Goal: Task Accomplishment & Management: Use online tool/utility

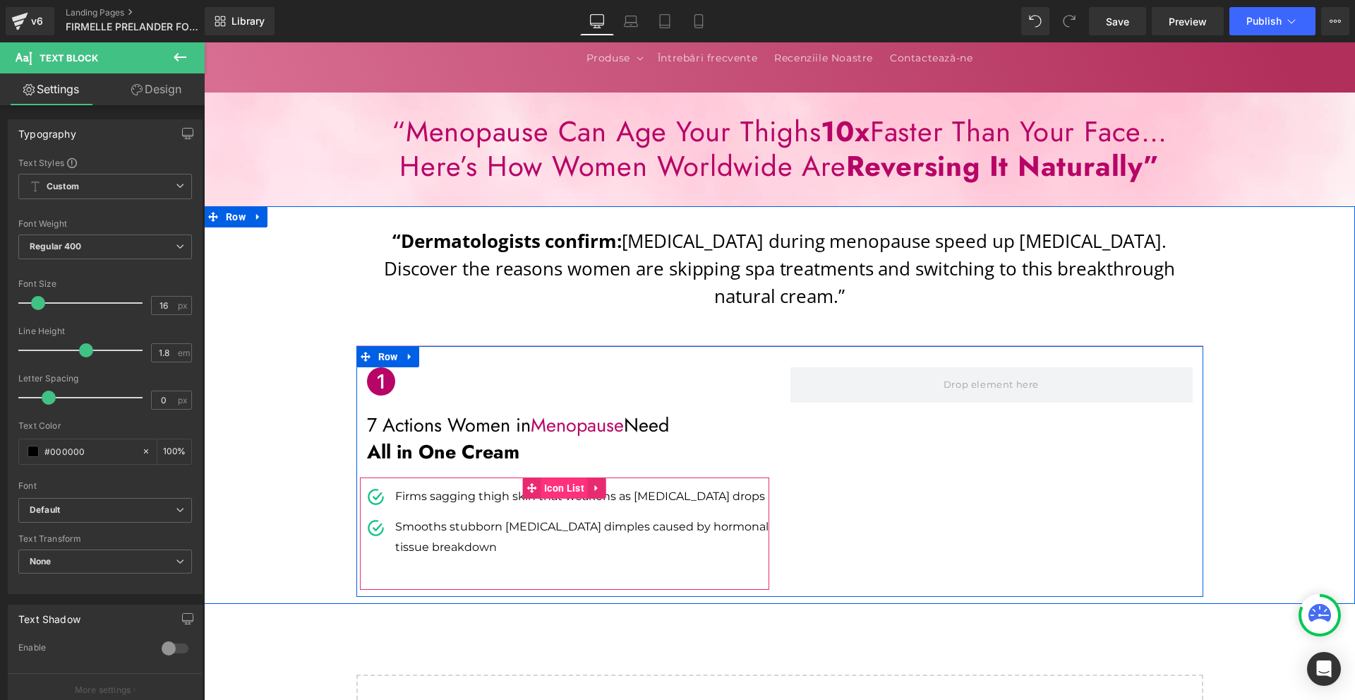
click at [571, 477] on span "Icon List" at bounding box center [564, 487] width 47 height 21
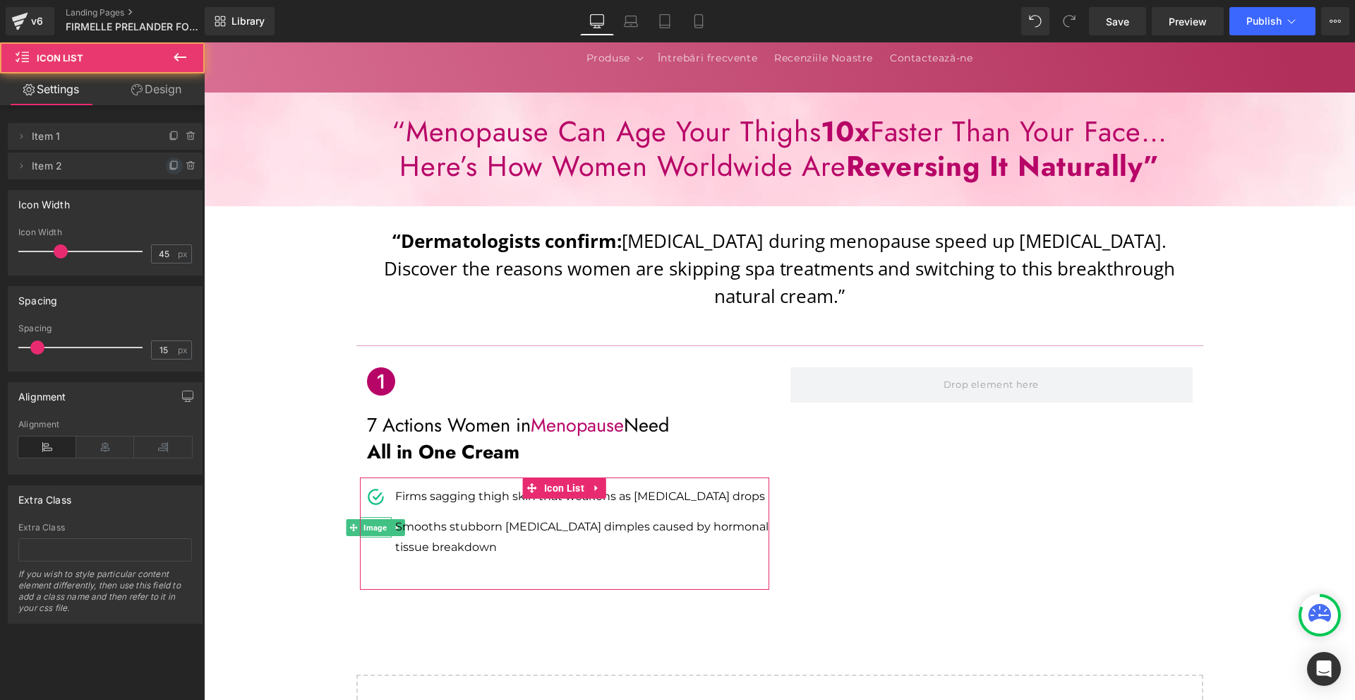
click at [169, 166] on icon at bounding box center [174, 165] width 11 height 11
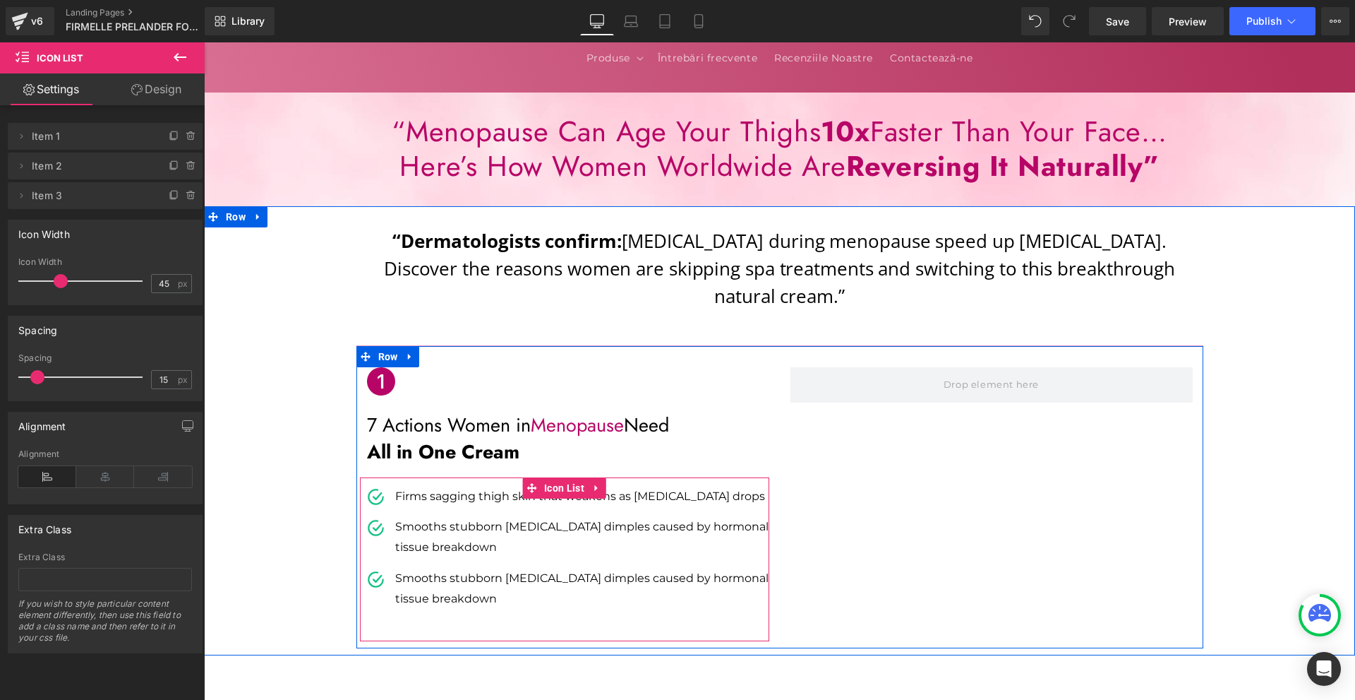
click at [439, 540] on ul "Image Firms sagging thigh skin that weakens as [MEDICAL_DATA] drops Text Block …" at bounding box center [564, 552] width 409 height 133
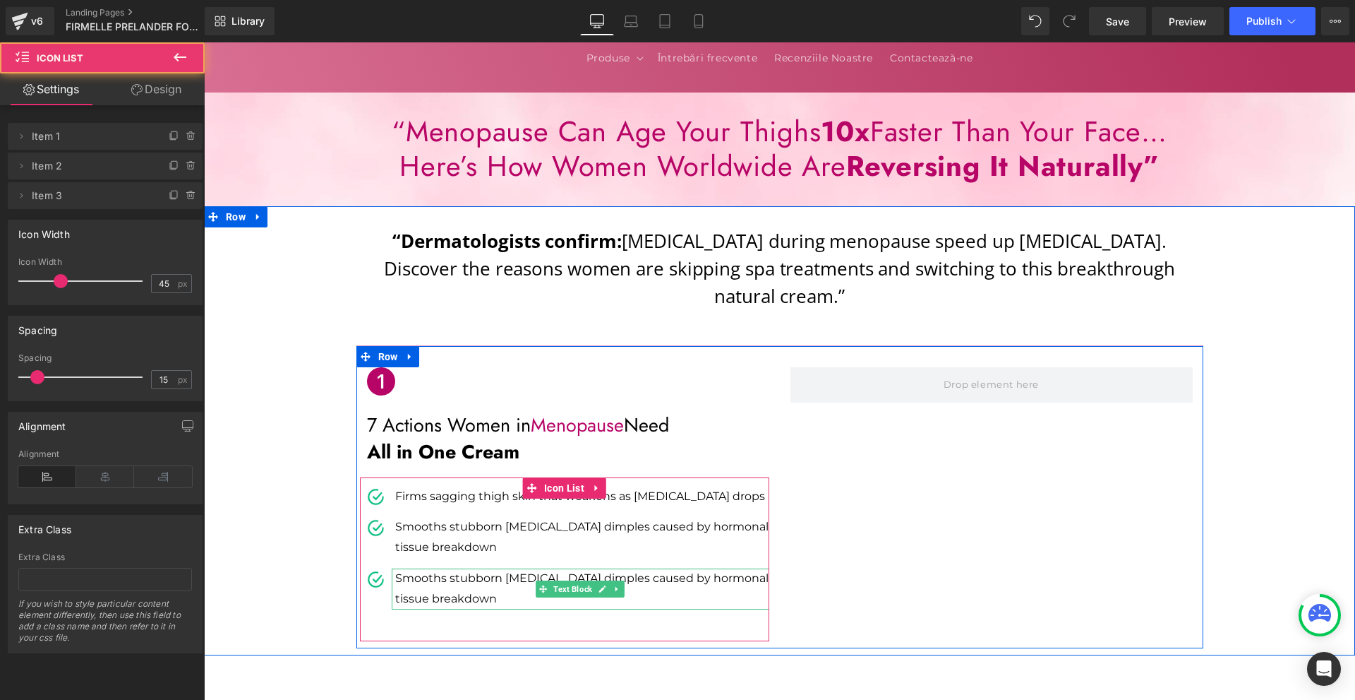
click at [421, 571] on p "Smooths stubborn [MEDICAL_DATA] dimples caused by hormonal tissue breakdown" at bounding box center [582, 588] width 374 height 41
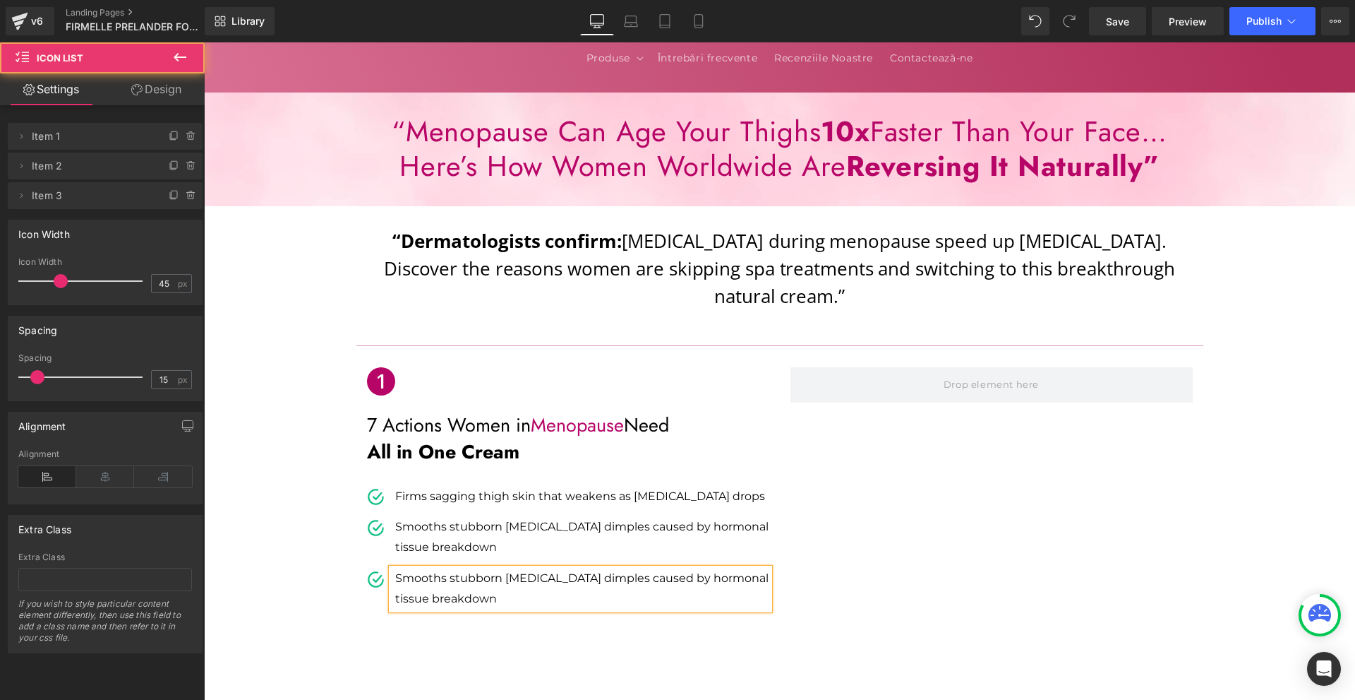
click at [421, 571] on p "Smooths stubborn [MEDICAL_DATA] dimples caused by hormonal tissue breakdown" at bounding box center [582, 588] width 374 height 41
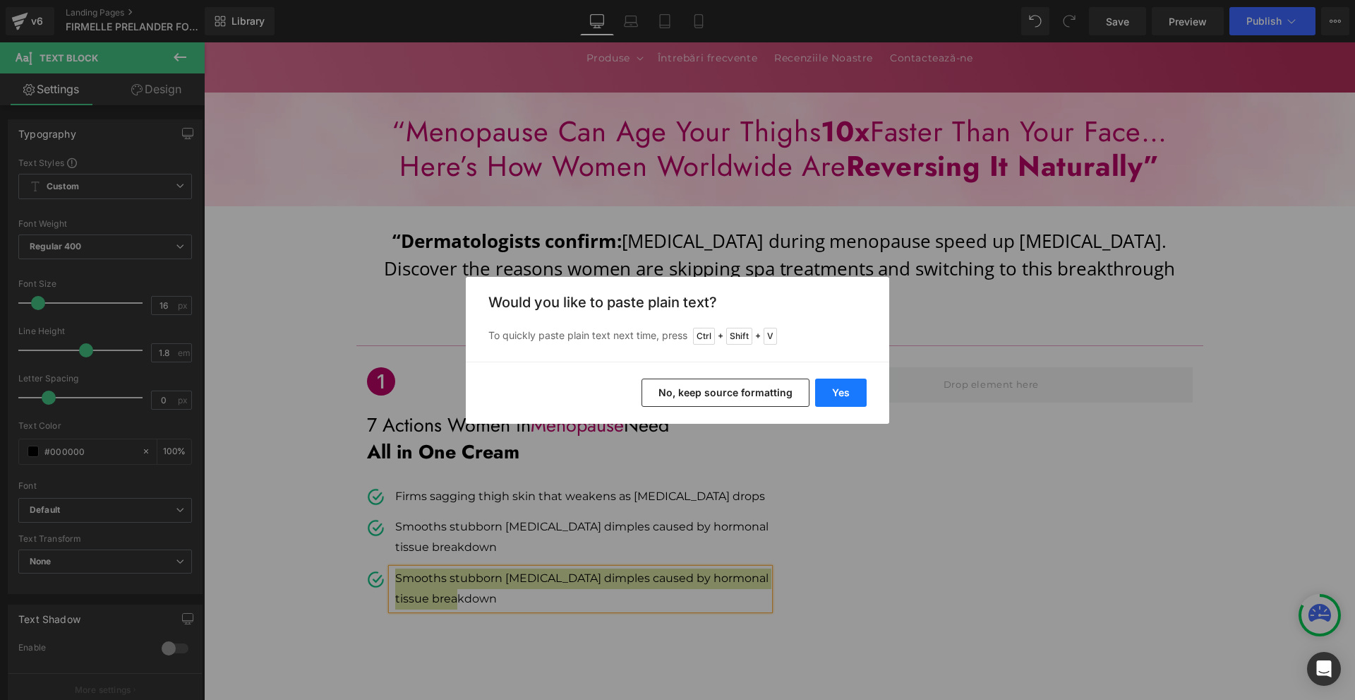
click at [829, 396] on button "Yes" at bounding box center [841, 392] width 52 height 28
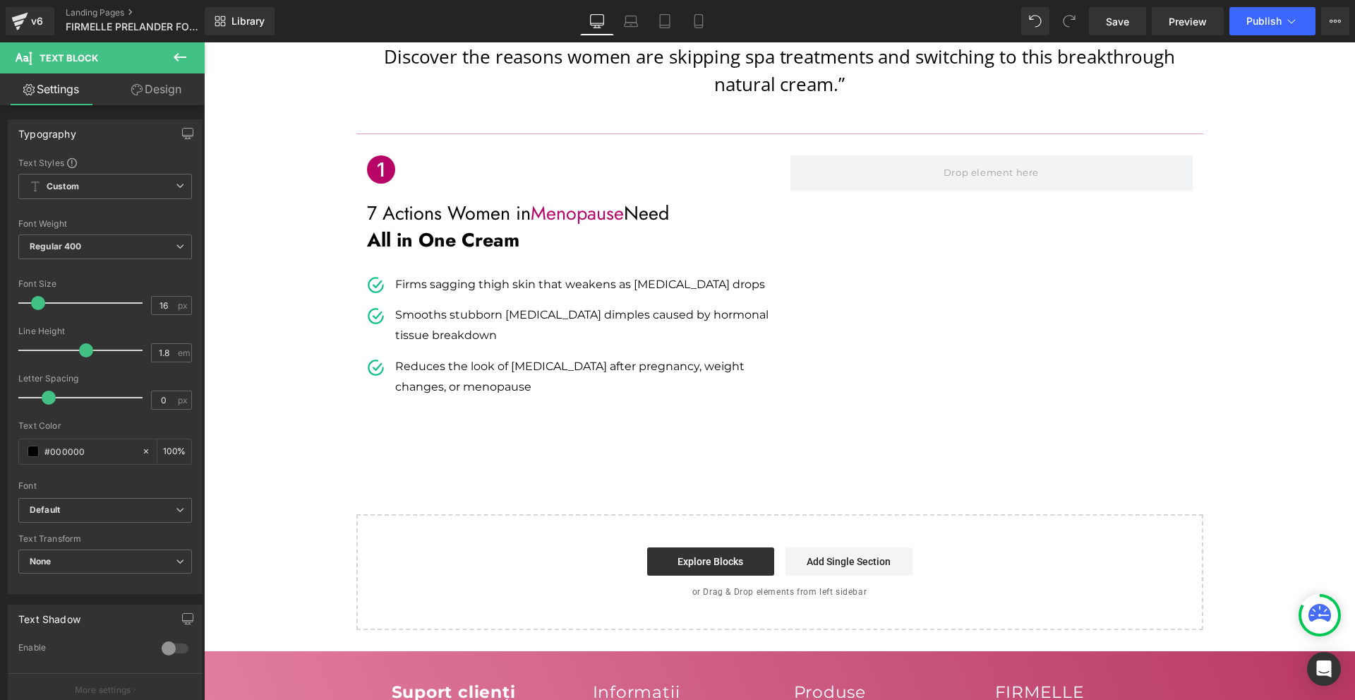
scroll to position [353, 0]
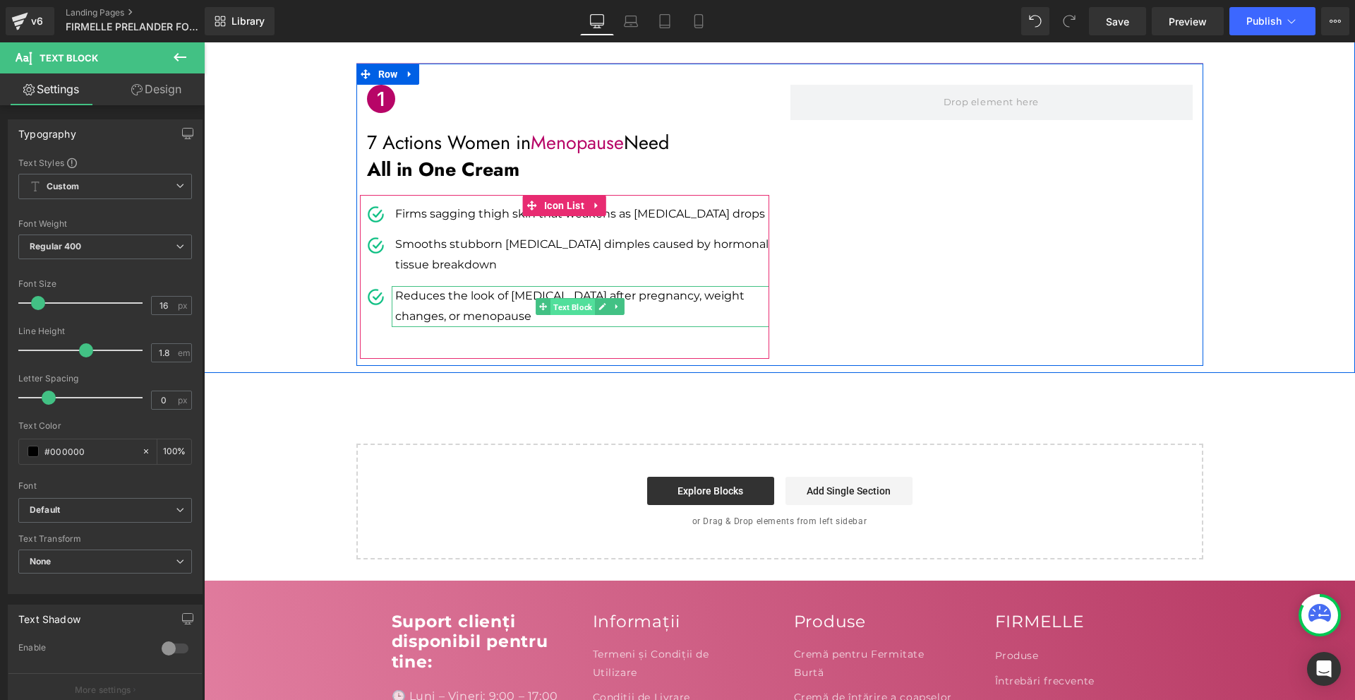
click at [551, 299] on span "Text Block" at bounding box center [573, 307] width 44 height 17
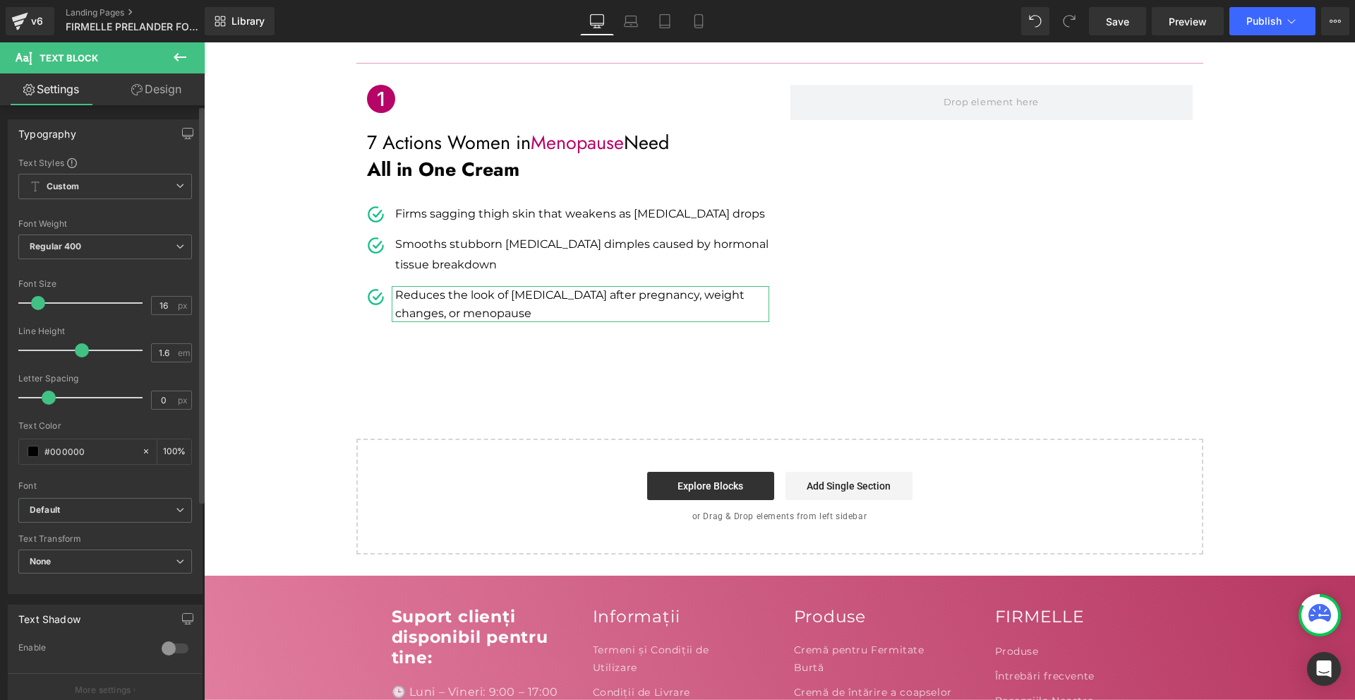
type input "1.5"
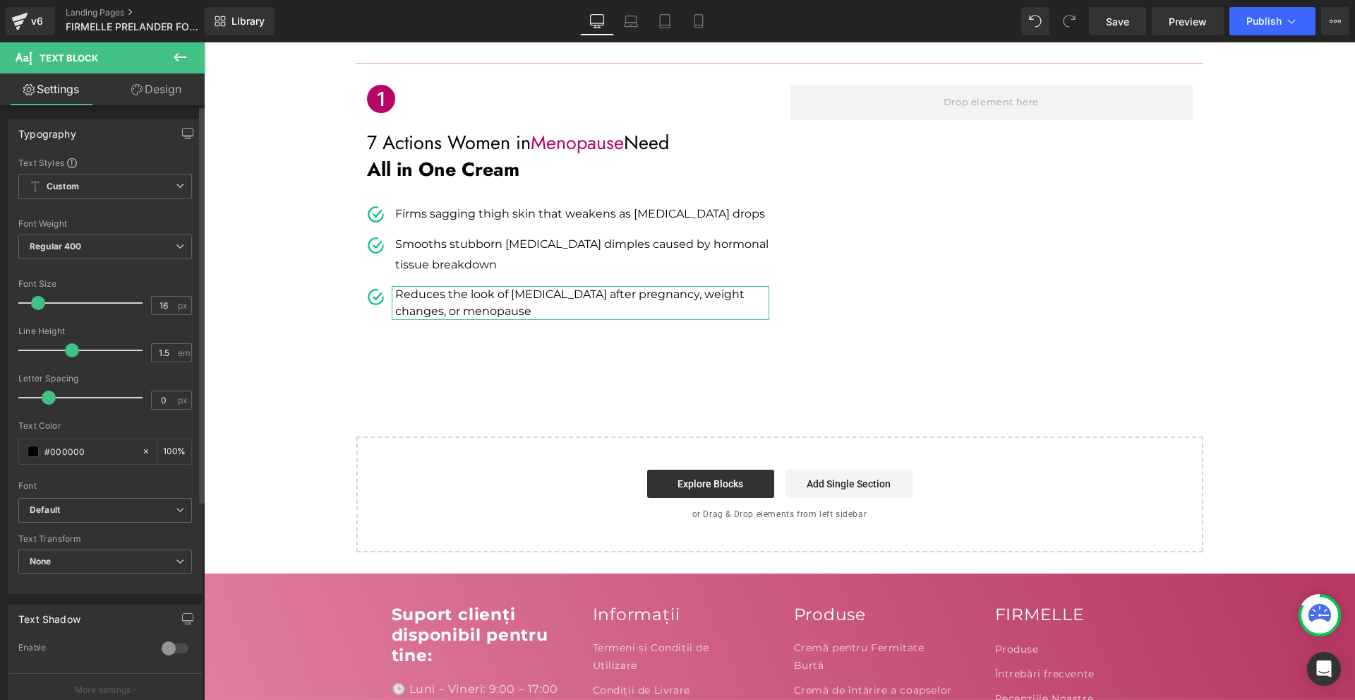
drag, startPoint x: 80, startPoint y: 351, endPoint x: 64, endPoint y: 352, distance: 15.6
click at [65, 352] on span at bounding box center [72, 350] width 14 height 14
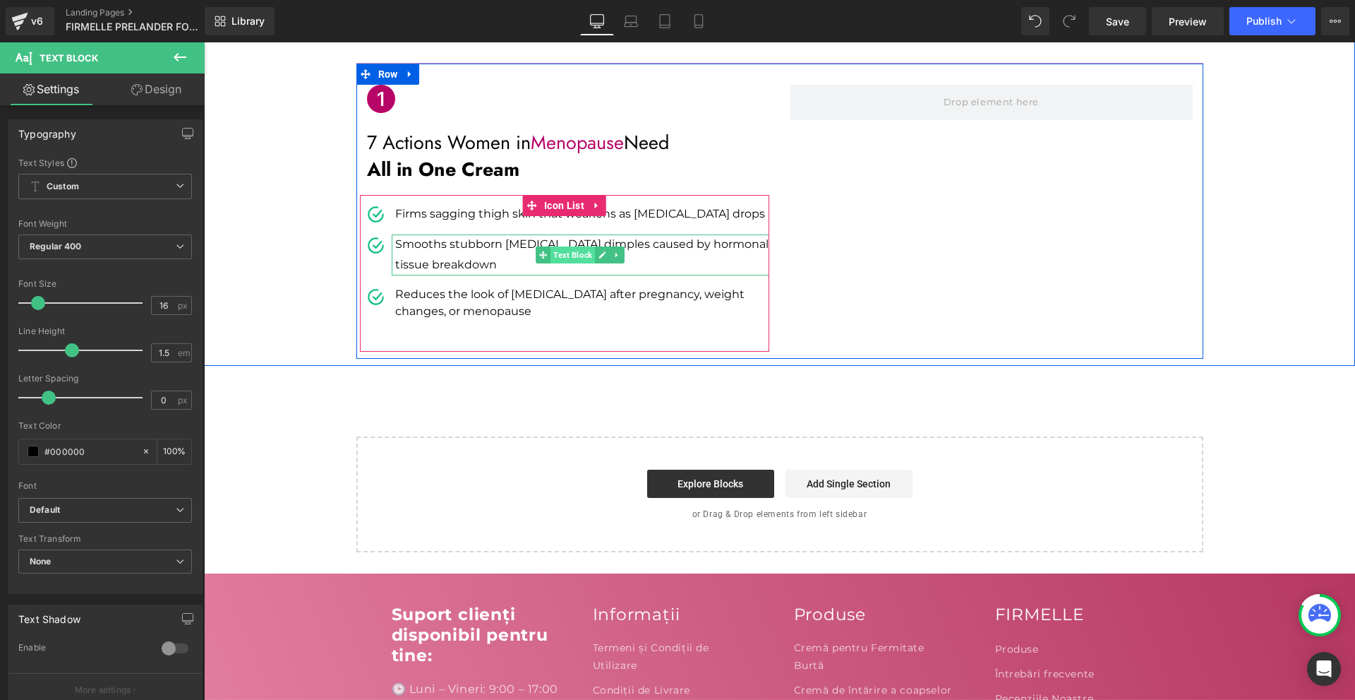
click at [552, 246] on span "Text Block" at bounding box center [573, 254] width 44 height 17
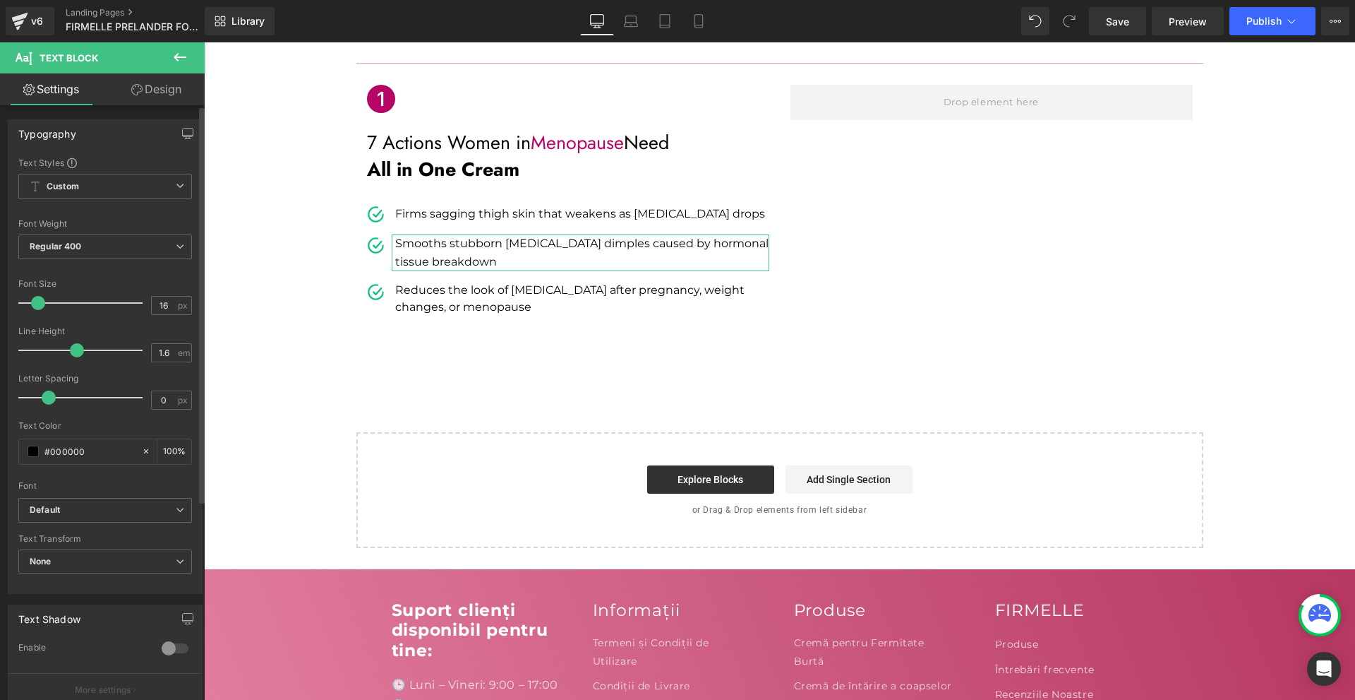
drag, startPoint x: 79, startPoint y: 347, endPoint x: 71, endPoint y: 348, distance: 8.5
click at [71, 348] on span at bounding box center [77, 350] width 14 height 14
type input "1.5"
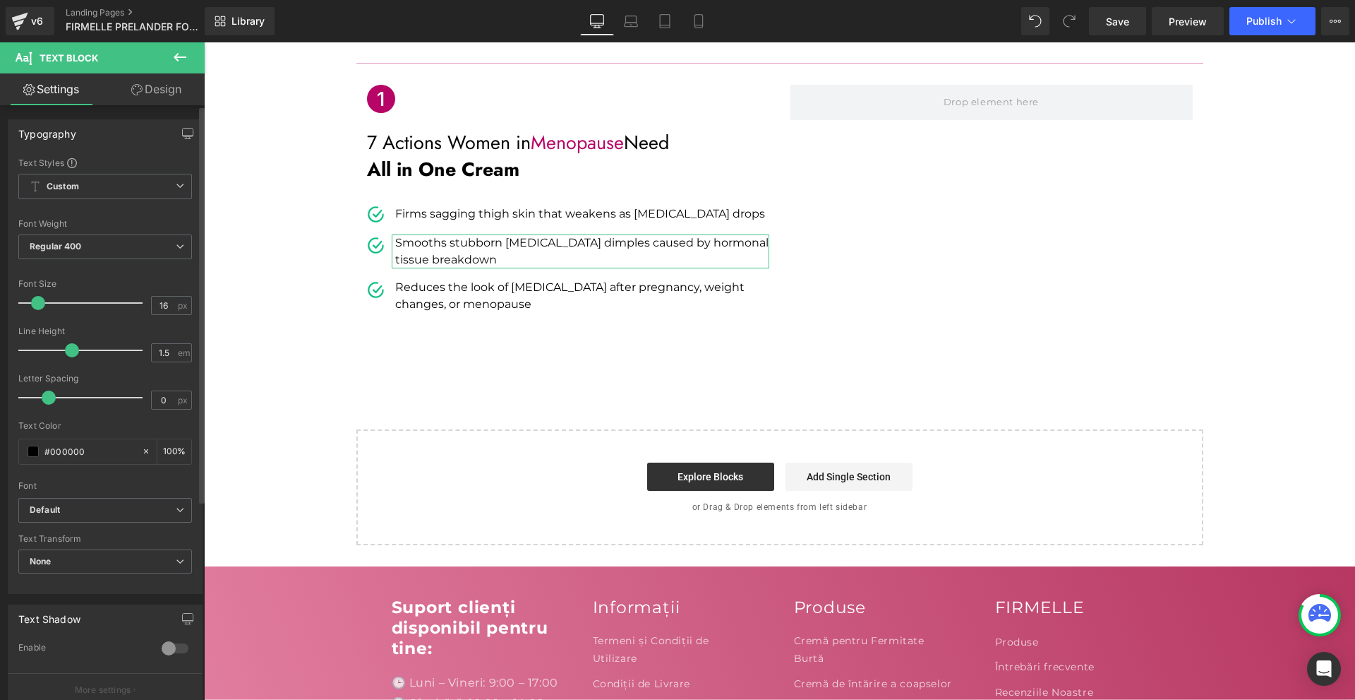
click at [68, 349] on span at bounding box center [72, 350] width 14 height 14
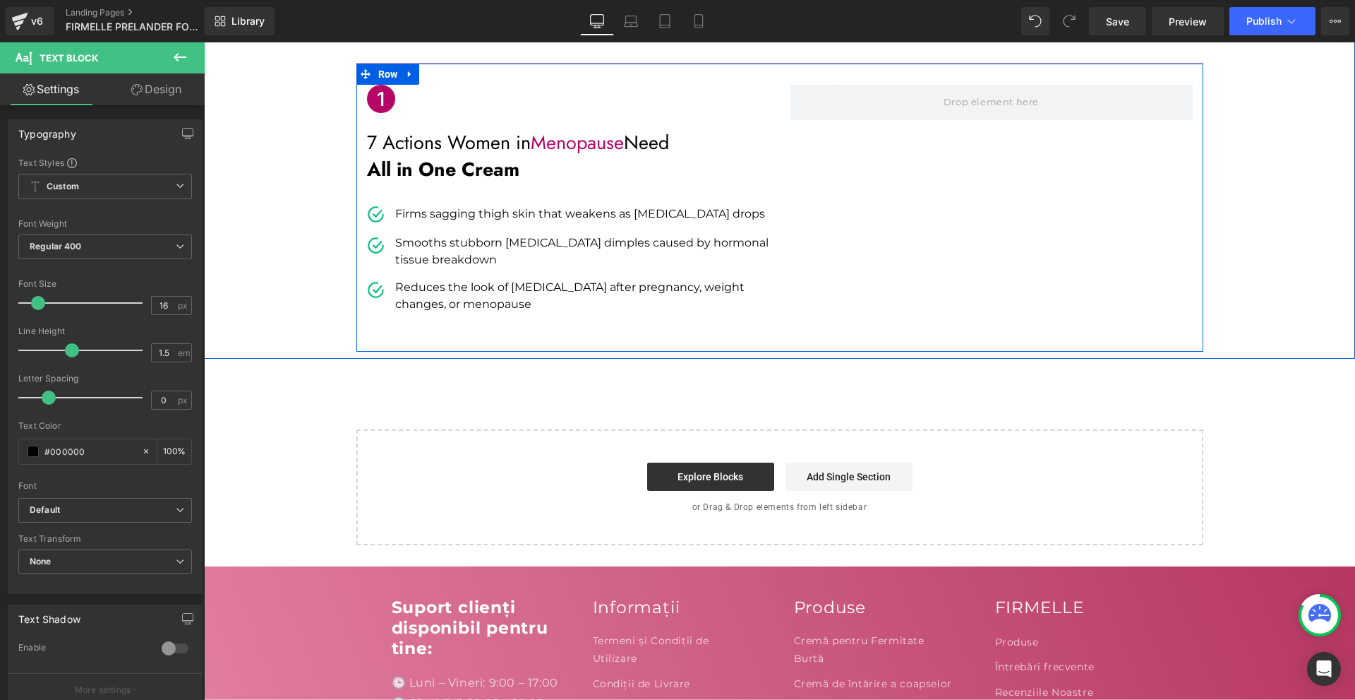
scroll to position [282, 0]
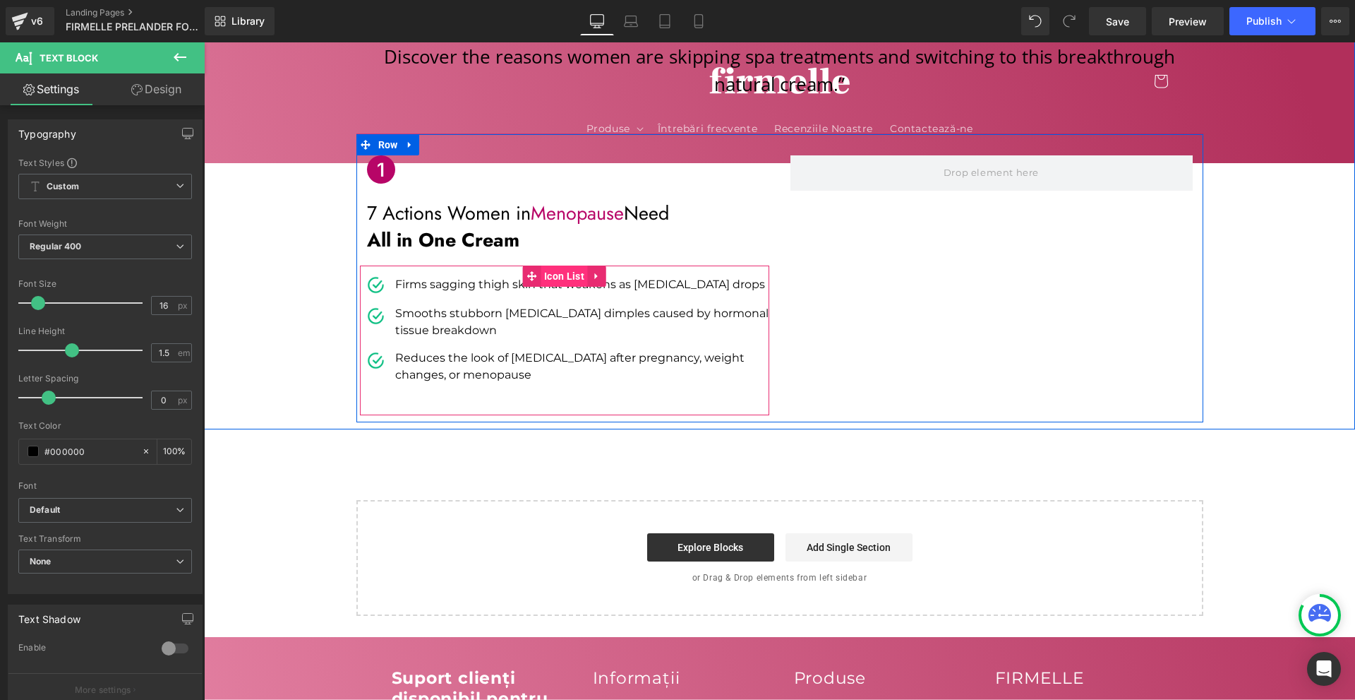
click at [549, 265] on span "Icon List" at bounding box center [564, 275] width 47 height 21
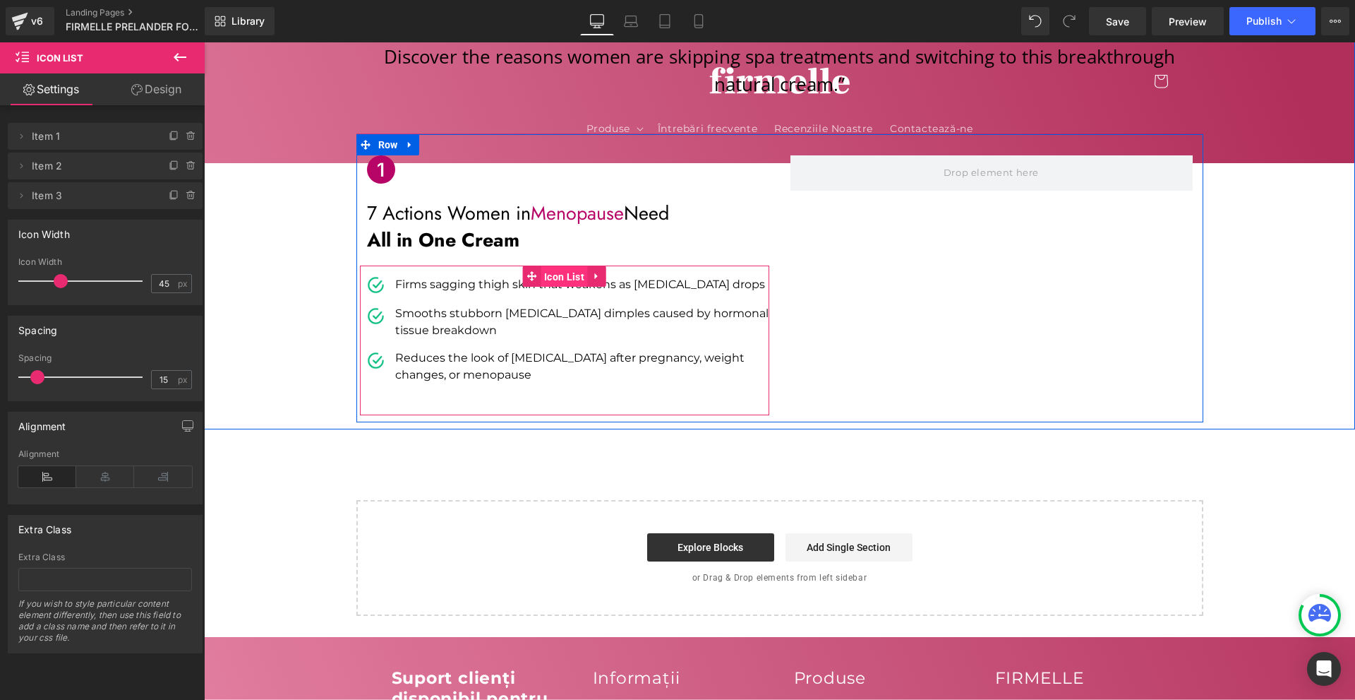
click at [551, 266] on span "Icon List" at bounding box center [564, 276] width 47 height 21
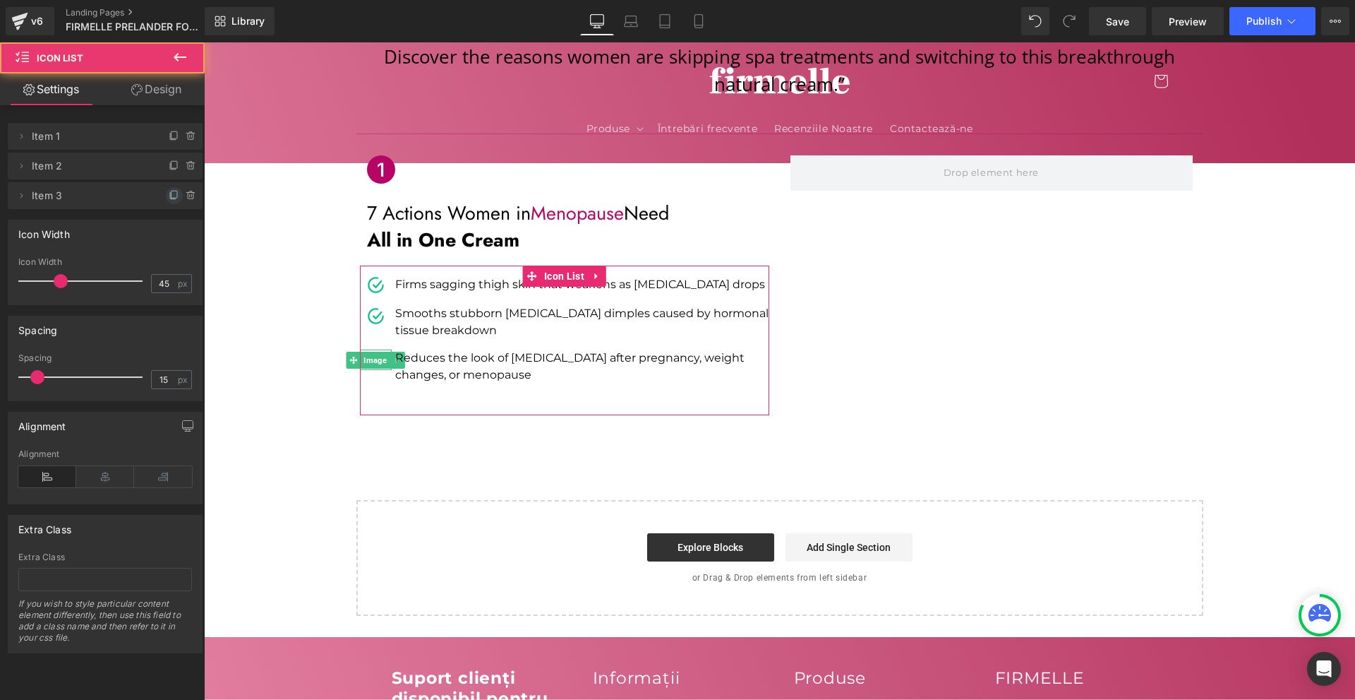
click at [169, 192] on icon at bounding box center [174, 195] width 11 height 11
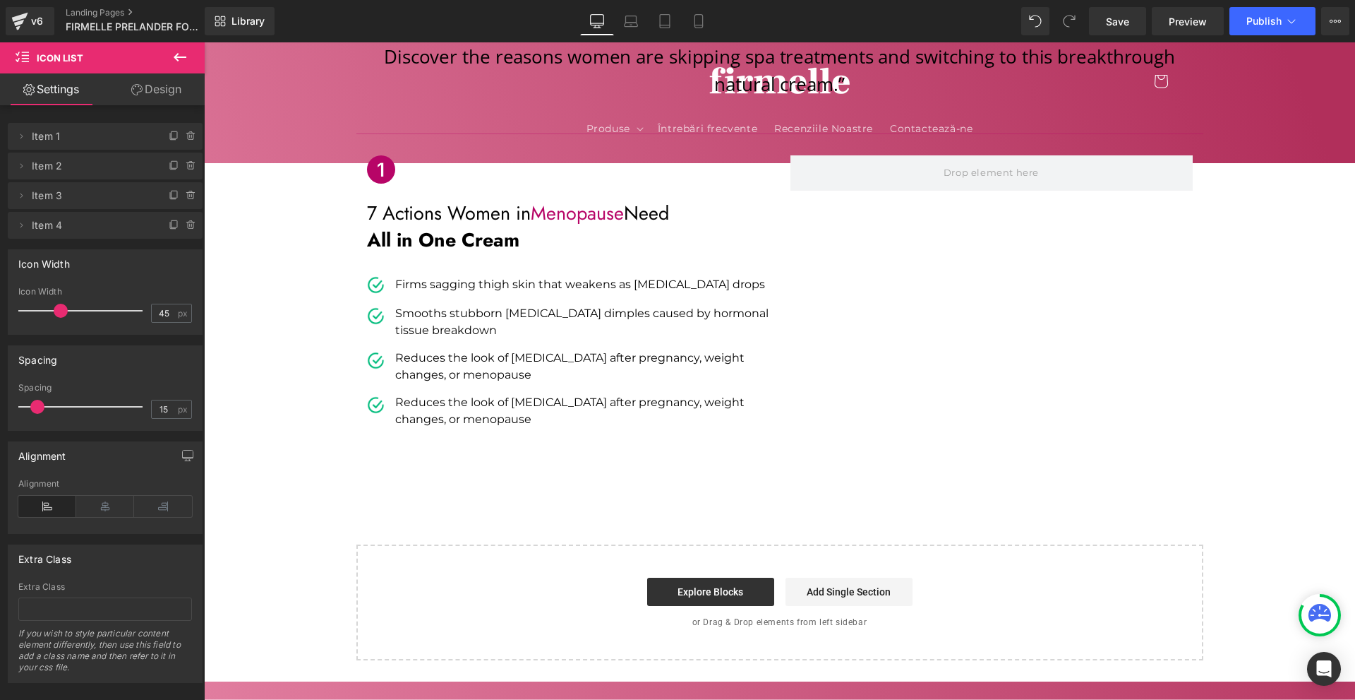
click at [422, 394] on p "Reduces the look of [MEDICAL_DATA] after pregnancy, weight changes, or menopause" at bounding box center [582, 411] width 374 height 34
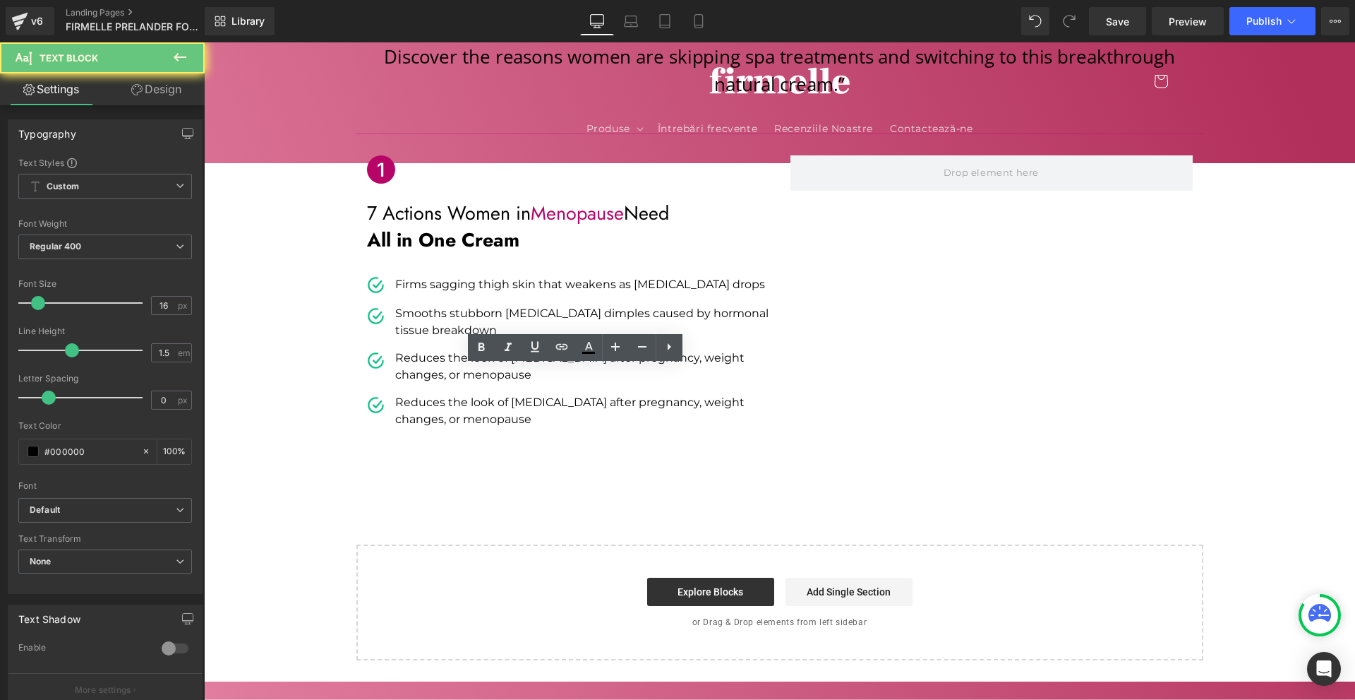
click at [422, 394] on p "Reduces the look of [MEDICAL_DATA] after pregnancy, weight changes, or menopause" at bounding box center [582, 411] width 374 height 34
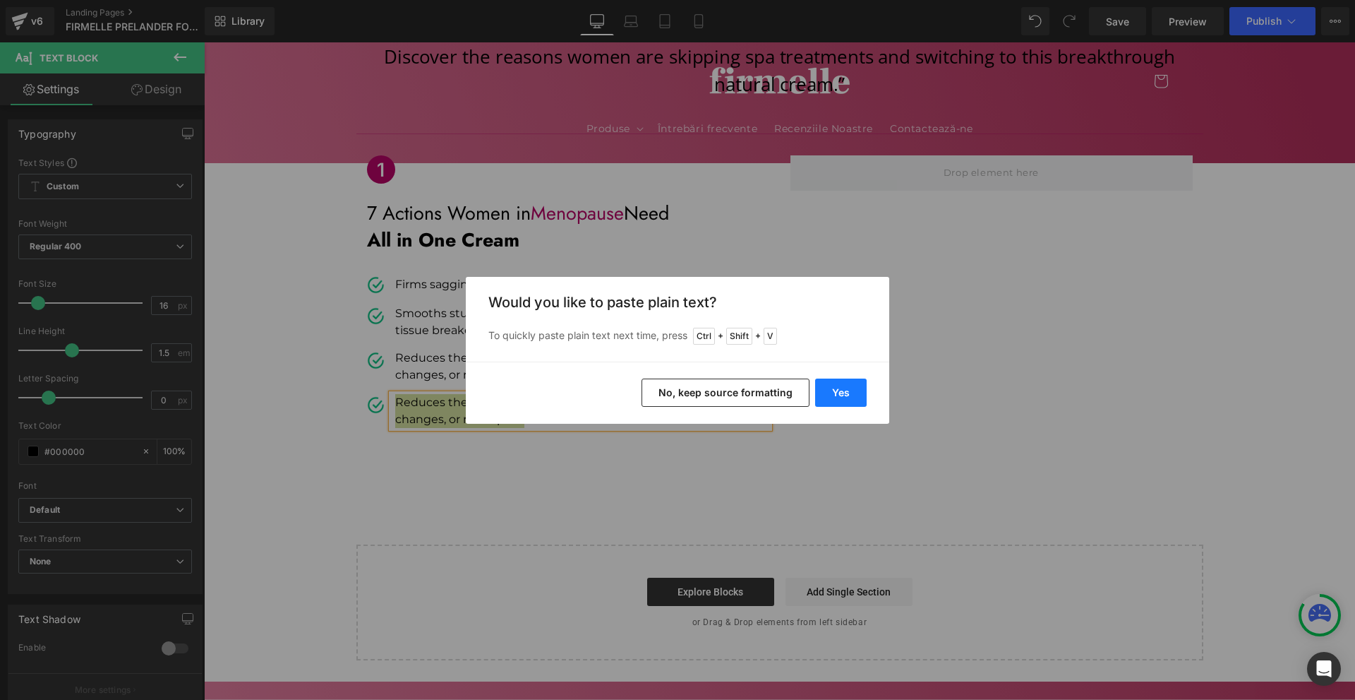
click at [827, 395] on button "Yes" at bounding box center [841, 392] width 52 height 28
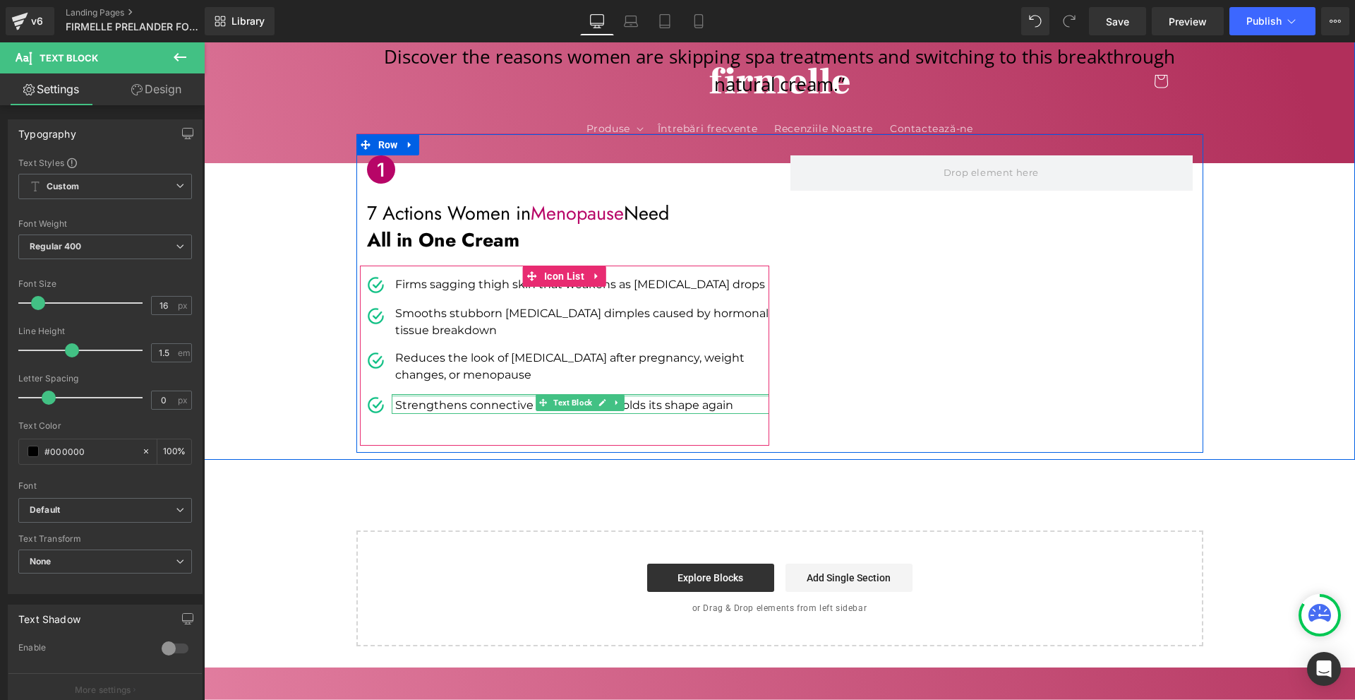
click at [405, 394] on div "Strengthens connective tissue so skin holds its shape again Text Block" at bounding box center [581, 404] width 378 height 20
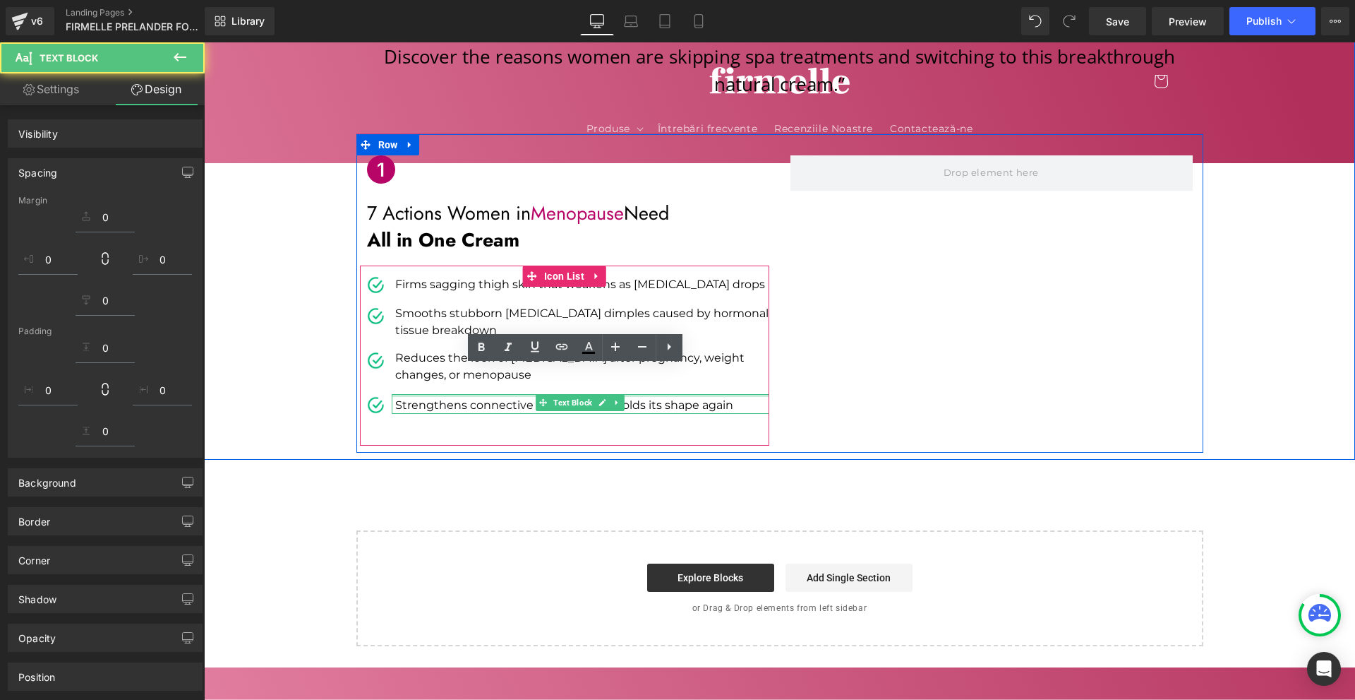
click at [832, 488] on div "“Menopause Can Age Your Thighs 10x Faster Than Your Face… Here’s How Women Worl…" at bounding box center [779, 274] width 1151 height 787
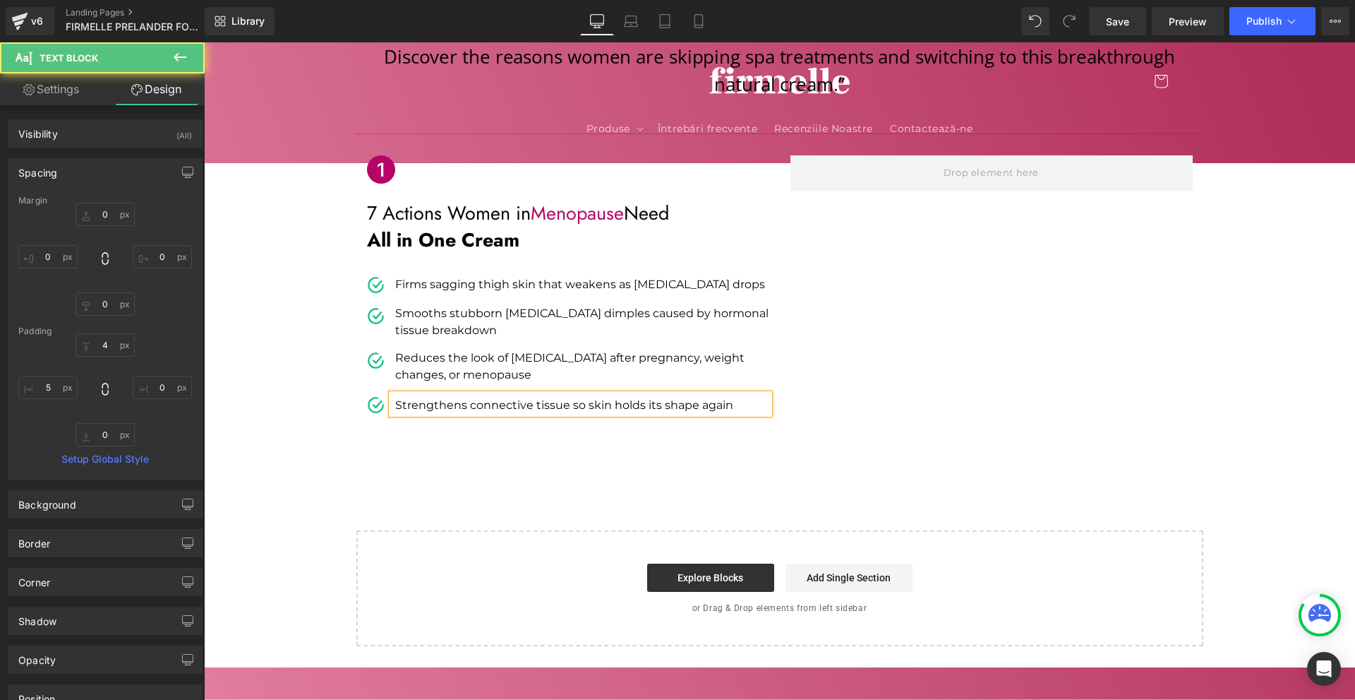
click at [832, 488] on div "“Menopause Can Age Your Thighs 10x Faster Than Your Face… Here’s How Women Worl…" at bounding box center [779, 274] width 1151 height 787
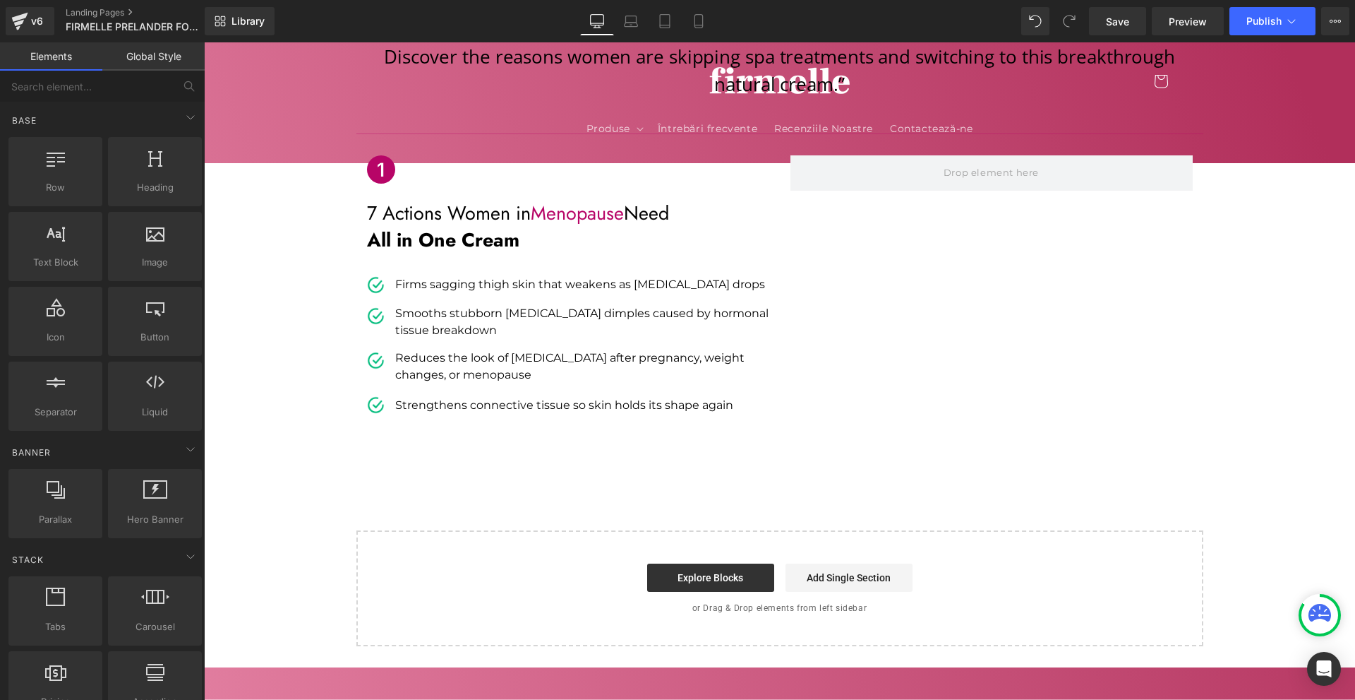
scroll to position [141, 0]
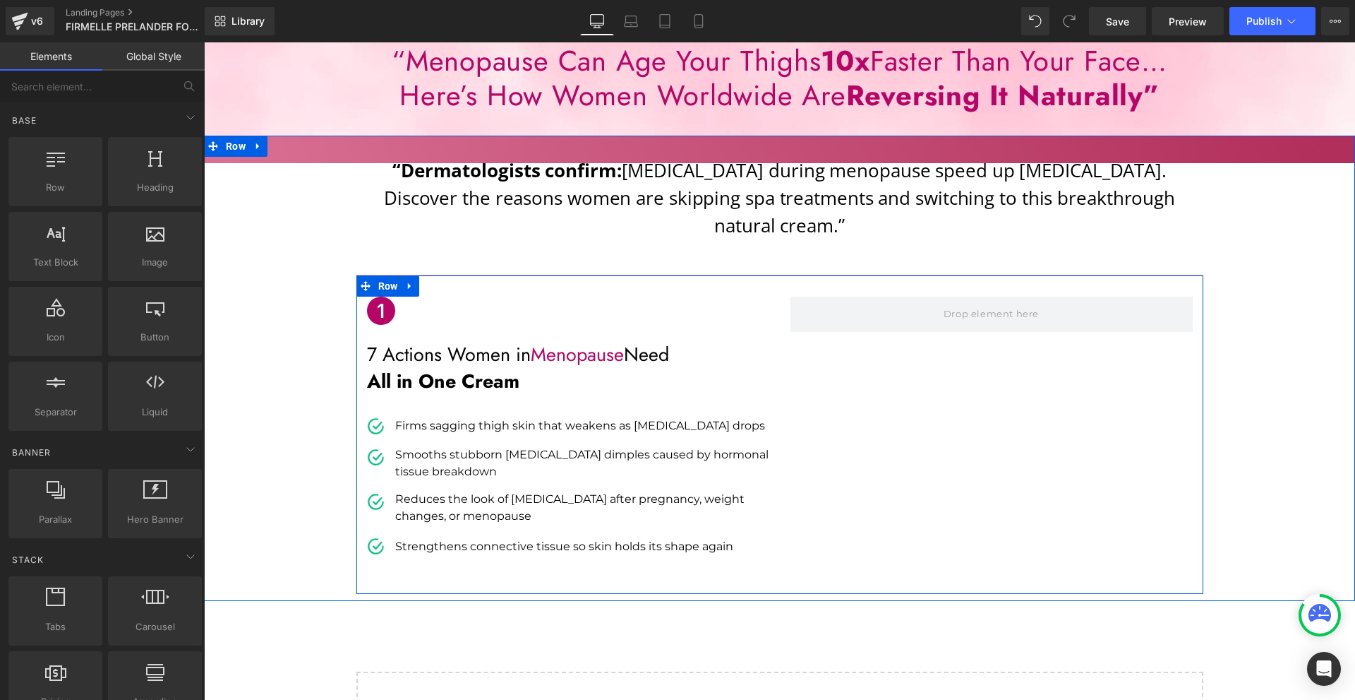
click at [563, 409] on span "Icon List" at bounding box center [564, 417] width 37 height 17
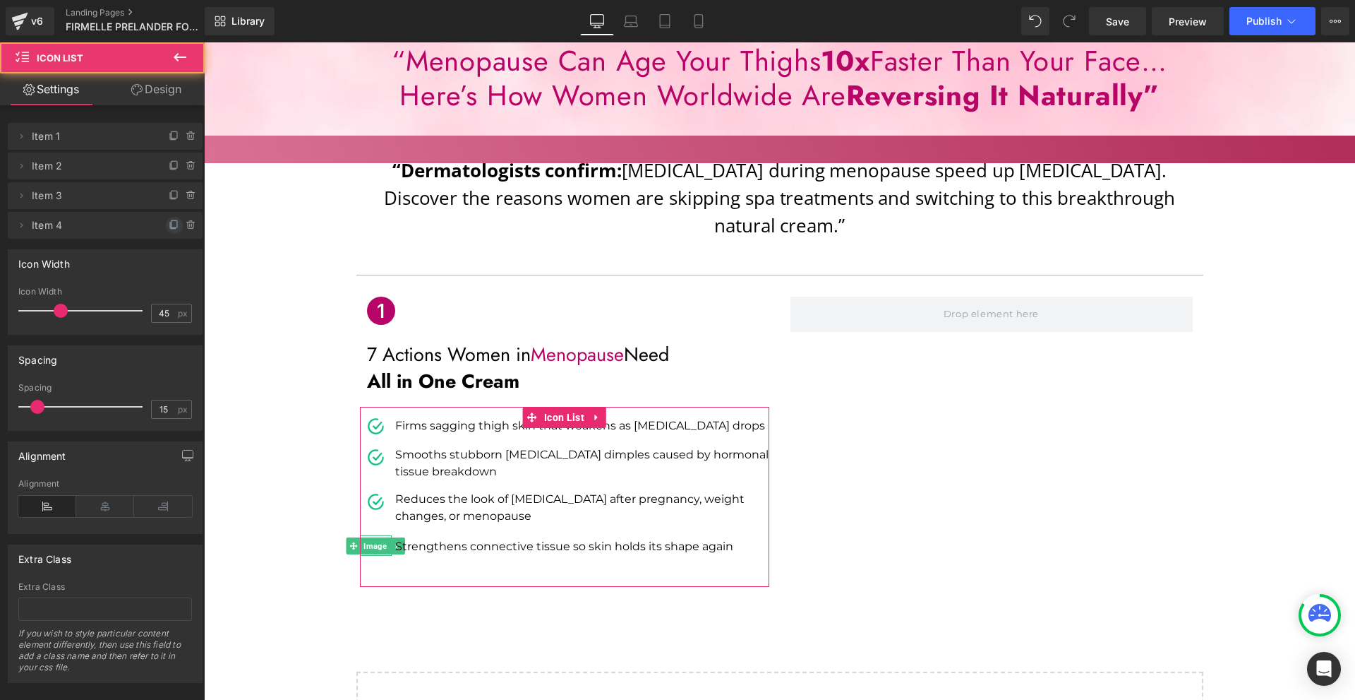
click at [172, 224] on icon at bounding box center [174, 225] width 11 height 11
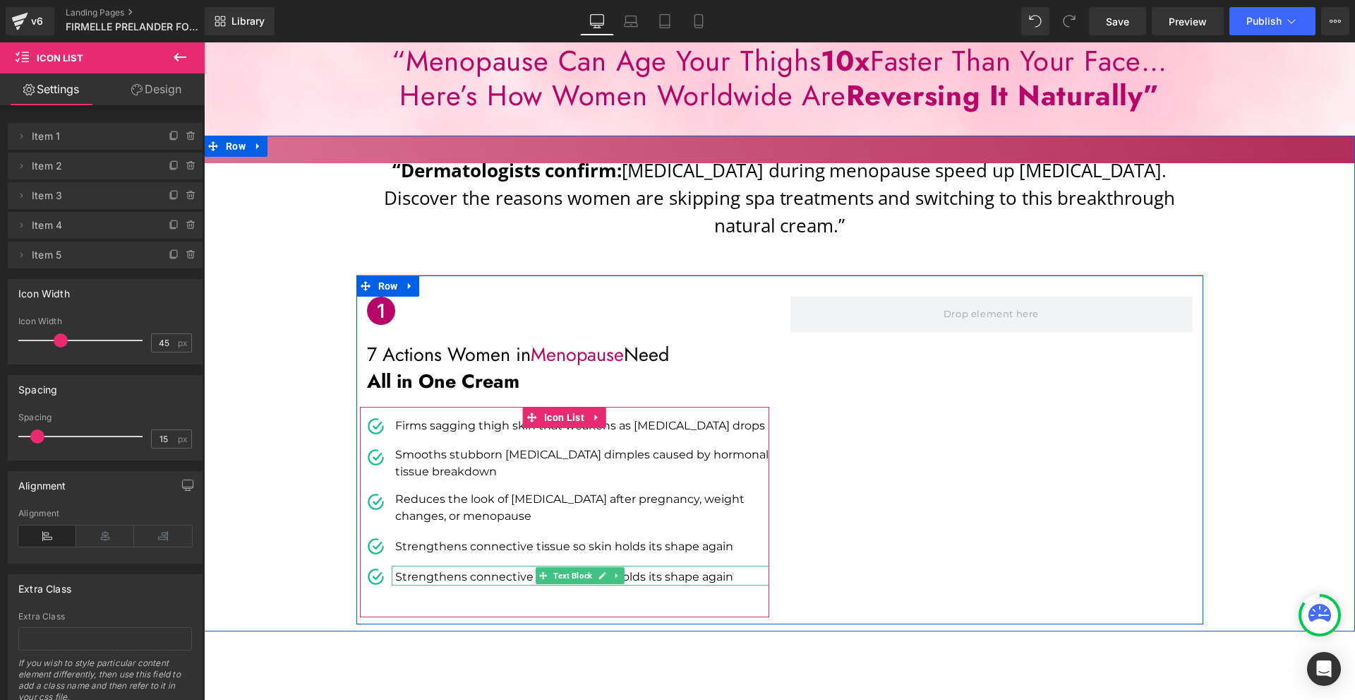
click at [426, 568] on p "Strengthens connective tissue so skin holds its shape again" at bounding box center [582, 576] width 374 height 17
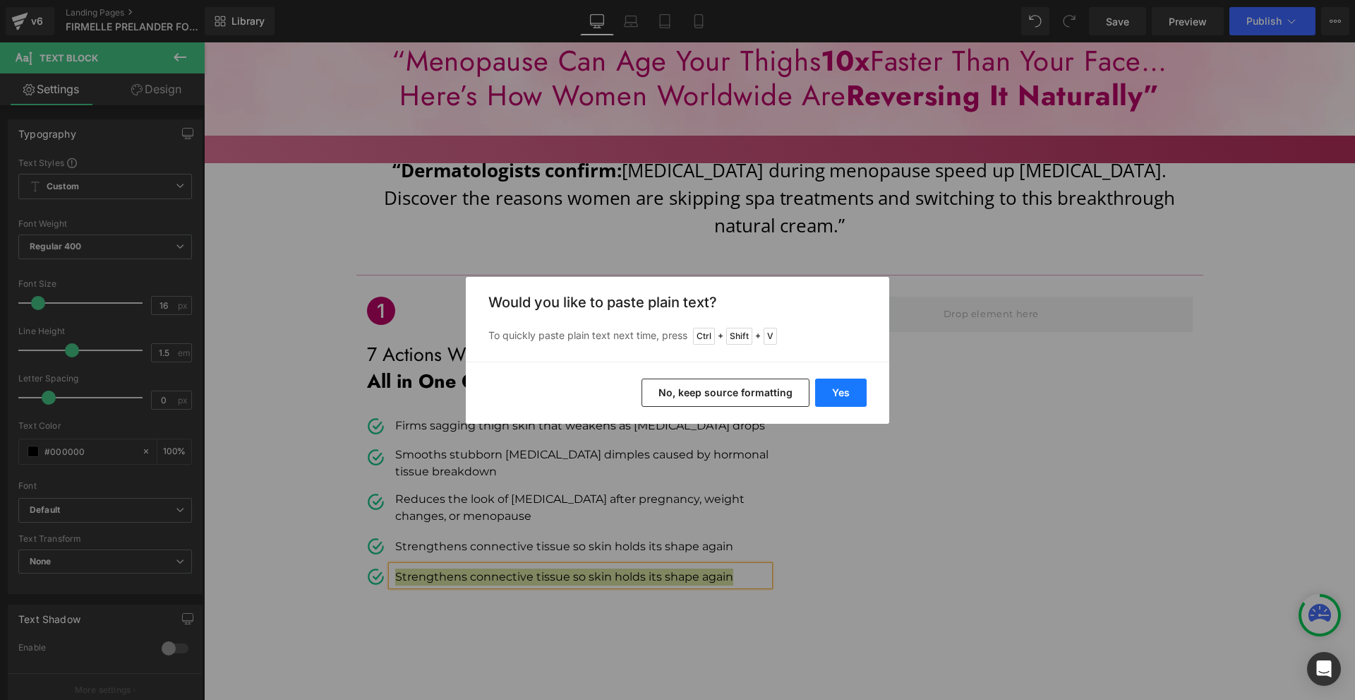
click at [843, 391] on button "Yes" at bounding box center [841, 392] width 52 height 28
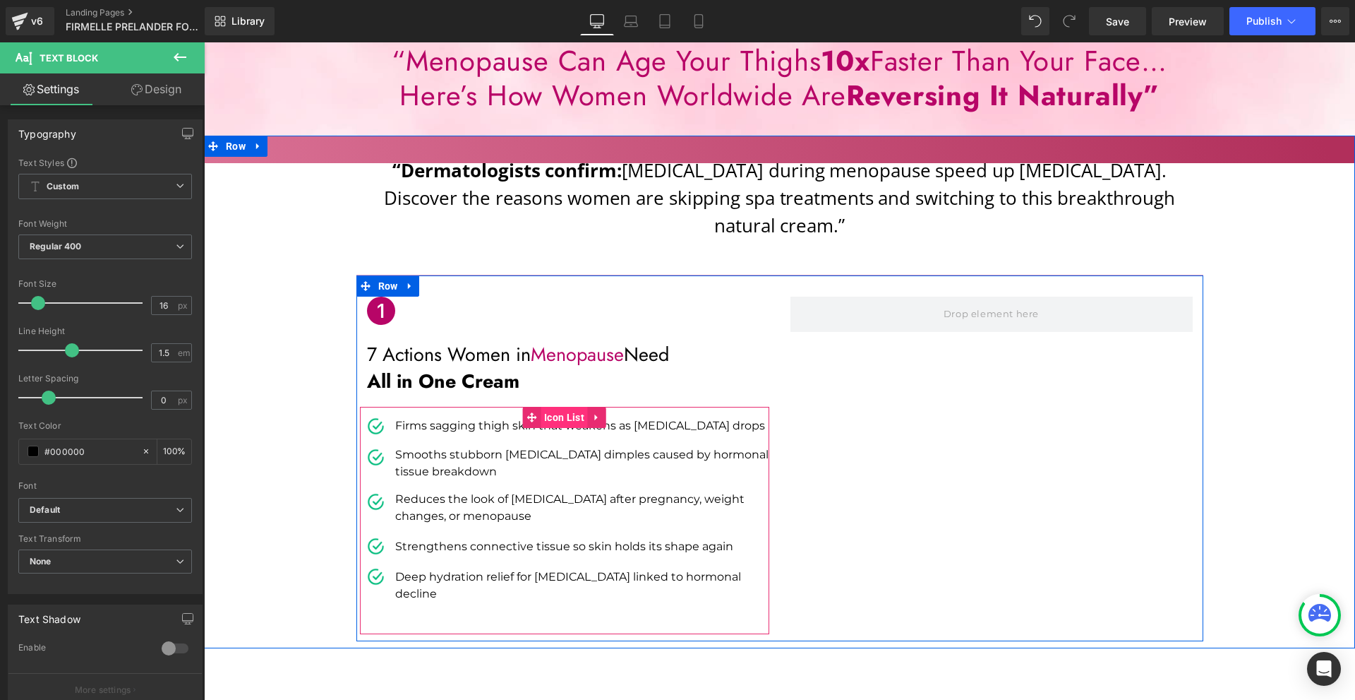
click at [566, 407] on span "Icon List" at bounding box center [564, 417] width 47 height 21
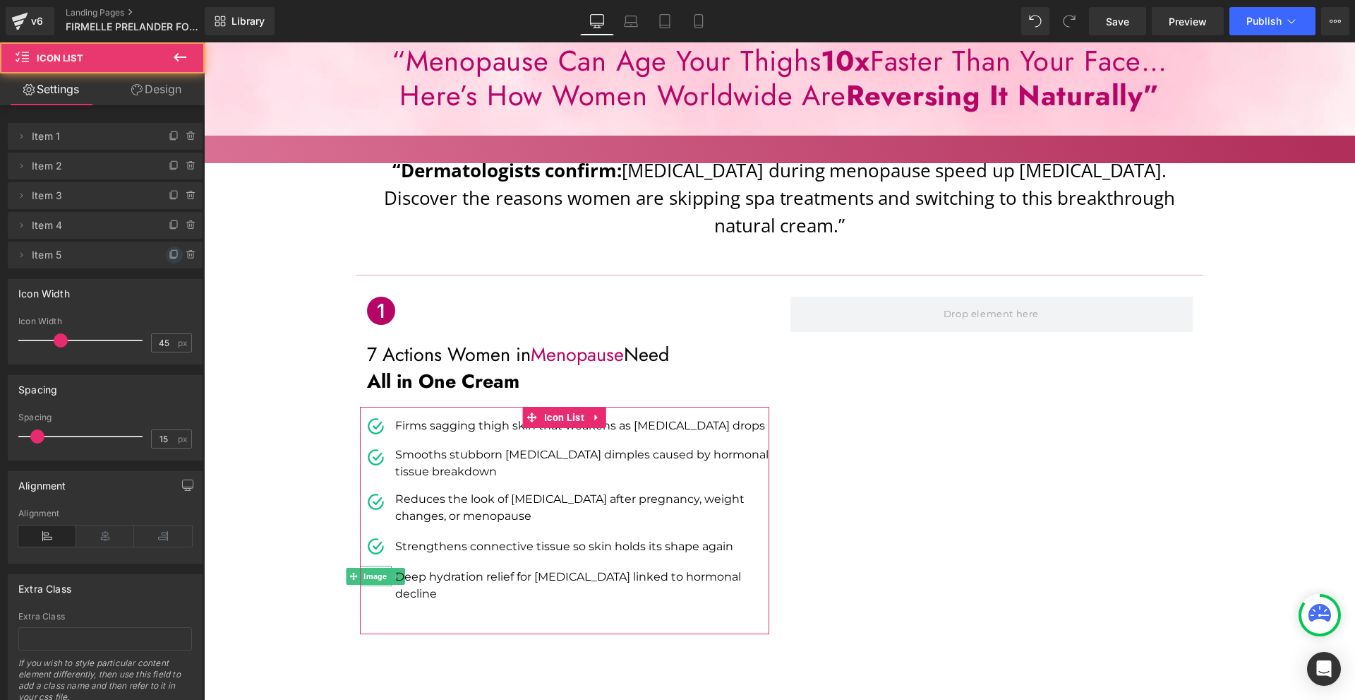
click at [169, 258] on icon at bounding box center [174, 254] width 11 height 11
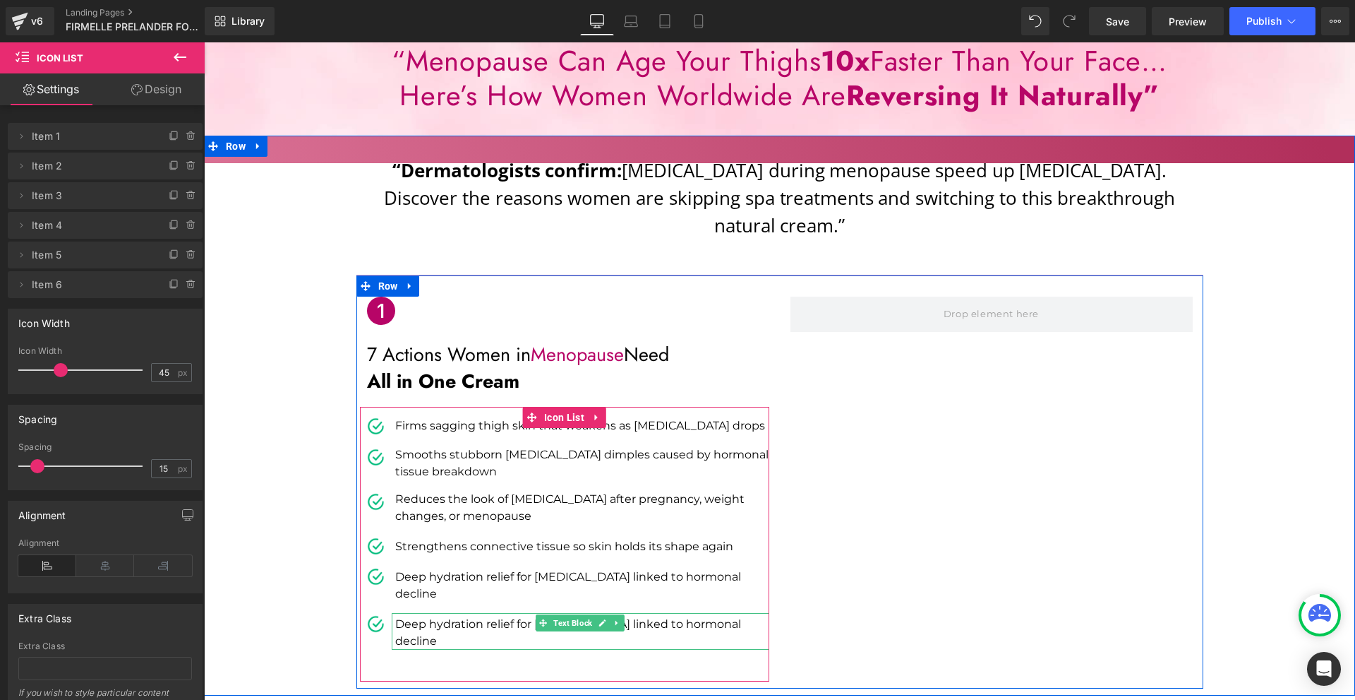
click at [419, 616] on p "Deep hydration relief for [MEDICAL_DATA] linked to hormonal decline" at bounding box center [582, 633] width 374 height 34
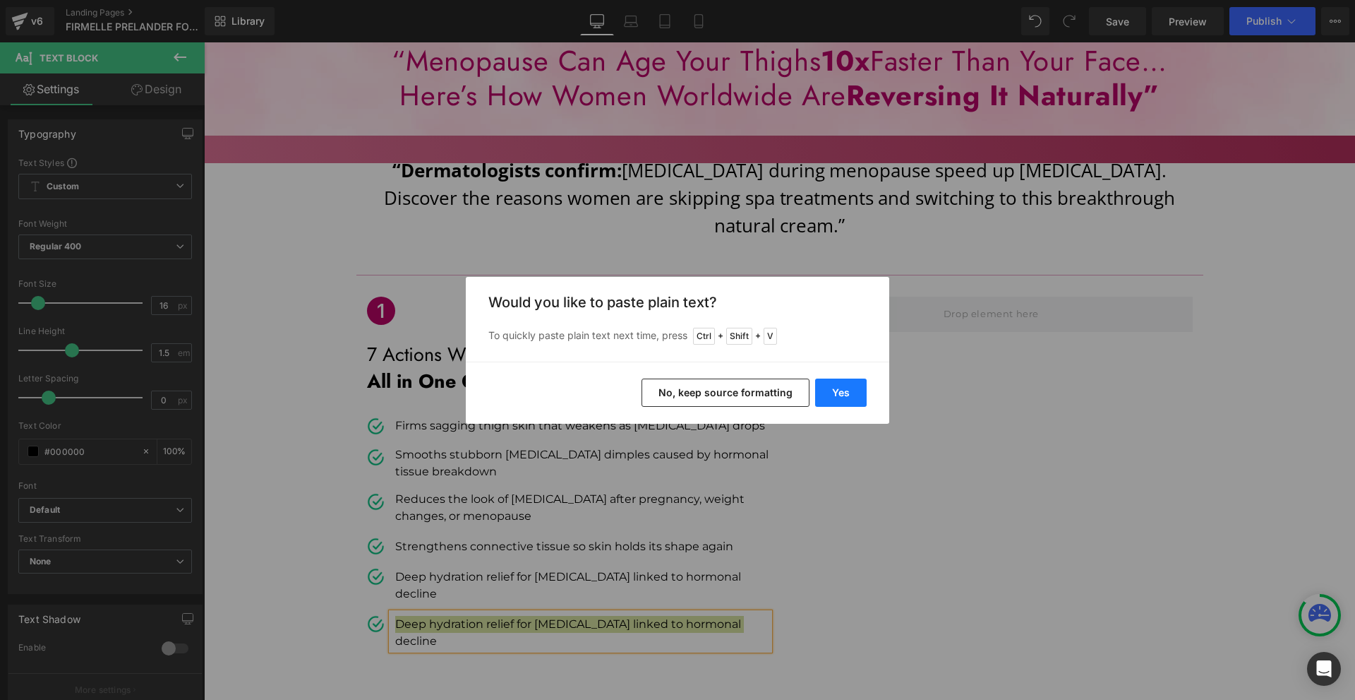
click at [855, 400] on button "Yes" at bounding box center [841, 392] width 52 height 28
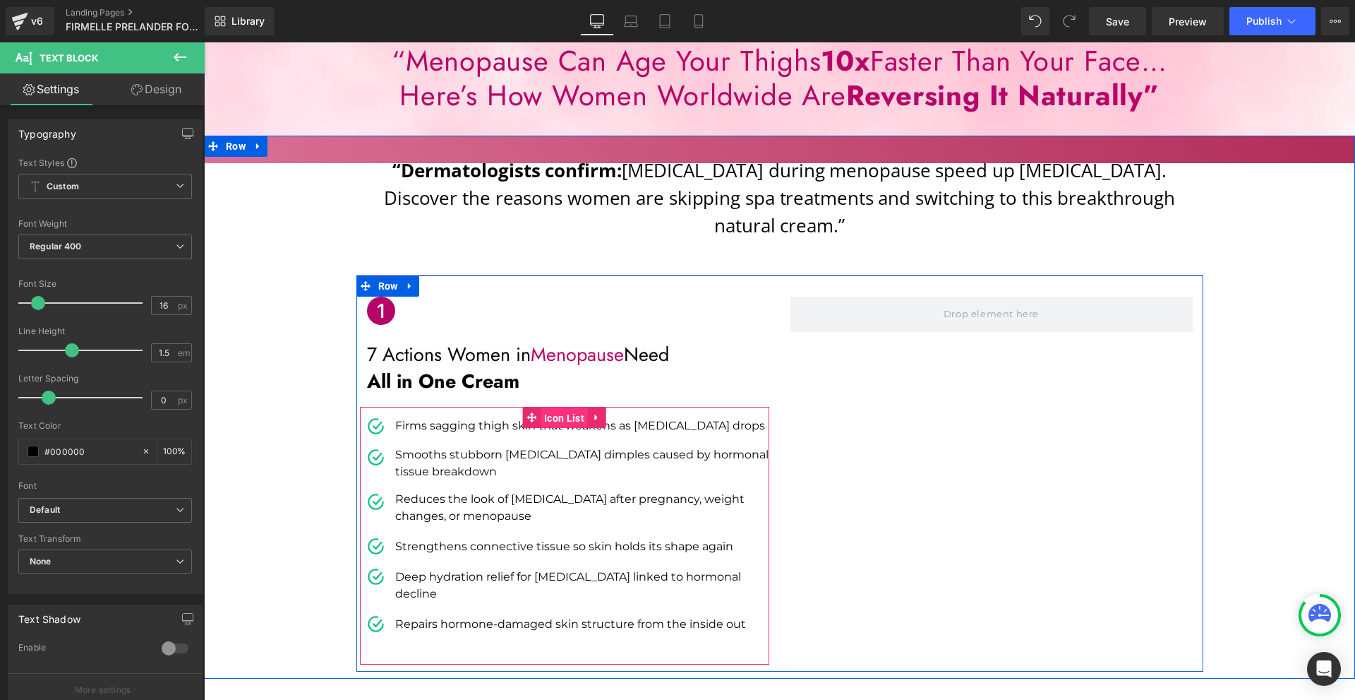
click at [558, 407] on span "Icon List" at bounding box center [564, 417] width 47 height 21
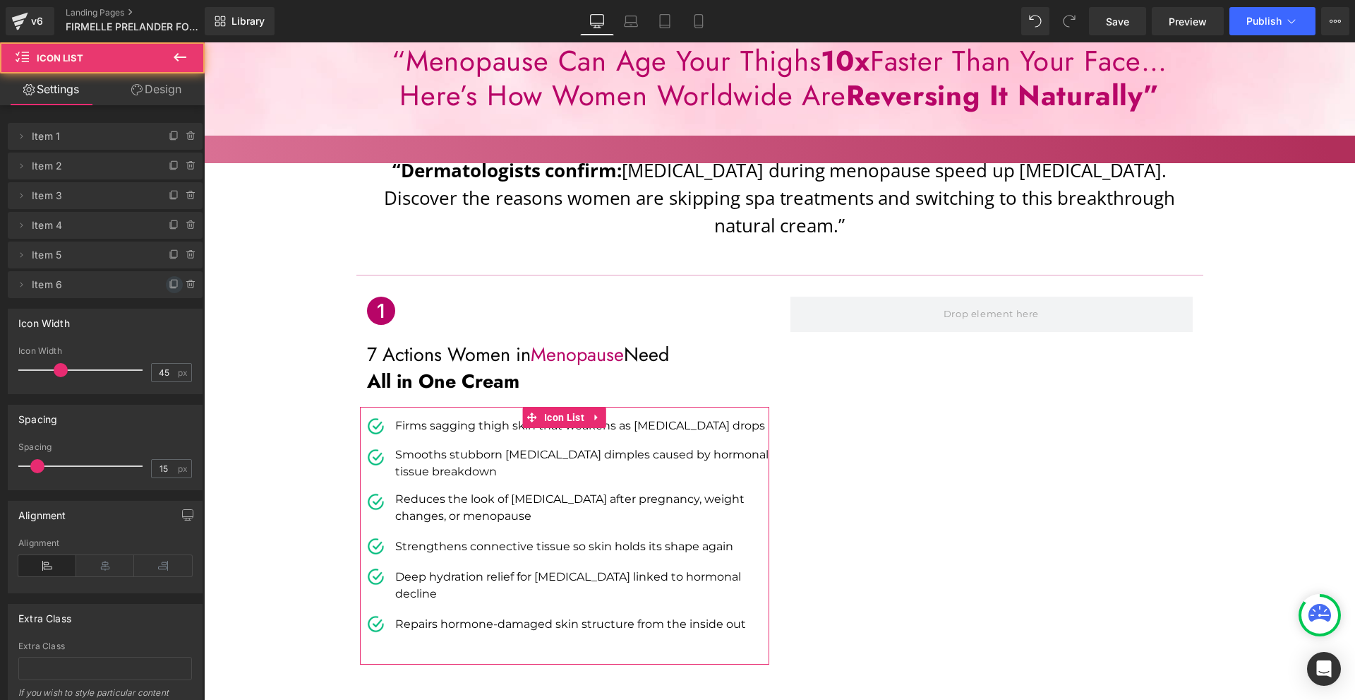
click at [169, 279] on icon at bounding box center [174, 284] width 11 height 11
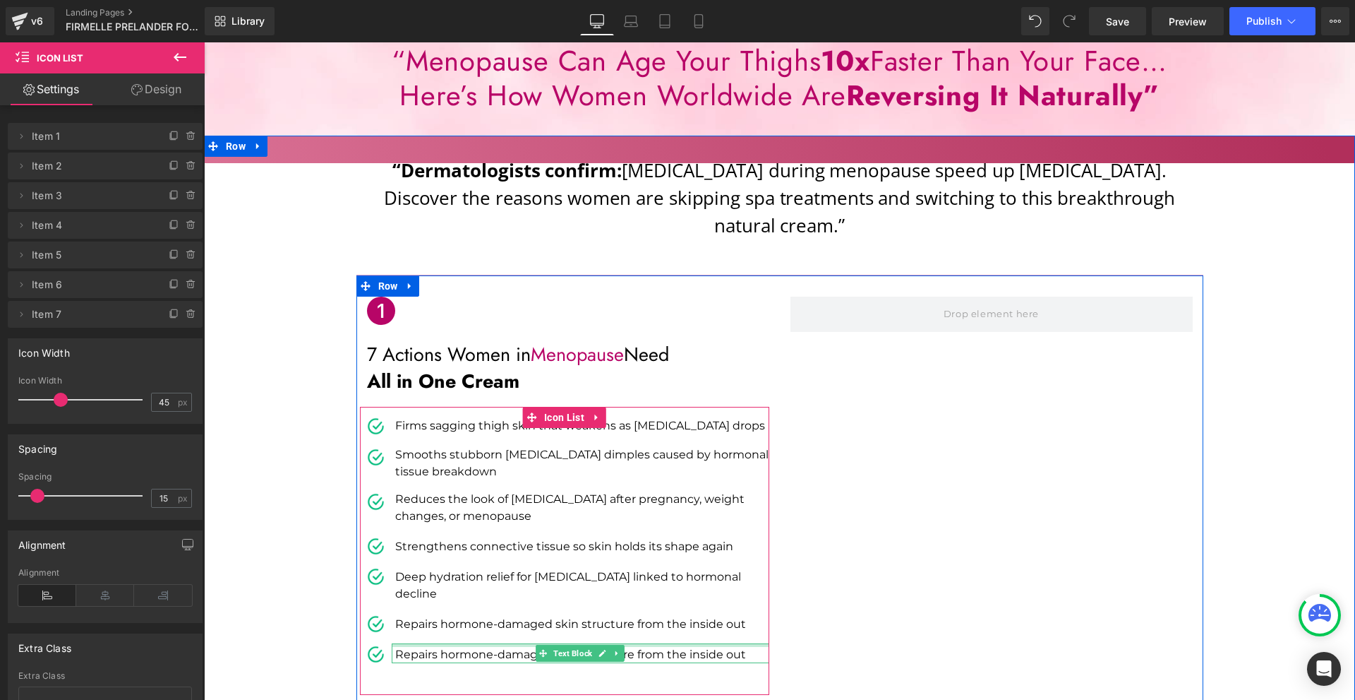
click at [412, 646] on p "Repairs hormone-damaged skin structure from the inside out" at bounding box center [582, 654] width 374 height 17
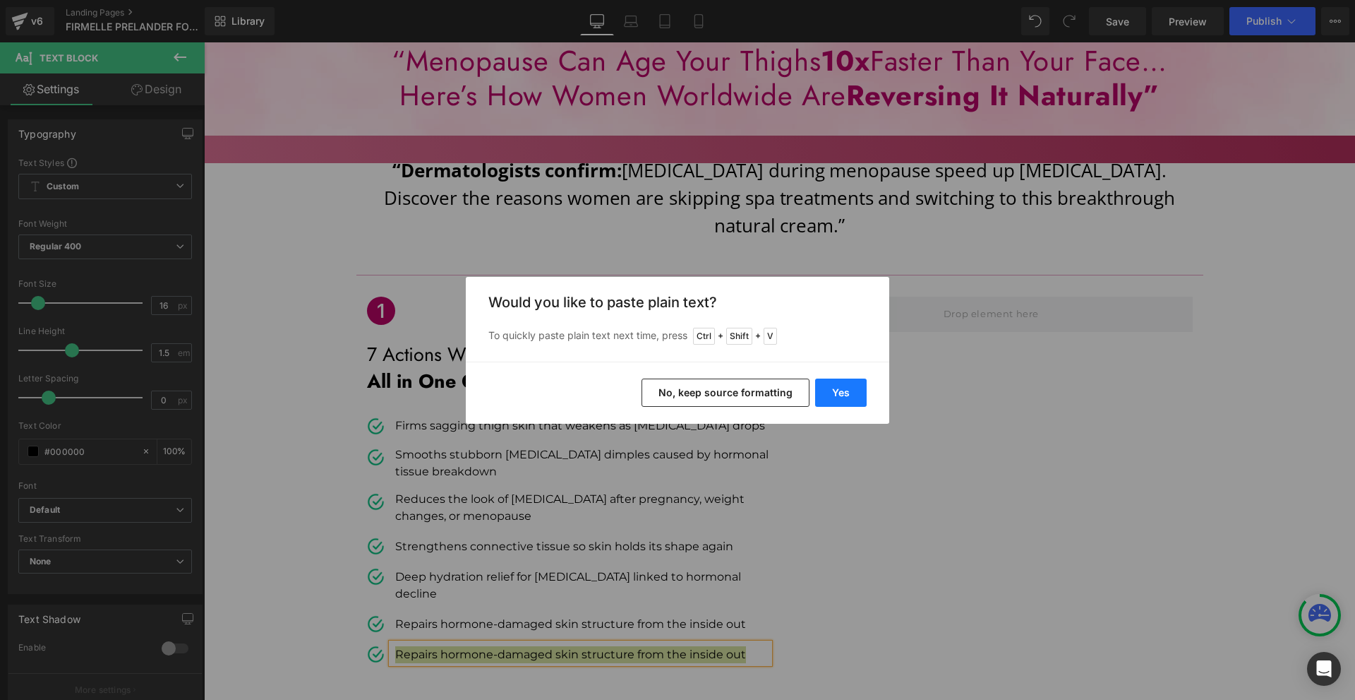
click at [836, 393] on button "Yes" at bounding box center [841, 392] width 52 height 28
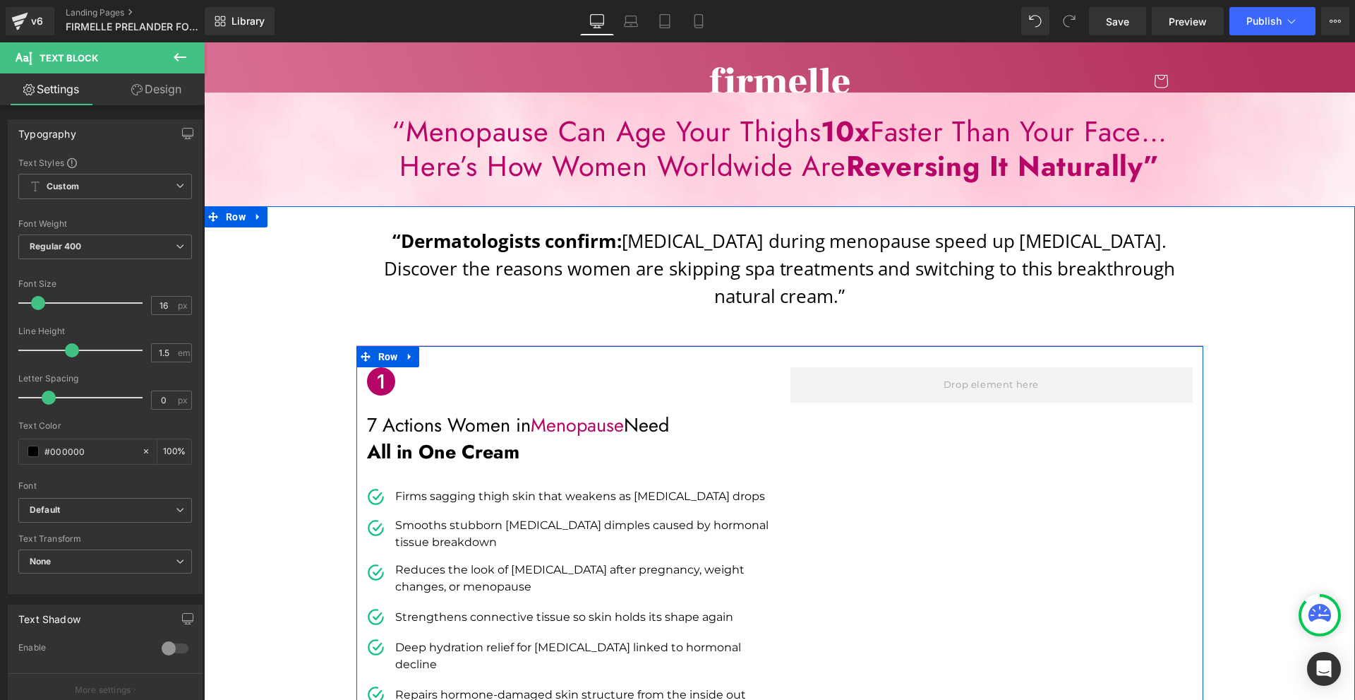
scroll to position [282, 0]
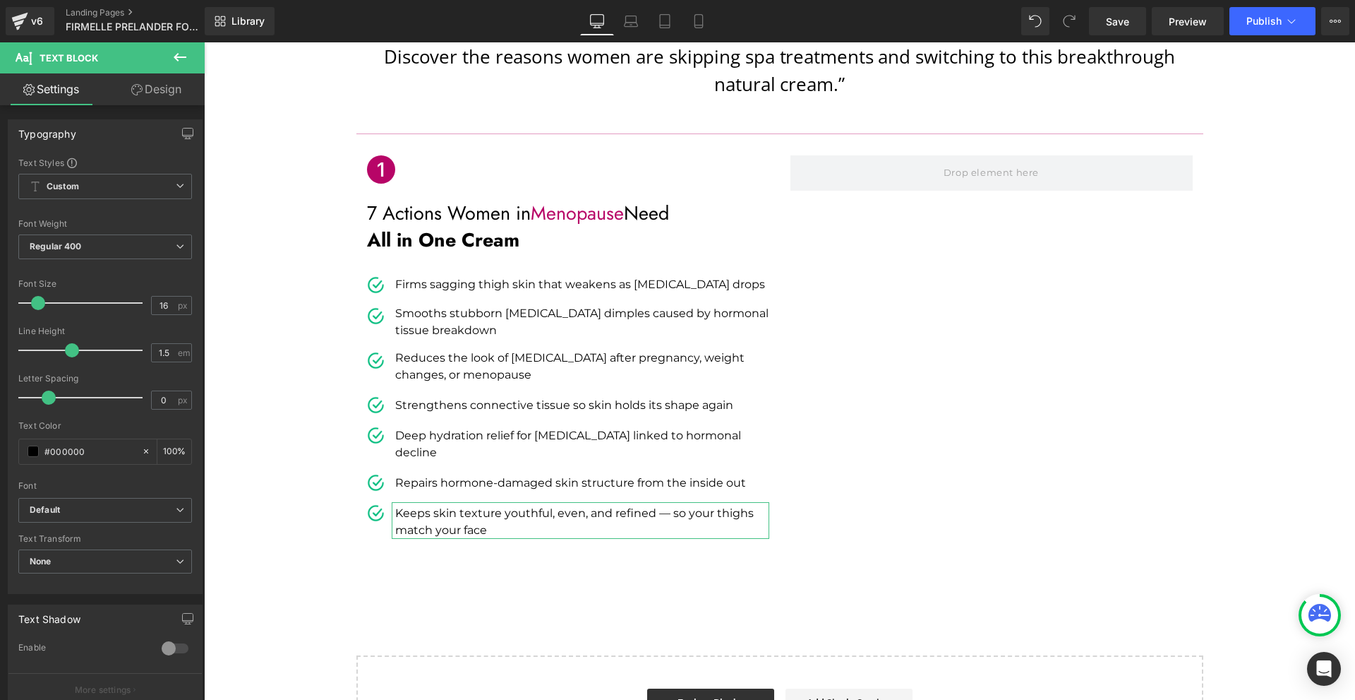
click at [185, 56] on icon at bounding box center [180, 57] width 13 height 8
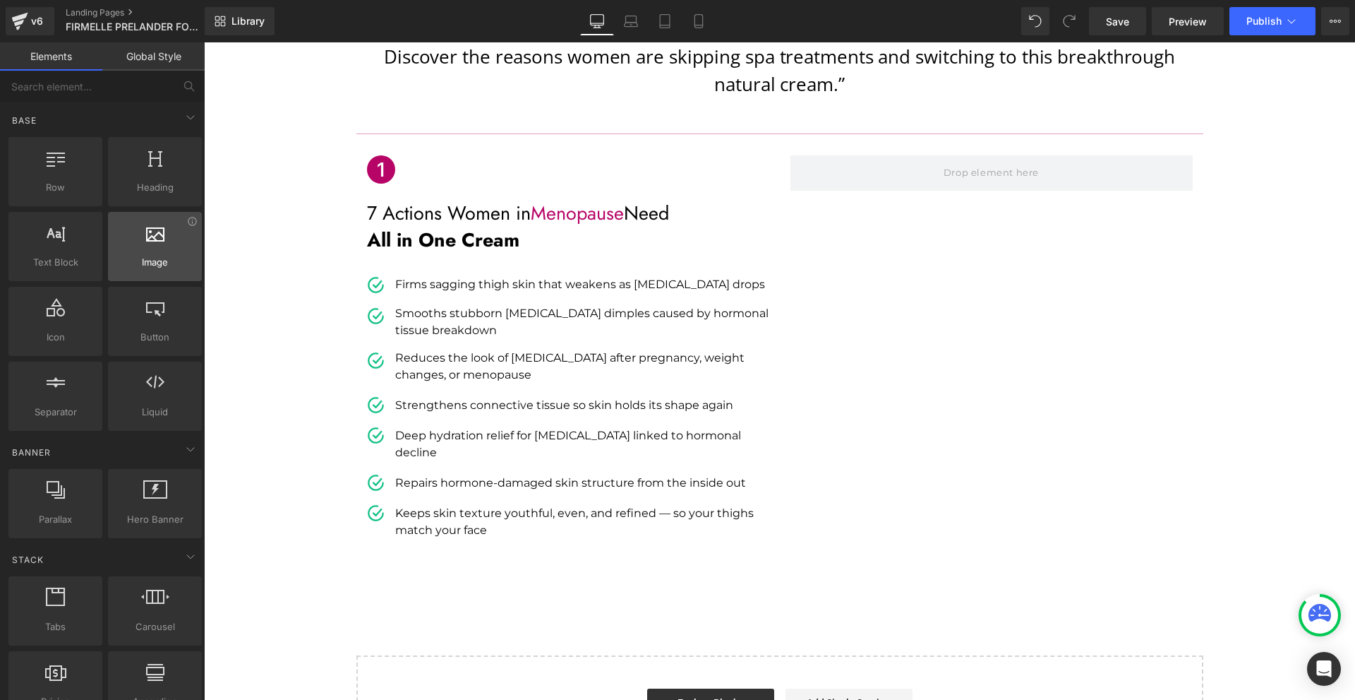
drag, startPoint x: 155, startPoint y: 250, endPoint x: 141, endPoint y: 239, distance: 17.5
click at [141, 241] on div at bounding box center [154, 239] width 85 height 32
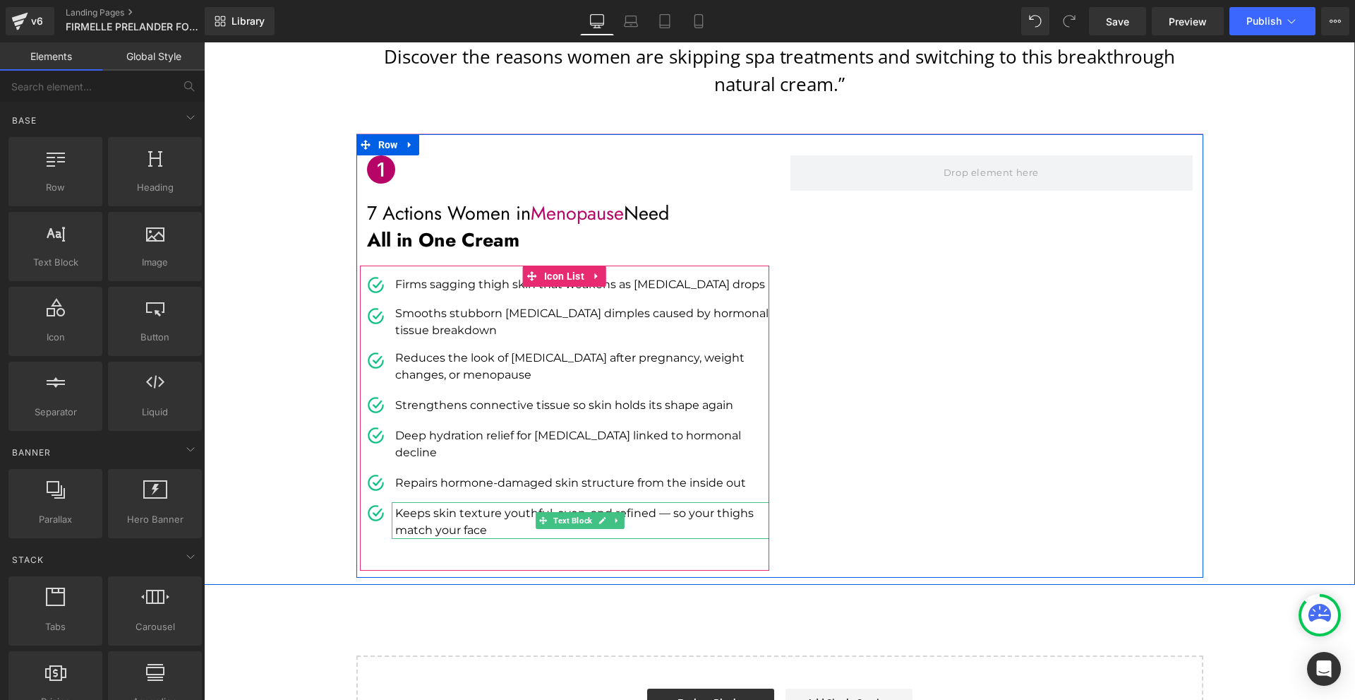
click at [479, 505] on p "Keeps skin texture youthful, even, and refined — so your thighs match your face" at bounding box center [582, 522] width 374 height 34
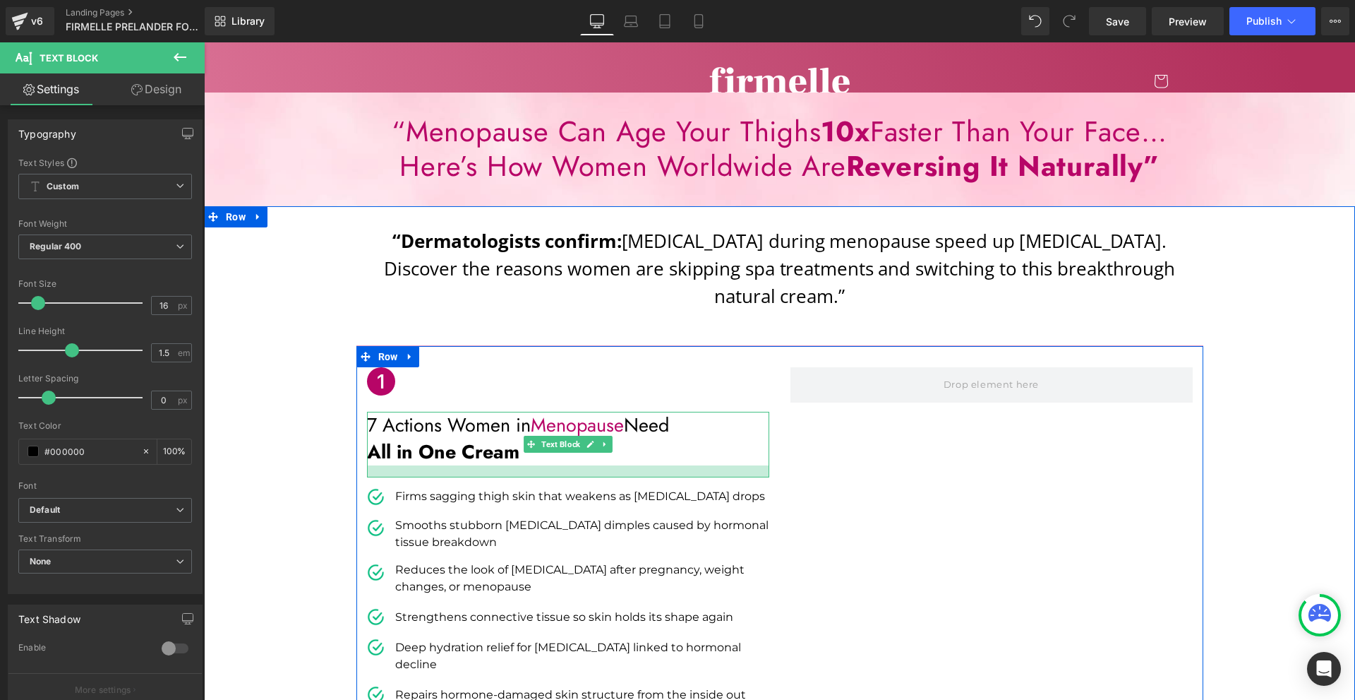
scroll to position [212, 0]
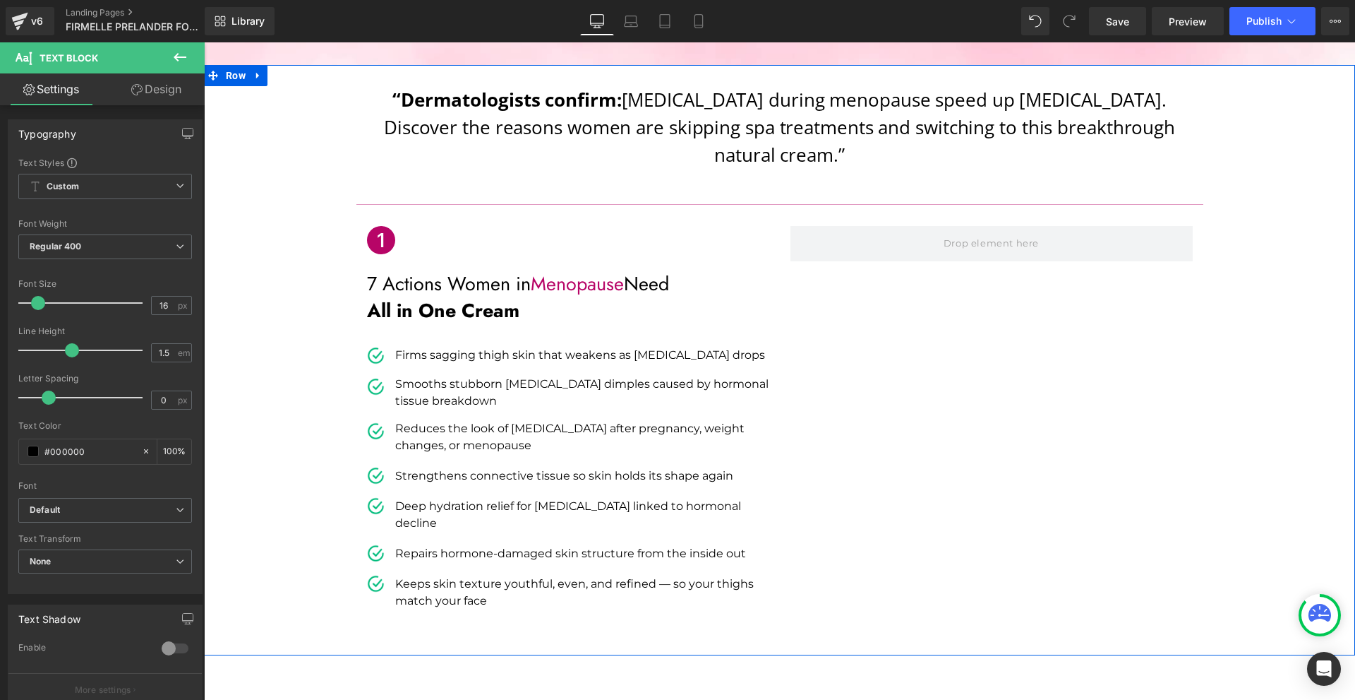
click at [184, 55] on icon at bounding box center [180, 57] width 17 height 17
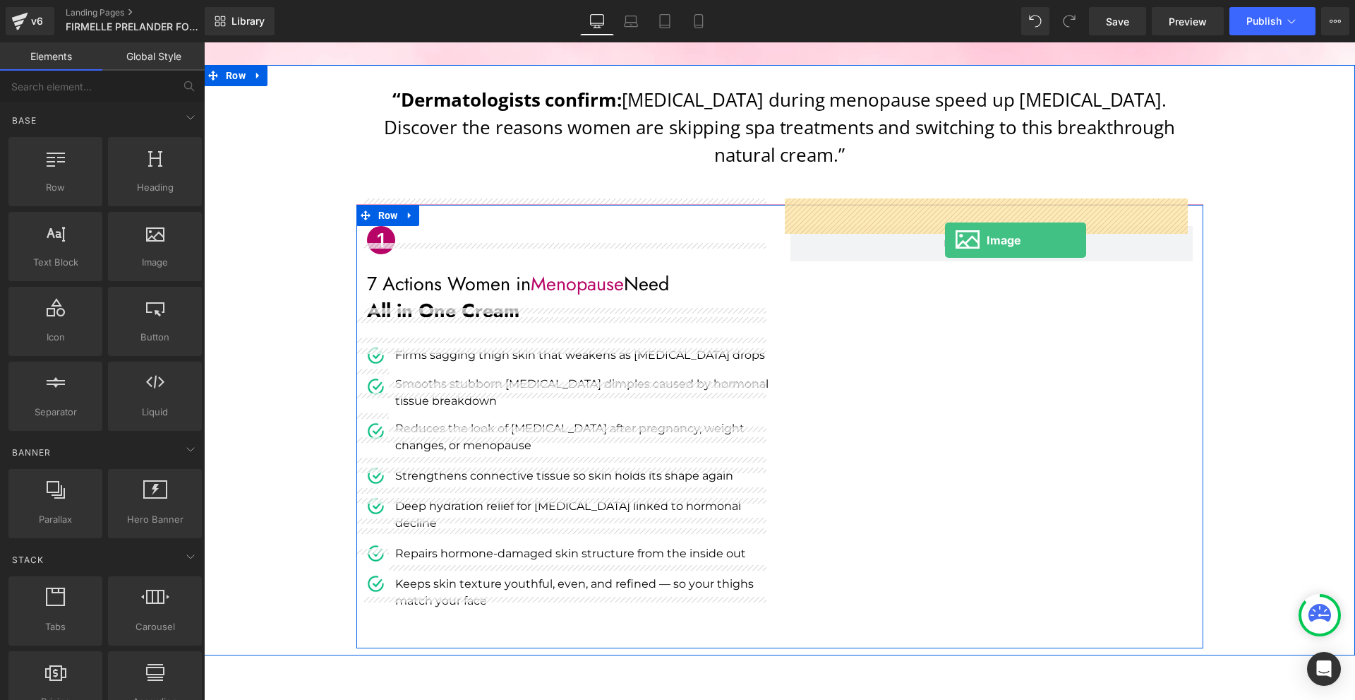
drag, startPoint x: 352, startPoint y: 312, endPoint x: 949, endPoint y: 236, distance: 601.4
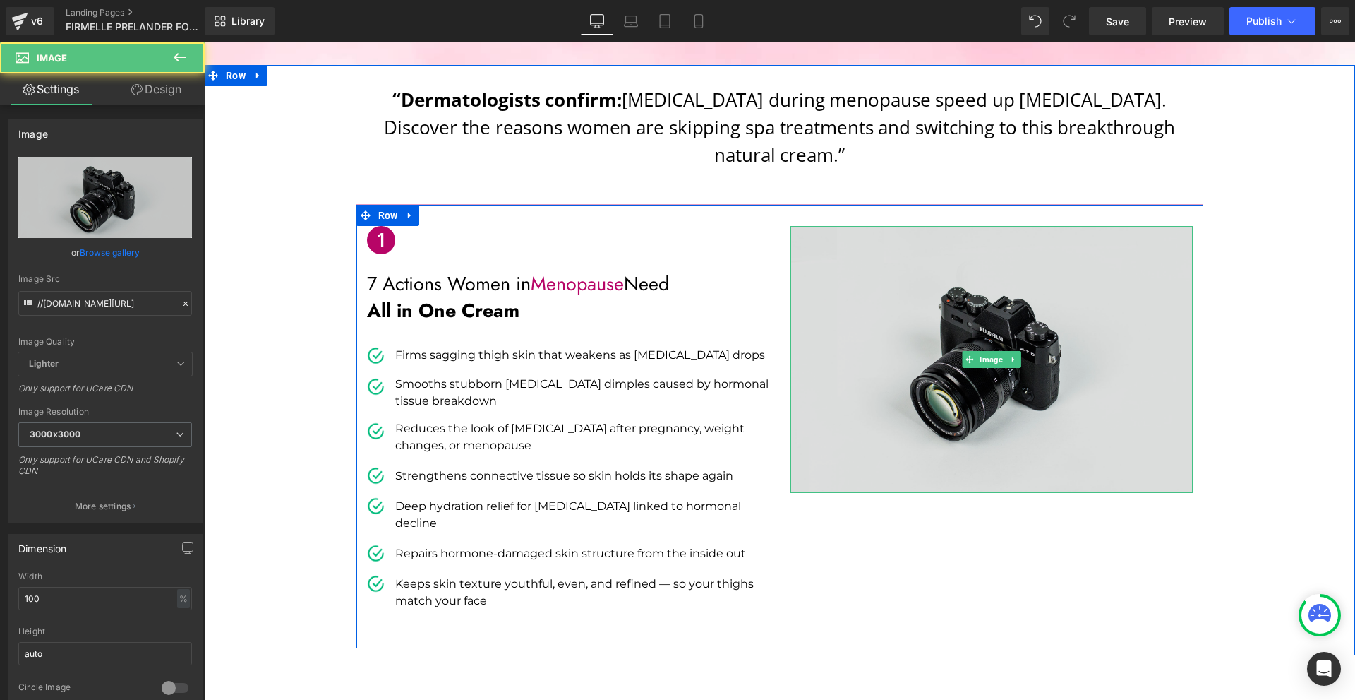
click at [987, 421] on img at bounding box center [992, 359] width 402 height 267
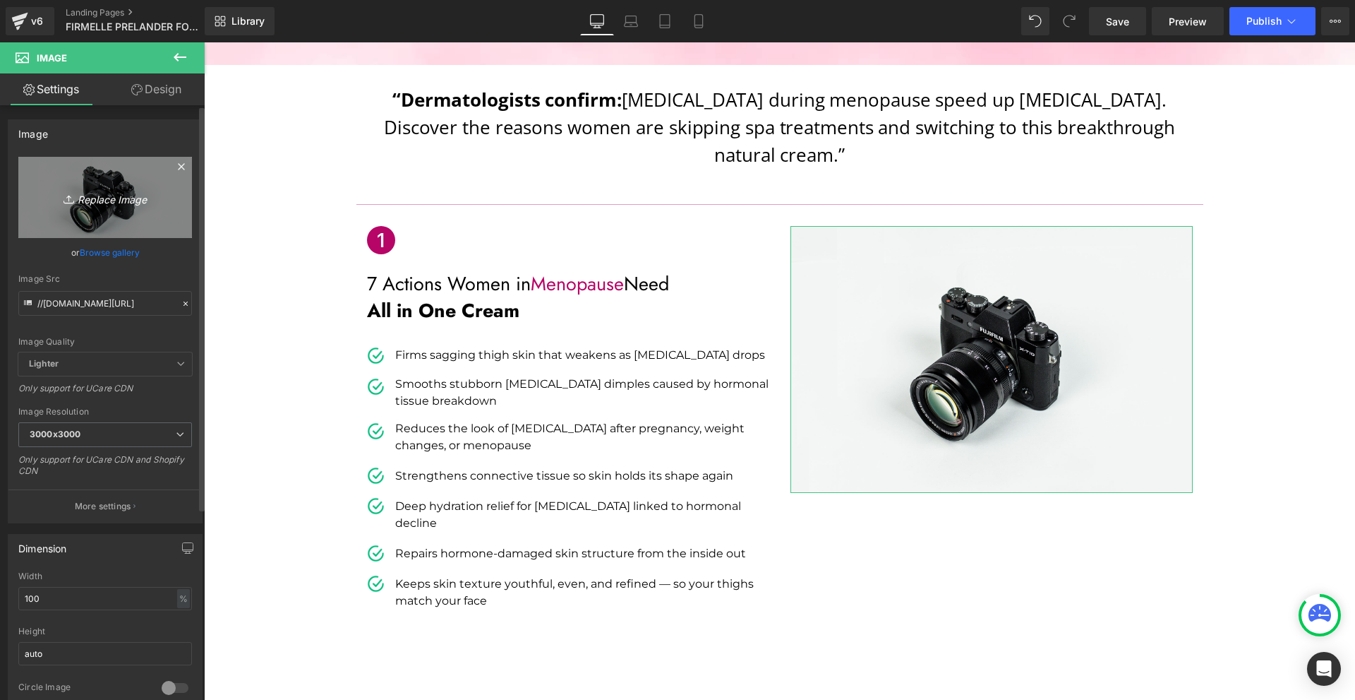
click at [130, 224] on link "Replace Image" at bounding box center [105, 197] width 174 height 81
type input "C:\fakepath\Névtelen terv - 2025-08-27T145853.444.png"
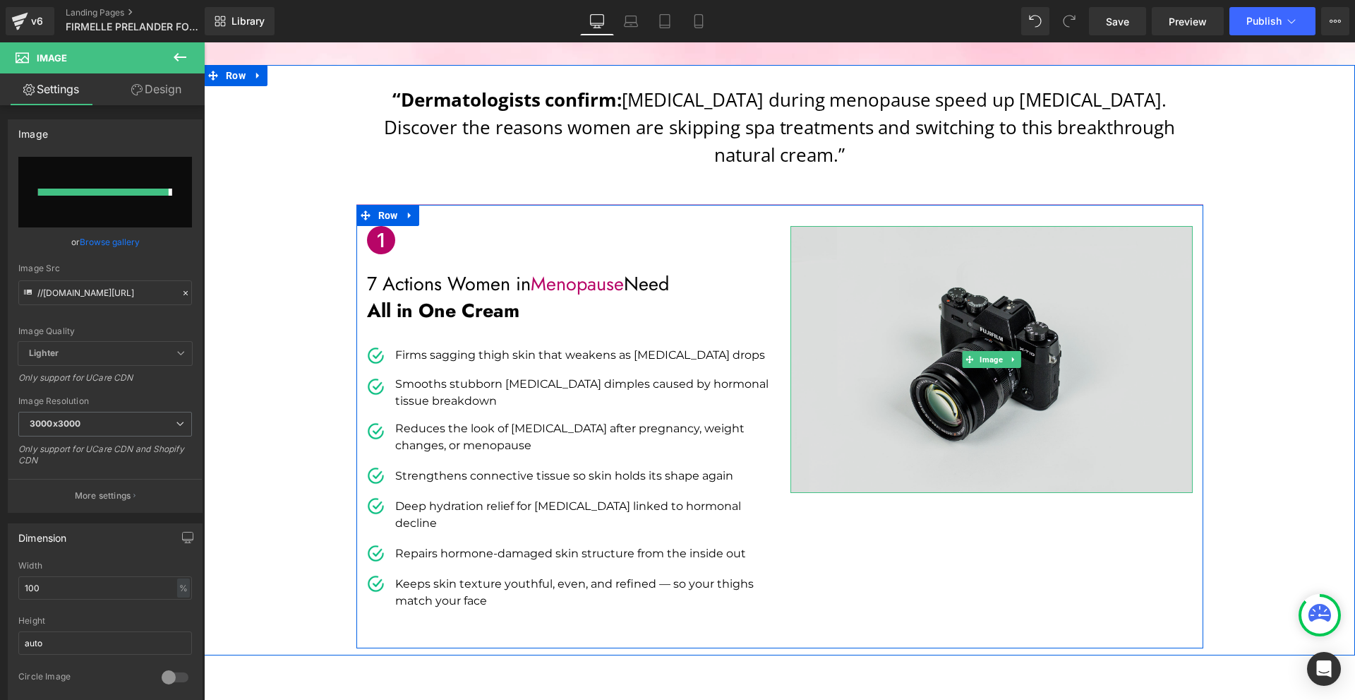
type input "[URL][DOMAIN_NAME]"
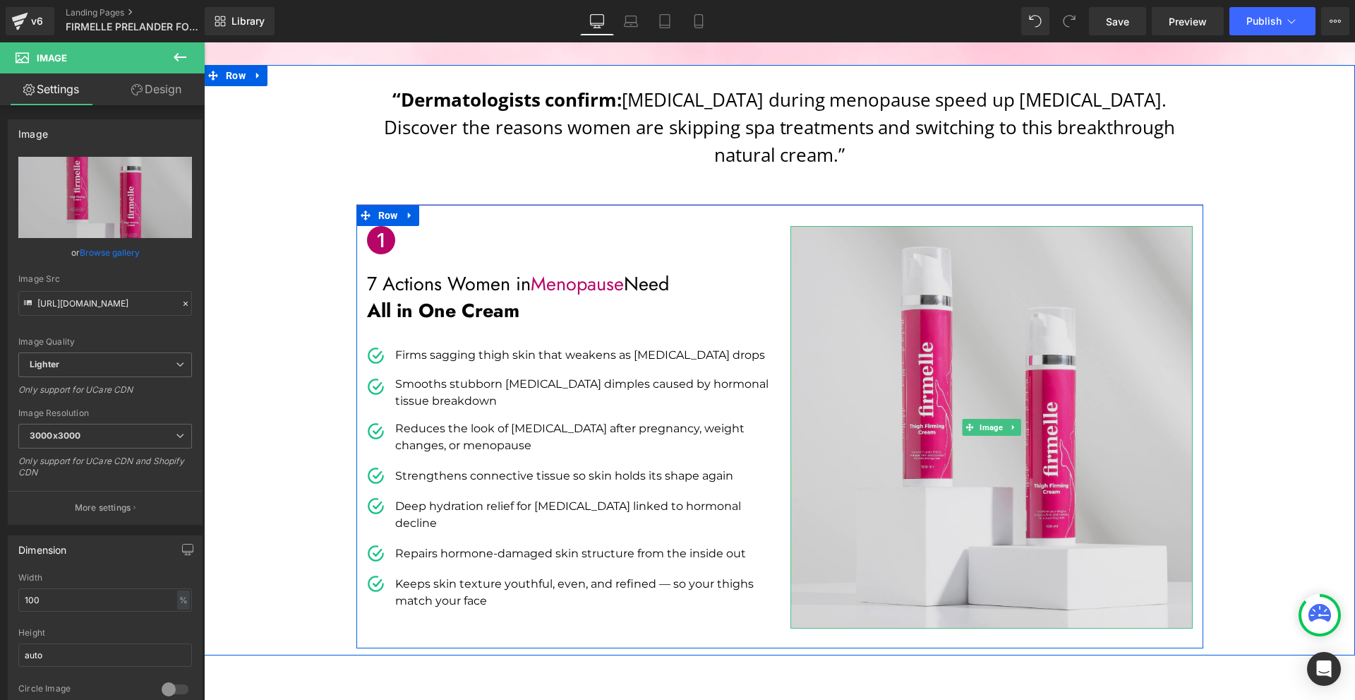
click at [1060, 506] on img at bounding box center [992, 427] width 402 height 402
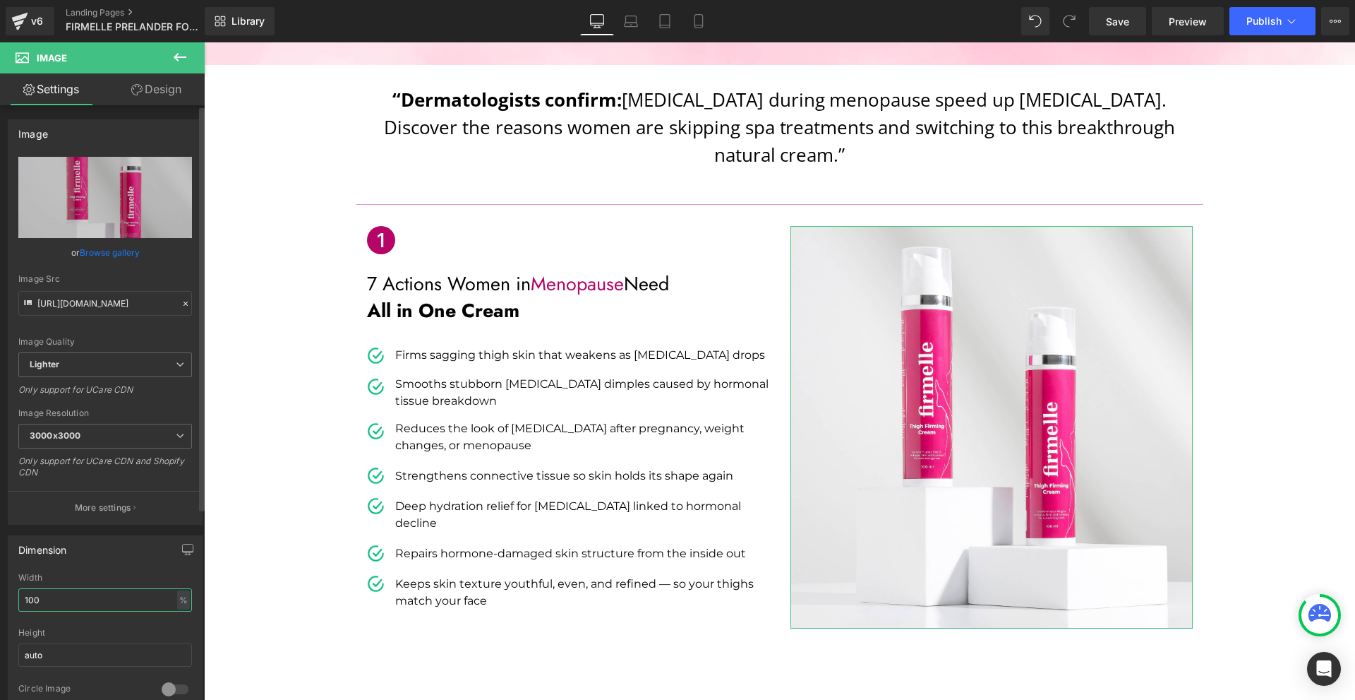
click at [59, 588] on input "100" at bounding box center [105, 599] width 174 height 23
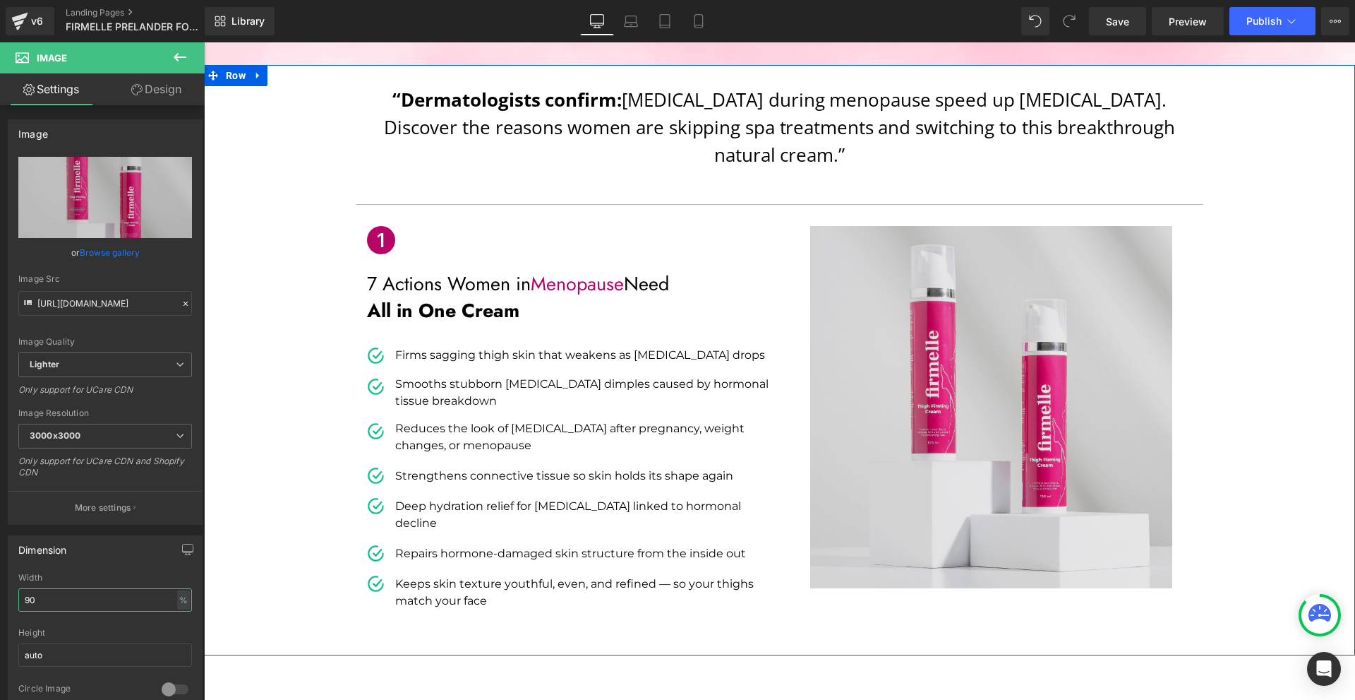
type input "90"
click at [1041, 477] on img at bounding box center [991, 407] width 362 height 362
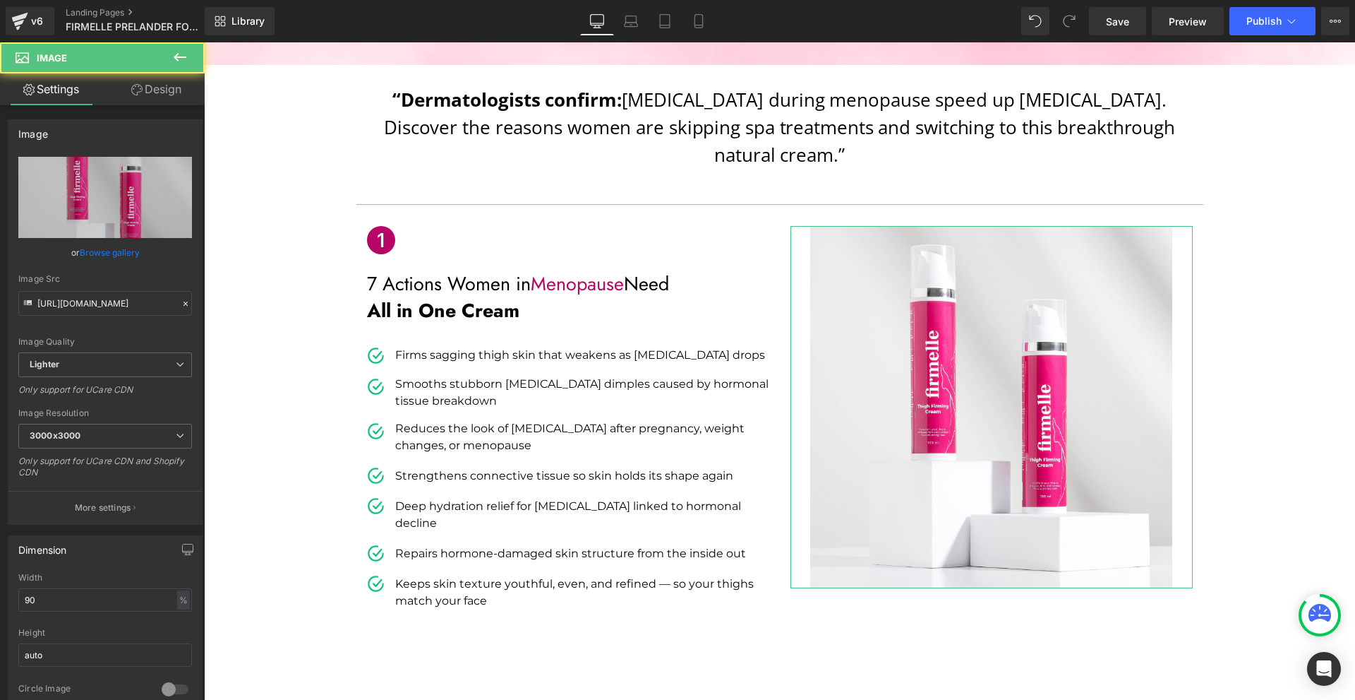
click at [125, 99] on link "Design" at bounding box center [156, 89] width 102 height 32
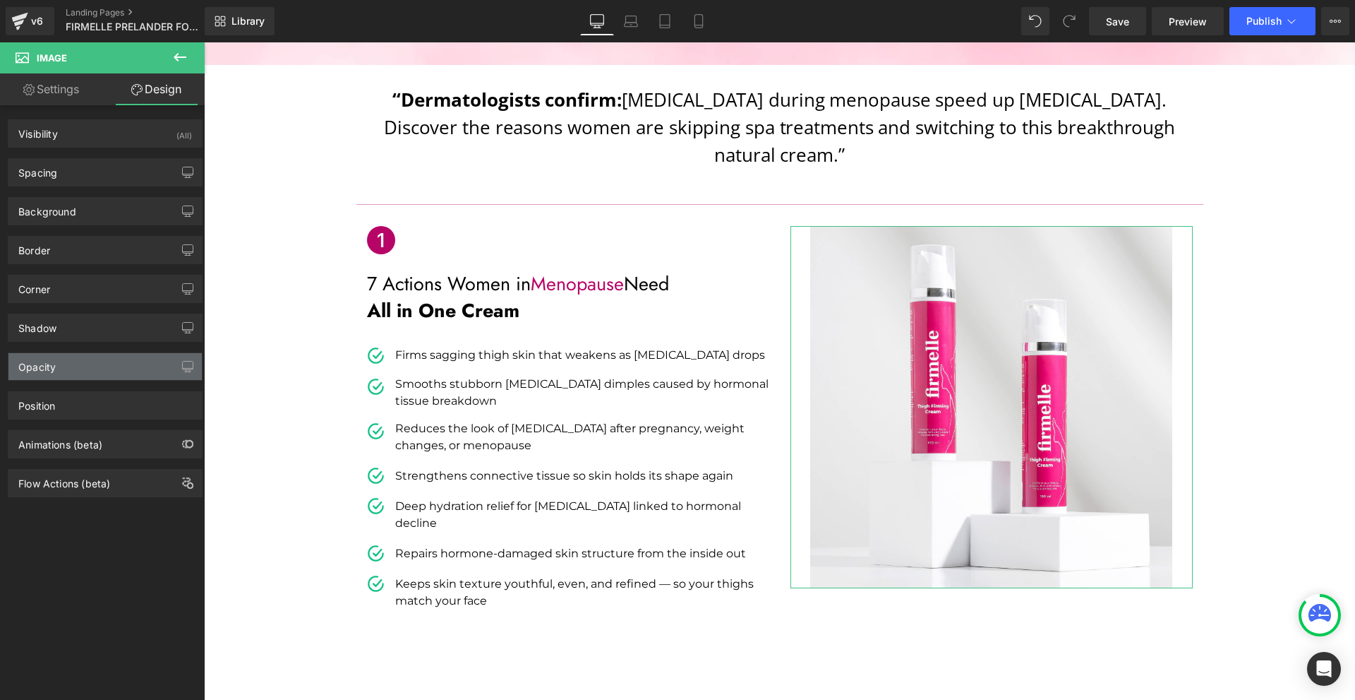
click at [71, 376] on div "Opacity" at bounding box center [104, 366] width 193 height 27
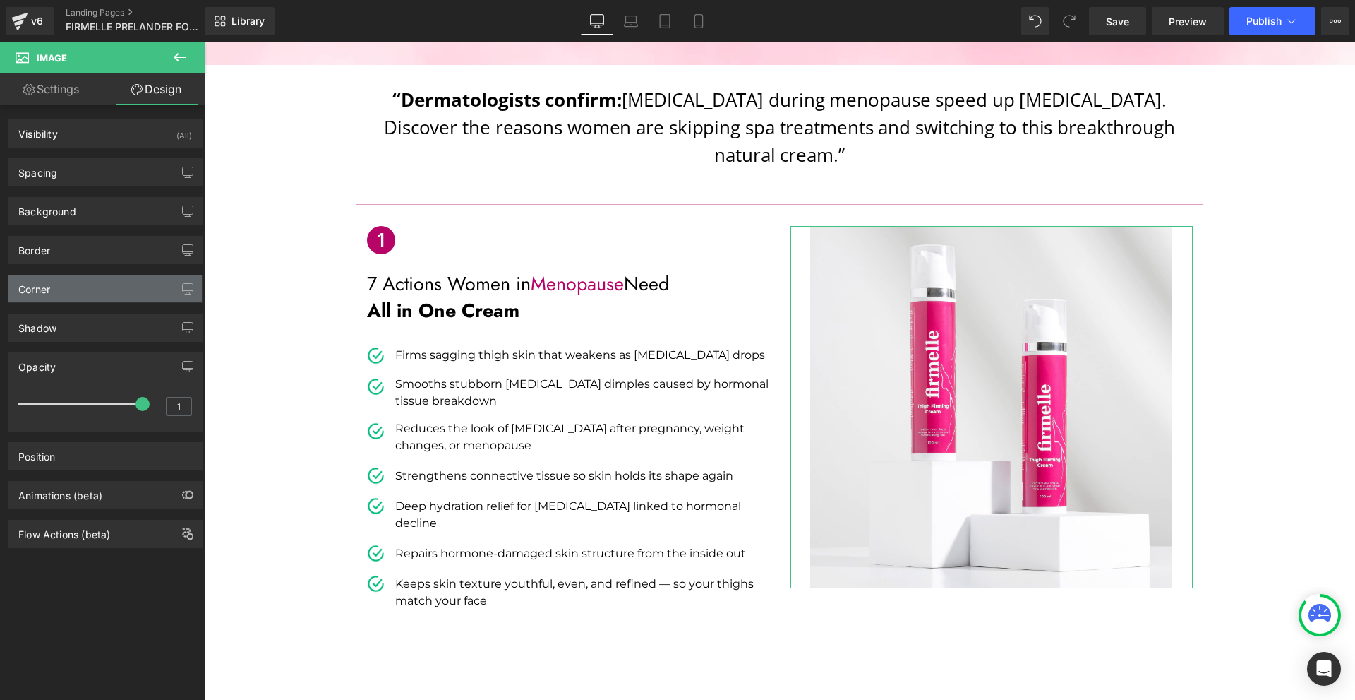
click at [55, 280] on div "Corner" at bounding box center [104, 288] width 193 height 27
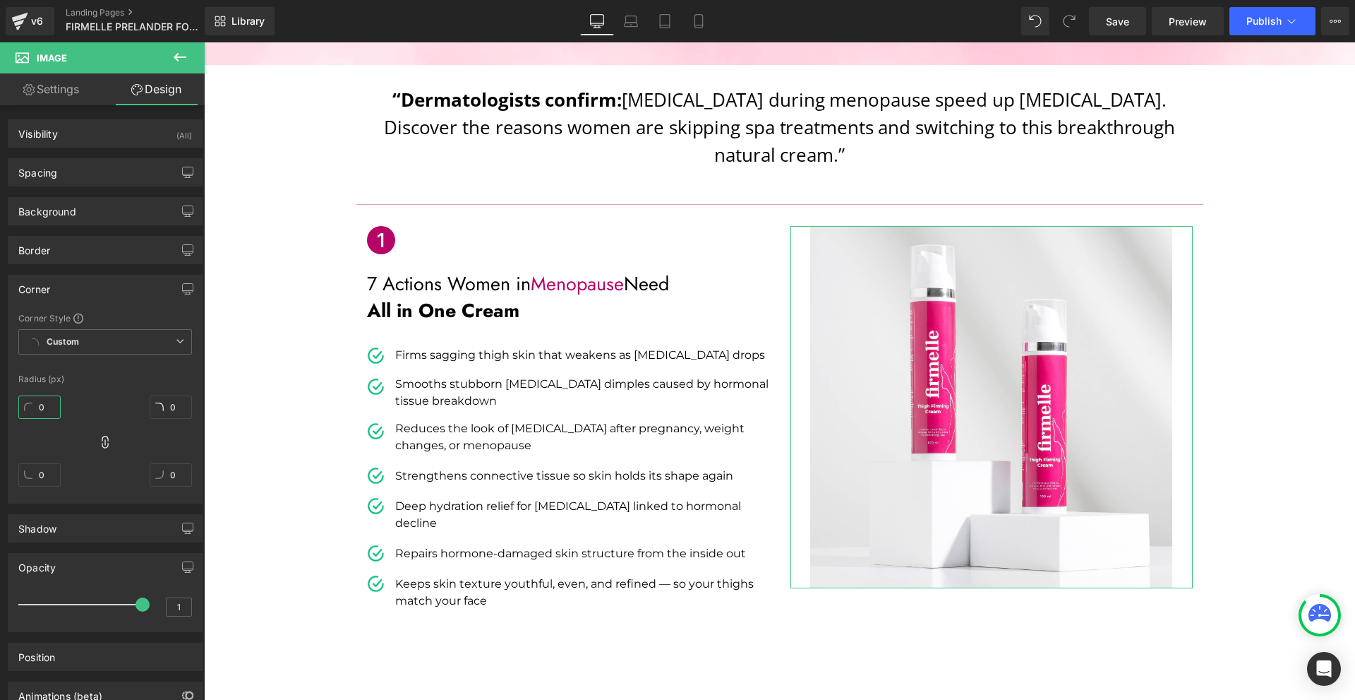
drag, startPoint x: 52, startPoint y: 398, endPoint x: 188, endPoint y: 325, distance: 154.1
click at [52, 398] on input "0" at bounding box center [39, 406] width 42 height 23
type input "10"
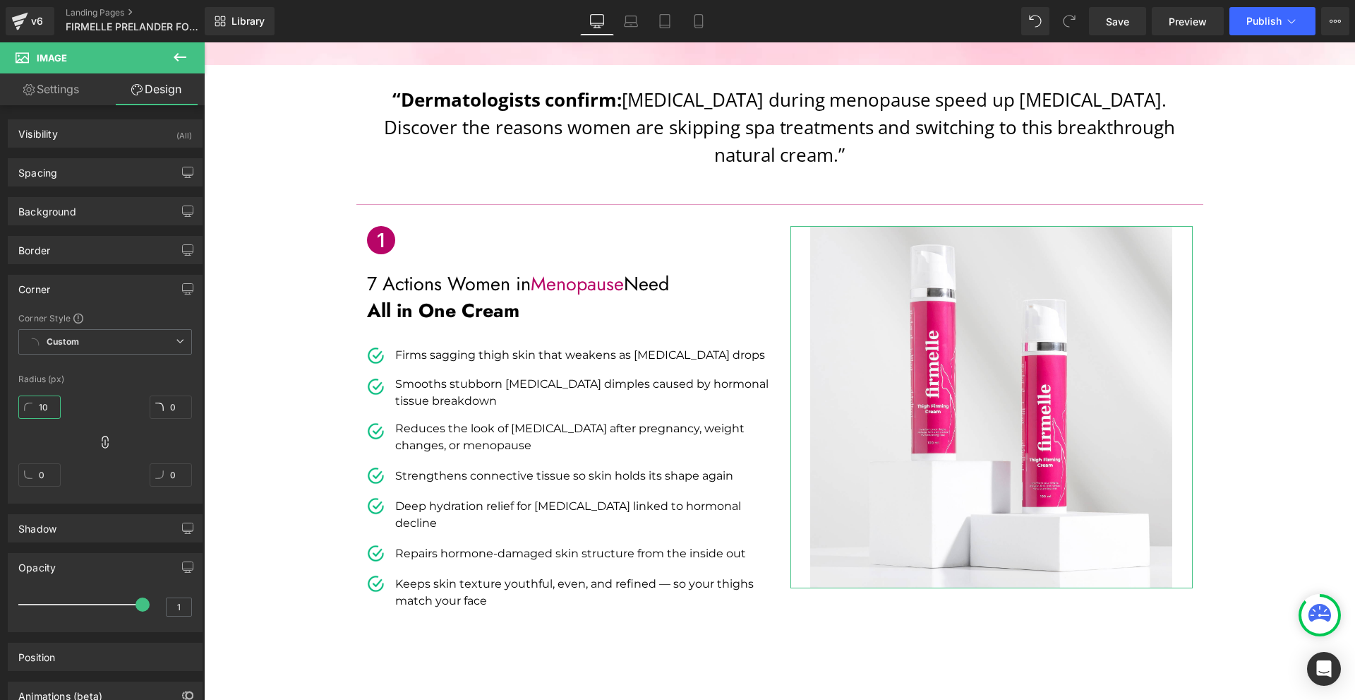
type input "10"
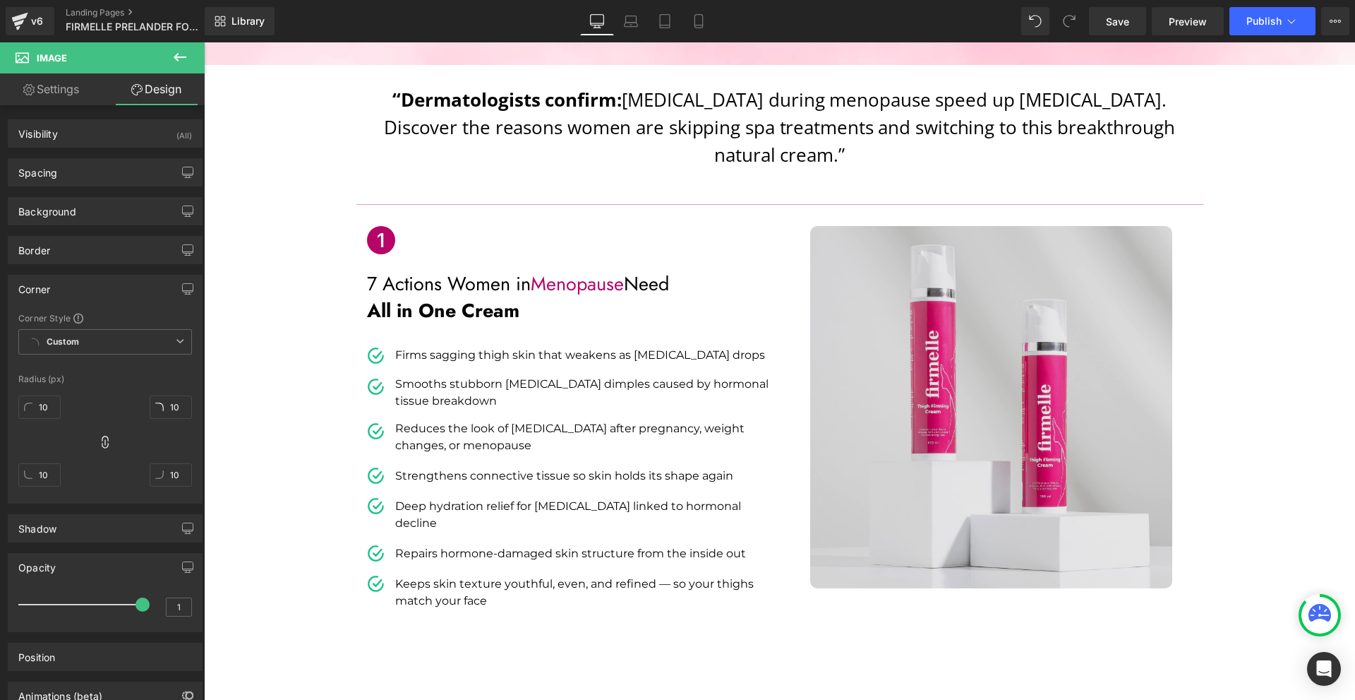
click at [1070, 450] on img at bounding box center [991, 407] width 362 height 362
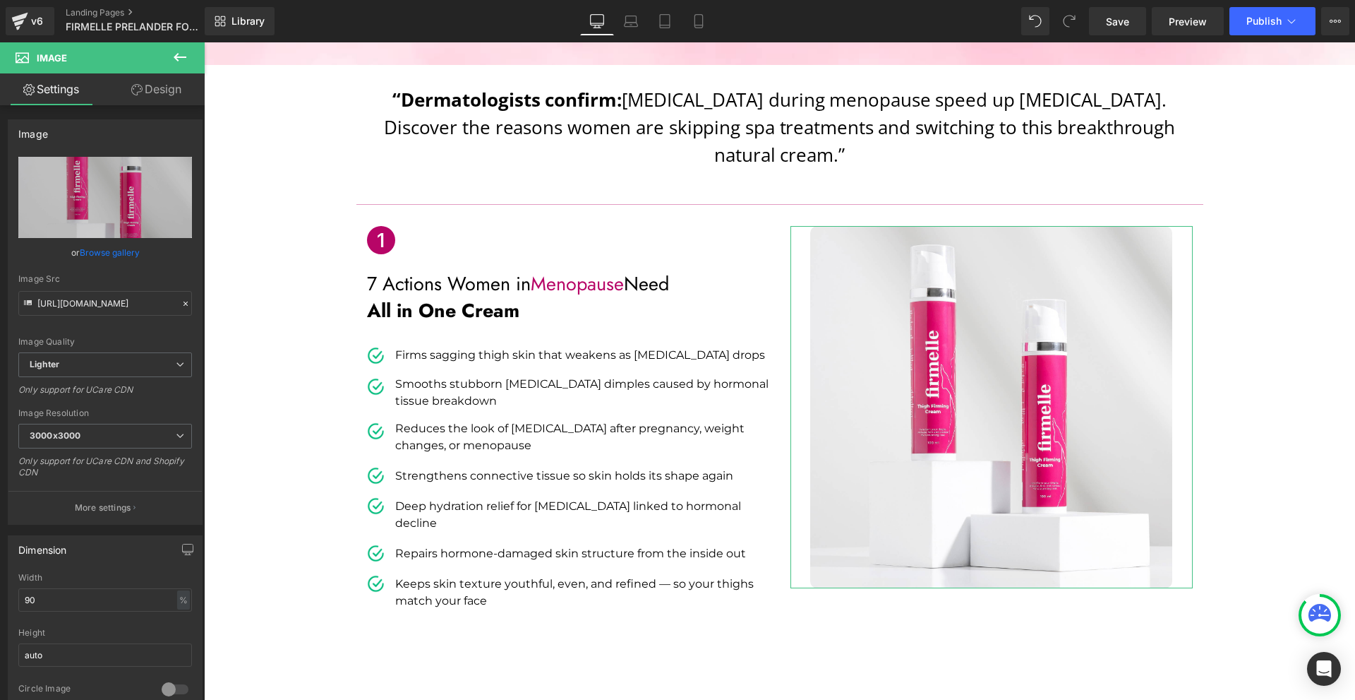
click at [136, 96] on link "Design" at bounding box center [156, 89] width 102 height 32
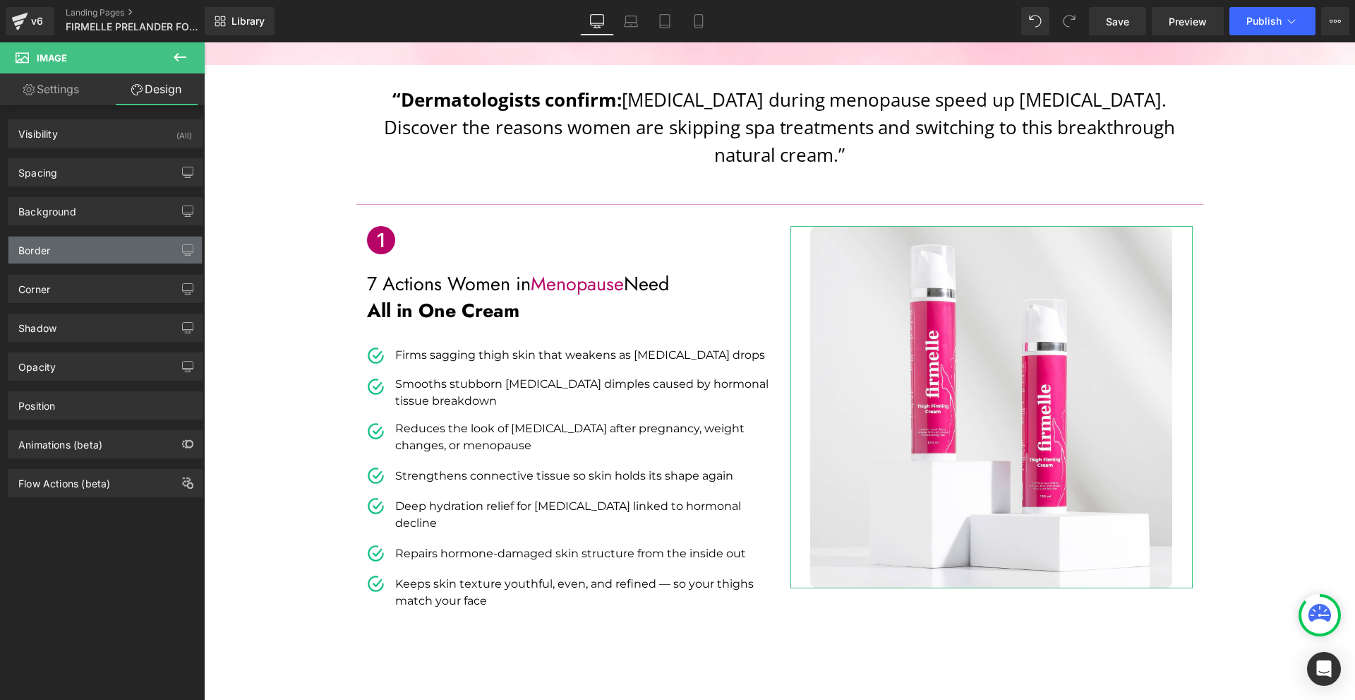
type input "#333333"
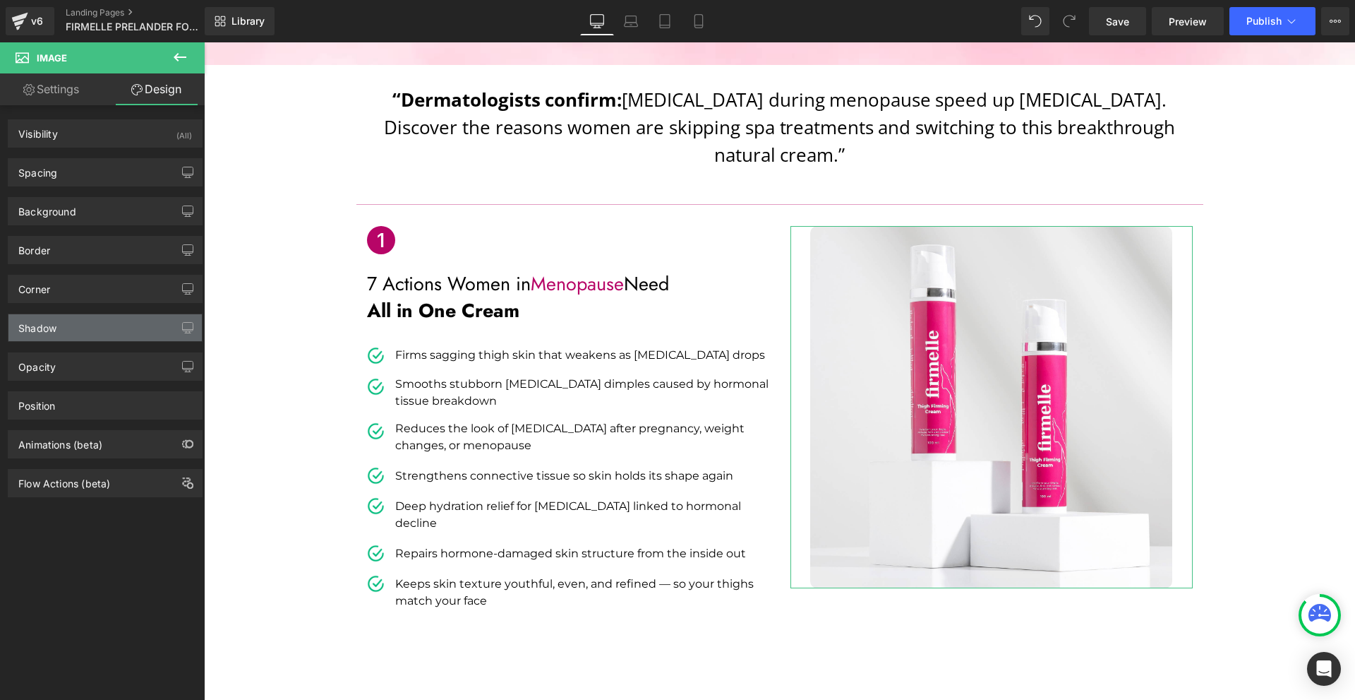
click at [83, 324] on div "Shadow" at bounding box center [104, 327] width 193 height 27
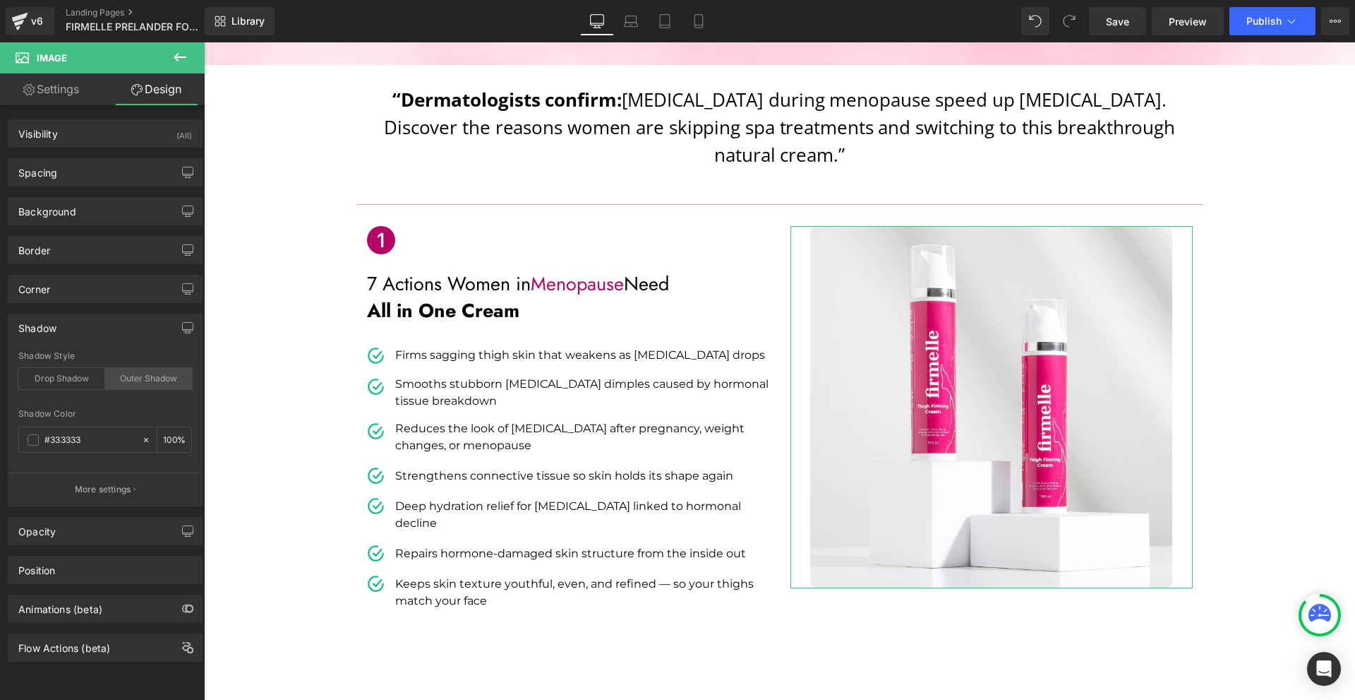
click at [124, 380] on div "Outer Shadow" at bounding box center [148, 378] width 87 height 21
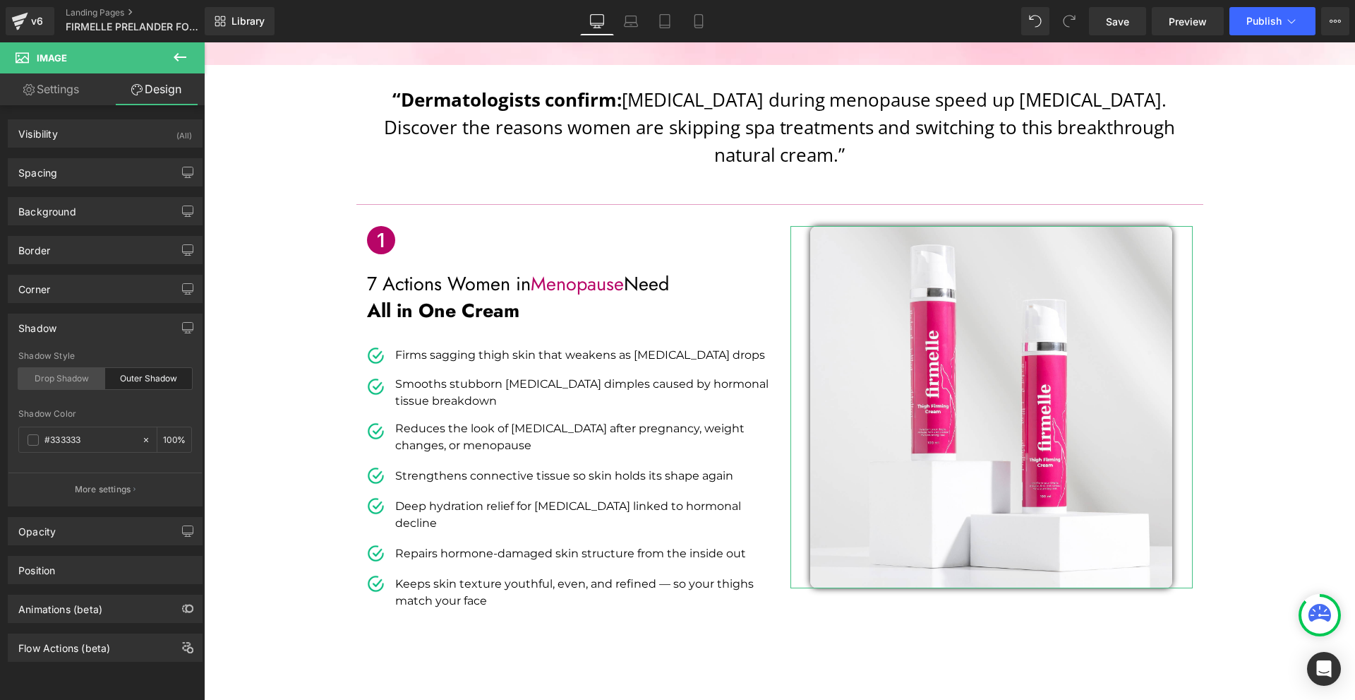
click at [67, 380] on div "Drop Shadow" at bounding box center [61, 378] width 87 height 21
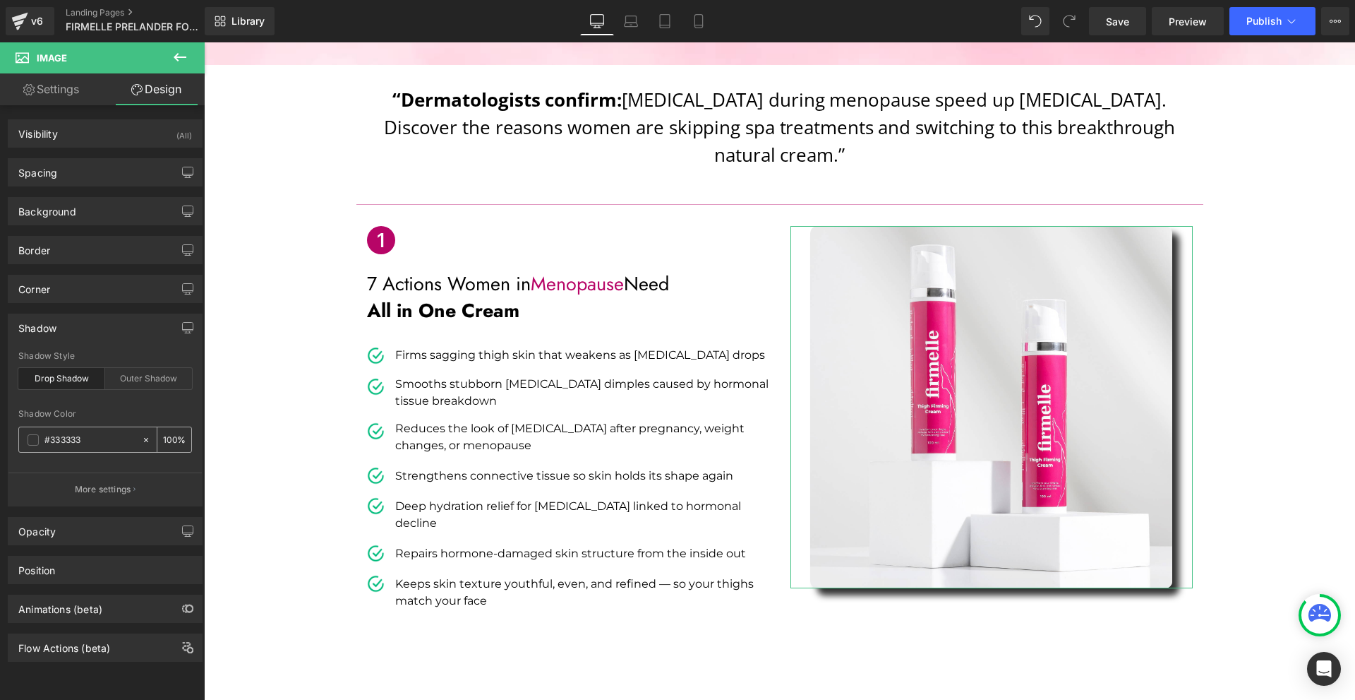
click at [172, 439] on div "100 %" at bounding box center [174, 439] width 34 height 25
click at [169, 440] on input "100" at bounding box center [170, 439] width 14 height 16
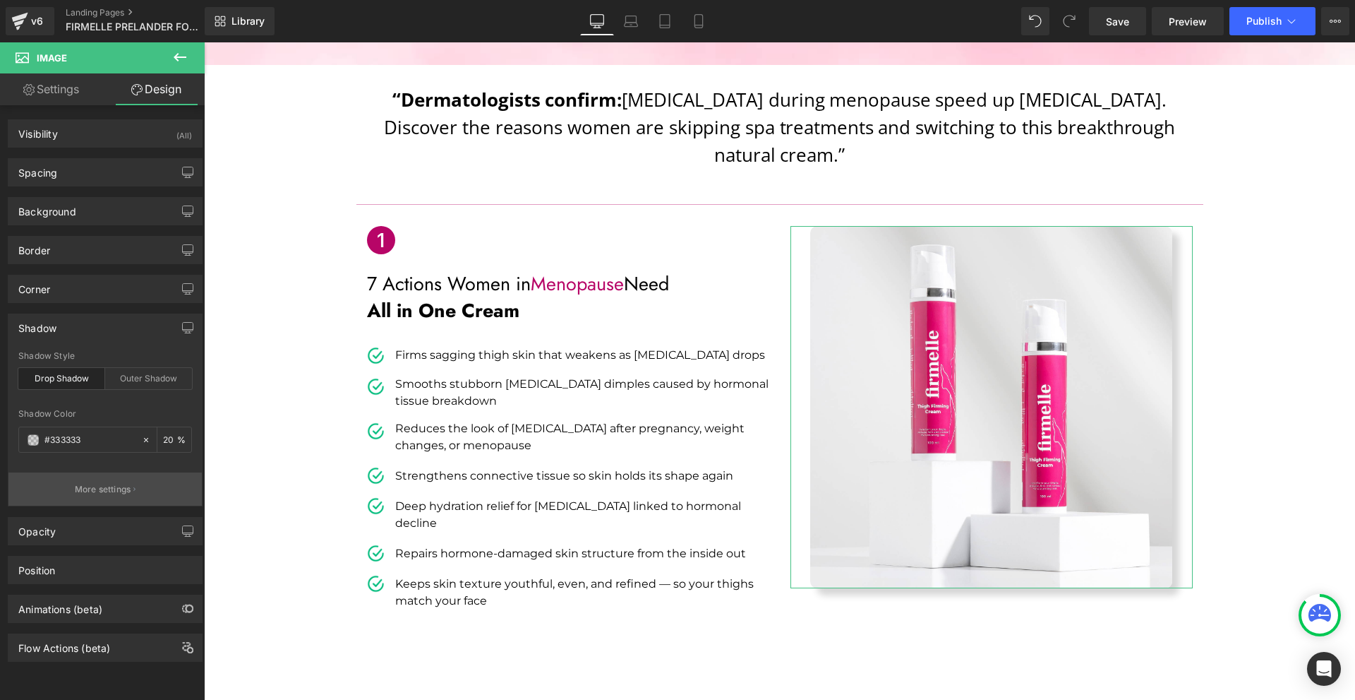
type input "20"
click at [68, 477] on button "More settings" at bounding box center [104, 488] width 193 height 33
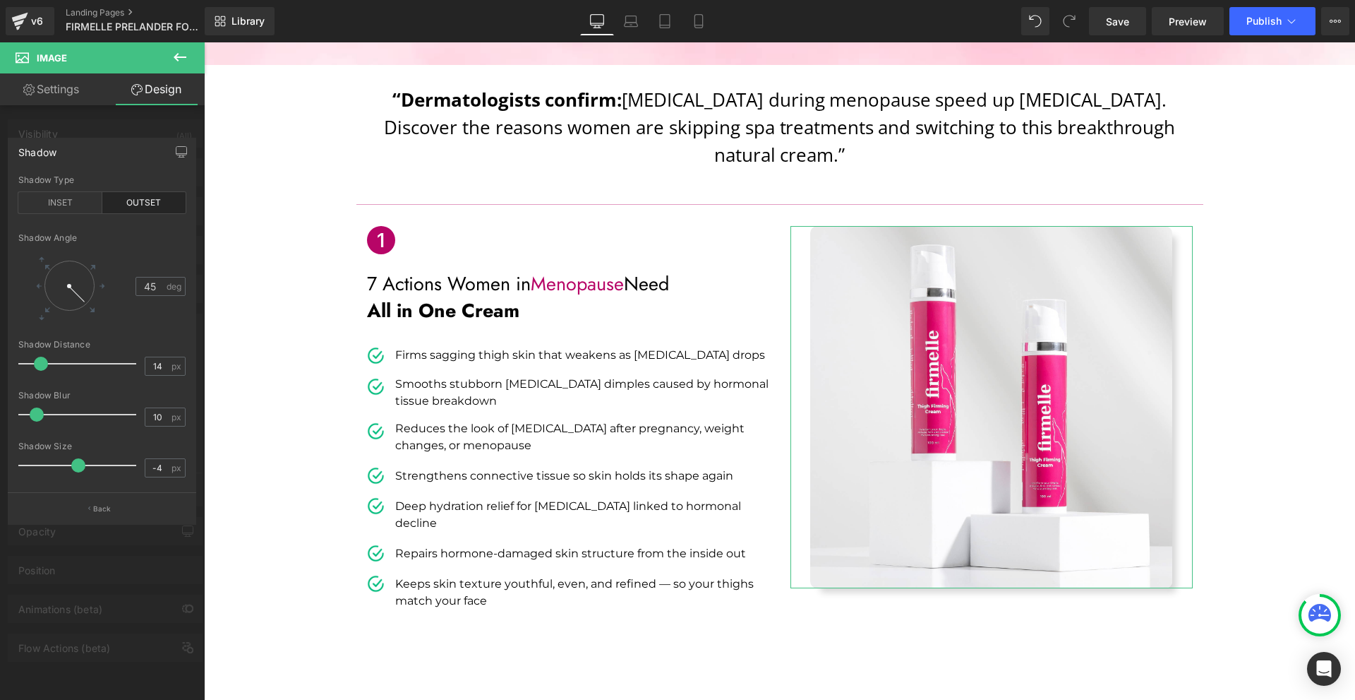
type input "-3"
click at [81, 462] on span at bounding box center [79, 465] width 14 height 14
type input "32"
drag, startPoint x: 42, startPoint y: 411, endPoint x: 66, endPoint y: 409, distance: 24.0
click at [66, 409] on span at bounding box center [60, 414] width 14 height 14
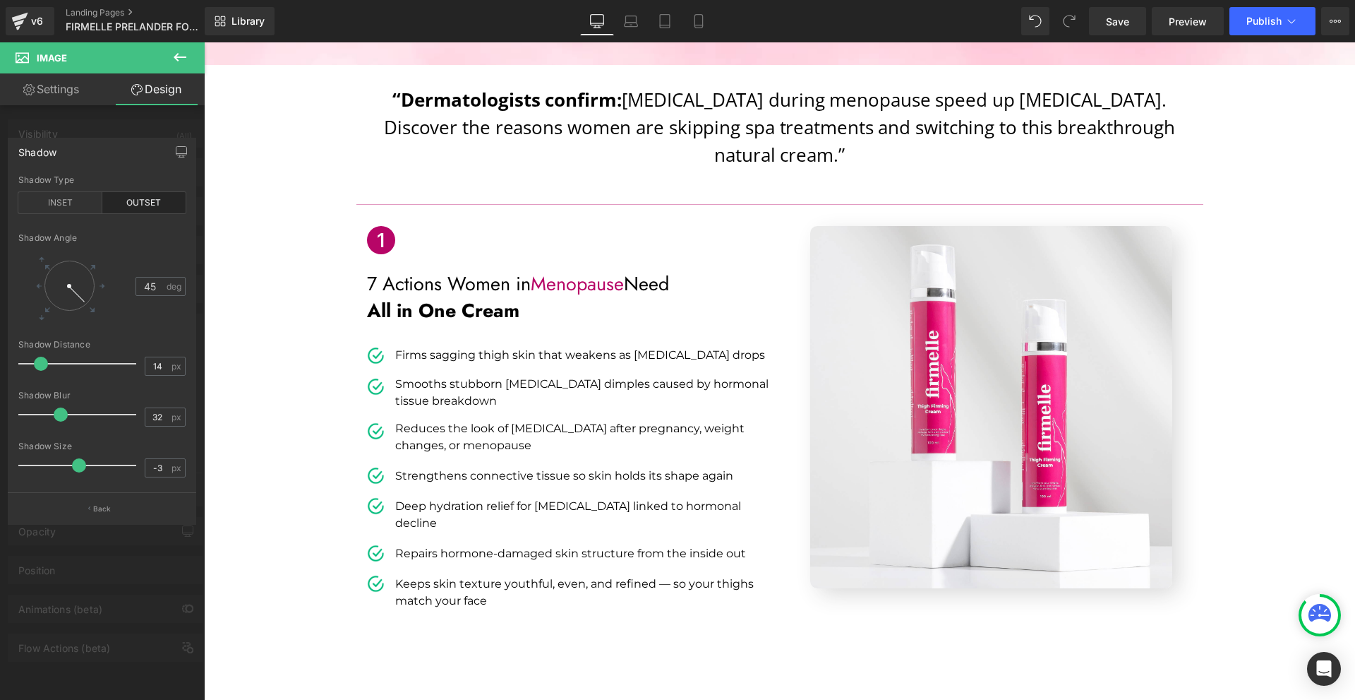
scroll to position [282, 0]
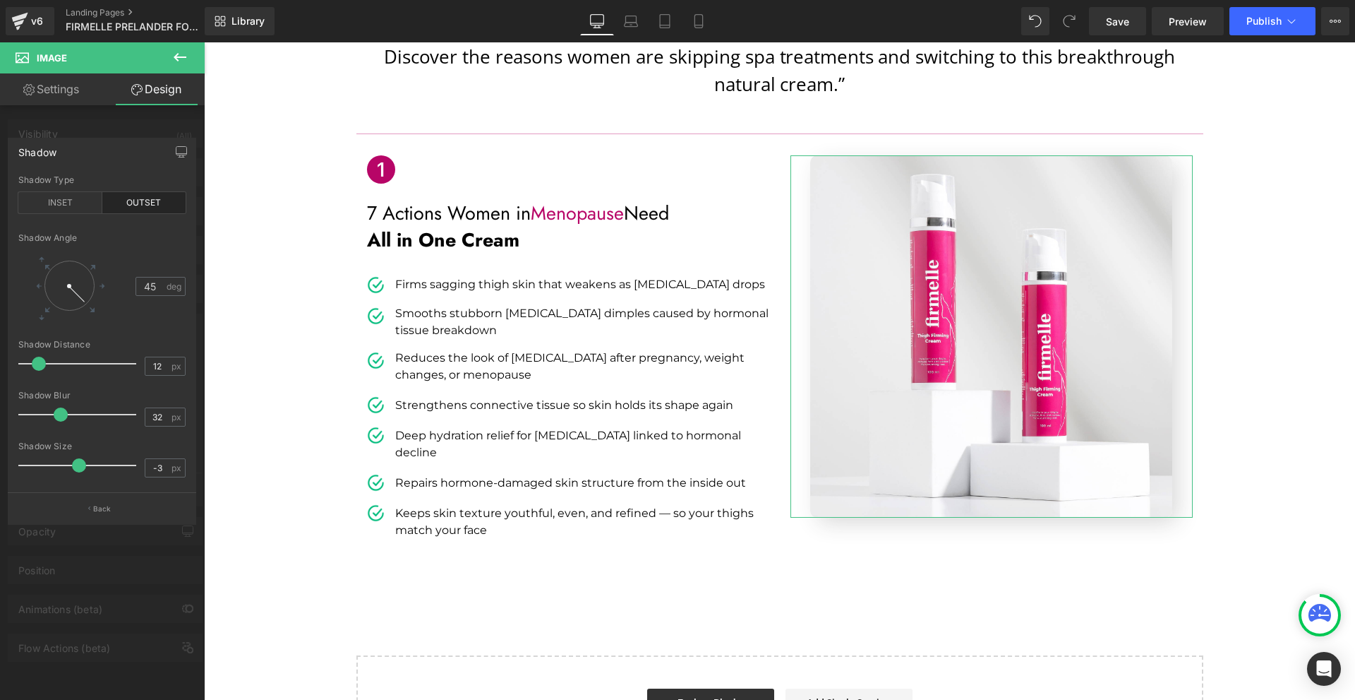
type input "11"
click at [39, 362] on span at bounding box center [37, 363] width 14 height 14
type input "18"
drag, startPoint x: 57, startPoint y: 414, endPoint x: 42, endPoint y: 416, distance: 15.6
click at [42, 416] on span at bounding box center [45, 414] width 14 height 14
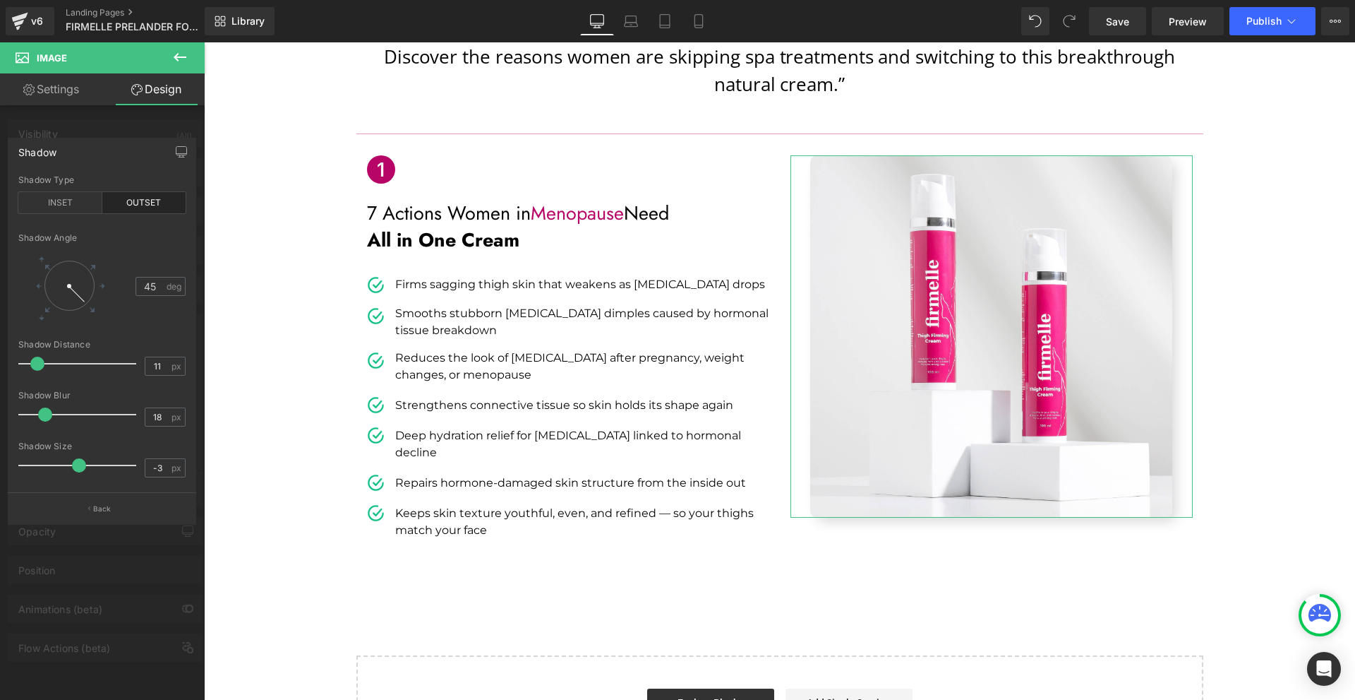
drag, startPoint x: 135, startPoint y: 537, endPoint x: 139, endPoint y: 479, distance: 58.0
click at [134, 537] on div at bounding box center [102, 374] width 205 height 664
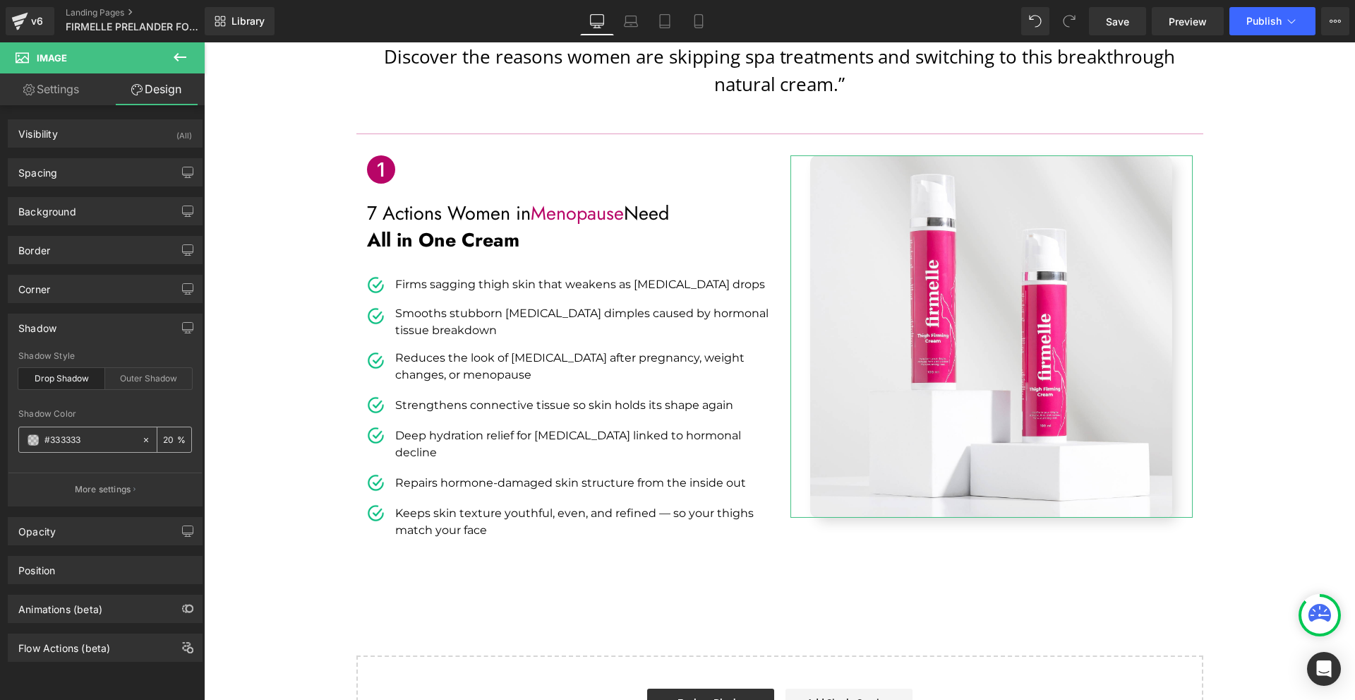
click at [37, 442] on span at bounding box center [33, 439] width 11 height 11
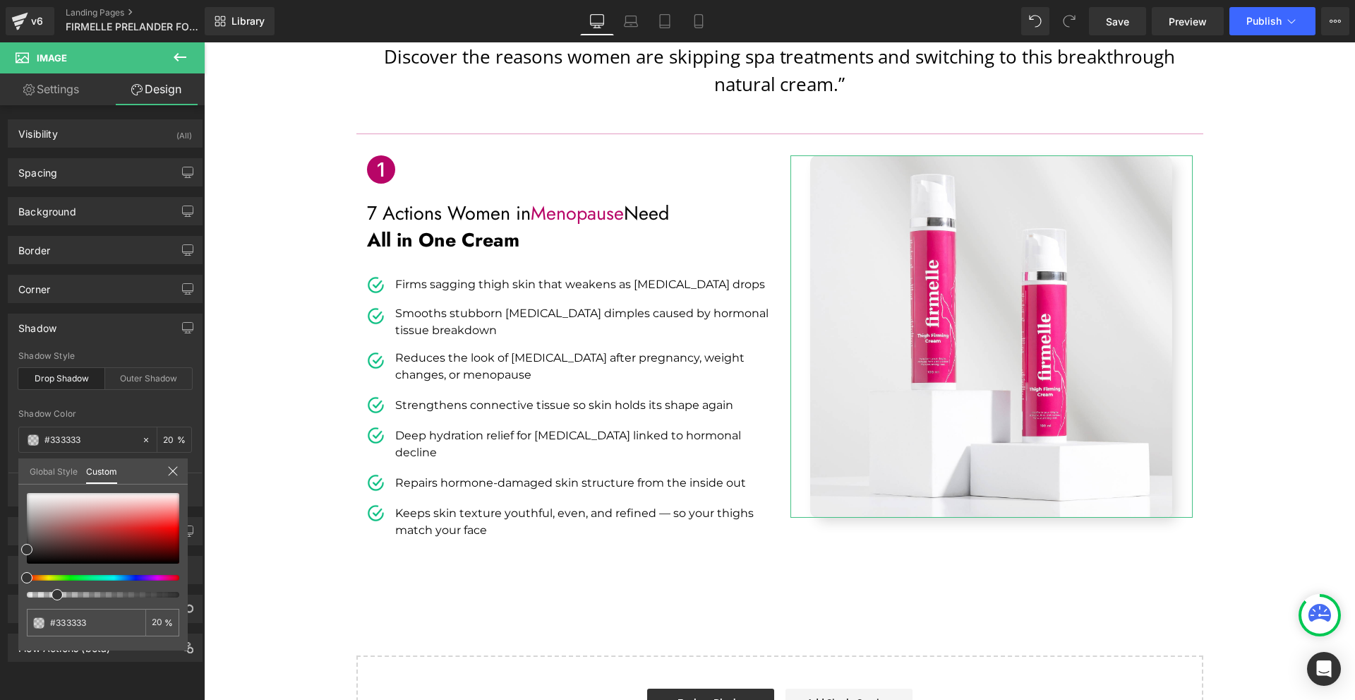
click at [155, 574] on div at bounding box center [103, 545] width 152 height 104
drag, startPoint x: 155, startPoint y: 576, endPoint x: 150, endPoint y: 555, distance: 21.9
click at [154, 577] on div at bounding box center [97, 578] width 152 height 6
type input "#8c1171"
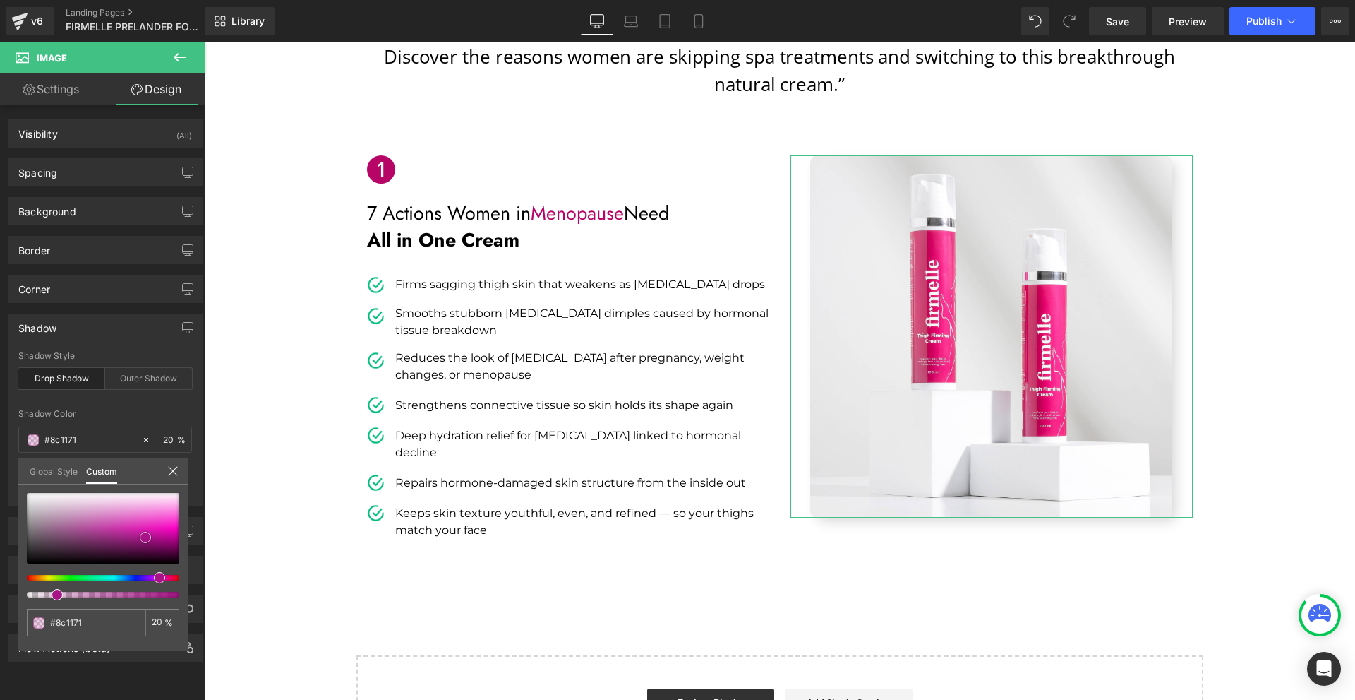
type input "#941378"
type input "#a81388"
type input "#b51693"
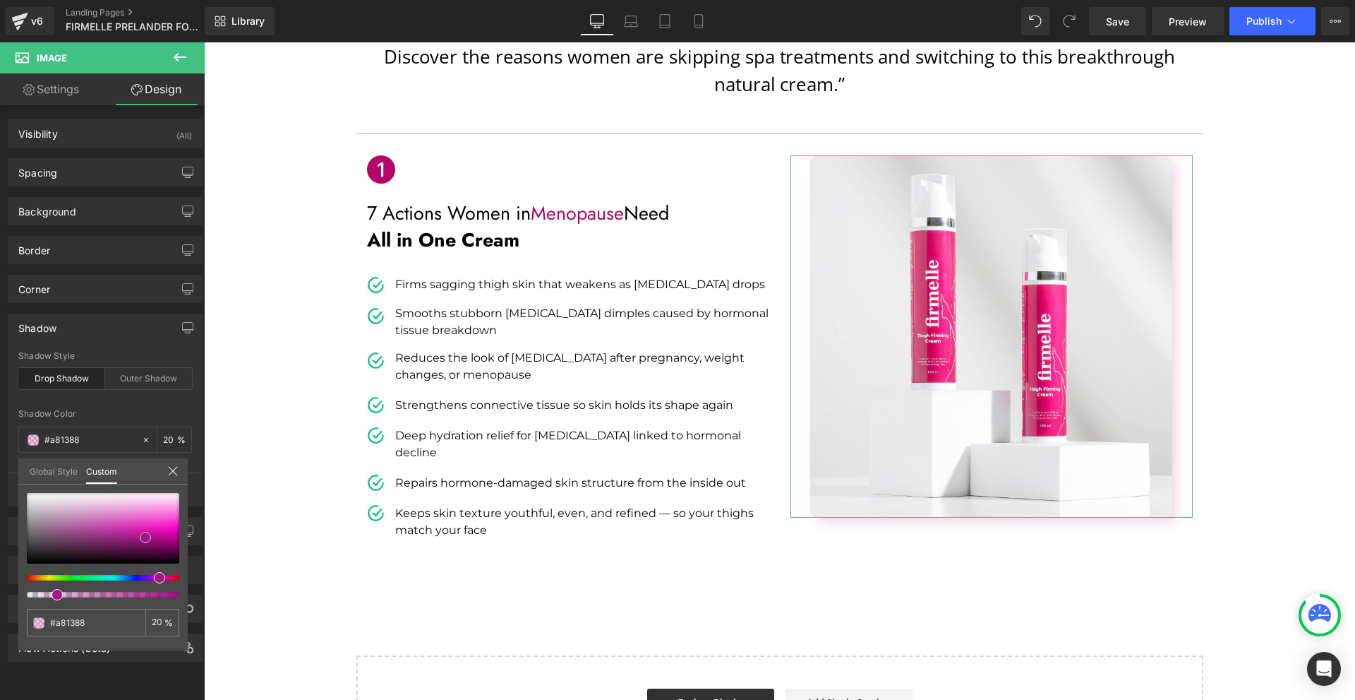
type input "#b51693"
type input "#ba1796"
type input "#be179a"
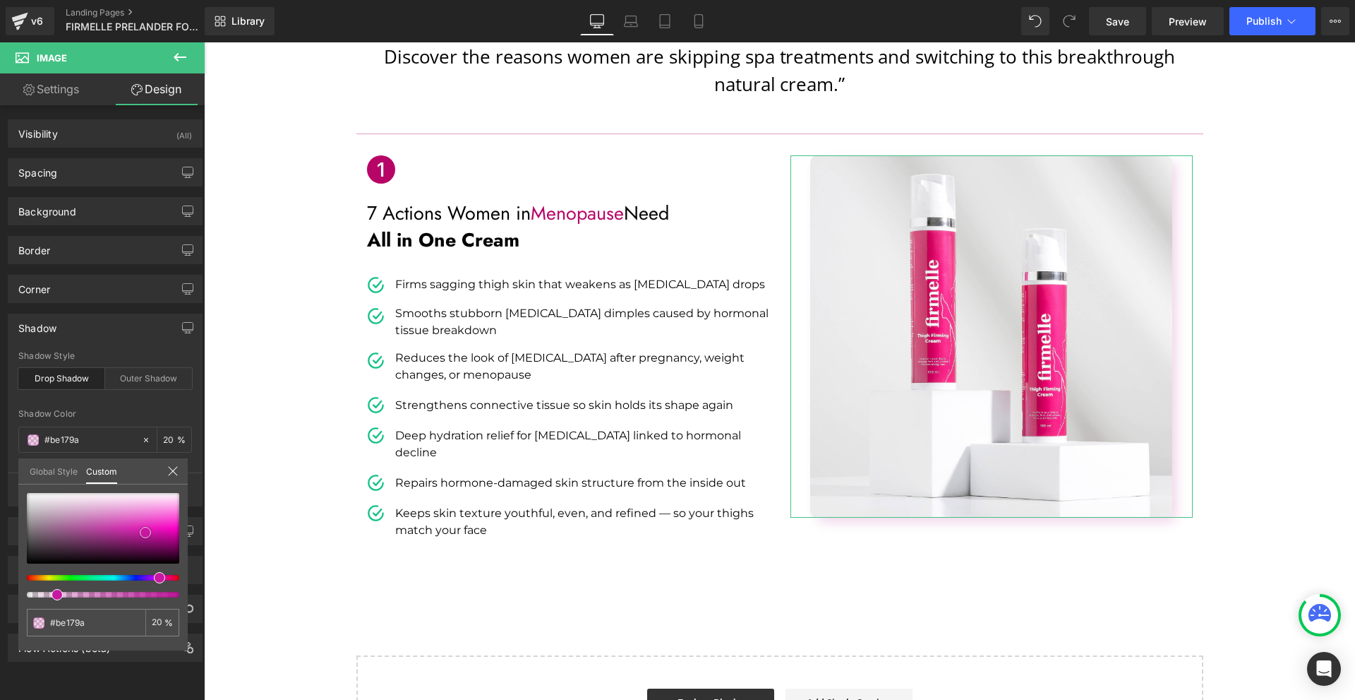
type input "#c3189e"
type input "#cc19a5"
type input "#d51aac"
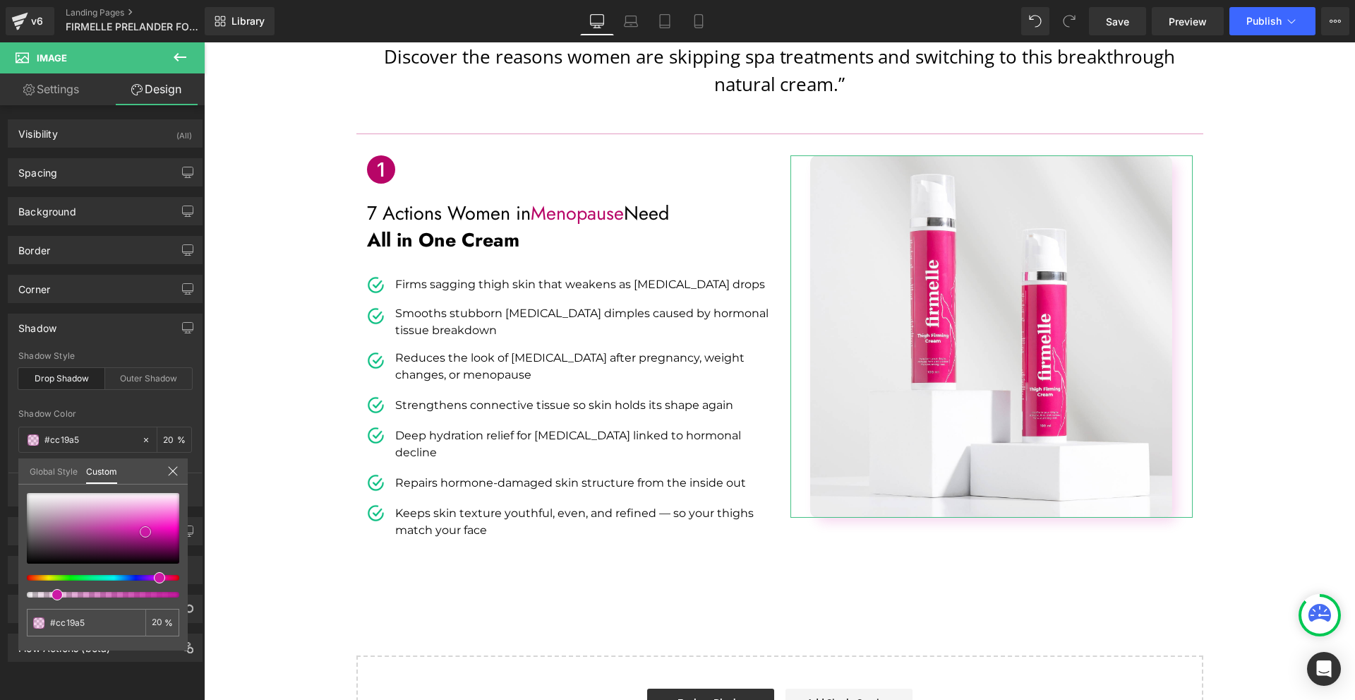
type input "#d51aac"
type input "#d71daf"
type input "#d968c0"
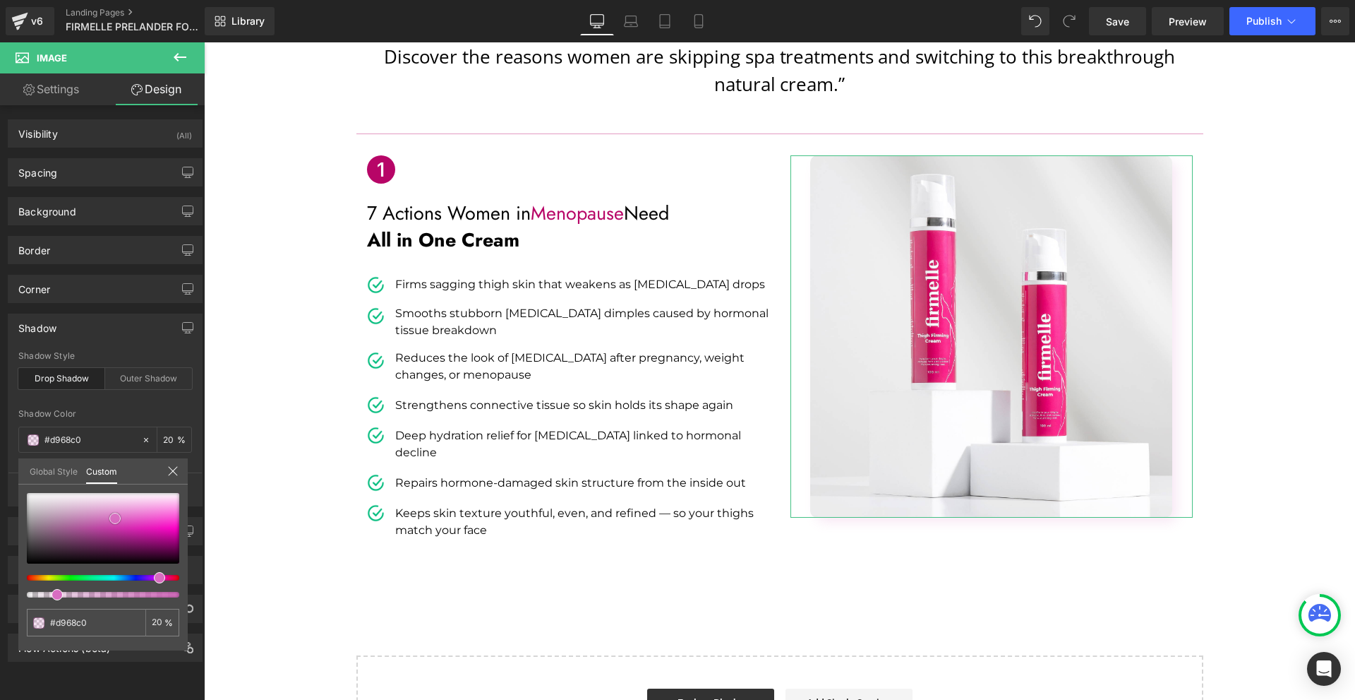
type input "#d877c3"
type input "#da80c6"
type input "#de95ce"
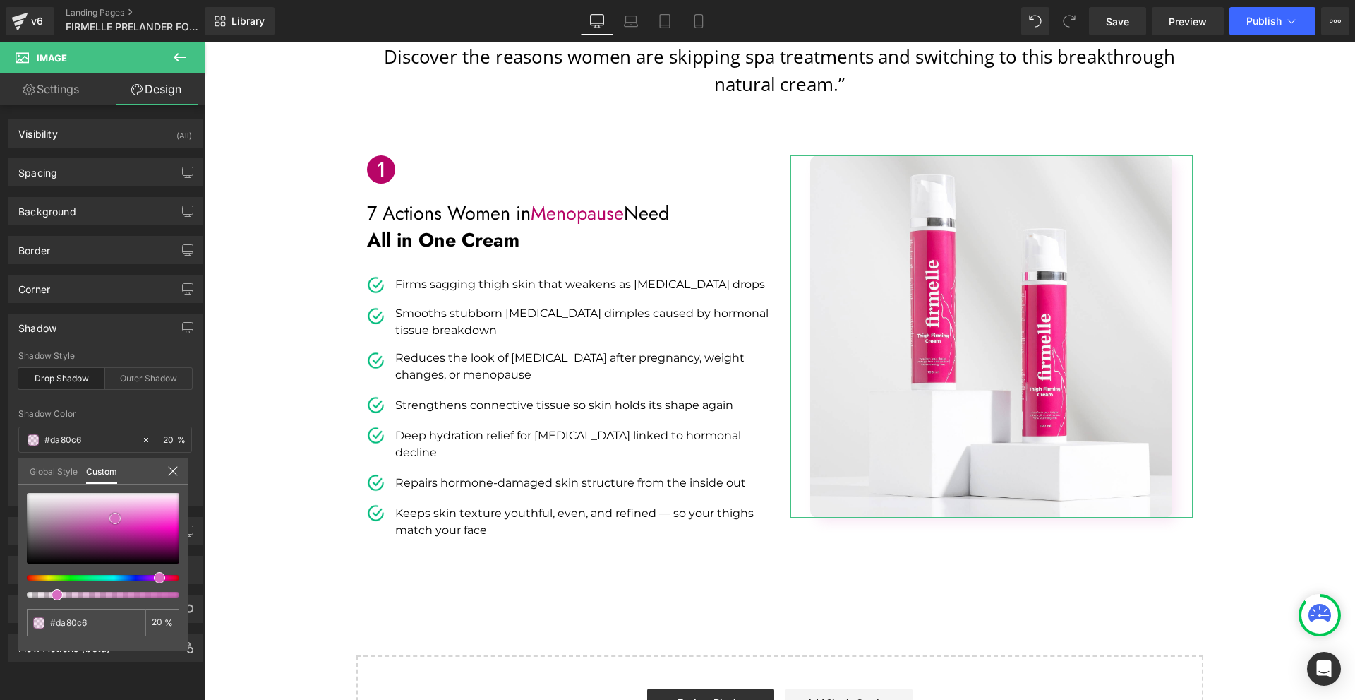
type input "#de95ce"
type input "#e1a7d4"
drag, startPoint x: 145, startPoint y: 537, endPoint x: 104, endPoint y: 509, distance: 50.3
click at [104, 509] on div at bounding box center [103, 528] width 152 height 71
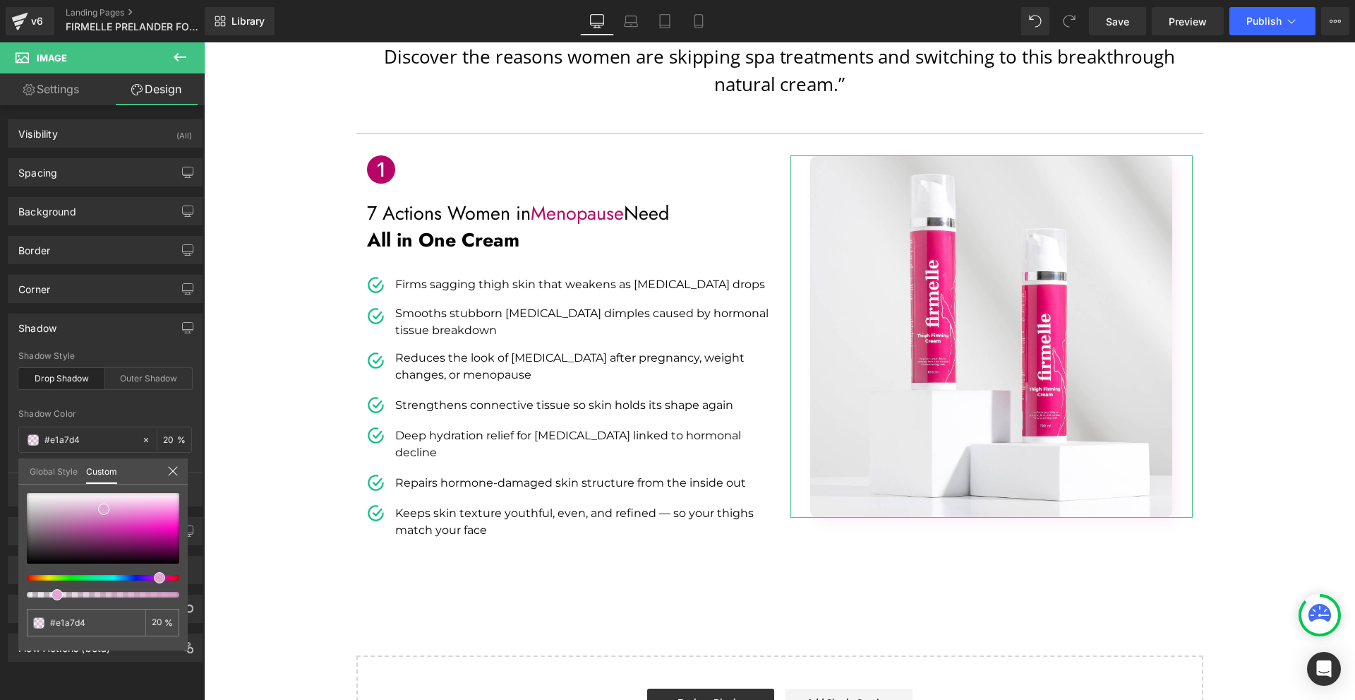
type input "#e1a7c8"
type input "#e1a7bf"
type input "#e1a7b9"
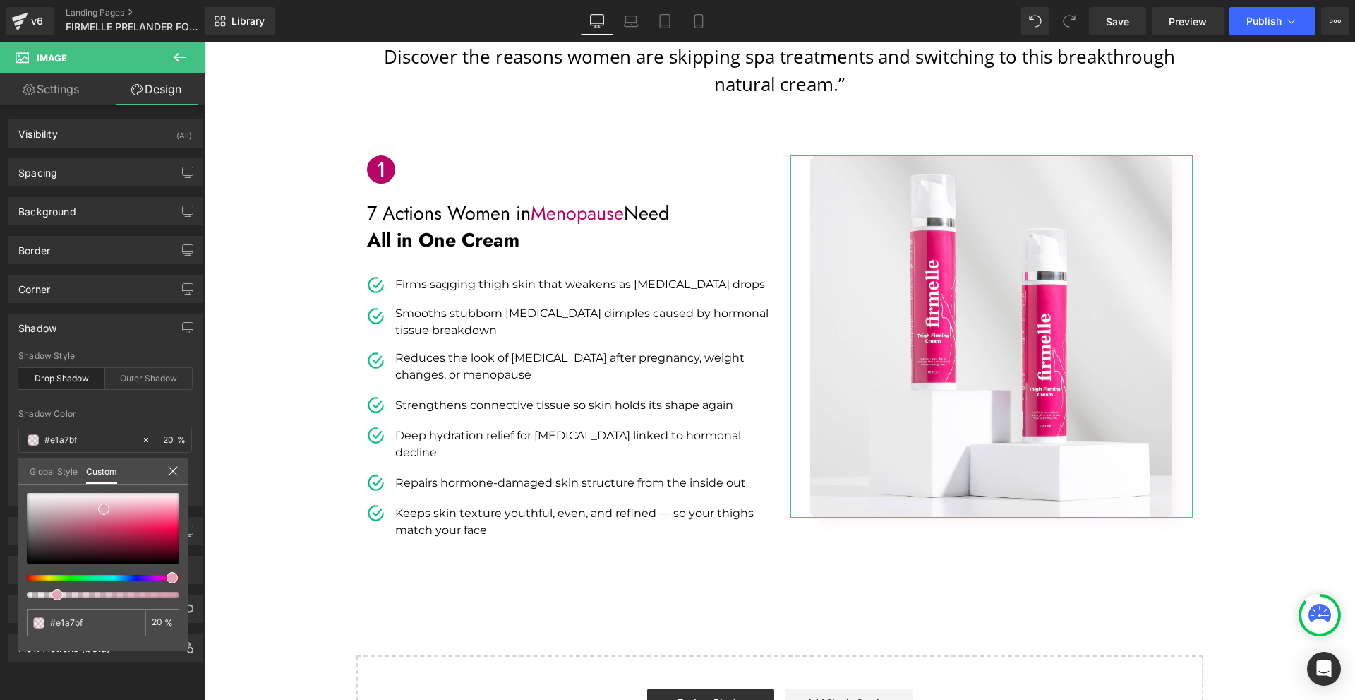
type input "#e1a7b9"
type input "#e1a7b7"
type input "#e1a7b3"
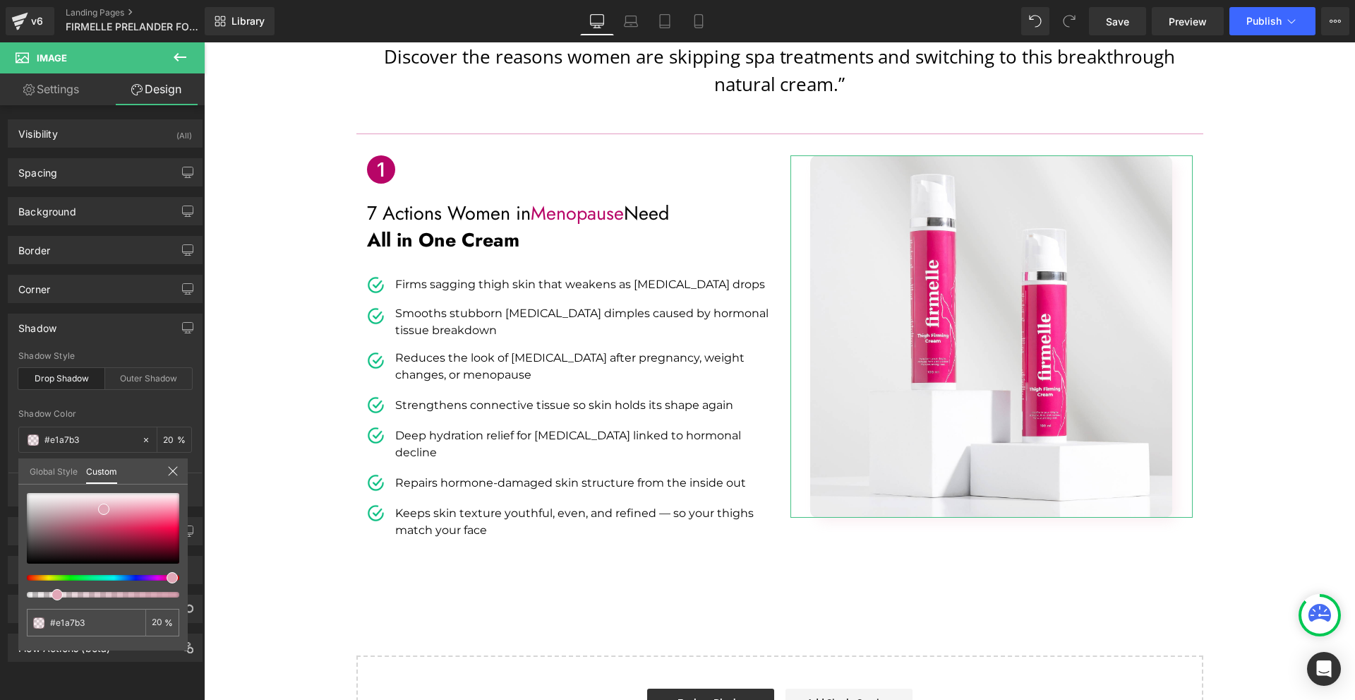
type input "#e1a7b1"
drag, startPoint x: 155, startPoint y: 580, endPoint x: 165, endPoint y: 581, distance: 10.7
click at [165, 581] on div at bounding box center [103, 545] width 152 height 104
type input "#eb506a"
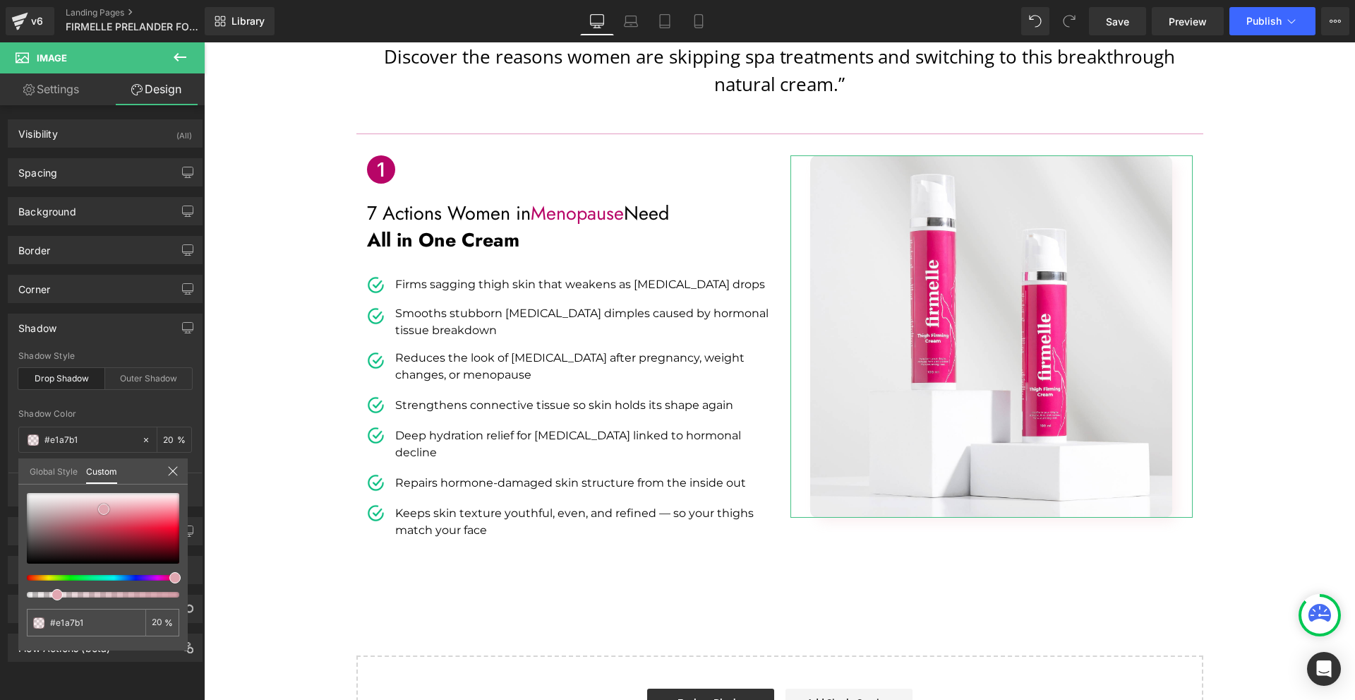
type input "#eb506a"
click at [150, 520] on div at bounding box center [103, 528] width 152 height 71
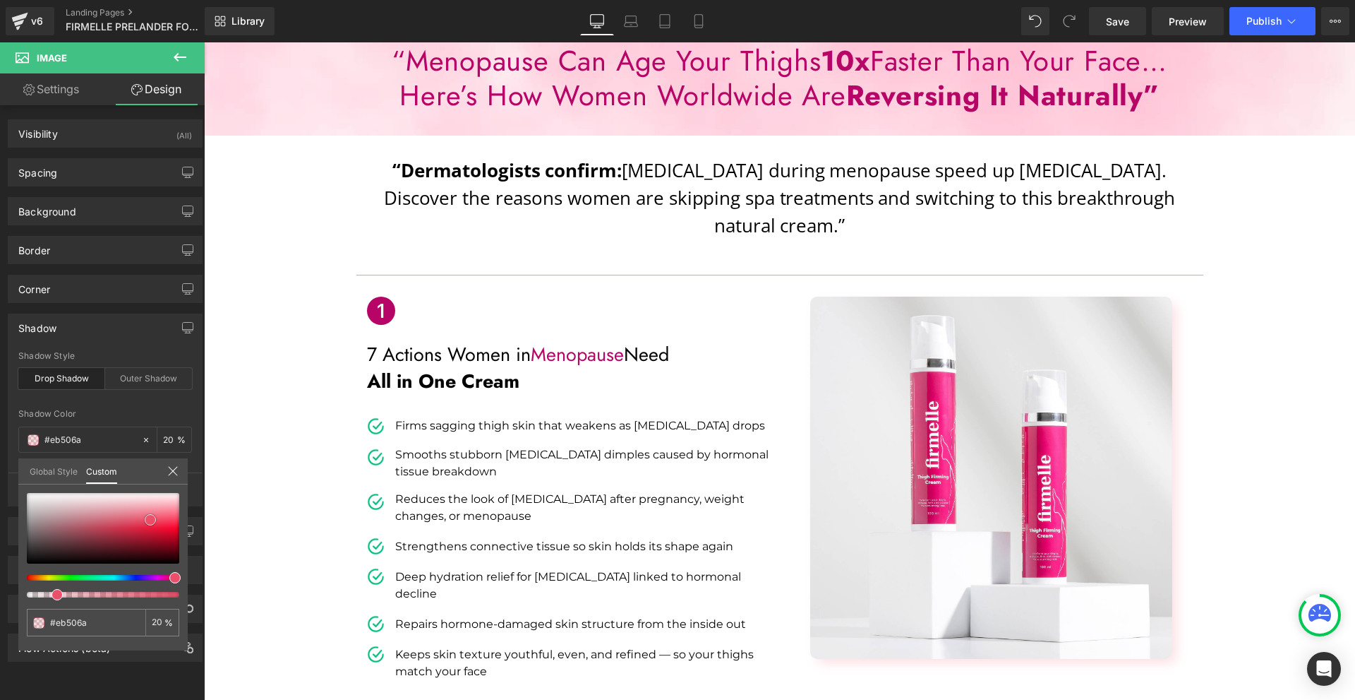
scroll to position [212, 0]
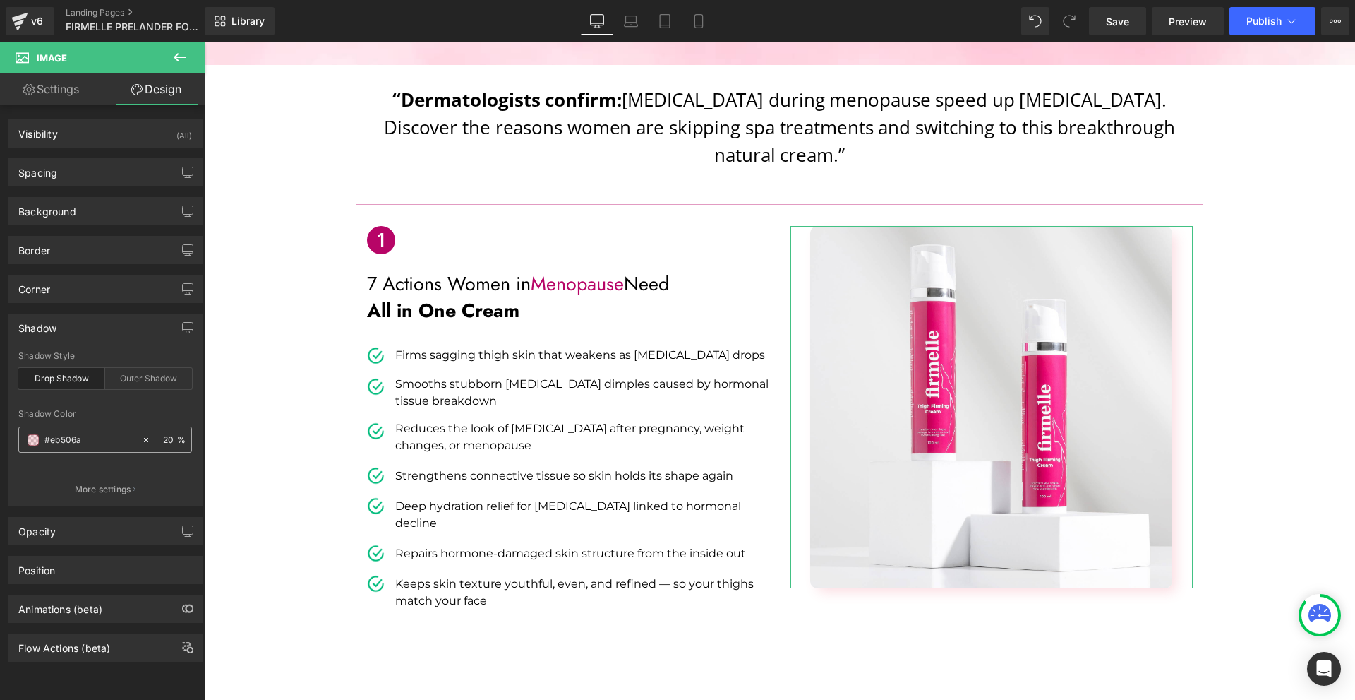
click at [141, 441] on icon at bounding box center [146, 440] width 10 height 10
type input "none"
type input "0"
click at [1112, 415] on body "Salt la conținut Produse Produse Ulei de masaj fermecător 250 ml Cremă de Fermi…" at bounding box center [779, 603] width 1151 height 1545
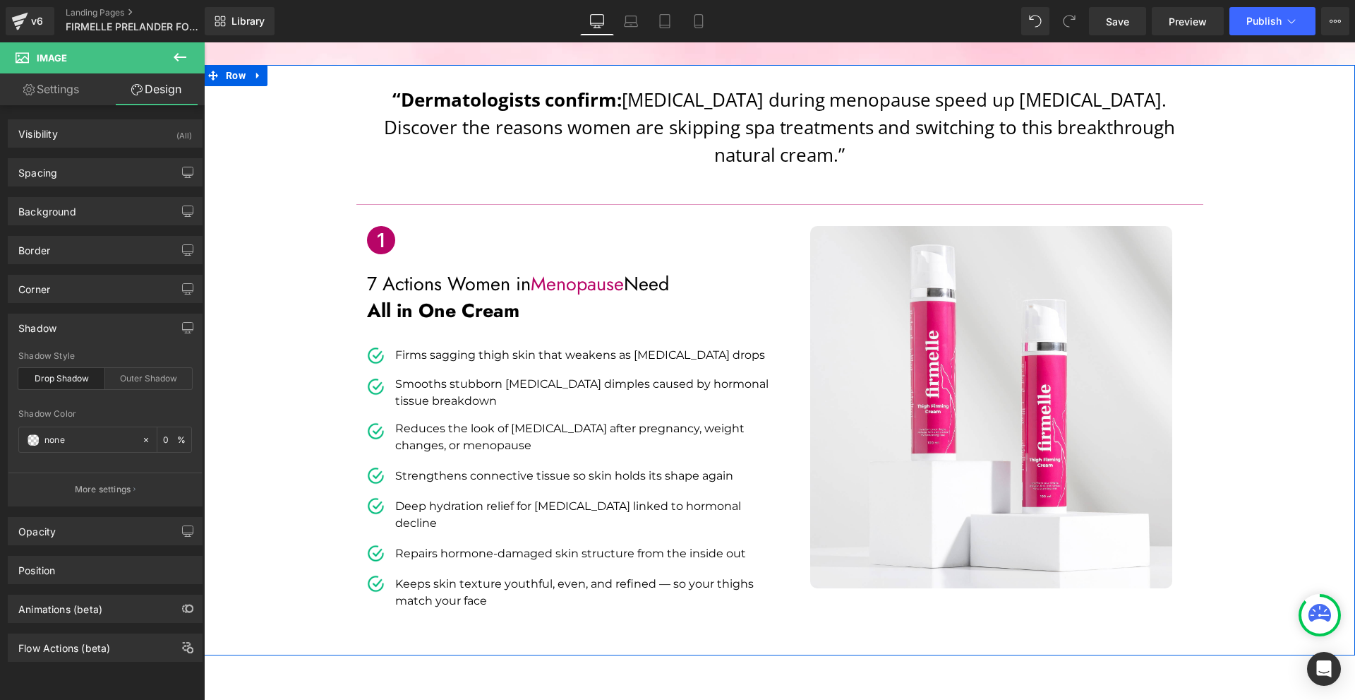
scroll to position [71, 0]
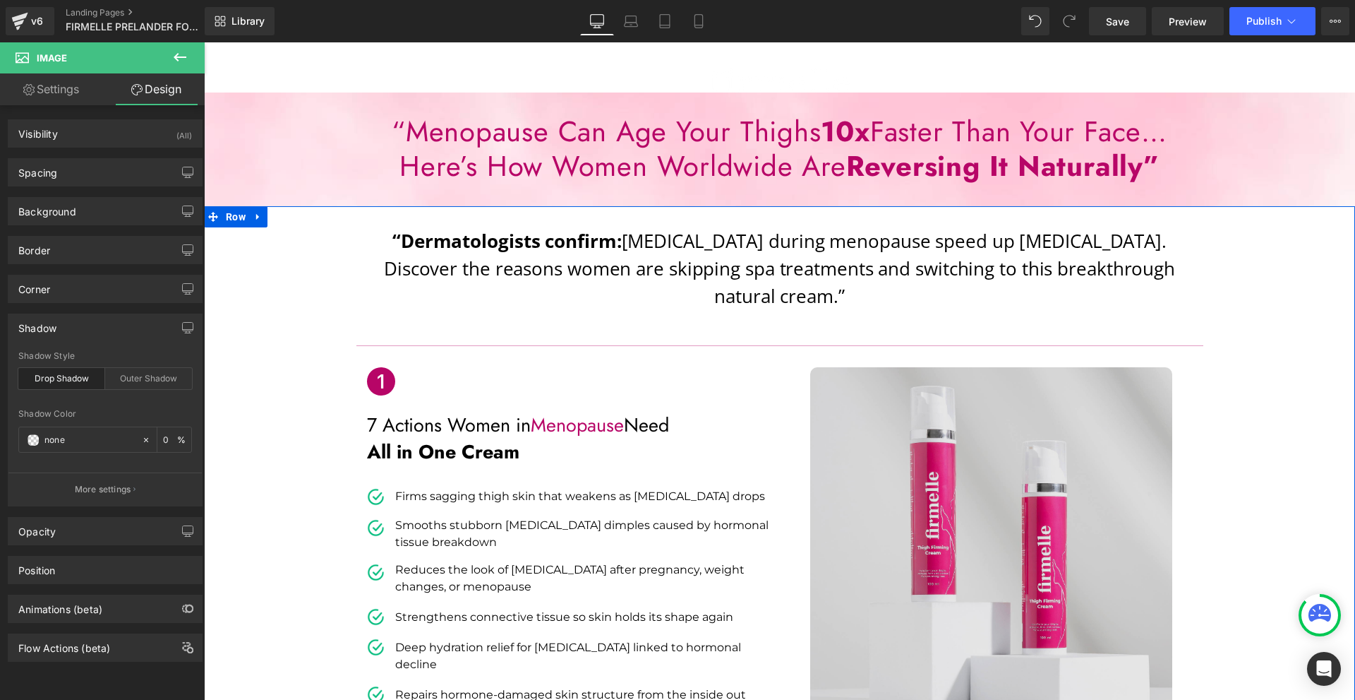
click at [1141, 497] on img at bounding box center [991, 548] width 362 height 362
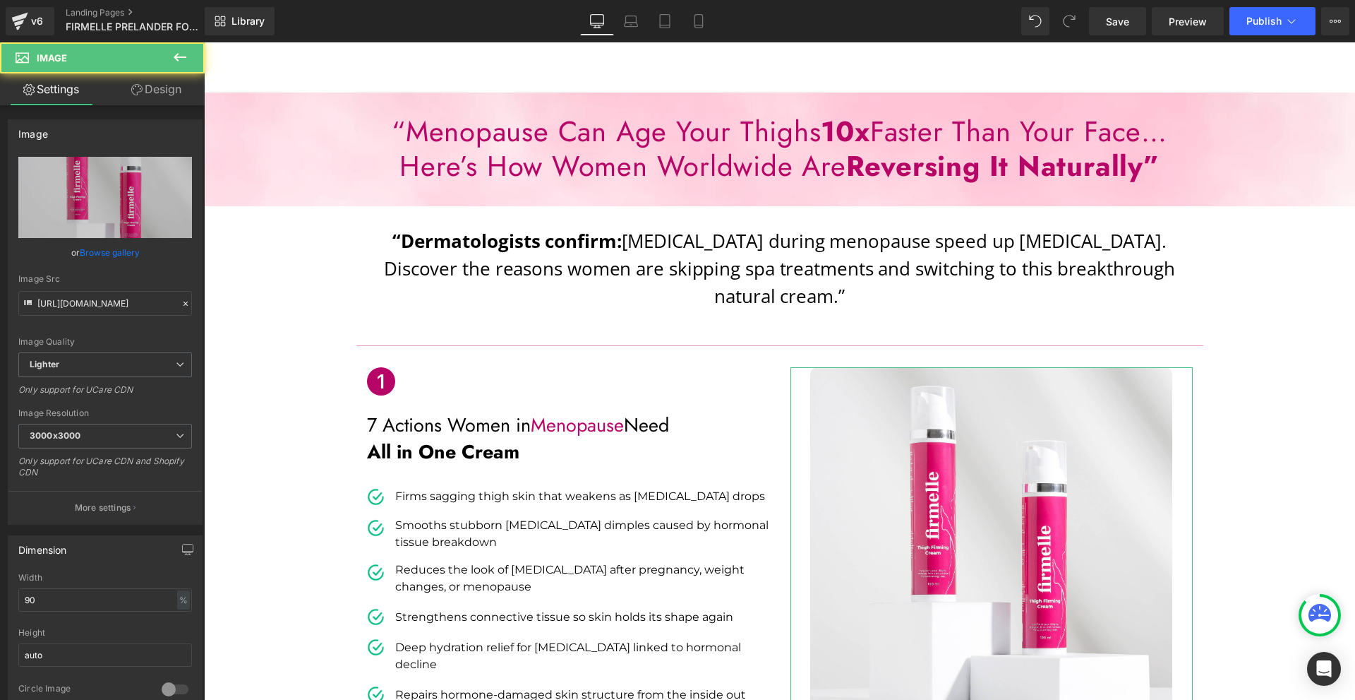
click at [141, 87] on link "Design" at bounding box center [156, 89] width 102 height 32
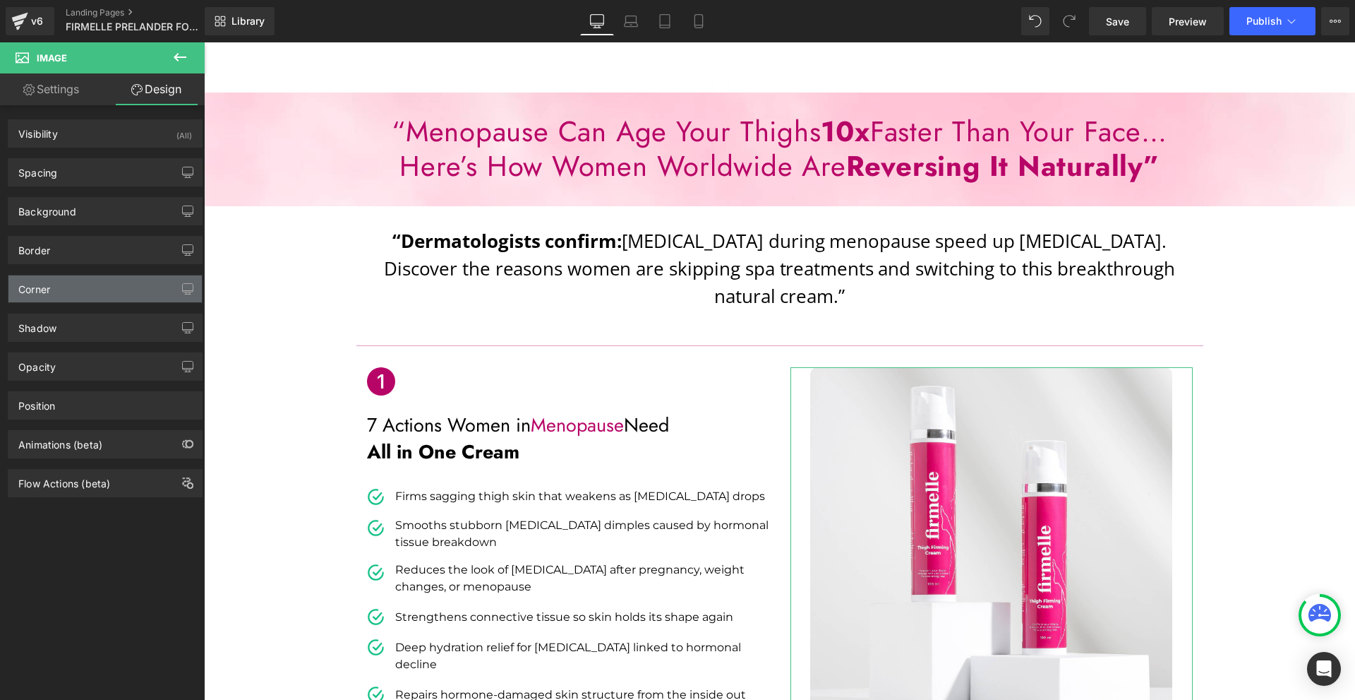
click at [72, 292] on div "Corner" at bounding box center [104, 288] width 193 height 27
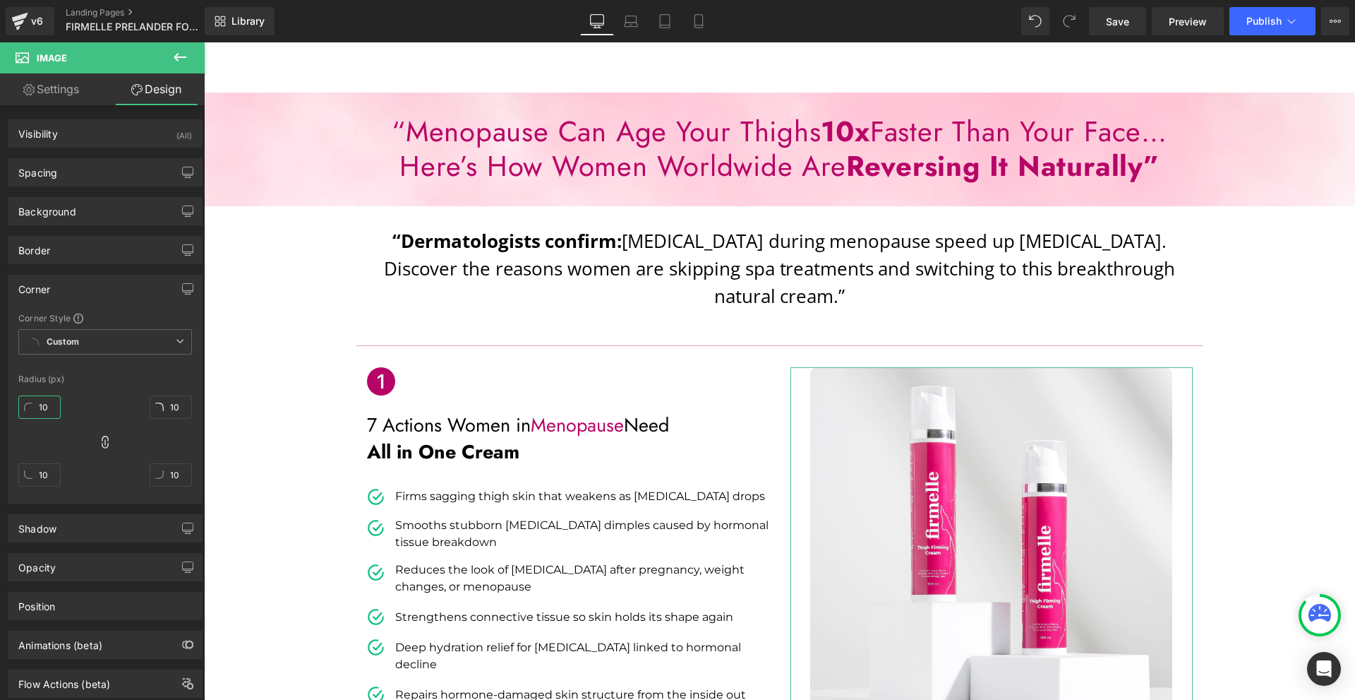
click at [53, 404] on input "10" at bounding box center [39, 406] width 42 height 23
type input "0"
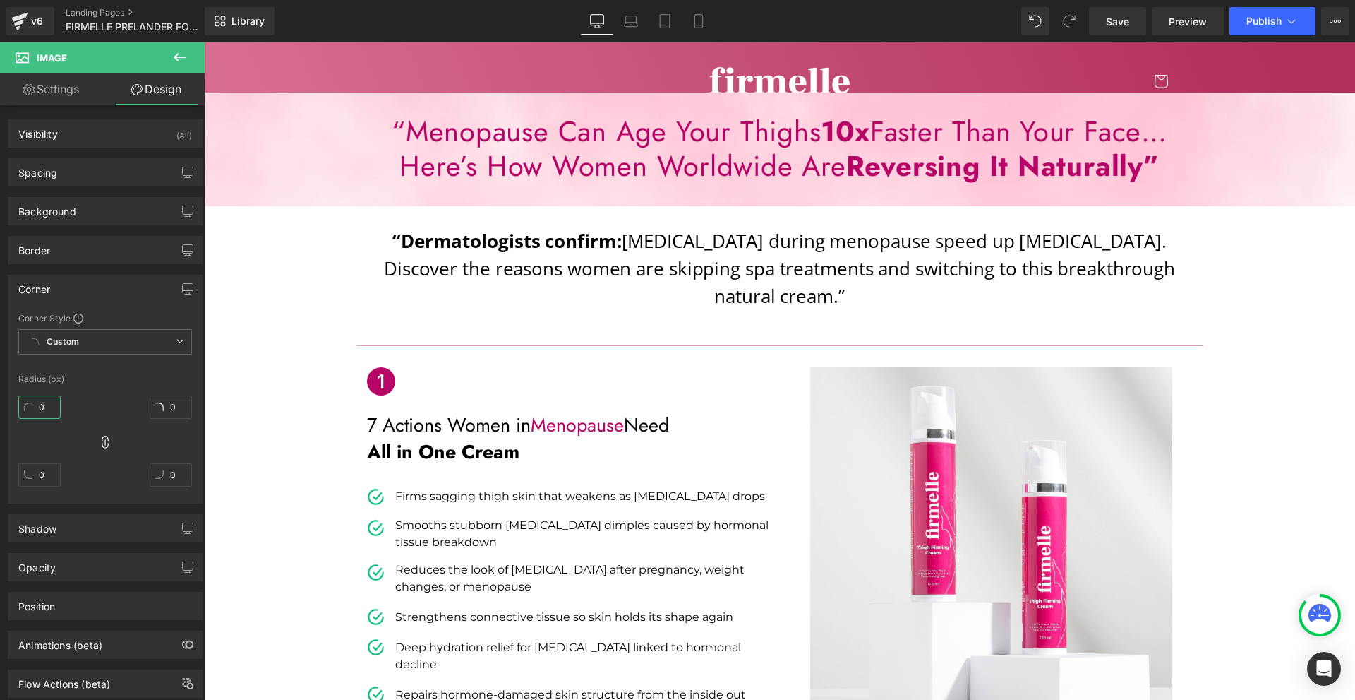
type input "0"
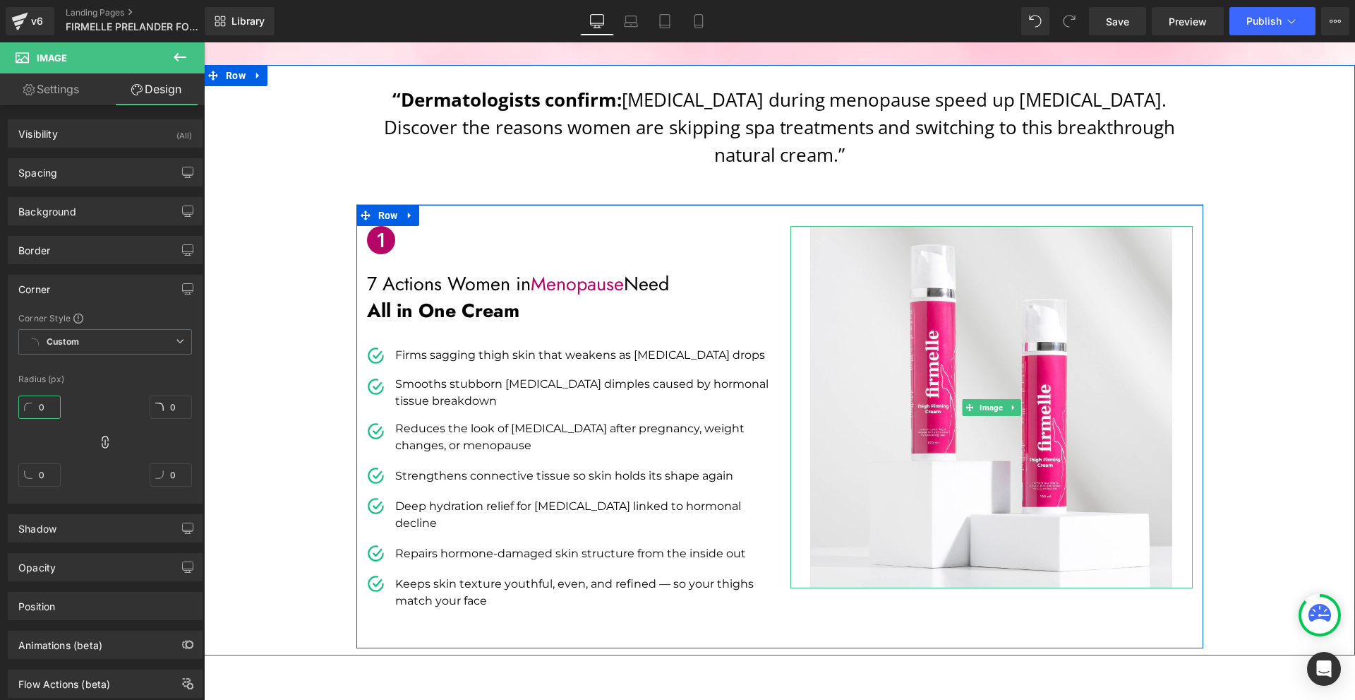
scroll to position [0, 0]
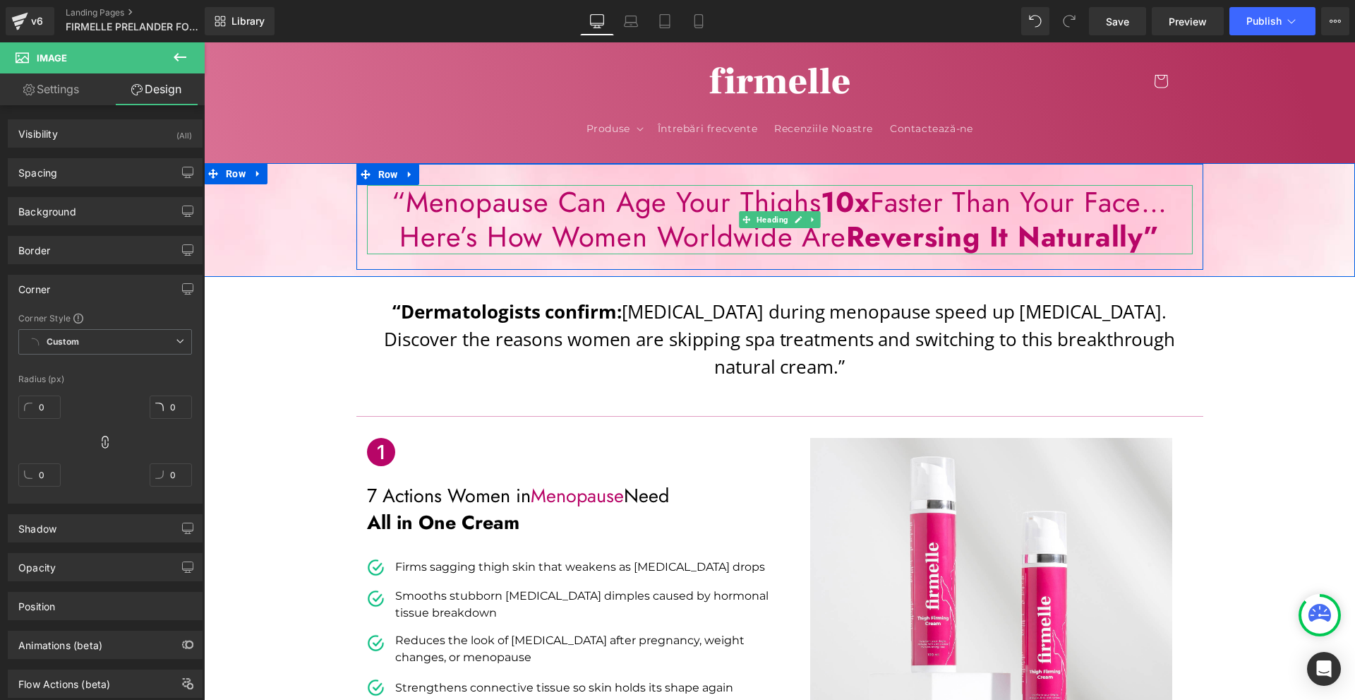
click at [1012, 236] on span "Reversing It Naturally”" at bounding box center [1002, 236] width 313 height 41
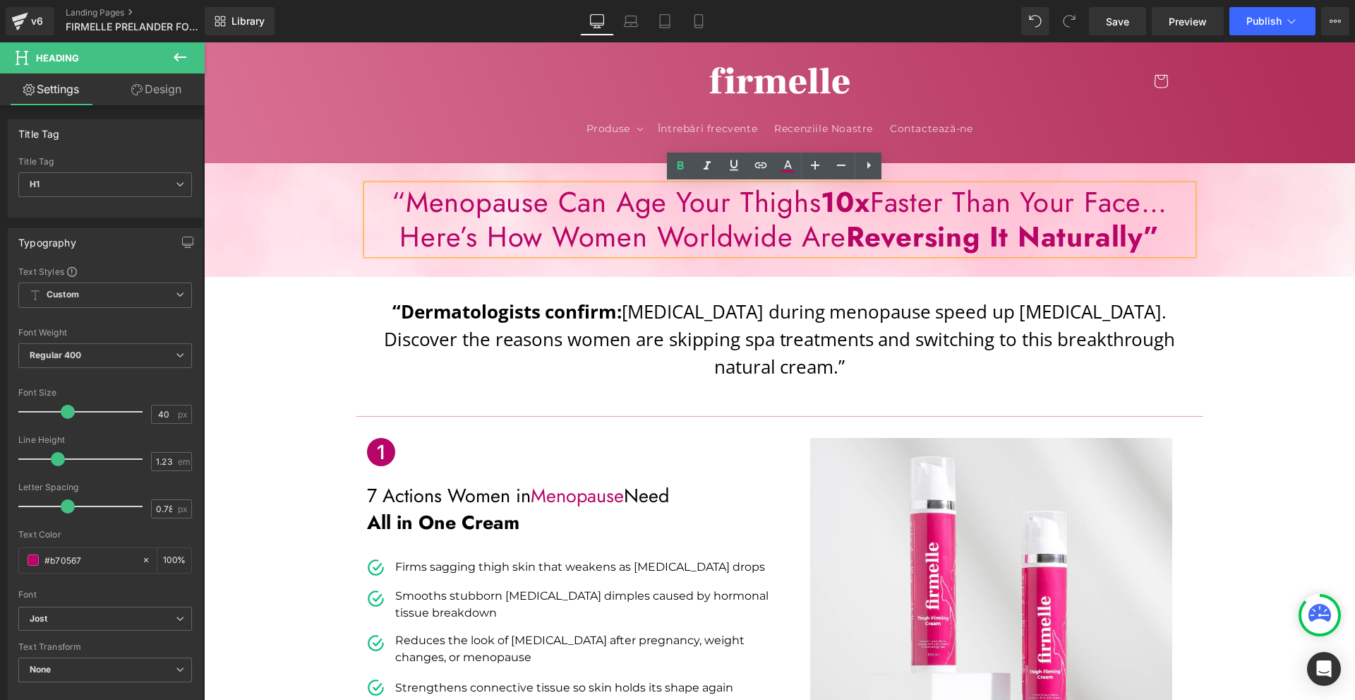
click at [1295, 416] on div "“Dermatologists confirm: [MEDICAL_DATA] during menopause speed up [MEDICAL_DATA…" at bounding box center [779, 568] width 1151 height 583
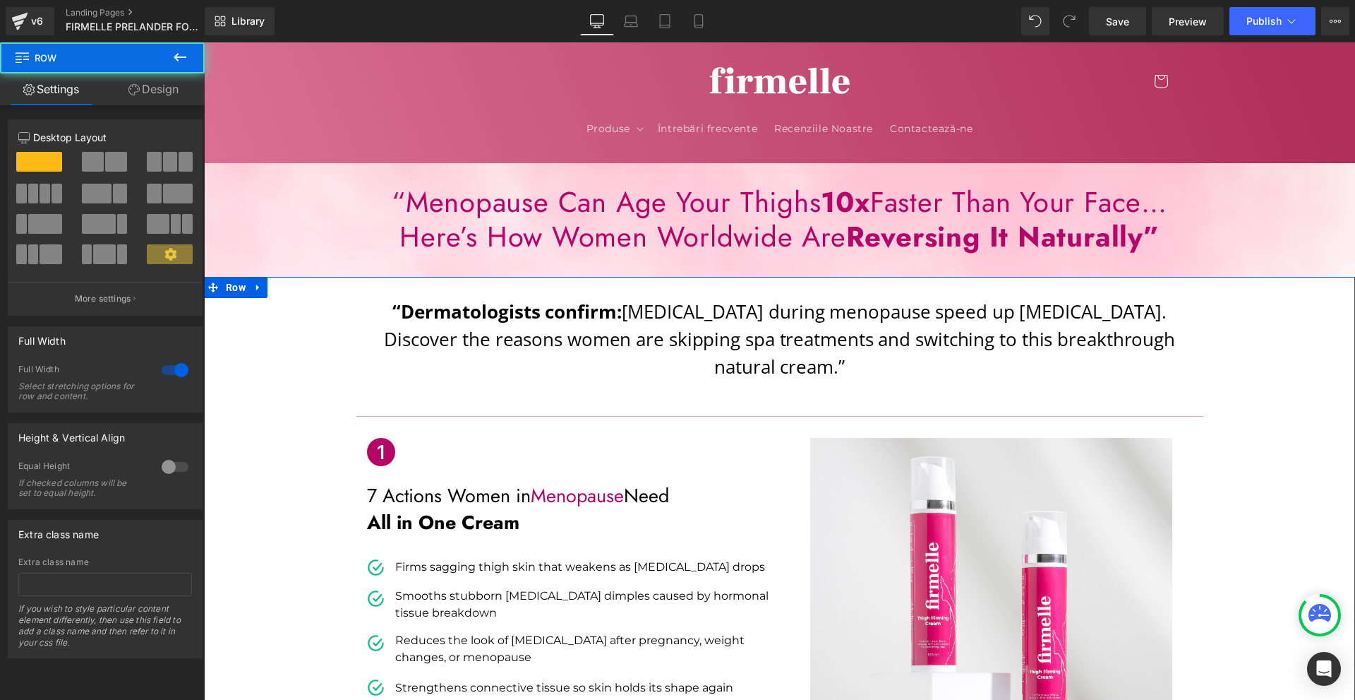
scroll to position [212, 0]
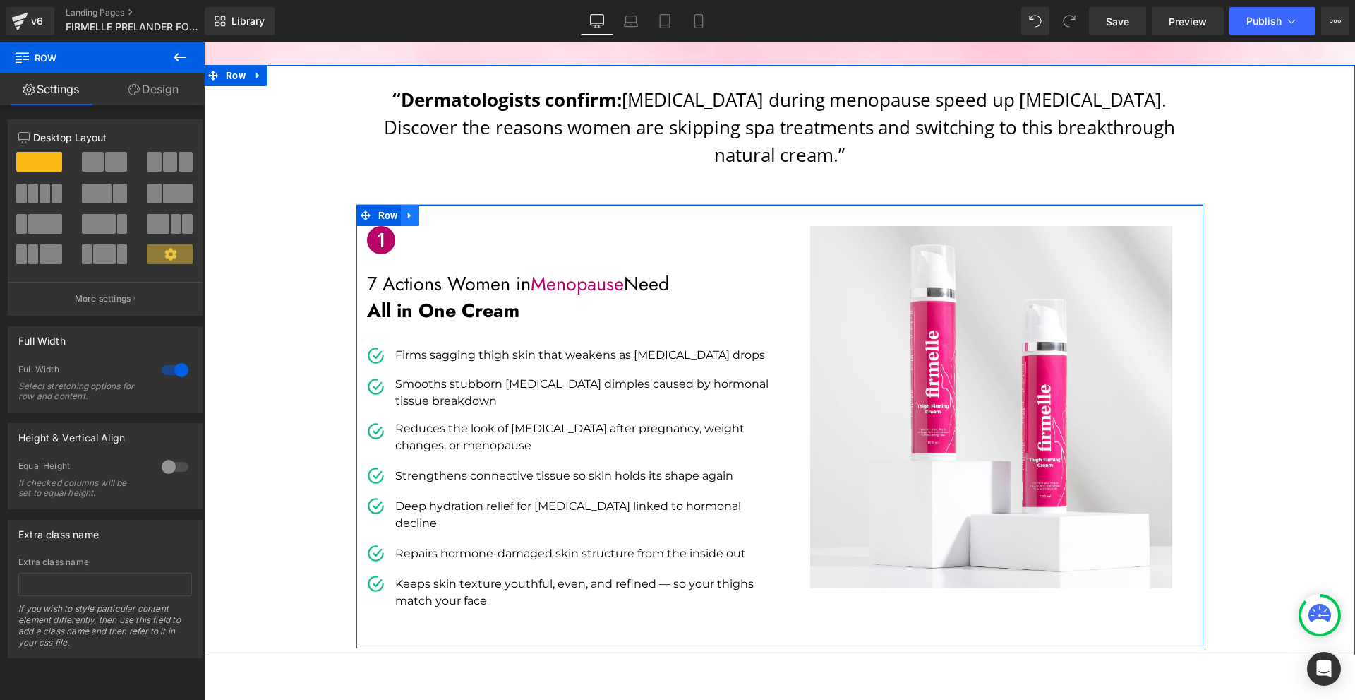
click at [412, 205] on link at bounding box center [410, 215] width 18 height 21
click at [426, 210] on icon at bounding box center [429, 215] width 10 height 10
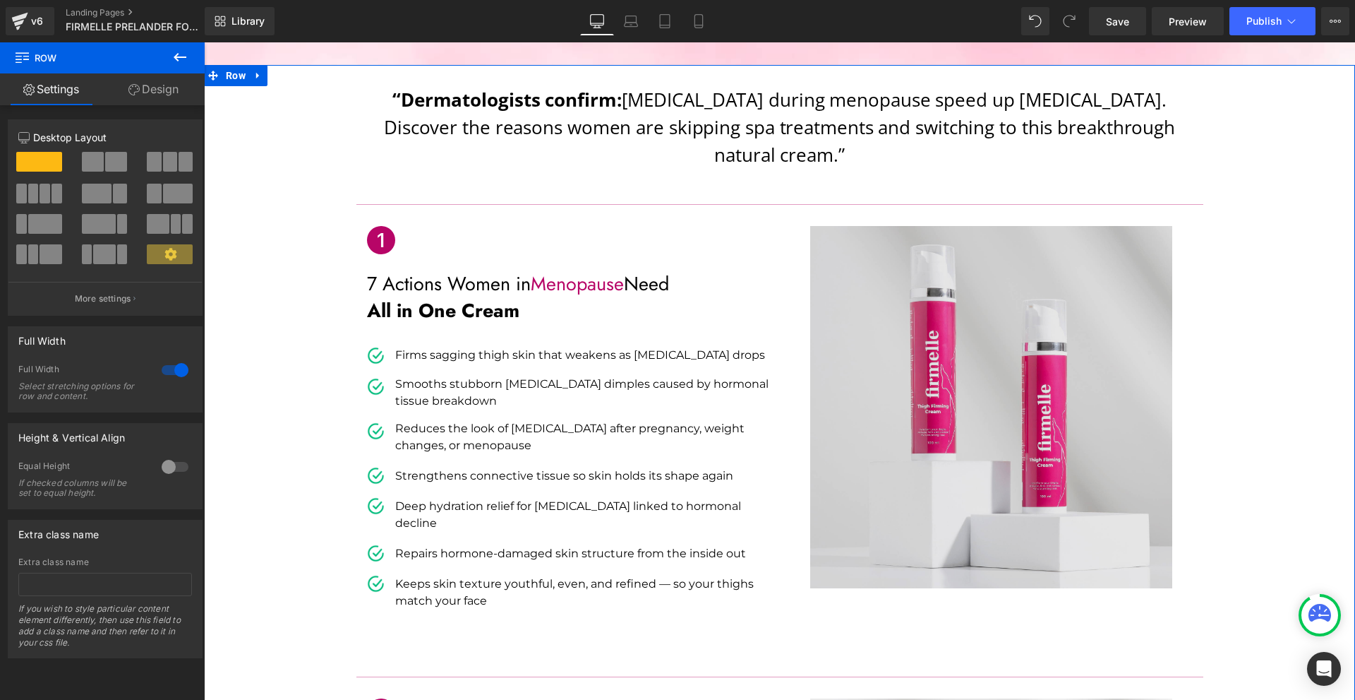
scroll to position [353, 0]
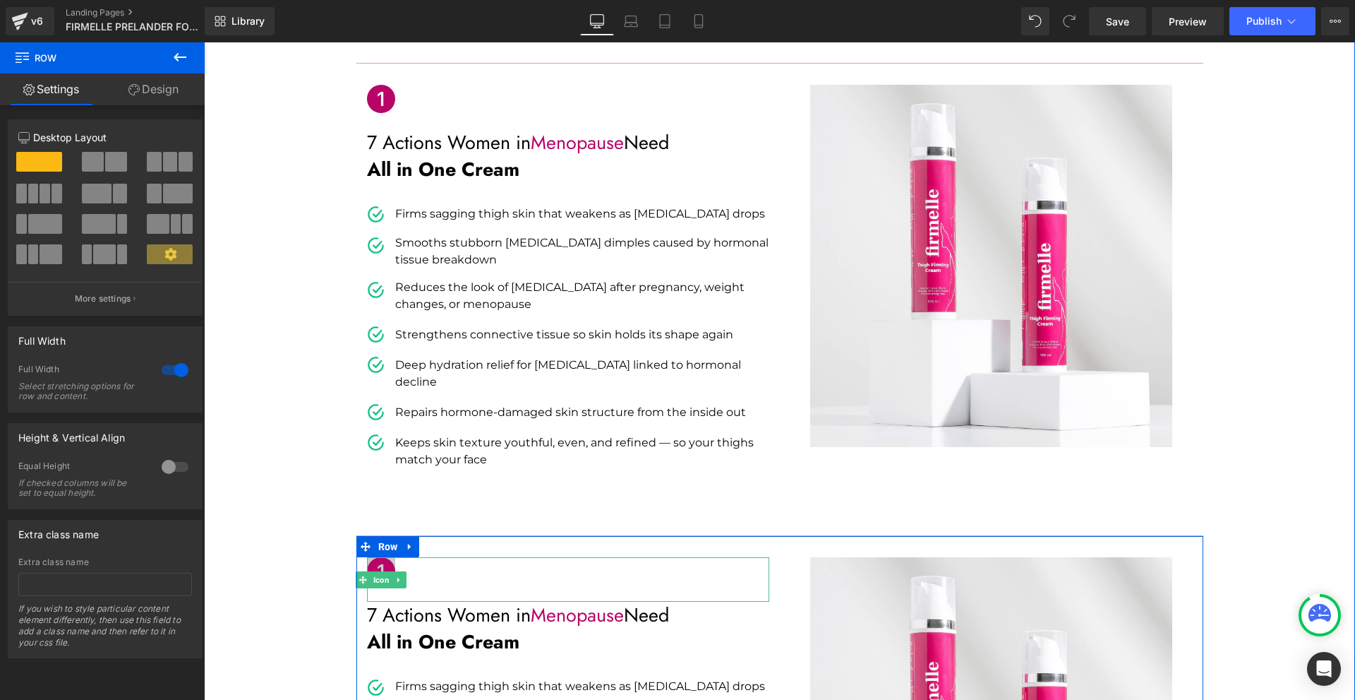
click at [376, 557] on icon at bounding box center [381, 571] width 28 height 28
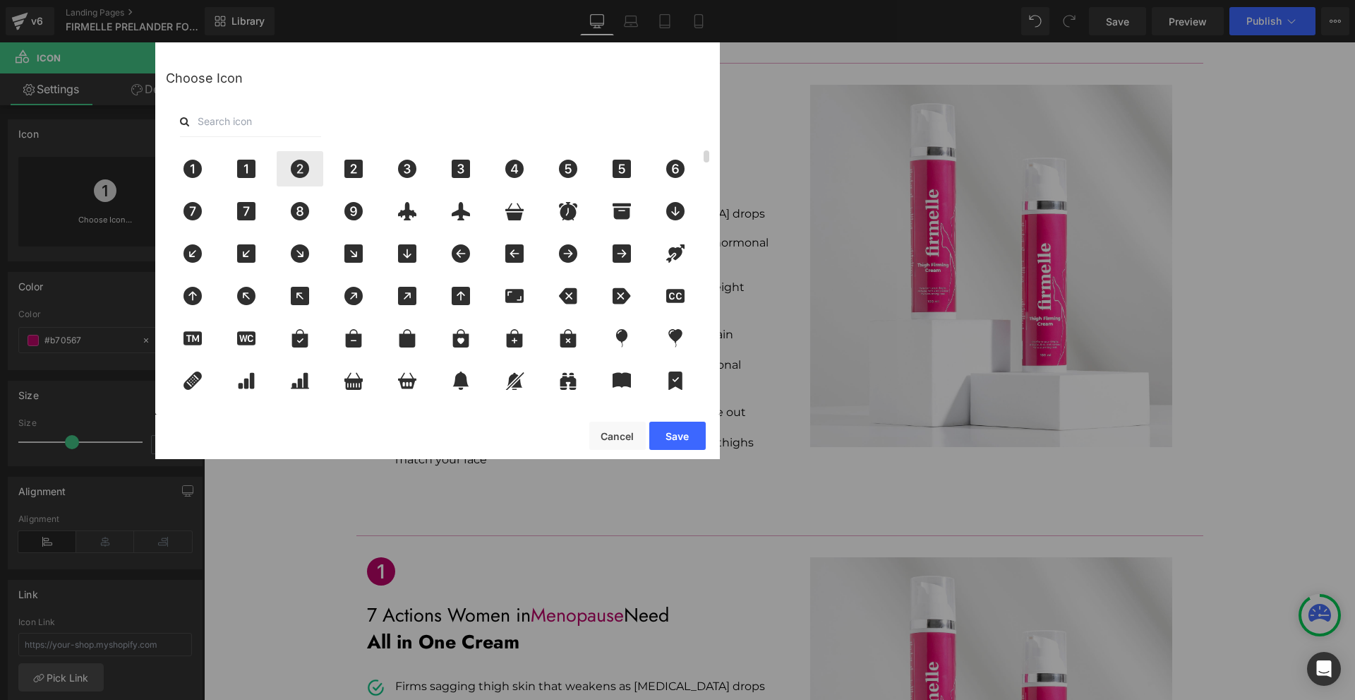
click at [284, 162] on div at bounding box center [300, 168] width 47 height 35
click at [674, 430] on button "Save" at bounding box center [677, 435] width 56 height 28
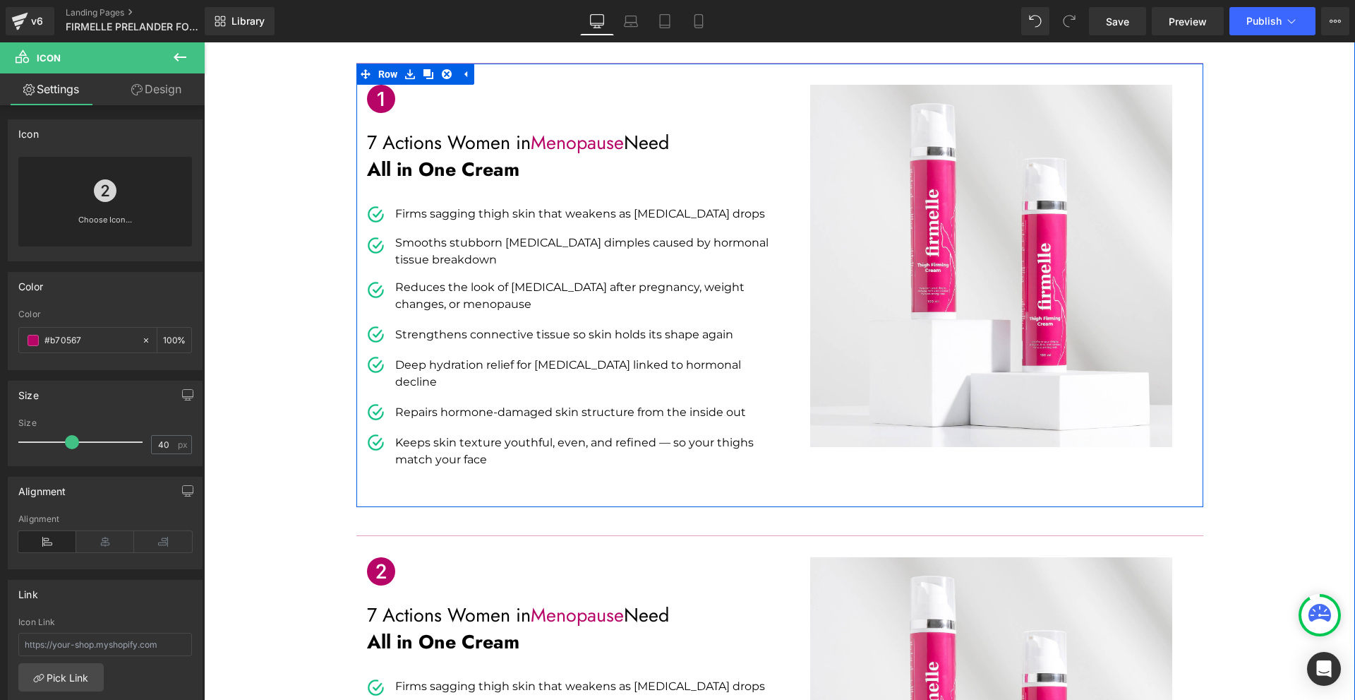
scroll to position [494, 0]
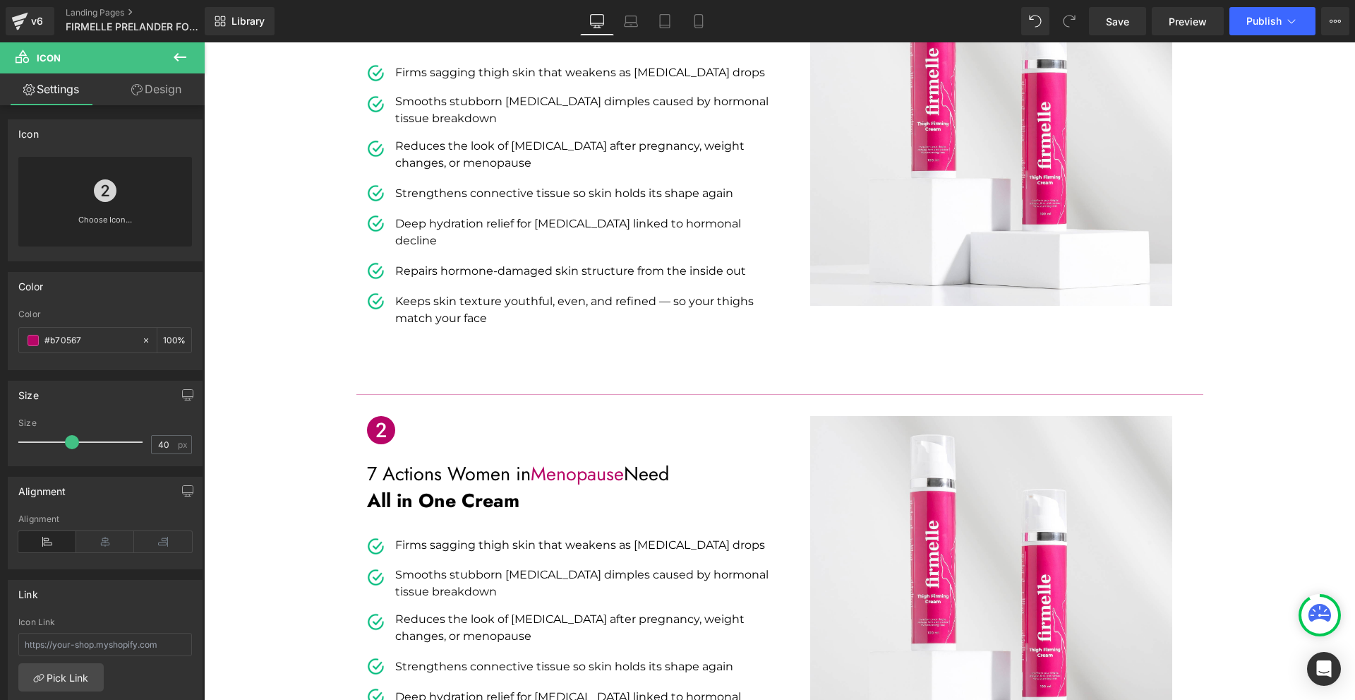
click at [416, 486] on span "All in One Cream" at bounding box center [443, 500] width 152 height 28
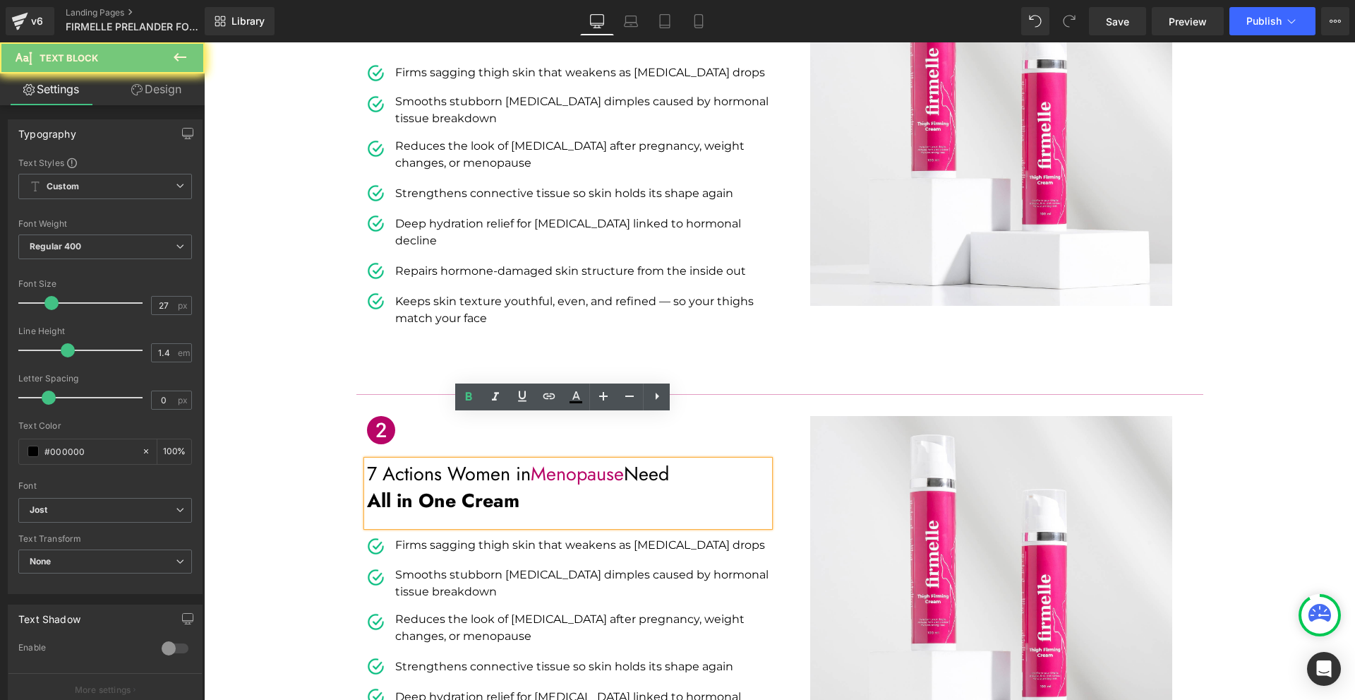
click at [487, 486] on span "All in One Cream" at bounding box center [443, 500] width 152 height 28
click at [514, 486] on span "All in One Cream" at bounding box center [443, 500] width 152 height 28
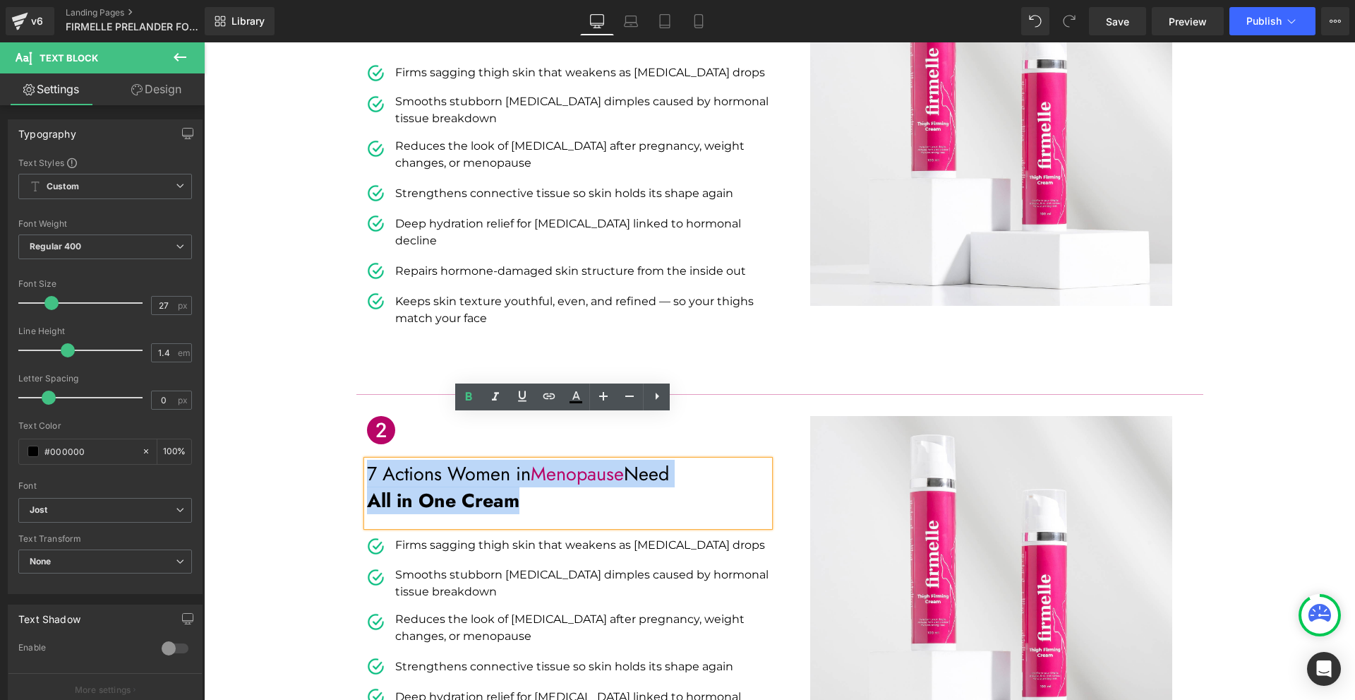
drag, startPoint x: 514, startPoint y: 461, endPoint x: 364, endPoint y: 428, distance: 153.1
click at [367, 460] on div "7 Actions Women in Menopause Need All in One Cream" at bounding box center [568, 493] width 402 height 66
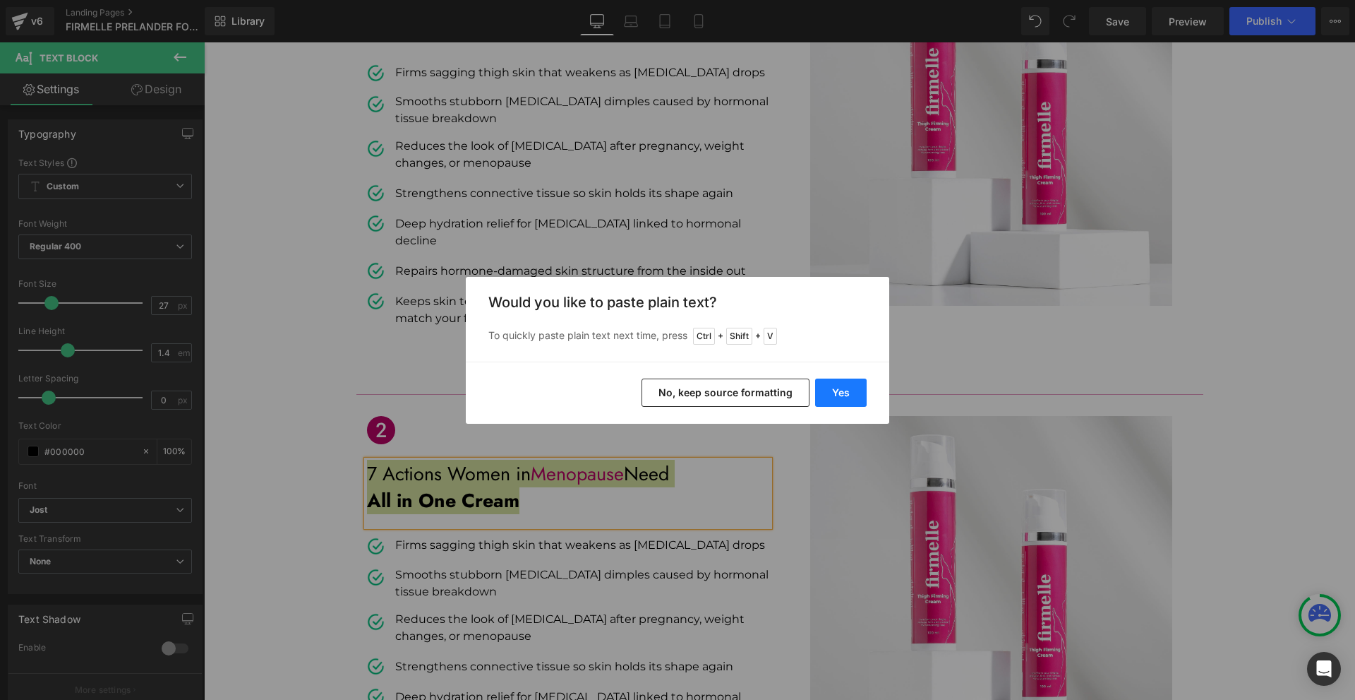
click at [860, 392] on button "Yes" at bounding box center [841, 392] width 52 height 28
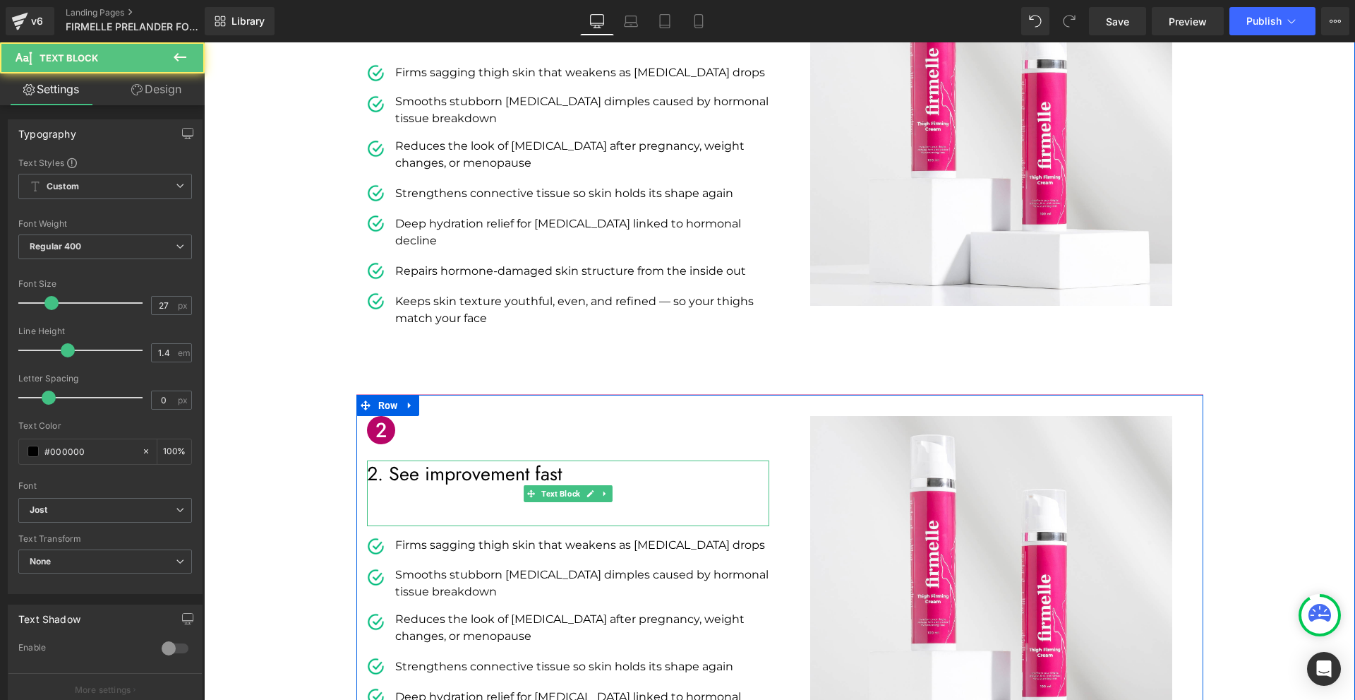
click at [421, 487] on p at bounding box center [568, 500] width 402 height 27
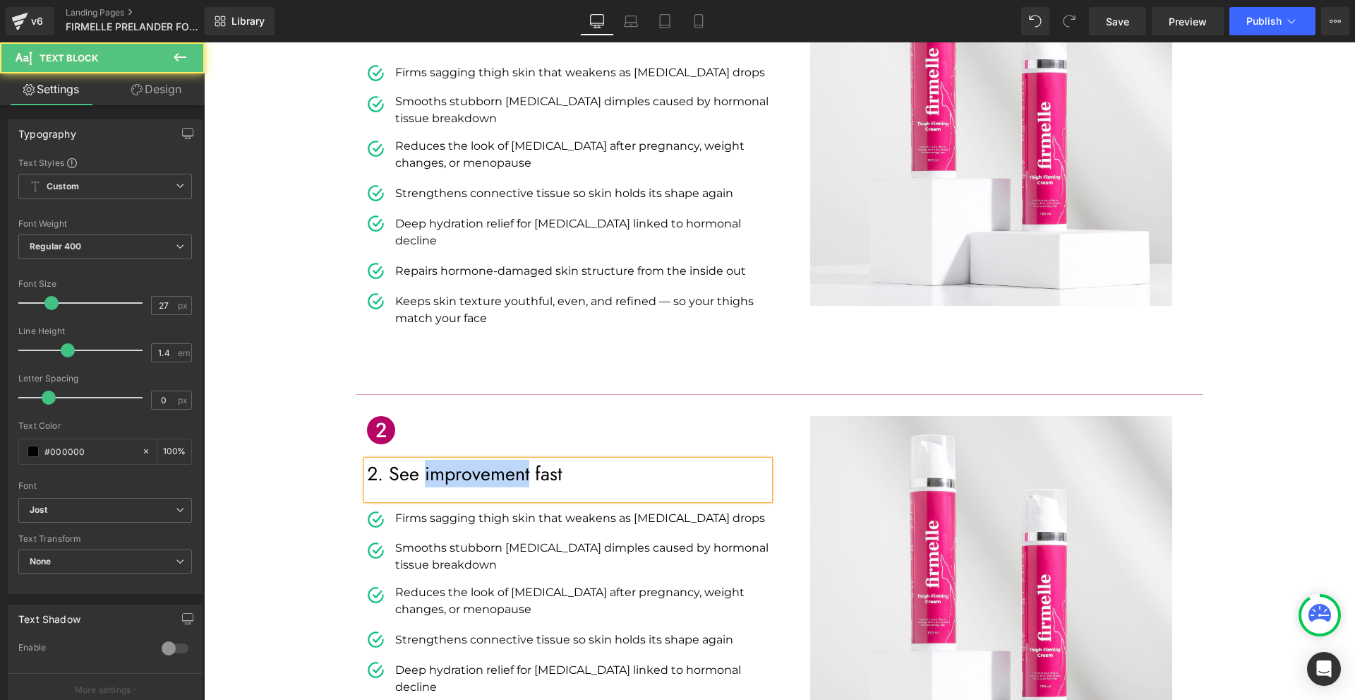
drag, startPoint x: 427, startPoint y: 426, endPoint x: 526, endPoint y: 423, distance: 98.9
click at [526, 460] on p "2. See improvement fast" at bounding box center [568, 473] width 402 height 27
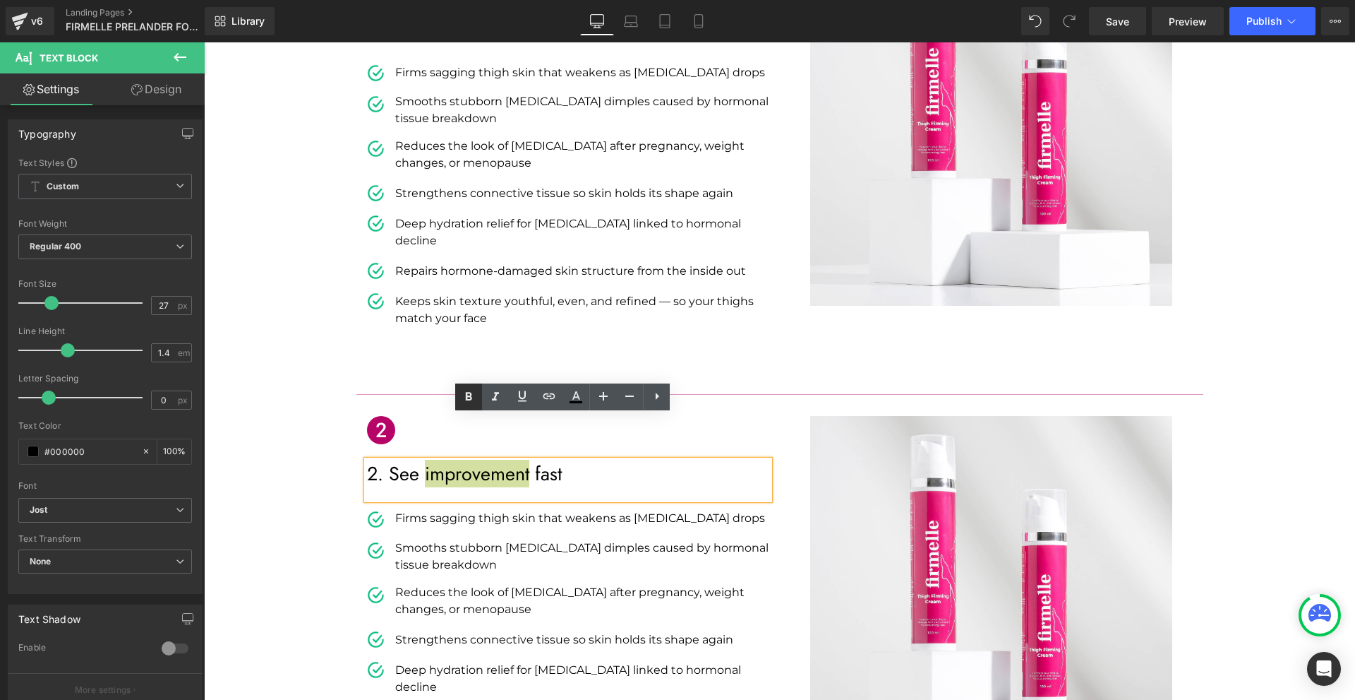
click at [472, 391] on icon at bounding box center [468, 396] width 17 height 17
click at [769, 417] on div "Icon 2. See improvement fast Text Block Image Firms sagging thigh skin that wea…" at bounding box center [568, 610] width 424 height 389
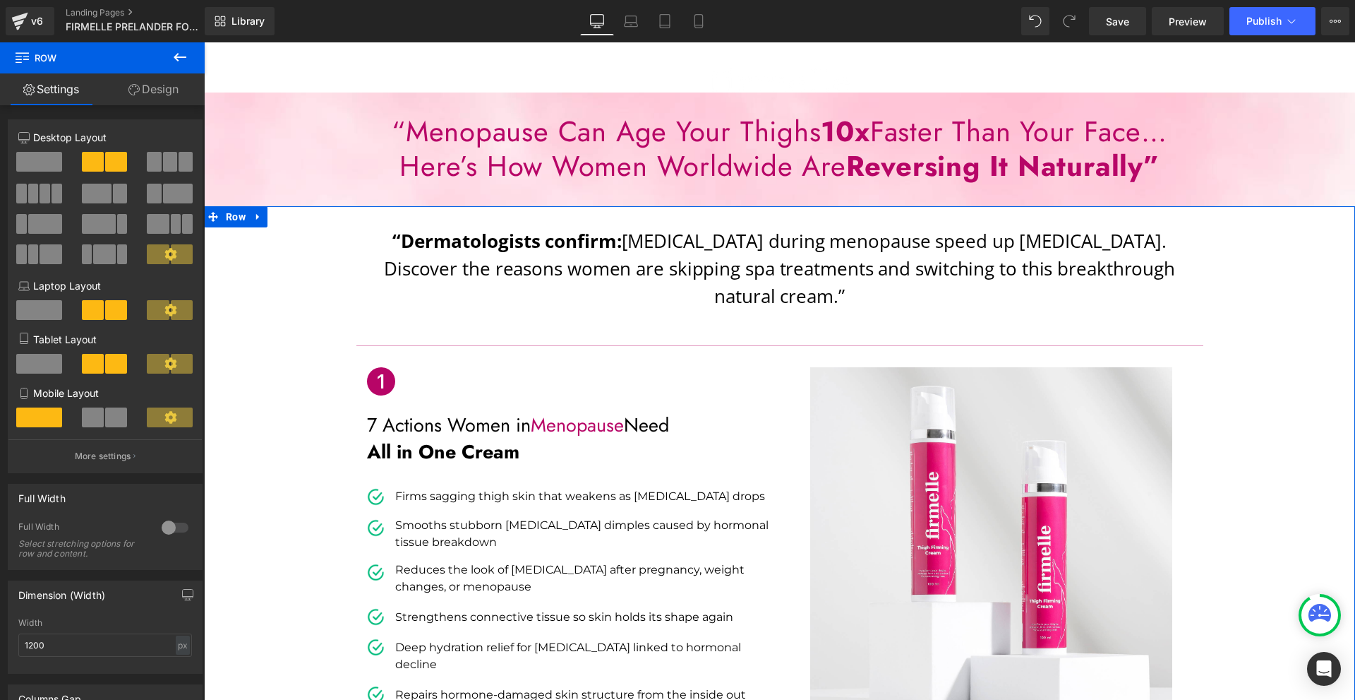
scroll to position [0, 0]
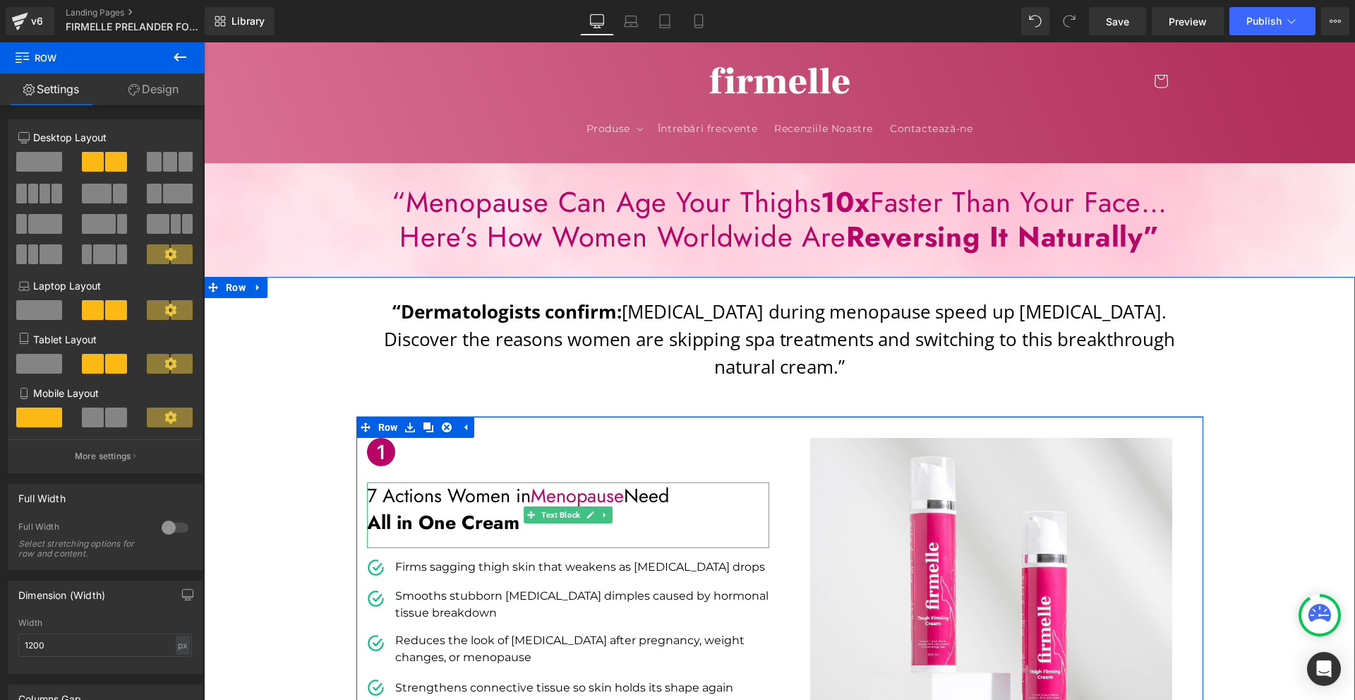
click at [537, 481] on span "Menopause" at bounding box center [577, 495] width 93 height 28
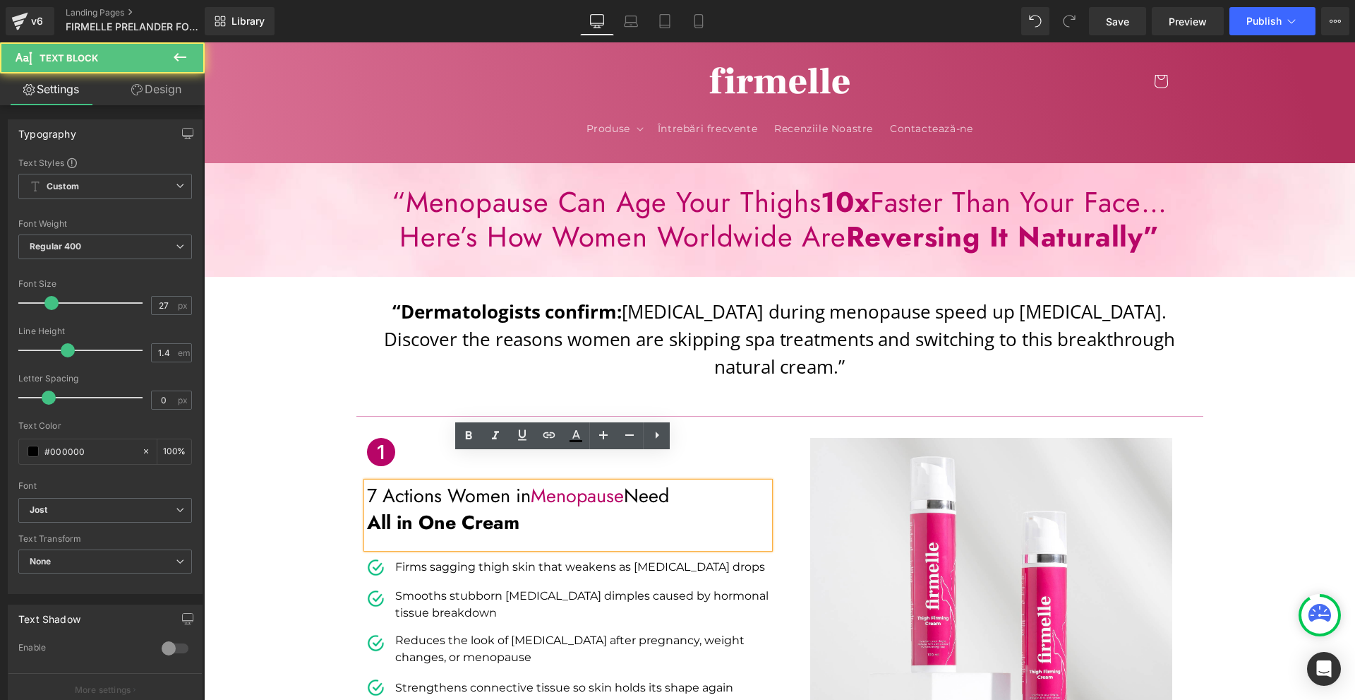
click at [570, 481] on span "Menopause" at bounding box center [577, 495] width 93 height 28
click at [584, 435] on icon at bounding box center [576, 435] width 17 height 17
type input "100"
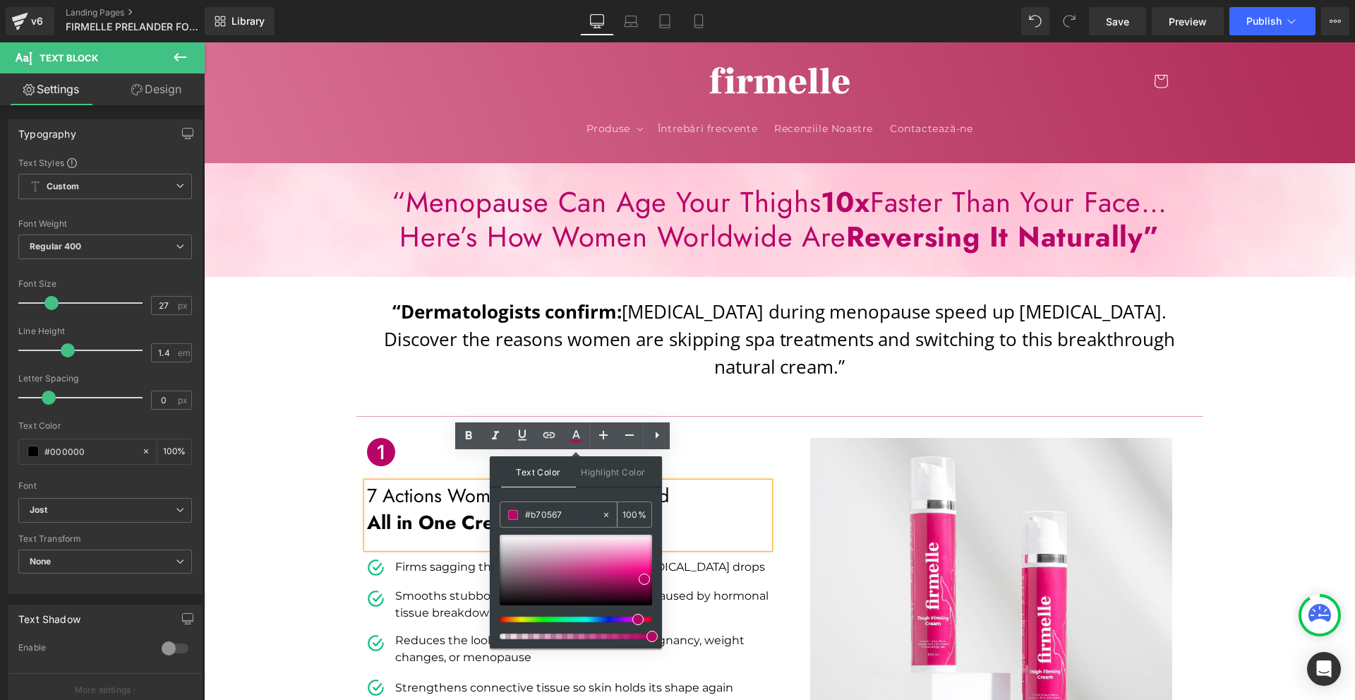
click at [549, 520] on input "#b70567" at bounding box center [563, 515] width 76 height 16
click at [791, 447] on div at bounding box center [793, 619] width 4 height 362
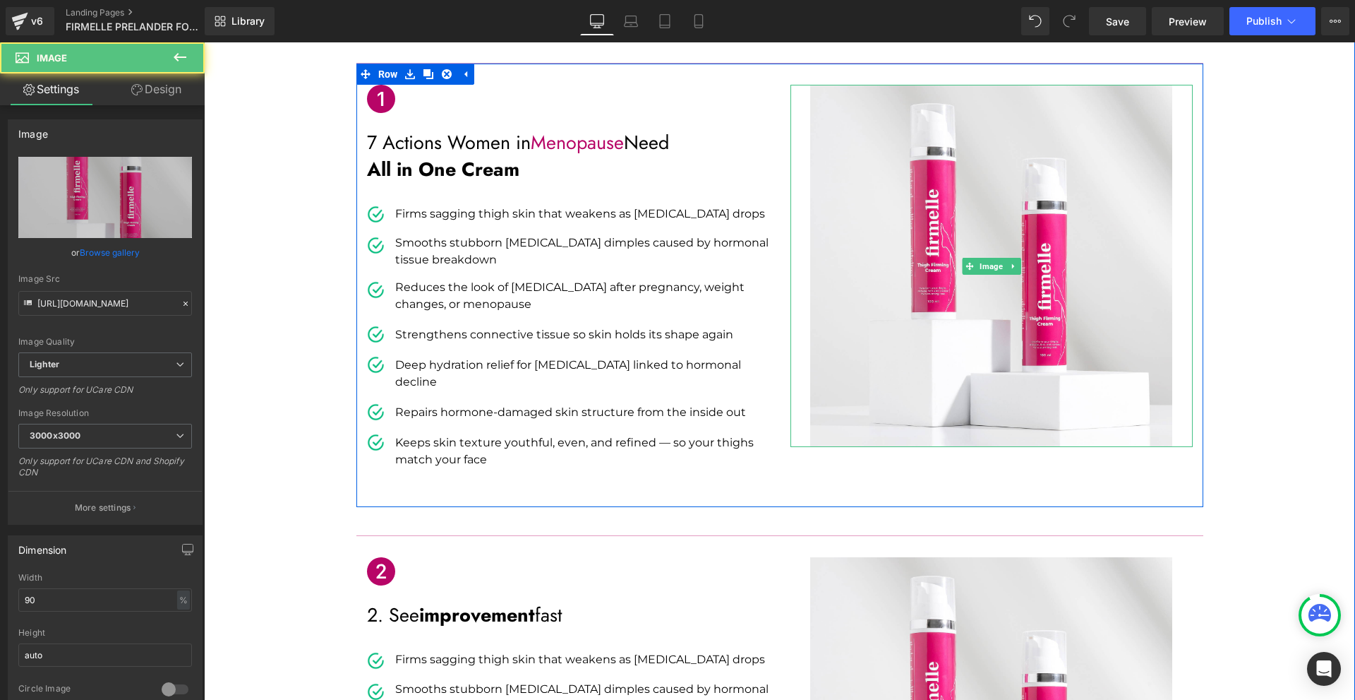
scroll to position [494, 0]
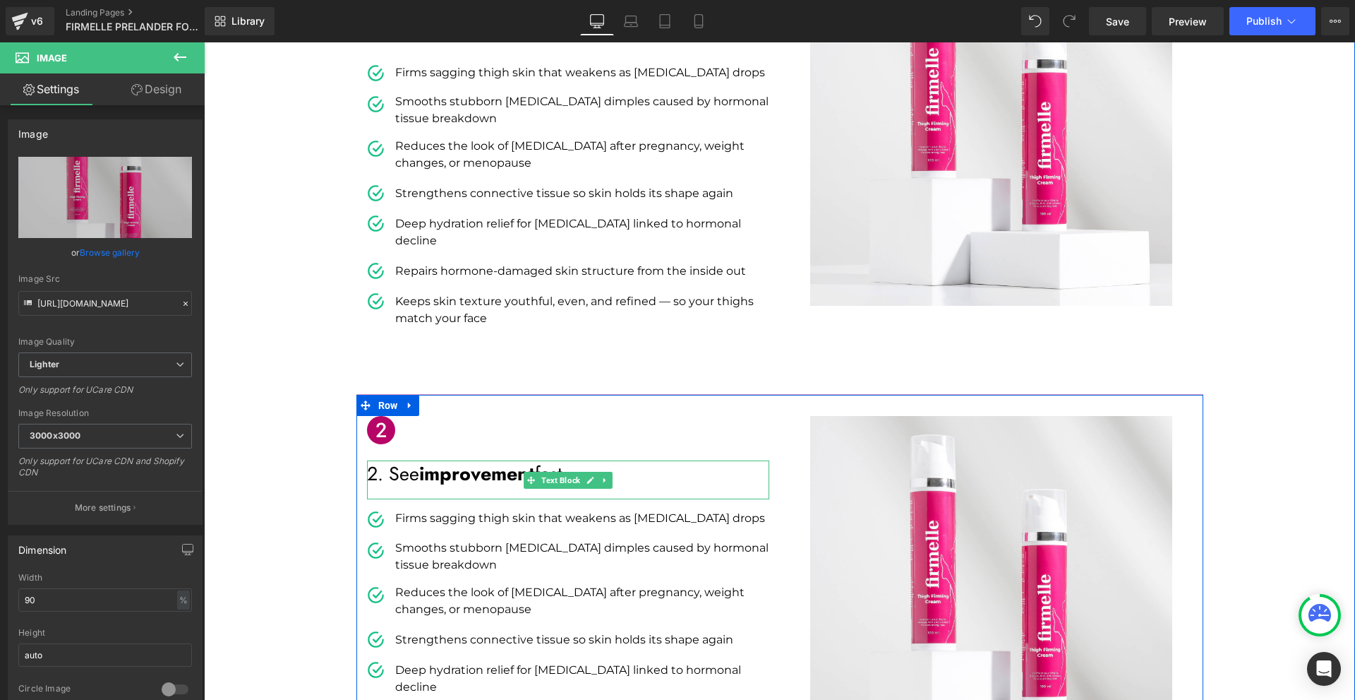
click at [431, 460] on span "improvement" at bounding box center [477, 474] width 116 height 28
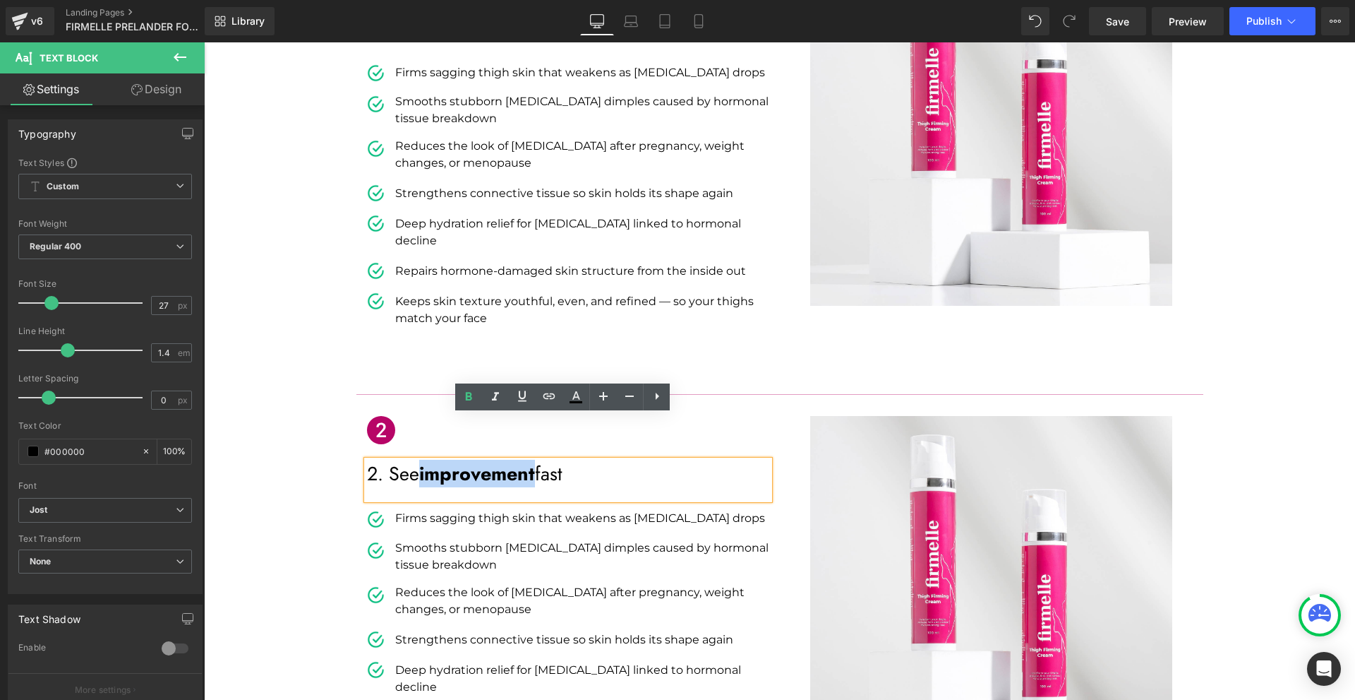
drag, startPoint x: 420, startPoint y: 428, endPoint x: 774, endPoint y: 440, distance: 353.8
click at [537, 460] on p "2. See improvement fast" at bounding box center [568, 473] width 402 height 27
click at [570, 397] on icon at bounding box center [576, 396] width 17 height 17
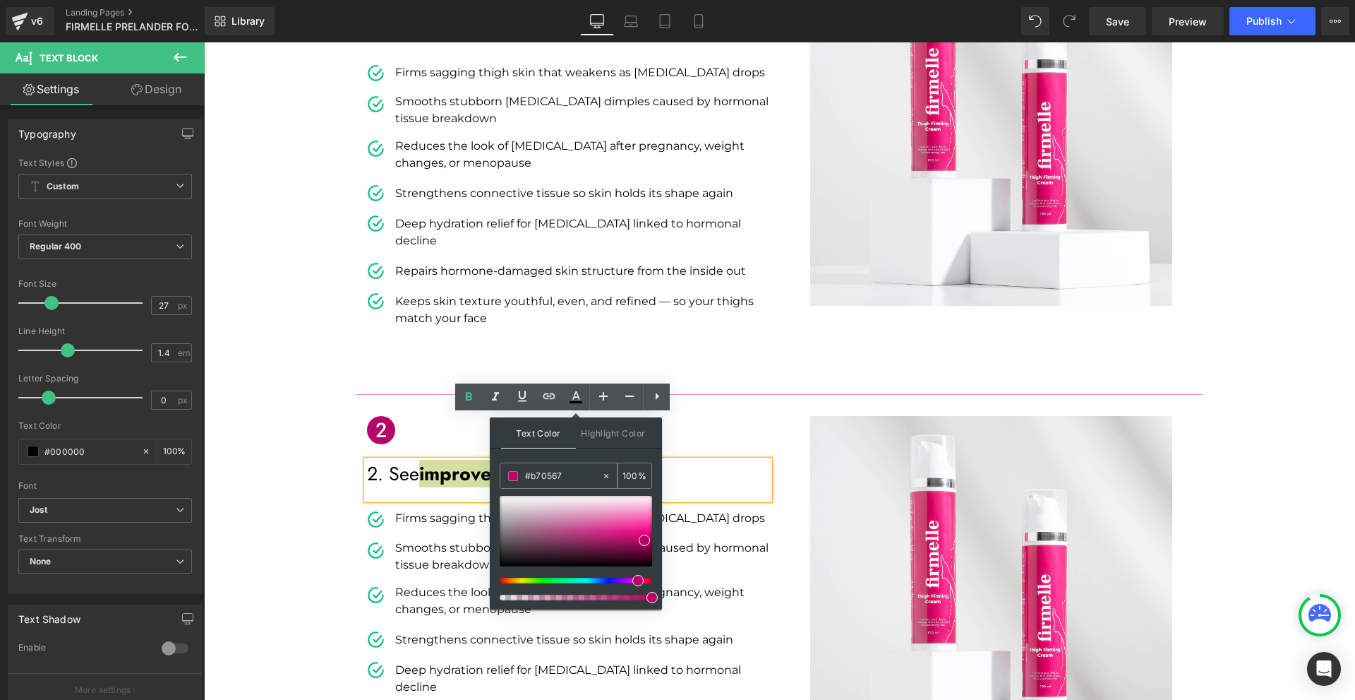
click at [556, 474] on input "#b70567" at bounding box center [563, 476] width 76 height 16
click at [555, 473] on input "#b70567" at bounding box center [563, 476] width 76 height 16
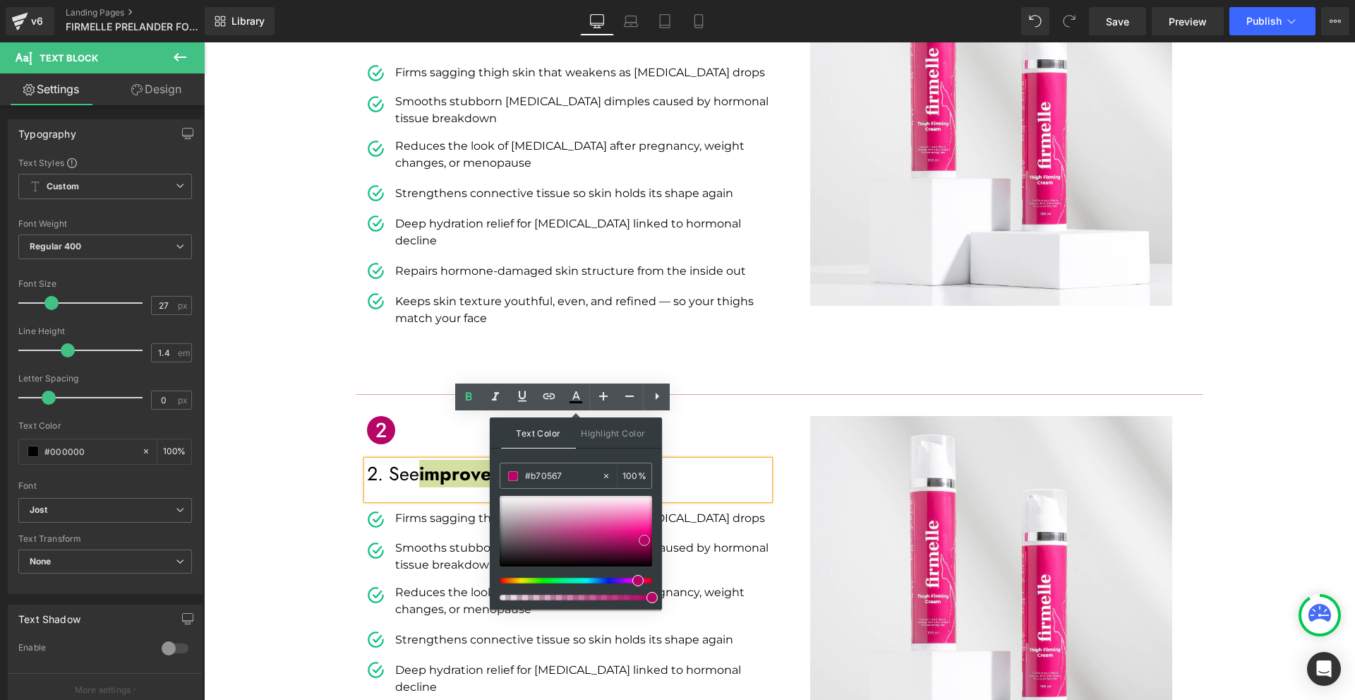
click at [645, 540] on span at bounding box center [644, 539] width 11 height 11
type input "#c2036c"
click at [645, 538] on span at bounding box center [643, 539] width 11 height 11
click at [428, 460] on div "2. See improvement fast" at bounding box center [568, 479] width 402 height 39
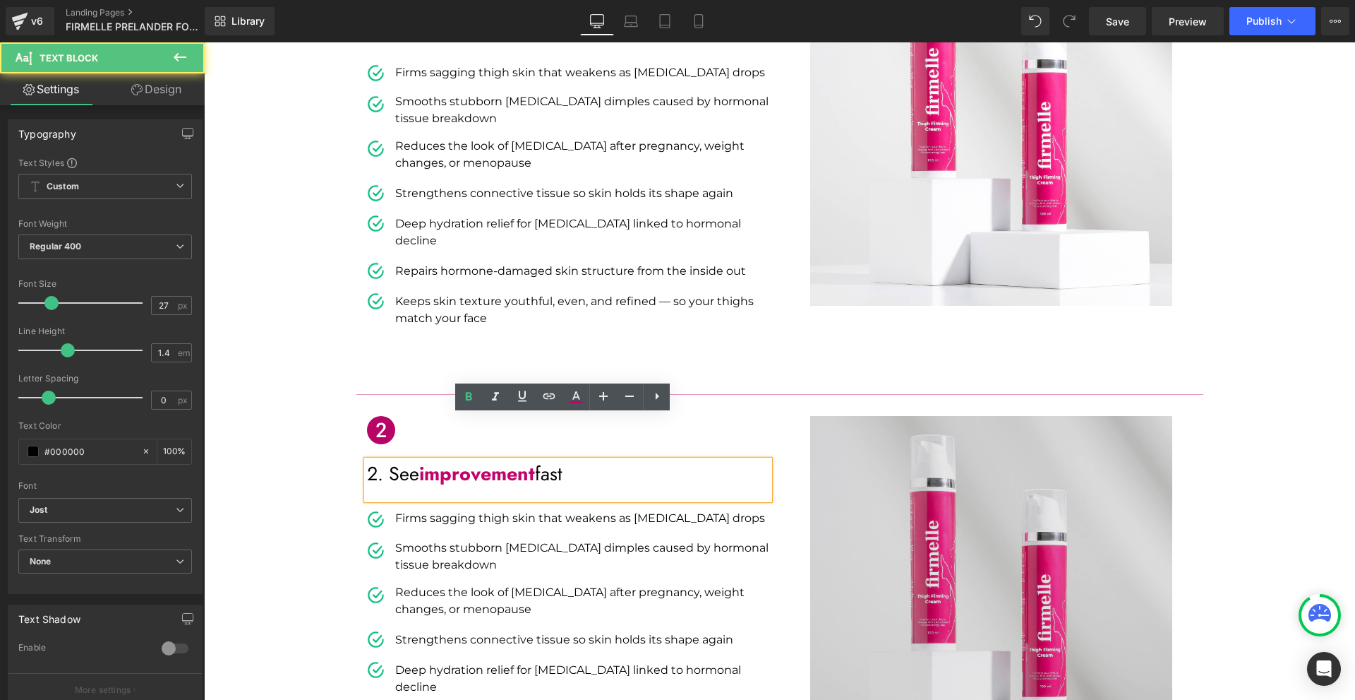
click at [815, 478] on img at bounding box center [991, 597] width 362 height 362
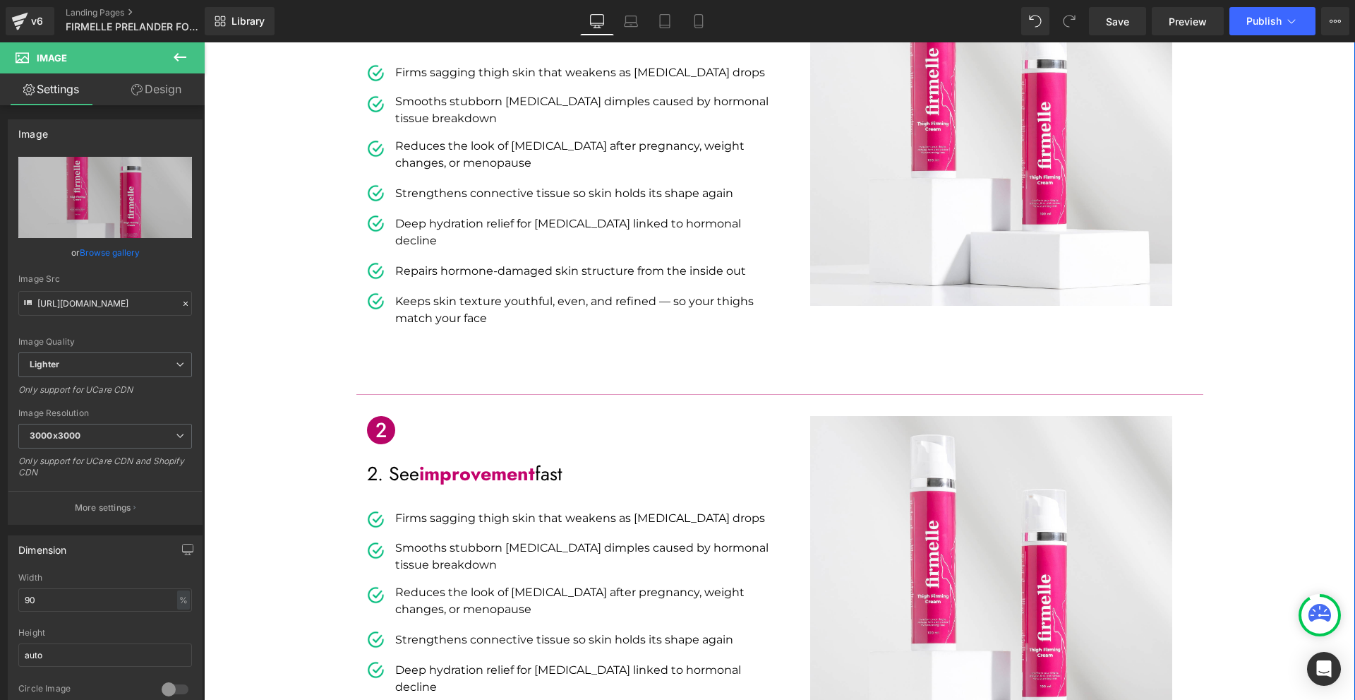
scroll to position [706, 0]
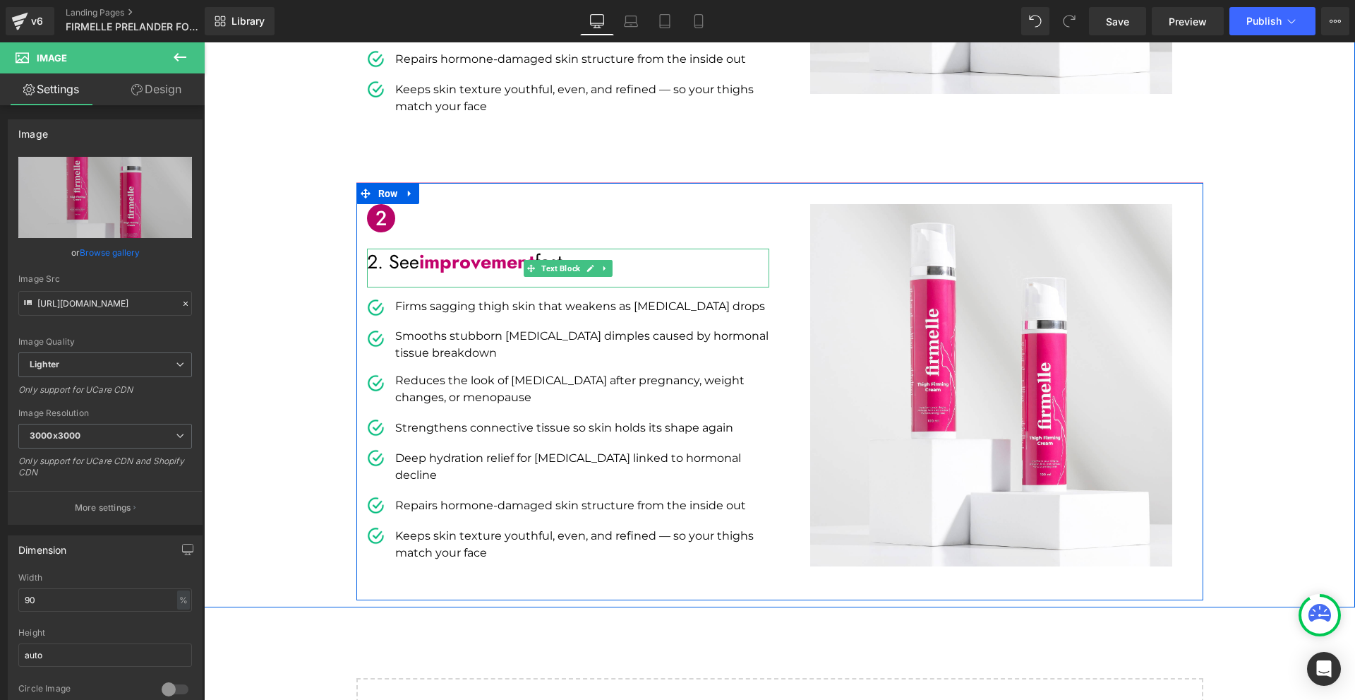
click at [462, 248] on span "improvement" at bounding box center [477, 262] width 116 height 28
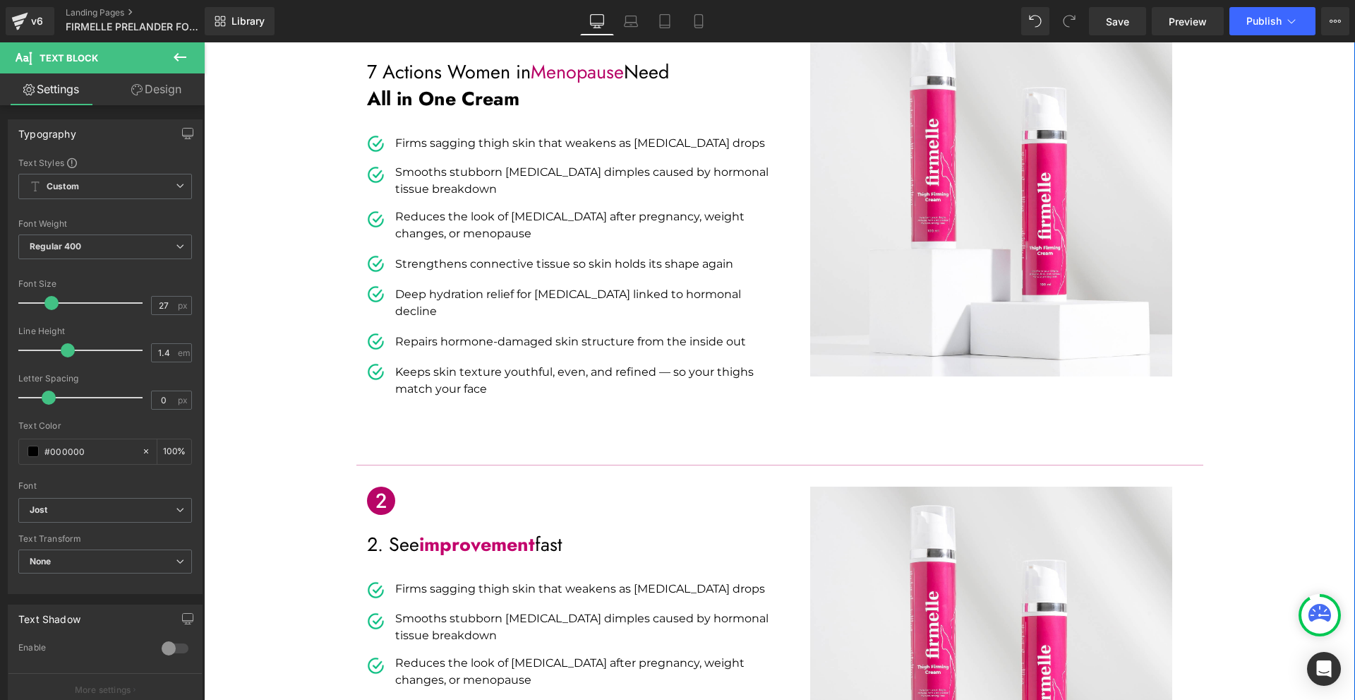
scroll to position [635, 0]
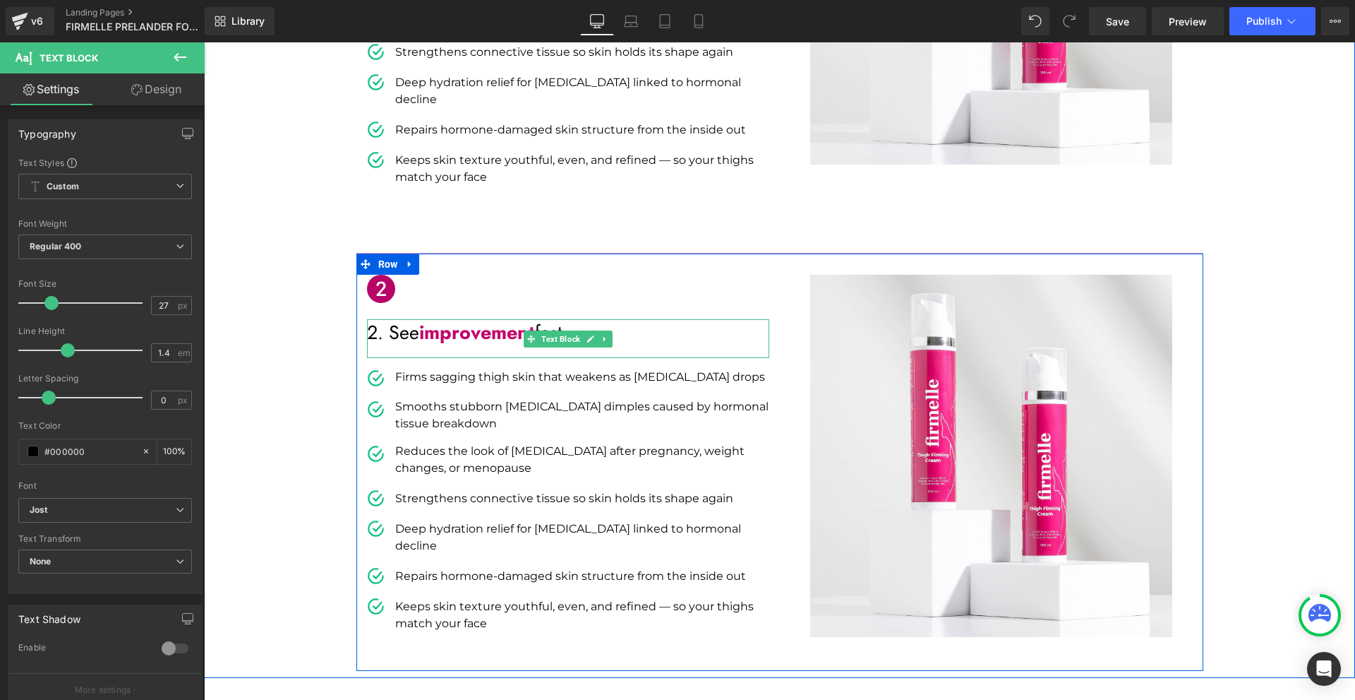
click at [460, 318] on span "improvement" at bounding box center [477, 332] width 116 height 28
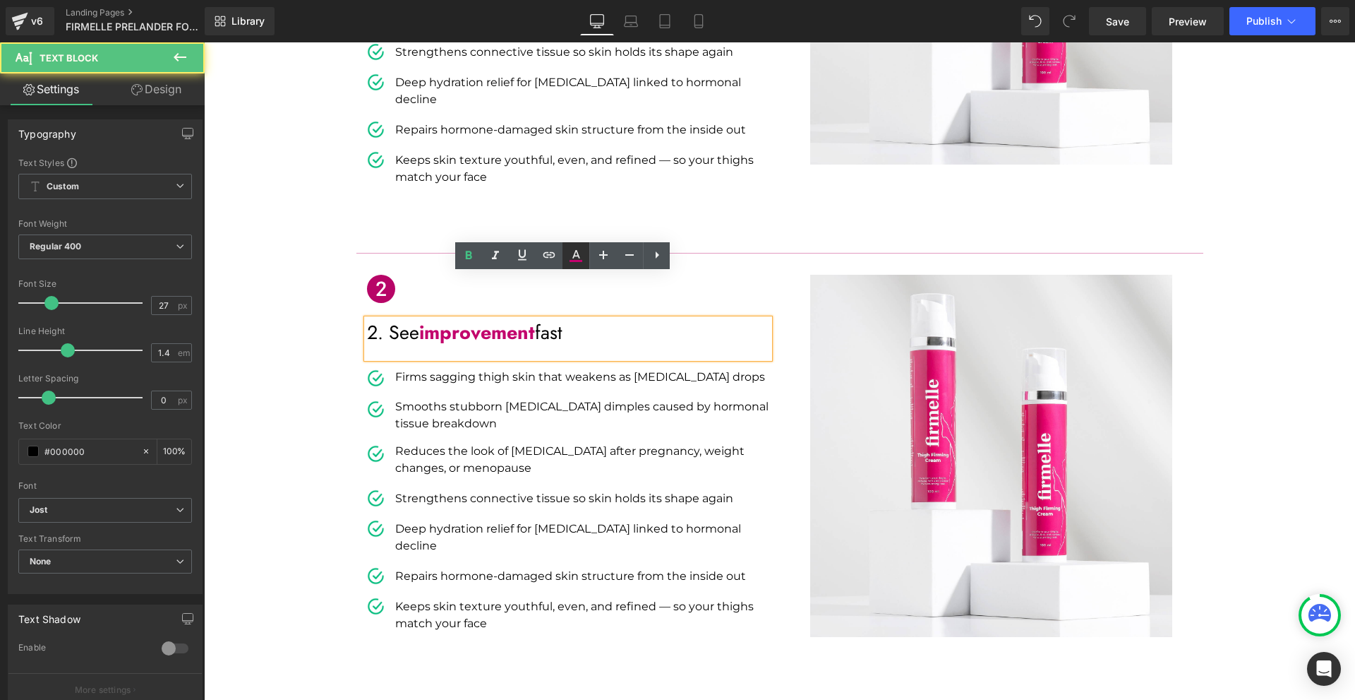
click at [574, 254] on icon at bounding box center [576, 255] width 17 height 17
type input "100"
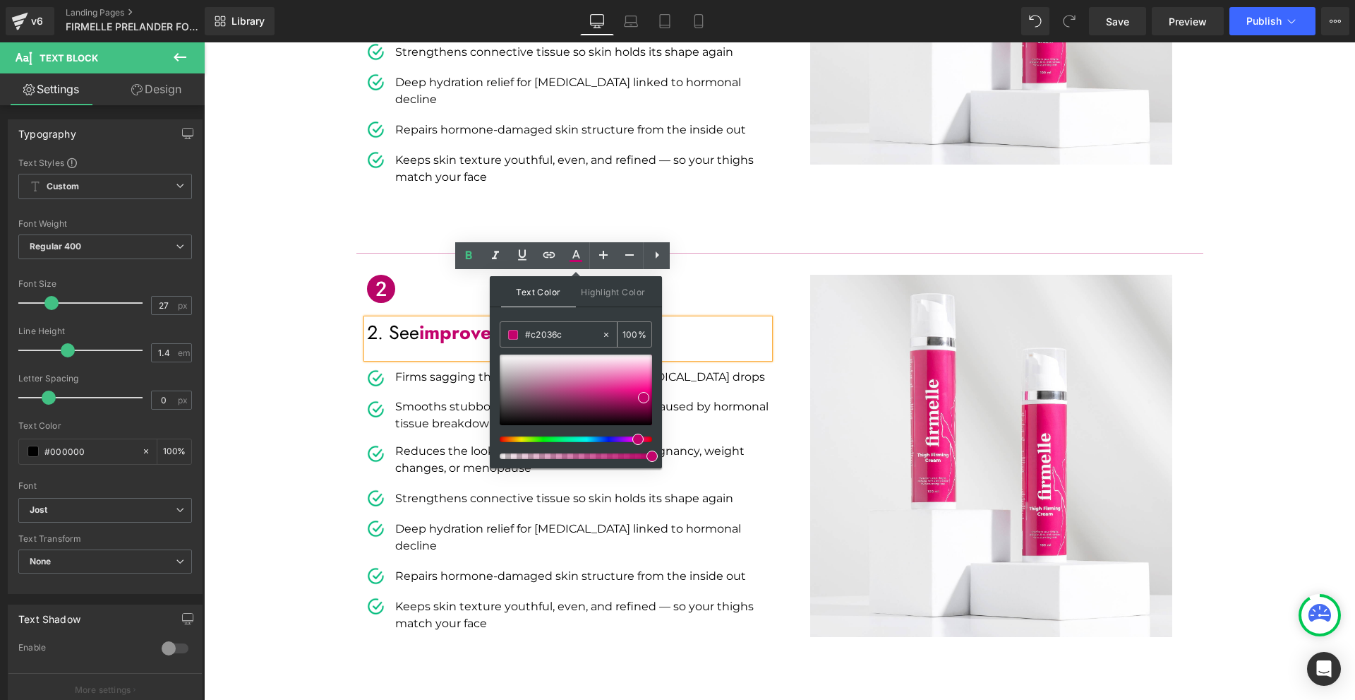
click at [570, 335] on input "#c2036c" at bounding box center [563, 335] width 76 height 16
click at [1284, 443] on div "“Dermatologists confirm: [MEDICAL_DATA] during menopause speed up [MEDICAL_DATA…" at bounding box center [779, 155] width 1151 height 1029
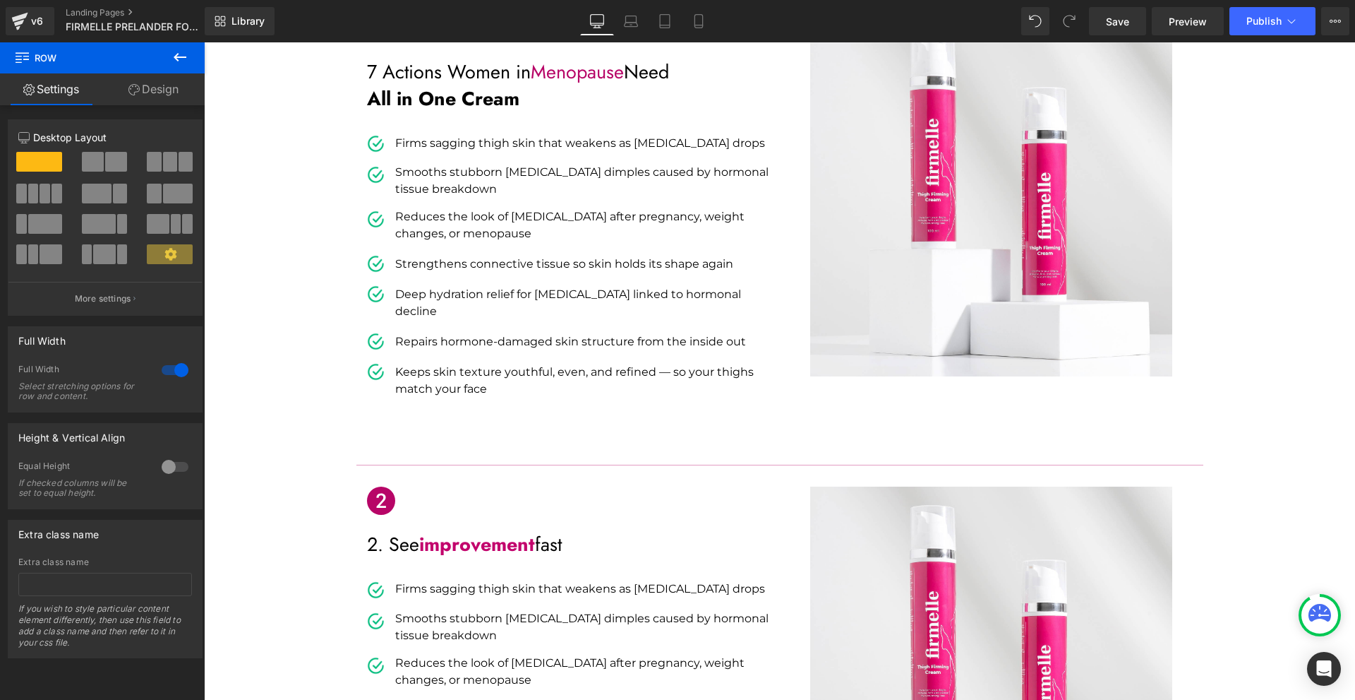
scroll to position [706, 0]
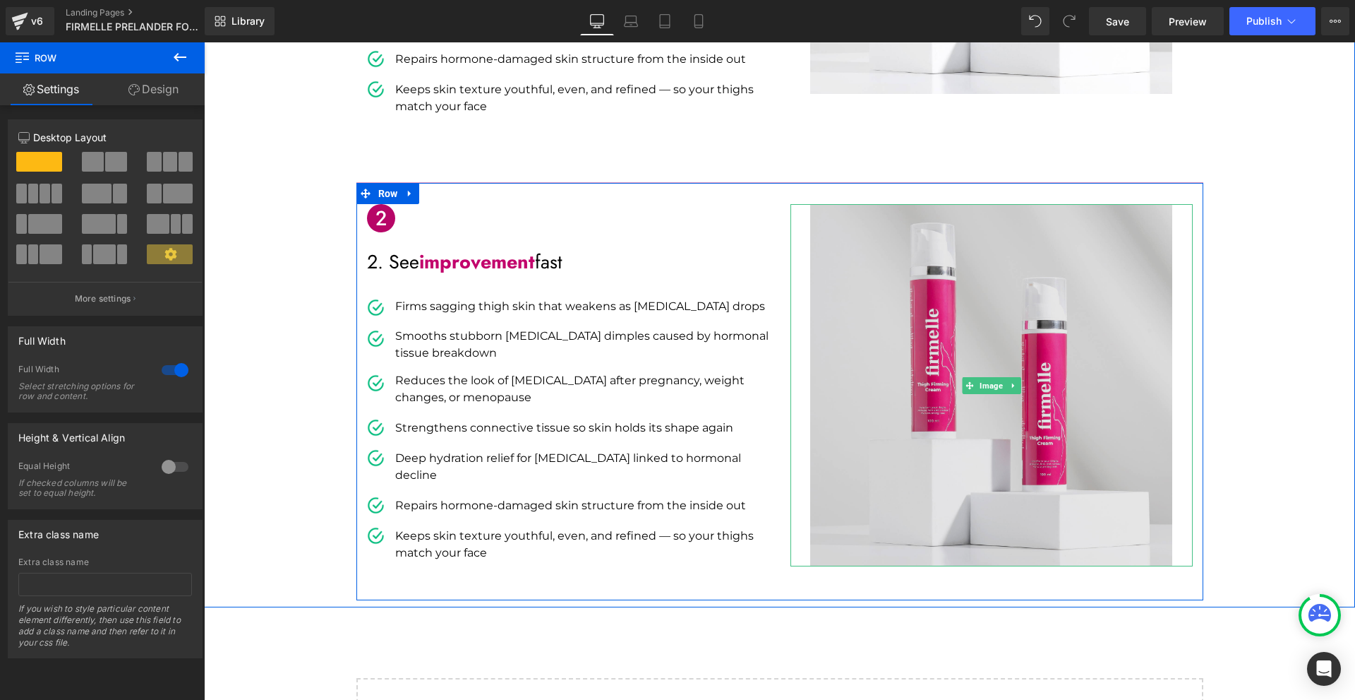
click at [928, 413] on img at bounding box center [991, 385] width 362 height 362
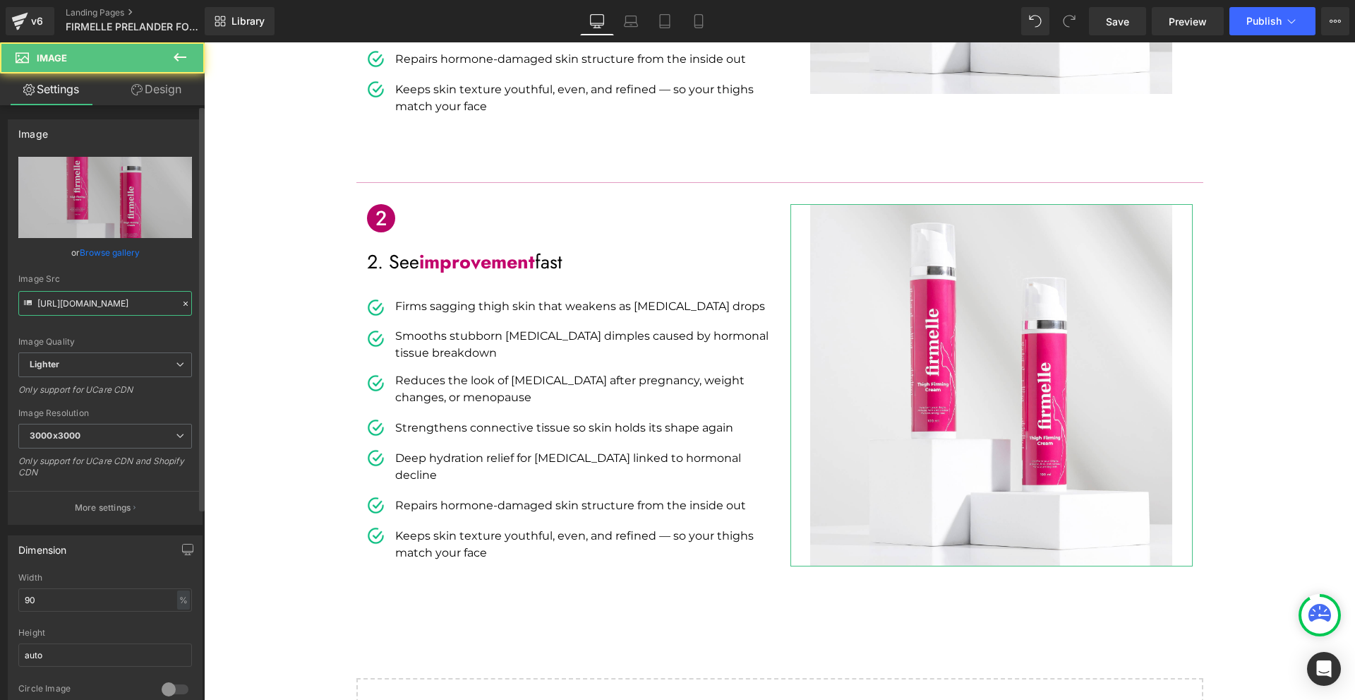
click at [77, 309] on input "[URL][DOMAIN_NAME]" at bounding box center [105, 303] width 174 height 25
click at [78, 309] on input "[URL][DOMAIN_NAME]" at bounding box center [105, 303] width 174 height 25
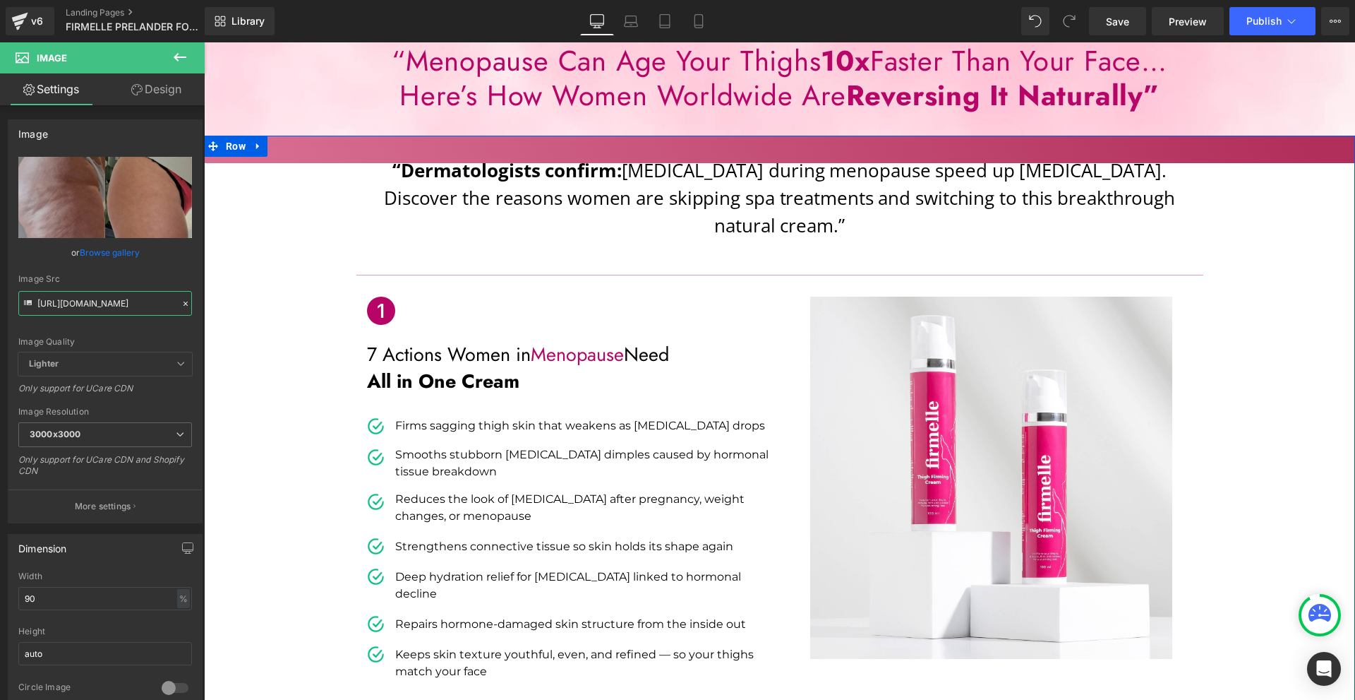
scroll to position [565, 0]
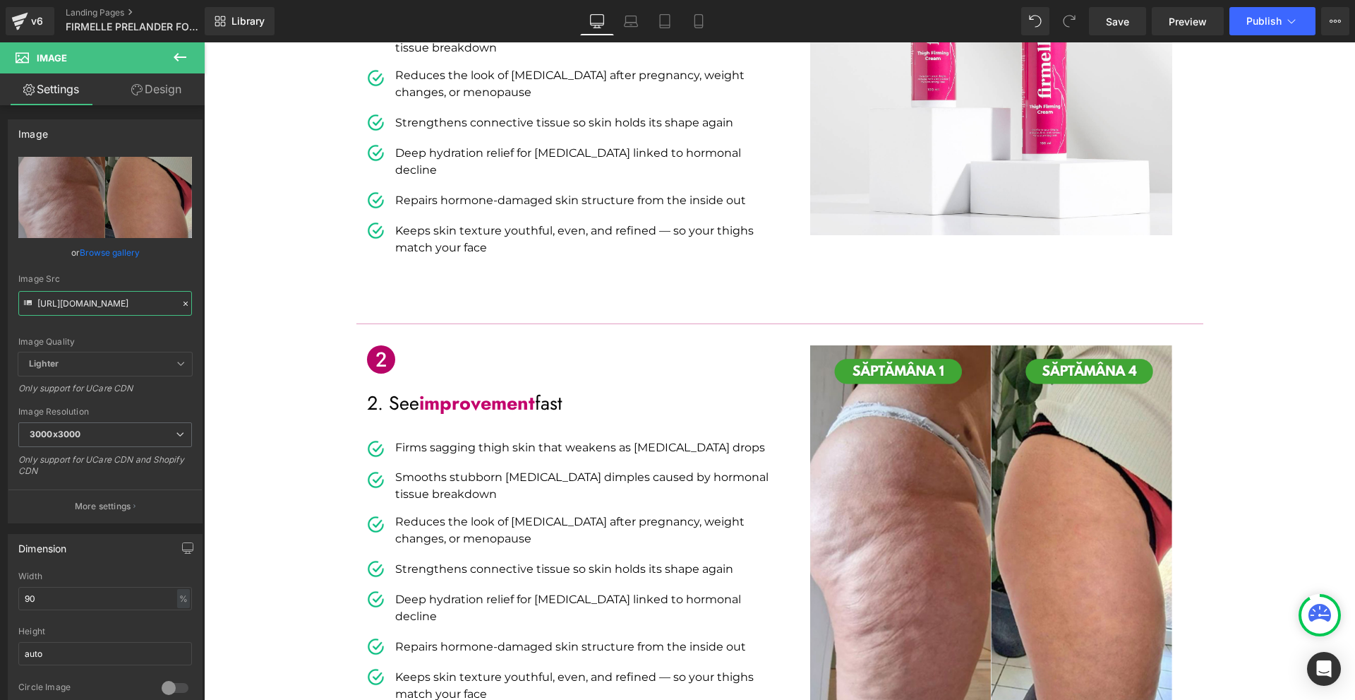
type input "[URL][DOMAIN_NAME]"
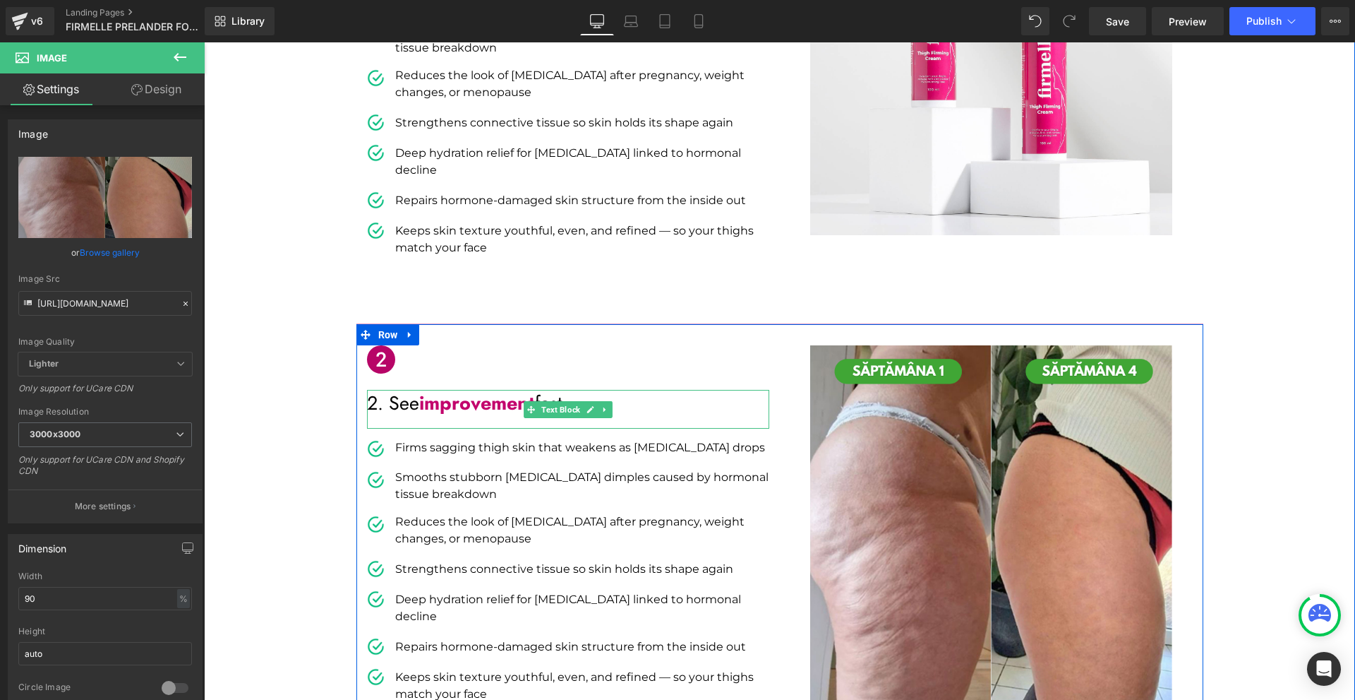
click at [467, 390] on div "2. See improvement fast" at bounding box center [568, 409] width 402 height 39
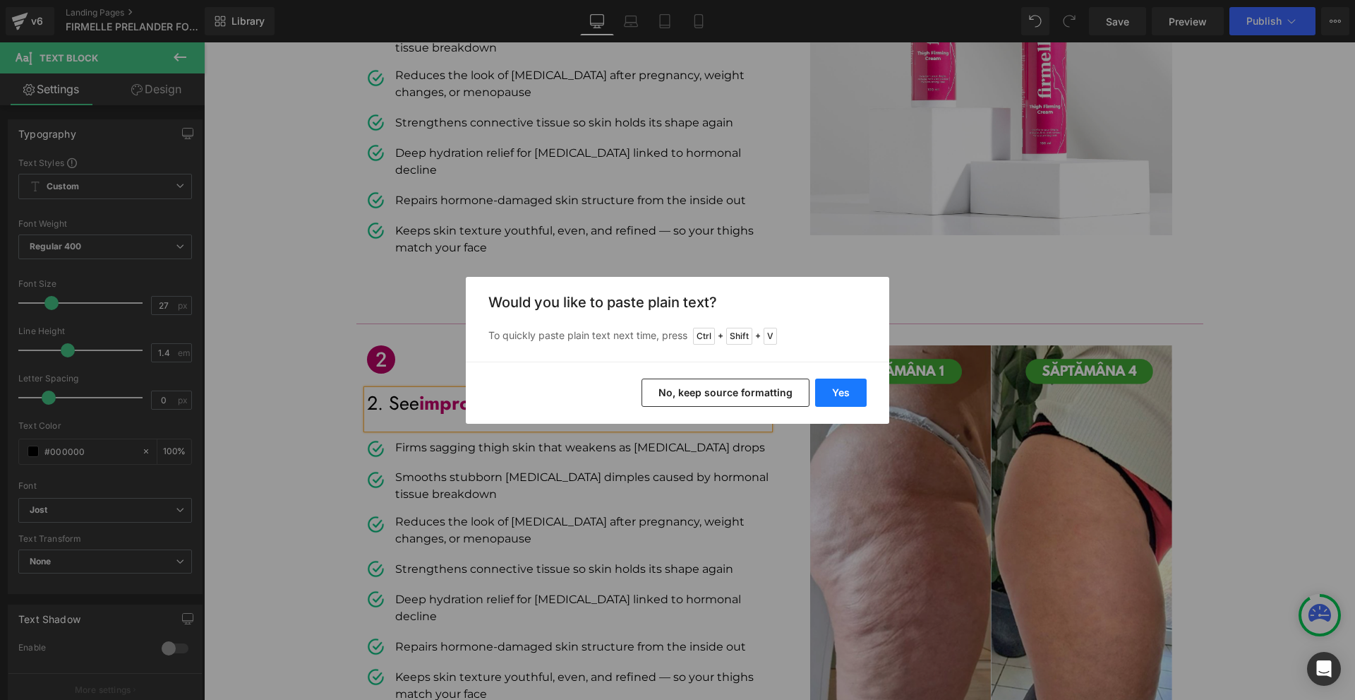
click at [835, 398] on button "Yes" at bounding box center [841, 392] width 52 height 28
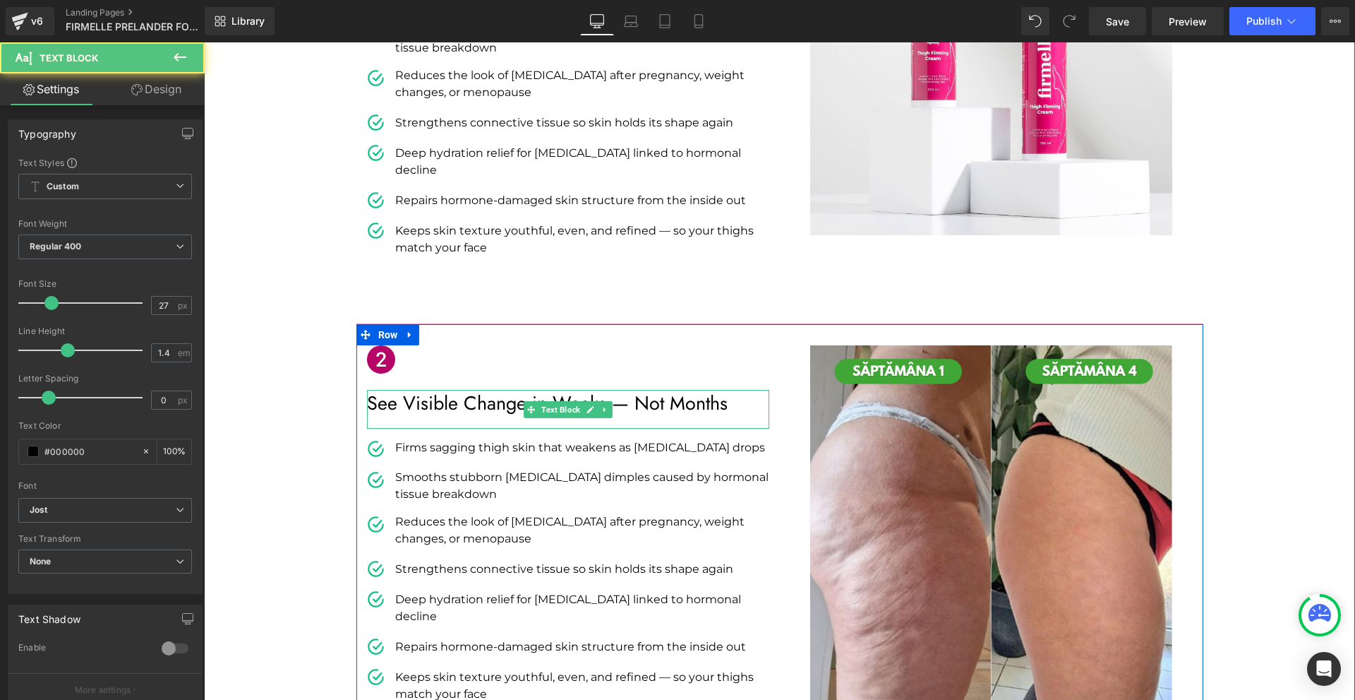
click at [390, 390] on div "See Visible Change in Weeks — Not Months" at bounding box center [568, 409] width 402 height 39
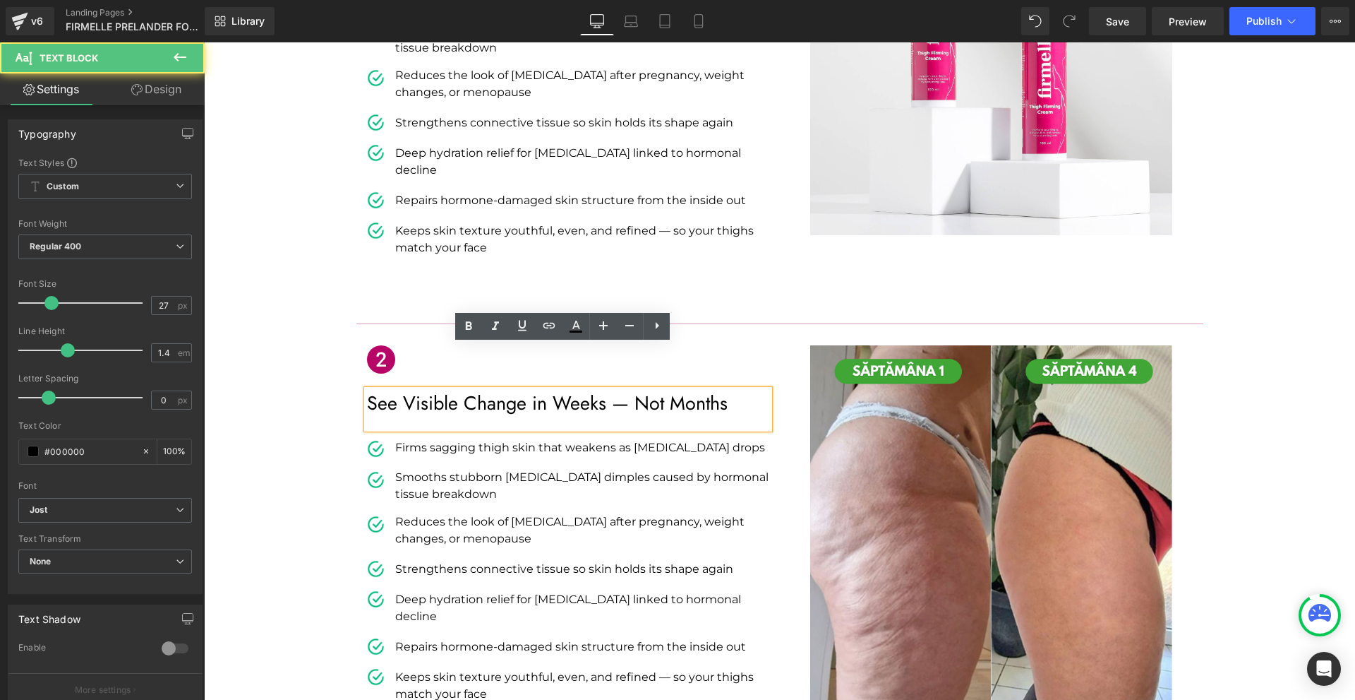
click at [635, 390] on p "See Visible Change in Weeks — Not Months" at bounding box center [568, 403] width 402 height 27
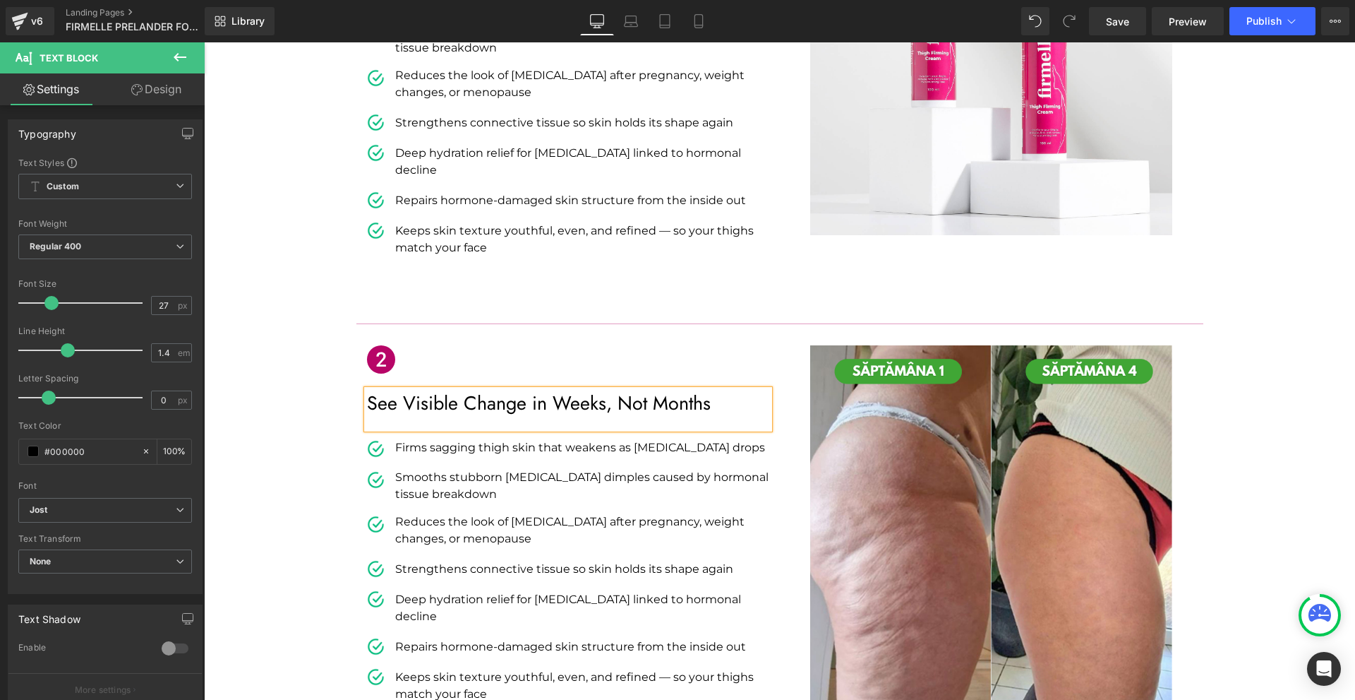
click at [367, 390] on p "See Visible Change in Weeks, Not Months" at bounding box center [568, 403] width 402 height 27
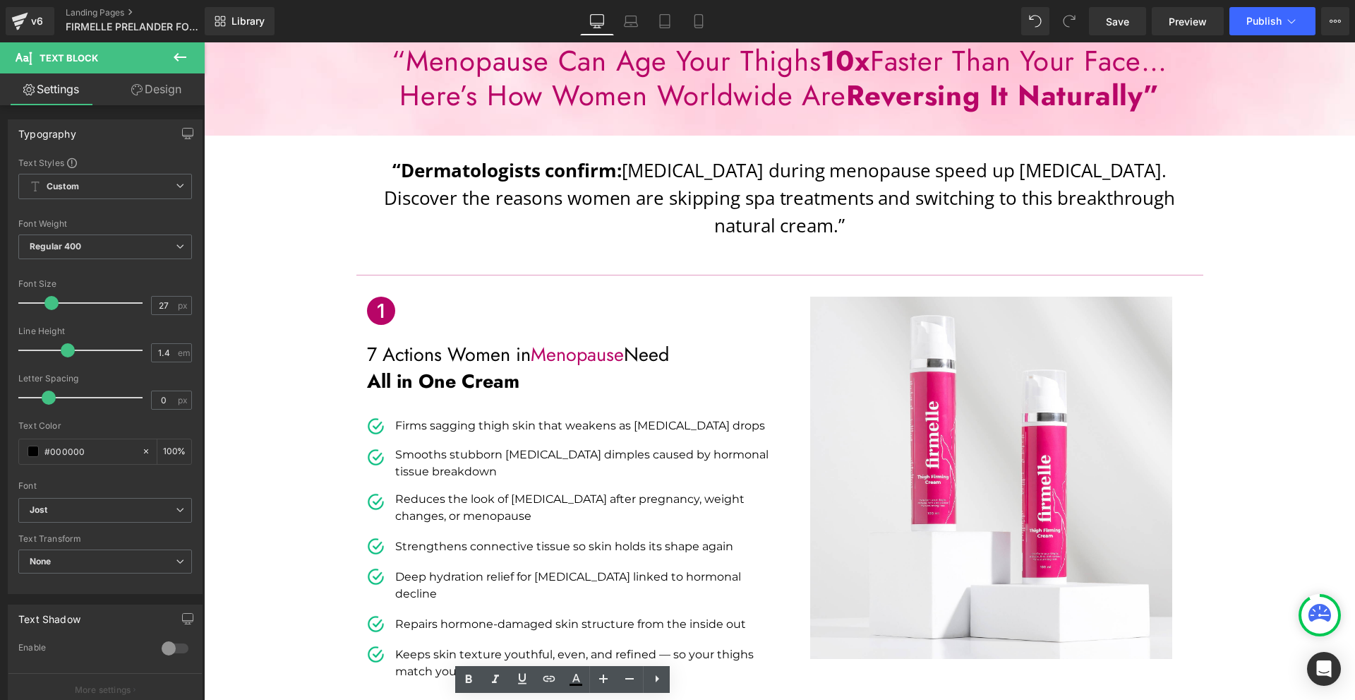
scroll to position [565, 0]
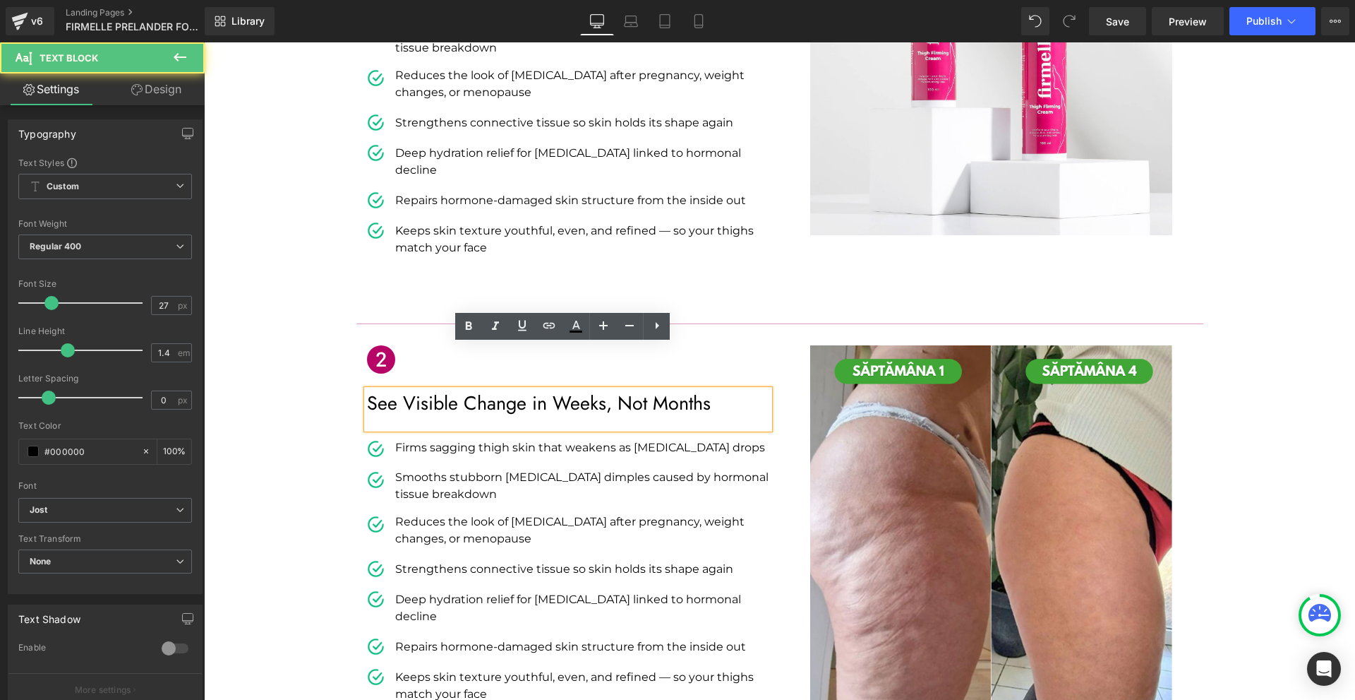
click at [589, 390] on div "See Visible Change in Weeks, Not Months" at bounding box center [568, 409] width 402 height 39
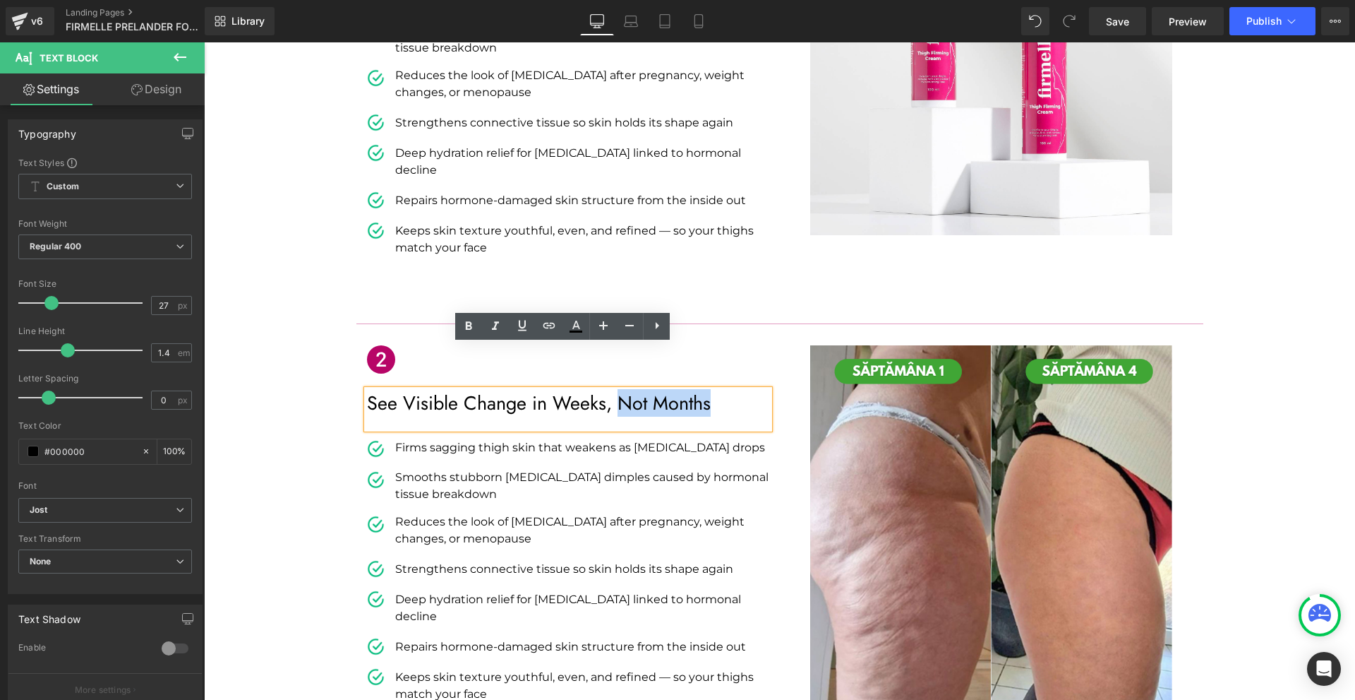
drag, startPoint x: 614, startPoint y: 357, endPoint x: 732, endPoint y: 359, distance: 117.9
click at [732, 390] on p "See Visible Change in Weeks, Not Months" at bounding box center [568, 403] width 402 height 27
click at [472, 328] on icon at bounding box center [469, 326] width 6 height 8
click at [376, 345] on icon at bounding box center [381, 359] width 28 height 28
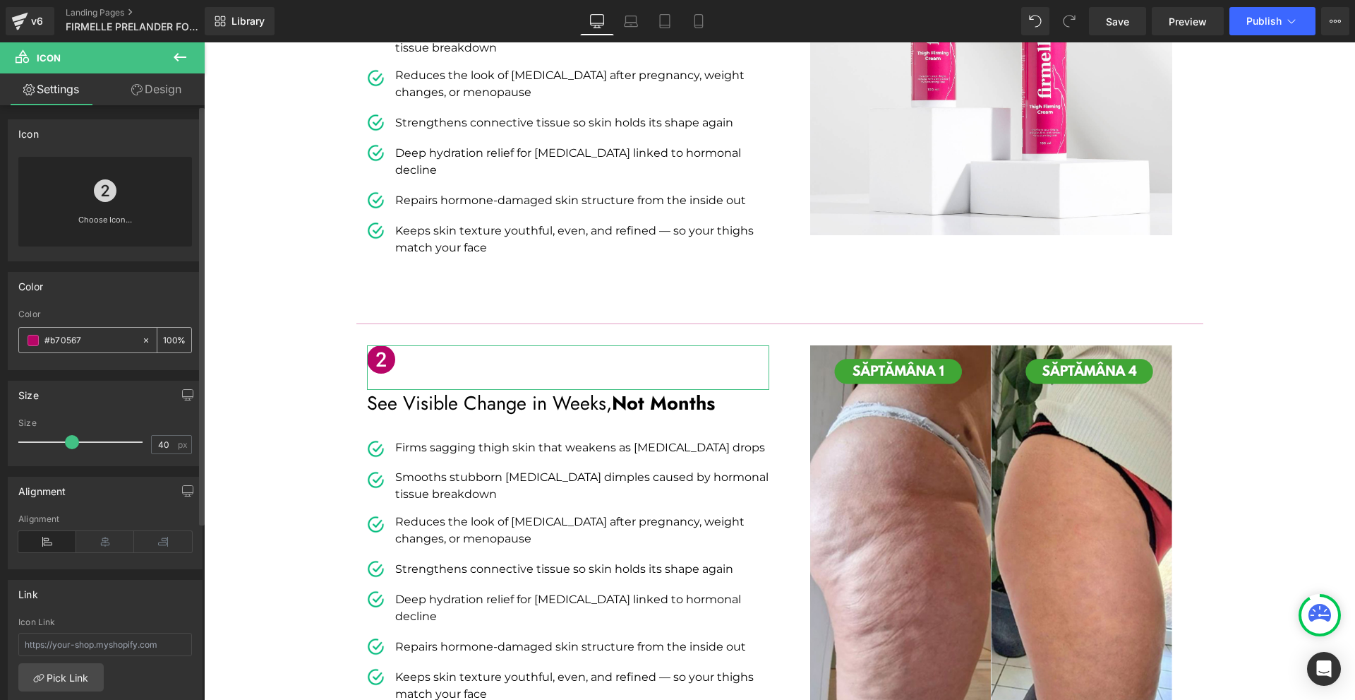
click at [85, 345] on input "#b70567" at bounding box center [89, 340] width 90 height 16
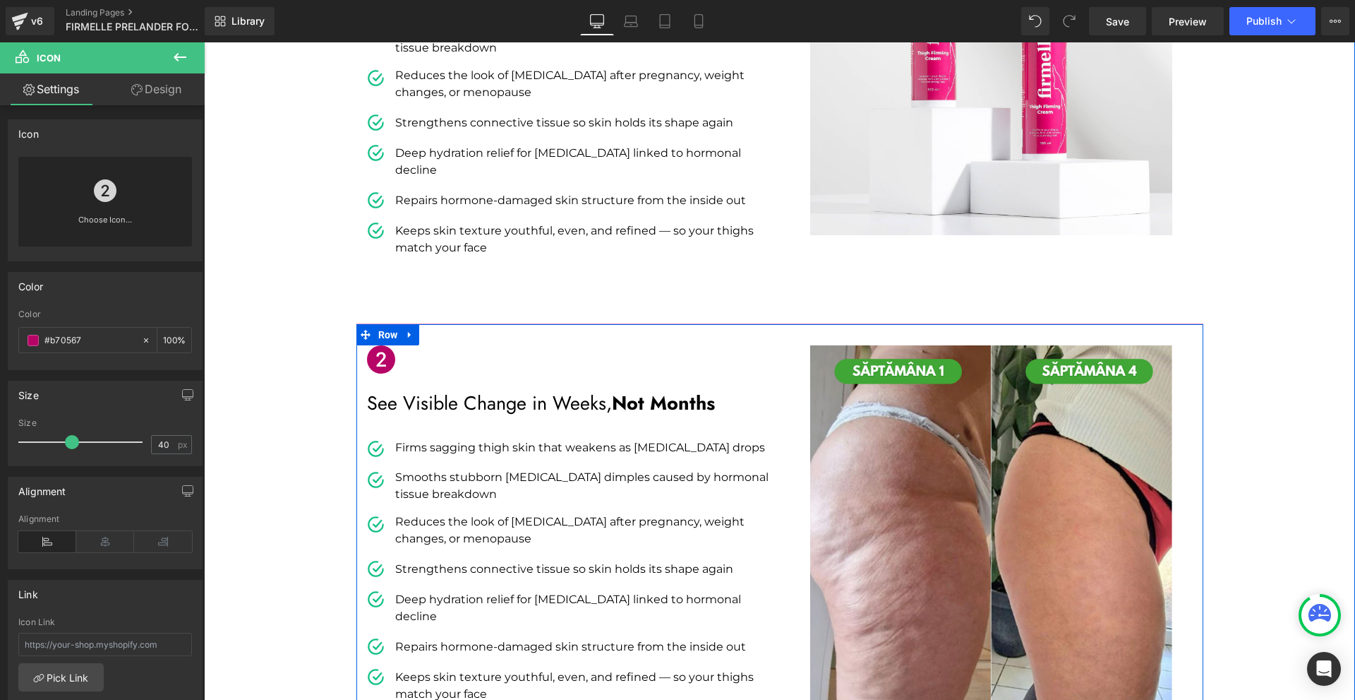
click at [728, 390] on p "See Visible Change in Weeks, Not Months" at bounding box center [568, 403] width 402 height 27
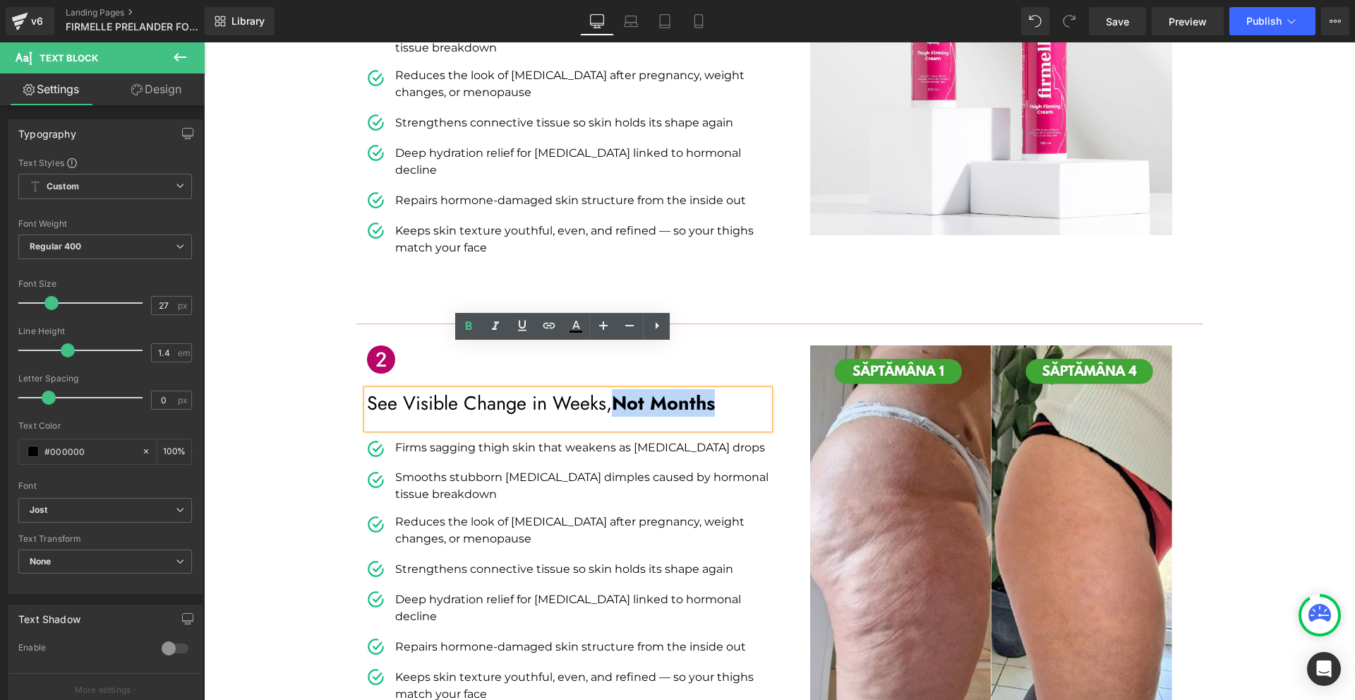
drag, startPoint x: 721, startPoint y: 361, endPoint x: 618, endPoint y: 358, distance: 103.1
click at [618, 390] on p "See Visible Change in Weeks, Not Months" at bounding box center [568, 403] width 402 height 27
click at [576, 329] on icon at bounding box center [576, 326] width 17 height 17
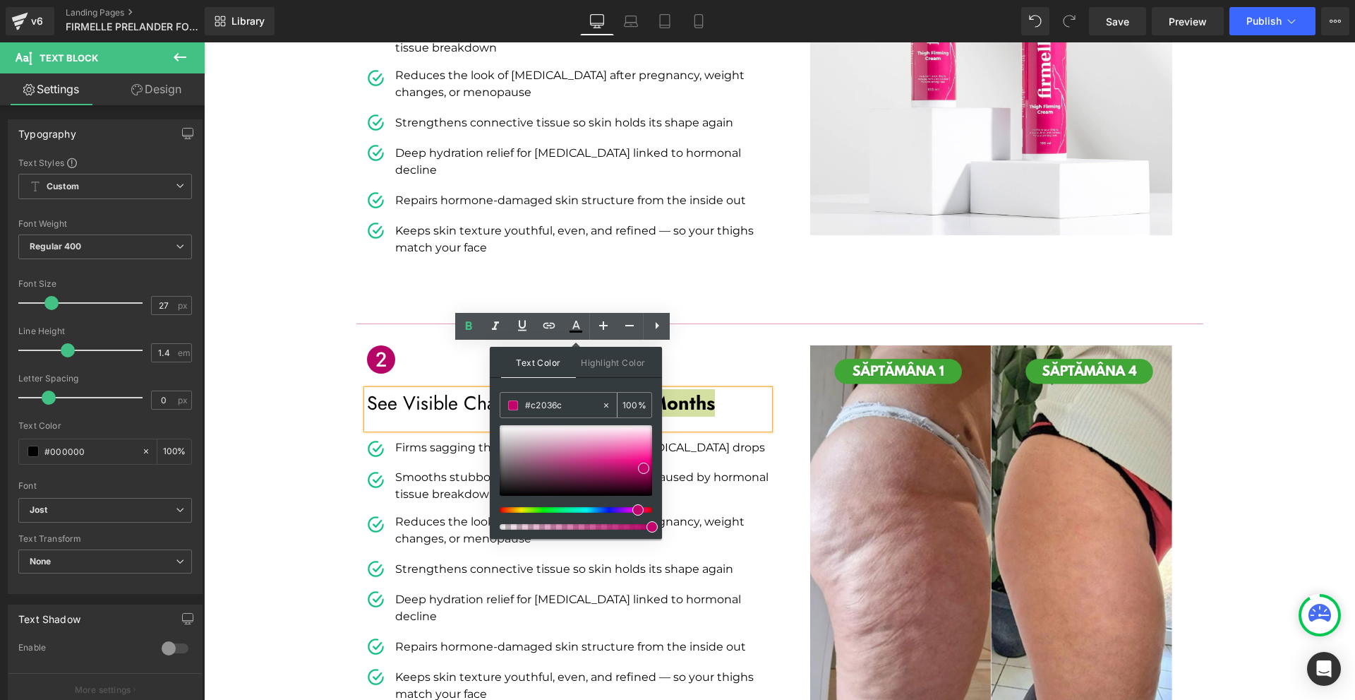
click at [566, 396] on div "#c2036c" at bounding box center [550, 404] width 101 height 25
click at [641, 470] on span at bounding box center [643, 467] width 11 height 11
type input "#c1046c"
click at [640, 470] on span at bounding box center [642, 467] width 11 height 11
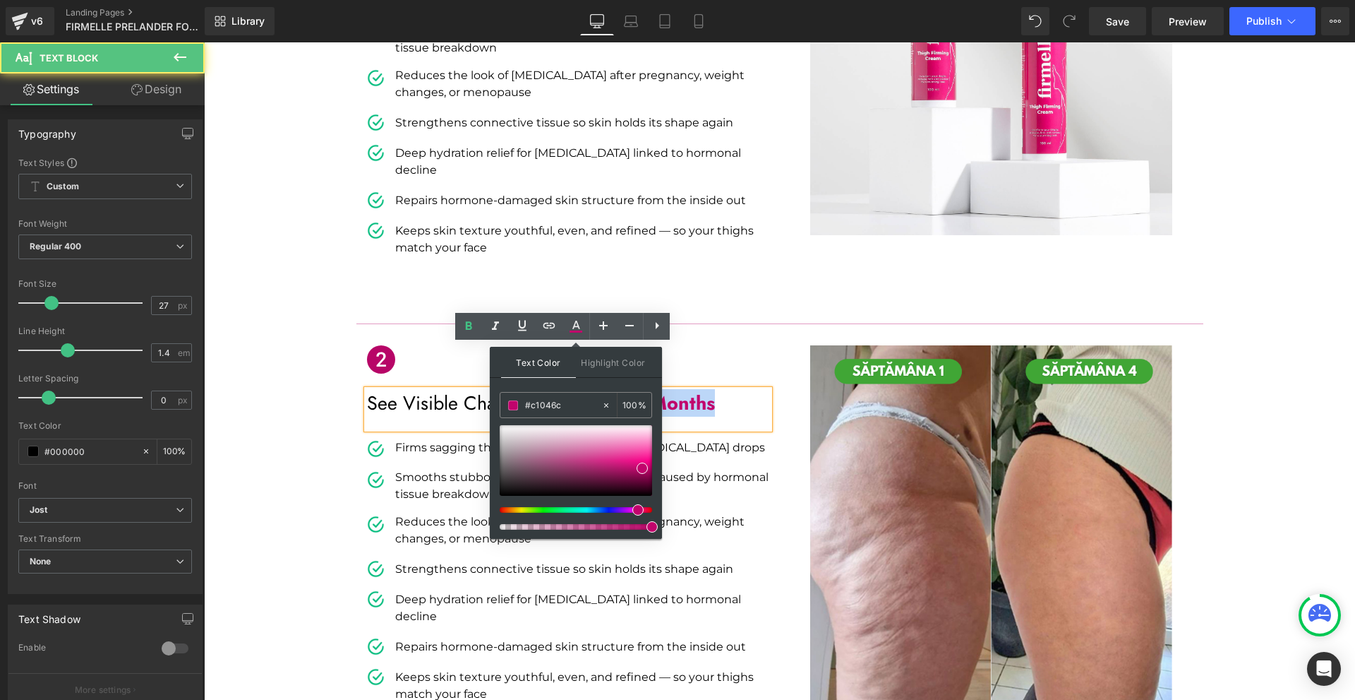
click at [729, 390] on p "See Visible Change in Weeks, Not Months" at bounding box center [568, 403] width 402 height 27
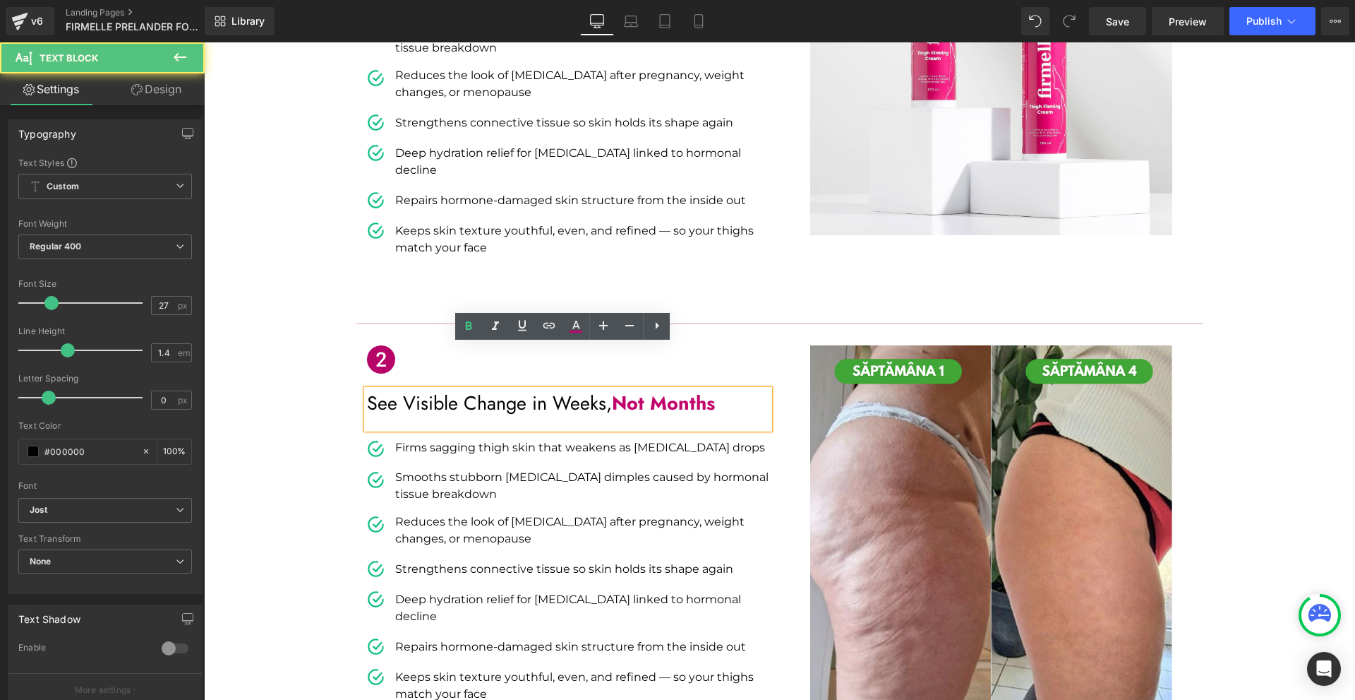
click at [1282, 430] on div "“Dermatologists confirm: [MEDICAL_DATA] during menopause speed up [MEDICAL_DATA…" at bounding box center [779, 226] width 1151 height 1029
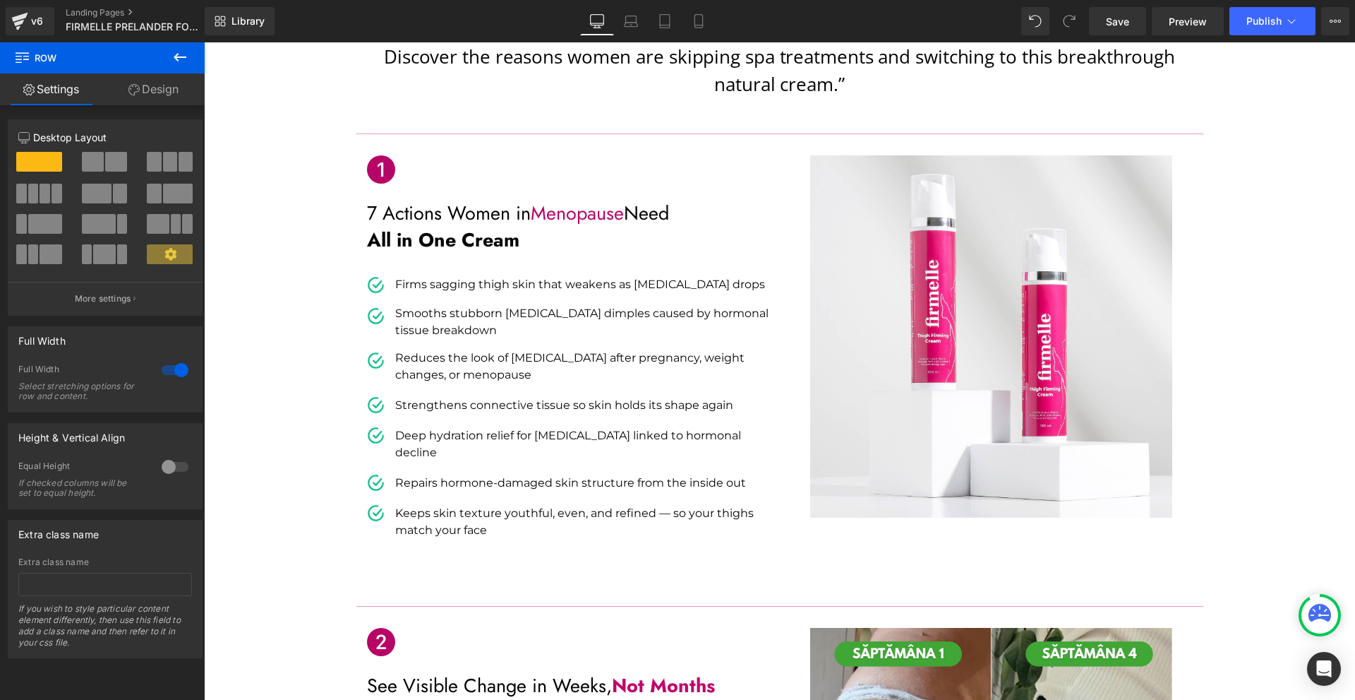
scroll to position [212, 0]
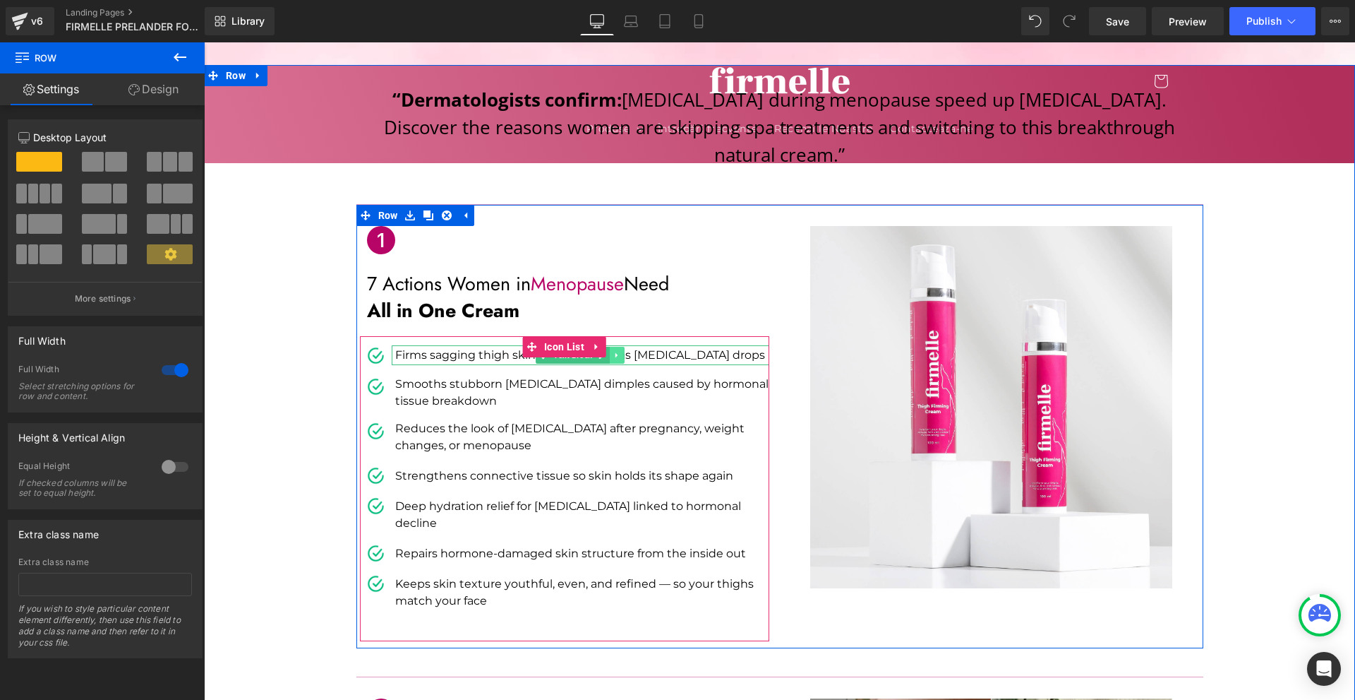
click at [610, 347] on link at bounding box center [617, 355] width 15 height 17
click at [603, 347] on link at bounding box center [610, 355] width 15 height 17
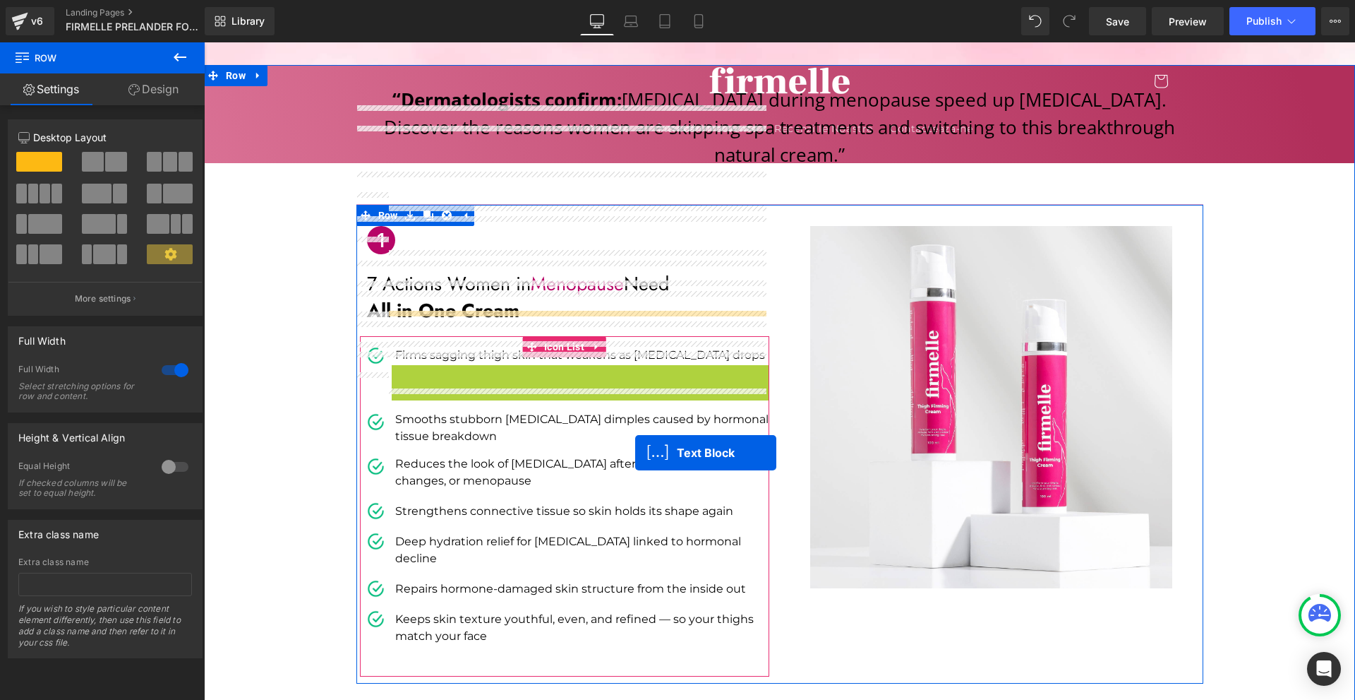
scroll to position [494, 0]
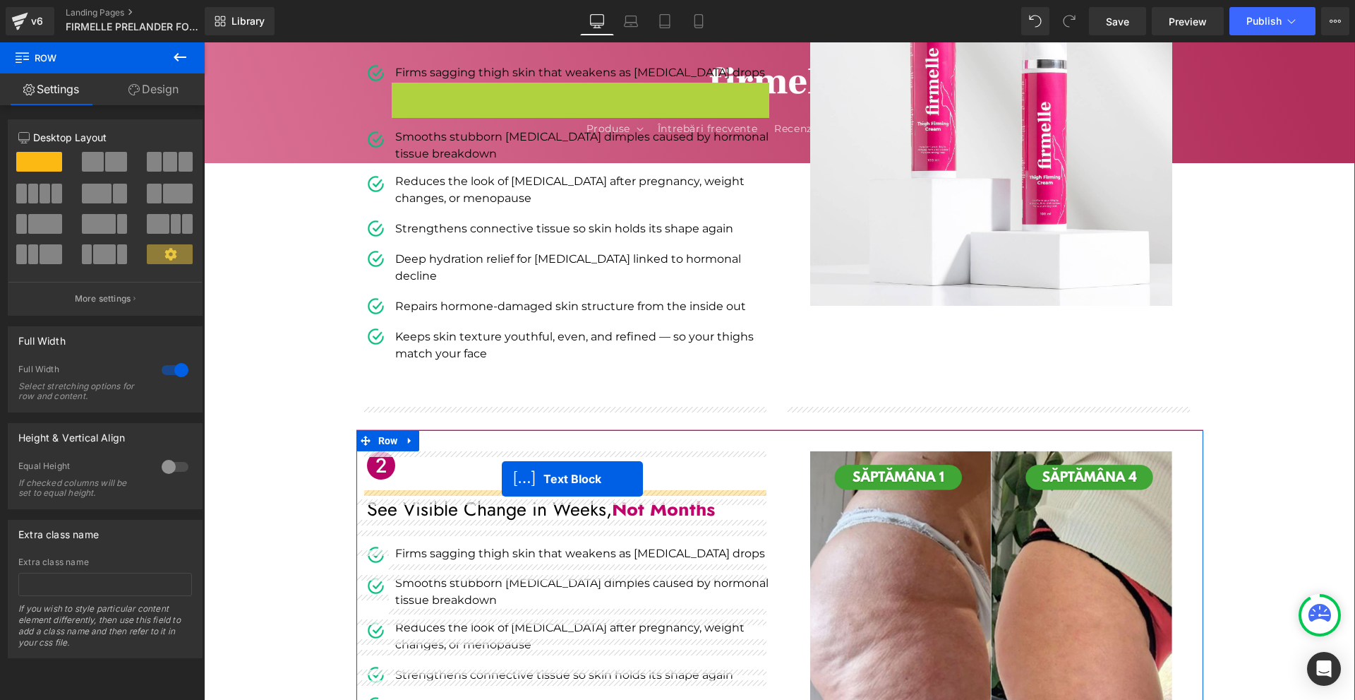
drag, startPoint x: 577, startPoint y: 347, endPoint x: 502, endPoint y: 479, distance: 152.1
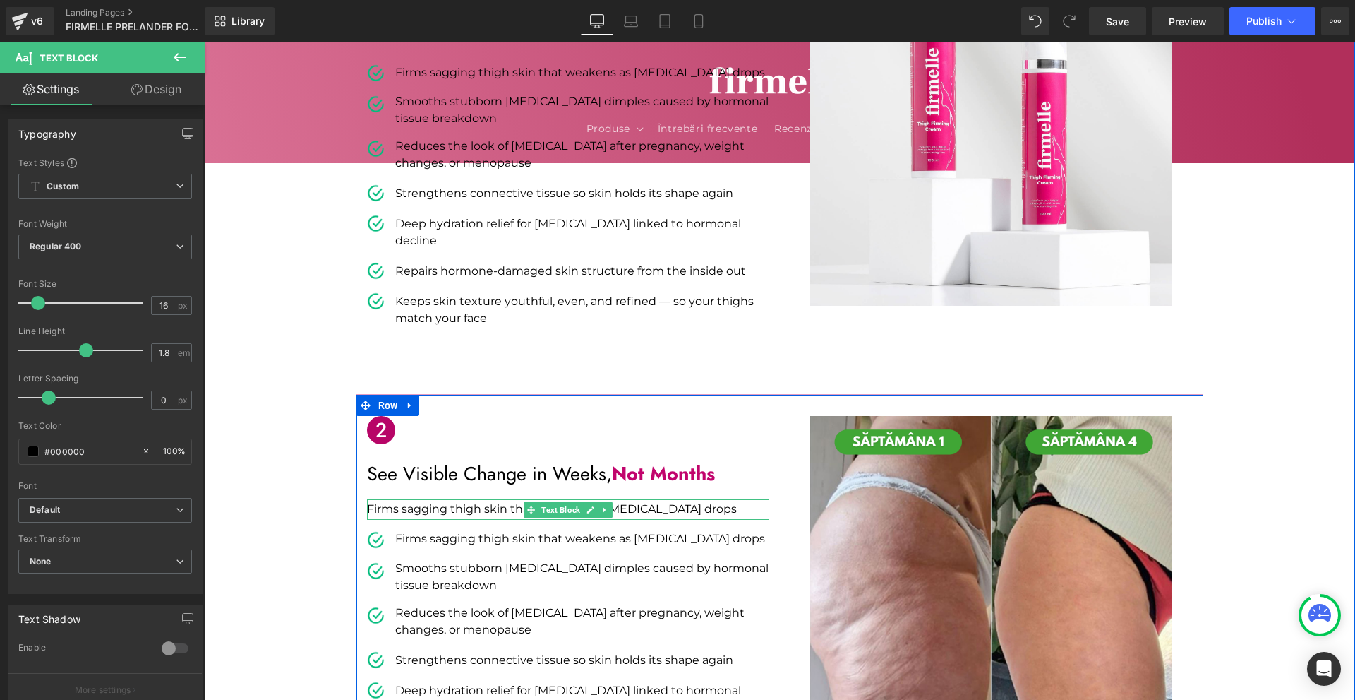
click at [412, 499] on p "Firms sagging thigh skin that weakens as [MEDICAL_DATA] drops" at bounding box center [568, 509] width 402 height 20
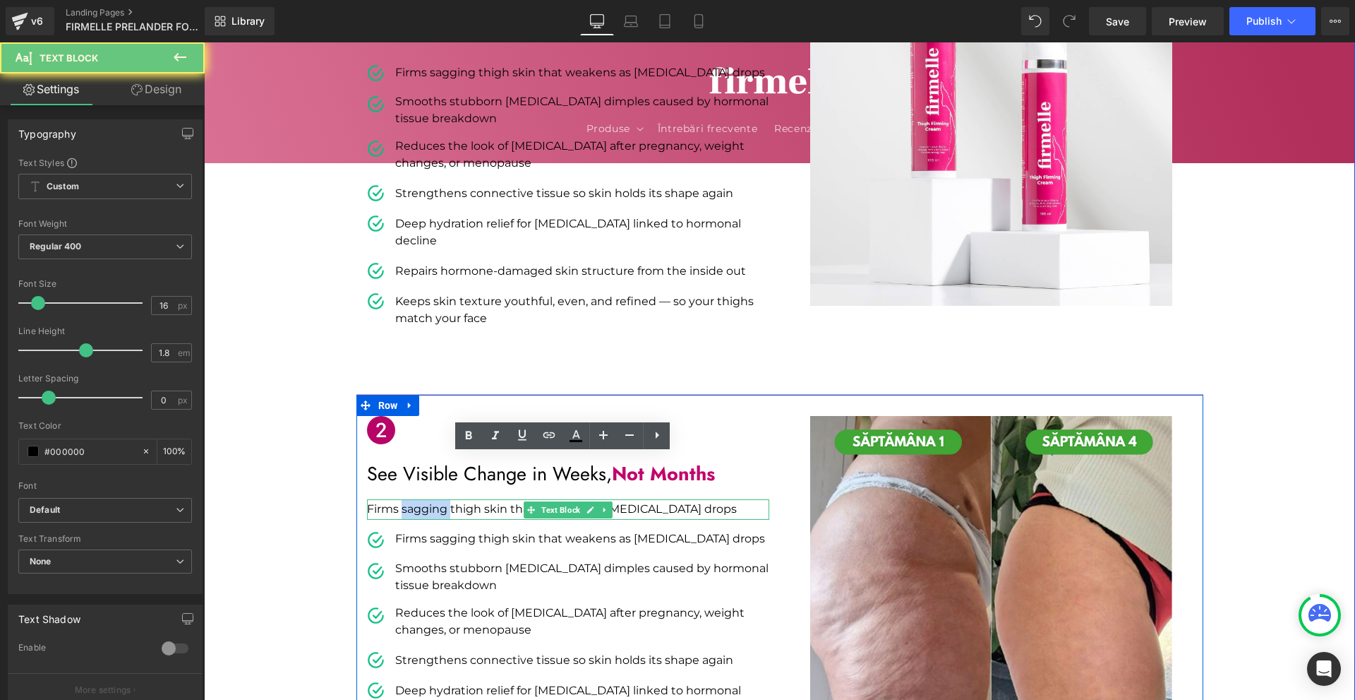
click at [412, 499] on p "Firms sagging thigh skin that weakens as [MEDICAL_DATA] drops" at bounding box center [568, 509] width 402 height 20
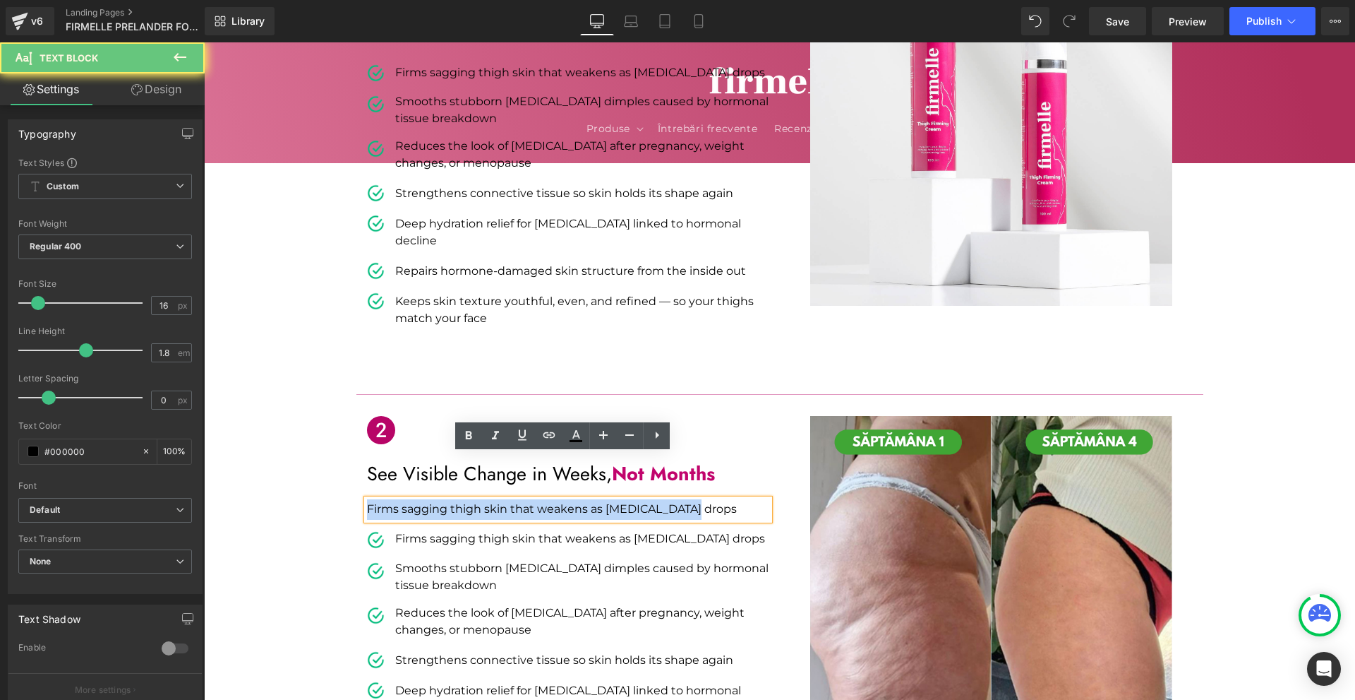
click at [412, 499] on p "Firms sagging thigh skin that weakens as [MEDICAL_DATA] drops" at bounding box center [568, 509] width 402 height 20
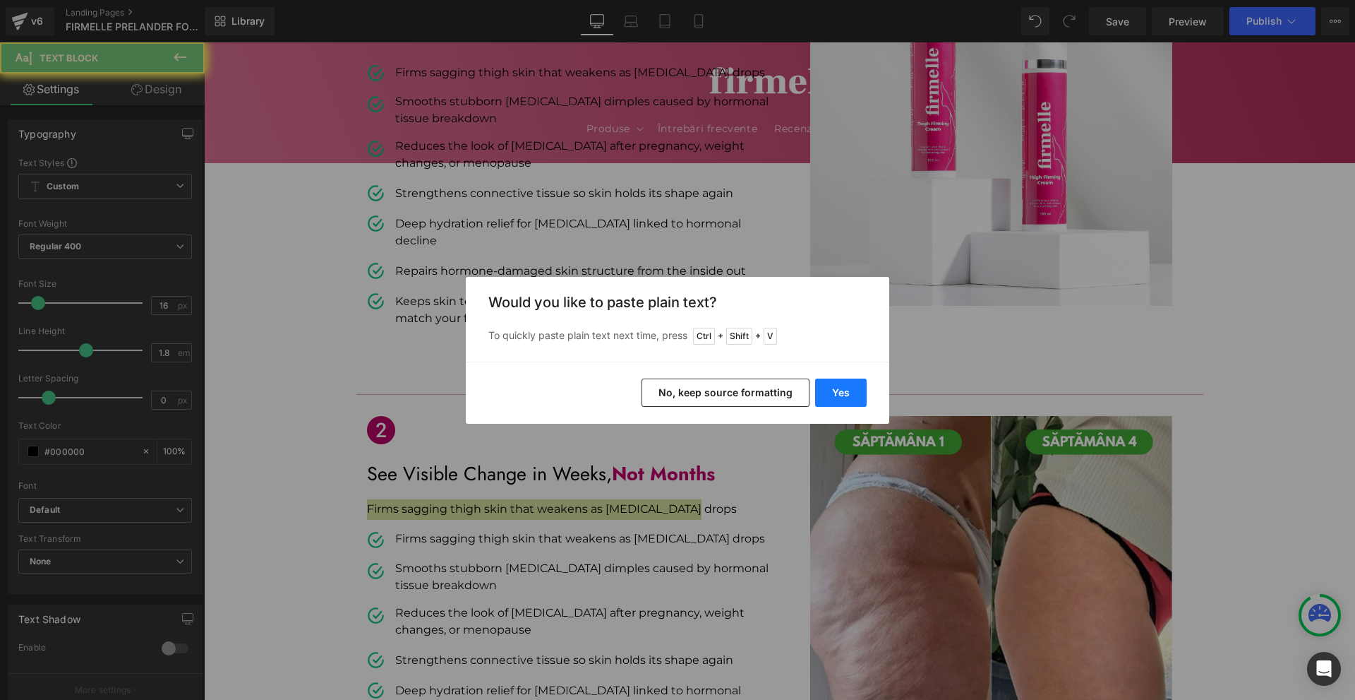
click at [844, 397] on button "Yes" at bounding box center [841, 392] width 52 height 28
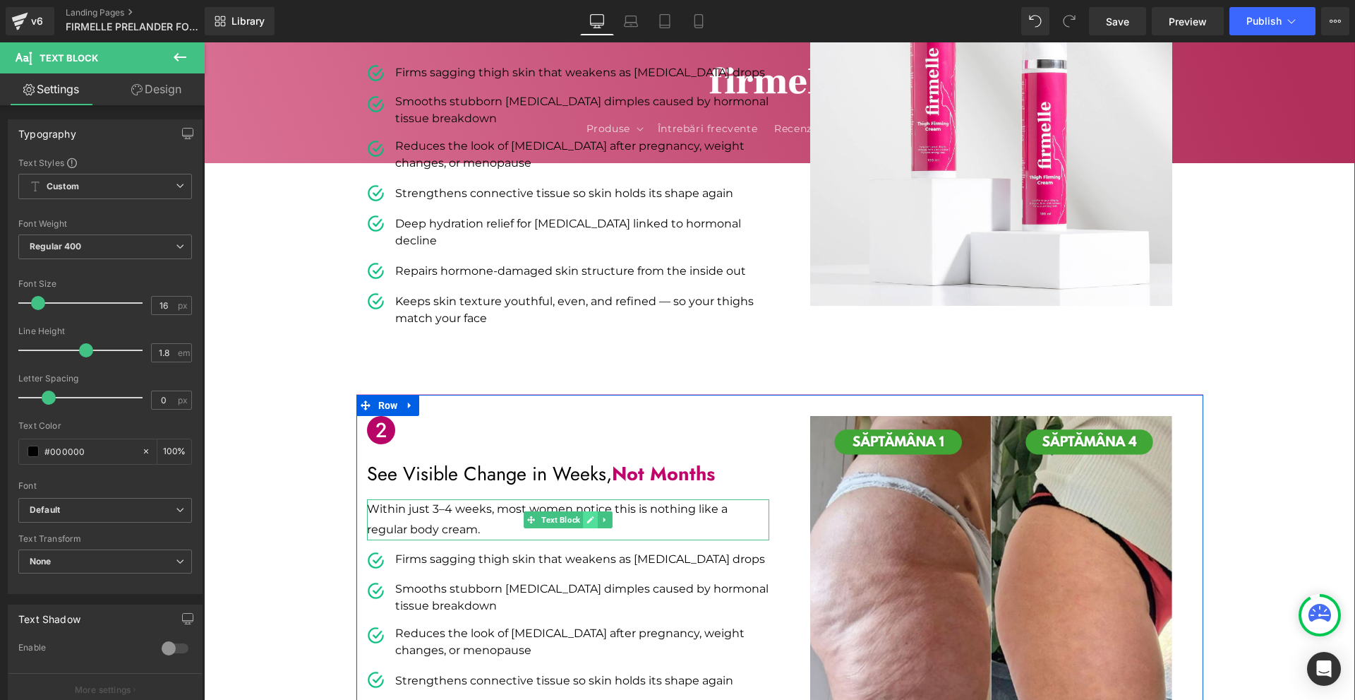
click at [583, 511] on link at bounding box center [590, 519] width 15 height 17
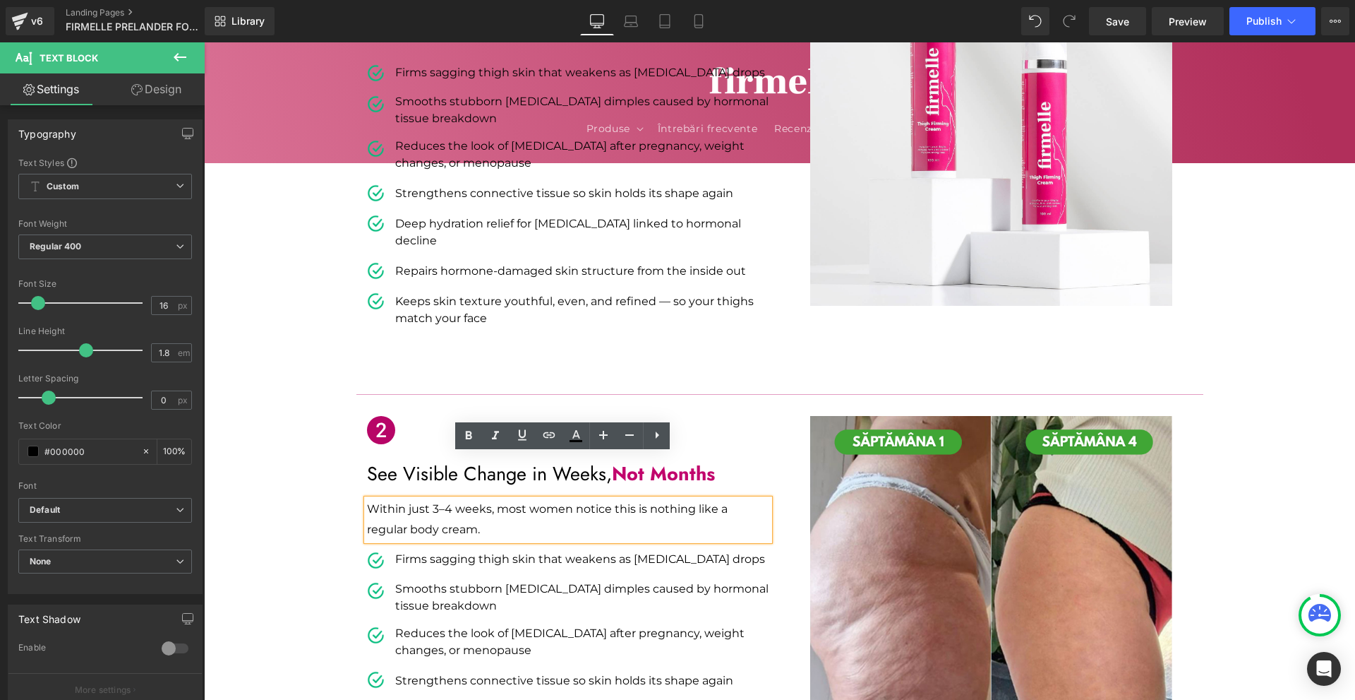
click at [563, 499] on p "Within just 3–4 weeks, most women notice this is nothing like a regular body cr…" at bounding box center [568, 519] width 402 height 41
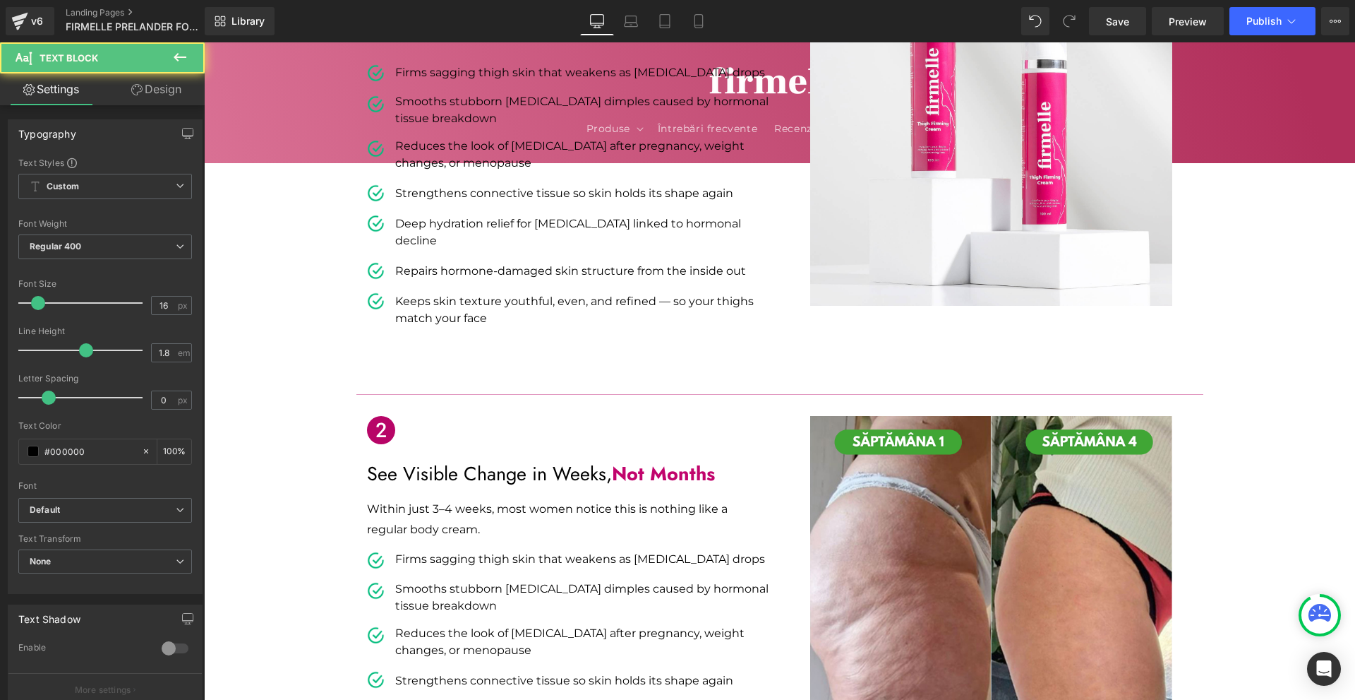
click at [157, 98] on link "Design" at bounding box center [156, 89] width 102 height 32
click at [0, 0] on div "Spacing" at bounding box center [0, 0] width 0 height 0
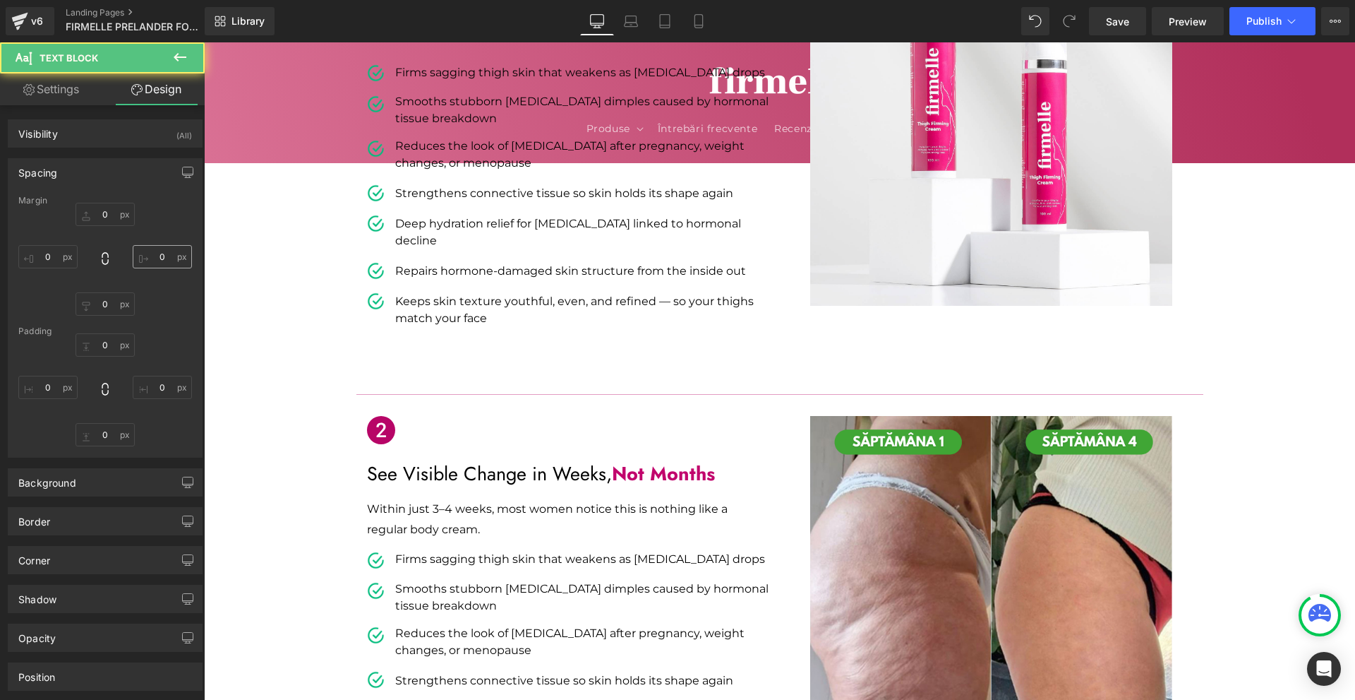
type input "0"
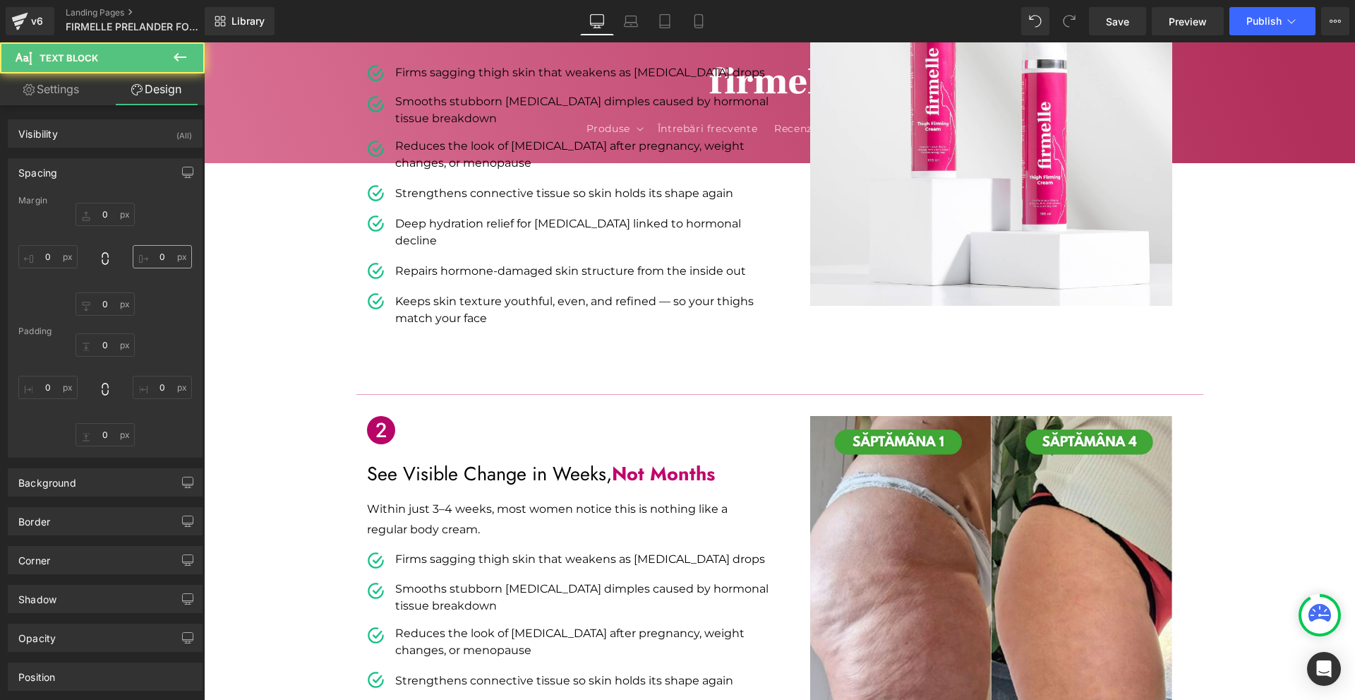
type input "0"
click at [157, 256] on input "0" at bounding box center [162, 256] width 59 height 23
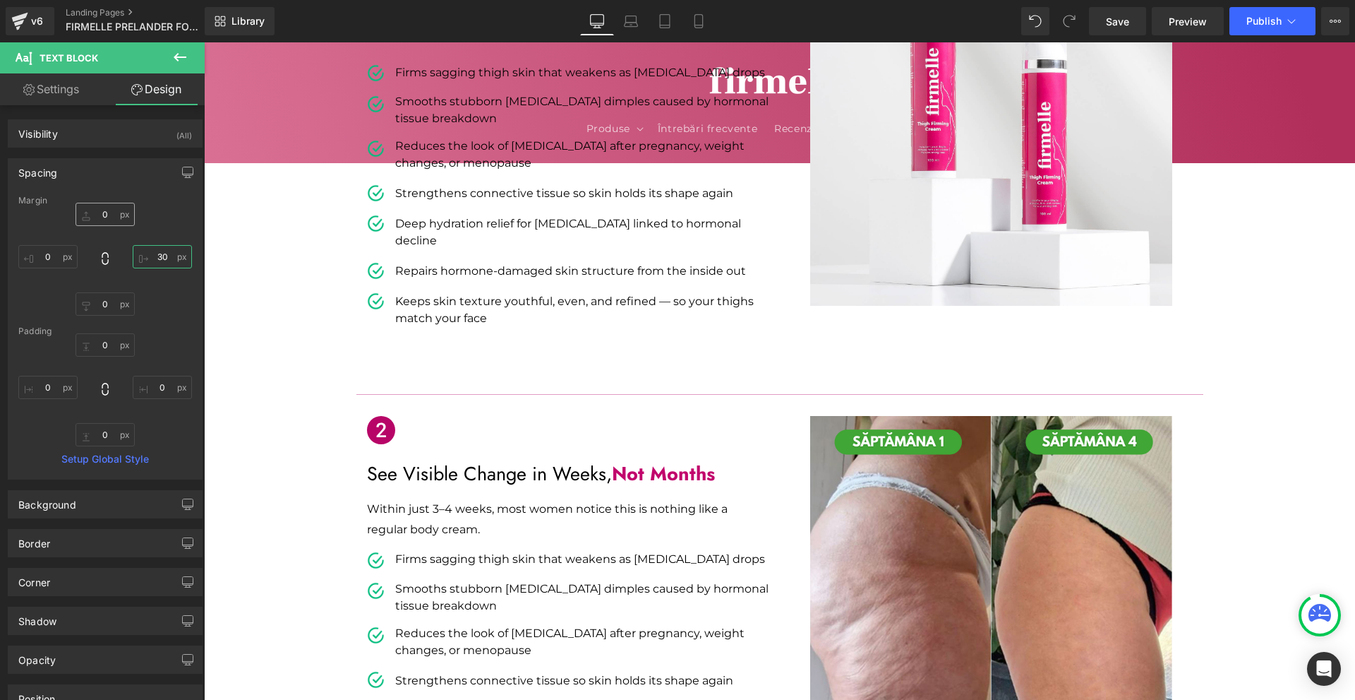
type input "30"
click at [116, 210] on input "0" at bounding box center [105, 214] width 59 height 23
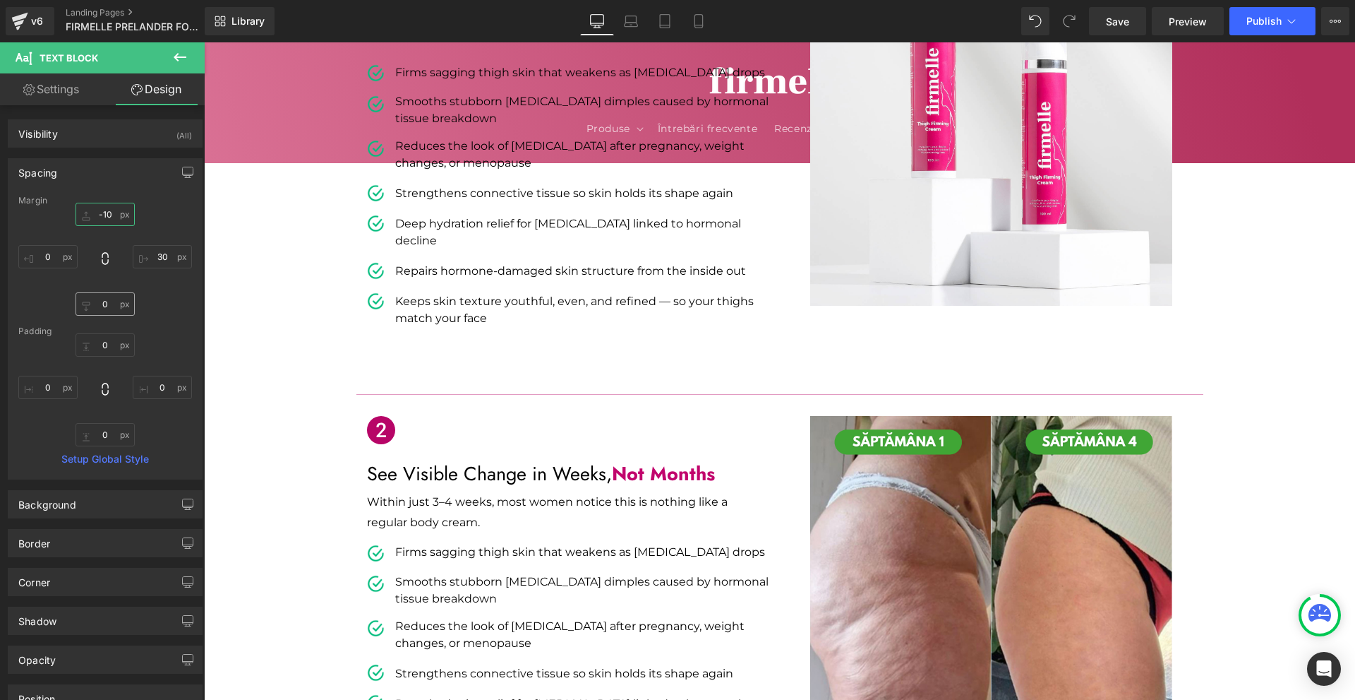
type input "-10"
click at [93, 296] on input "0" at bounding box center [105, 303] width 59 height 23
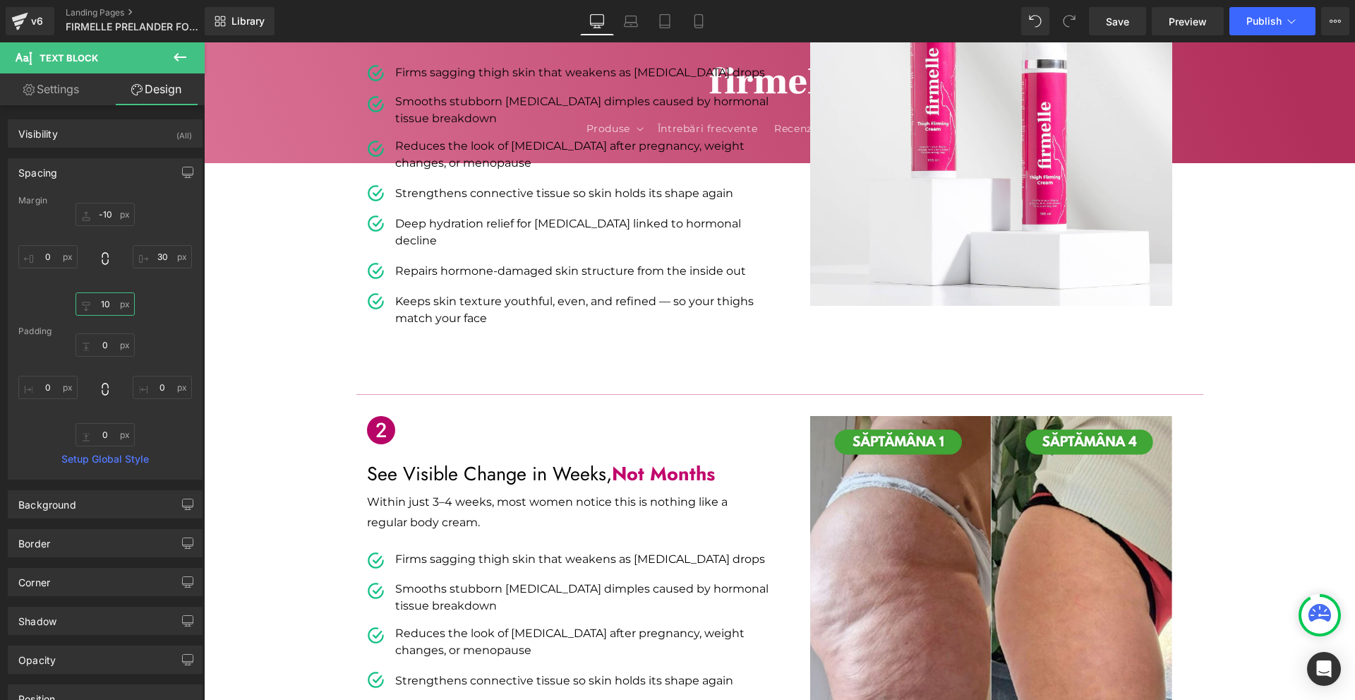
type input "10"
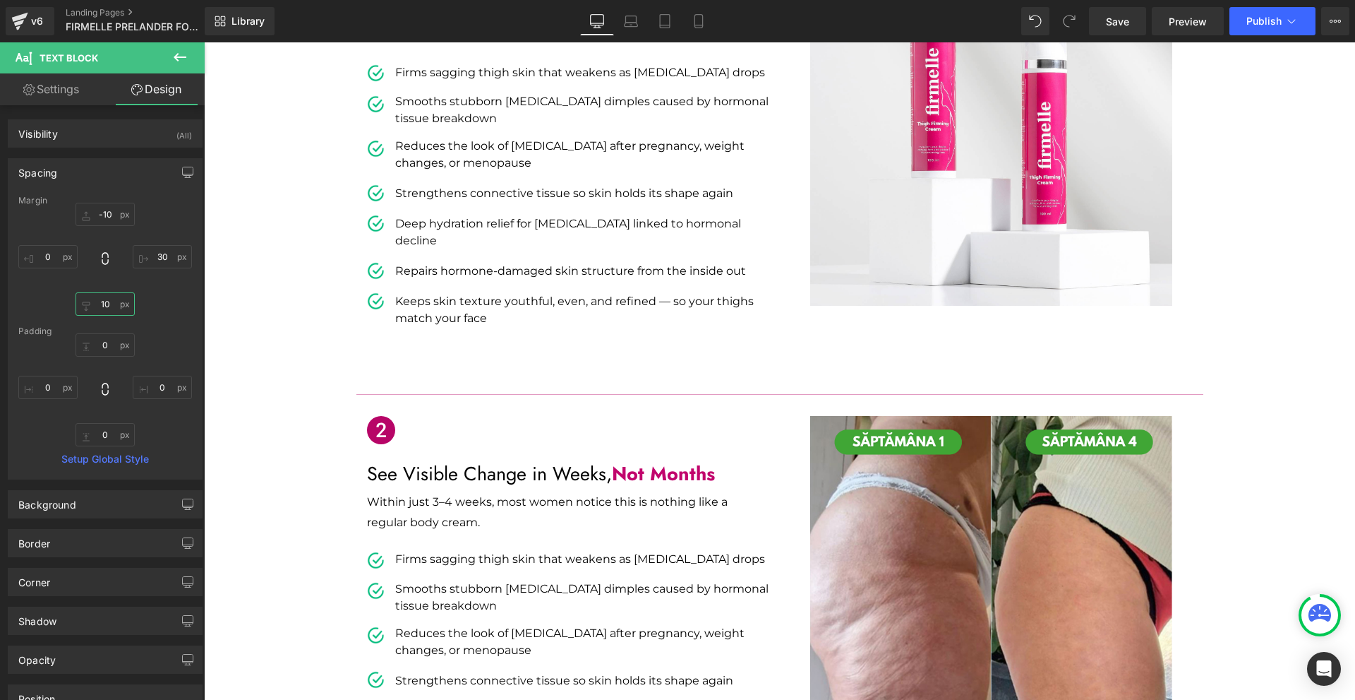
scroll to position [635, 0]
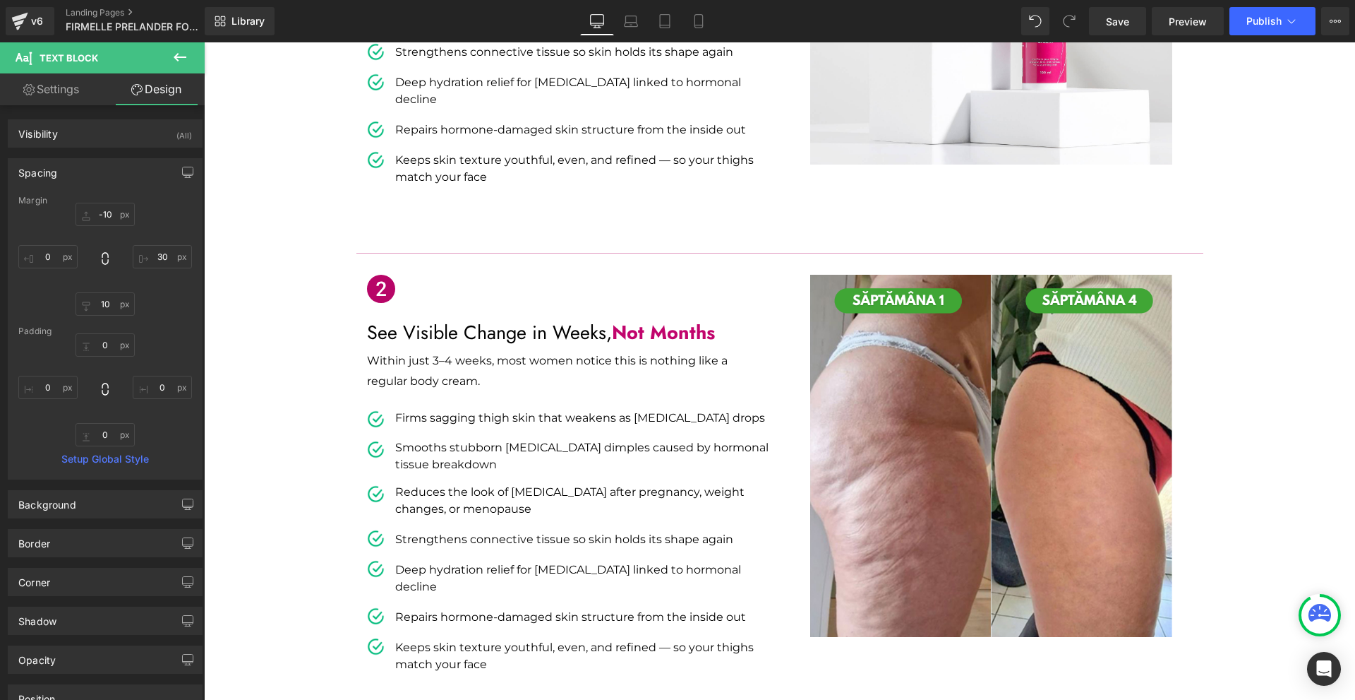
click at [427, 408] on p "Firms sagging thigh skin that weakens as [MEDICAL_DATA] drops" at bounding box center [582, 418] width 374 height 20
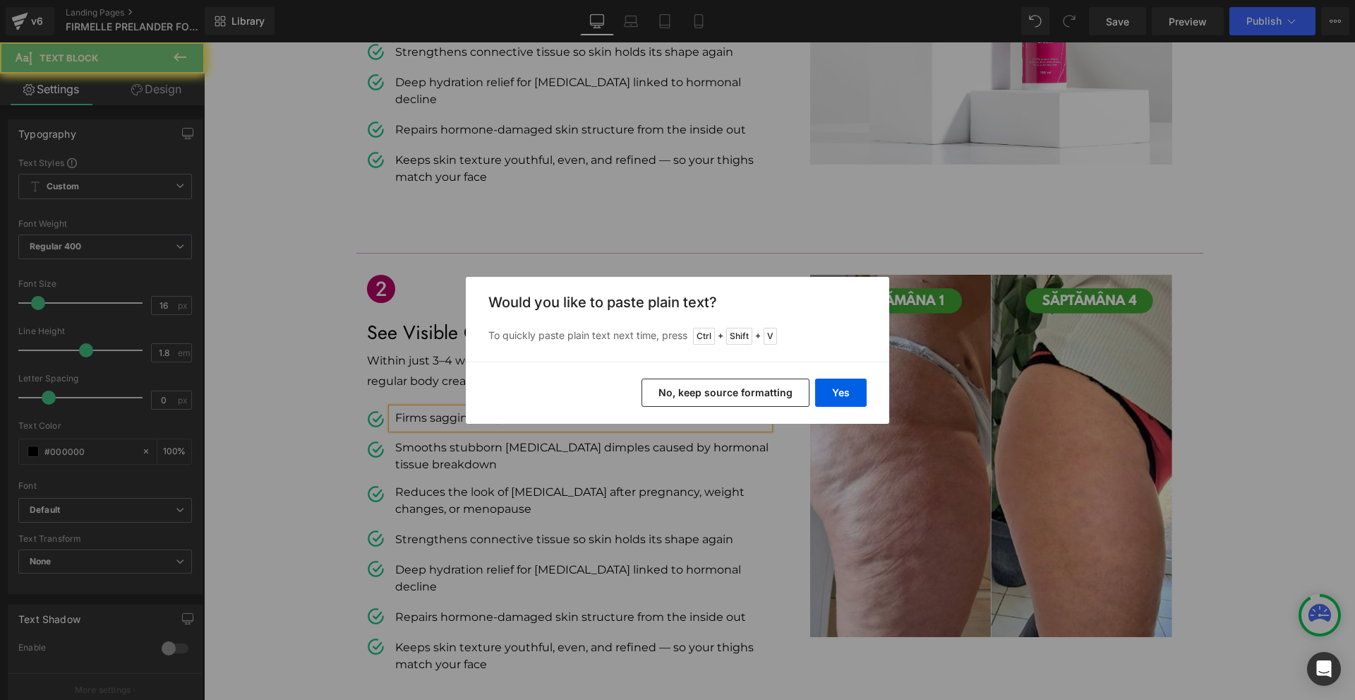
click at [838, 387] on button "Yes" at bounding box center [841, 392] width 52 height 28
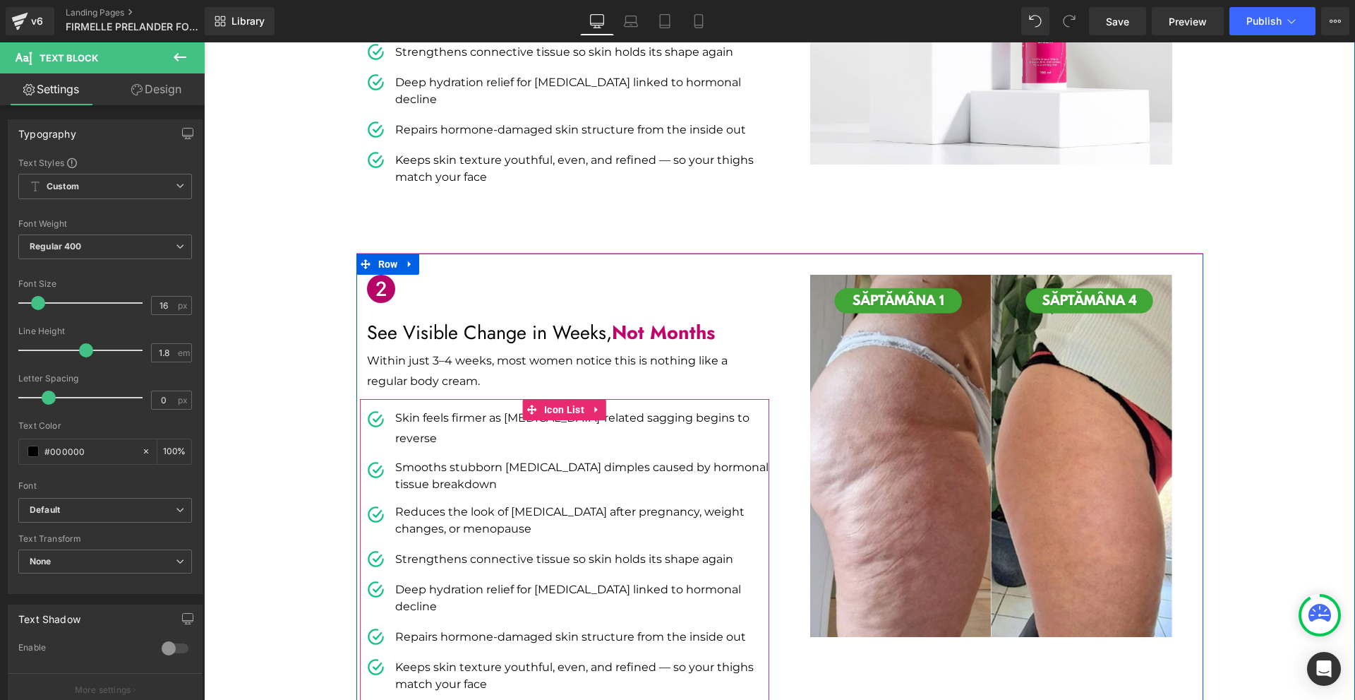
click at [401, 459] on p "Smooths stubborn [MEDICAL_DATA] dimples caused by hormonal tissue breakdown" at bounding box center [582, 476] width 374 height 34
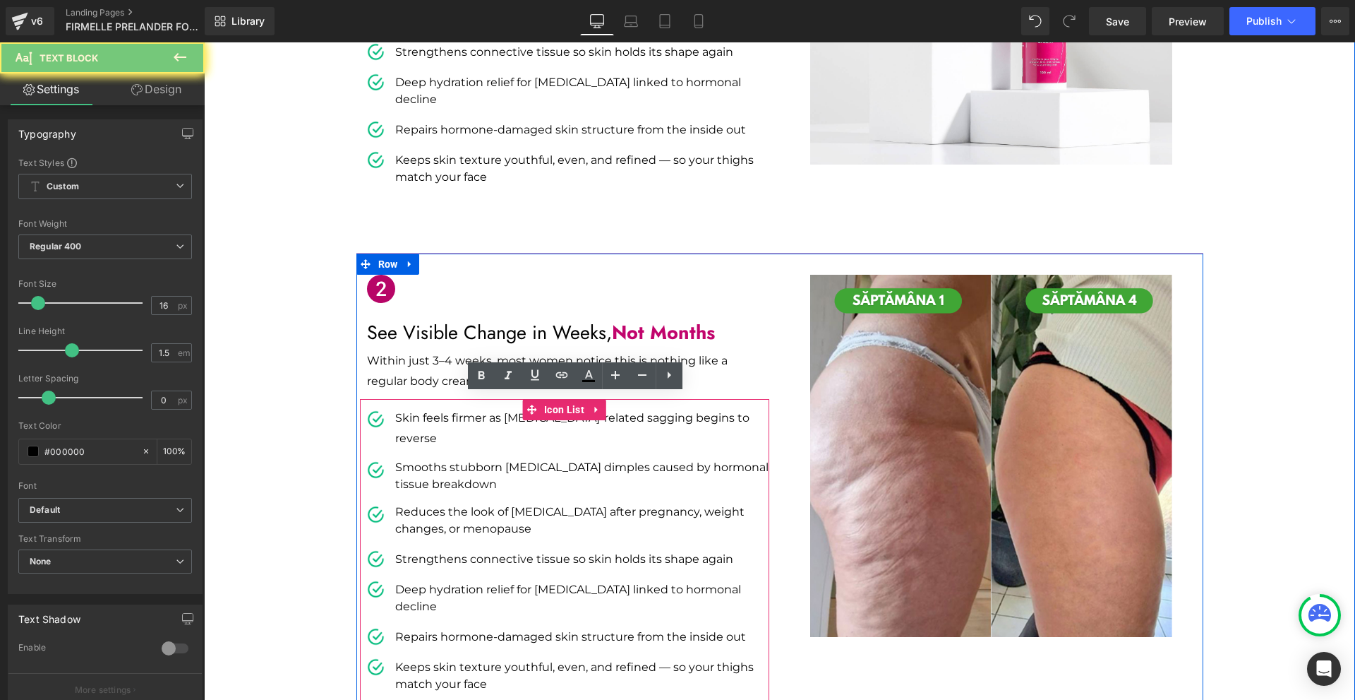
click at [401, 459] on p "Smooths stubborn [MEDICAL_DATA] dimples caused by hormonal tissue breakdown" at bounding box center [582, 476] width 374 height 34
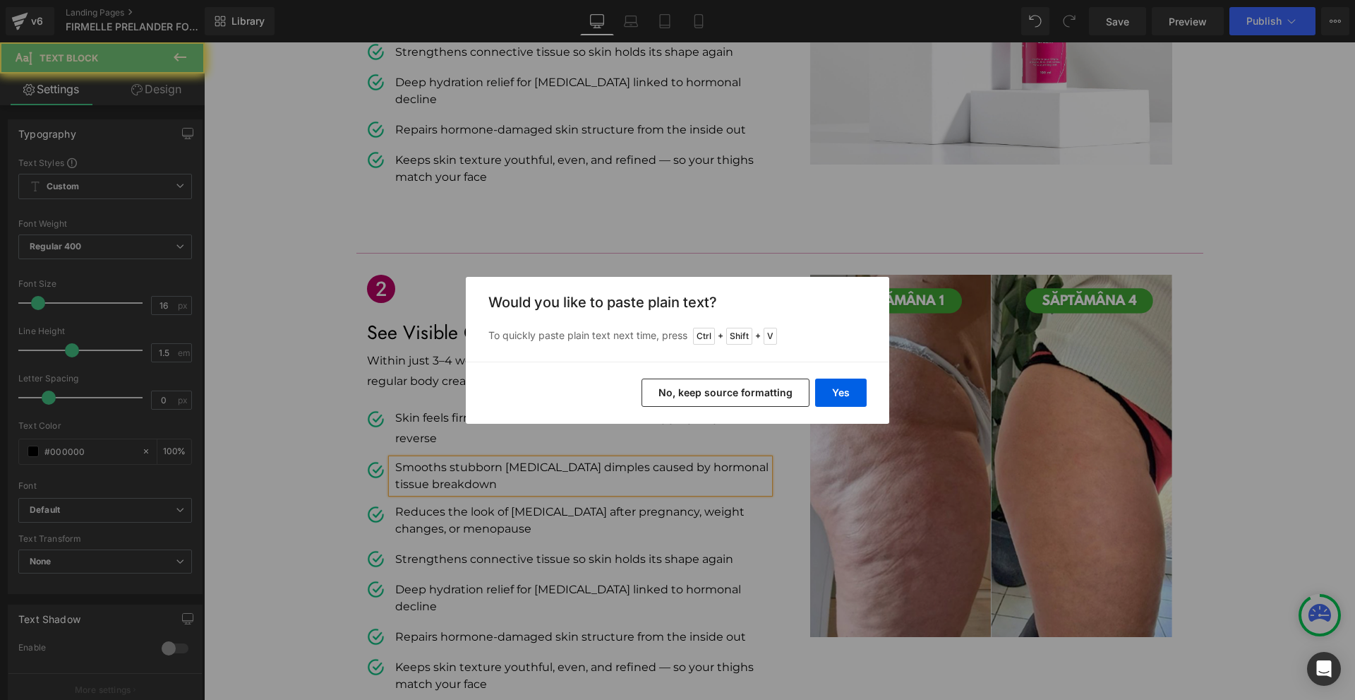
click at [831, 387] on button "Yes" at bounding box center [841, 392] width 52 height 28
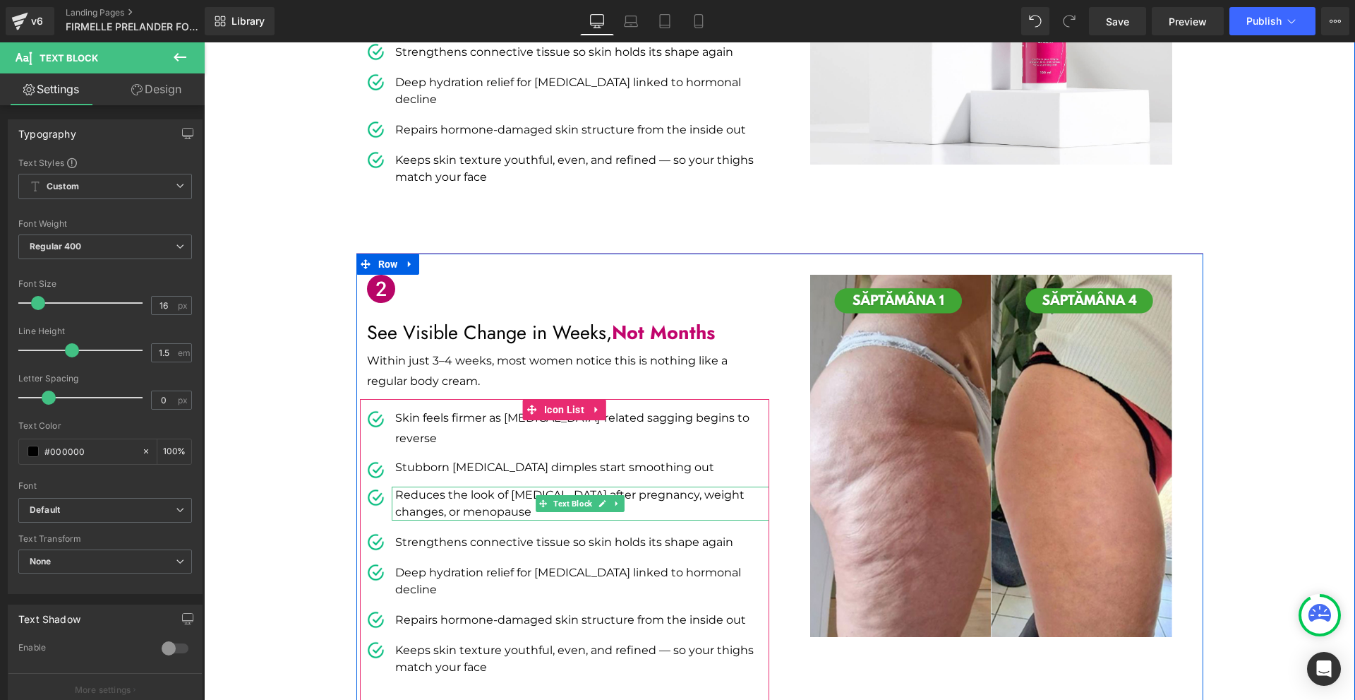
click at [416, 486] on p "Reduces the look of [MEDICAL_DATA] after pregnancy, weight changes, or menopause" at bounding box center [582, 503] width 374 height 34
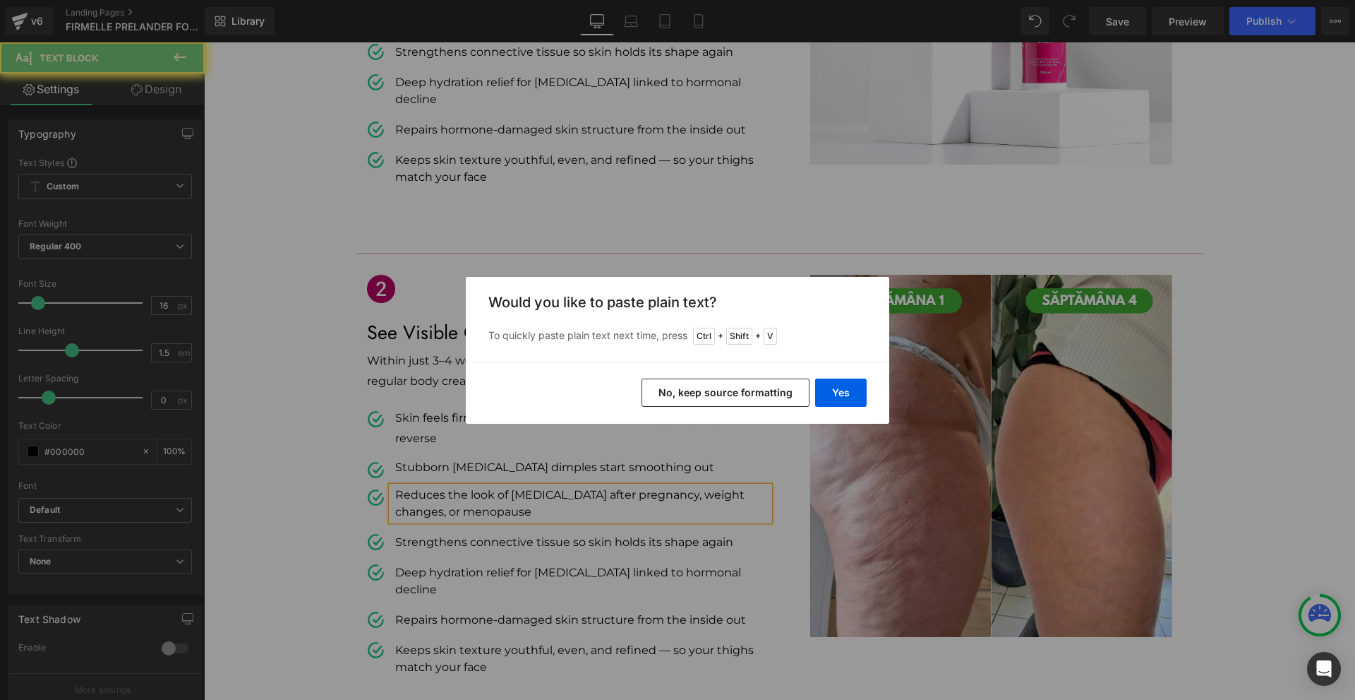
click at [837, 397] on button "Yes" at bounding box center [841, 392] width 52 height 28
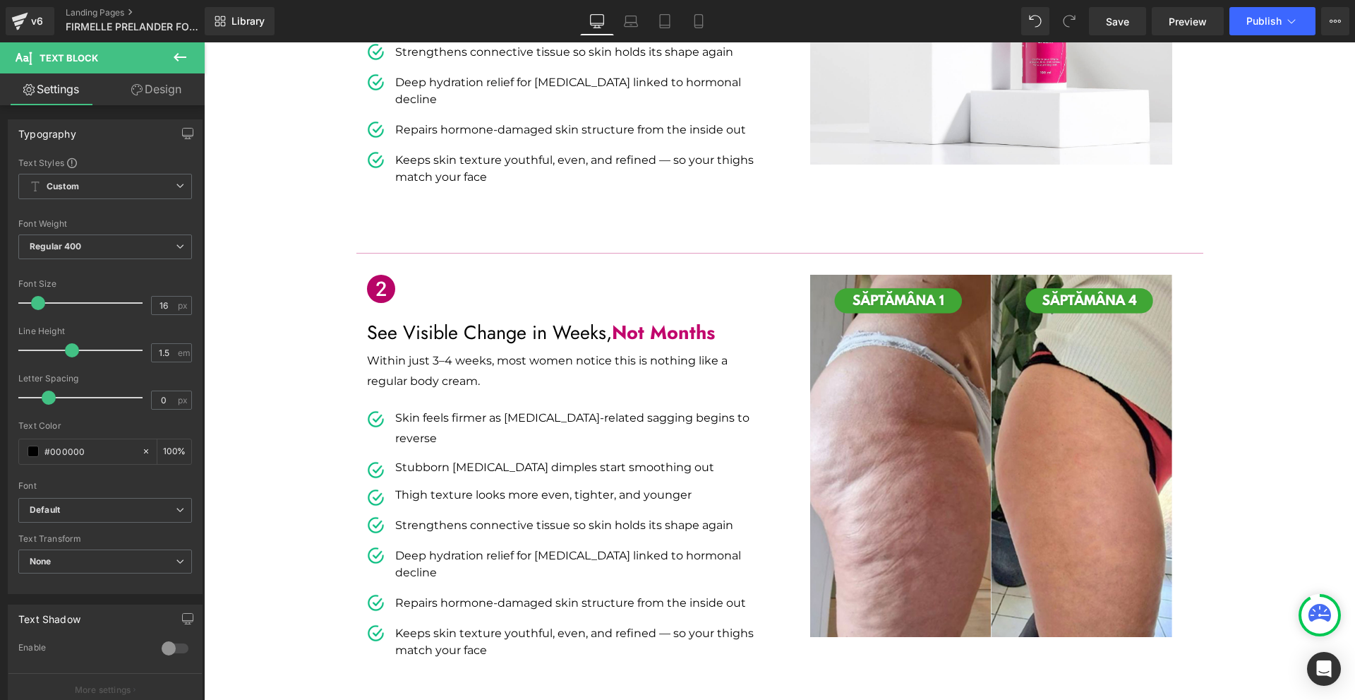
click at [323, 401] on div "“Dermatologists confirm: [MEDICAL_DATA] during menopause speed up [MEDICAL_DATA…" at bounding box center [779, 169] width 1151 height 1056
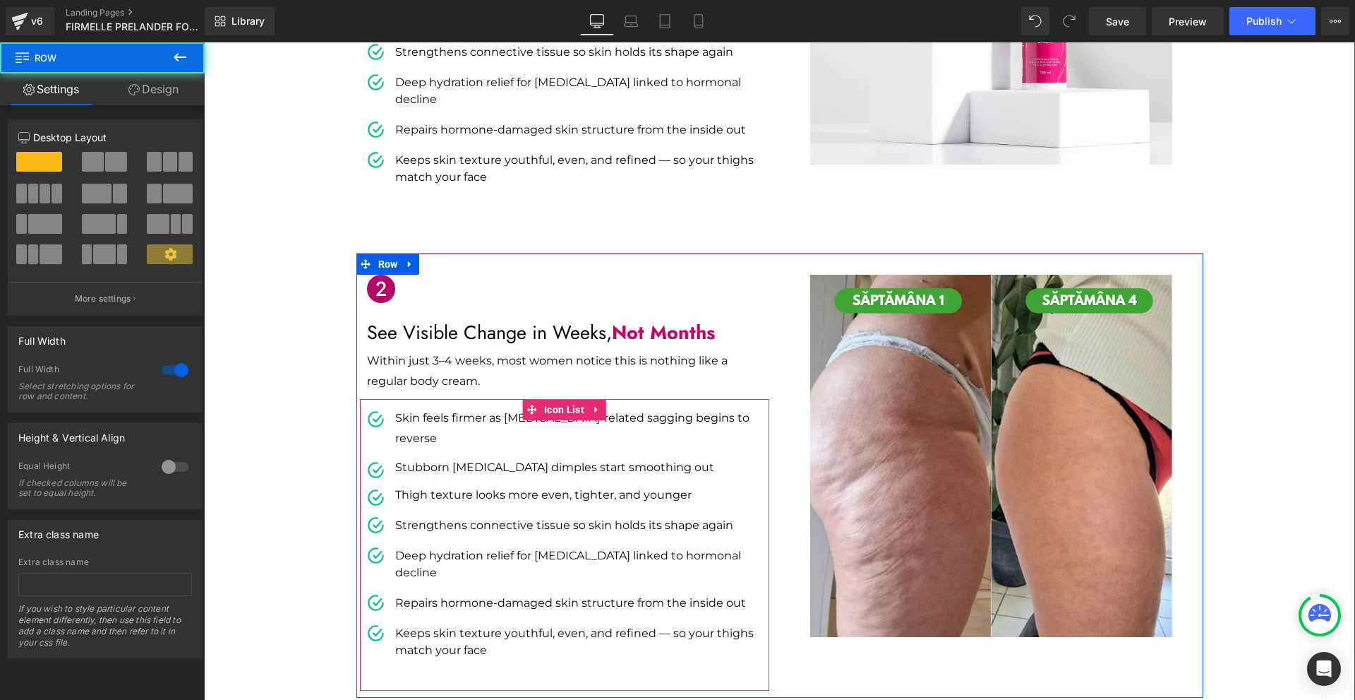
click at [551, 399] on span "Icon List" at bounding box center [564, 409] width 47 height 21
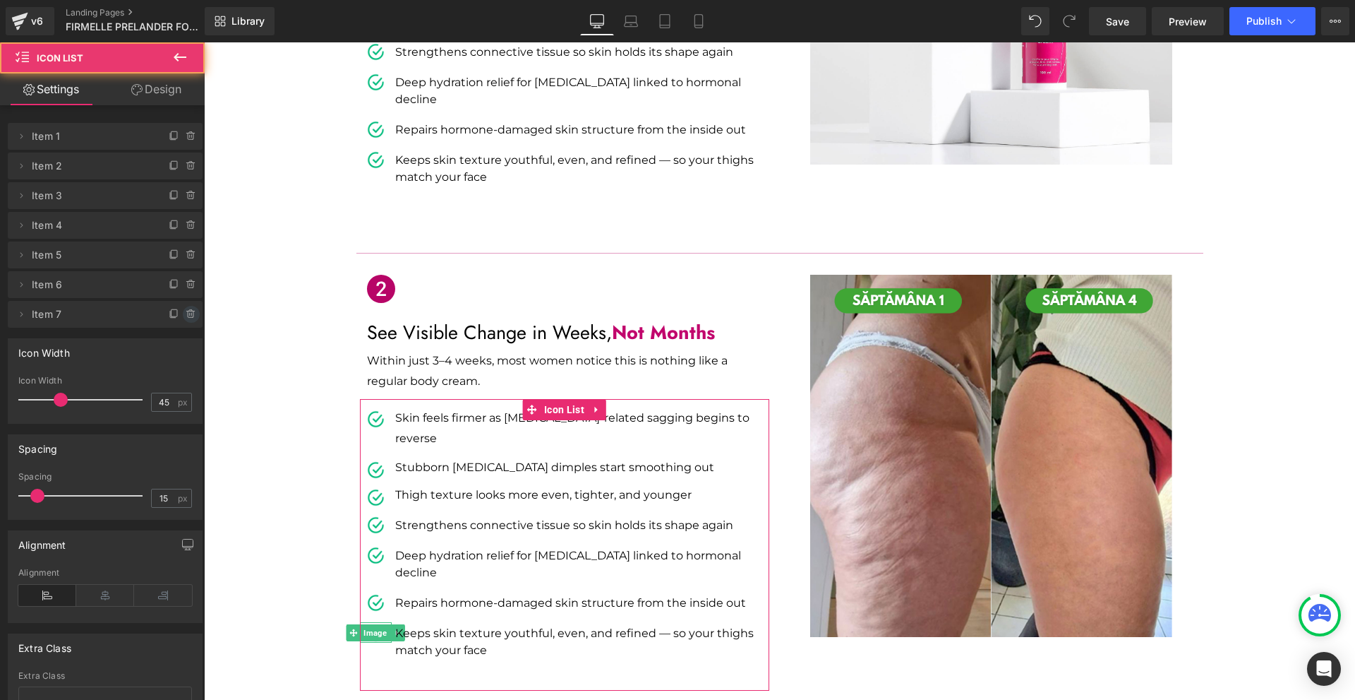
click at [186, 313] on icon at bounding box center [191, 313] width 11 height 11
click at [181, 313] on button "Delete" at bounding box center [176, 315] width 44 height 18
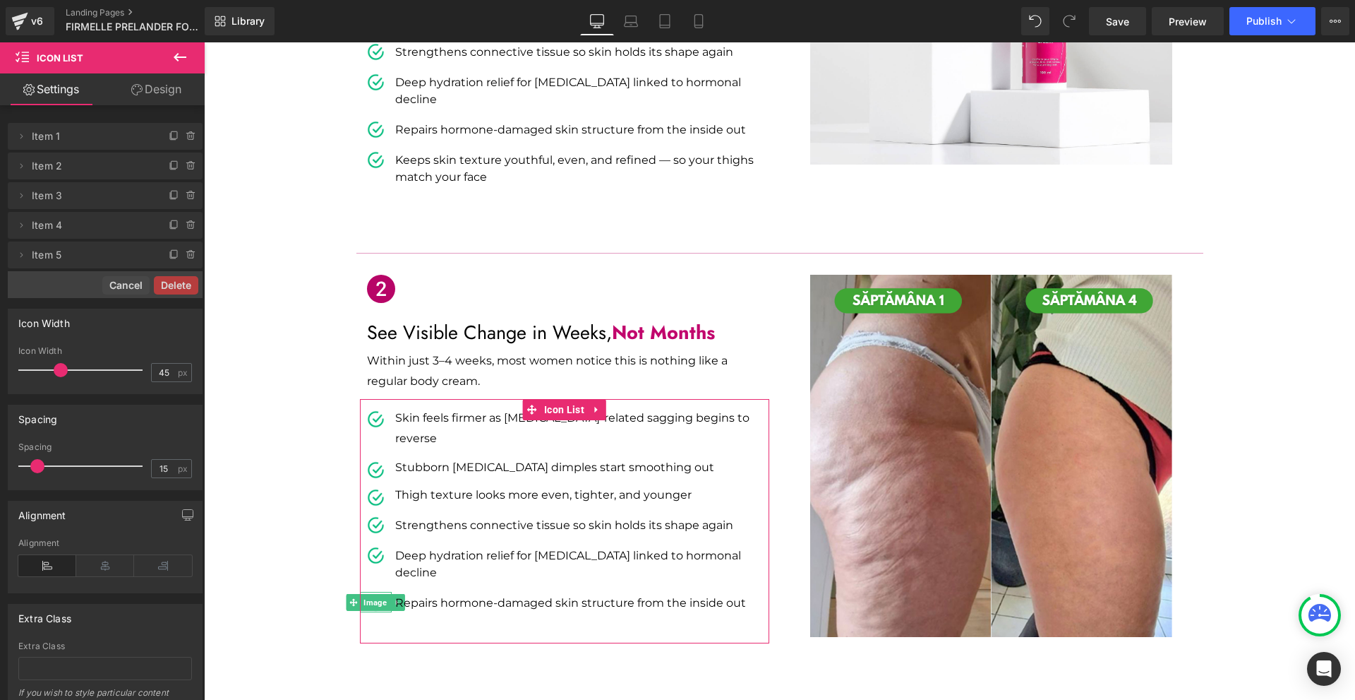
click at [181, 285] on button "Delete" at bounding box center [176, 285] width 44 height 18
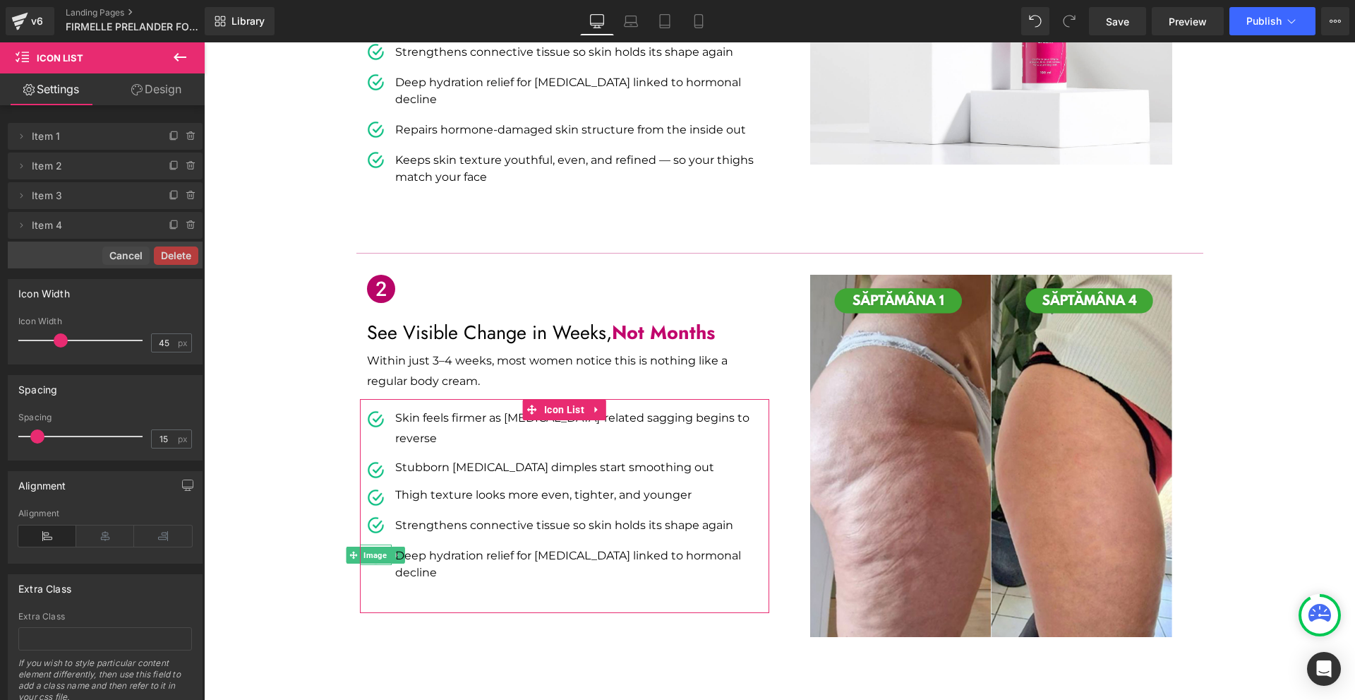
click at [184, 257] on button "Delete" at bounding box center [176, 255] width 44 height 18
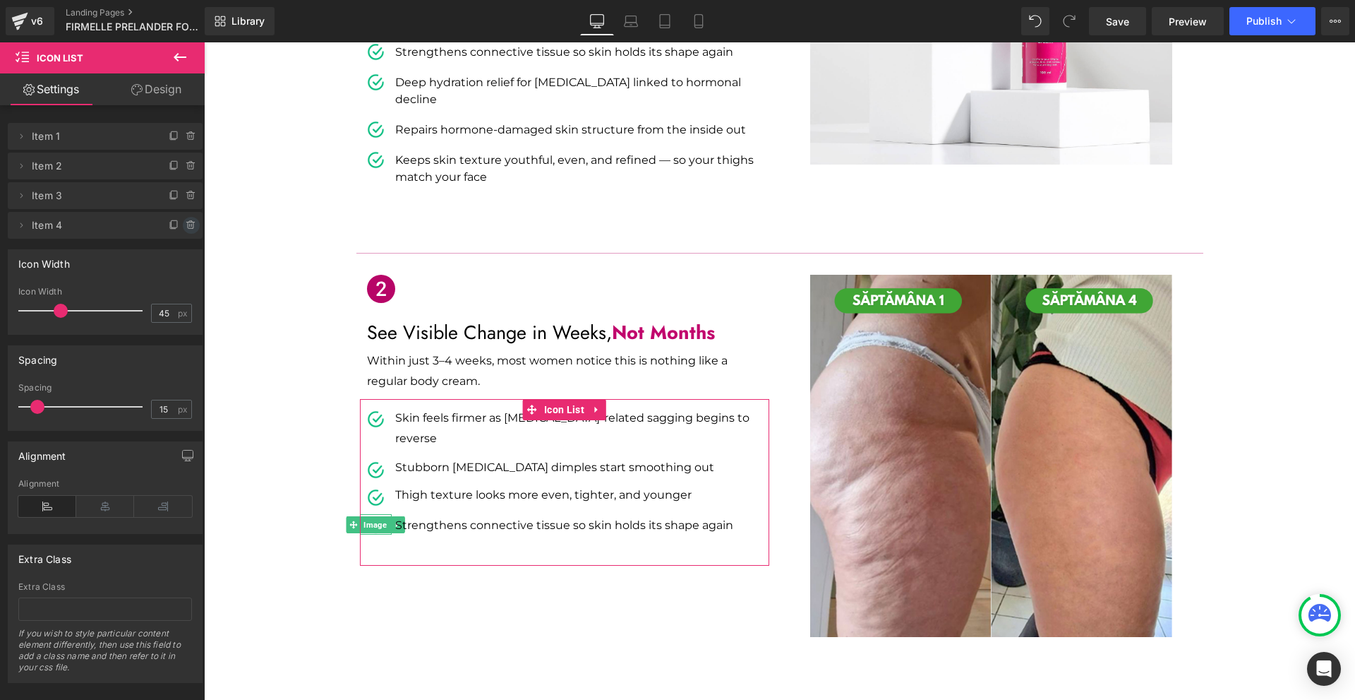
click at [190, 225] on icon at bounding box center [190, 225] width 0 height 3
click at [184, 225] on button "Delete" at bounding box center [176, 226] width 44 height 18
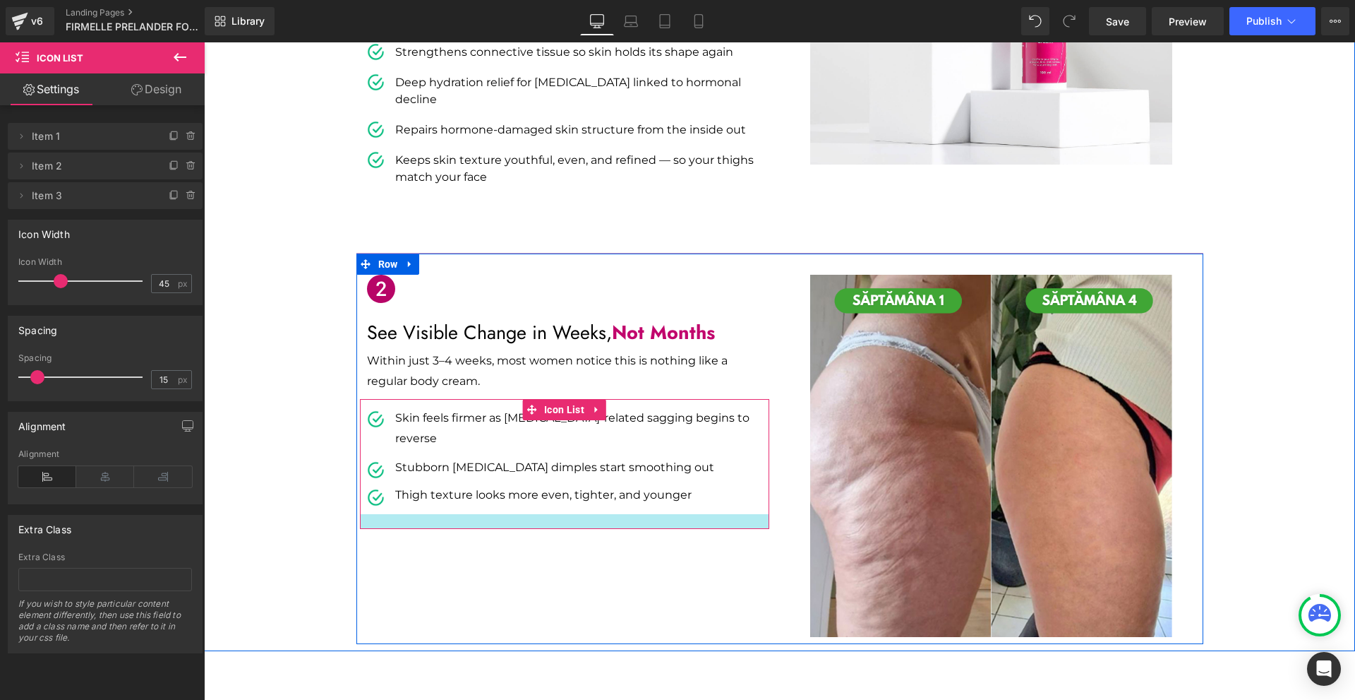
drag, startPoint x: 434, startPoint y: 468, endPoint x: 472, endPoint y: 469, distance: 37.4
click at [445, 514] on div at bounding box center [564, 521] width 409 height 15
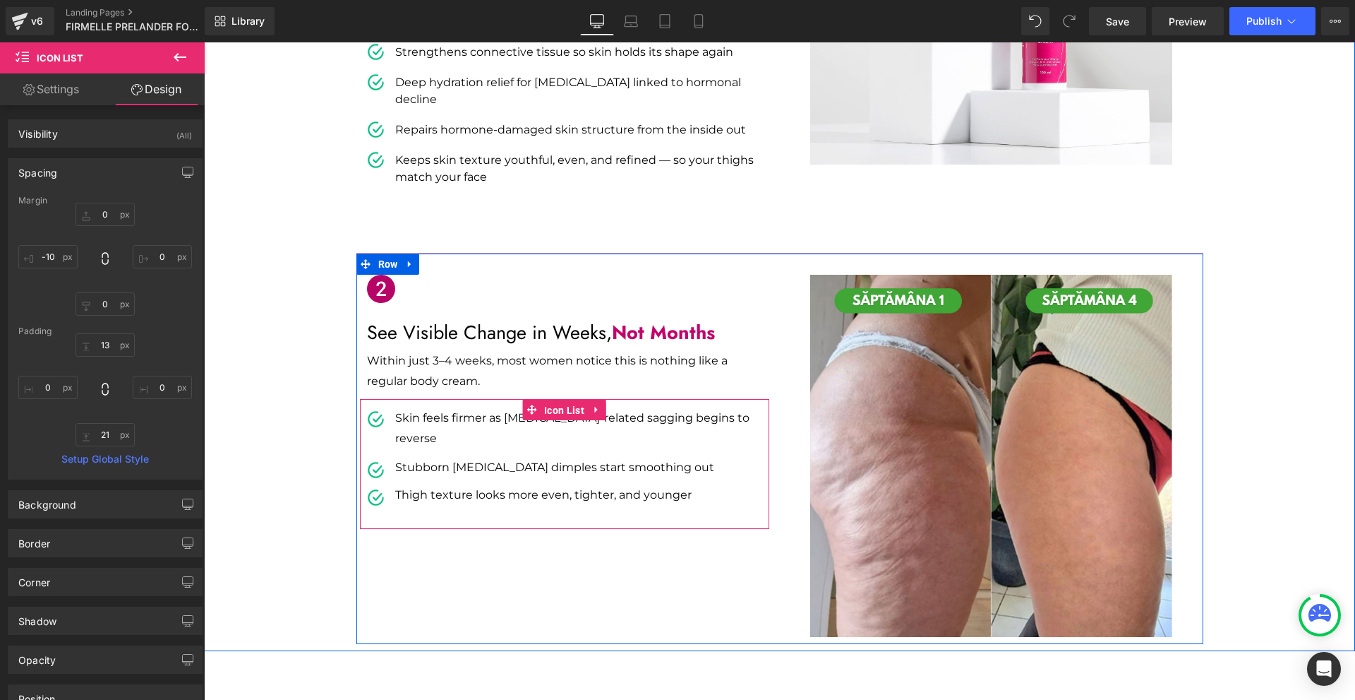
click at [544, 400] on span "Icon List" at bounding box center [564, 410] width 47 height 21
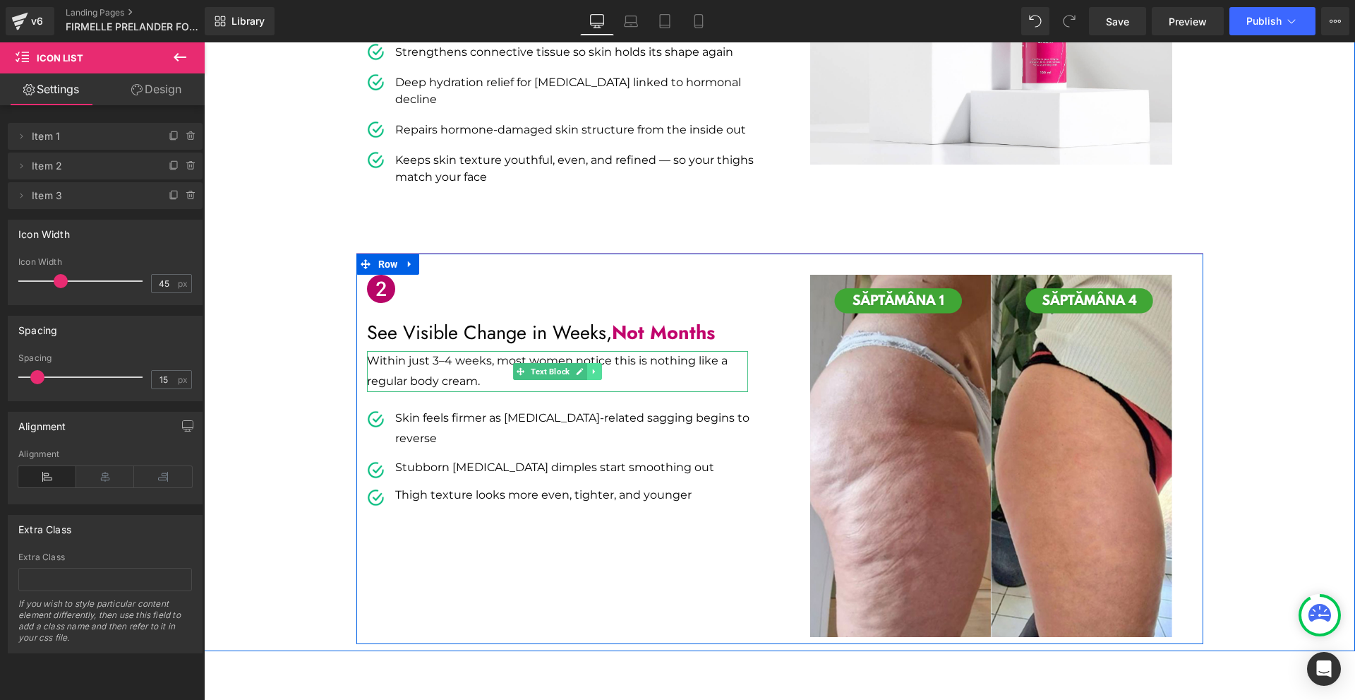
click at [592, 367] on icon at bounding box center [594, 371] width 8 height 8
click at [580, 363] on link at bounding box center [587, 371] width 15 height 17
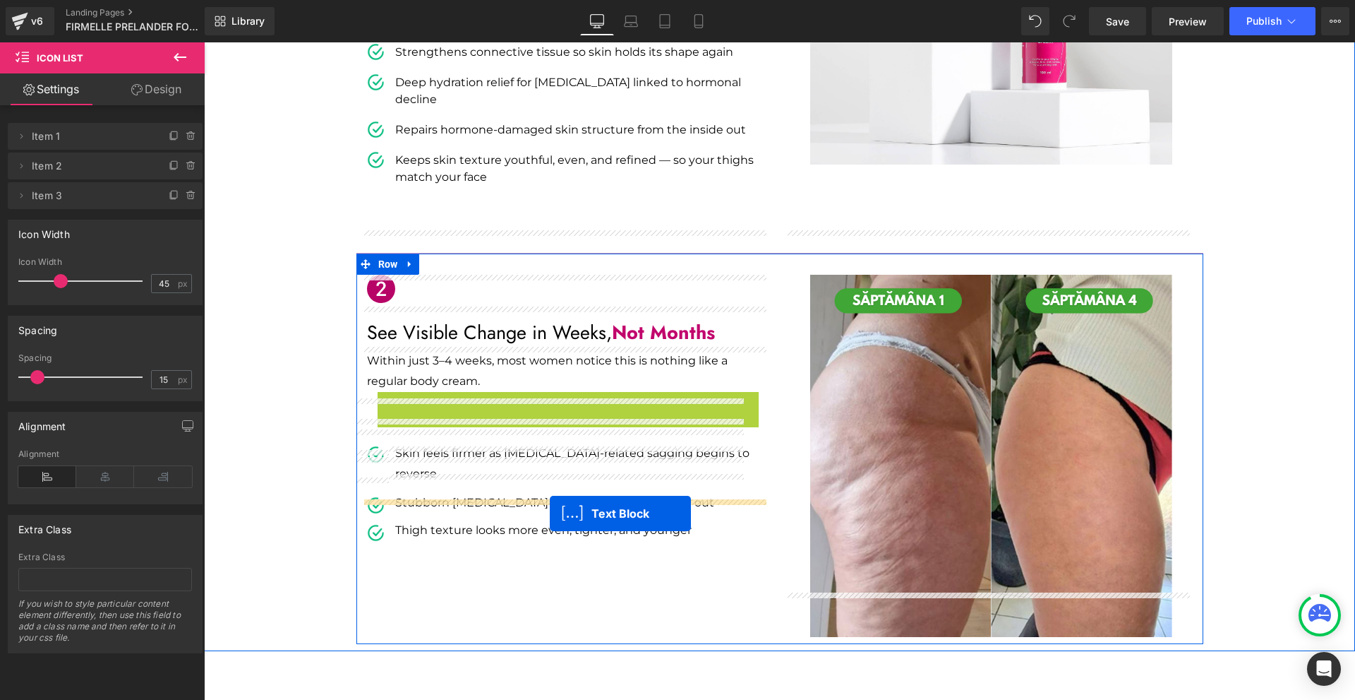
drag, startPoint x: 540, startPoint y: 366, endPoint x: 486, endPoint y: 512, distance: 155.0
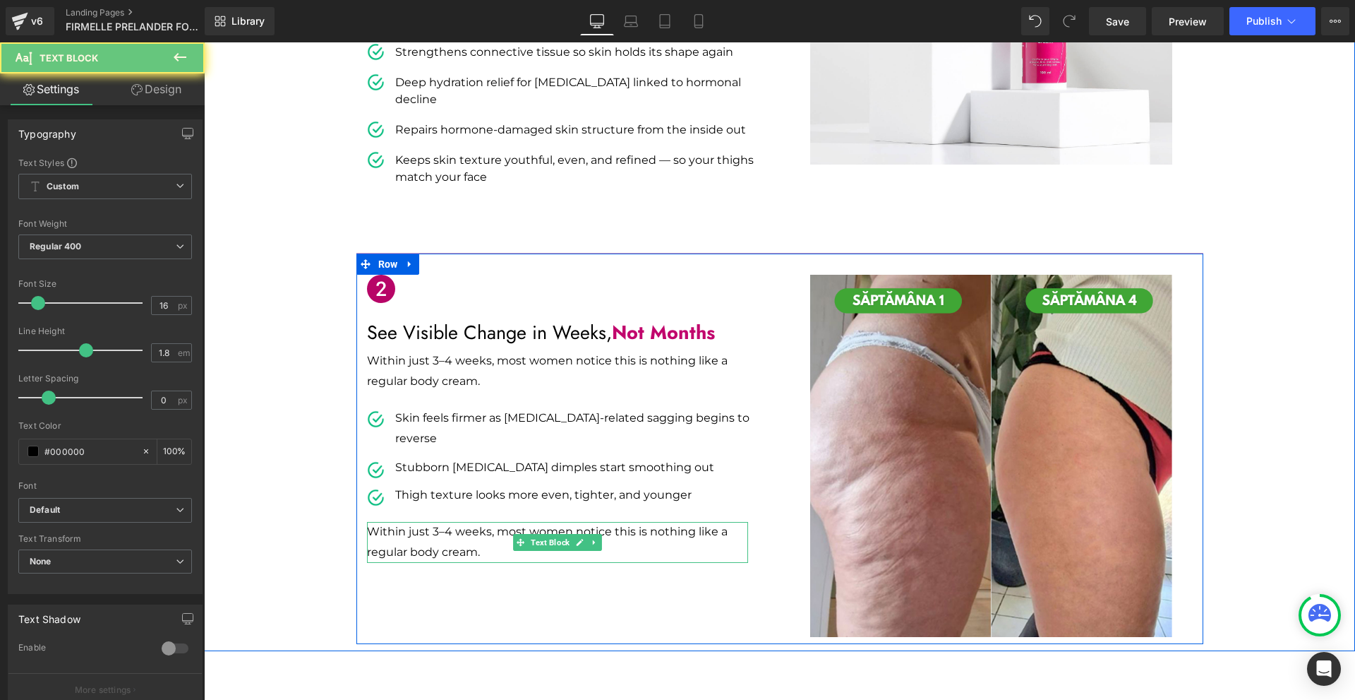
click at [402, 522] on p "Within just 3–4 weeks, most women notice this is nothing like a regular body cr…" at bounding box center [557, 542] width 381 height 41
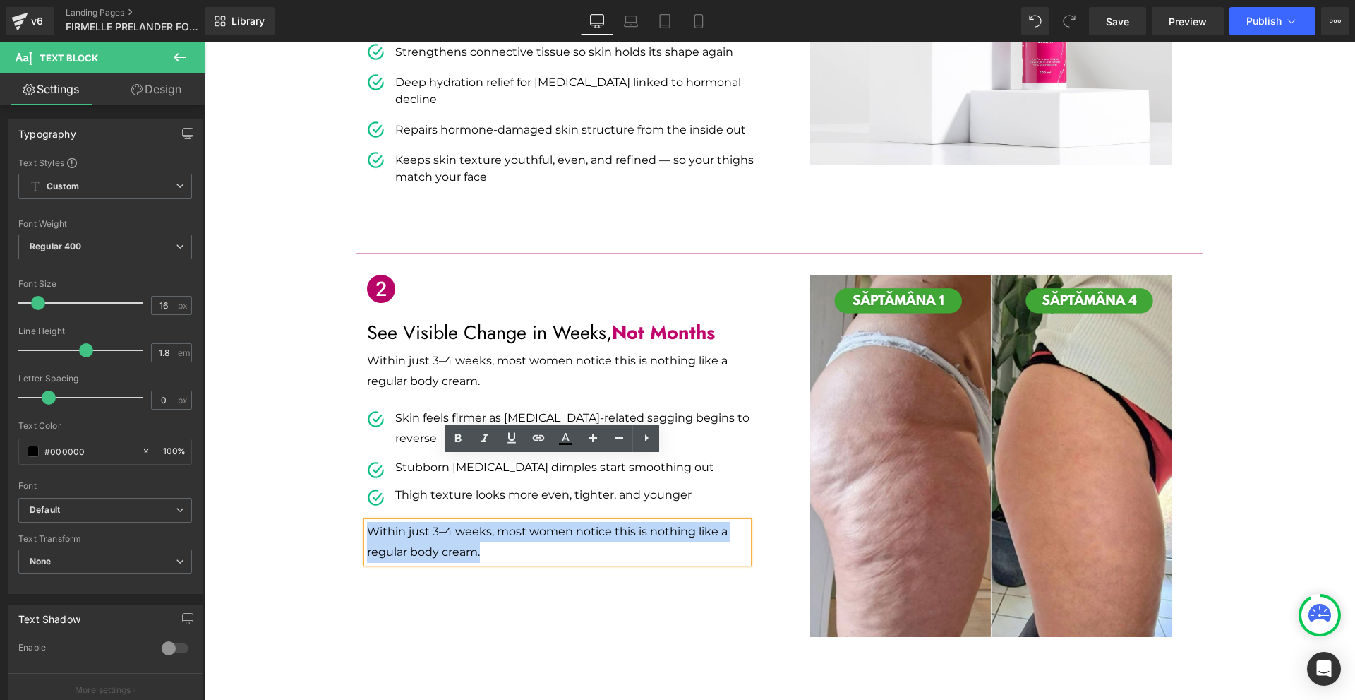
click at [402, 522] on p "Within just 3–4 weeks, most women notice this is nothing like a regular body cr…" at bounding box center [557, 542] width 381 height 41
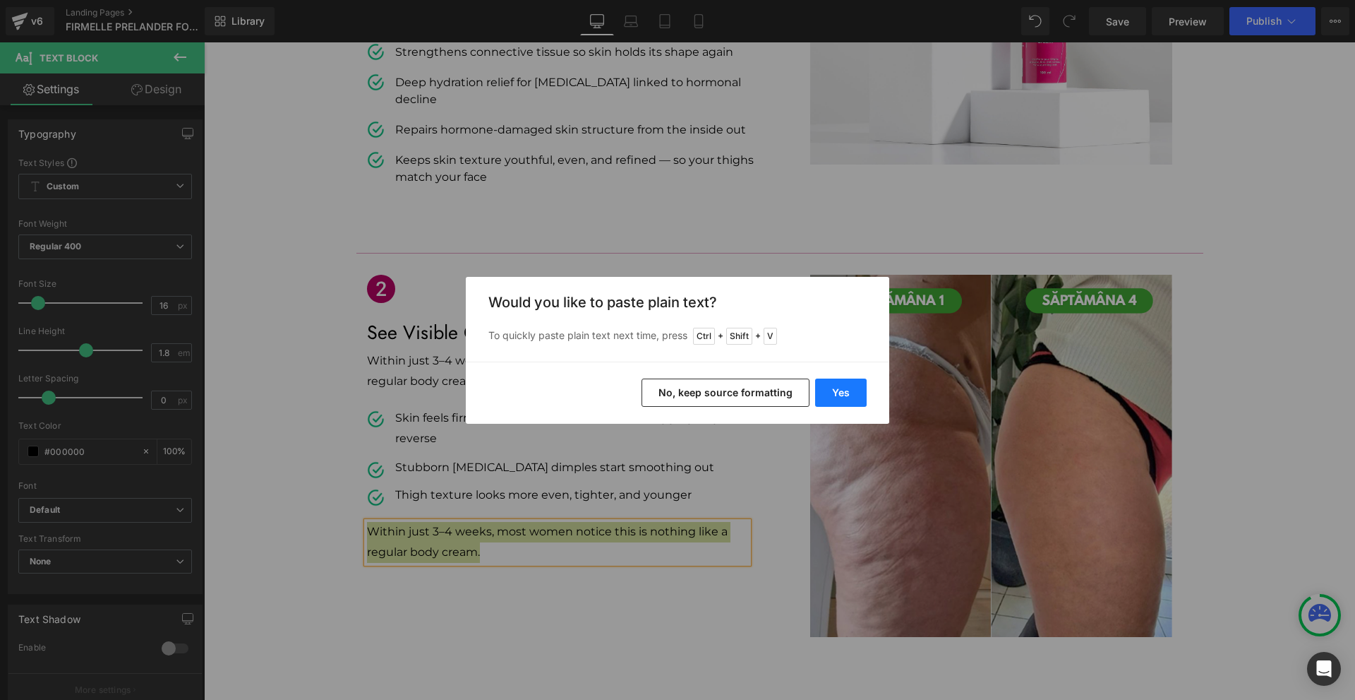
click at [841, 393] on button "Yes" at bounding box center [841, 392] width 52 height 28
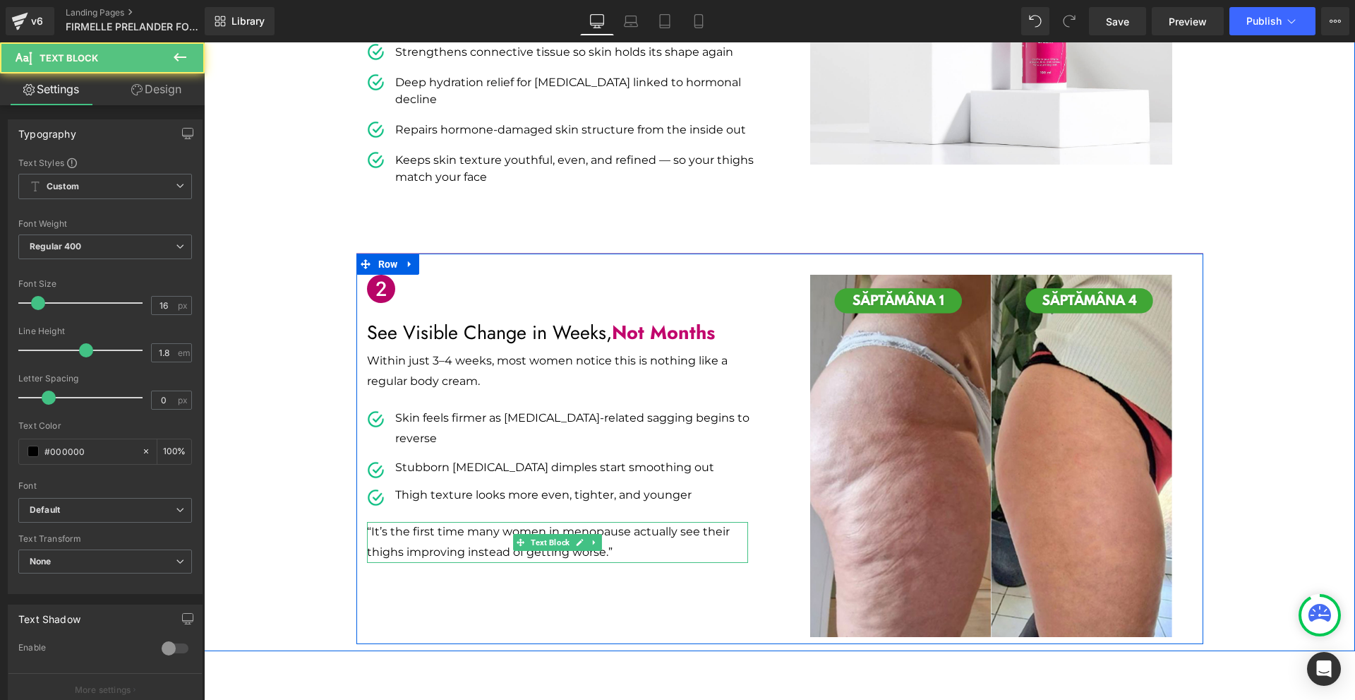
click at [462, 522] on p "“It’s the first time many women in menopause actually see their thighs improvin…" at bounding box center [557, 542] width 381 height 41
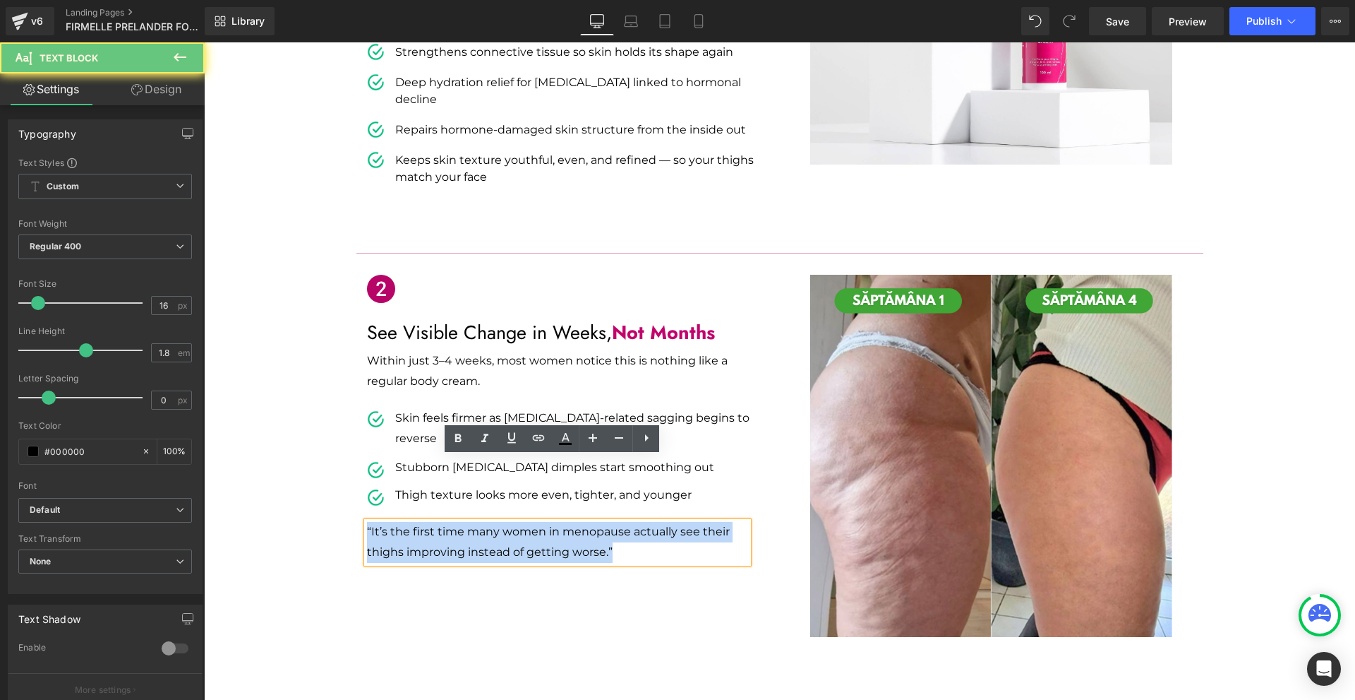
click at [462, 522] on p "“It’s the first time many women in menopause actually see their thighs improvin…" at bounding box center [557, 542] width 381 height 41
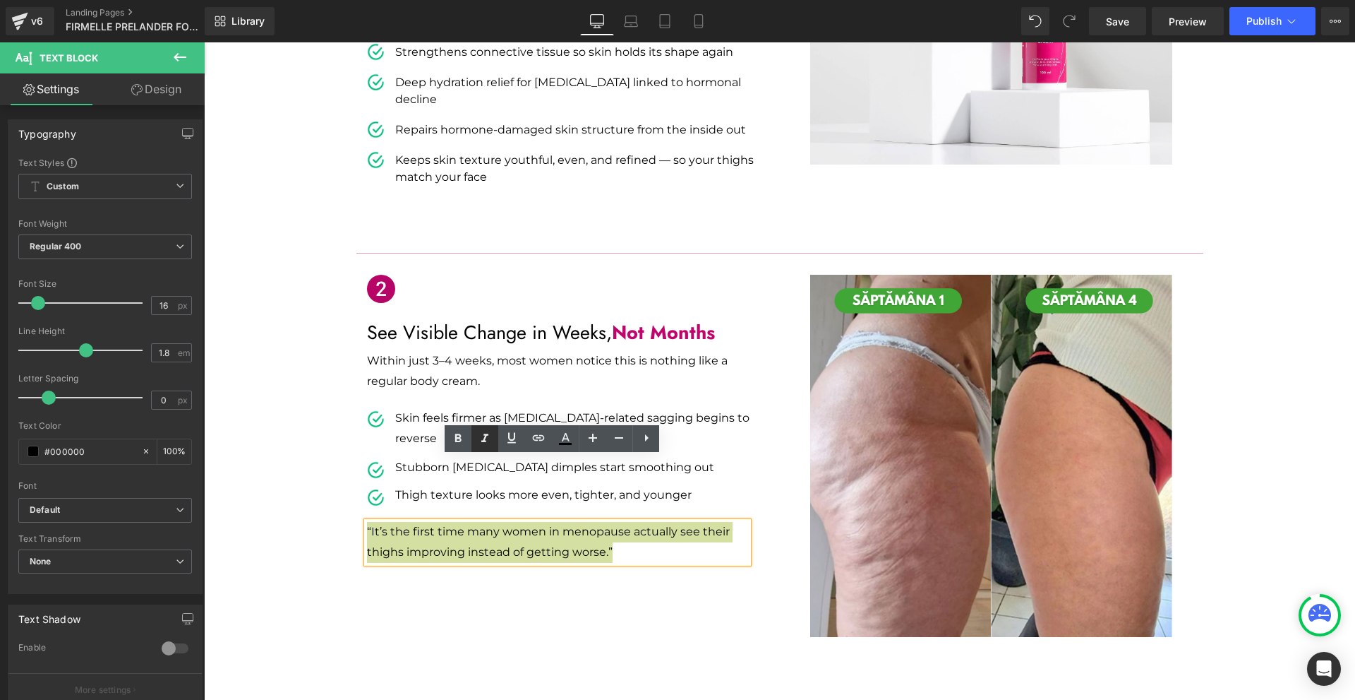
click at [488, 438] on icon at bounding box center [484, 438] width 17 height 17
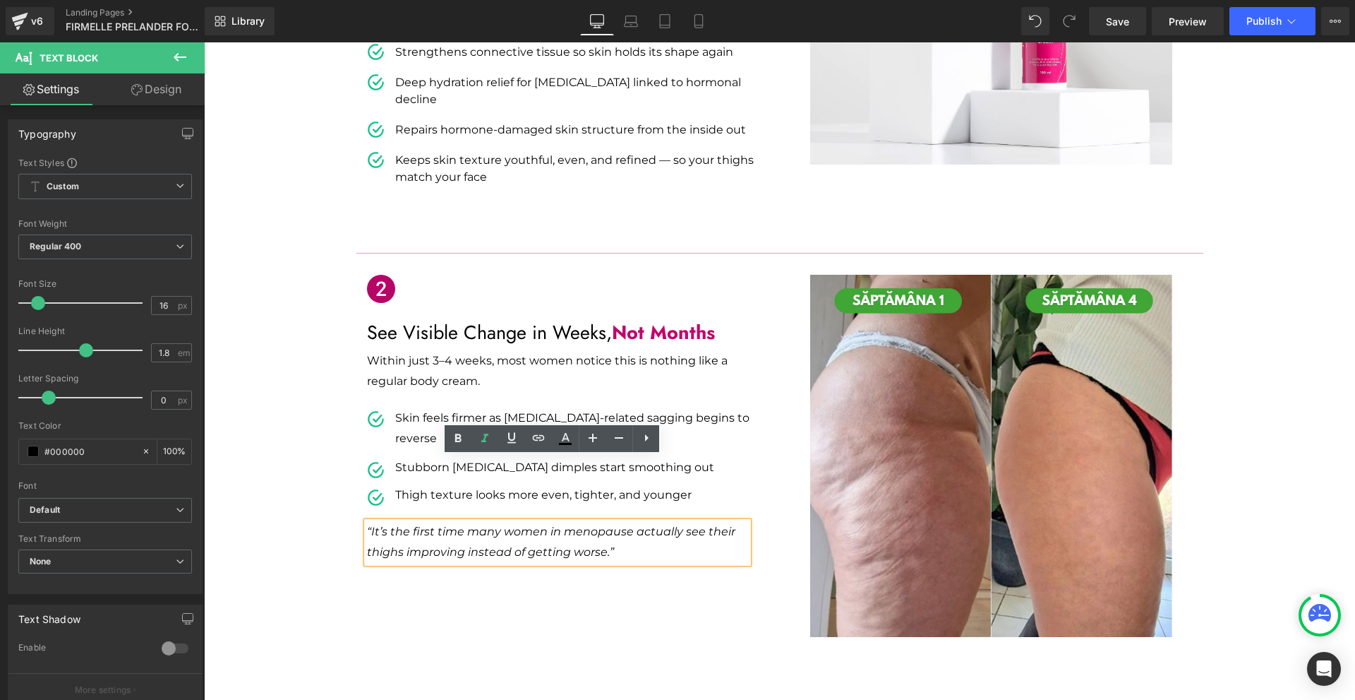
click at [662, 522] on p "“It’s the first time many women in menopause actually see their thighs improvin…" at bounding box center [557, 542] width 381 height 41
click at [619, 522] on p "“It’s the first time many women in menopause actually see their thighs improvin…" at bounding box center [557, 542] width 381 height 41
click at [635, 585] on div "Icon See Visible Change in Weeks, Not Months Text Block Within just 3–4 weeks, …" at bounding box center [779, 448] width 847 height 391
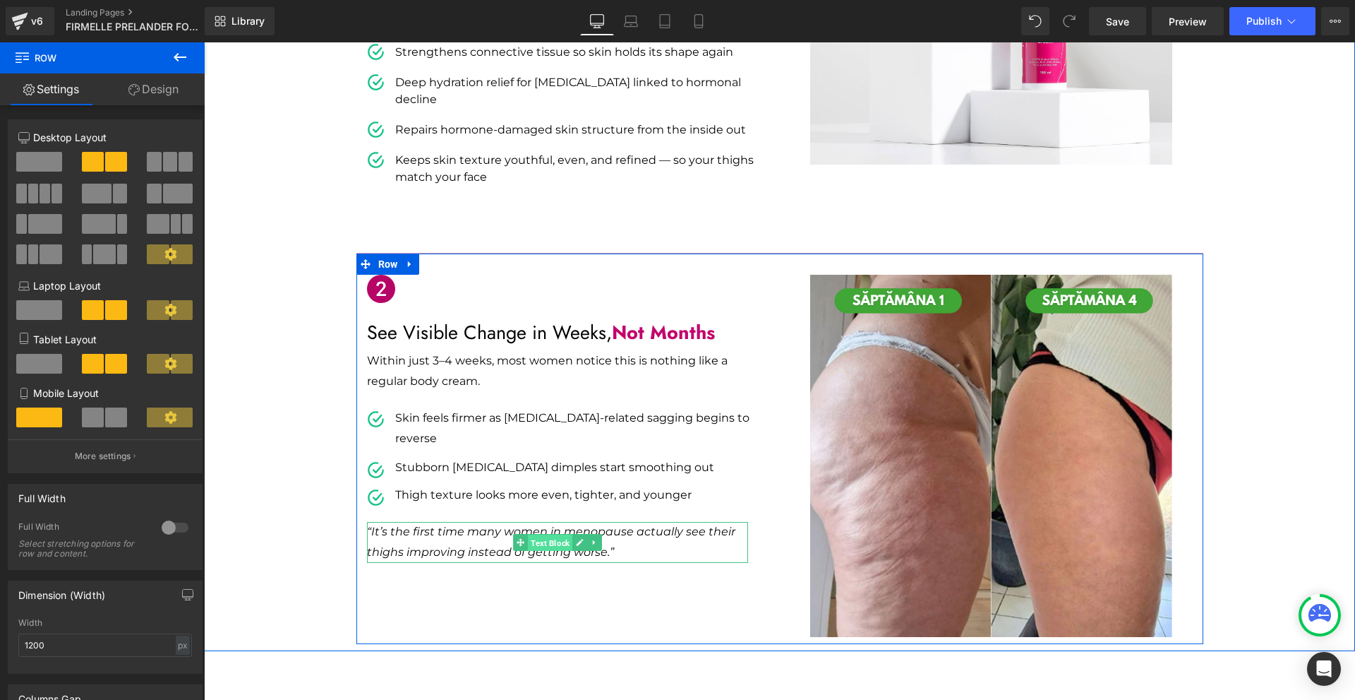
click at [529, 534] on span "Text Block" at bounding box center [550, 542] width 44 height 17
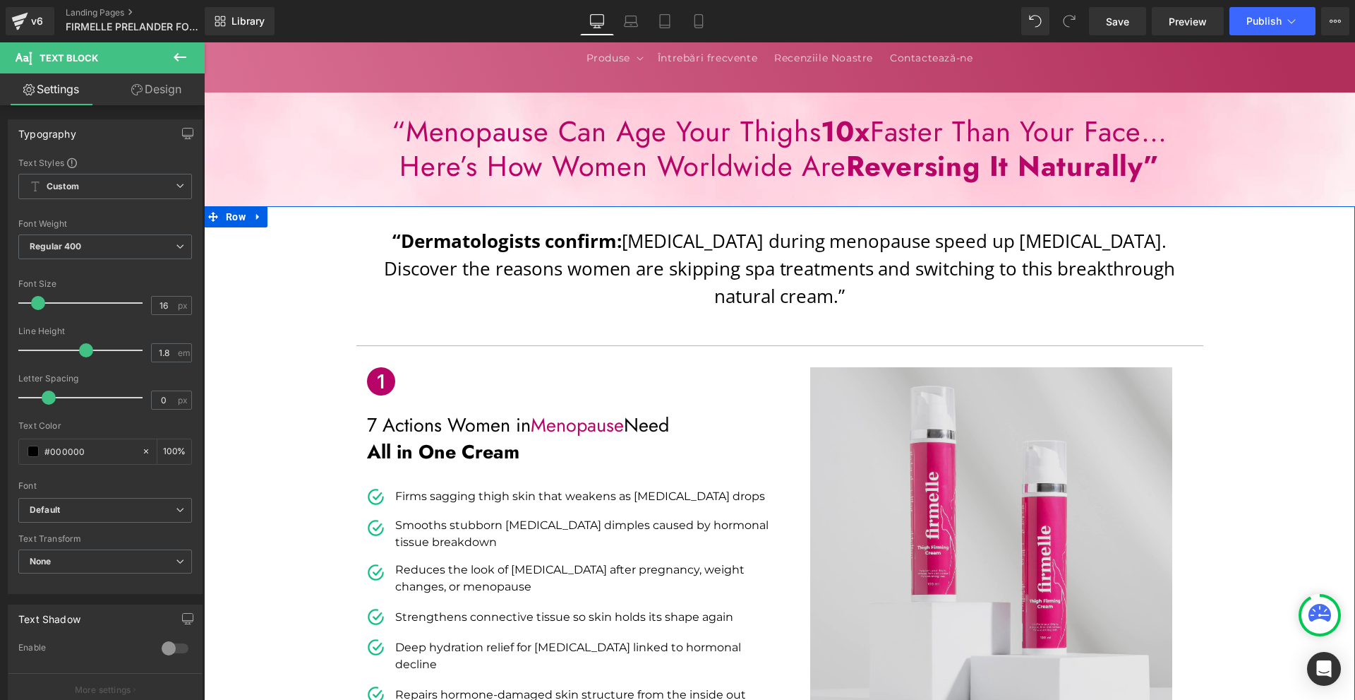
scroll to position [0, 0]
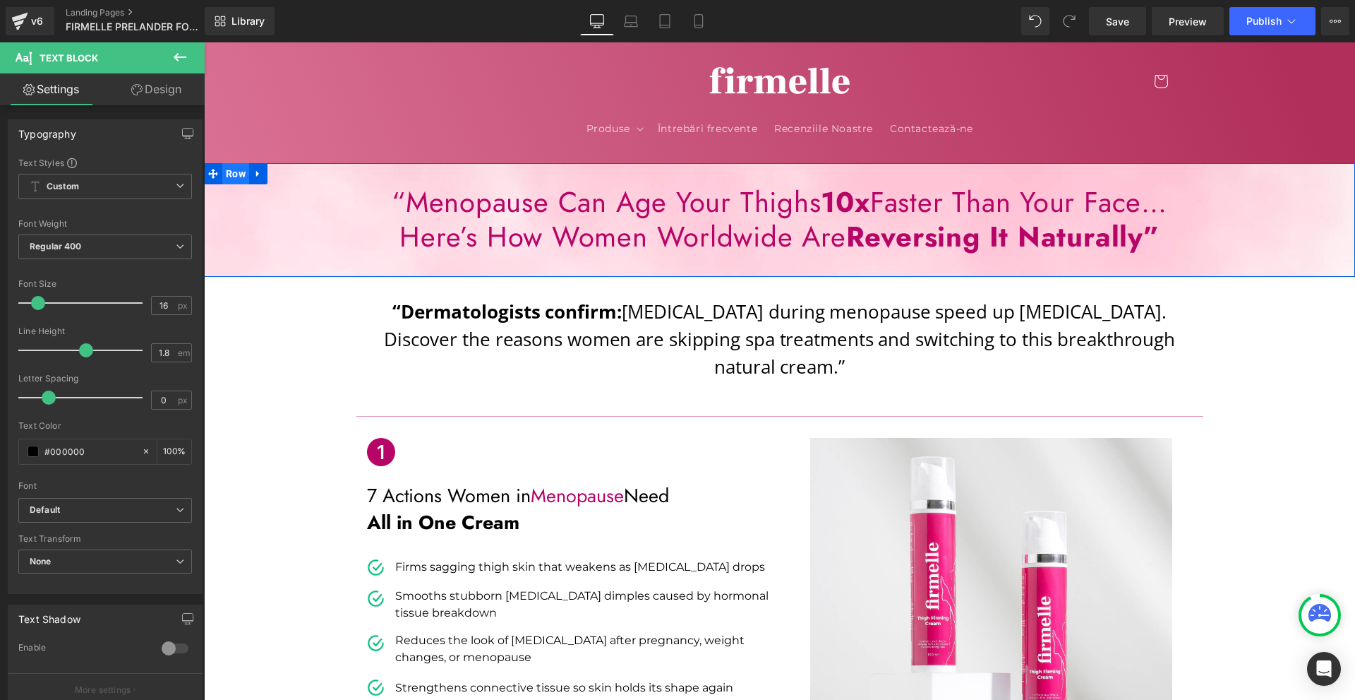
click at [239, 174] on span "Row" at bounding box center [235, 173] width 27 height 21
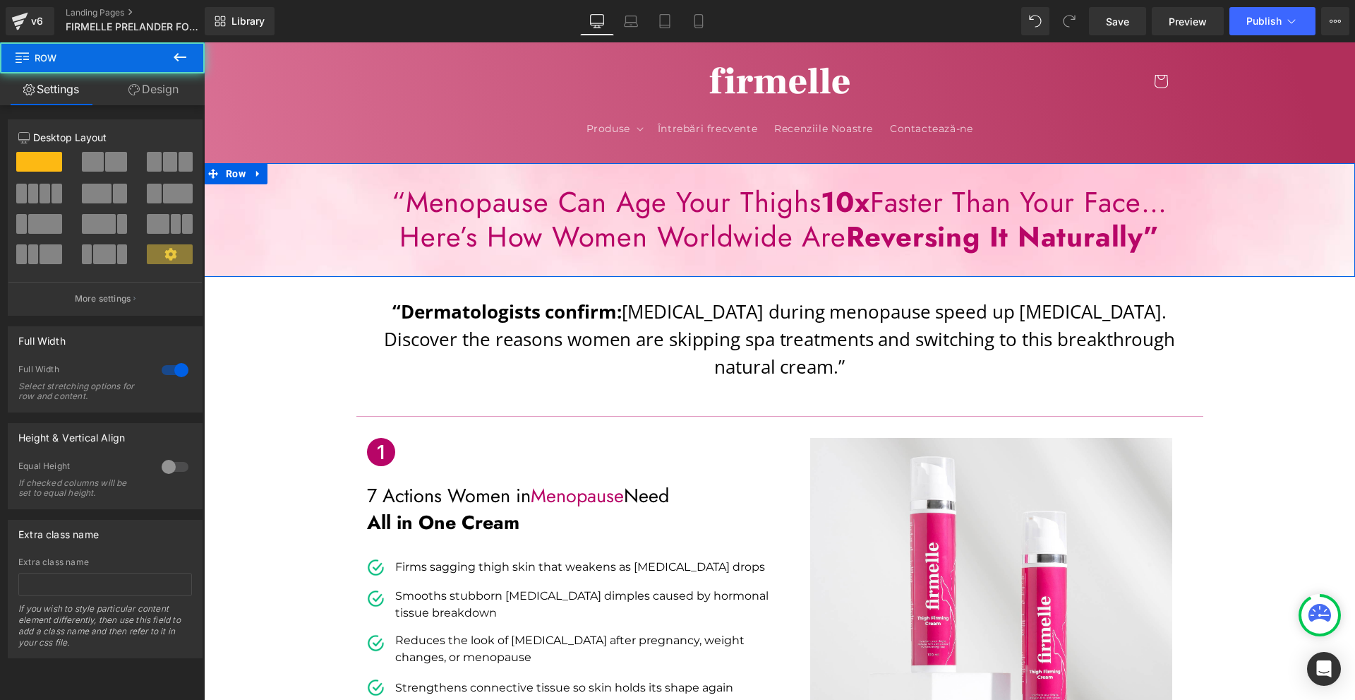
click at [111, 72] on span "Row" at bounding box center [84, 57] width 141 height 31
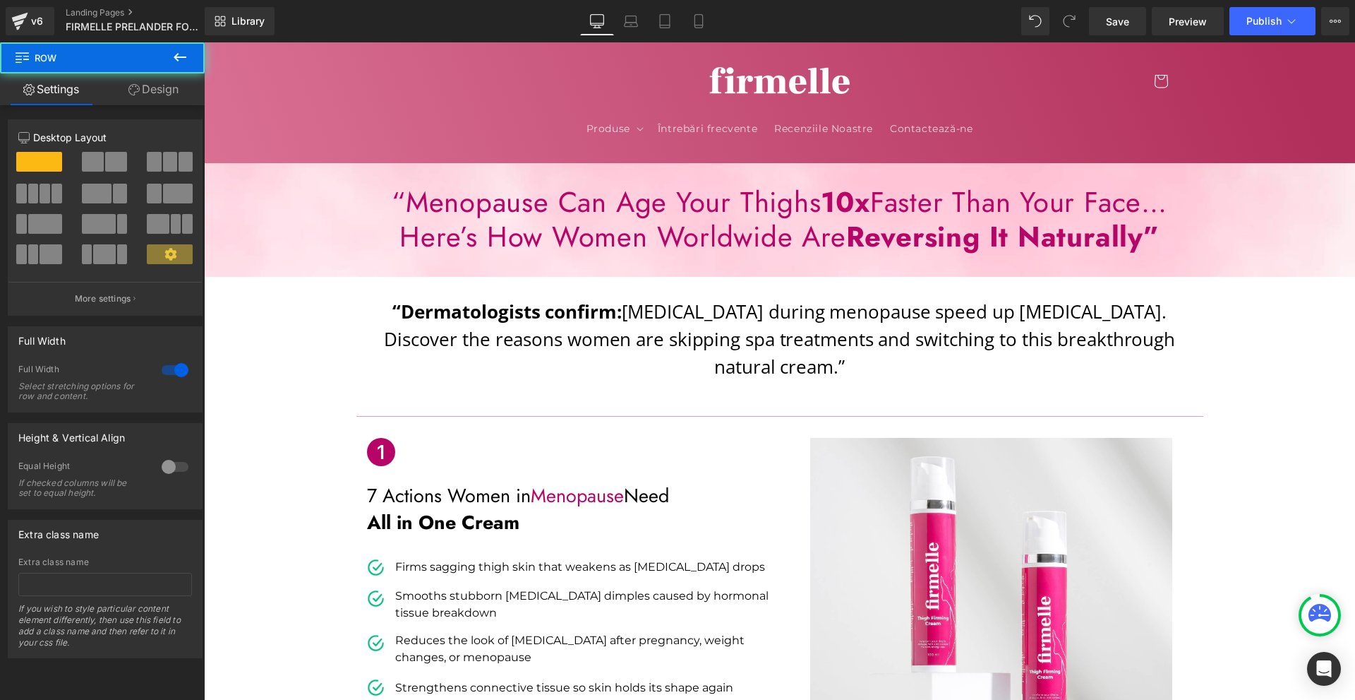
click at [121, 86] on link "Design" at bounding box center [153, 89] width 102 height 32
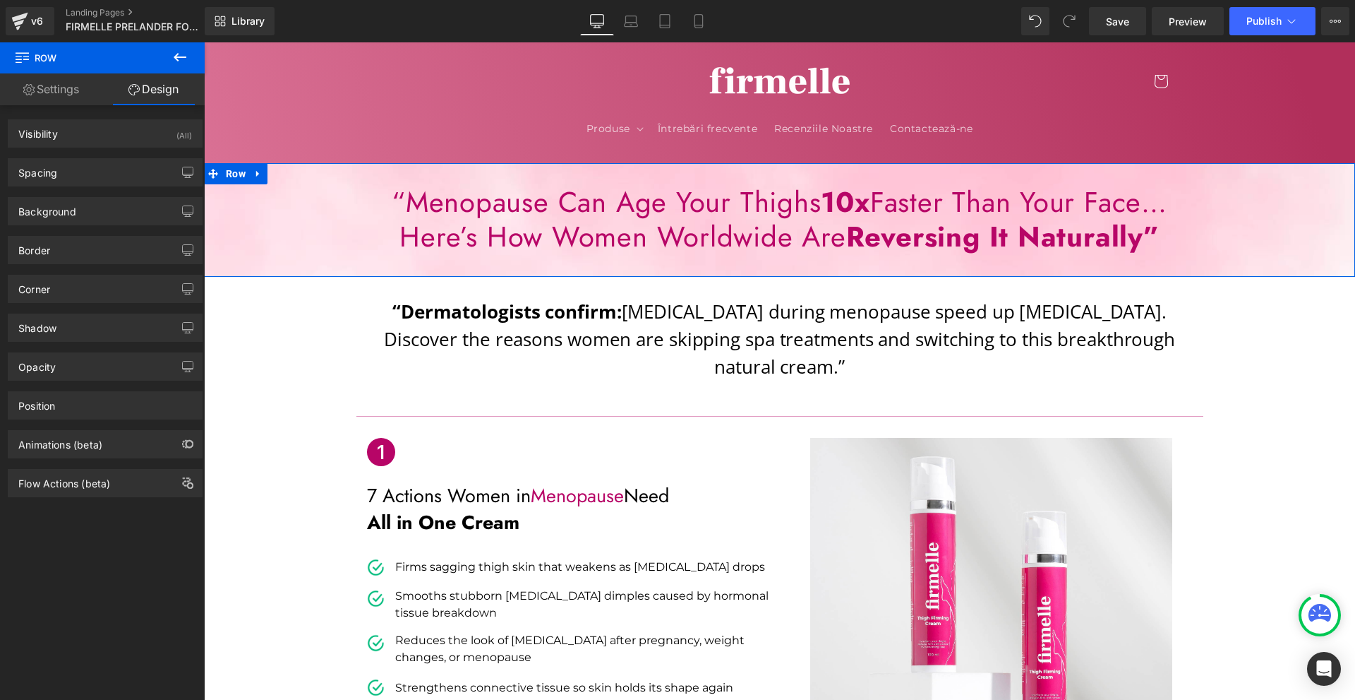
drag, startPoint x: 61, startPoint y: 210, endPoint x: 84, endPoint y: 231, distance: 31.0
click at [61, 210] on div "Background" at bounding box center [47, 208] width 58 height 20
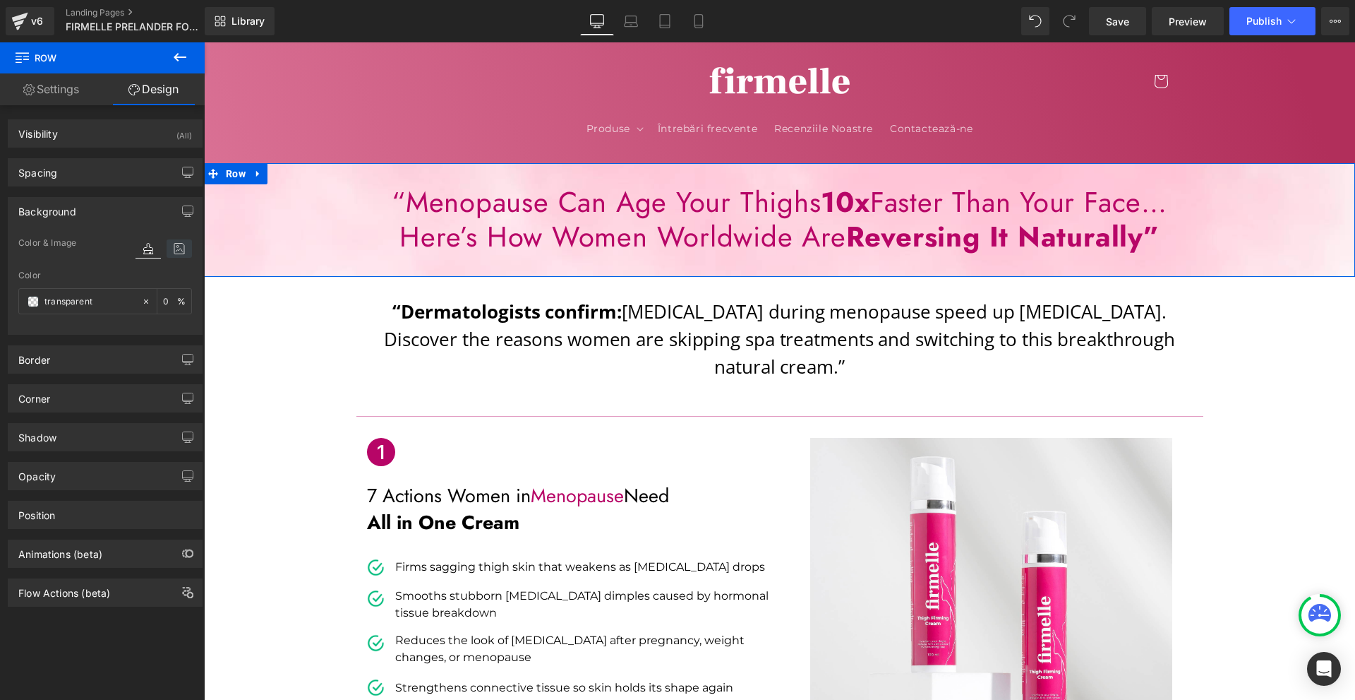
click at [175, 246] on icon at bounding box center [179, 248] width 25 height 18
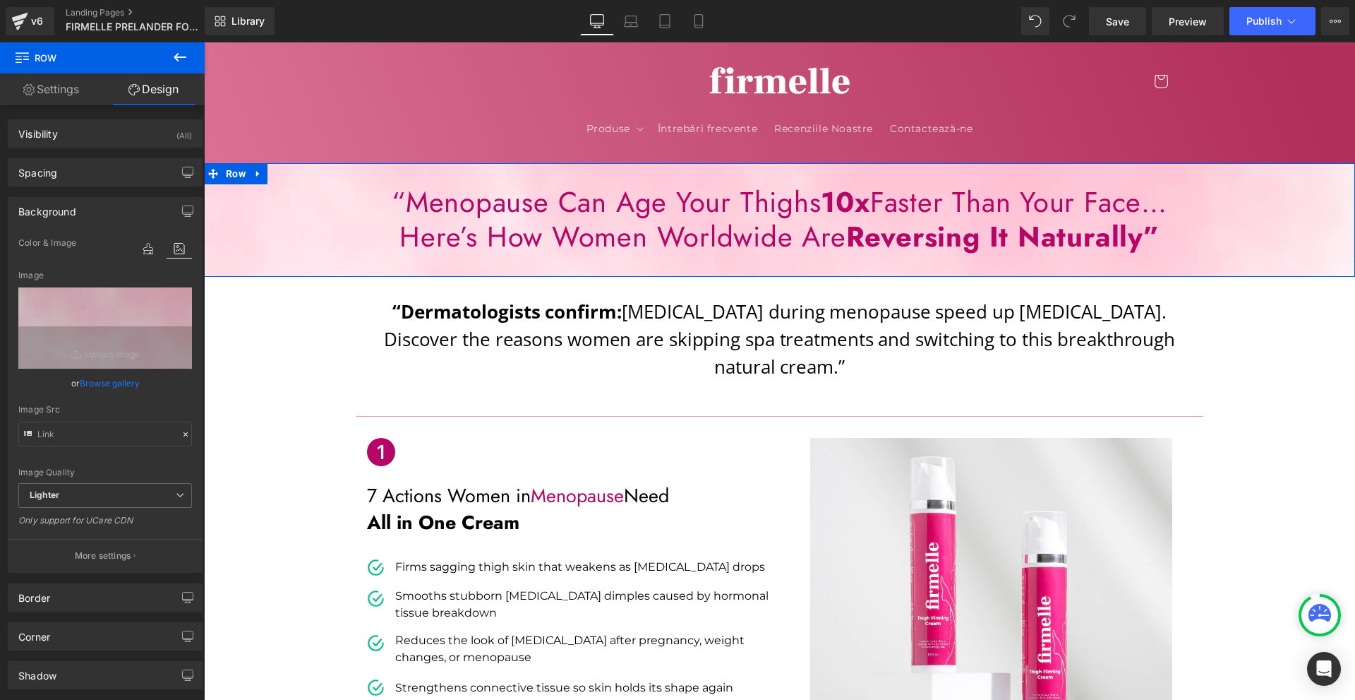
click at [112, 551] on p "More settings" at bounding box center [103, 555] width 56 height 13
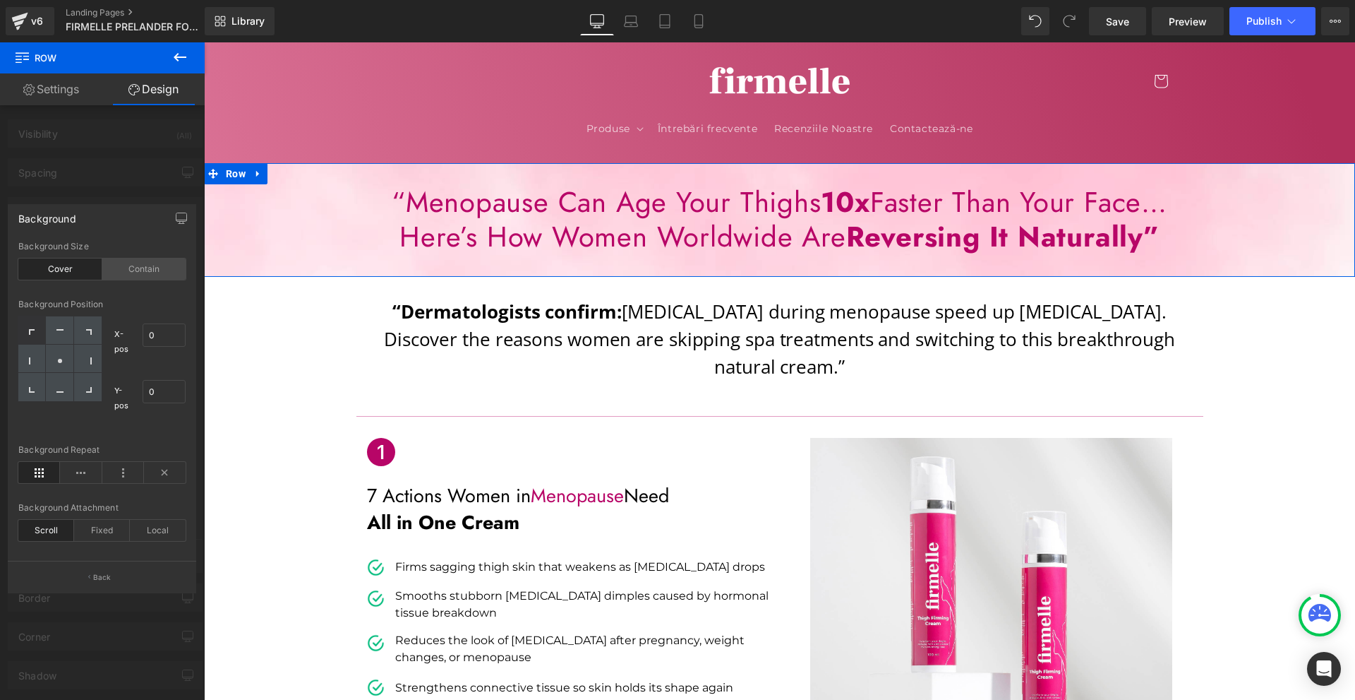
click at [131, 267] on div "Contain" at bounding box center [144, 268] width 84 height 21
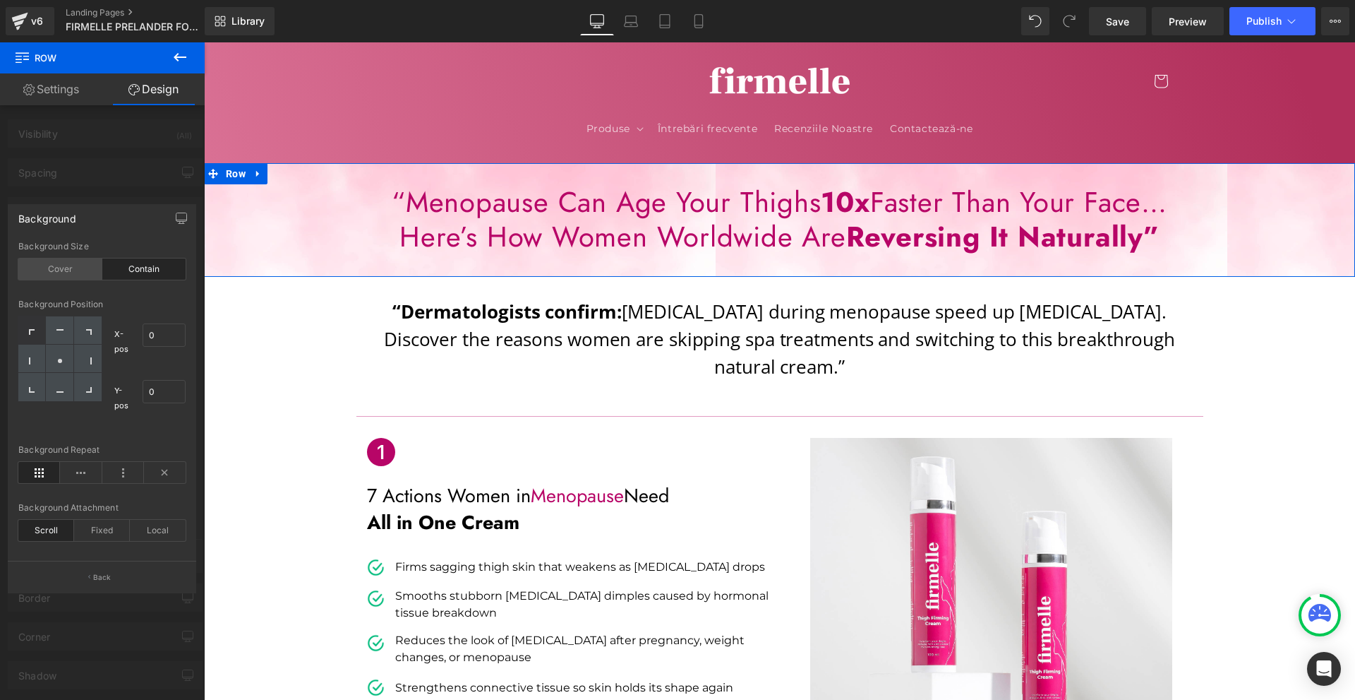
click at [52, 268] on div "Cover" at bounding box center [60, 268] width 84 height 21
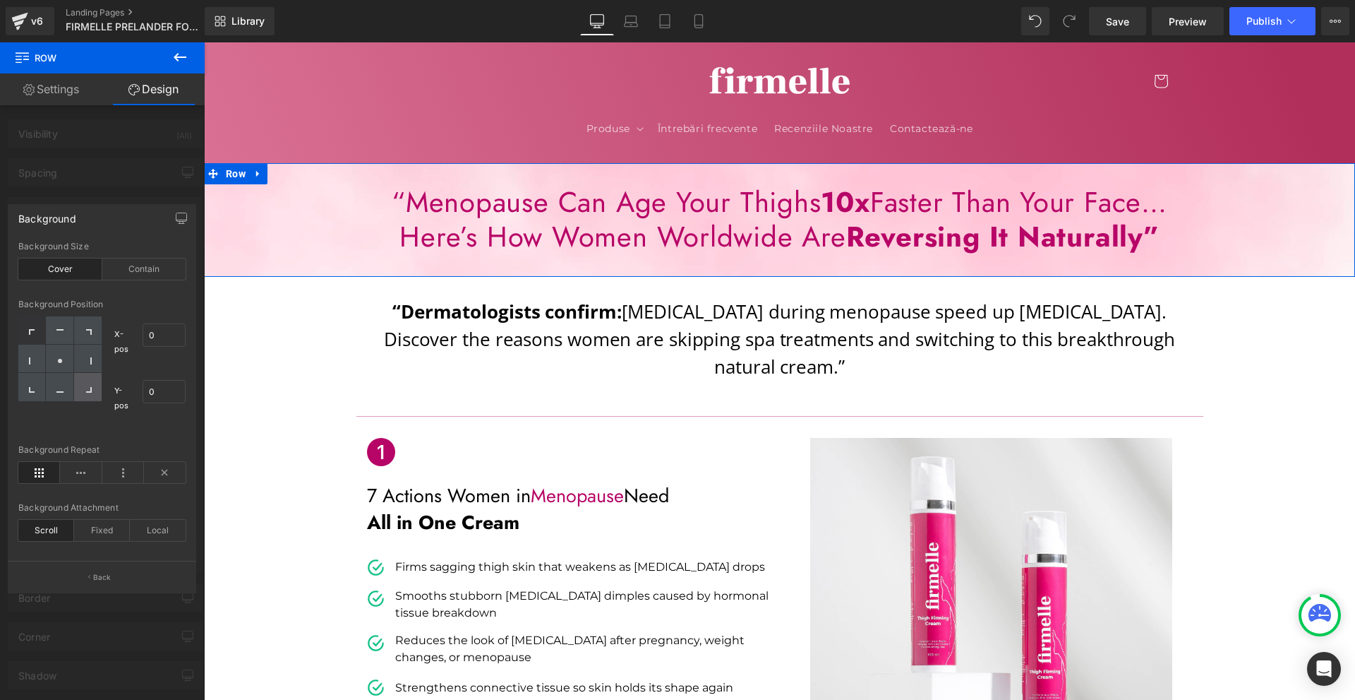
click at [90, 383] on div at bounding box center [88, 387] width 28 height 28
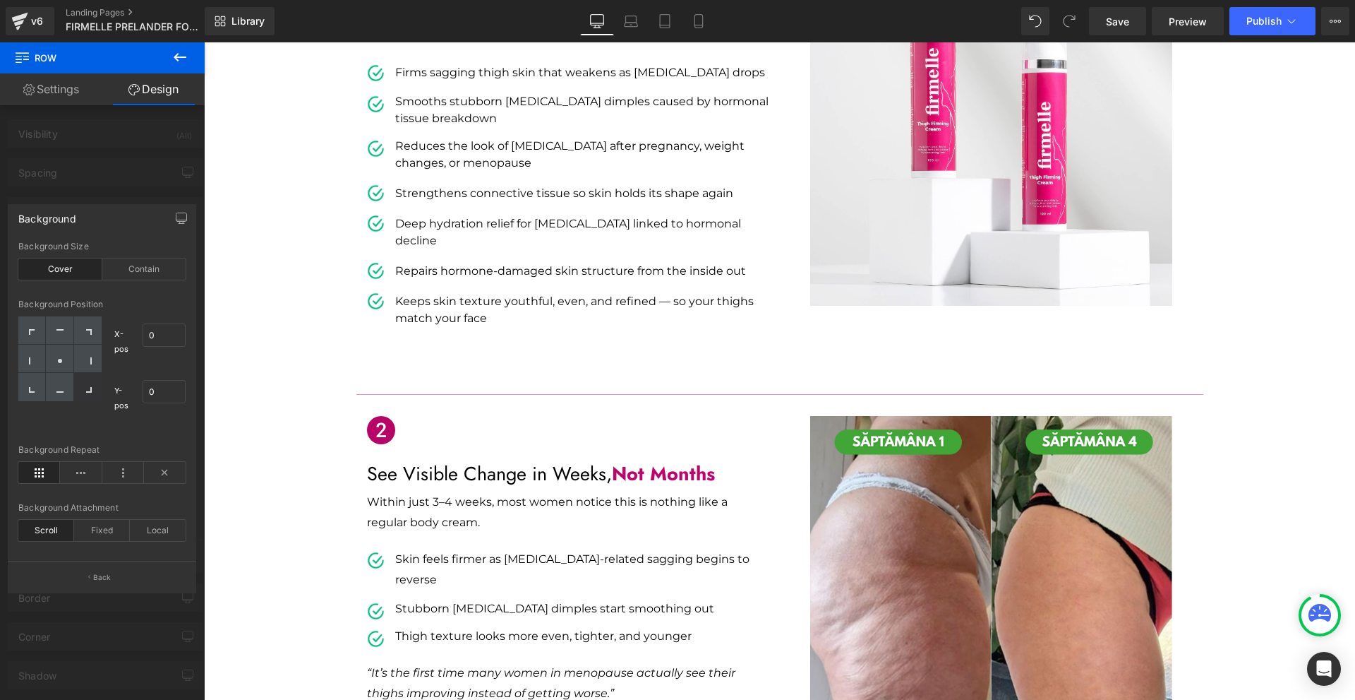
scroll to position [777, 0]
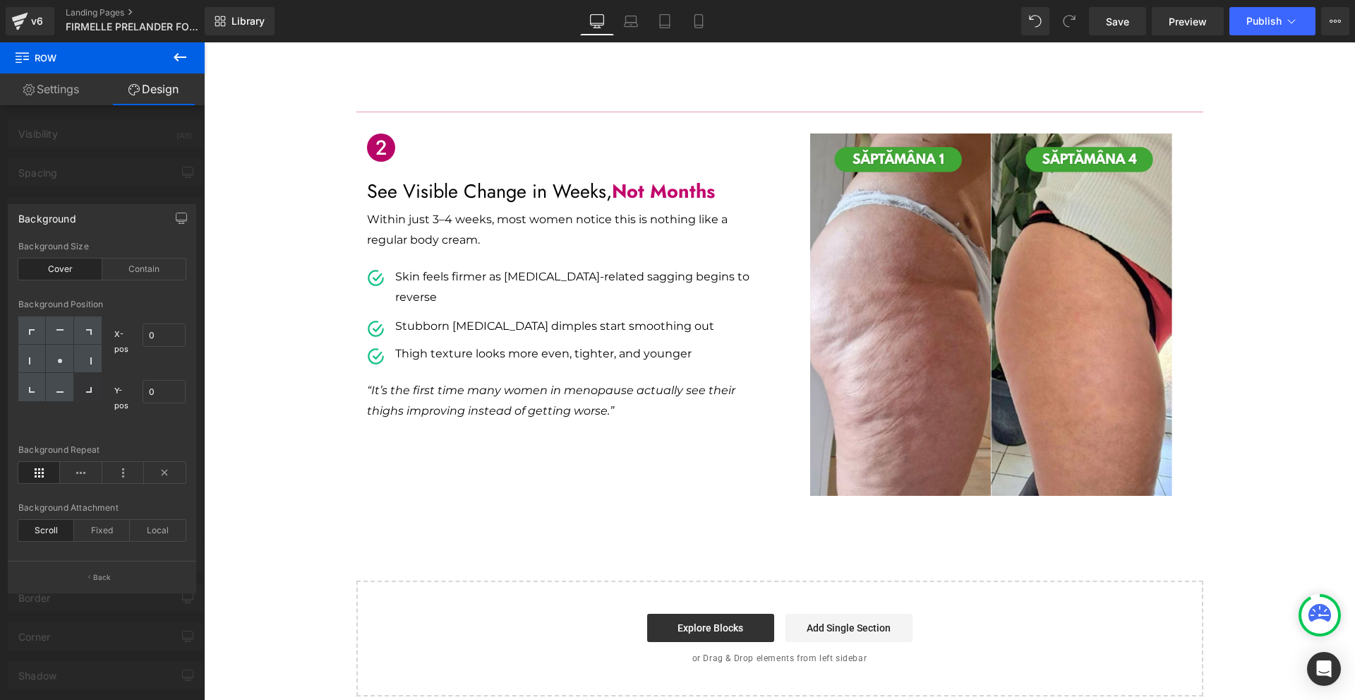
click at [417, 340] on body "Salt la conținut Produse Produse Ulei de masaj fermecător 250 ml Cremă de Fermi…" at bounding box center [779, 248] width 1151 height 1964
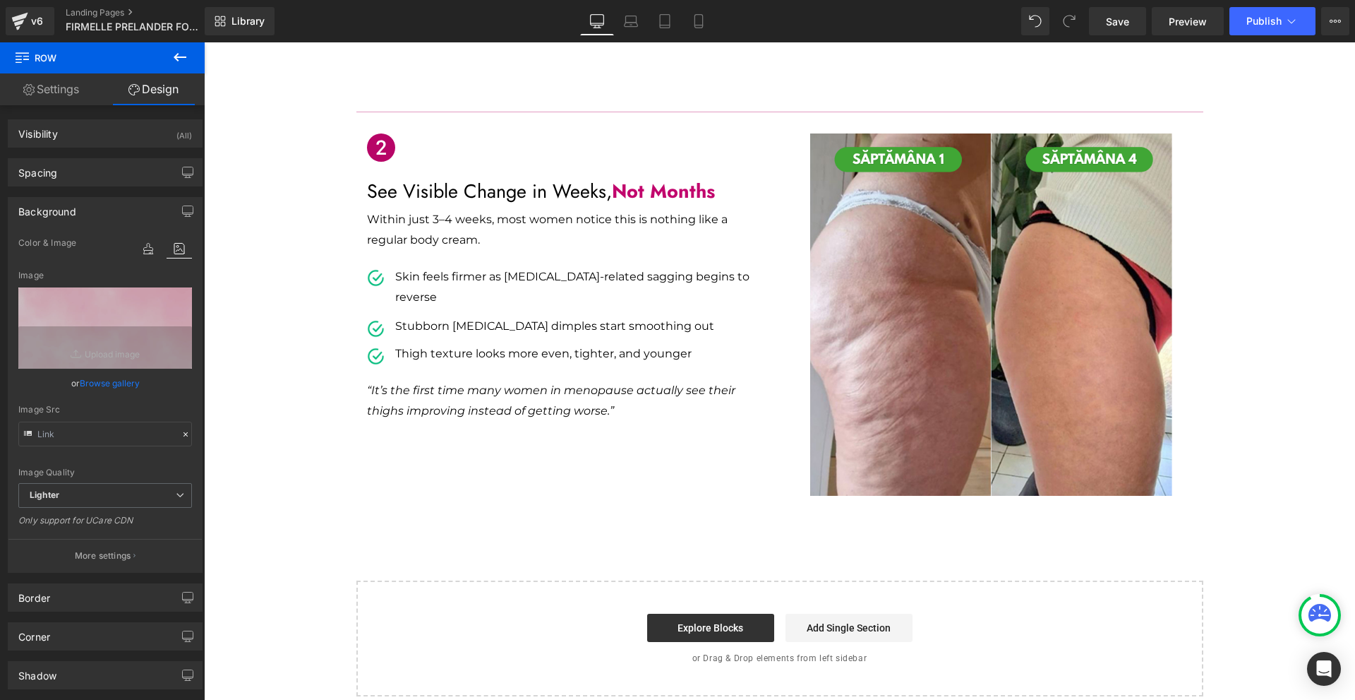
click at [181, 54] on icon at bounding box center [180, 57] width 17 height 17
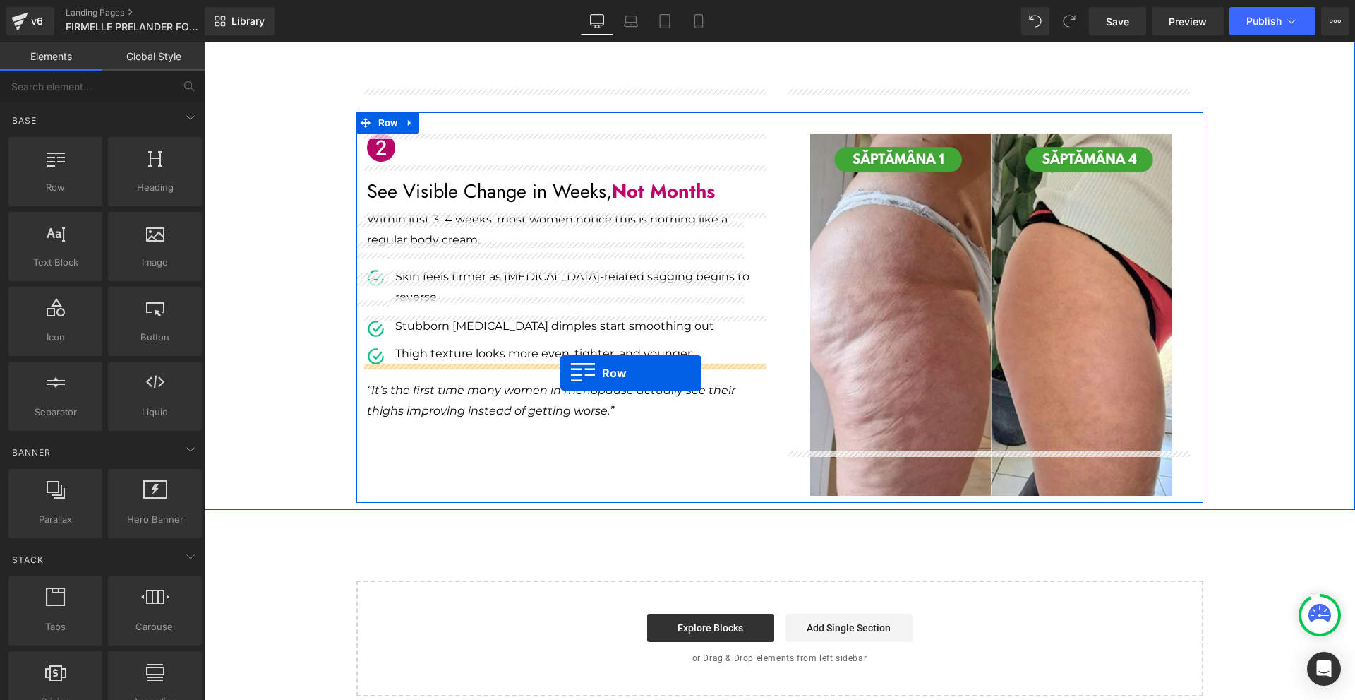
drag, startPoint x: 317, startPoint y: 234, endPoint x: 561, endPoint y: 373, distance: 280.1
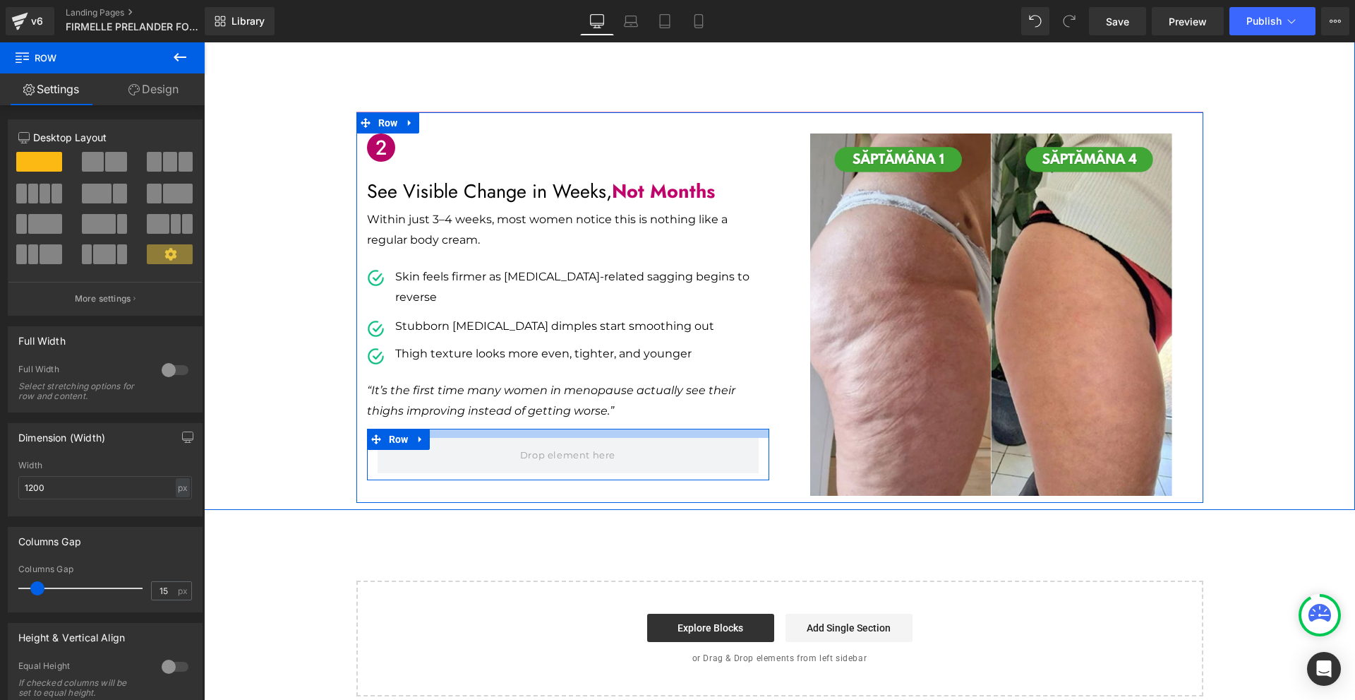
drag, startPoint x: 505, startPoint y: 366, endPoint x: 522, endPoint y: 354, distance: 20.8
click at [522, 354] on div "Icon See Visible Change in Weeks, Not Months Text Block Within just 3–4 weeks, …" at bounding box center [568, 306] width 424 height 347
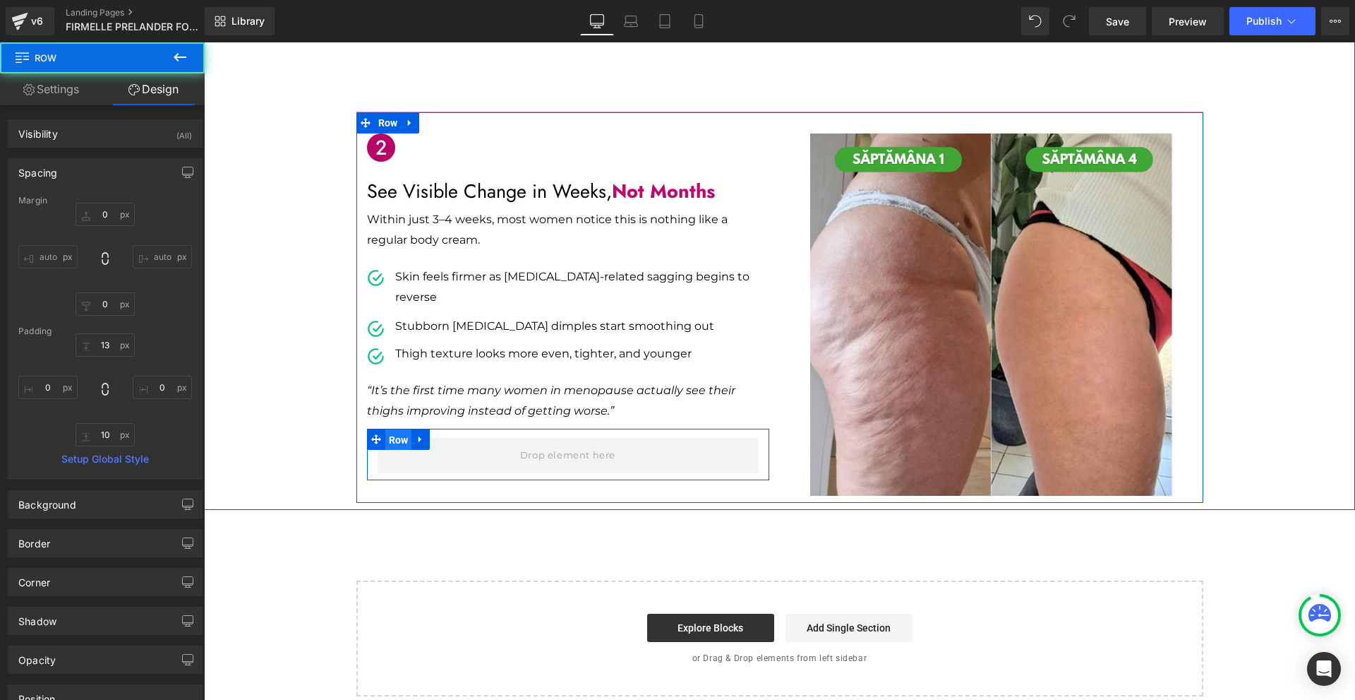
click at [395, 429] on span "Row" at bounding box center [398, 439] width 27 height 21
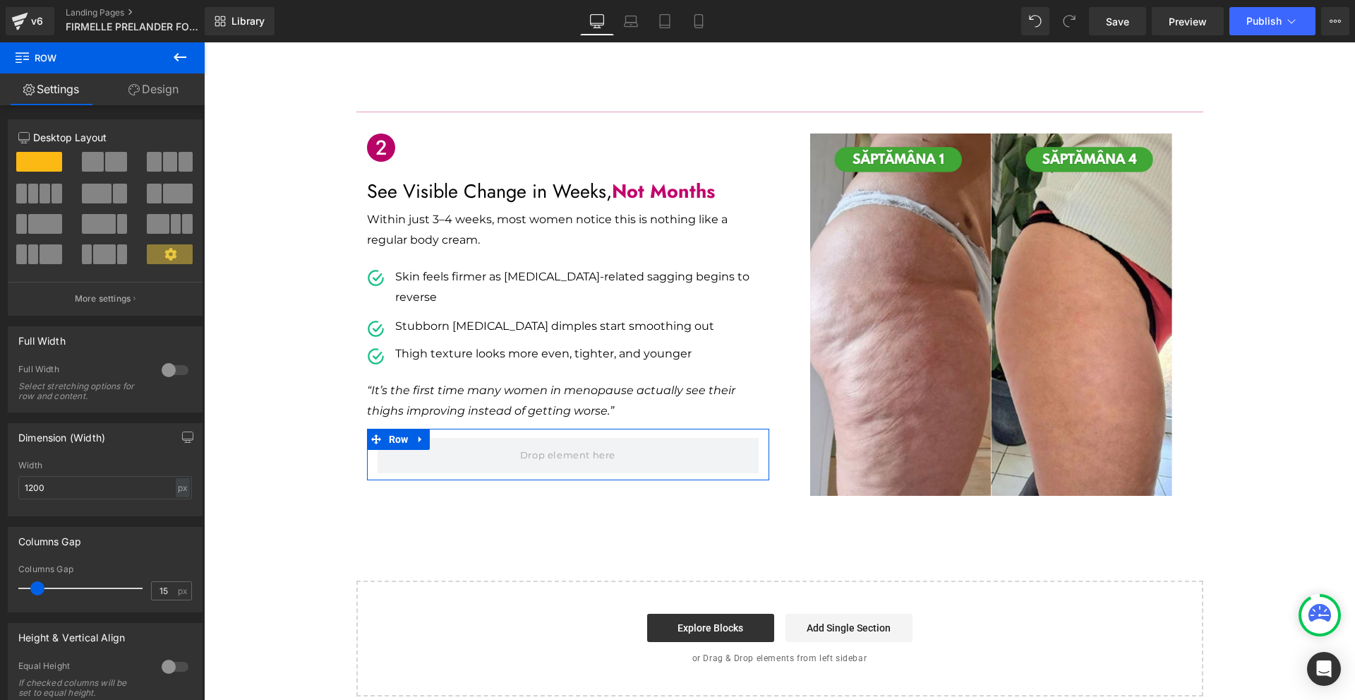
click at [155, 189] on span at bounding box center [154, 194] width 14 height 20
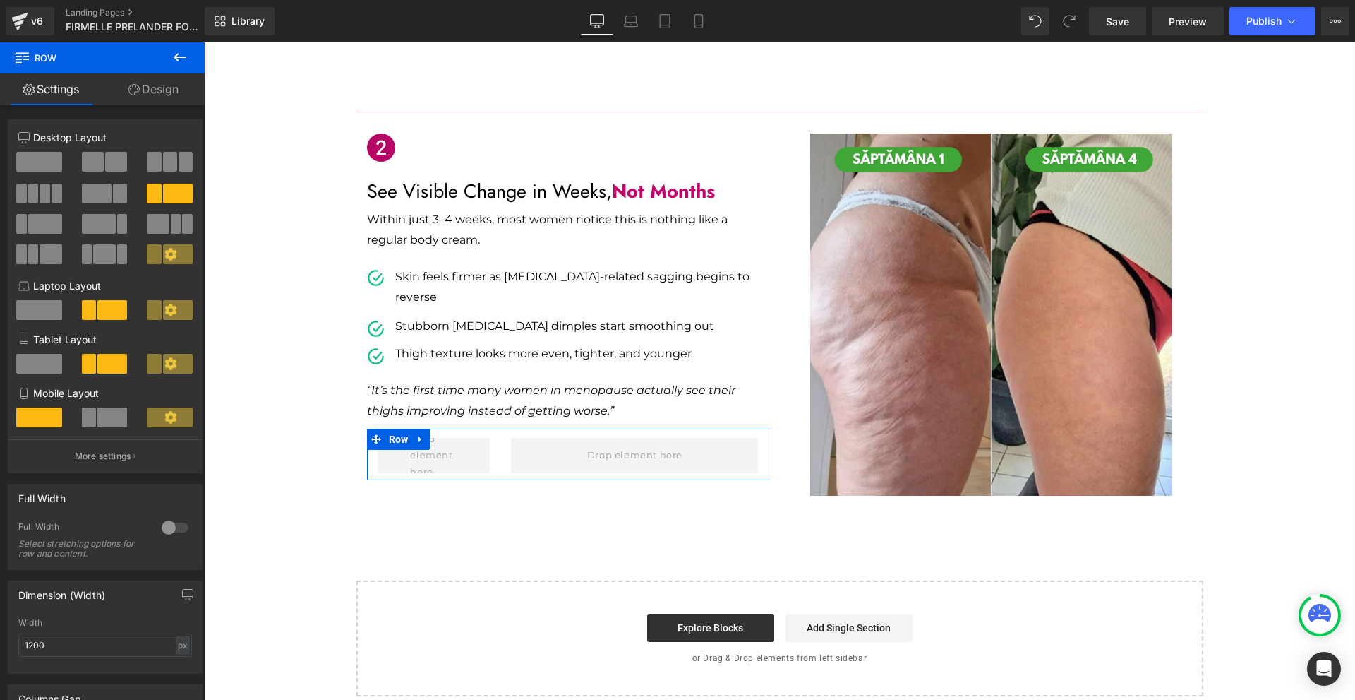
click at [90, 422] on span at bounding box center [89, 417] width 14 height 20
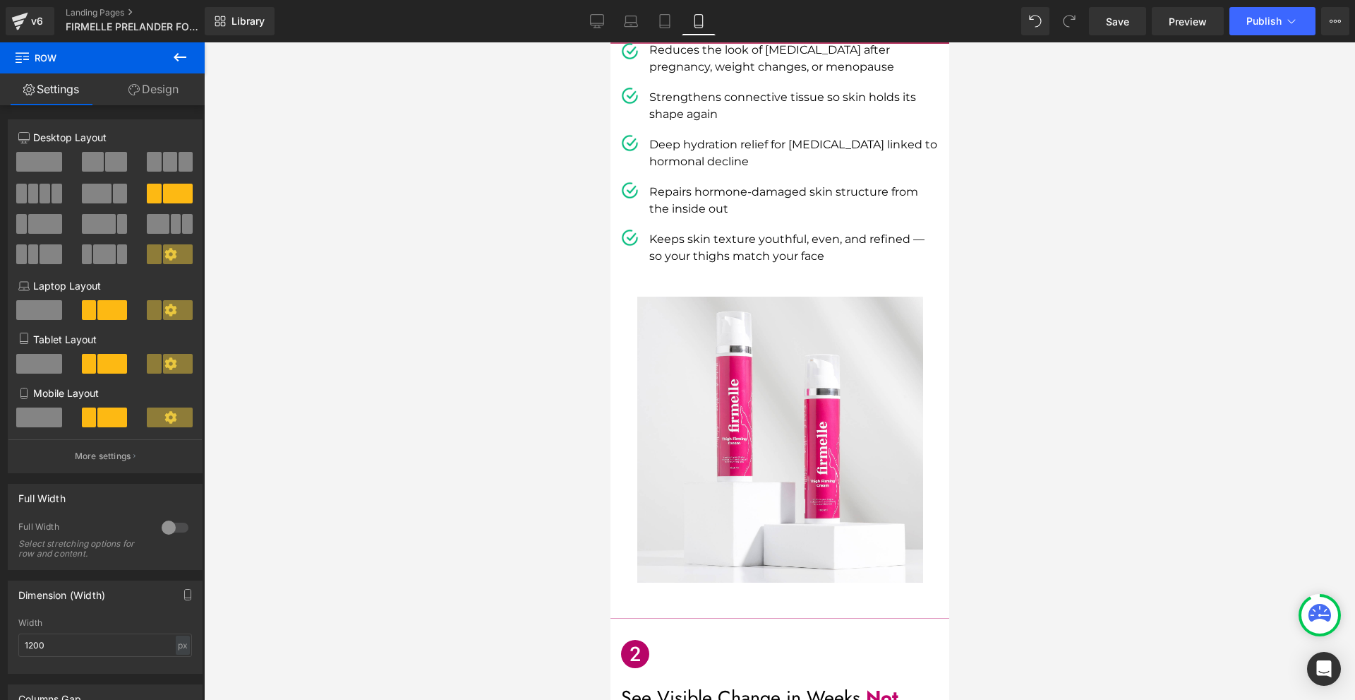
scroll to position [1389, 0]
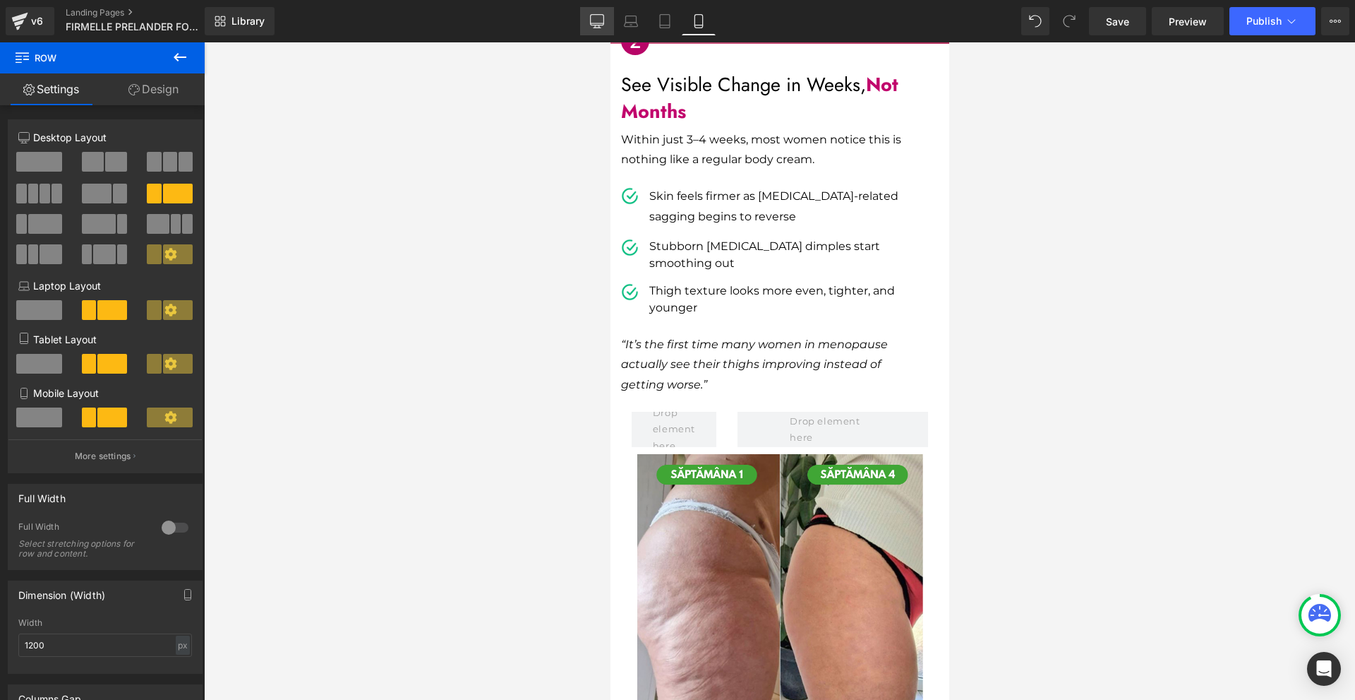
click at [596, 20] on icon at bounding box center [597, 21] width 14 height 14
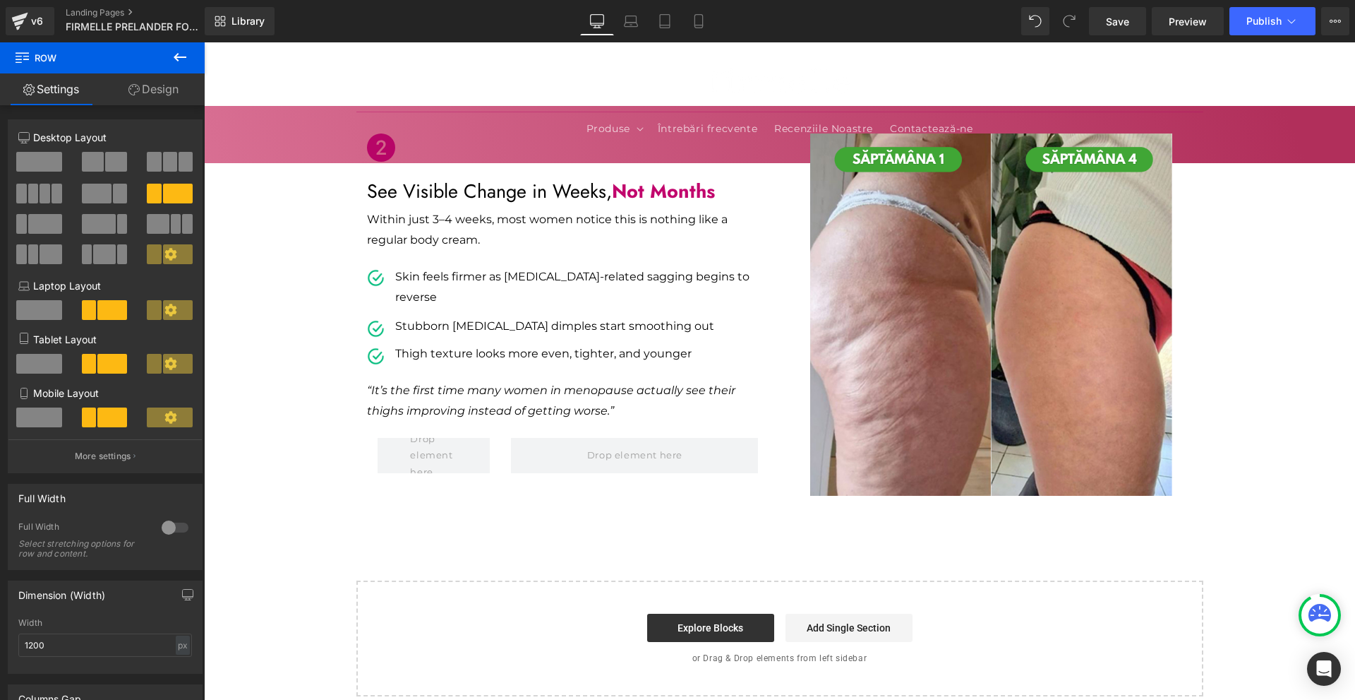
scroll to position [635, 0]
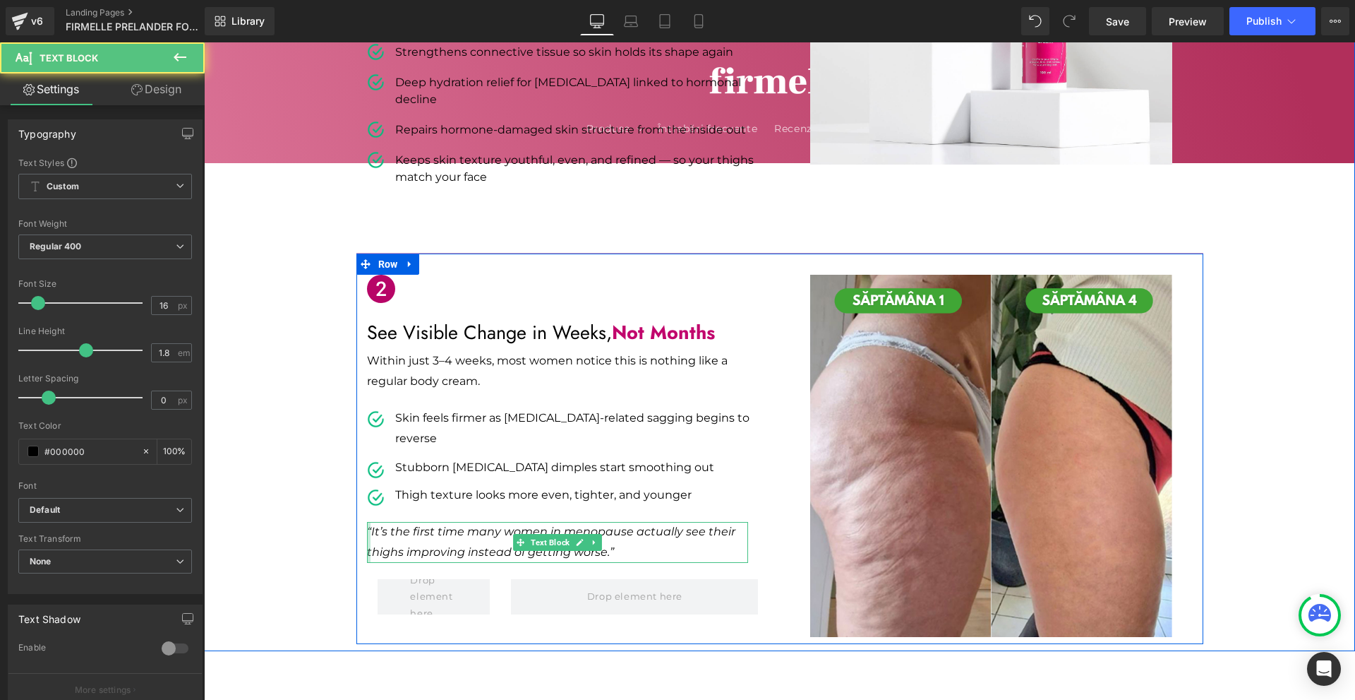
click at [367, 522] on div at bounding box center [369, 542] width 4 height 41
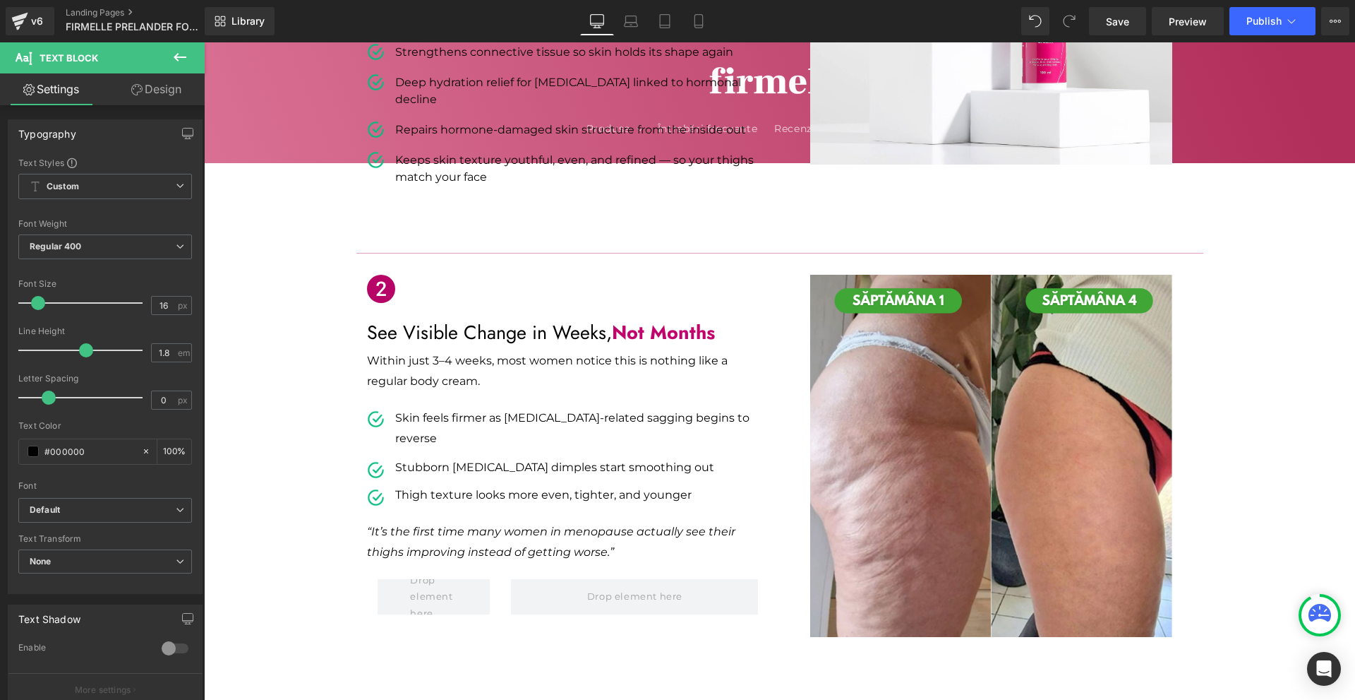
click at [131, 85] on icon at bounding box center [136, 89] width 11 height 11
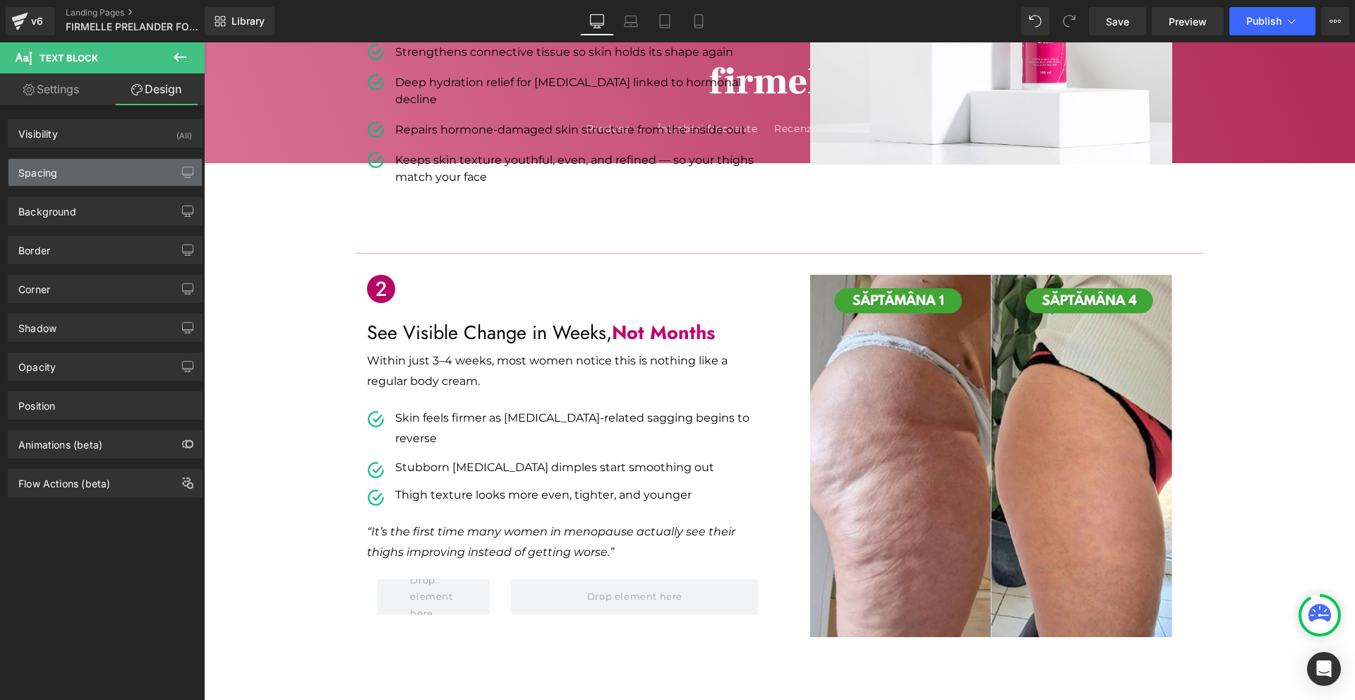
click at [70, 169] on div "Spacing" at bounding box center [104, 172] width 193 height 27
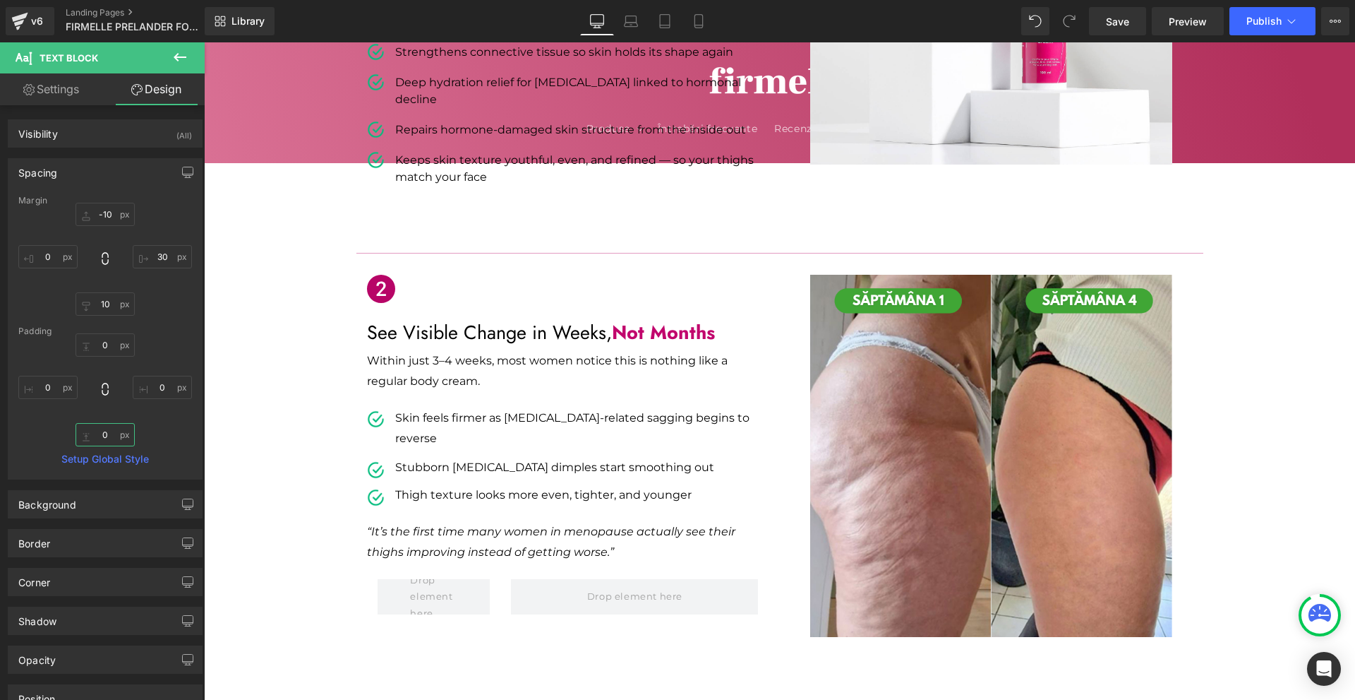
click at [119, 441] on input "0" at bounding box center [105, 434] width 59 height 23
type input "10"
click at [112, 340] on input "0" at bounding box center [105, 344] width 59 height 23
type input "10"
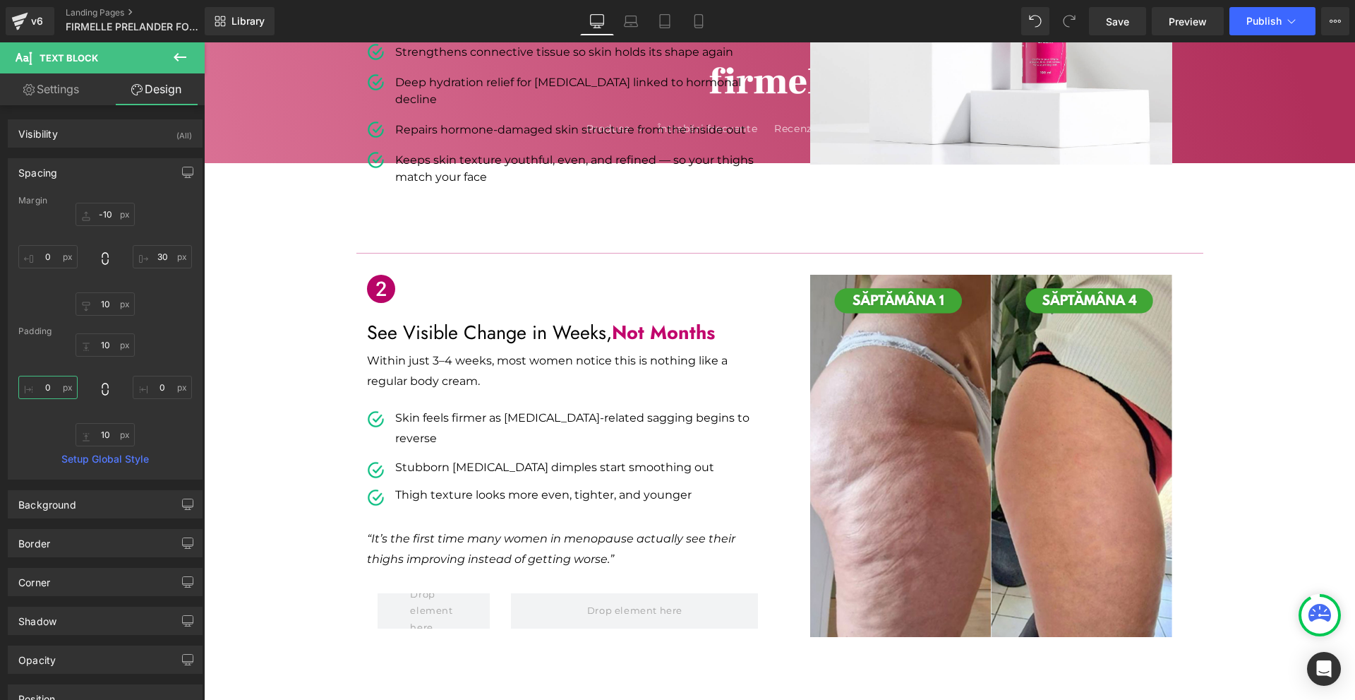
click at [71, 380] on input "0" at bounding box center [47, 387] width 59 height 23
type input "10"
click at [149, 392] on input "1" at bounding box center [162, 387] width 59 height 23
type input "10"
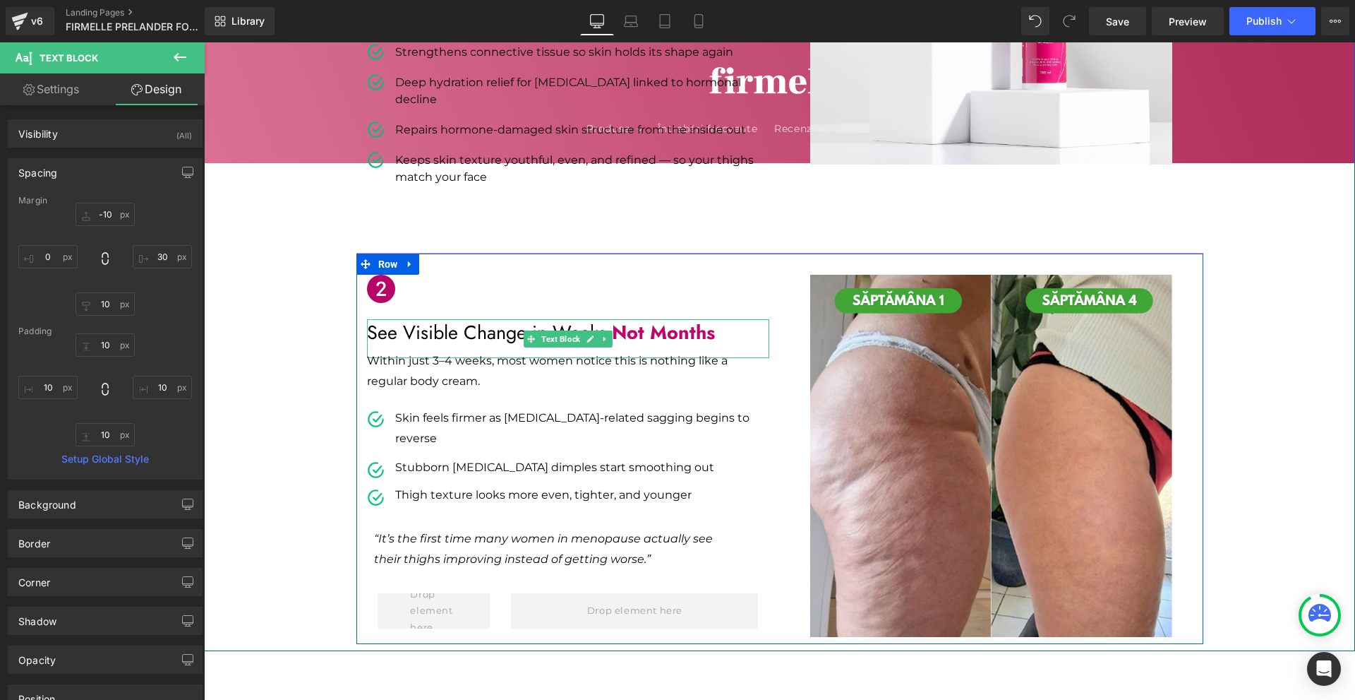
click at [650, 318] on span "Not Months" at bounding box center [663, 332] width 103 height 28
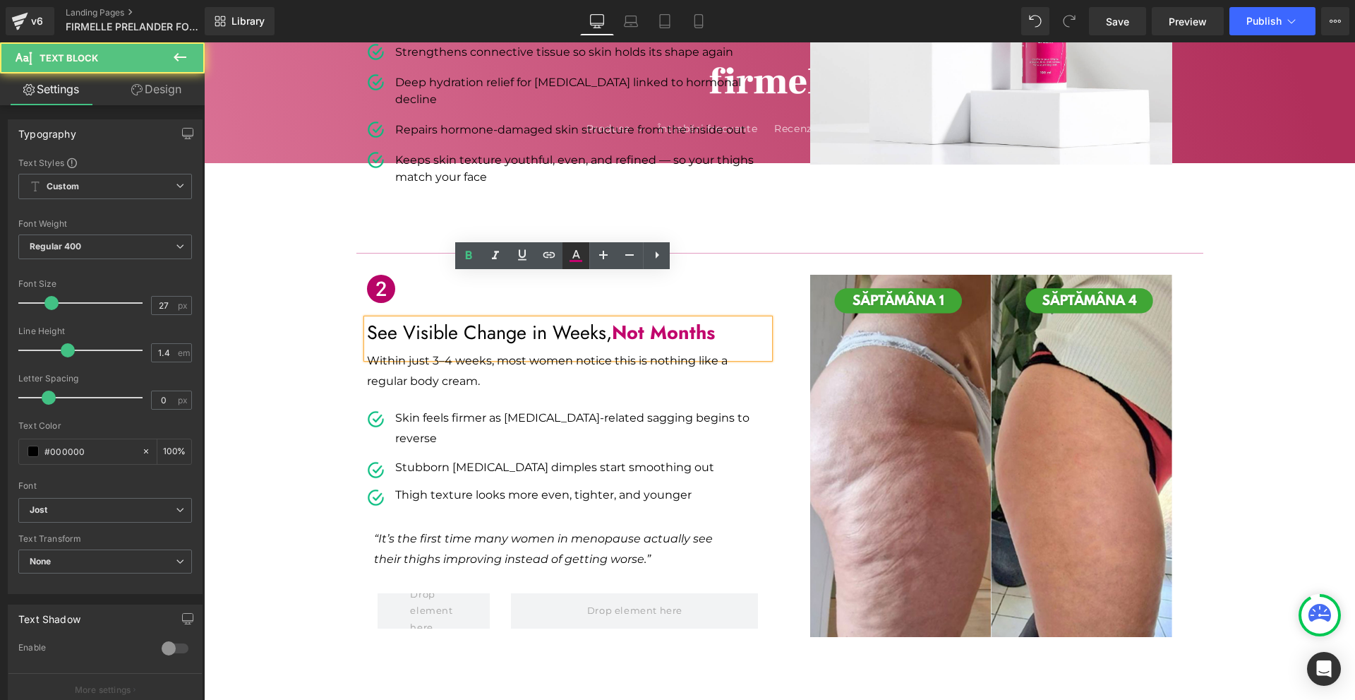
click at [580, 253] on icon at bounding box center [576, 255] width 17 height 17
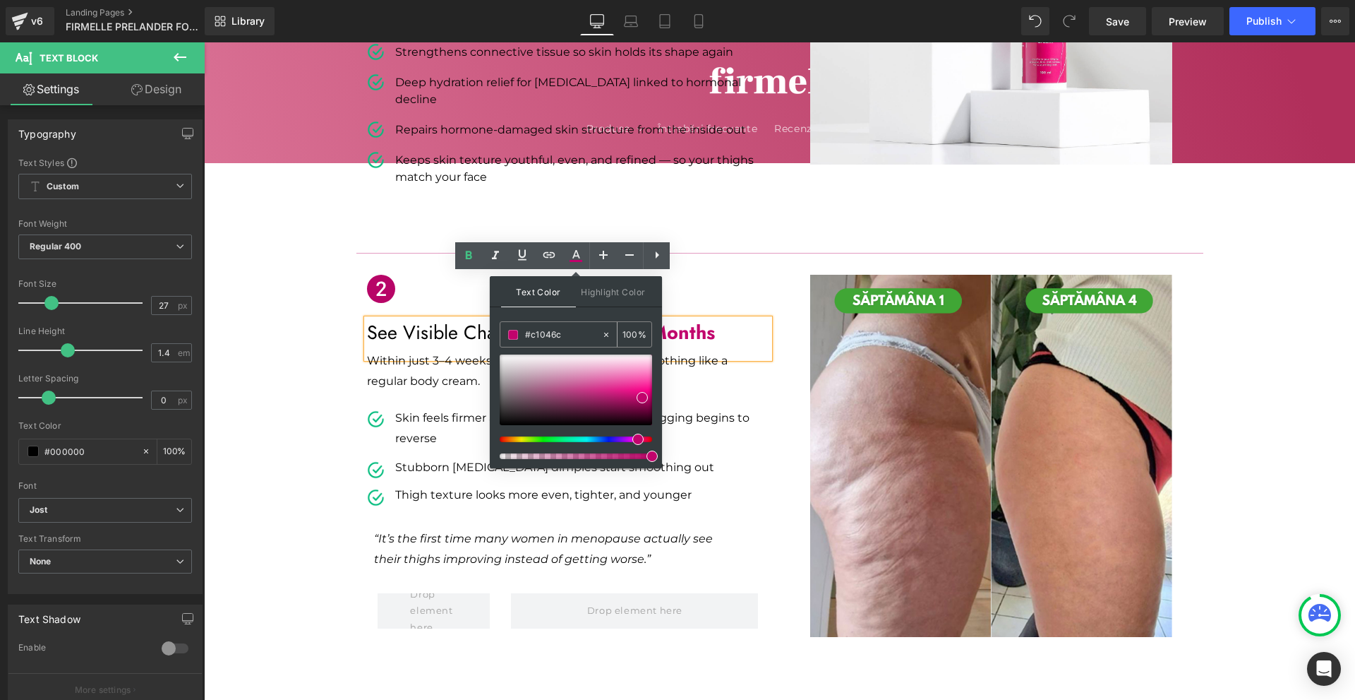
click at [573, 340] on input "#c1046c" at bounding box center [563, 335] width 76 height 16
click at [546, 541] on span "Text Block" at bounding box center [550, 549] width 44 height 17
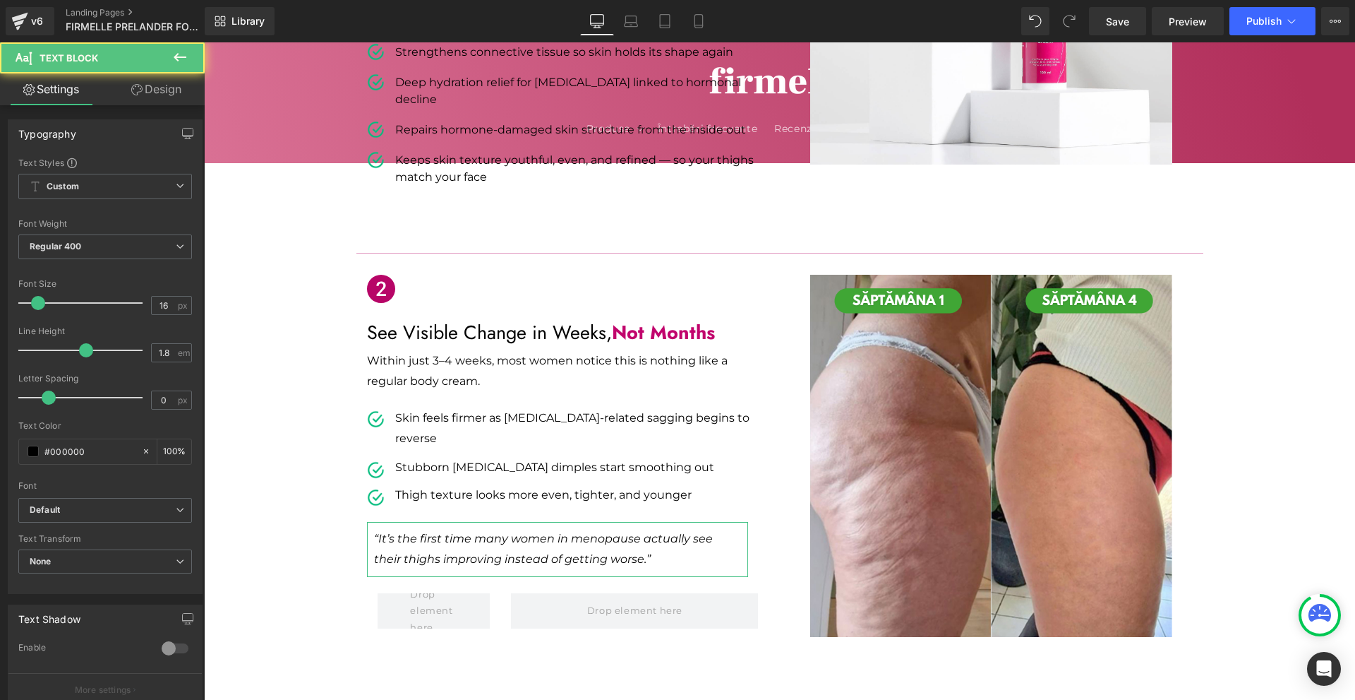
click at [131, 93] on icon at bounding box center [136, 89] width 11 height 11
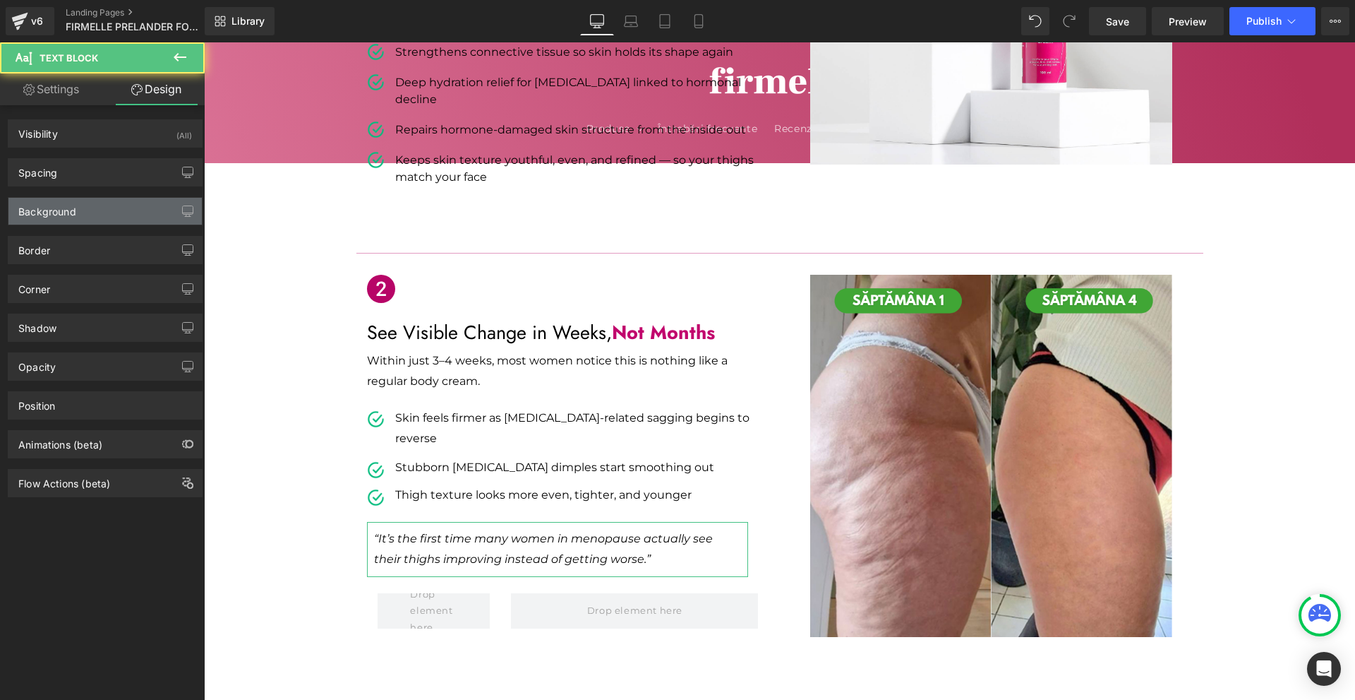
click at [64, 215] on div "Background" at bounding box center [47, 208] width 58 height 20
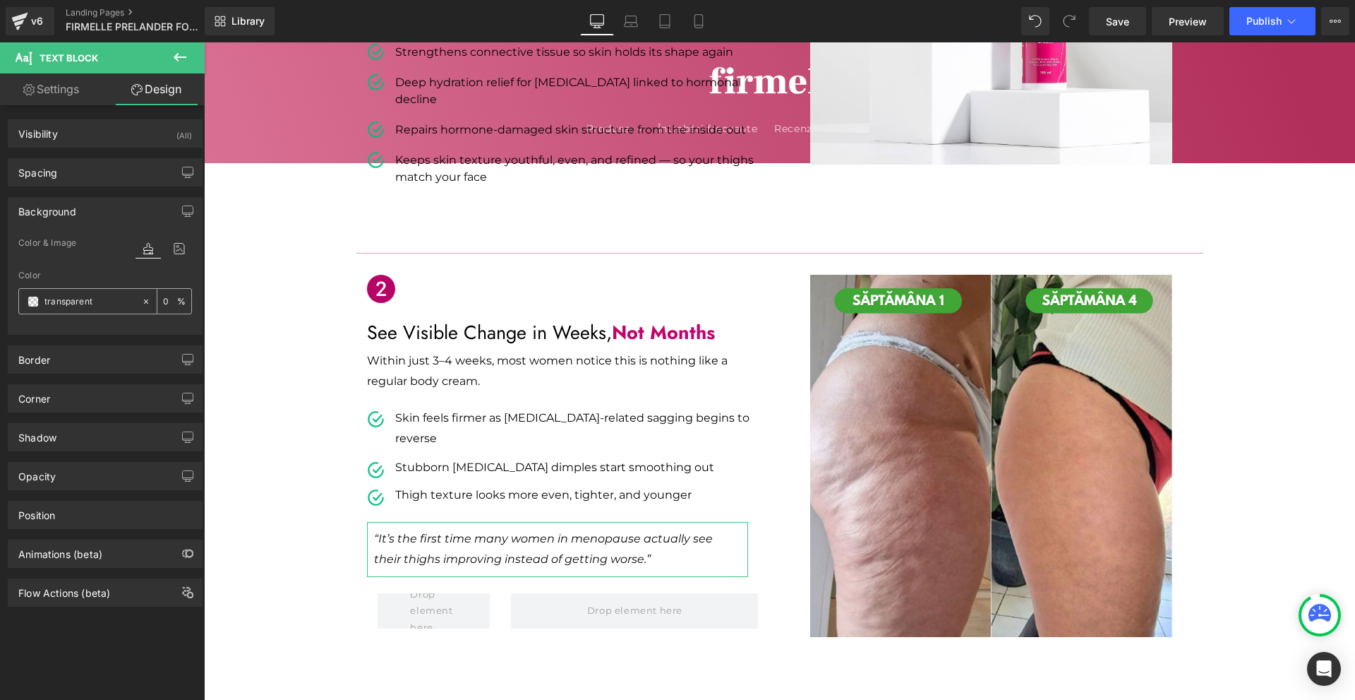
click at [83, 300] on input "transparent" at bounding box center [89, 302] width 90 height 16
paste input "#c1046c"
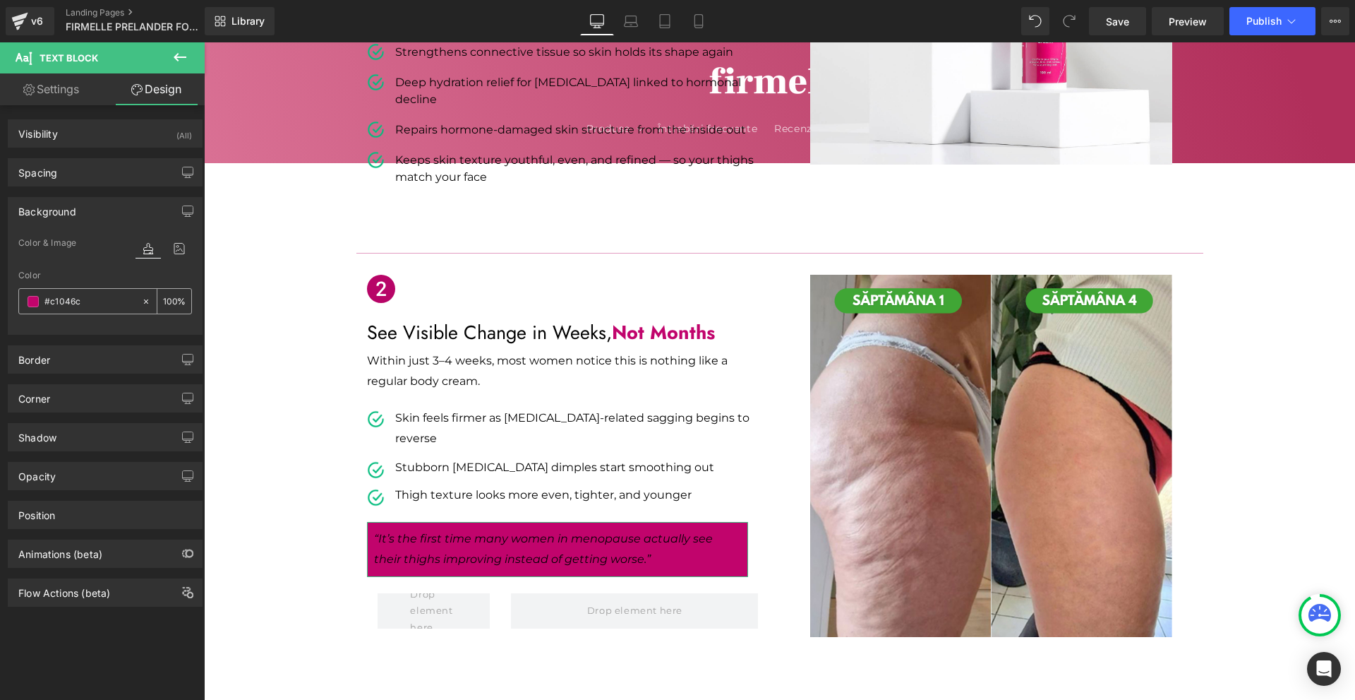
type input "#c1046c"
click at [168, 304] on input "0" at bounding box center [170, 301] width 14 height 16
type input "10"
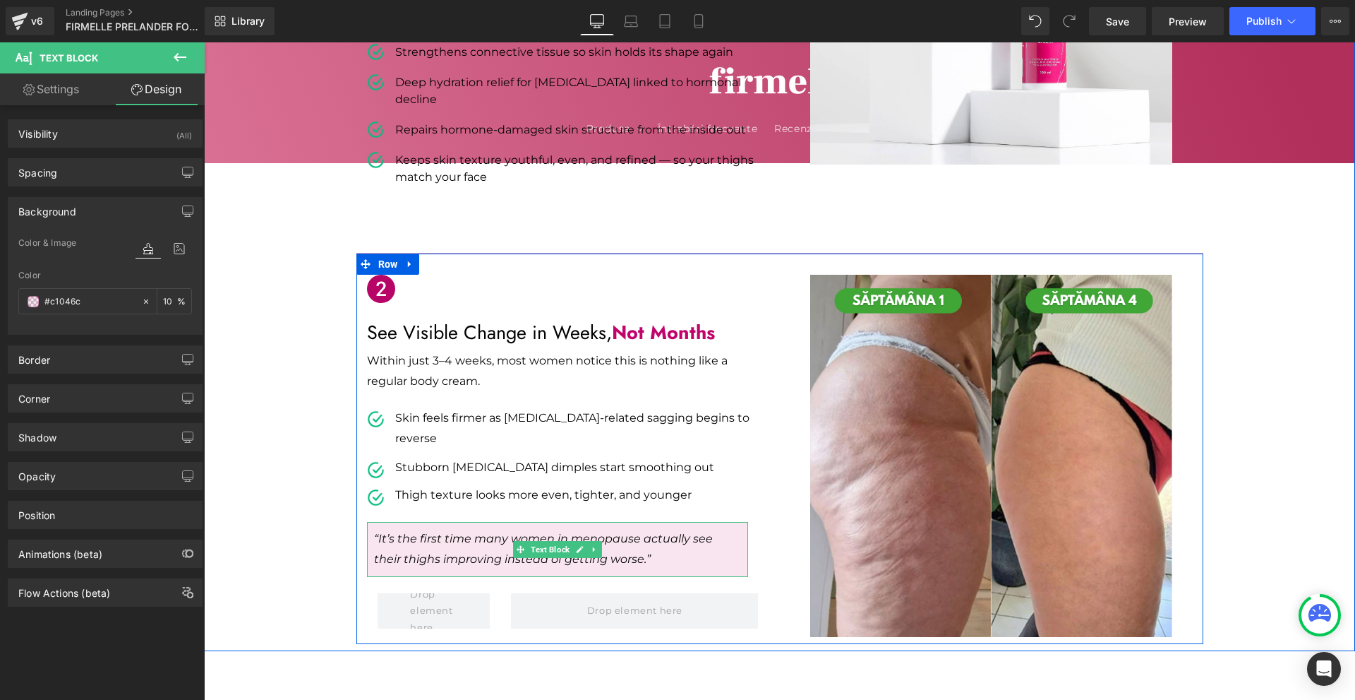
click at [464, 532] on span "“It’s the first time many women in menopause actually see their thighs improvin…" at bounding box center [543, 549] width 339 height 34
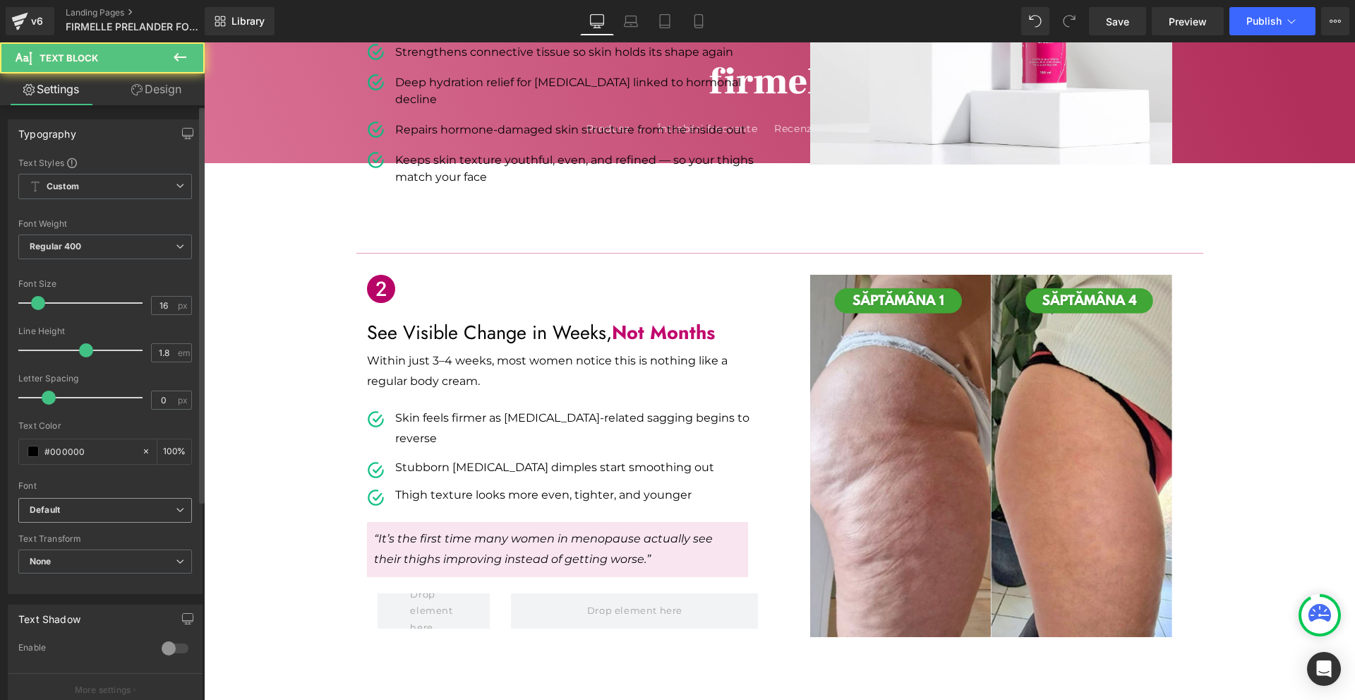
click at [107, 500] on span "Default" at bounding box center [105, 510] width 174 height 25
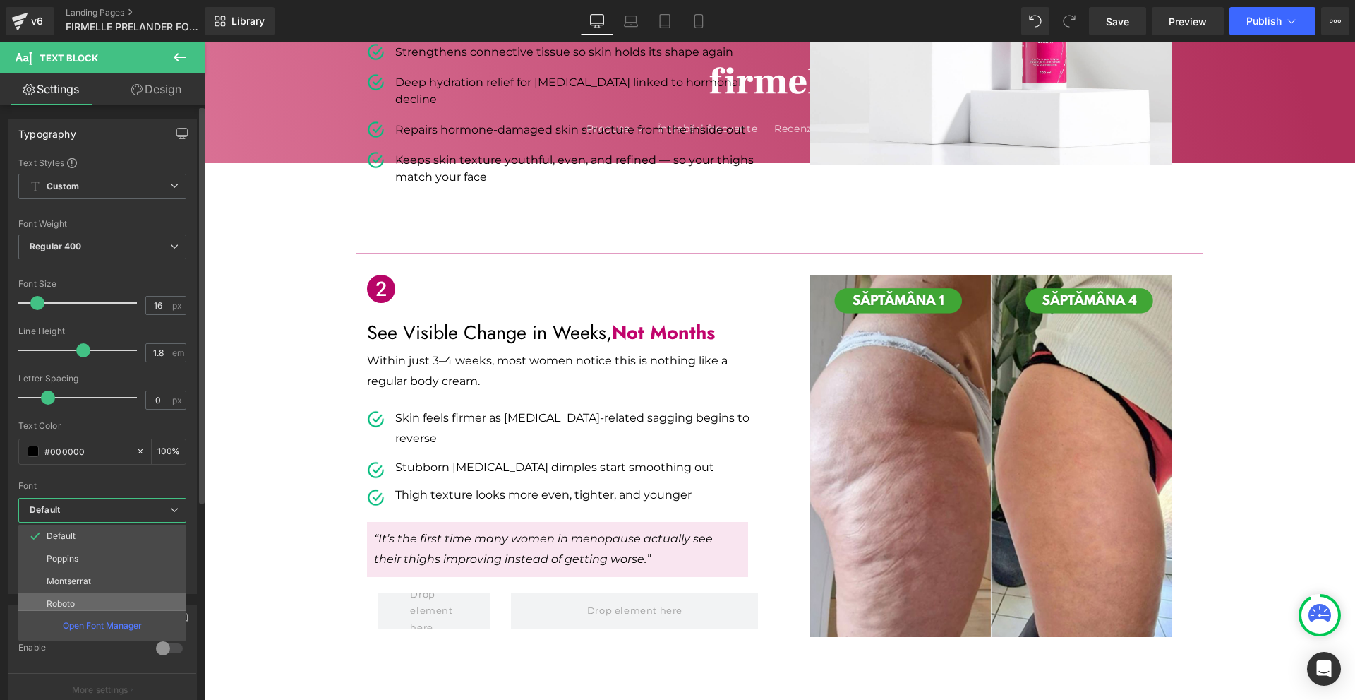
click at [73, 599] on p "Roboto" at bounding box center [61, 604] width 28 height 10
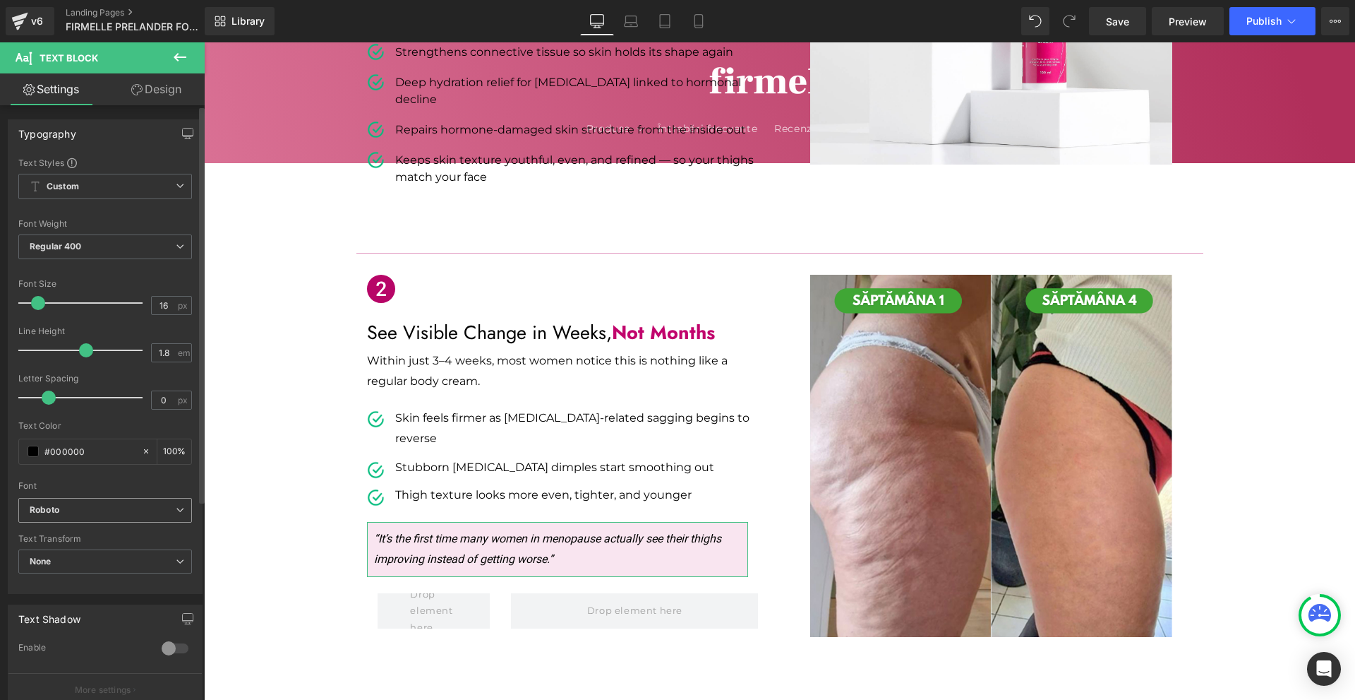
click at [98, 507] on b "Roboto" at bounding box center [103, 510] width 146 height 12
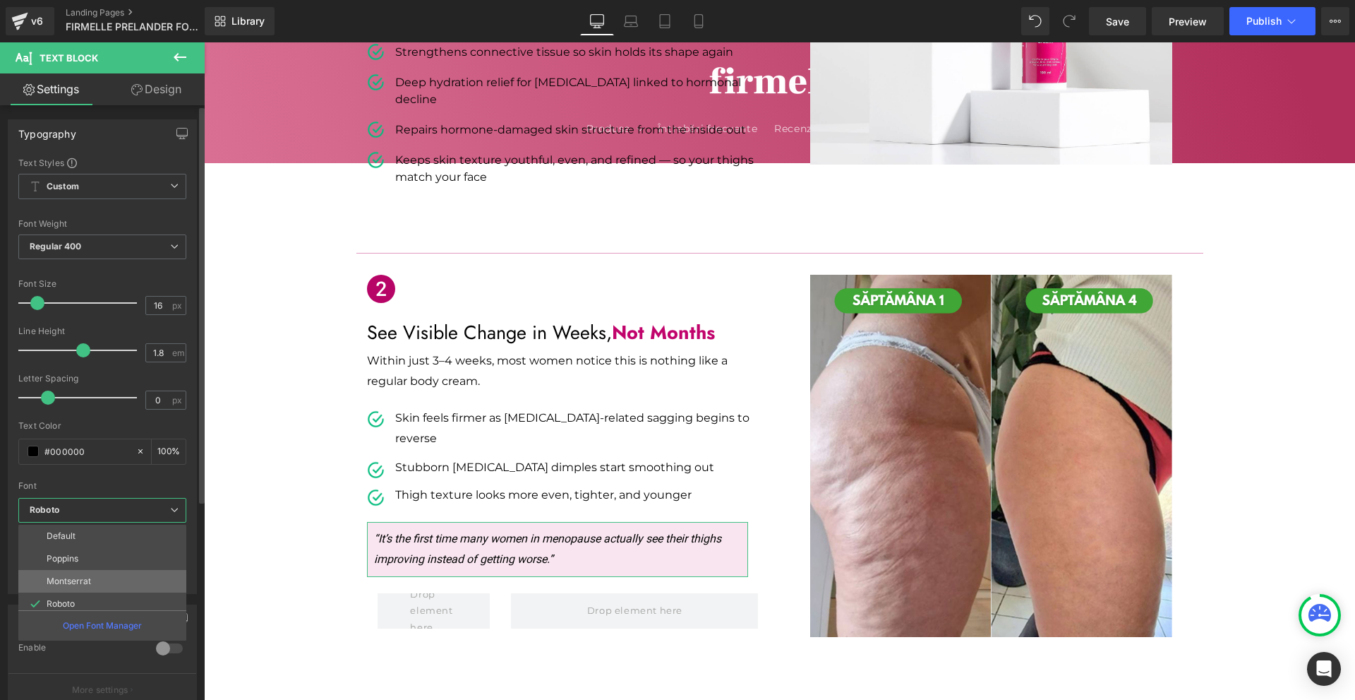
click at [96, 580] on li "Montserrat" at bounding box center [105, 581] width 174 height 23
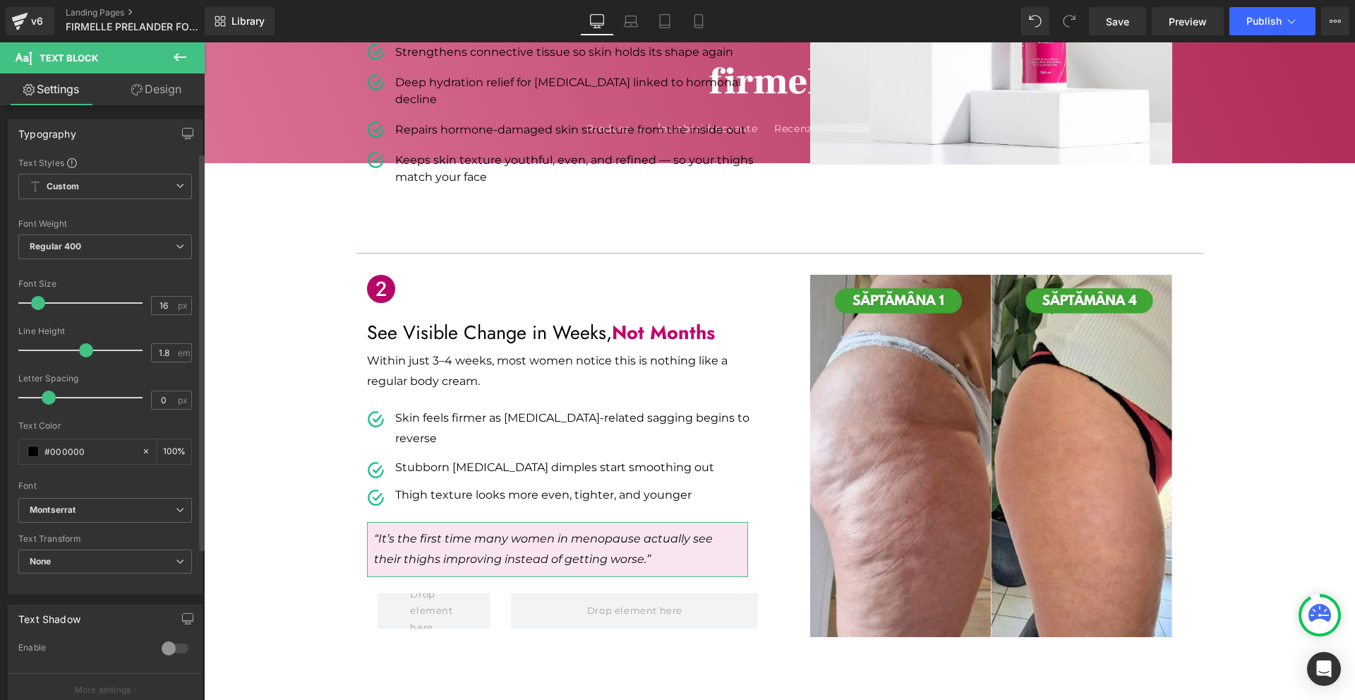
scroll to position [71, 0]
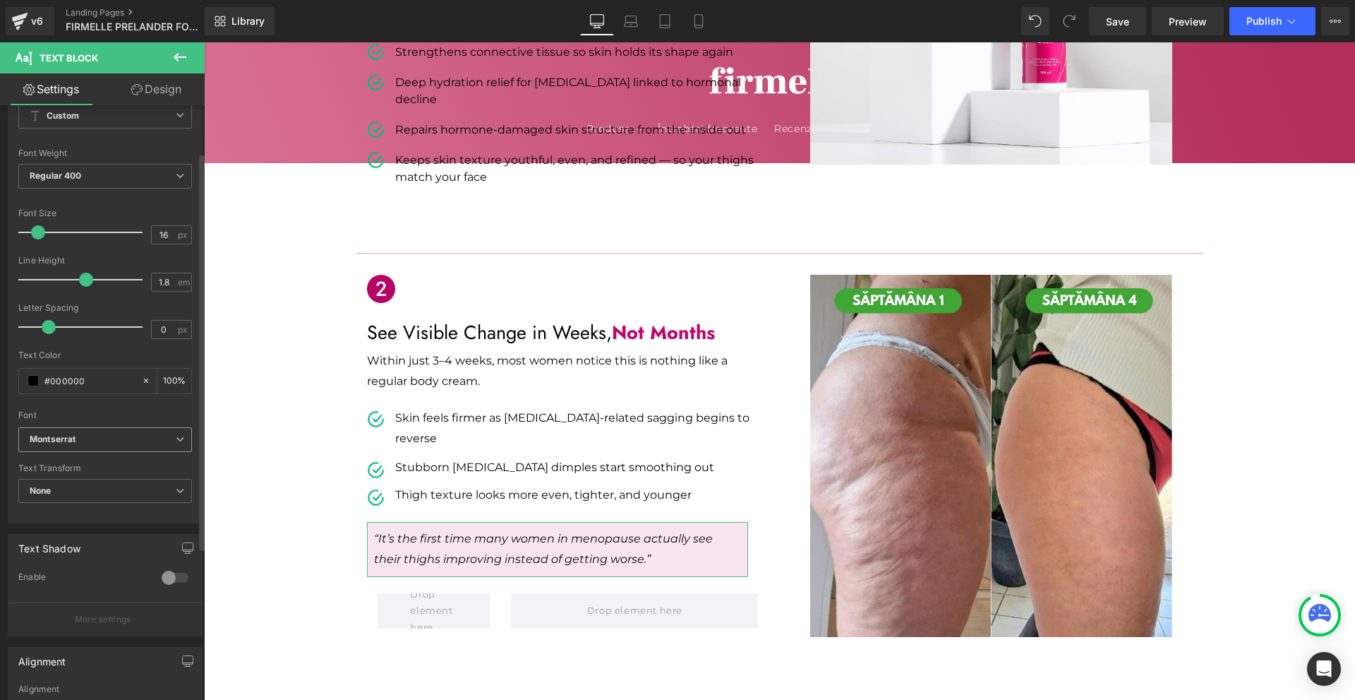
drag, startPoint x: 71, startPoint y: 443, endPoint x: 100, endPoint y: 467, distance: 37.2
click at [71, 443] on icon "Montserrat" at bounding box center [53, 439] width 46 height 12
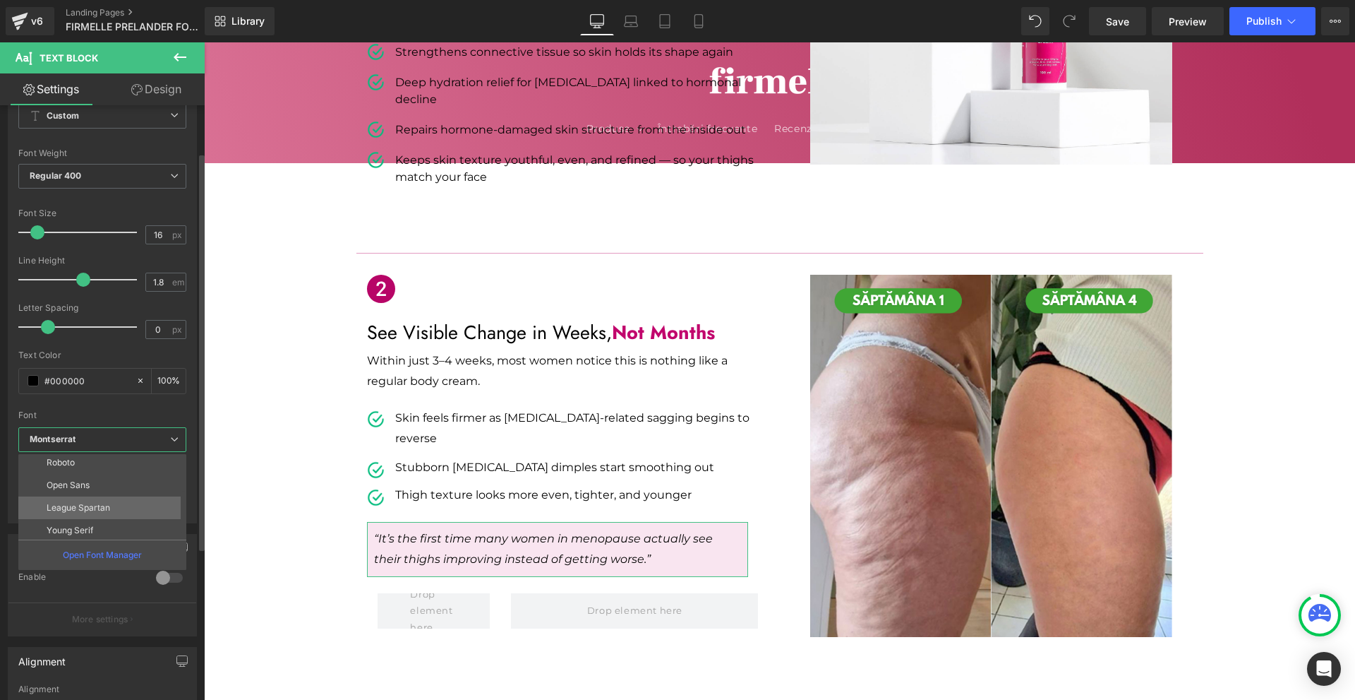
click at [119, 514] on li "League Spartan" at bounding box center [105, 507] width 174 height 23
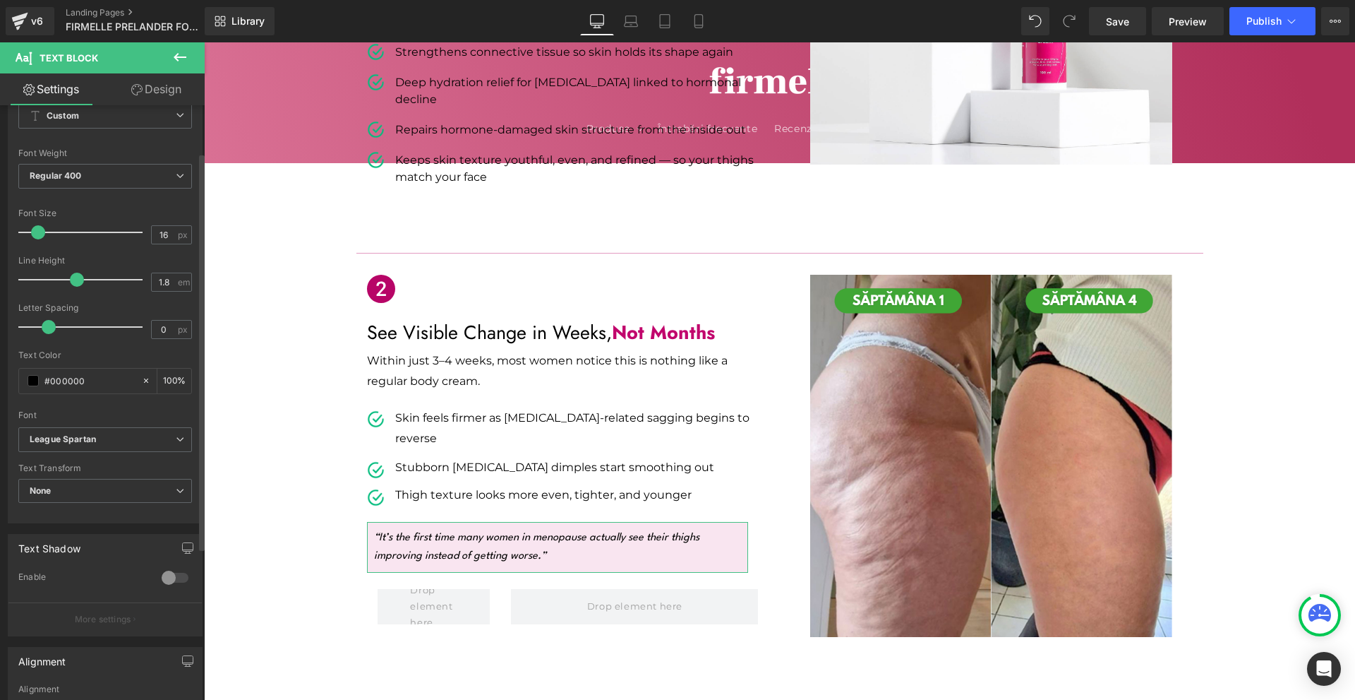
drag, startPoint x: 83, startPoint y: 280, endPoint x: 73, endPoint y: 280, distance: 10.6
click at [73, 280] on span at bounding box center [77, 279] width 14 height 14
click at [55, 440] on icon "League Spartan" at bounding box center [63, 439] width 66 height 12
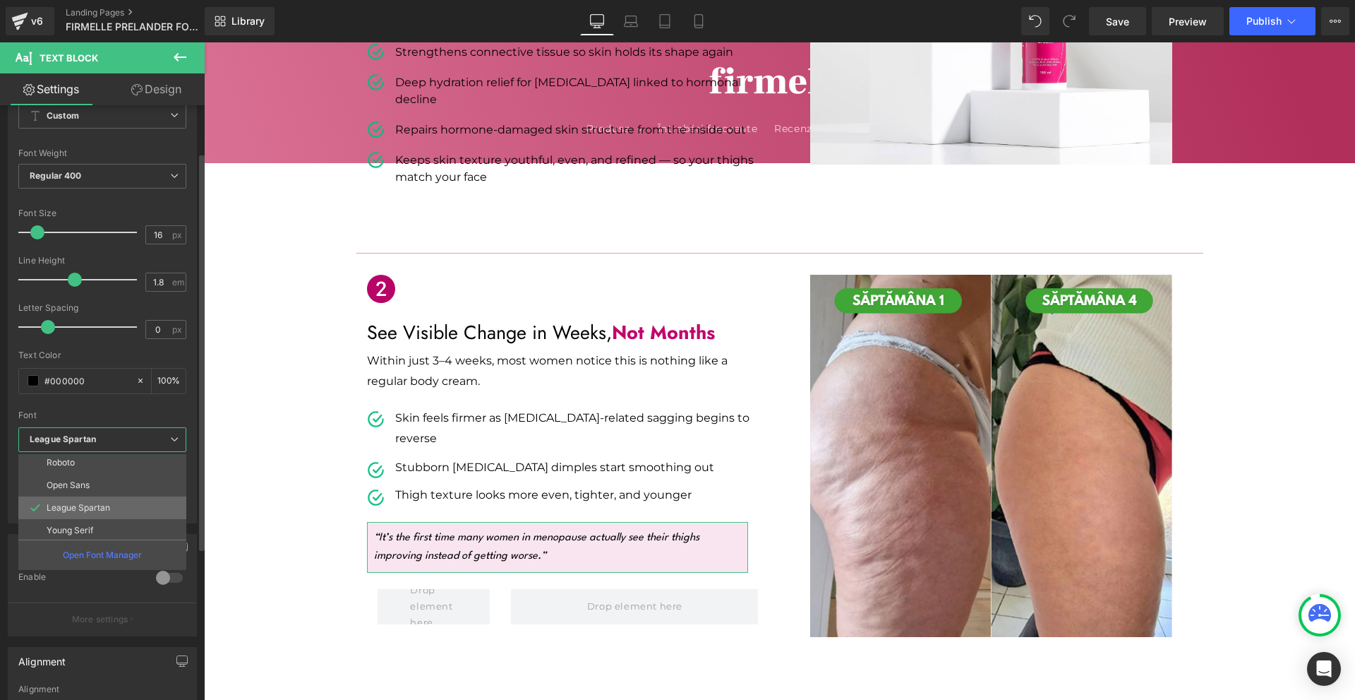
scroll to position [141, 0]
click at [108, 510] on li "[PERSON_NAME] Libre" at bounding box center [105, 504] width 174 height 23
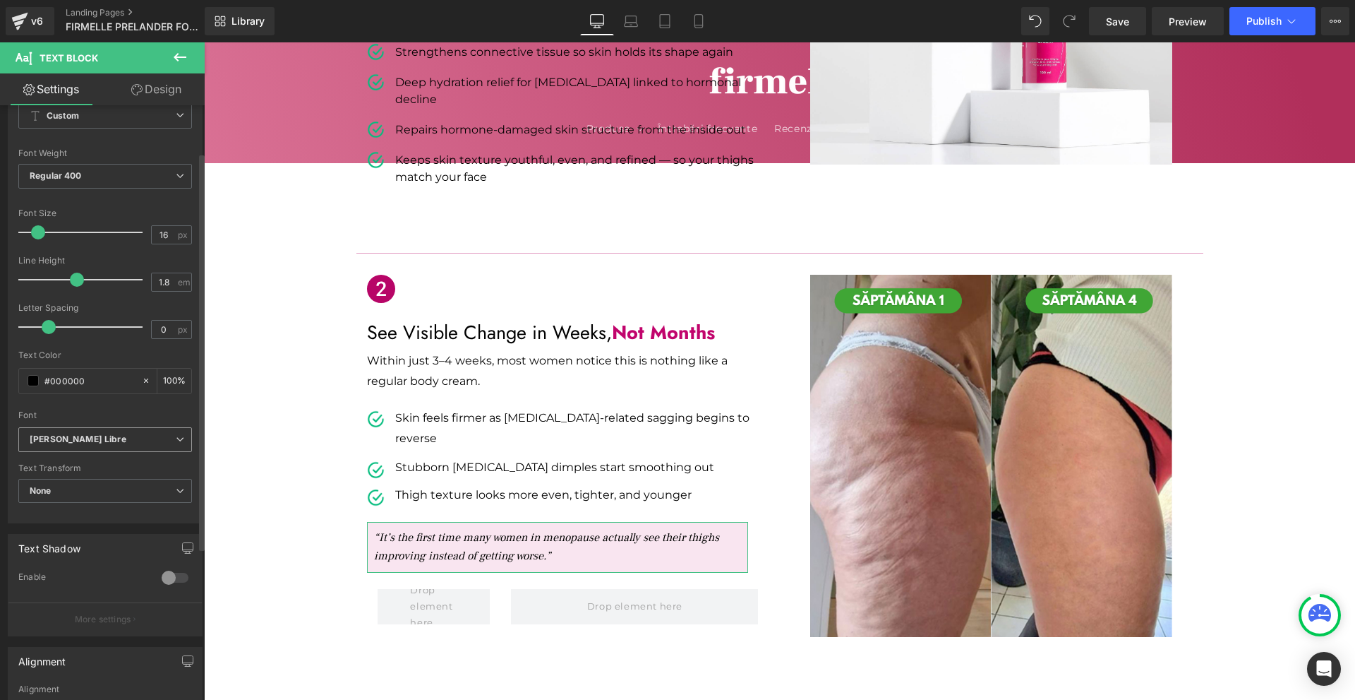
click at [95, 432] on span "[PERSON_NAME] Libre" at bounding box center [105, 439] width 174 height 25
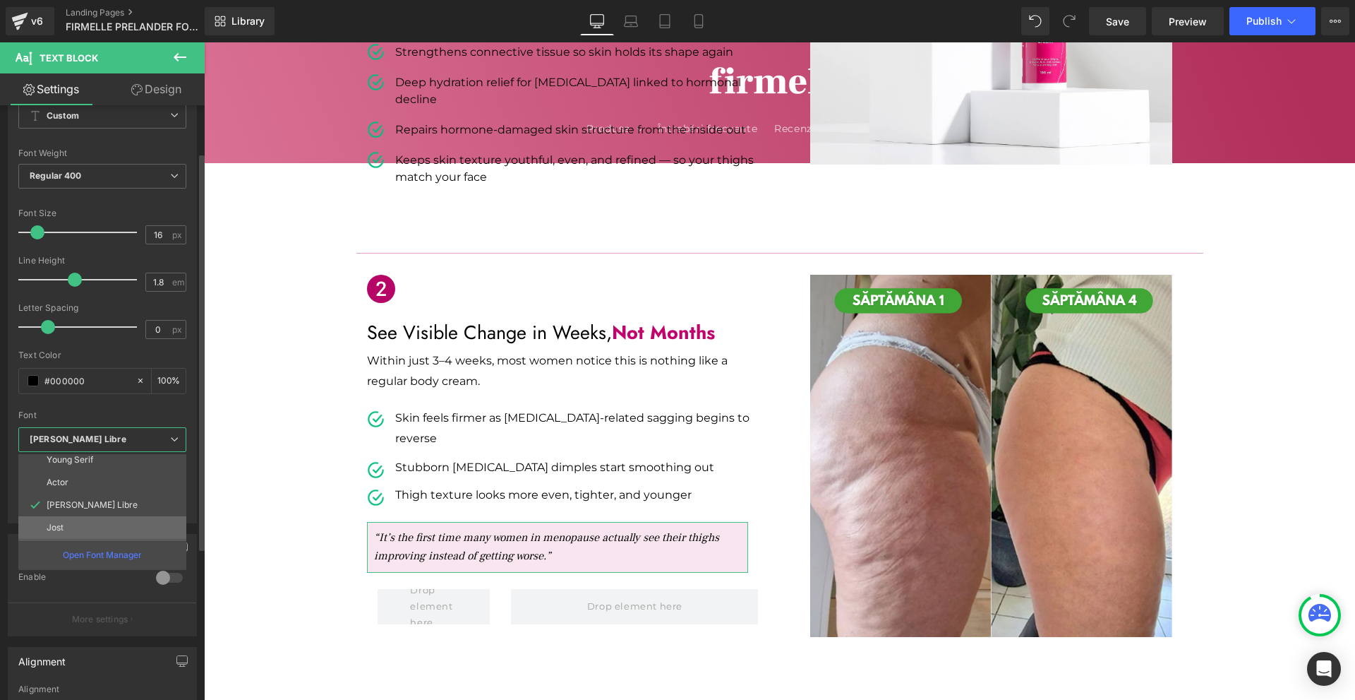
click at [93, 517] on li "Jost" at bounding box center [105, 527] width 174 height 23
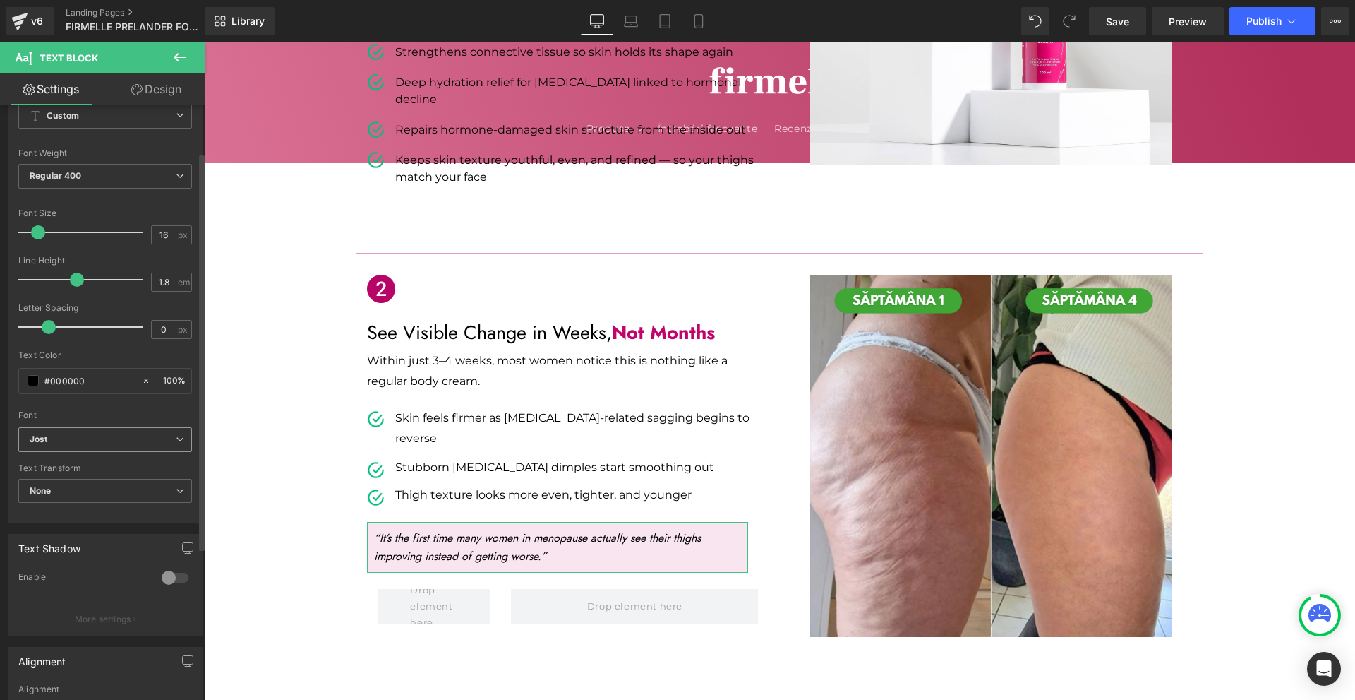
drag, startPoint x: 82, startPoint y: 438, endPoint x: 87, endPoint y: 448, distance: 11.7
click at [80, 434] on b "Jost" at bounding box center [103, 439] width 146 height 12
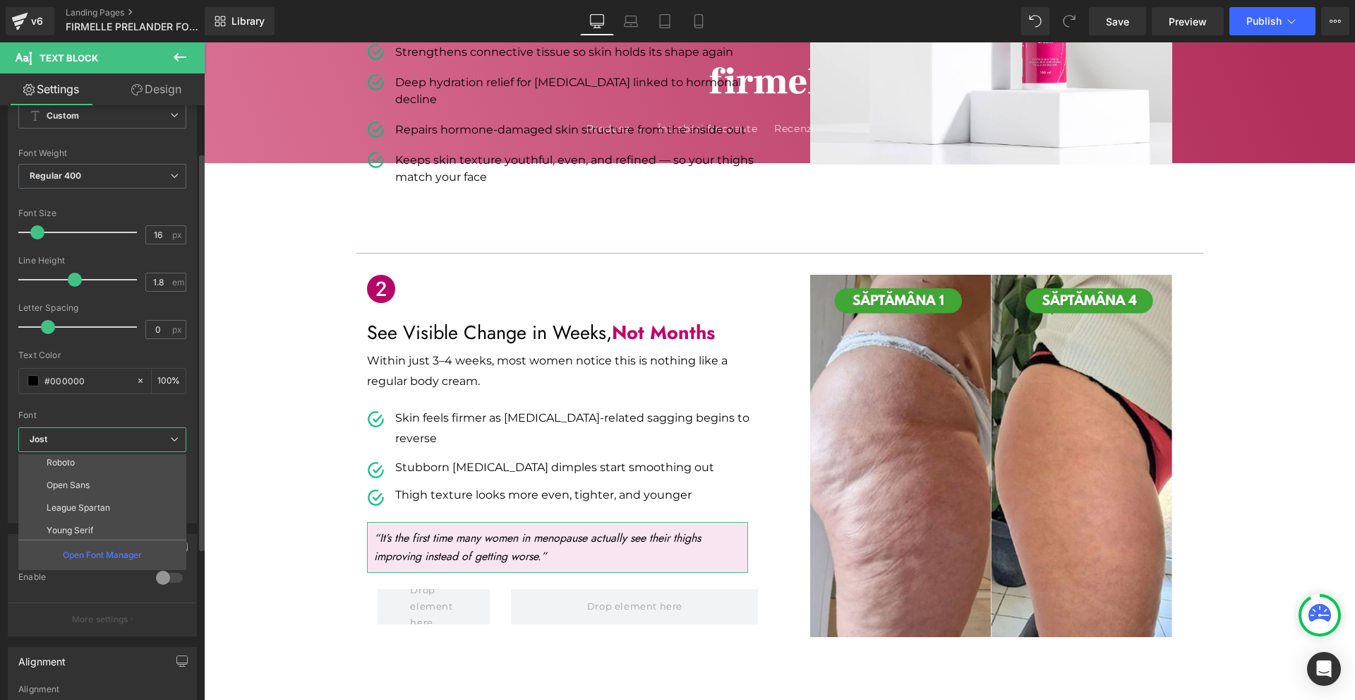
scroll to position [0, 0]
click at [93, 507] on li "Montserrat" at bounding box center [105, 510] width 174 height 23
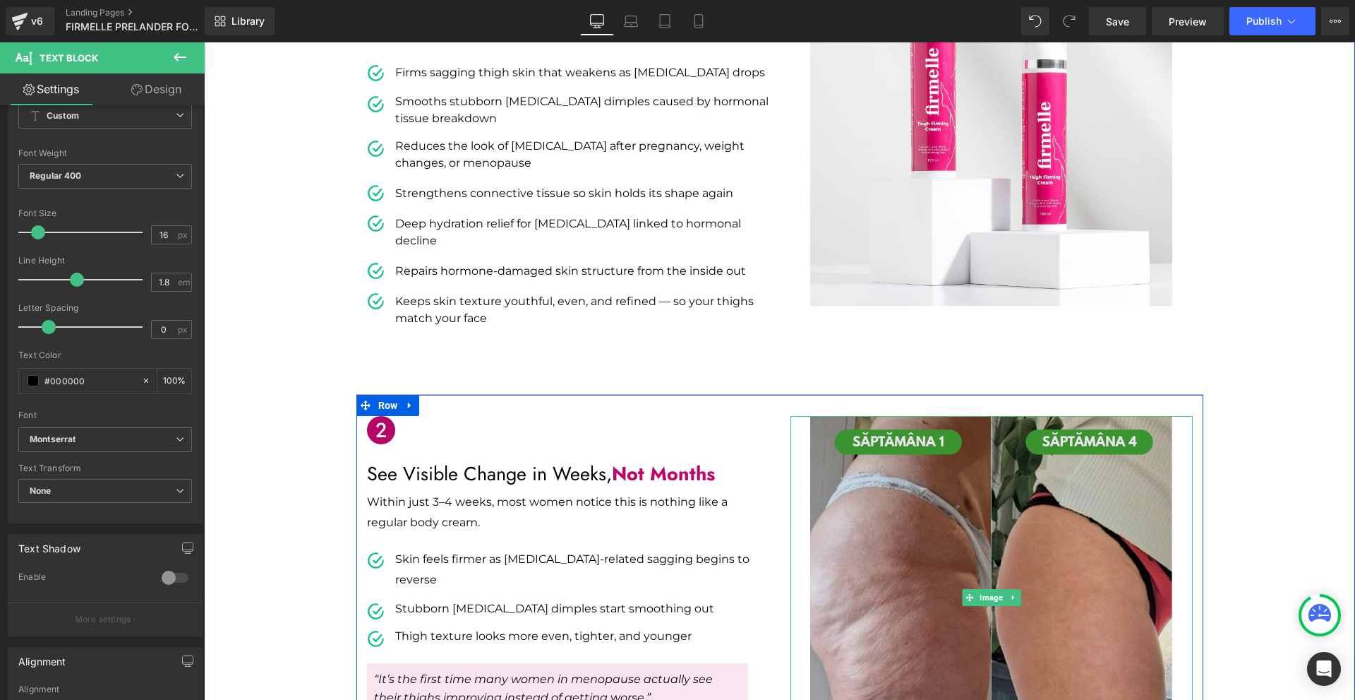
scroll to position [777, 0]
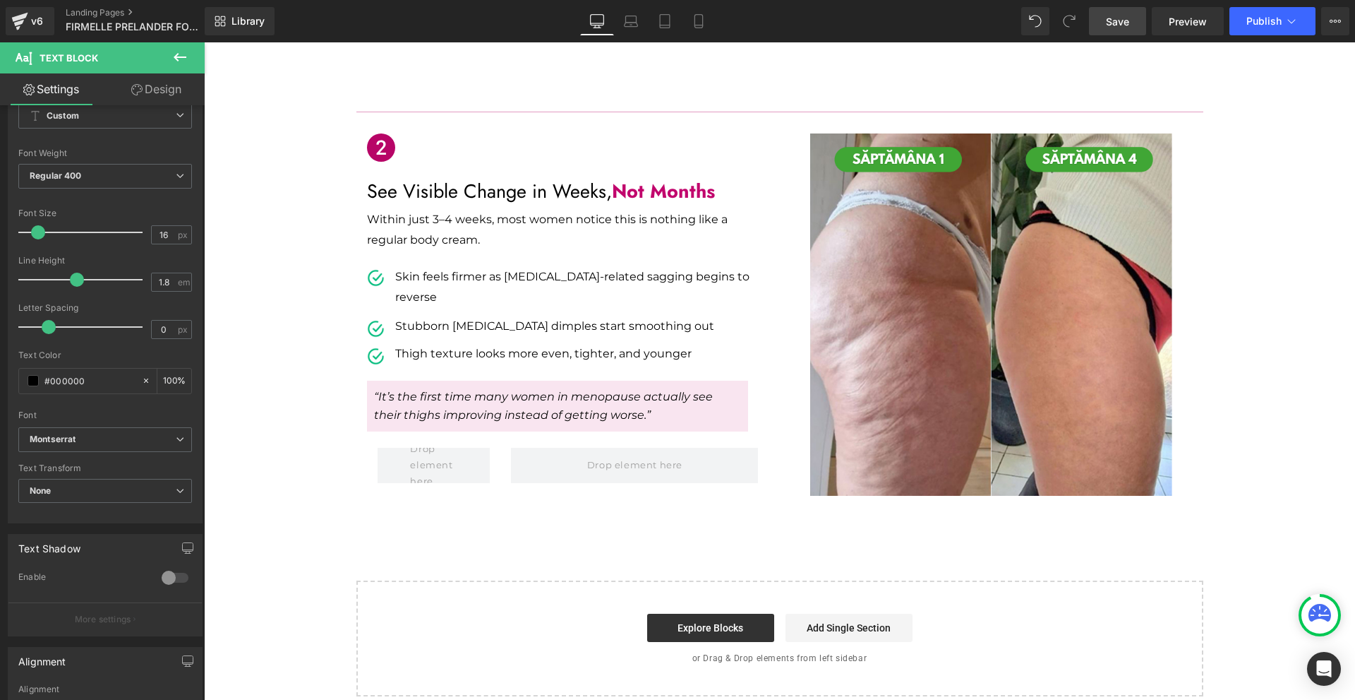
click at [1113, 19] on span "Save" at bounding box center [1117, 21] width 23 height 15
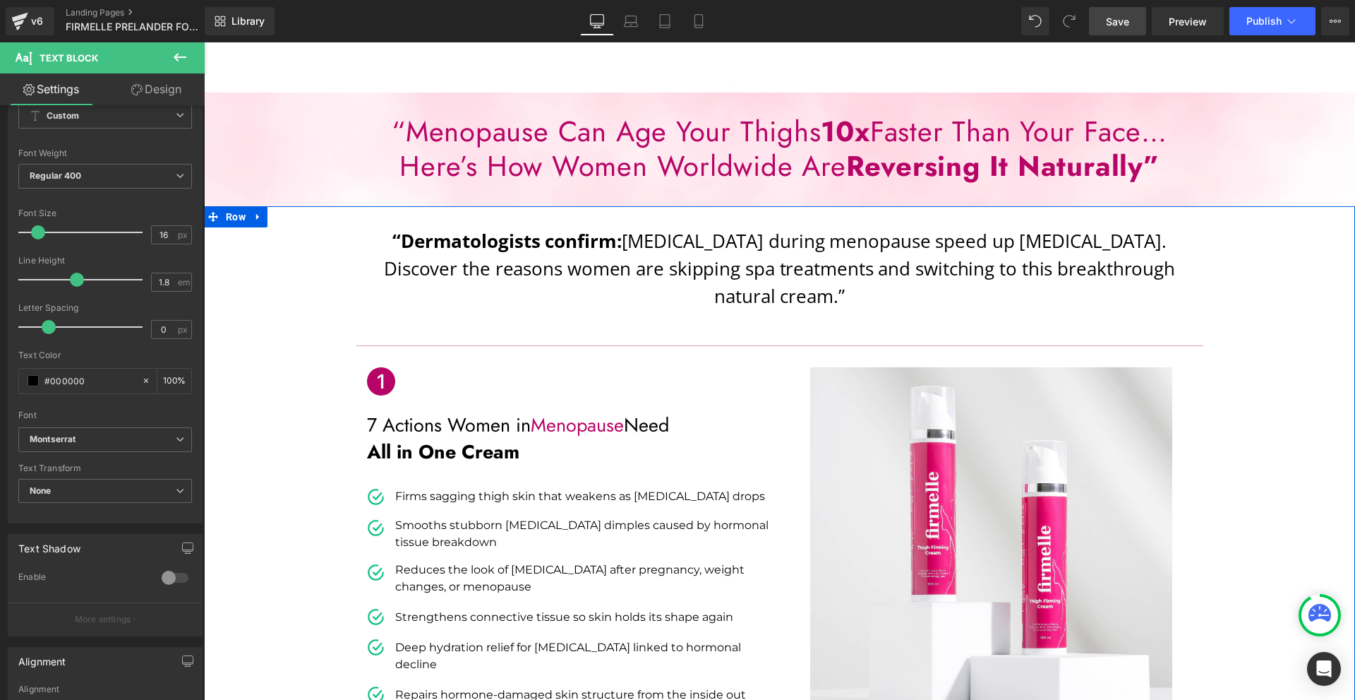
scroll to position [0, 0]
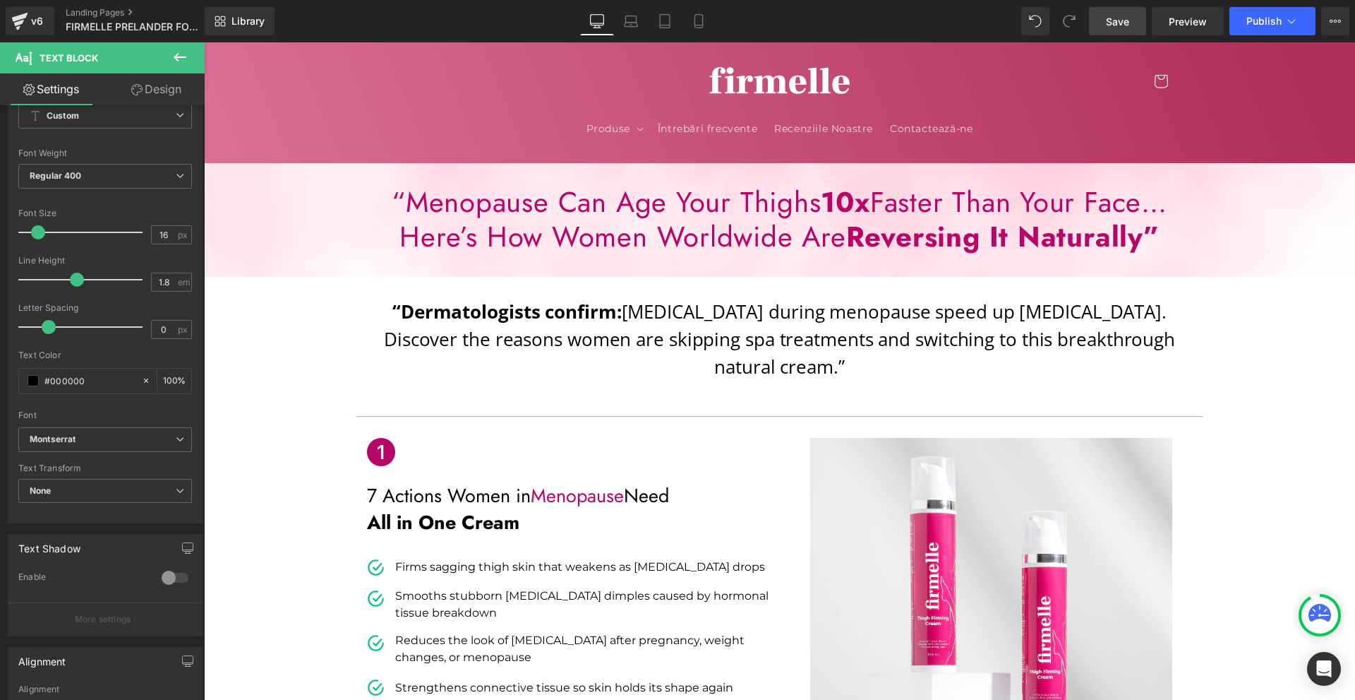
click at [1127, 20] on span "Save" at bounding box center [1117, 21] width 23 height 15
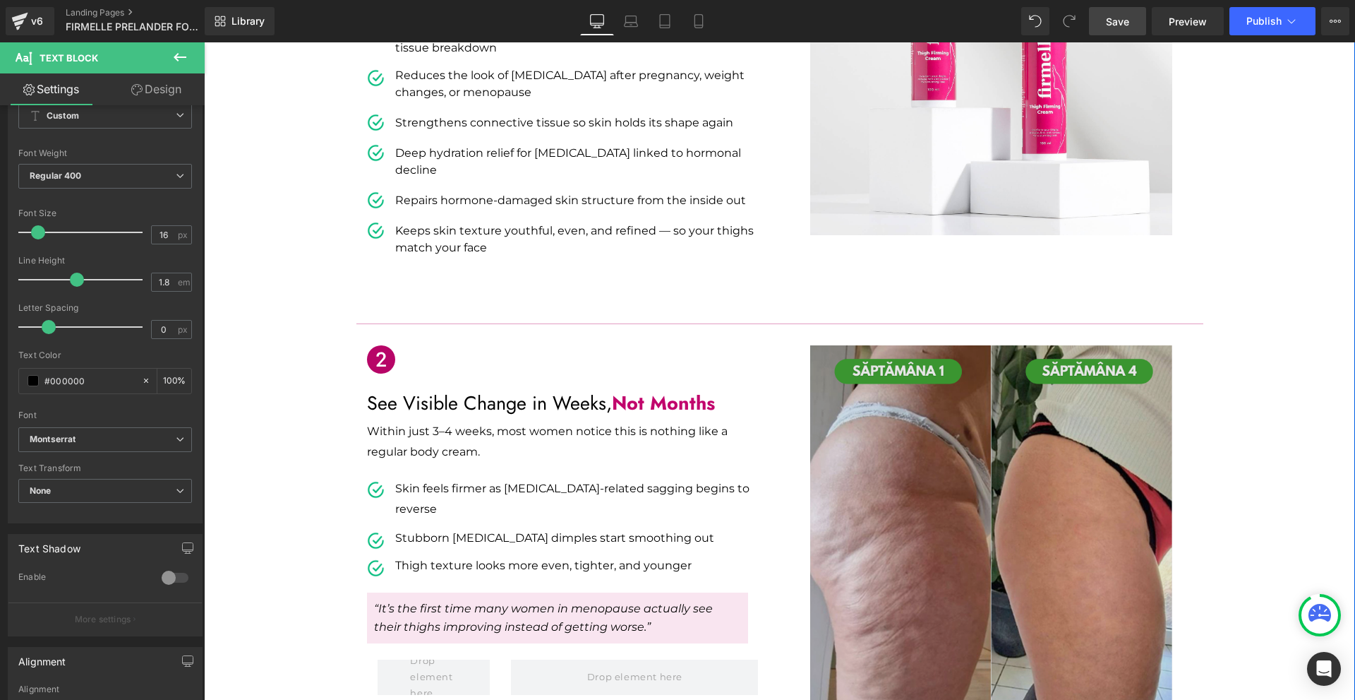
scroll to position [706, 0]
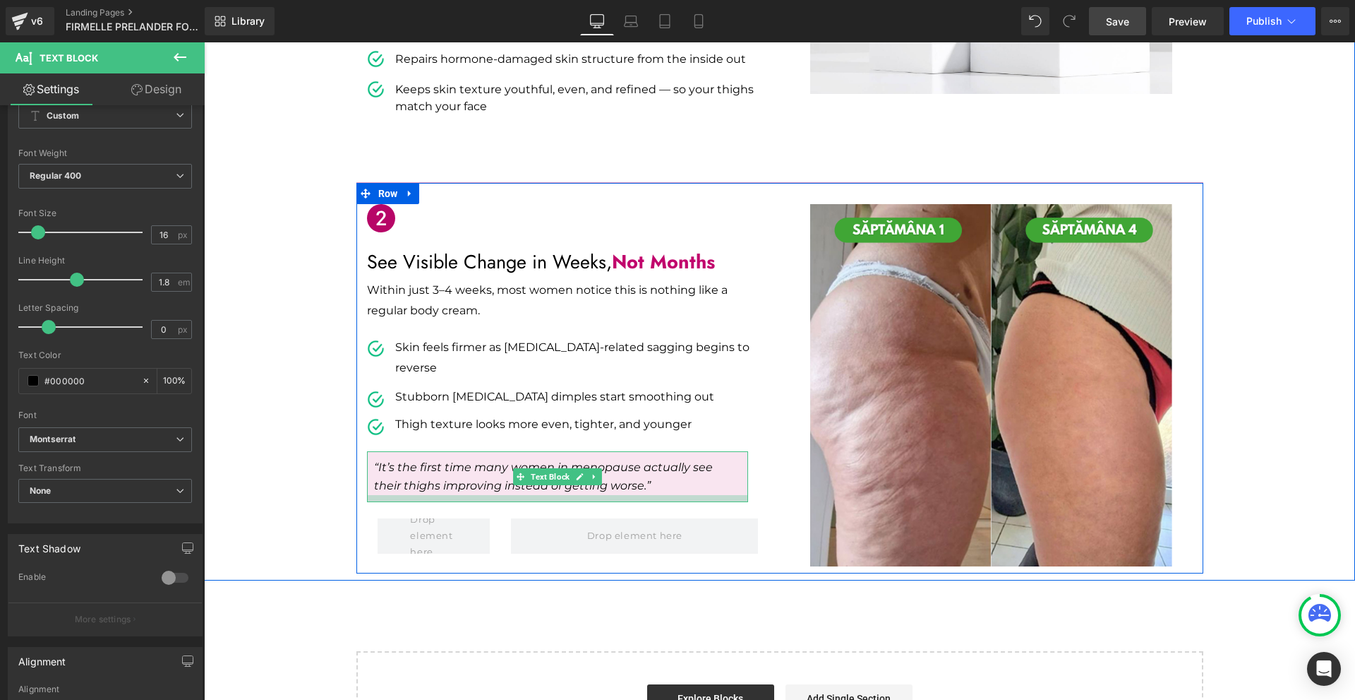
click at [440, 495] on div at bounding box center [557, 498] width 381 height 7
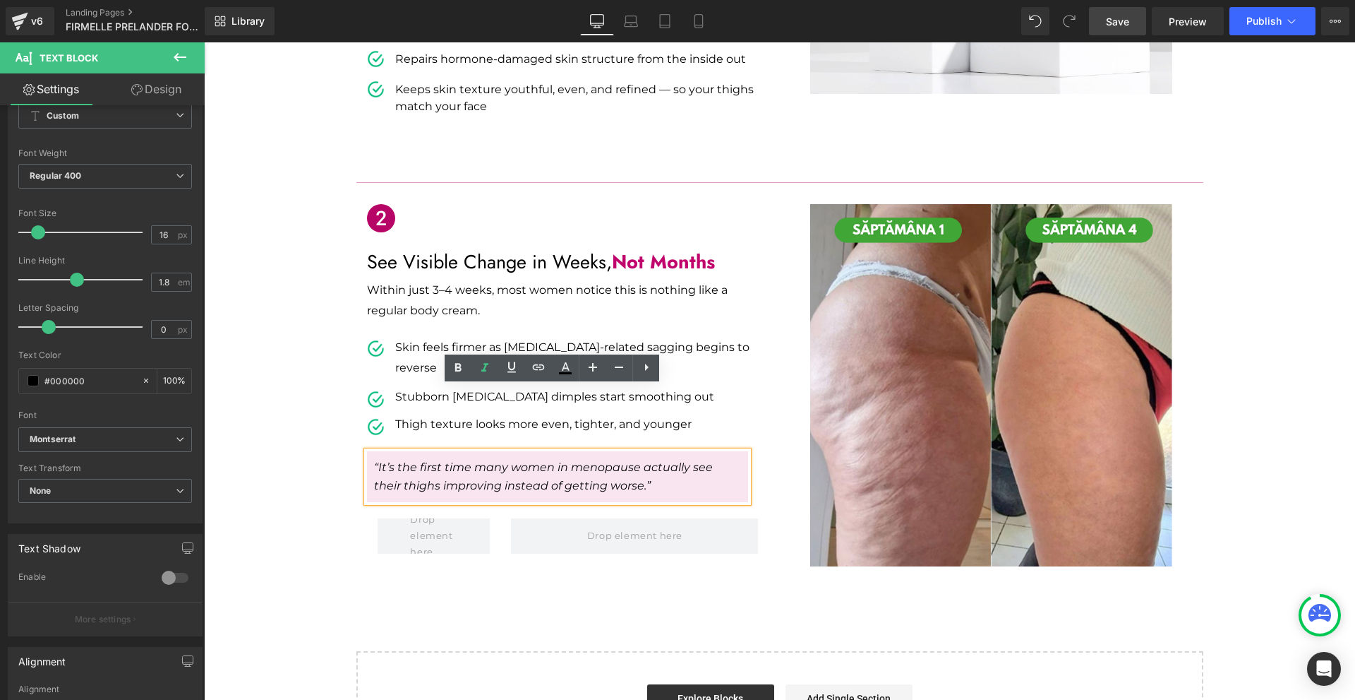
click at [320, 434] on div "“Dermatologists confirm: [MEDICAL_DATA] during menopause speed up [MEDICAL_DATA…" at bounding box center [779, 72] width 1151 height 1002
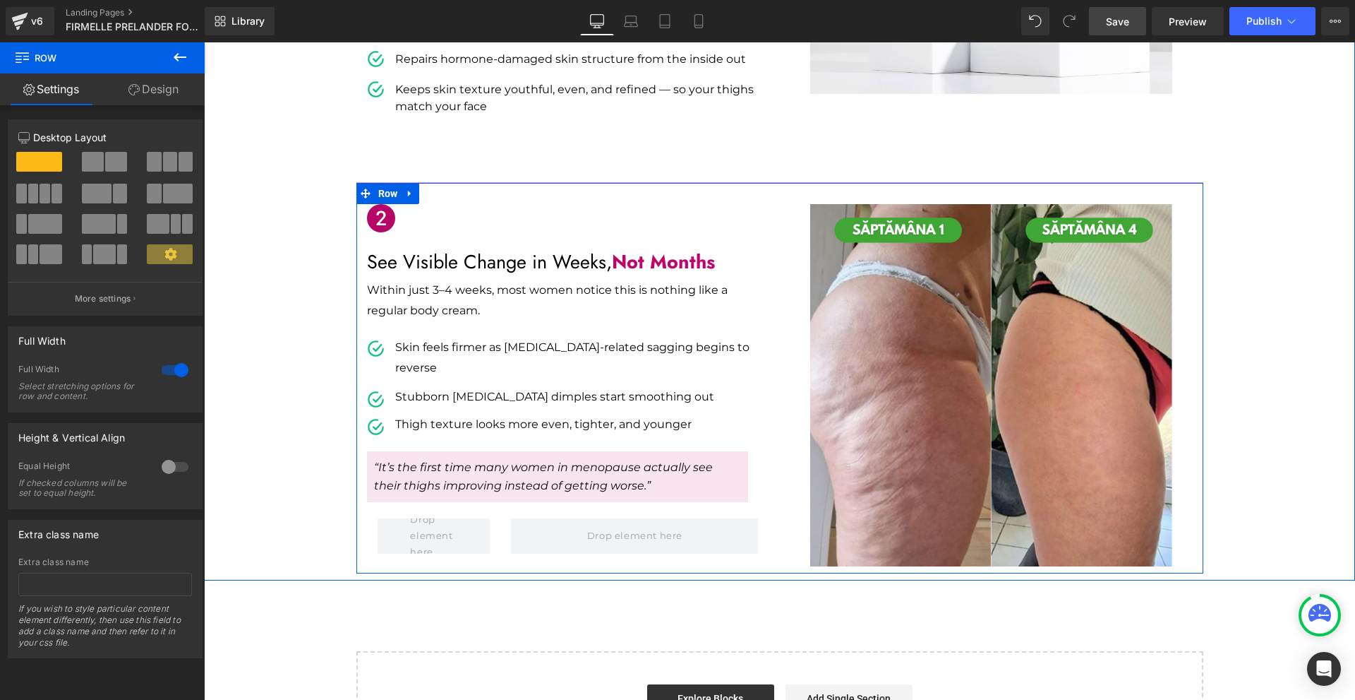
click at [424, 280] on p "Within just 3–4 weeks, most women notice this is nothing like a regular body cr…" at bounding box center [557, 300] width 381 height 41
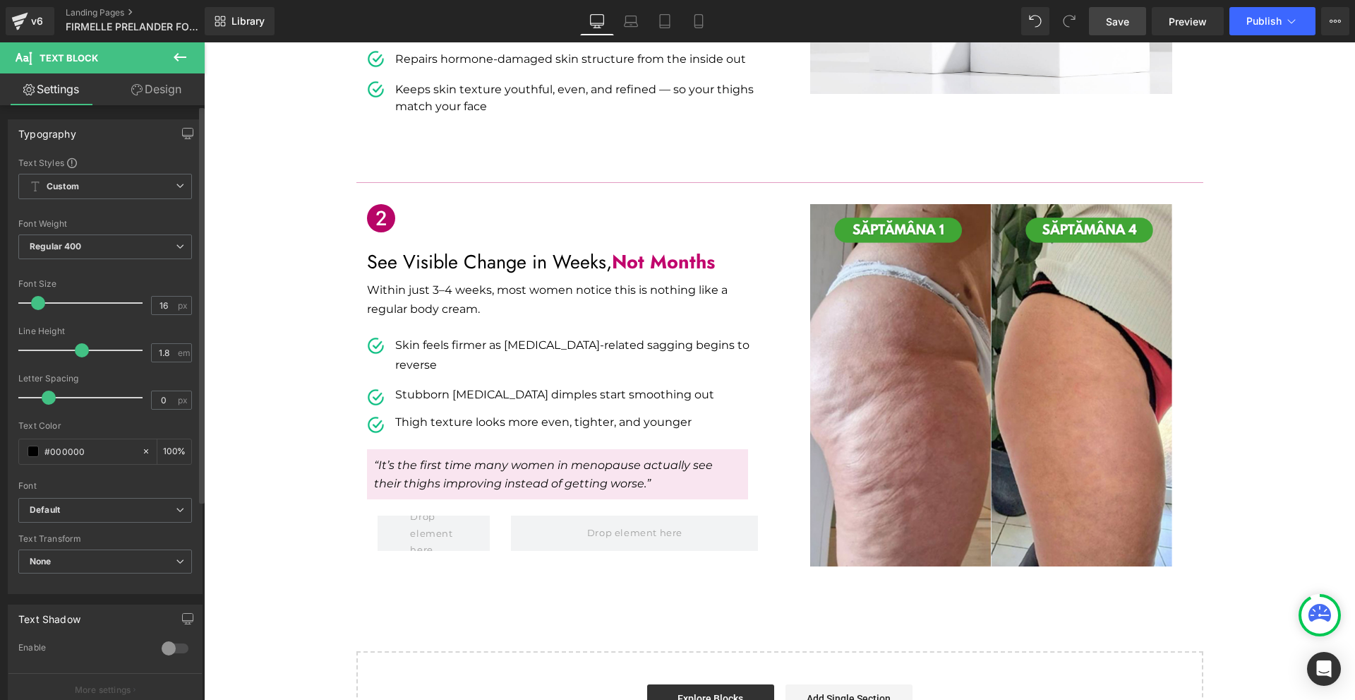
click at [71, 347] on div at bounding box center [83, 350] width 117 height 28
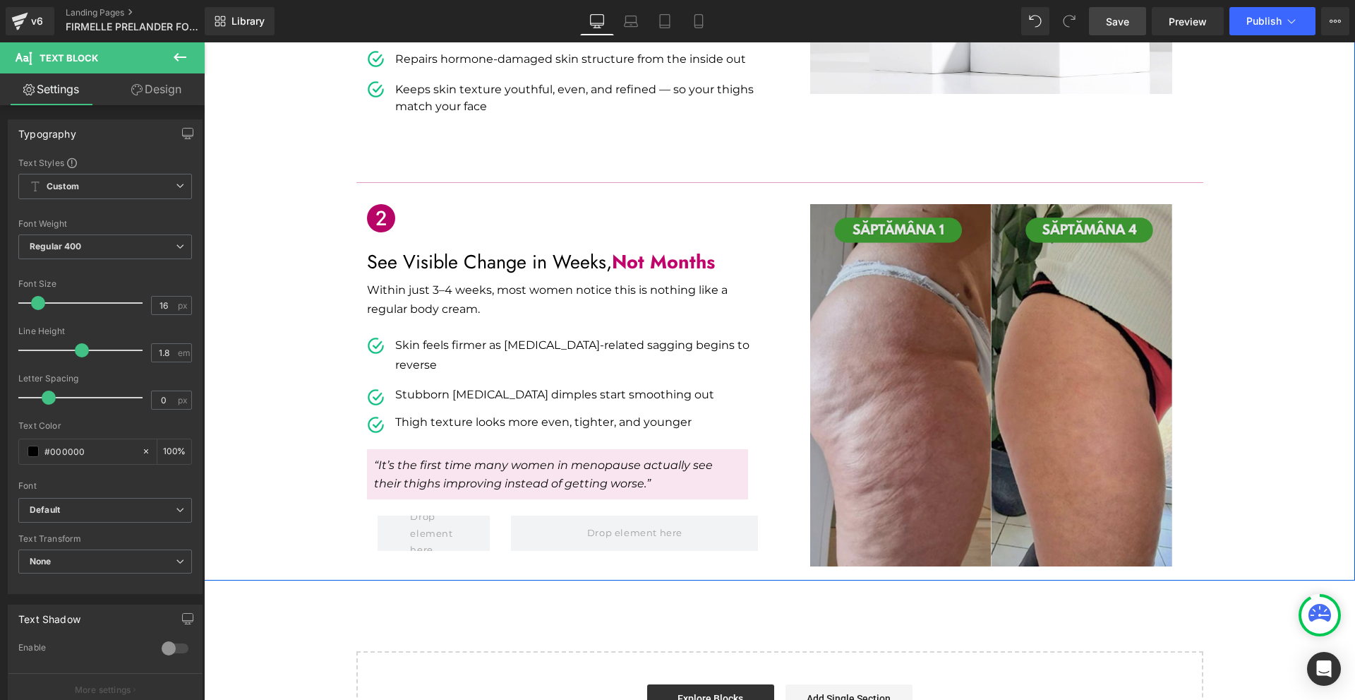
click at [1079, 371] on img at bounding box center [991, 385] width 362 height 362
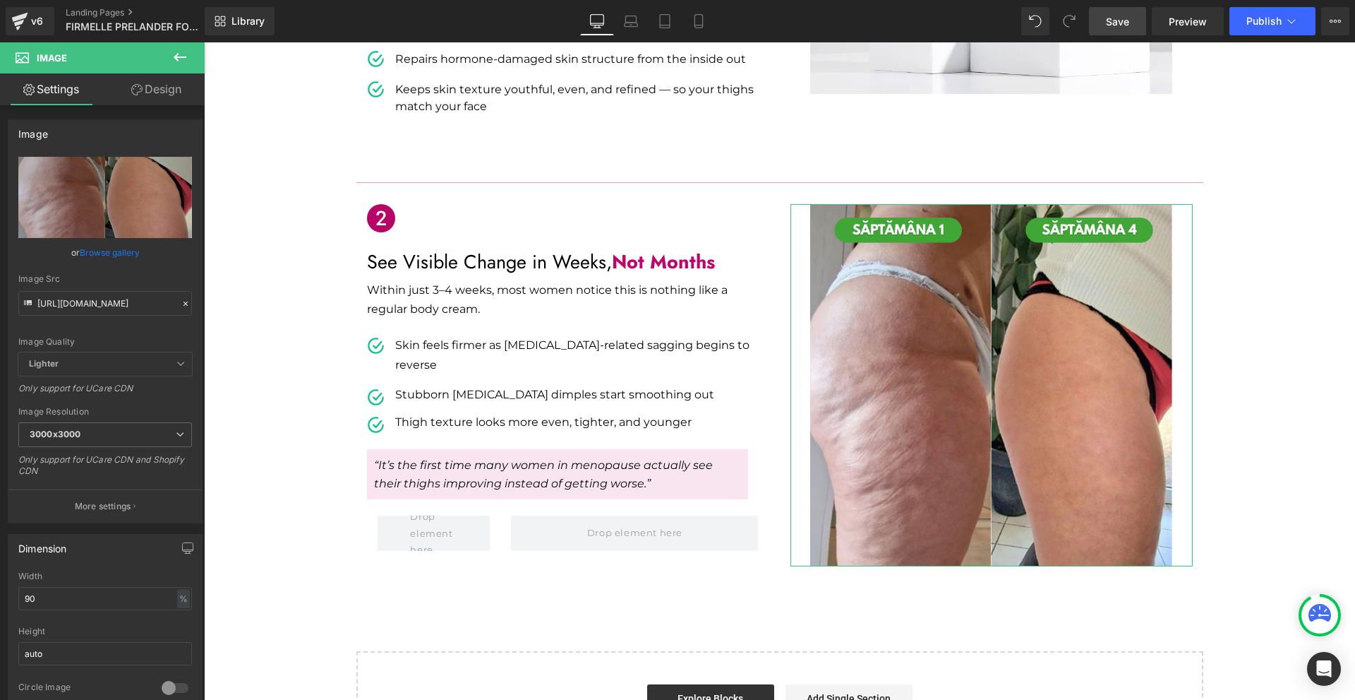
click at [172, 88] on link "Design" at bounding box center [156, 89] width 102 height 32
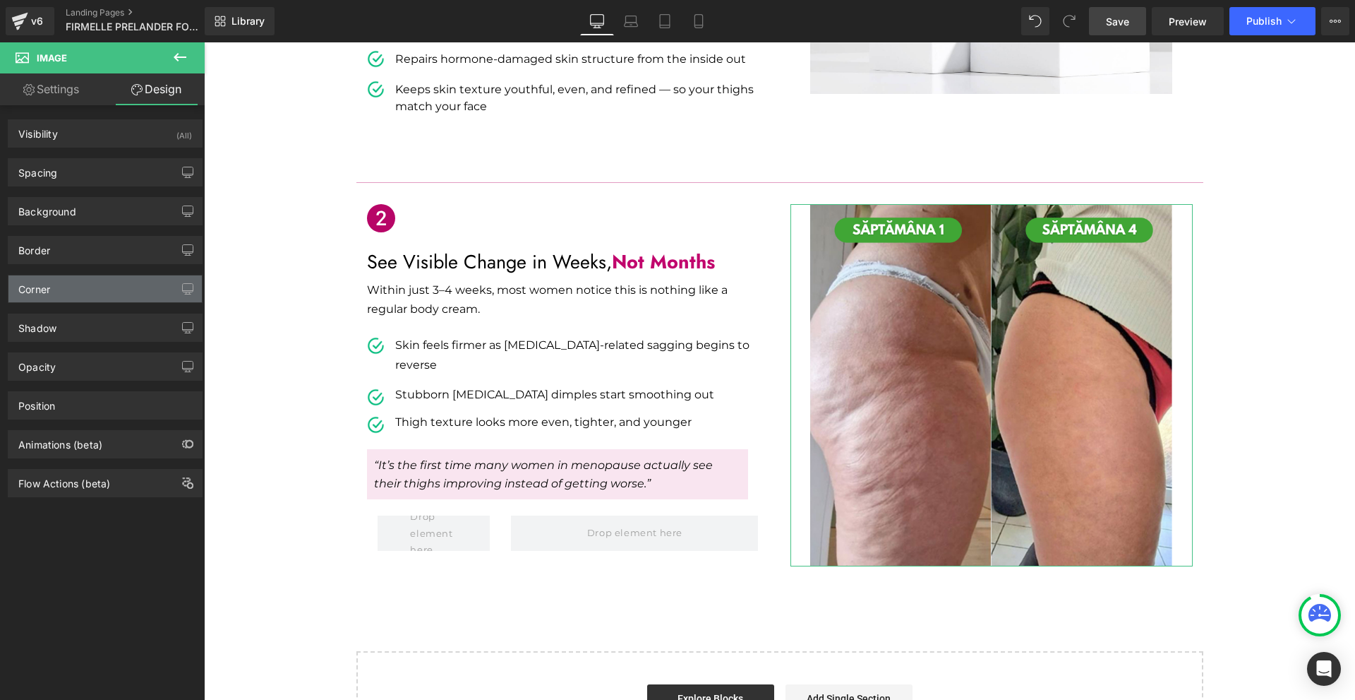
click at [63, 294] on div "Corner" at bounding box center [104, 288] width 193 height 27
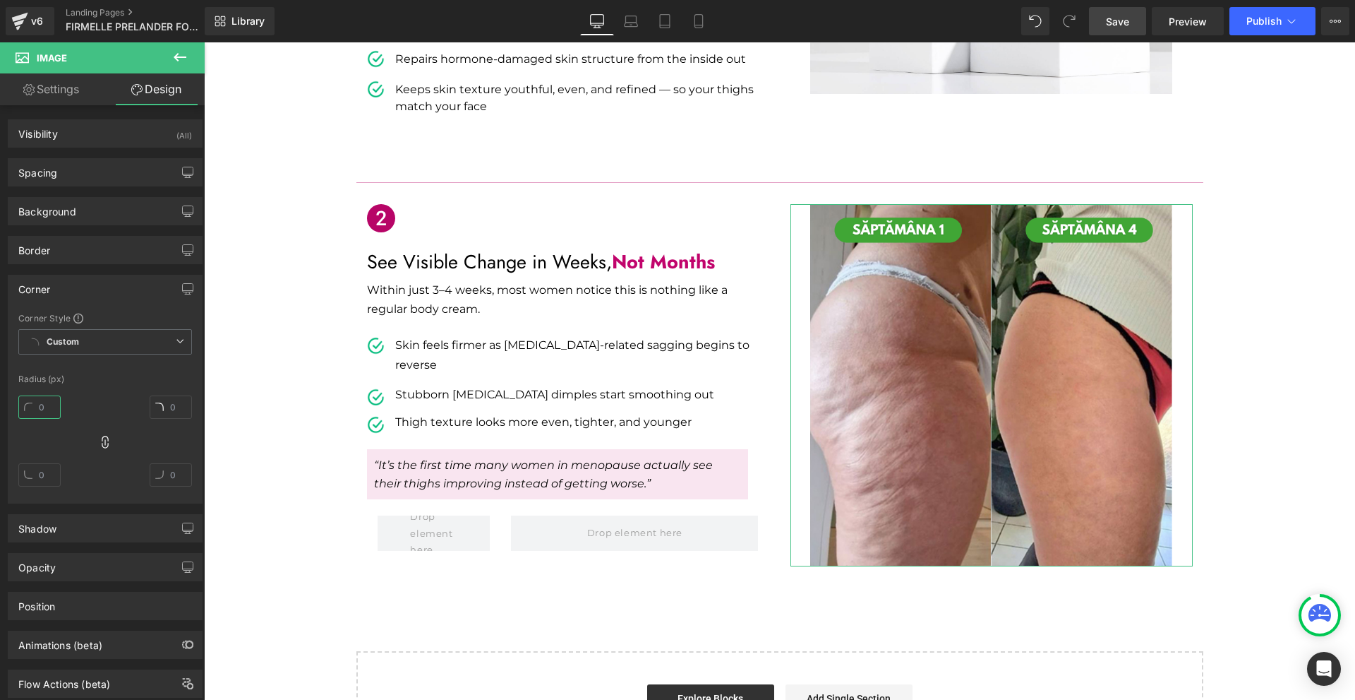
click at [47, 405] on input "text" at bounding box center [39, 406] width 42 height 23
click at [47, 413] on input "10" at bounding box center [39, 406] width 42 height 23
type input "0"
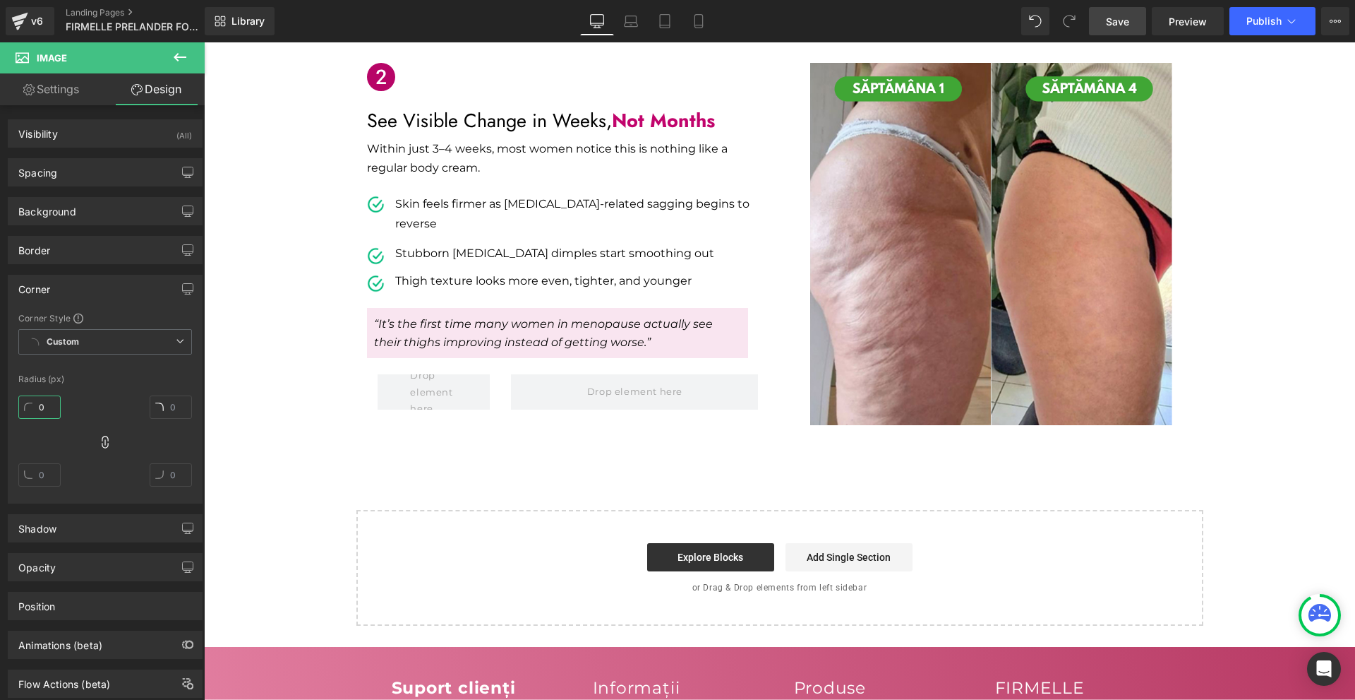
scroll to position [918, 0]
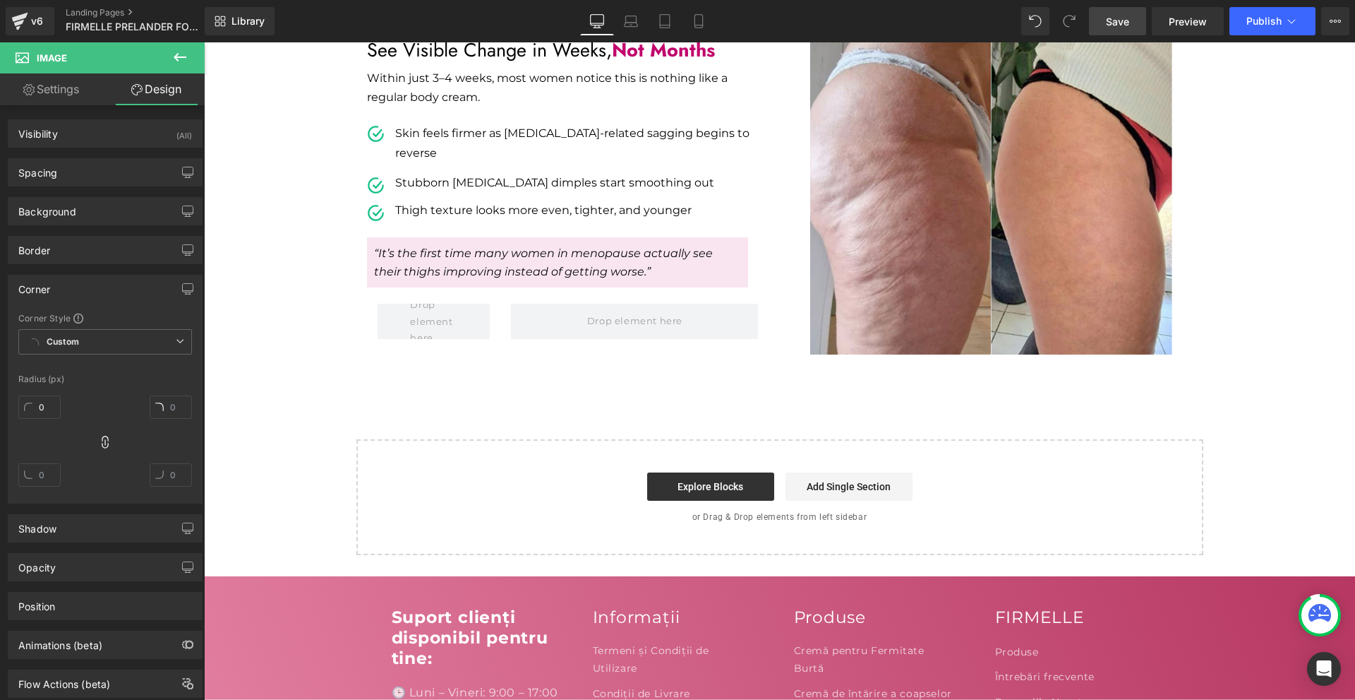
click at [1119, 19] on span "Save" at bounding box center [1117, 21] width 23 height 15
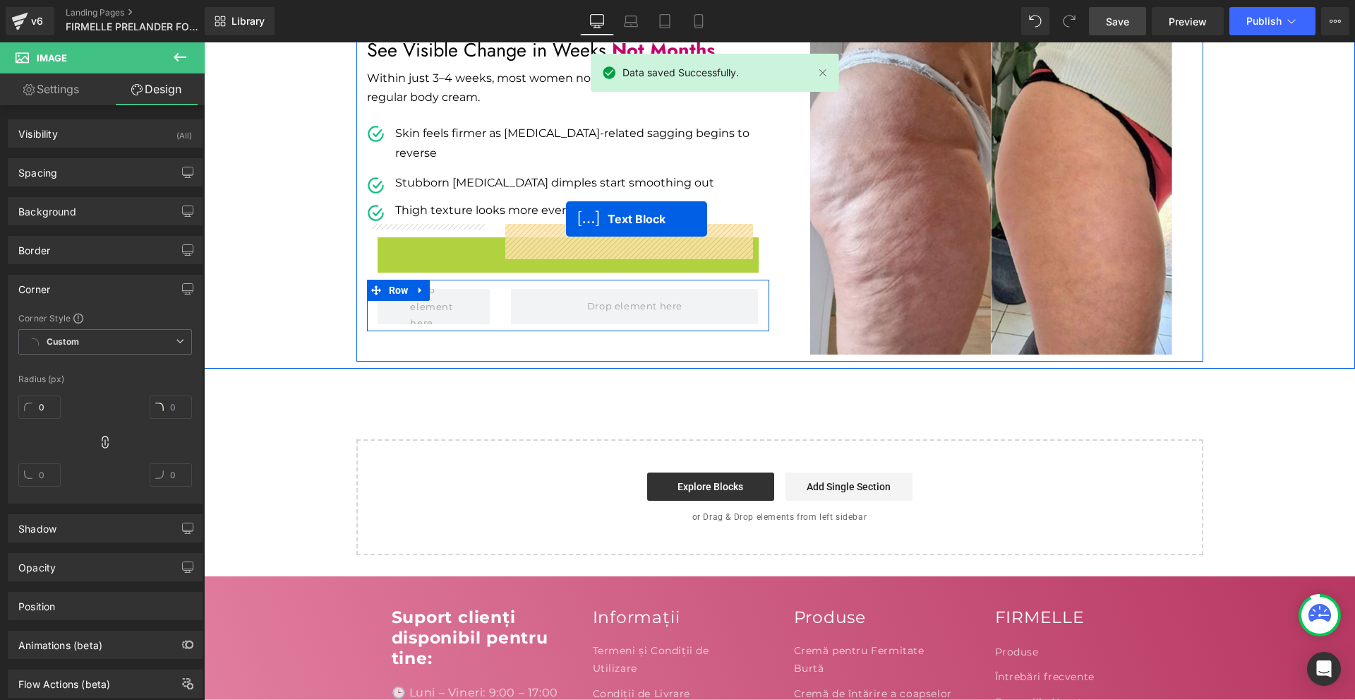
drag, startPoint x: 531, startPoint y: 198, endPoint x: 566, endPoint y: 219, distance: 41.2
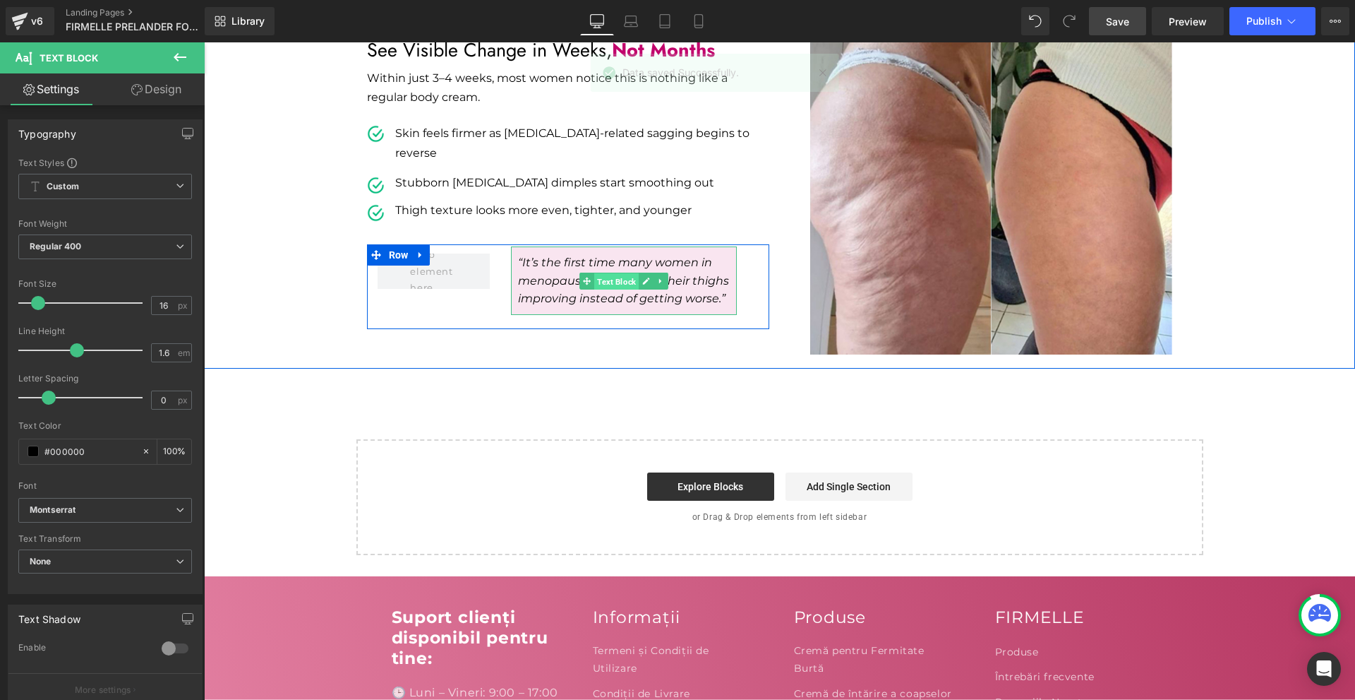
click at [594, 272] on span "Text Block" at bounding box center [616, 280] width 44 height 17
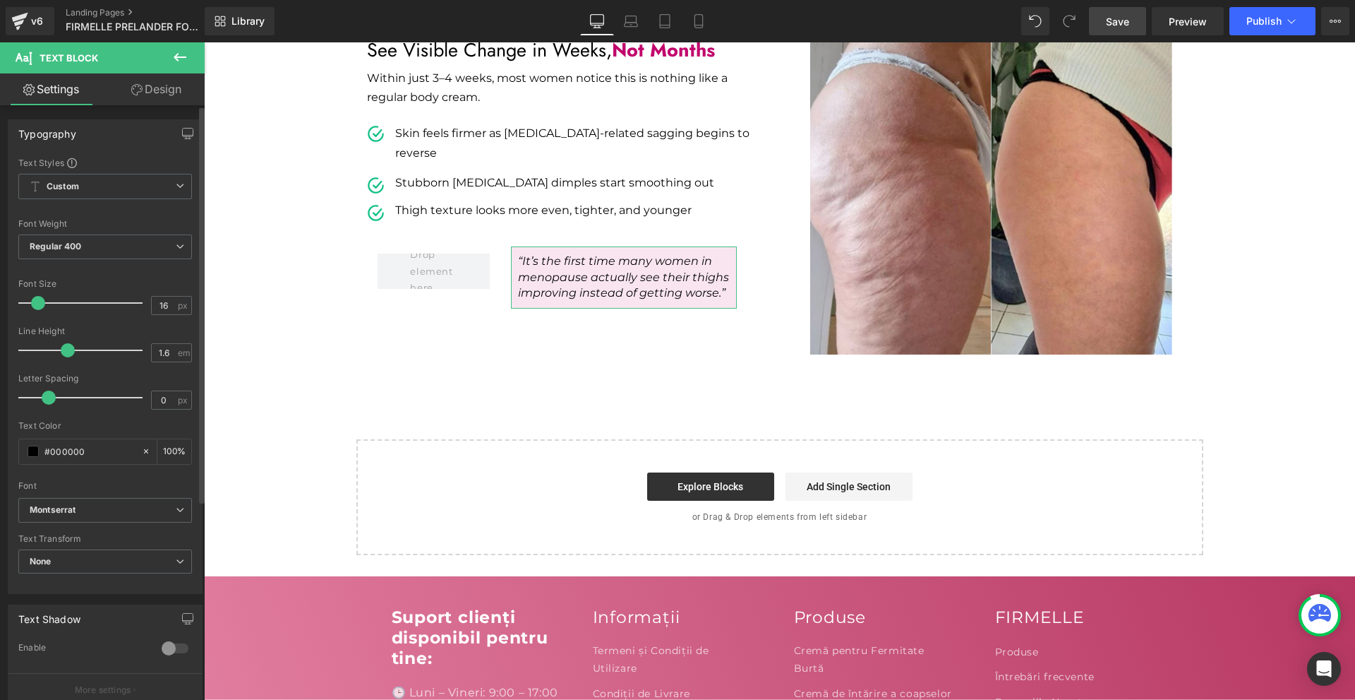
drag, startPoint x: 73, startPoint y: 348, endPoint x: 65, endPoint y: 348, distance: 8.5
click at [65, 348] on span at bounding box center [68, 350] width 14 height 14
click at [139, 97] on link "Design" at bounding box center [156, 89] width 102 height 32
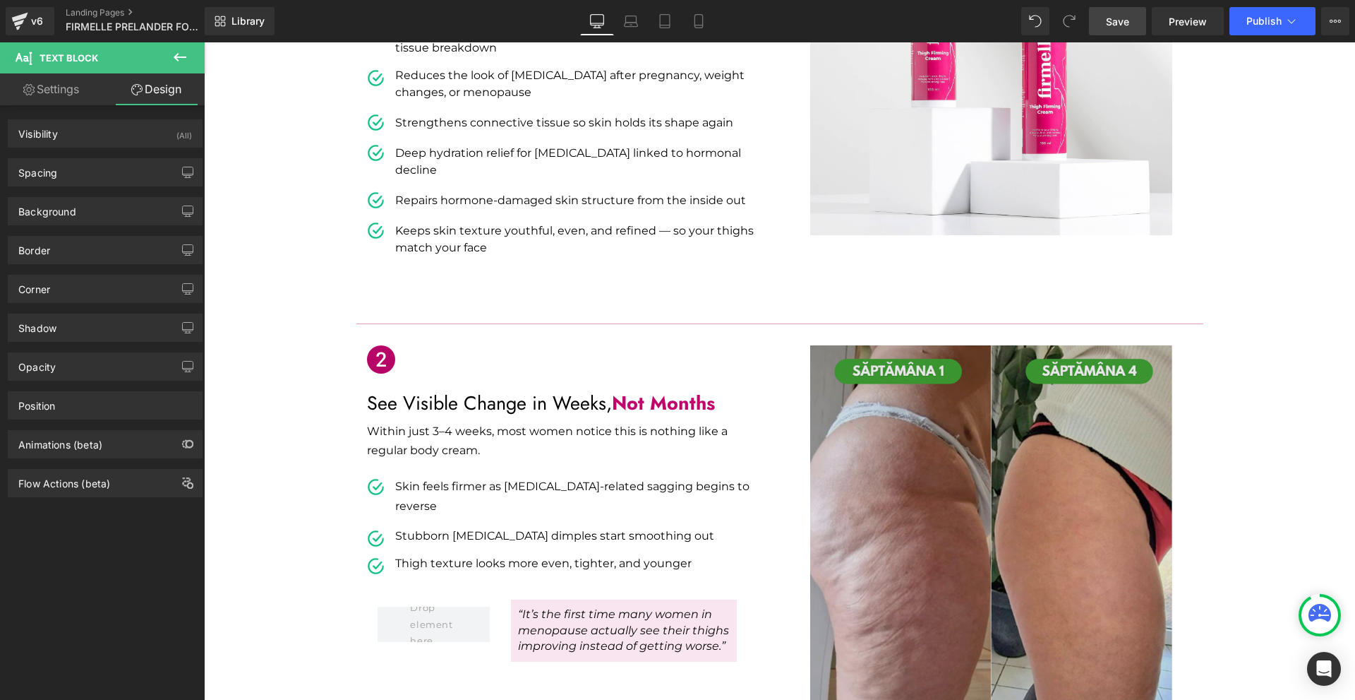
scroll to position [635, 0]
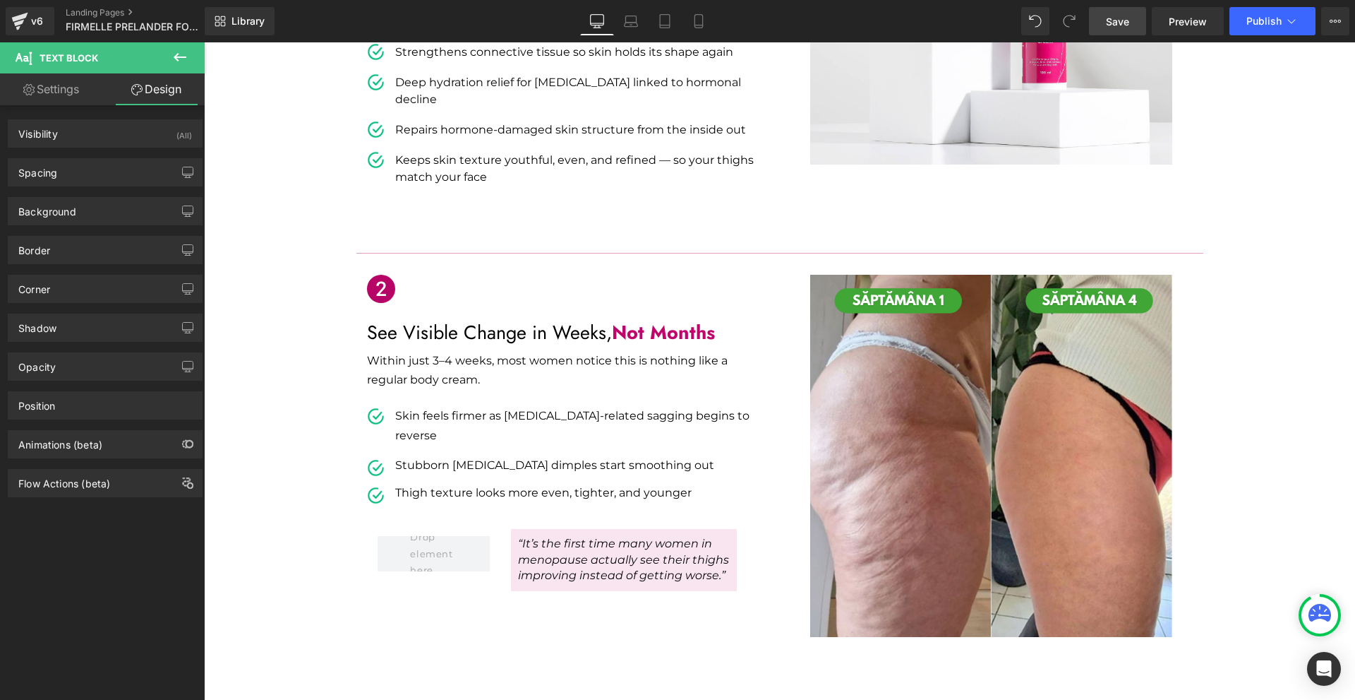
click at [184, 64] on icon at bounding box center [180, 57] width 17 height 17
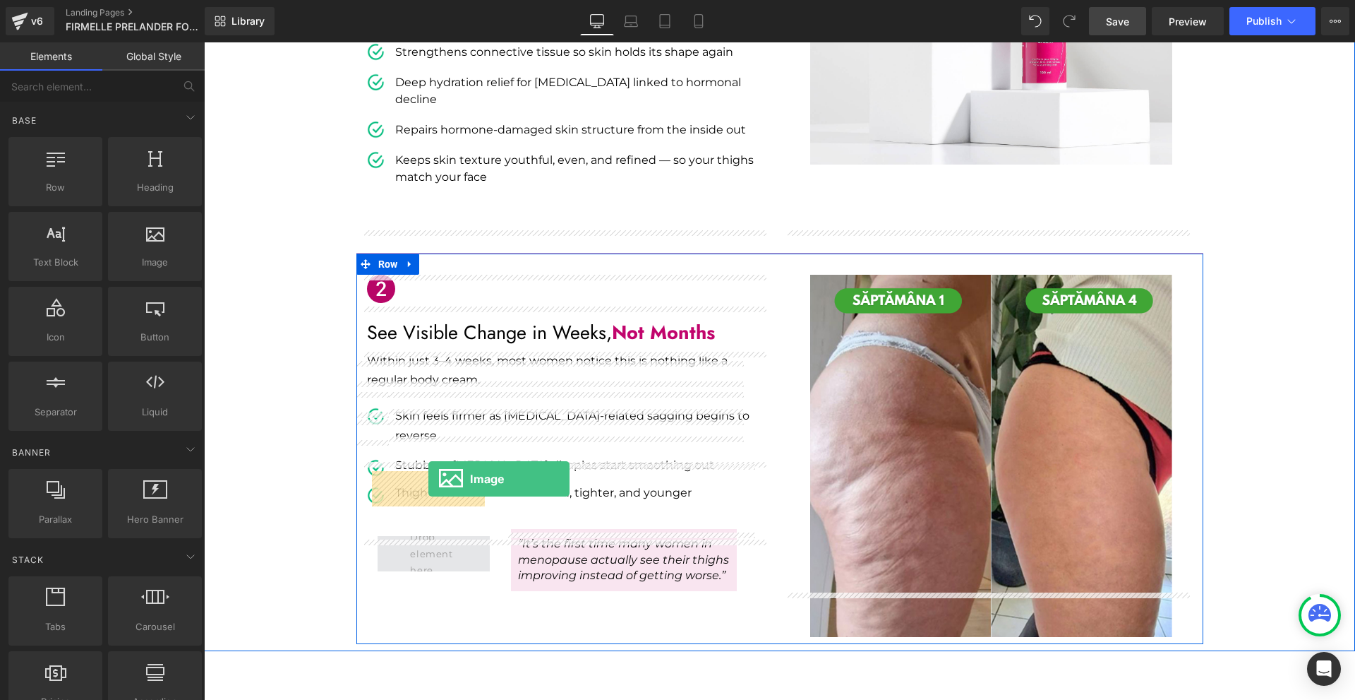
drag, startPoint x: 408, startPoint y: 306, endPoint x: 428, endPoint y: 479, distance: 174.2
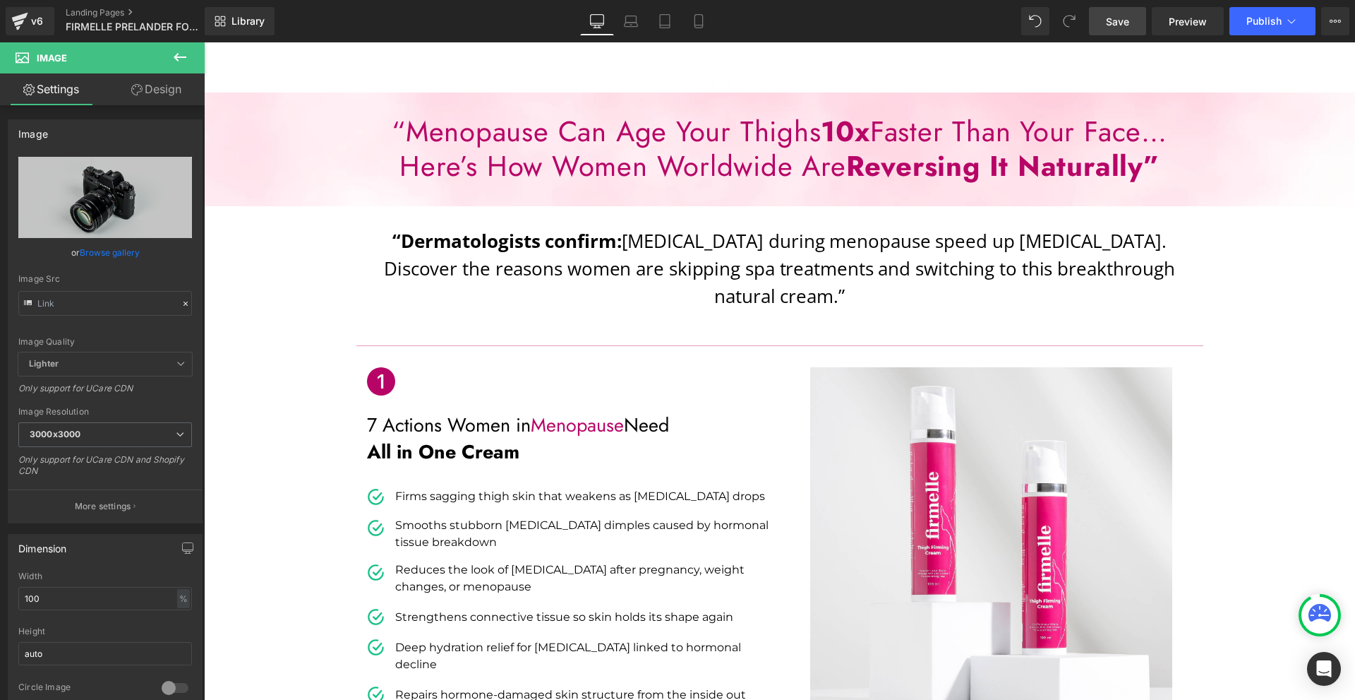
scroll to position [0, 0]
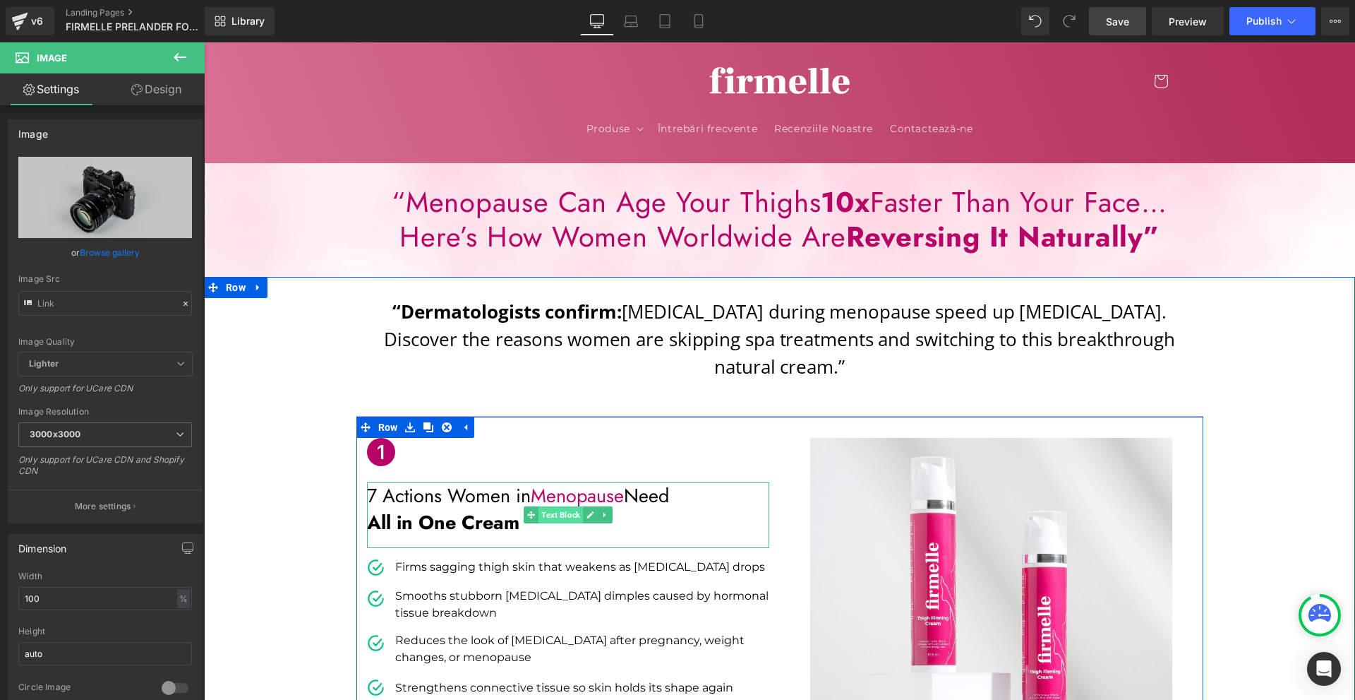
click at [548, 506] on span "Text Block" at bounding box center [561, 514] width 44 height 17
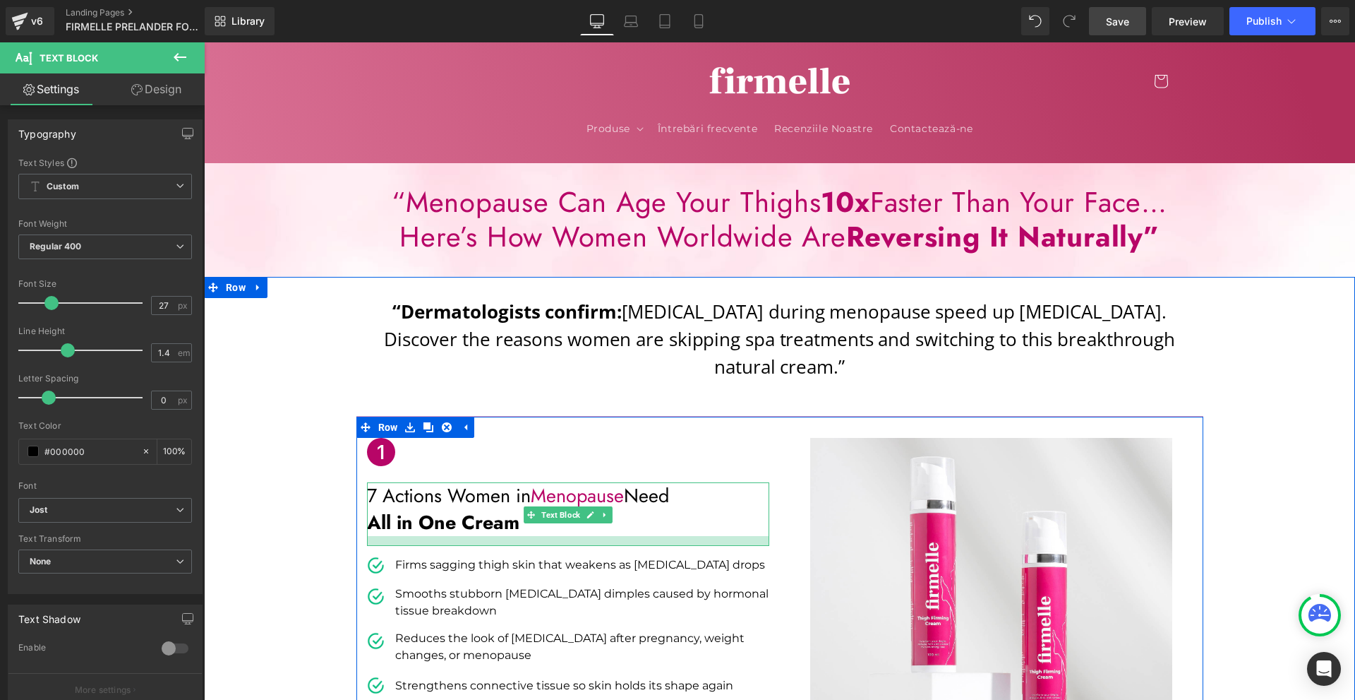
drag, startPoint x: 477, startPoint y: 519, endPoint x: 486, endPoint y: 517, distance: 8.7
click at [486, 536] on div at bounding box center [568, 541] width 402 height 10
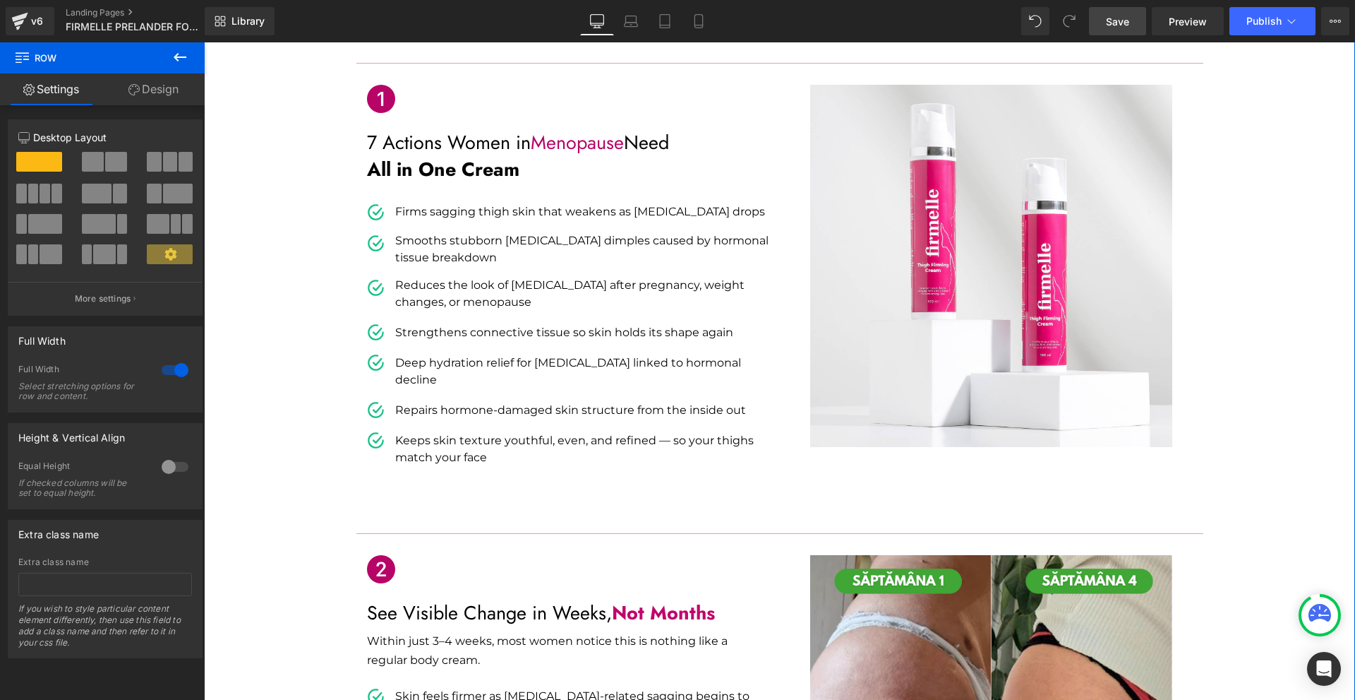
scroll to position [565, 0]
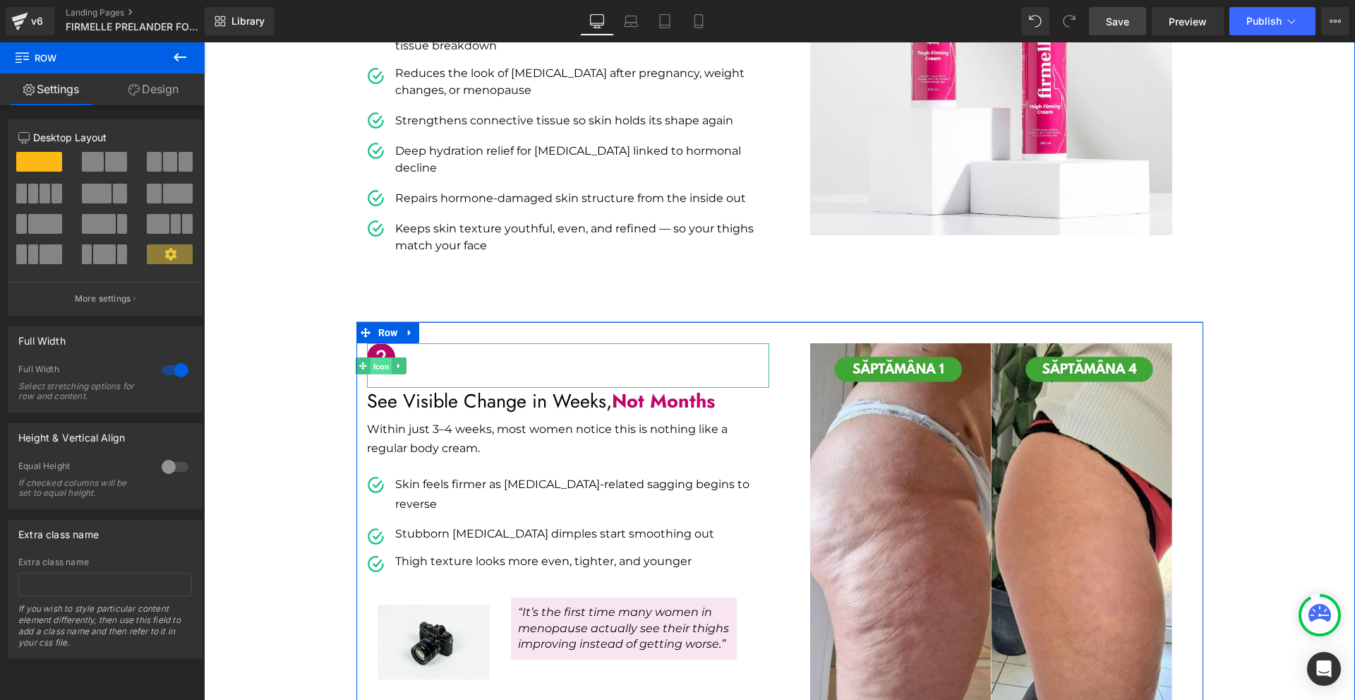
click at [371, 358] on span "Icon" at bounding box center [381, 366] width 22 height 17
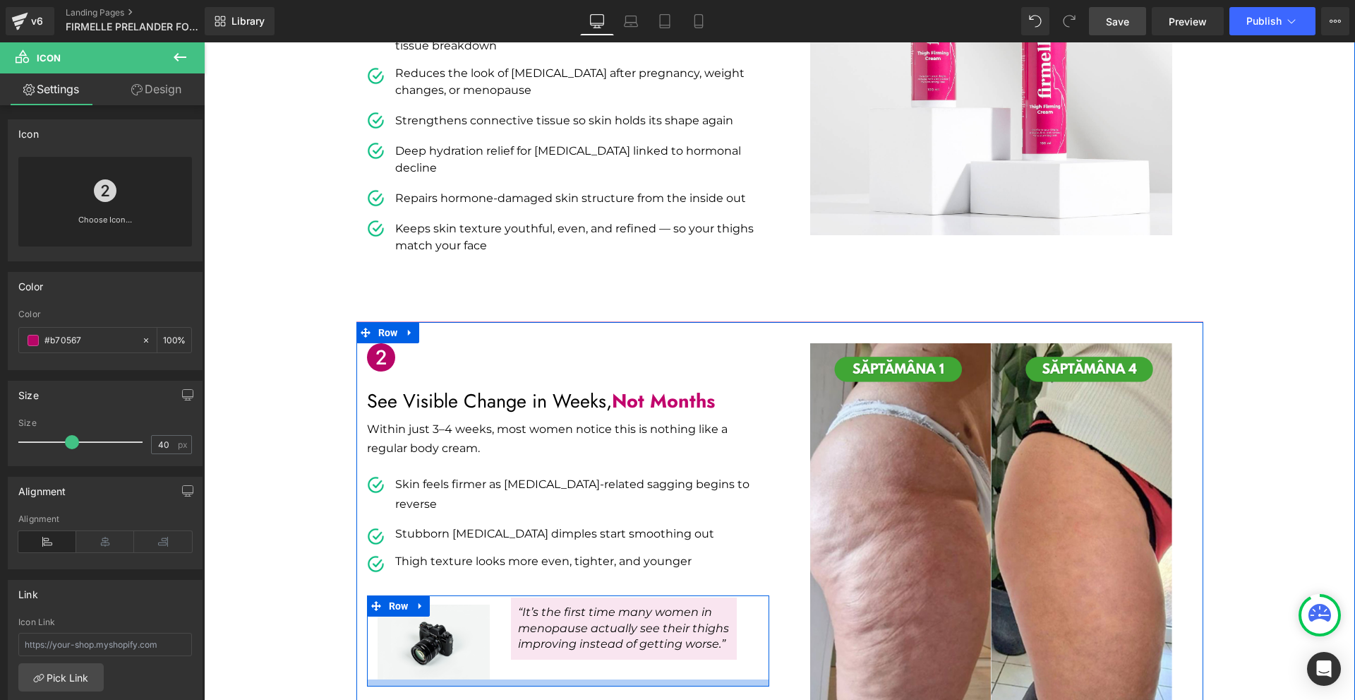
scroll to position [706, 0]
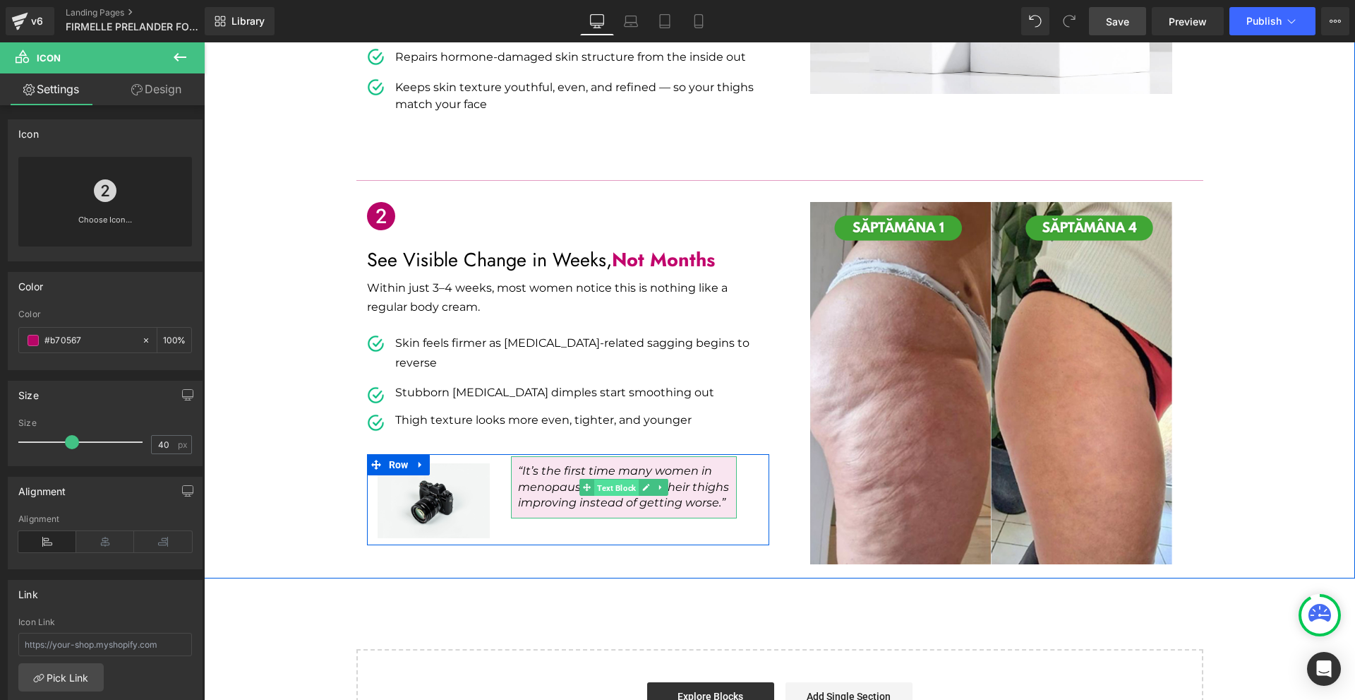
click at [604, 479] on span "Text Block" at bounding box center [616, 487] width 44 height 17
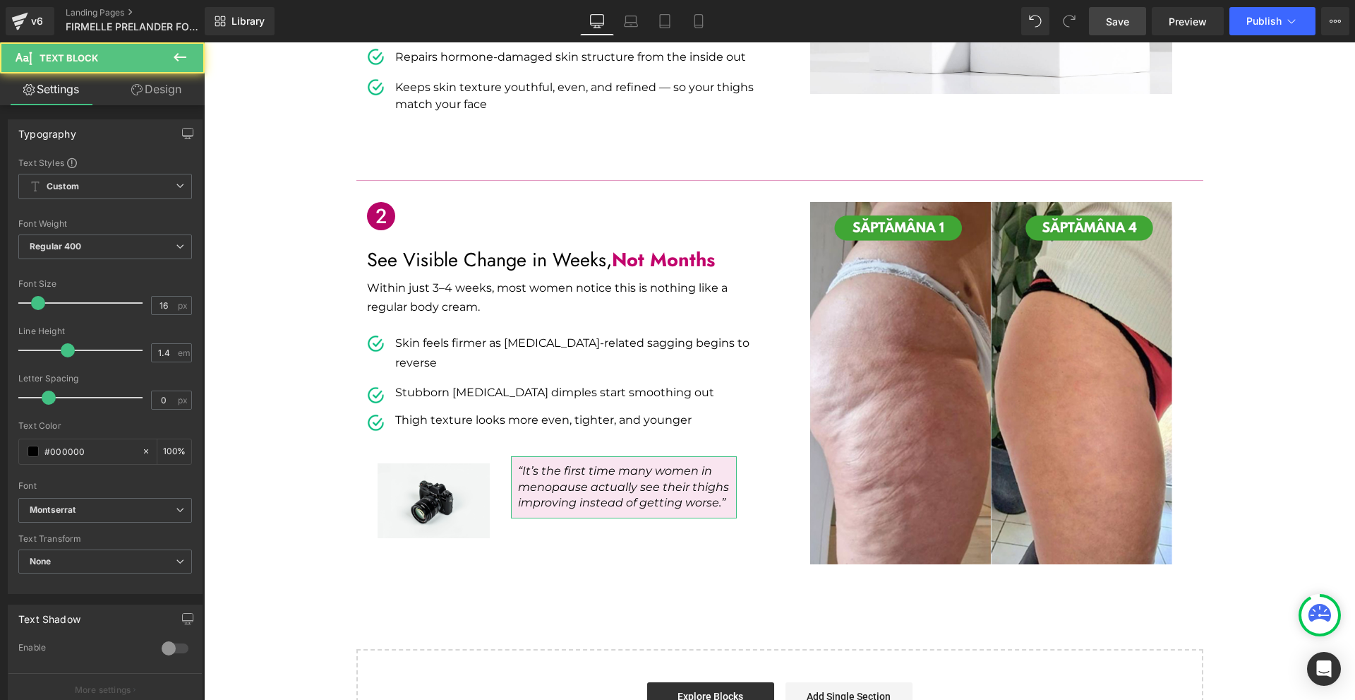
click at [145, 85] on link "Design" at bounding box center [156, 89] width 102 height 32
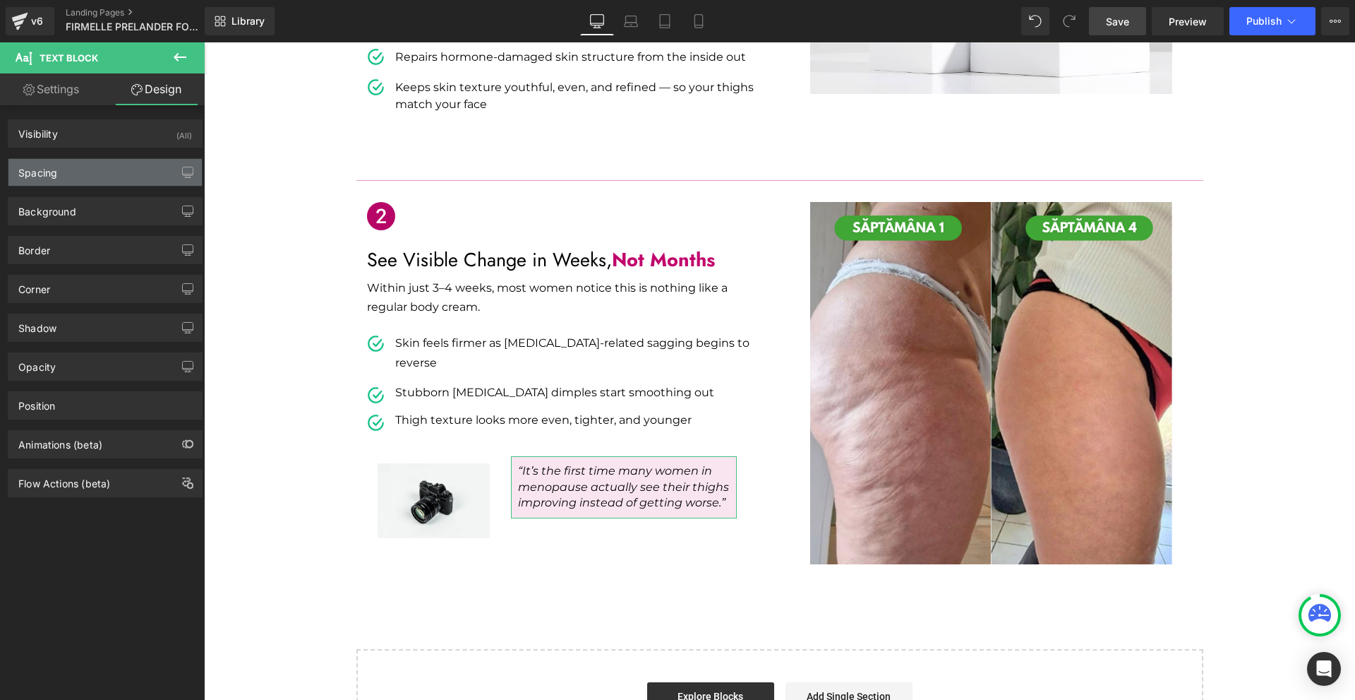
click at [88, 164] on div "Spacing" at bounding box center [104, 172] width 193 height 27
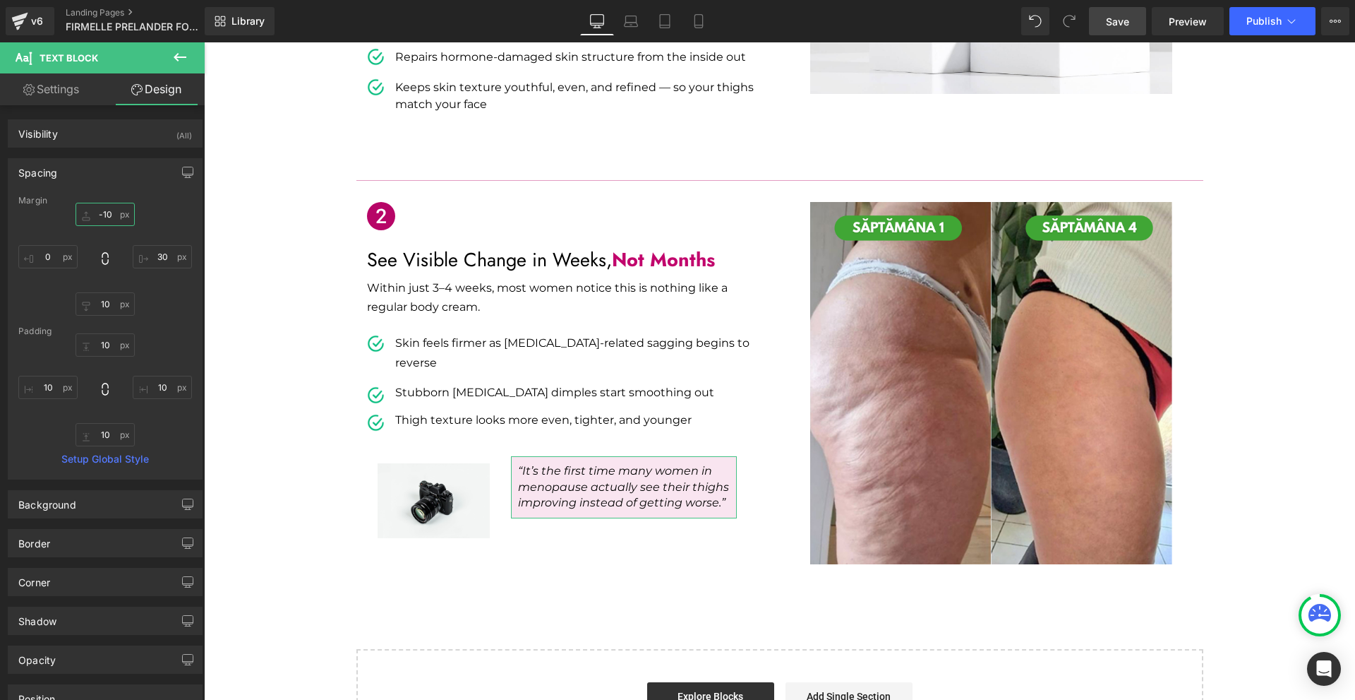
click at [119, 212] on input "-10" at bounding box center [105, 214] width 59 height 23
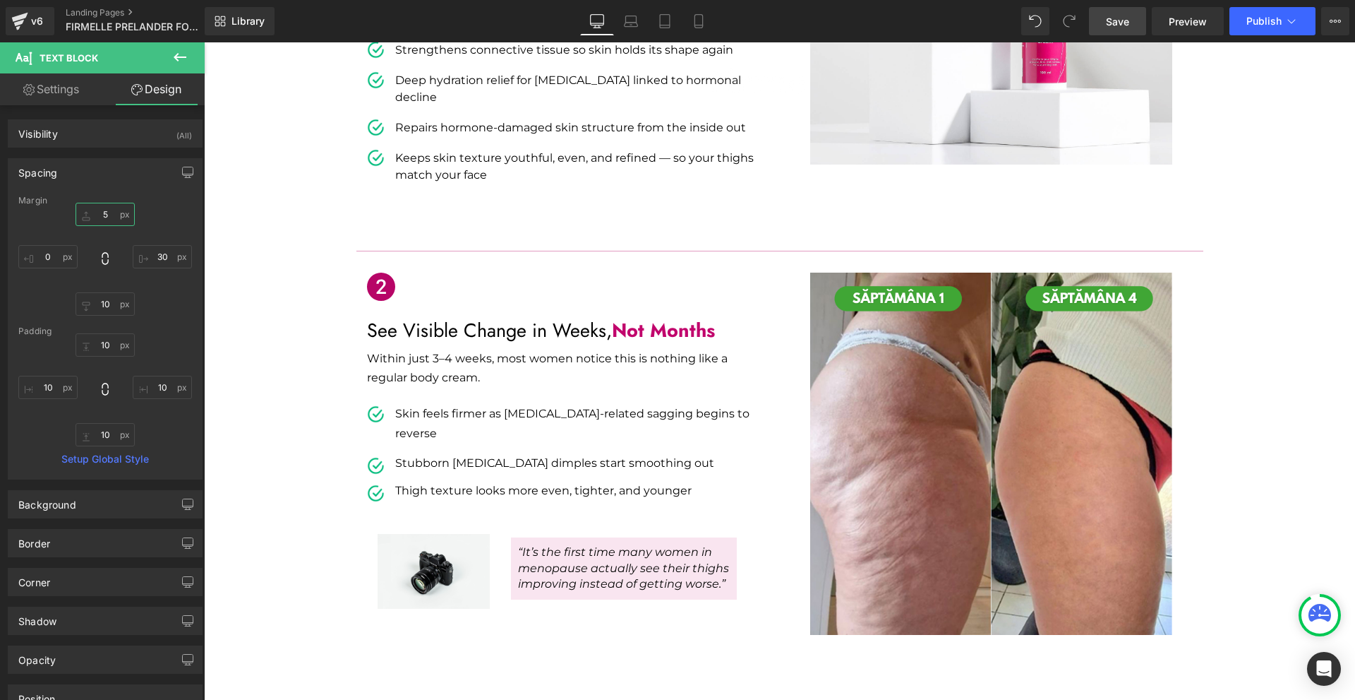
scroll to position [424, 0]
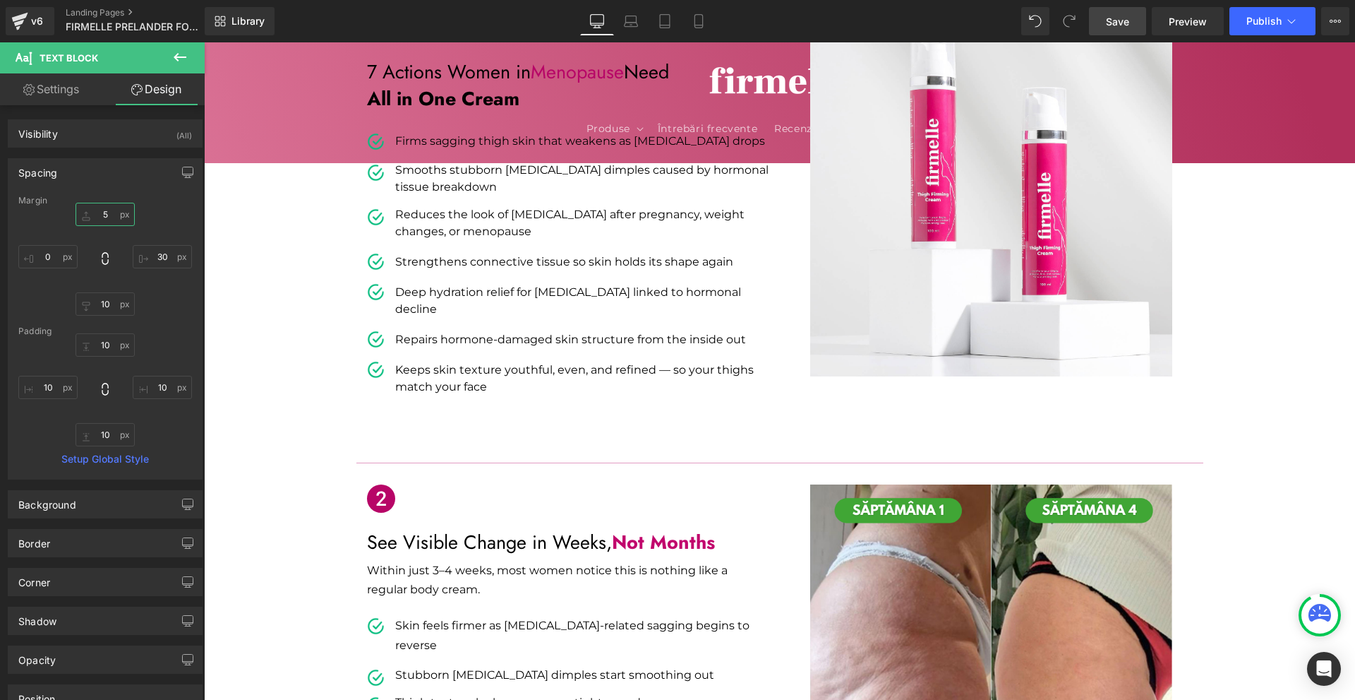
type input "5"
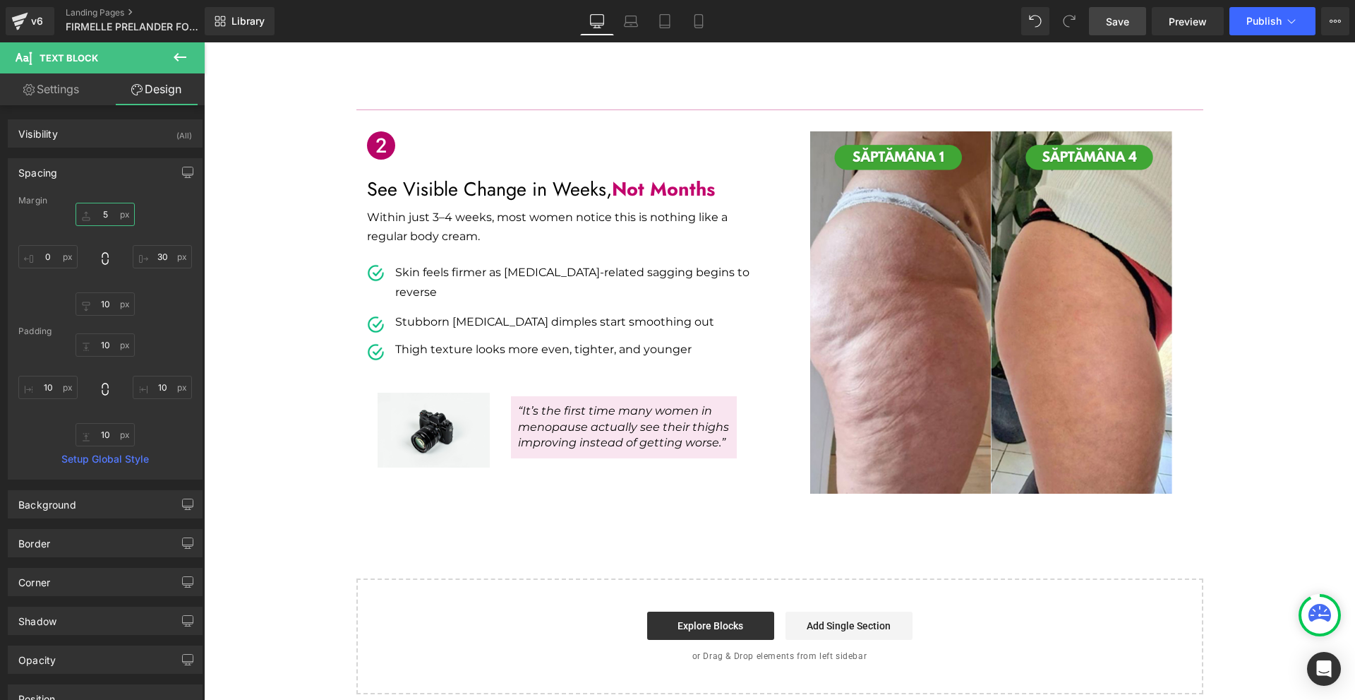
scroll to position [847, 0]
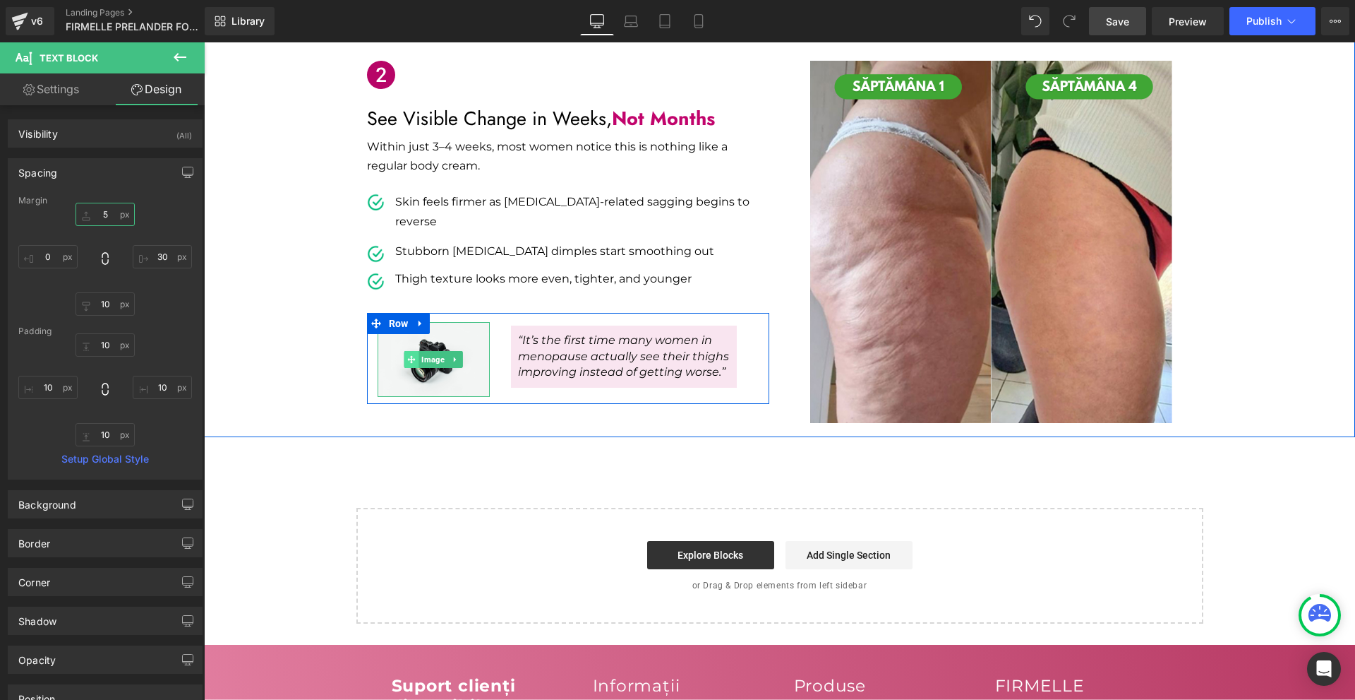
drag, startPoint x: 423, startPoint y: 302, endPoint x: 400, endPoint y: 299, distance: 22.9
click at [423, 351] on span "Image" at bounding box center [433, 359] width 29 height 17
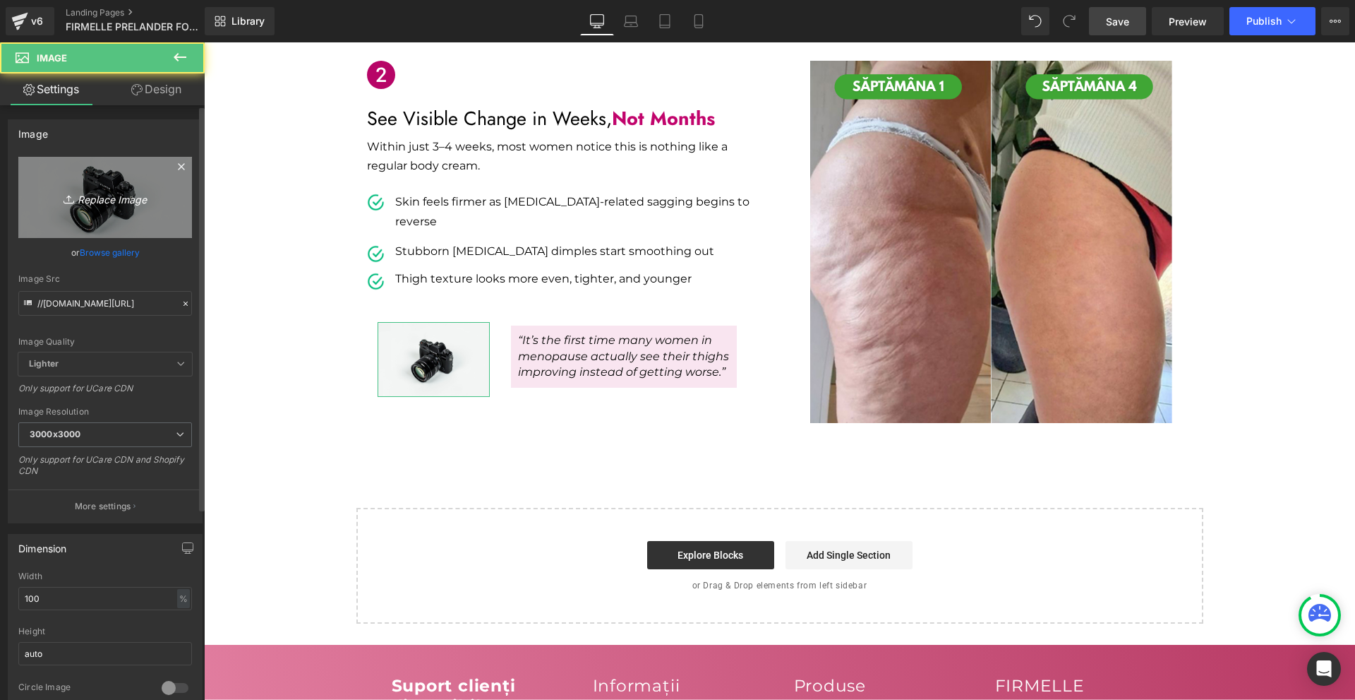
click at [64, 205] on icon at bounding box center [71, 199] width 14 height 14
type input "C:\fakepath\Címsor (3).png"
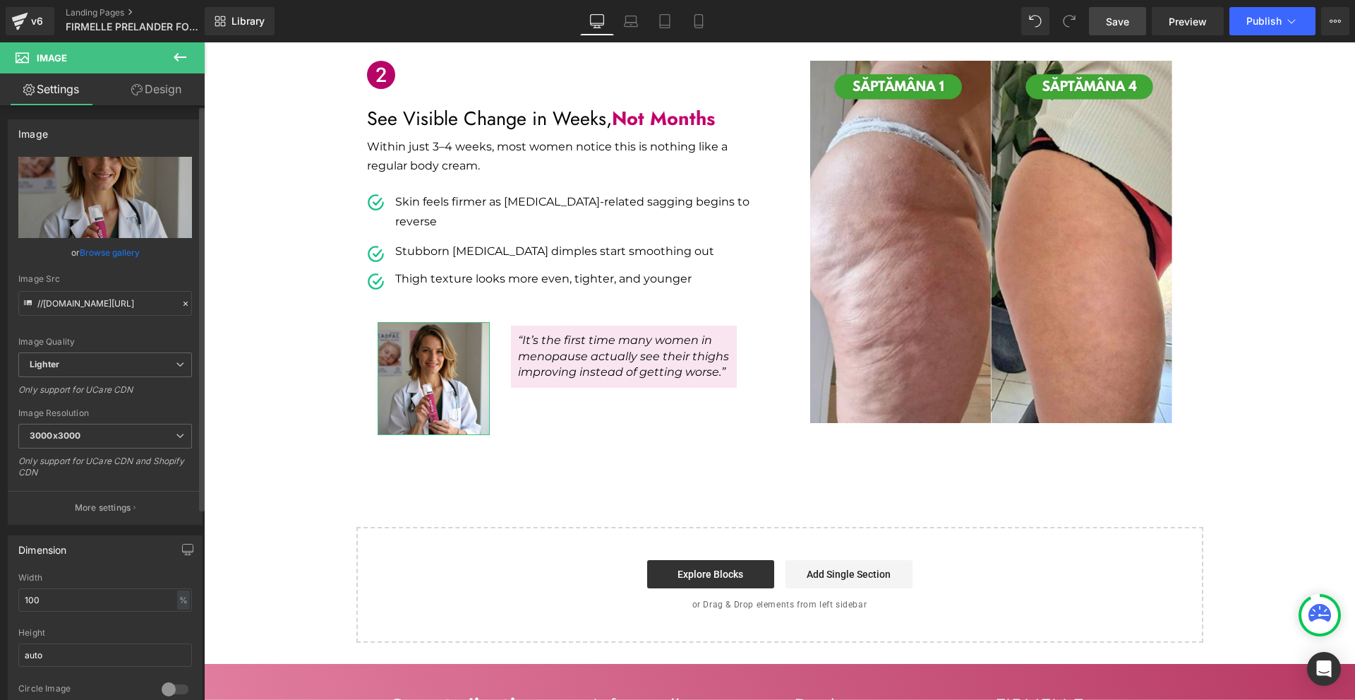
click at [167, 686] on div at bounding box center [175, 689] width 34 height 23
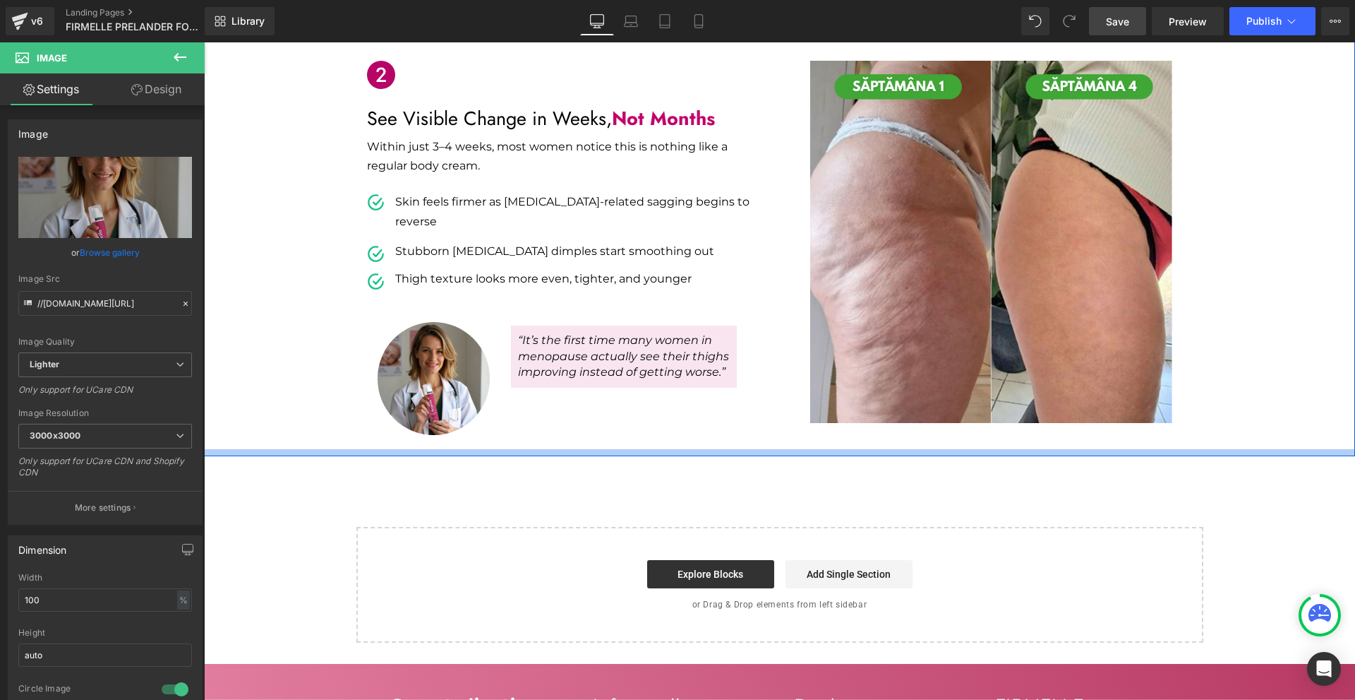
scroll to position [635, 0]
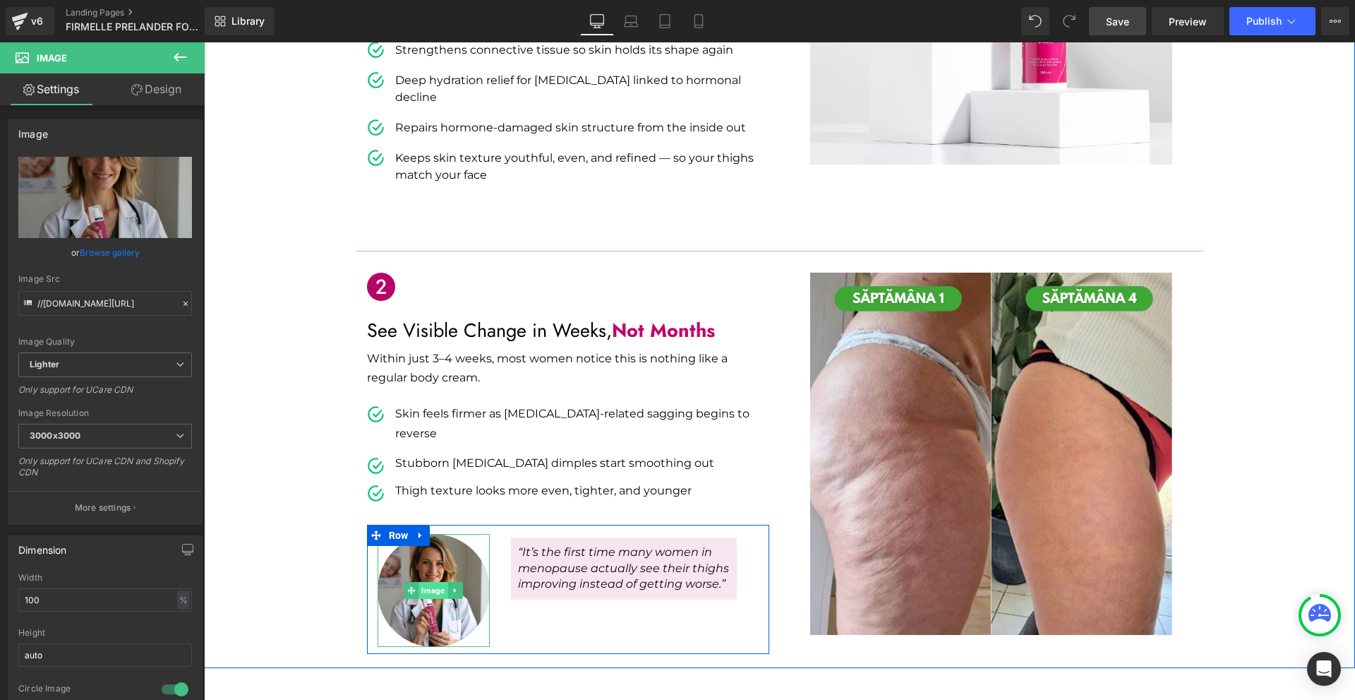
click at [419, 582] on span "Image" at bounding box center [433, 590] width 29 height 17
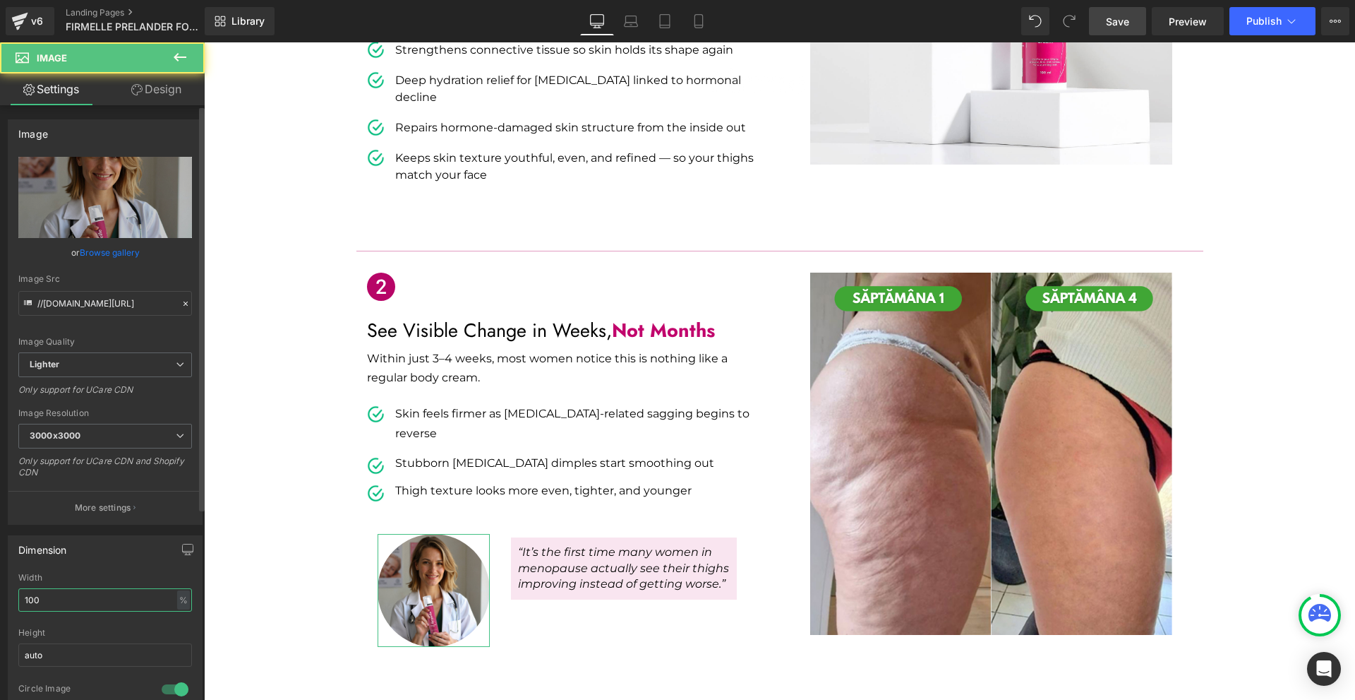
click at [126, 605] on input "100" at bounding box center [105, 599] width 174 height 23
type input "0"
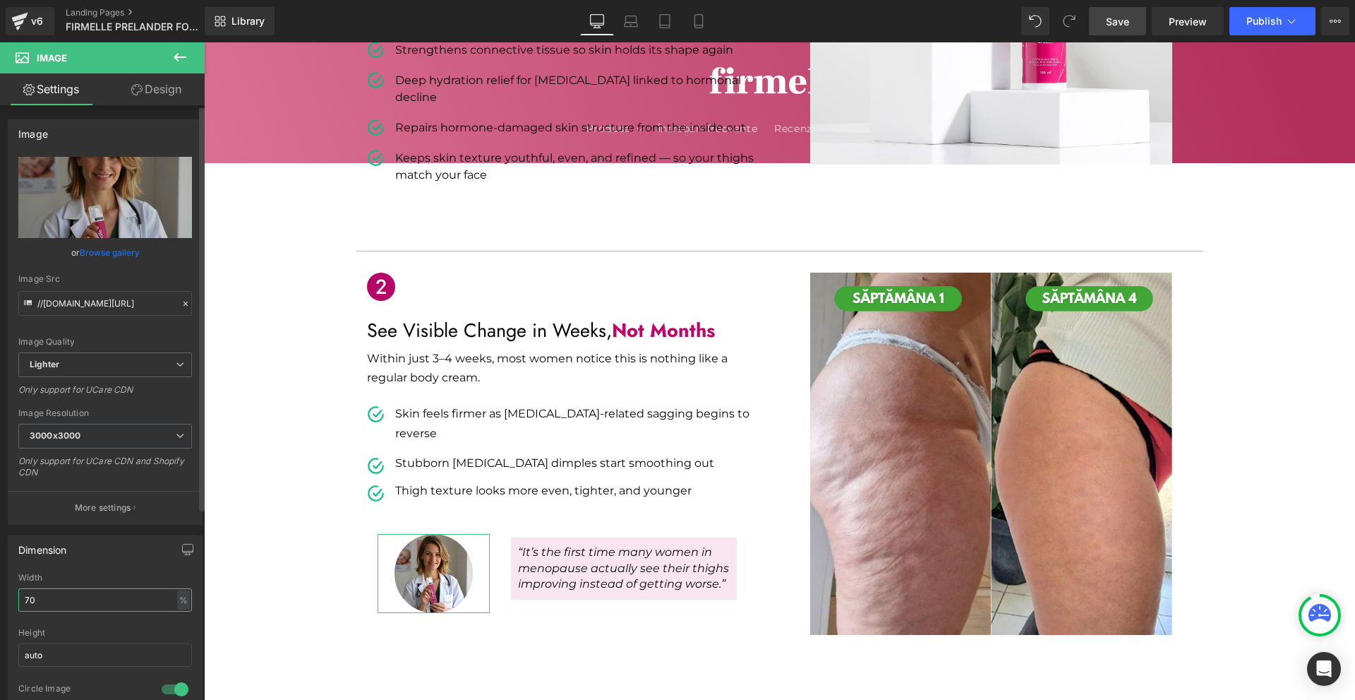
type input "7"
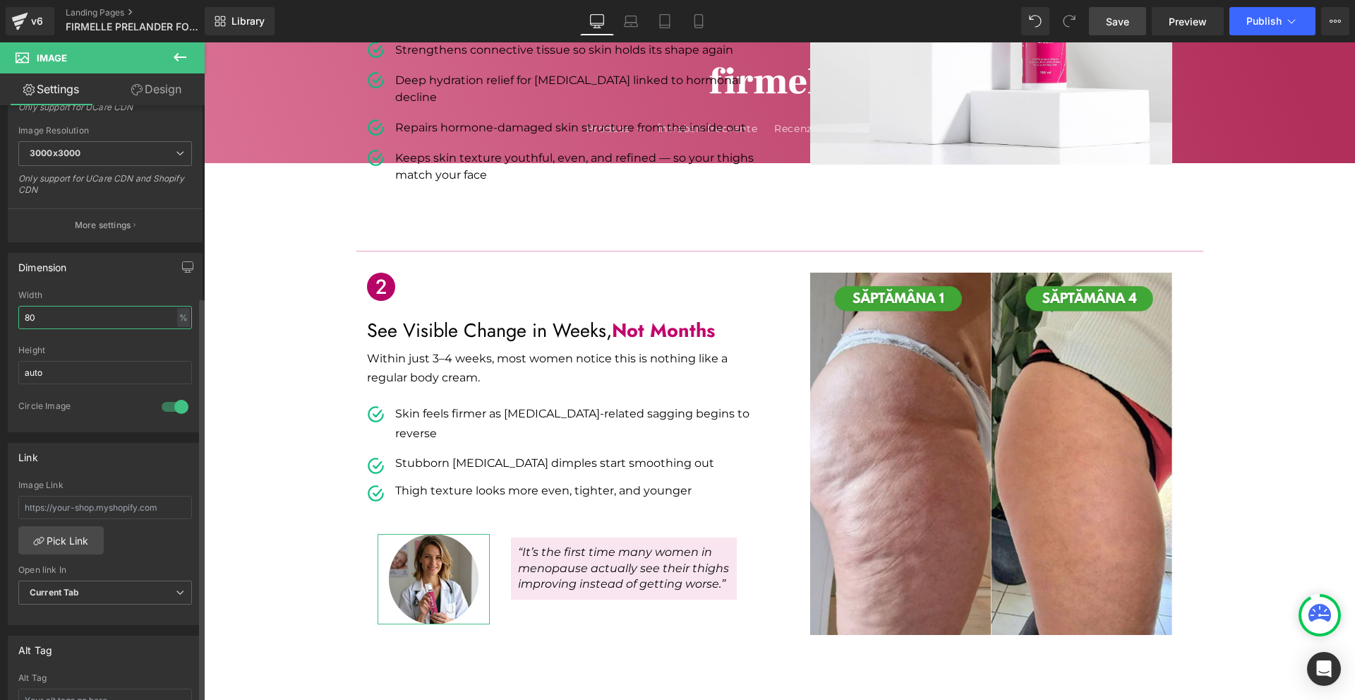
scroll to position [494, 0]
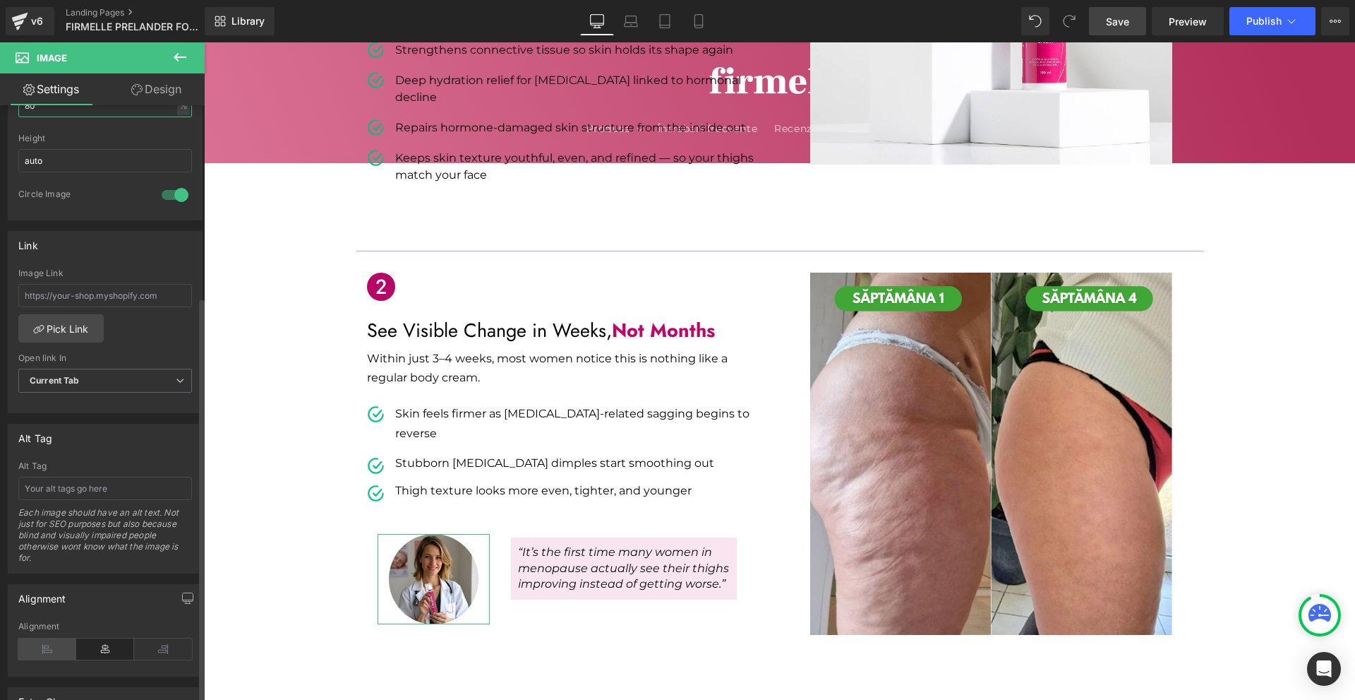
type input "80"
click at [48, 647] on icon at bounding box center [47, 648] width 58 height 21
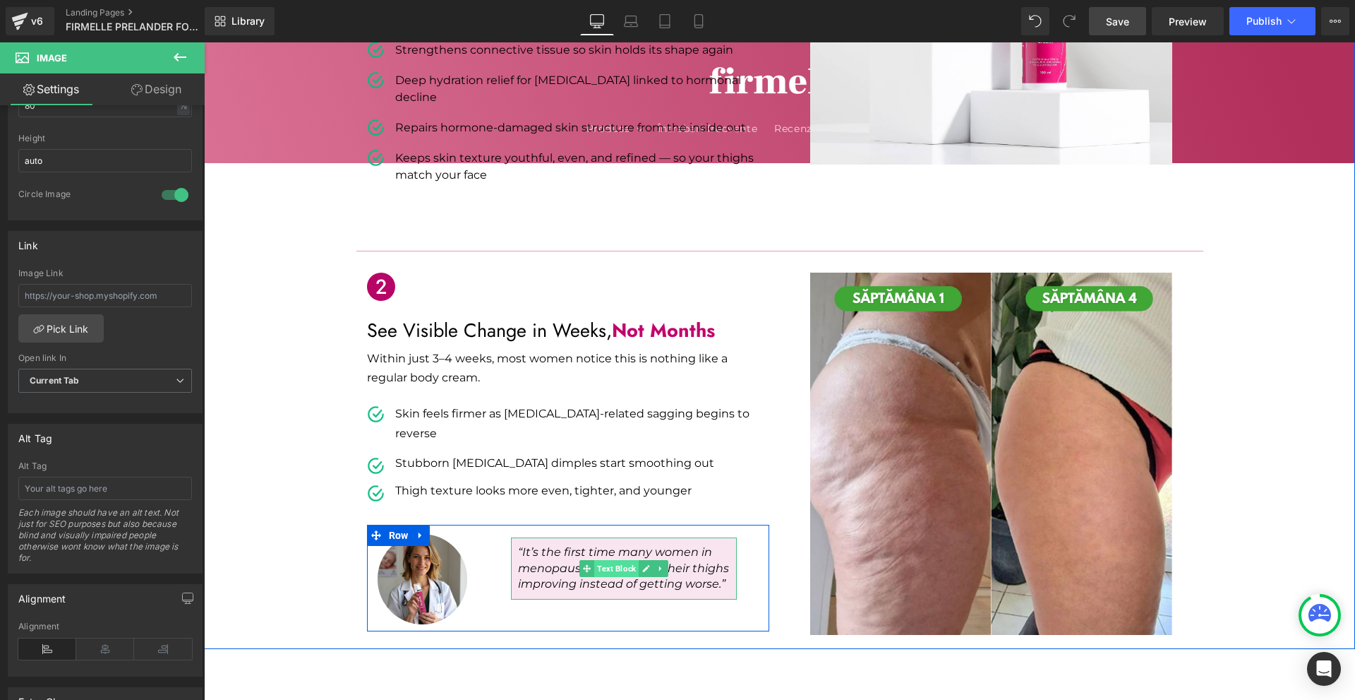
click at [613, 560] on span "Text Block" at bounding box center [616, 568] width 44 height 17
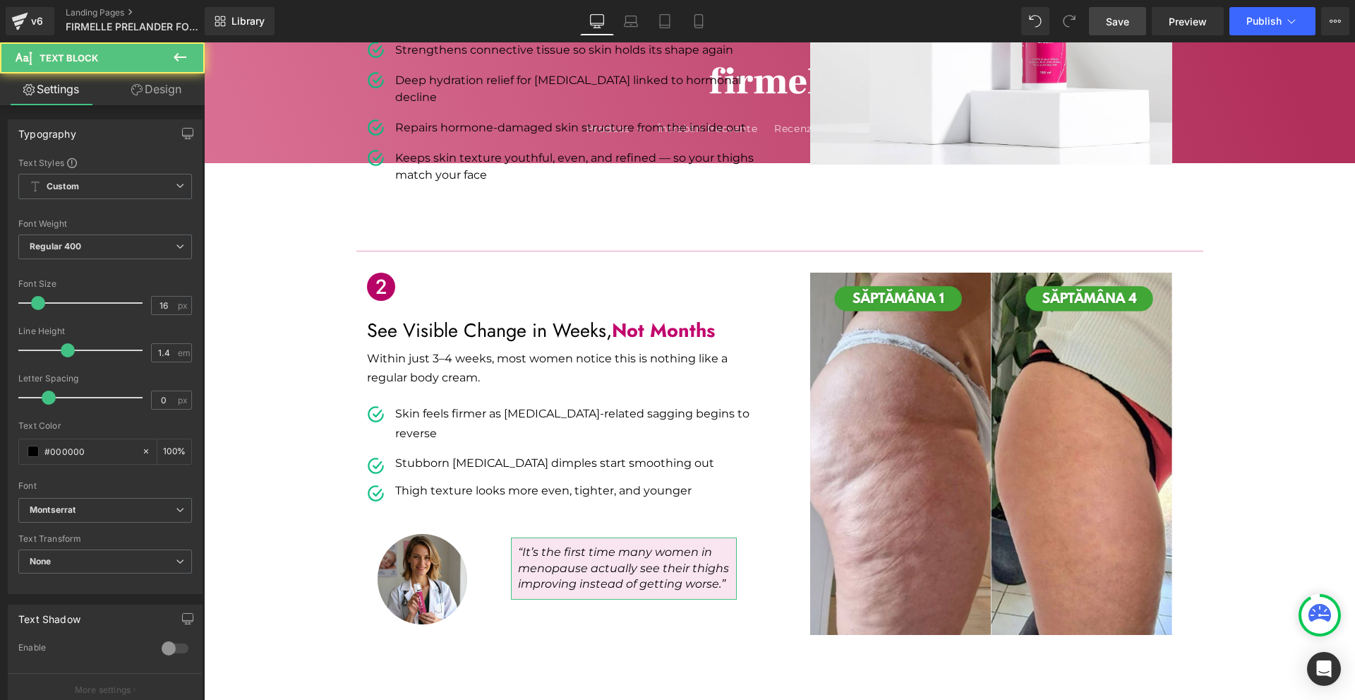
click at [149, 98] on link "Design" at bounding box center [156, 89] width 102 height 32
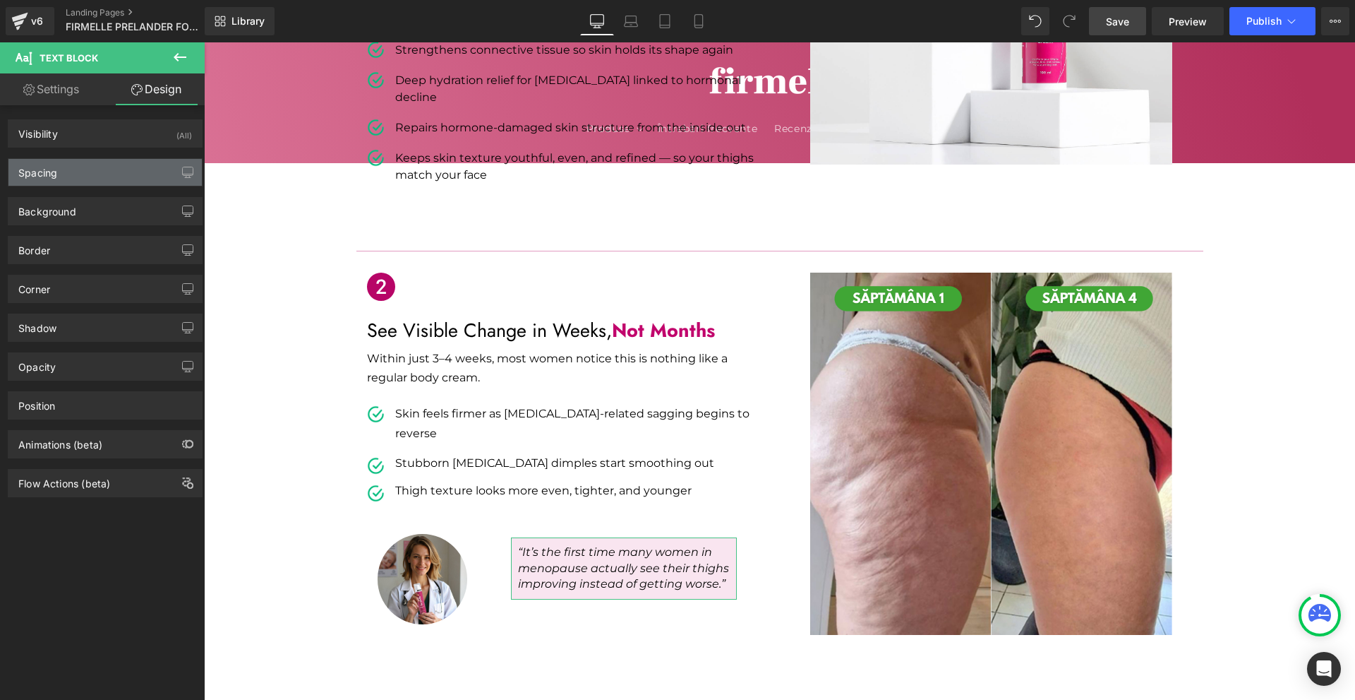
click at [83, 169] on div "Spacing" at bounding box center [104, 172] width 193 height 27
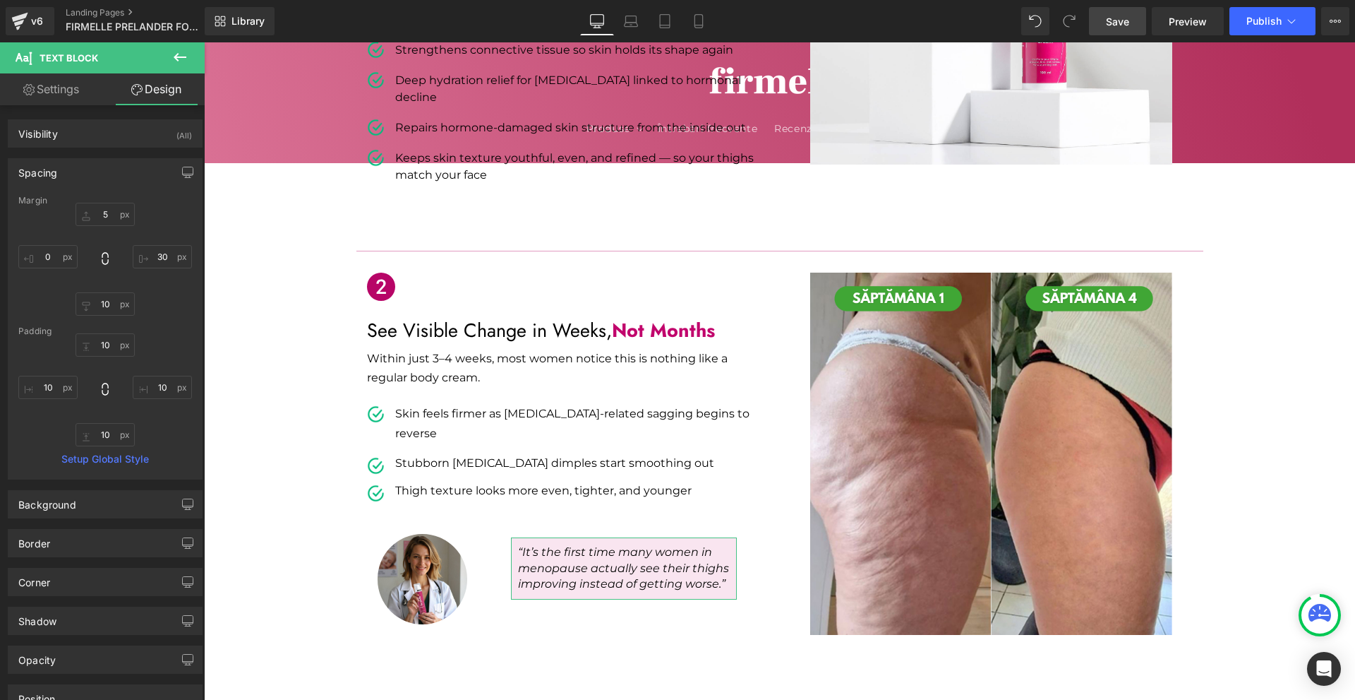
click at [42, 272] on div "5 30 10 0" at bounding box center [105, 259] width 174 height 113
click at [56, 259] on input "0" at bounding box center [47, 256] width 59 height 23
type input "-30"
click at [1133, 23] on link "Save" at bounding box center [1117, 21] width 57 height 28
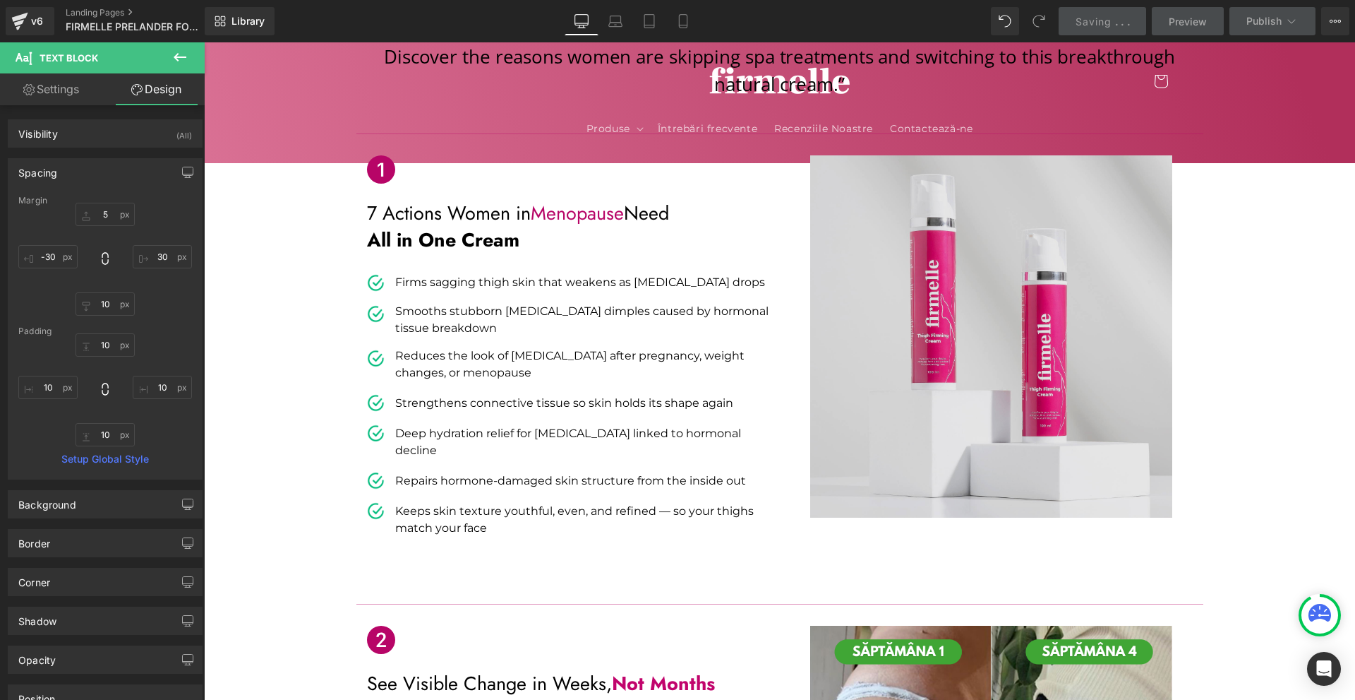
scroll to position [0, 0]
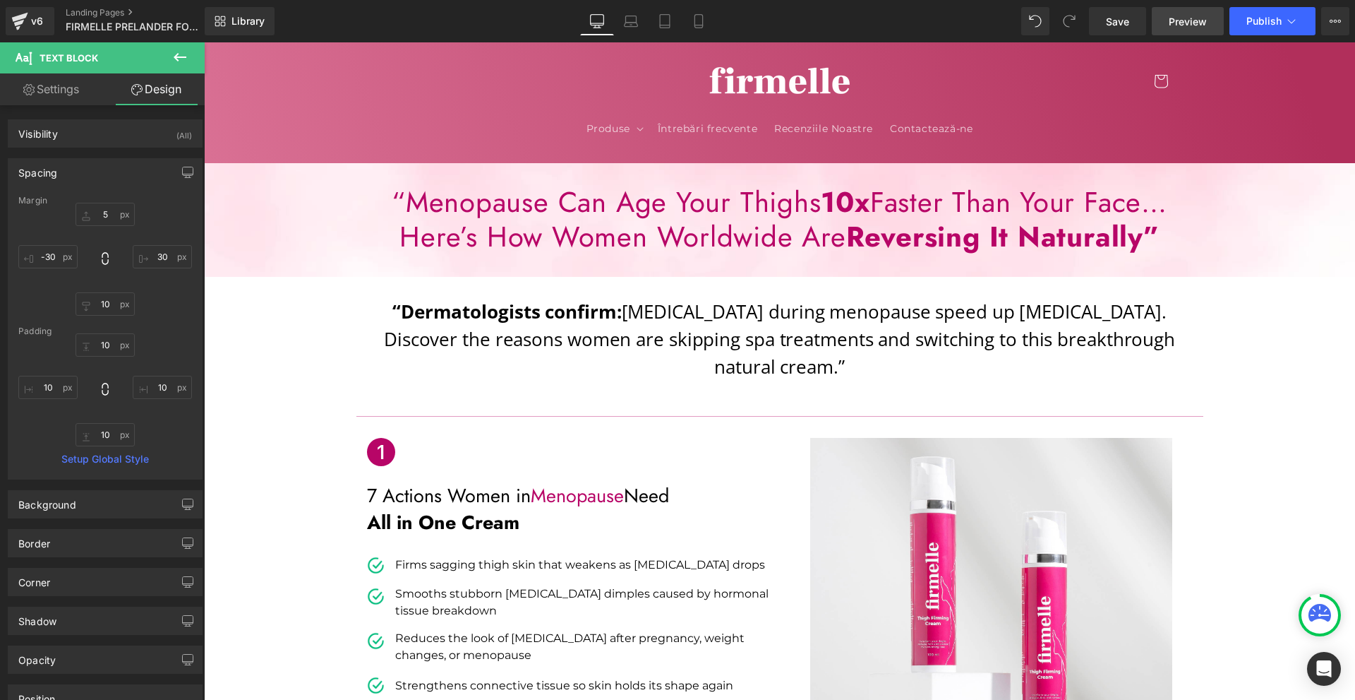
click at [1201, 11] on link "Preview" at bounding box center [1188, 21] width 72 height 28
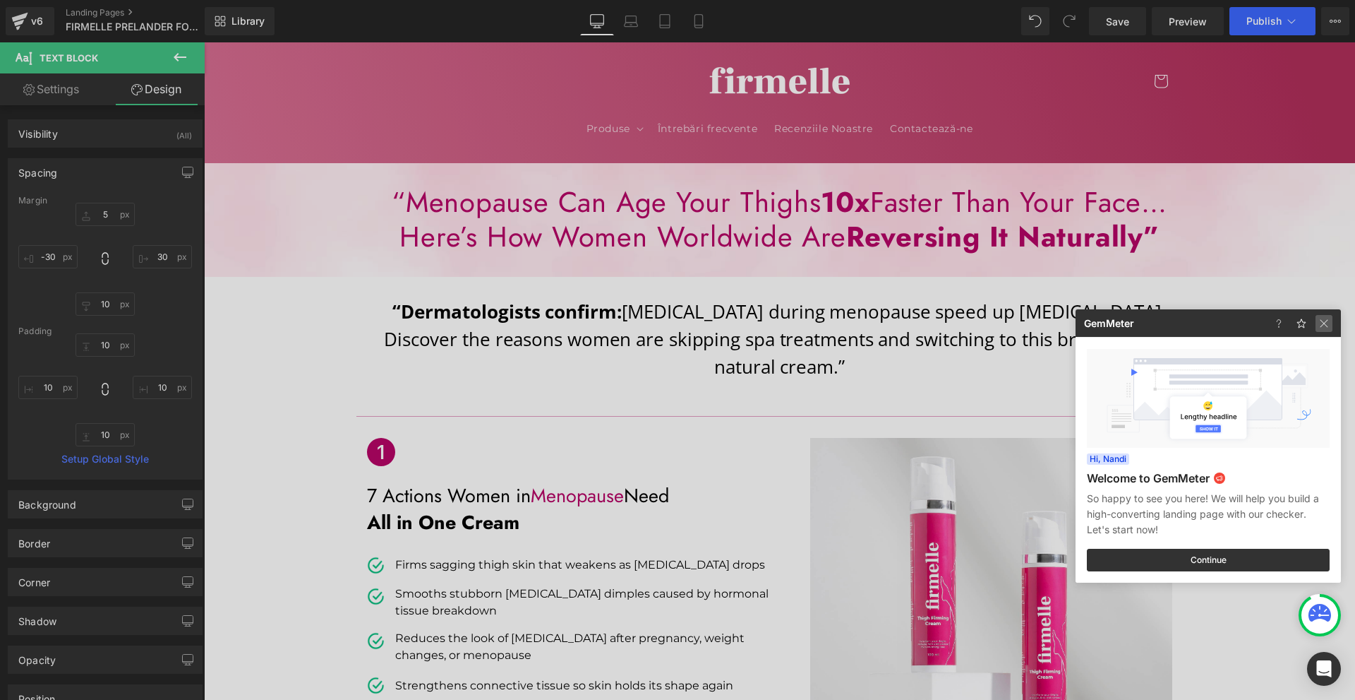
click at [1318, 322] on img at bounding box center [1324, 323] width 17 height 17
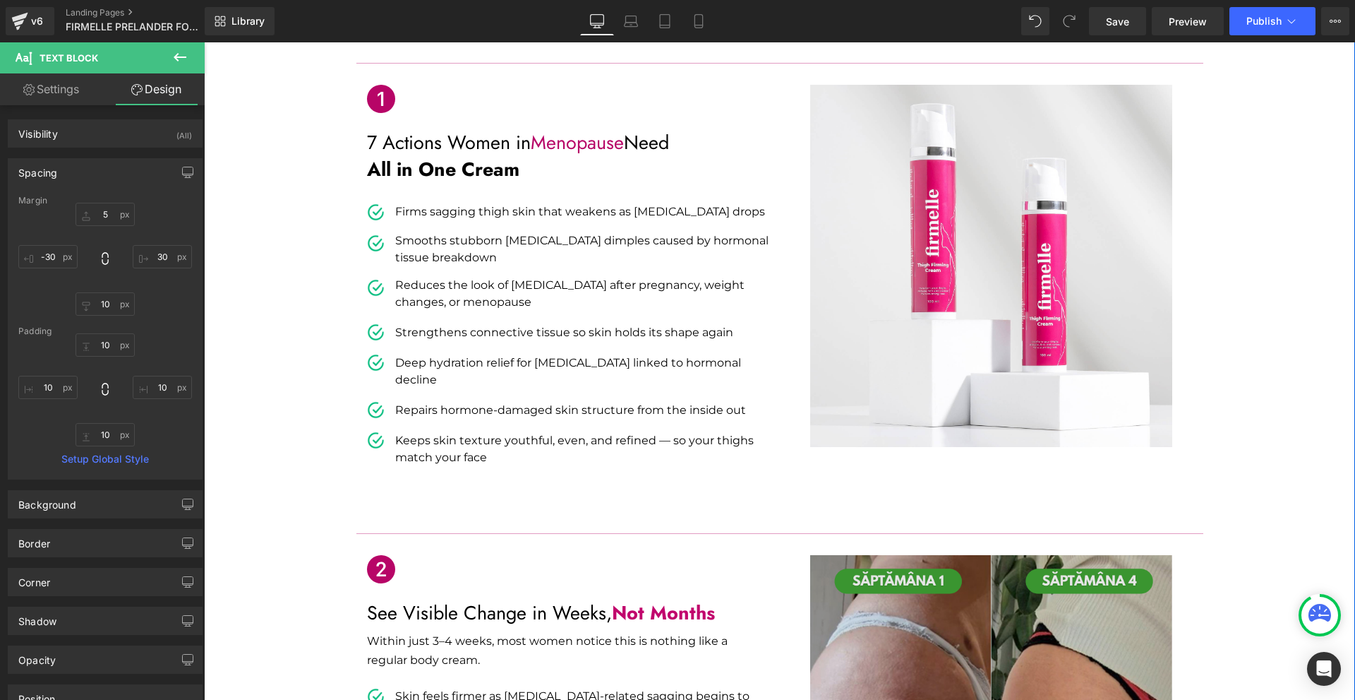
scroll to position [706, 0]
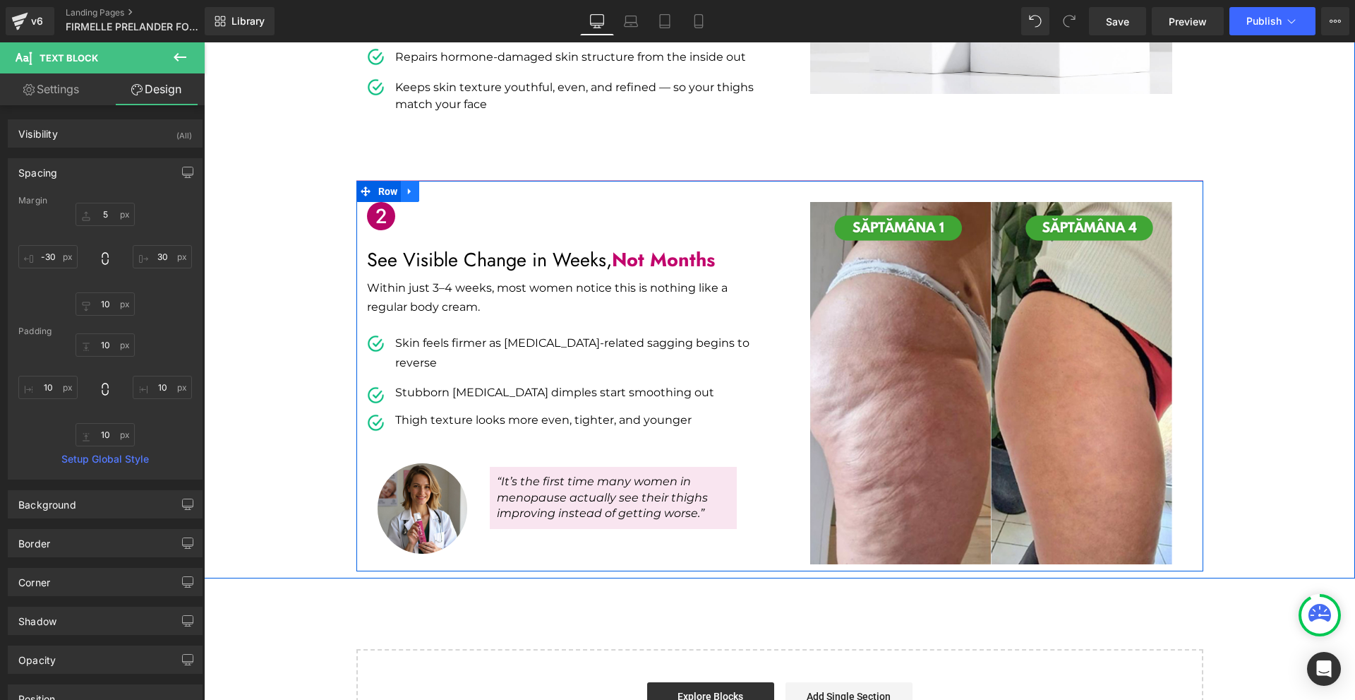
click at [409, 186] on icon at bounding box center [410, 191] width 10 height 11
click at [424, 186] on icon at bounding box center [429, 191] width 10 height 10
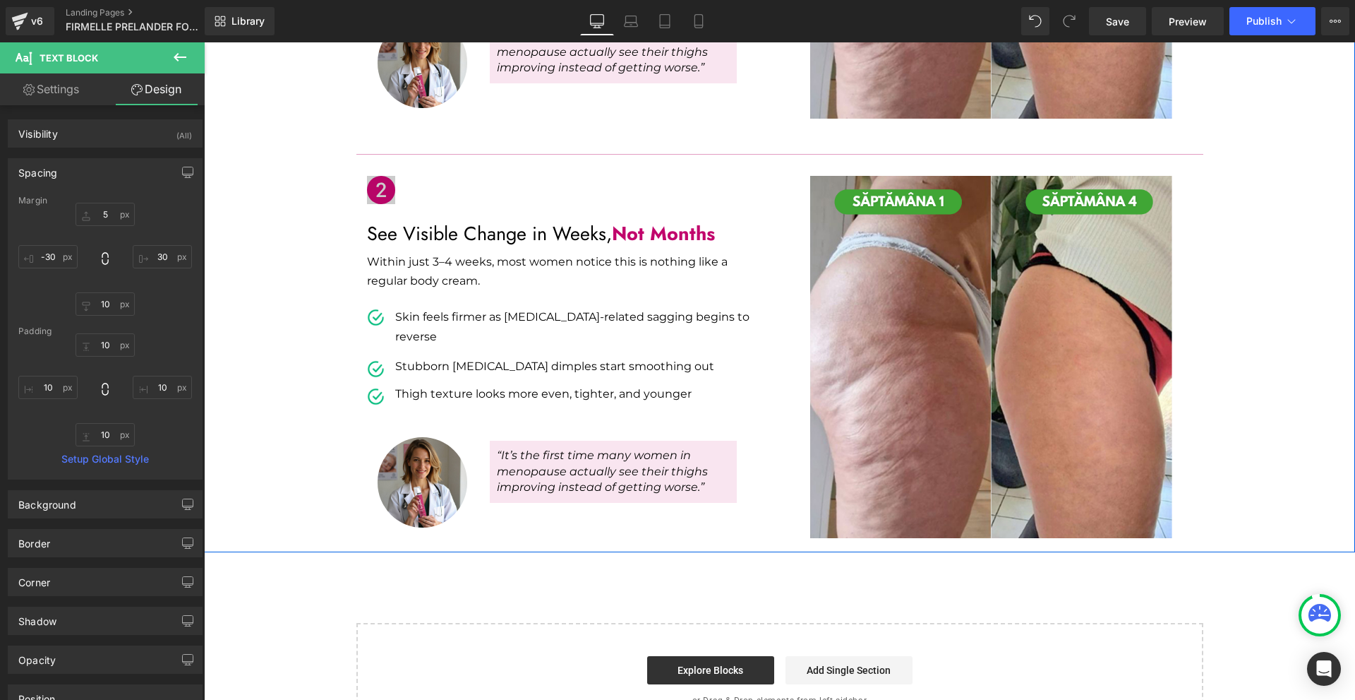
scroll to position [1162, 0]
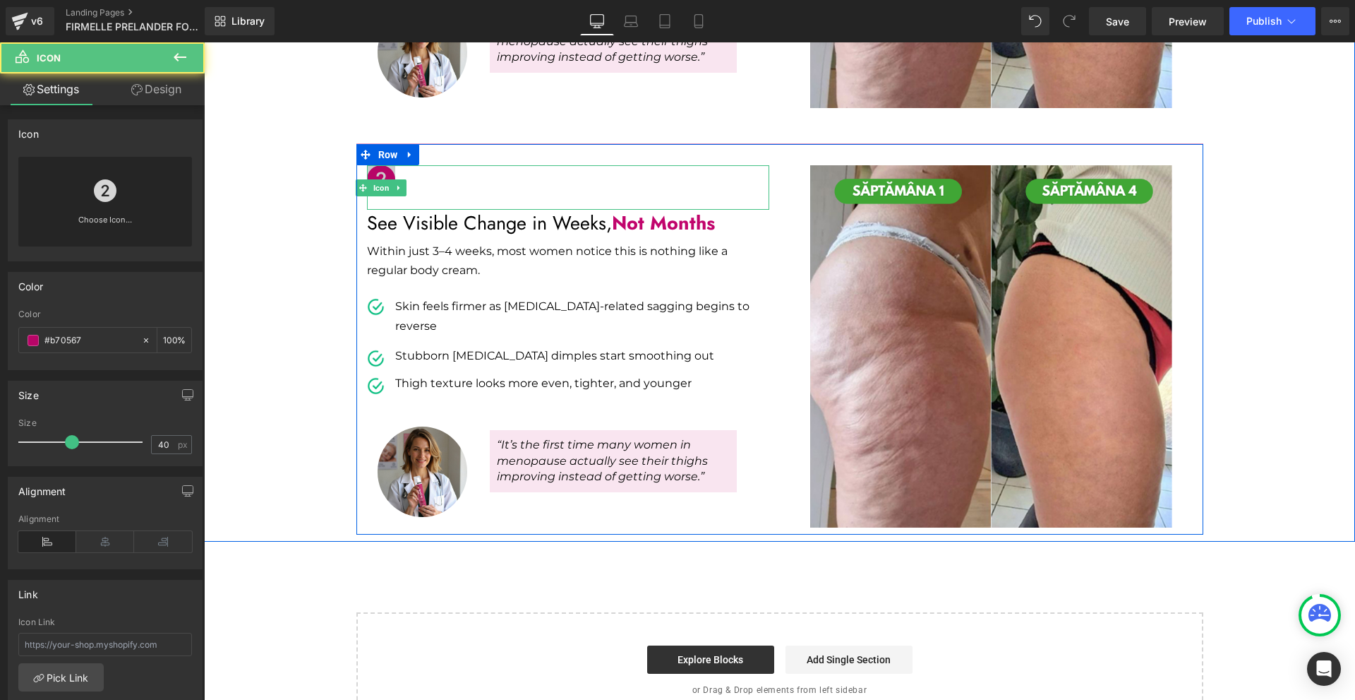
click at [371, 165] on div "Icon" at bounding box center [568, 187] width 402 height 44
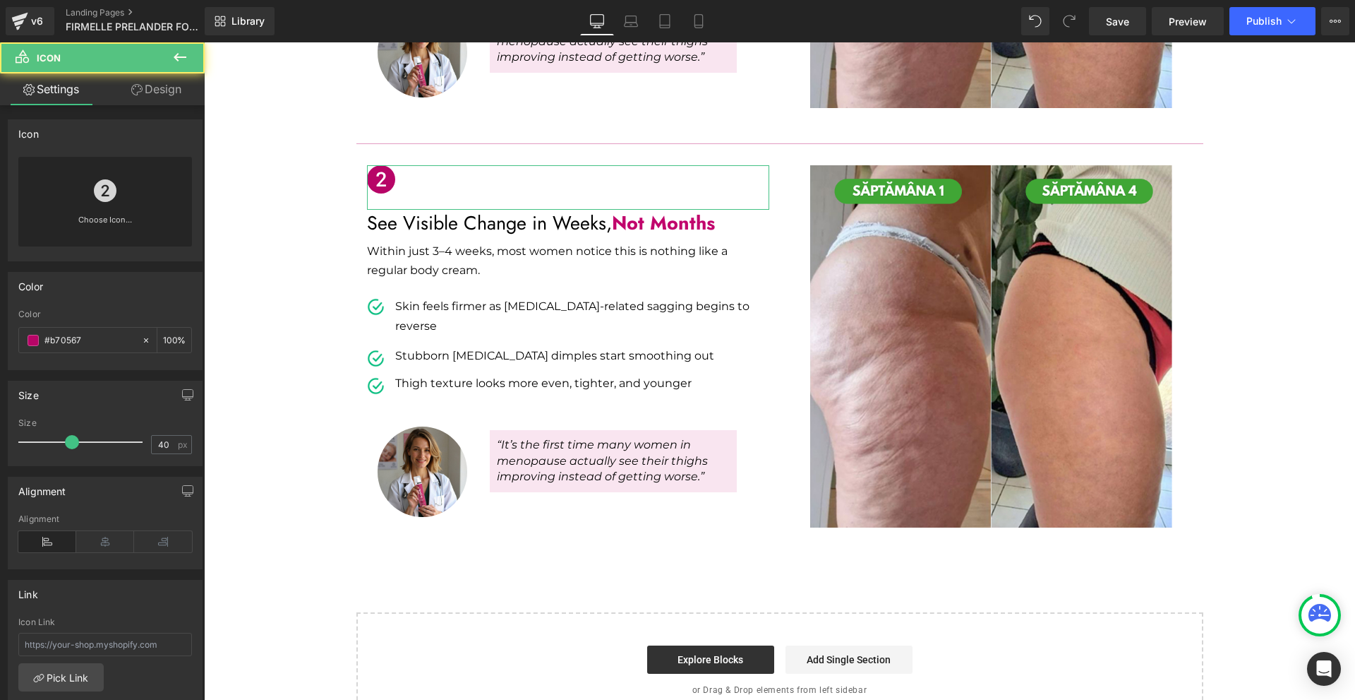
click at [144, 203] on div "Choose Icon..." at bounding box center [105, 202] width 174 height 90
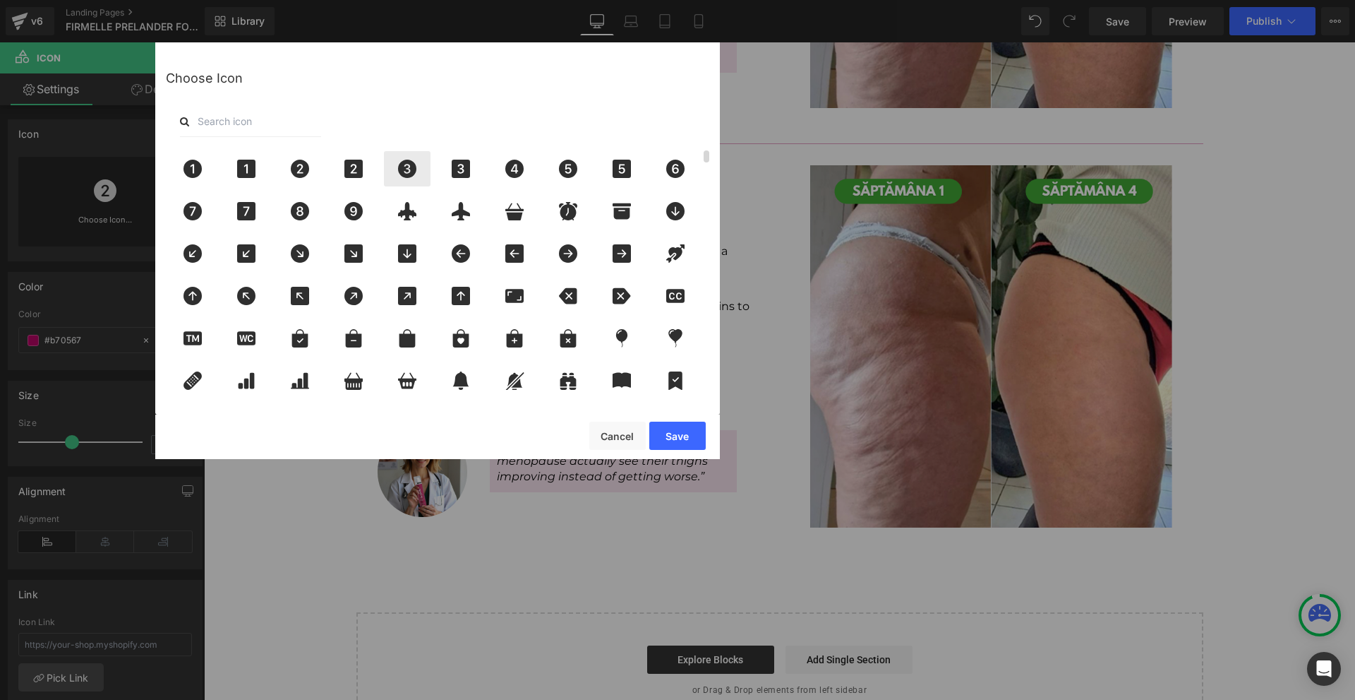
click at [413, 173] on icon at bounding box center [407, 169] width 18 height 18
click at [689, 446] on button "Save" at bounding box center [677, 435] width 56 height 28
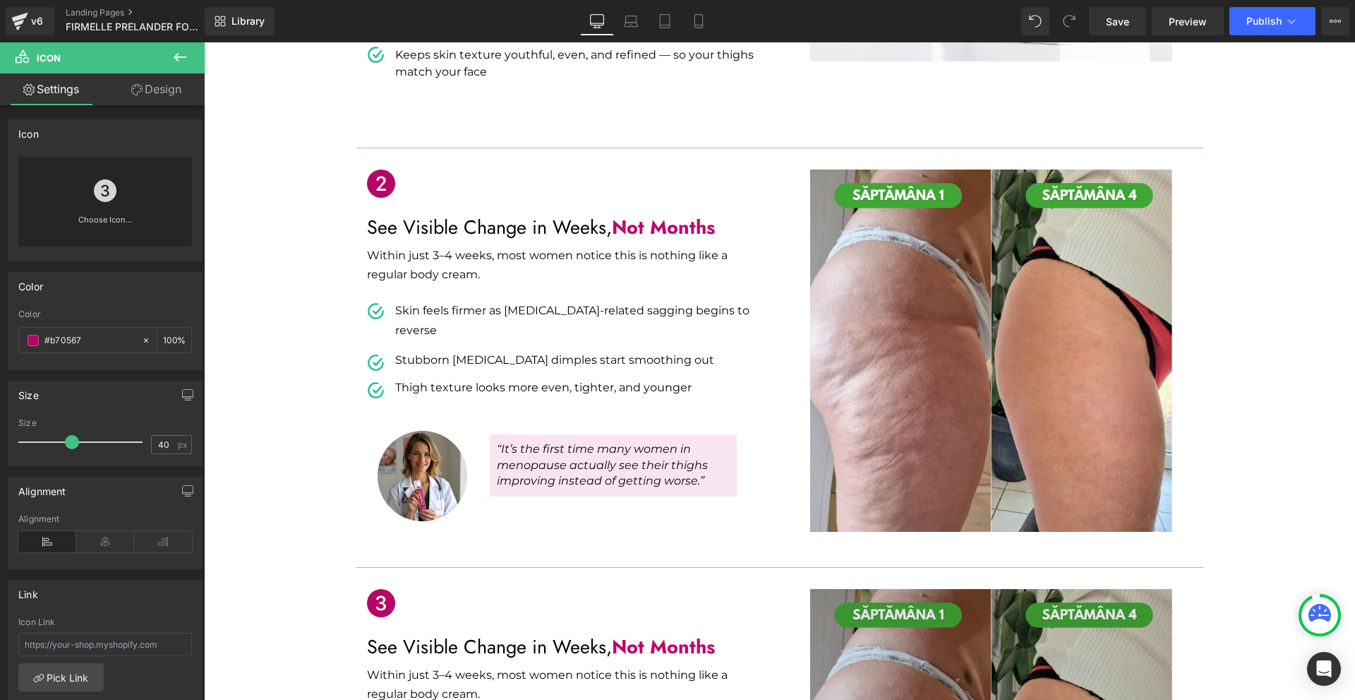
scroll to position [1021, 0]
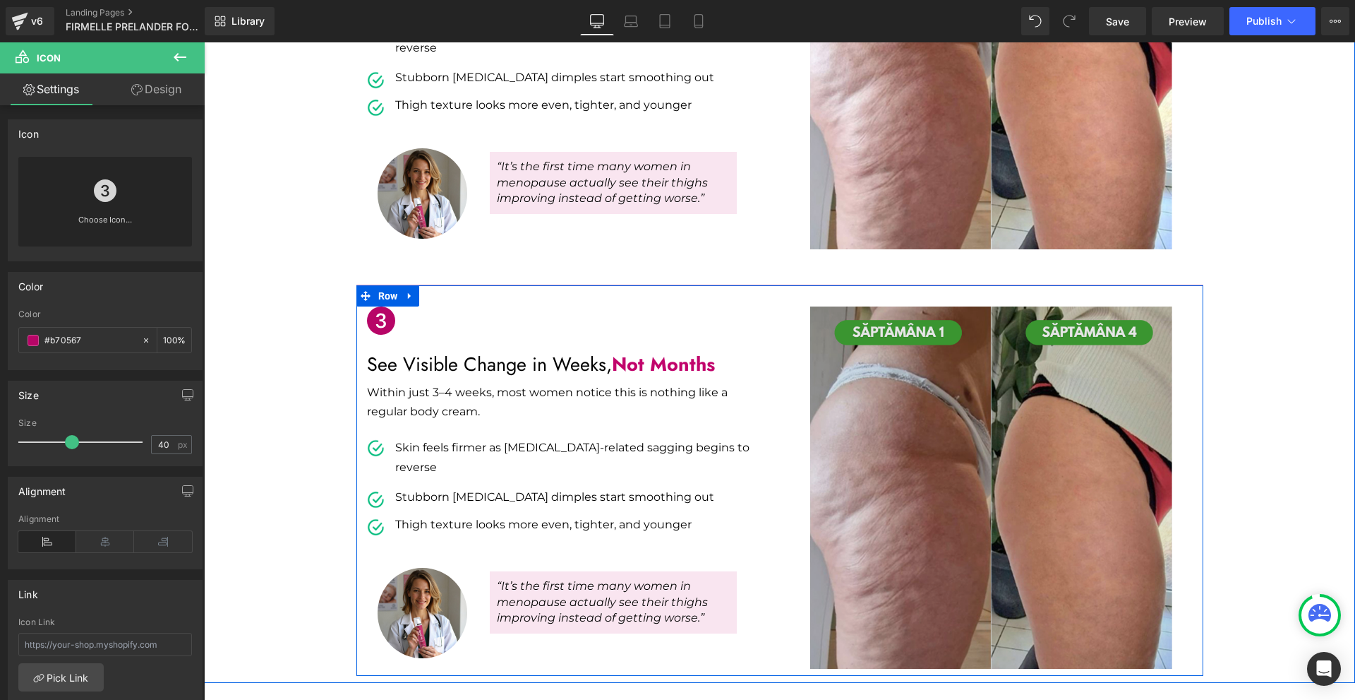
click at [900, 433] on img at bounding box center [991, 487] width 362 height 362
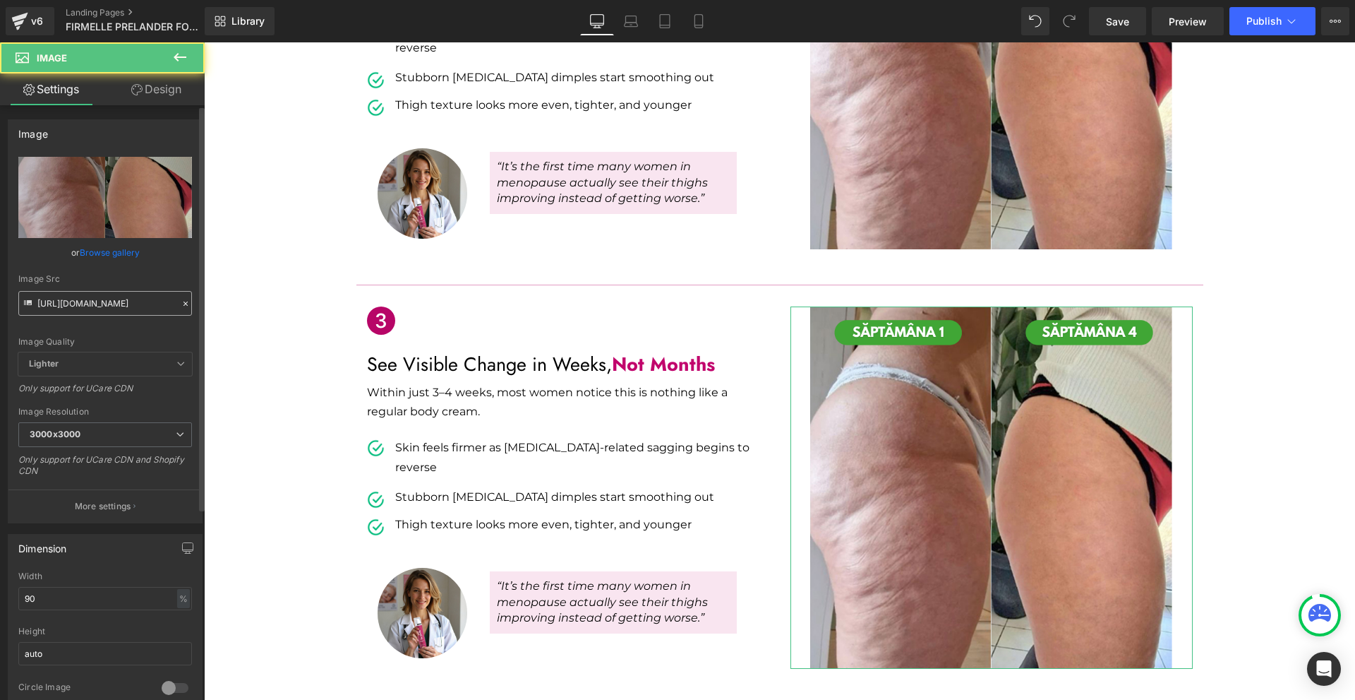
click at [92, 314] on input "[URL][DOMAIN_NAME]" at bounding box center [105, 303] width 174 height 25
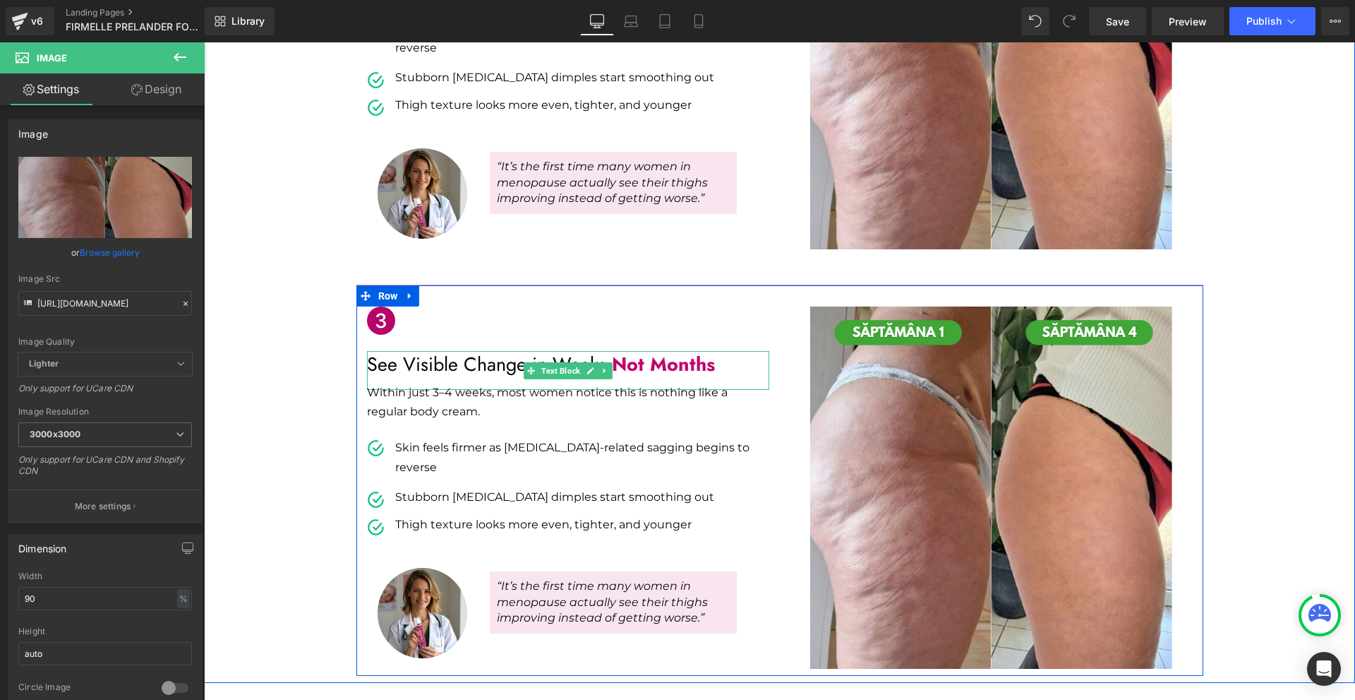
click at [391, 351] on p "See Visible Change in Weeks, Not Months" at bounding box center [568, 364] width 402 height 27
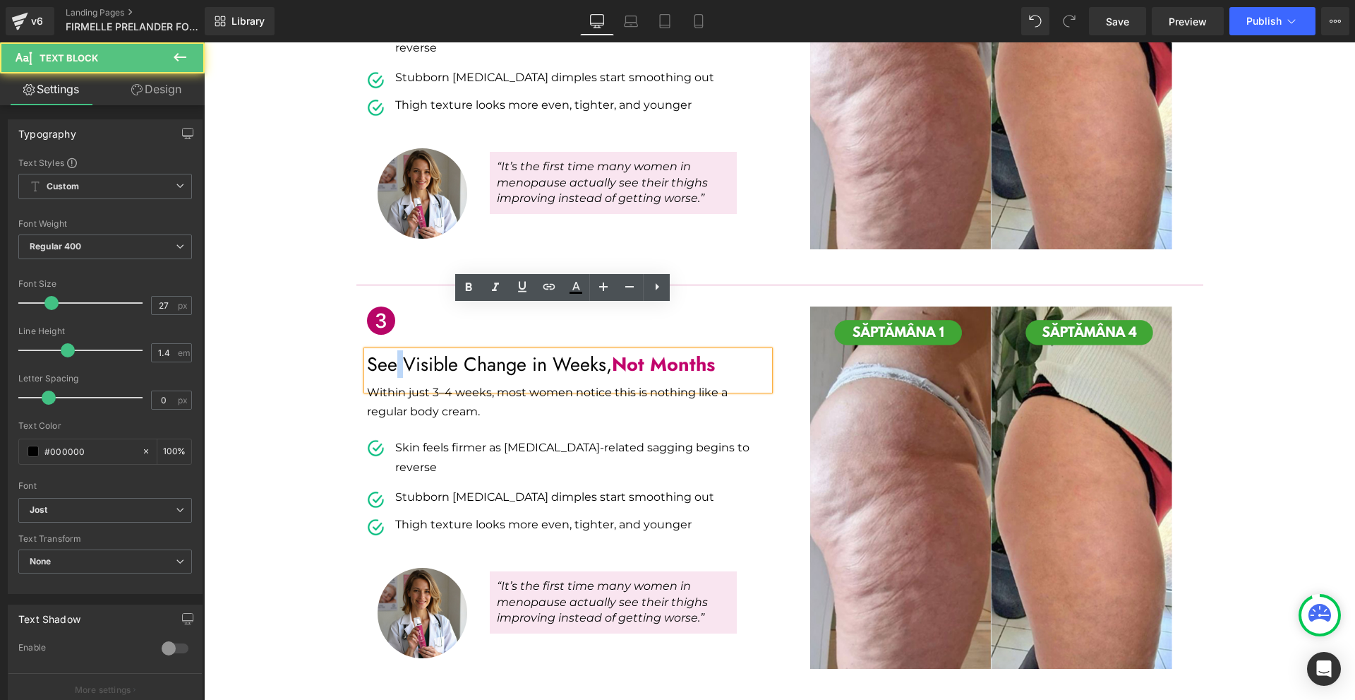
click at [391, 351] on p "See Visible Change in Weeks, Not Months" at bounding box center [568, 364] width 402 height 27
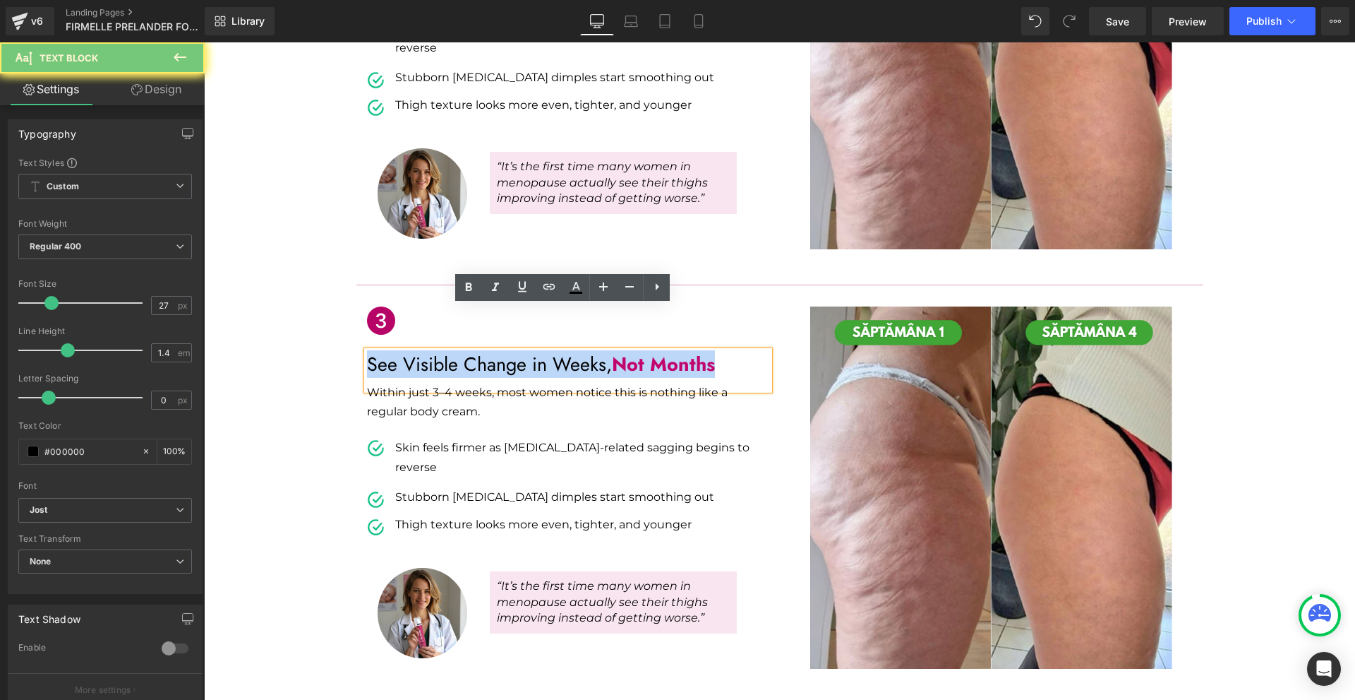
click at [391, 351] on p "See Visible Change in Weeks, Not Months" at bounding box center [568, 364] width 402 height 27
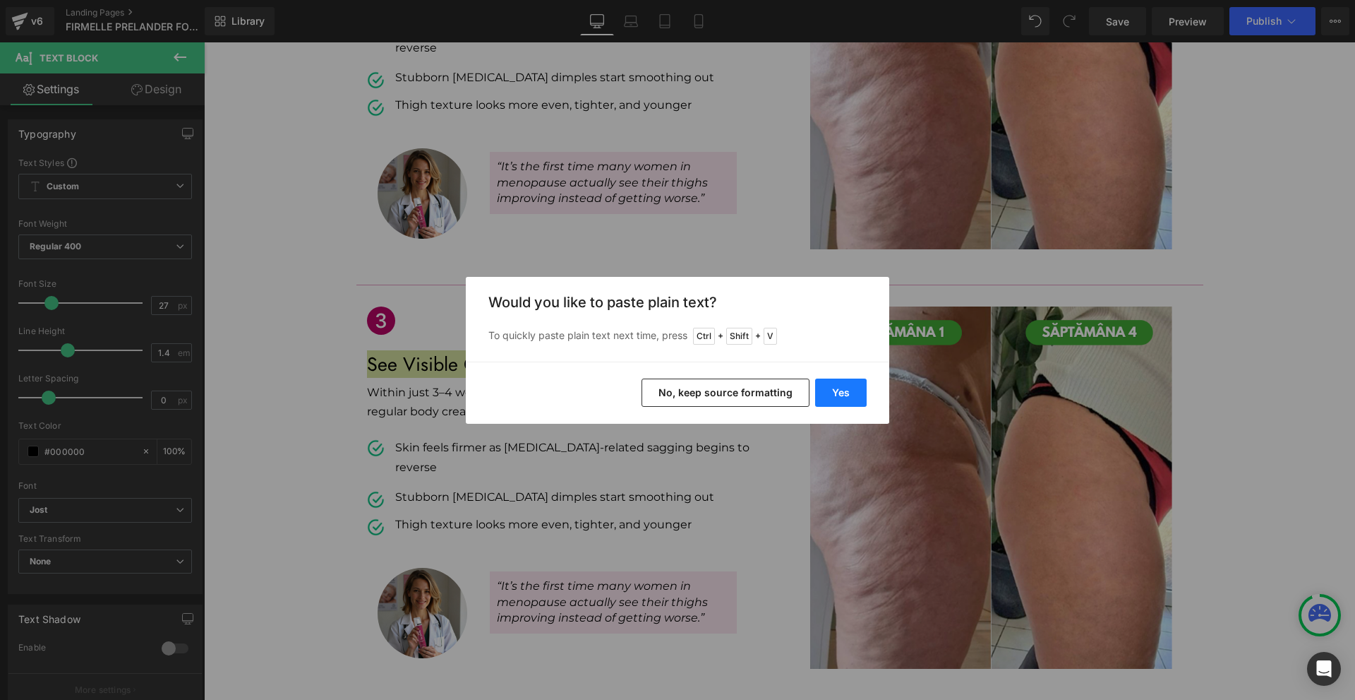
click at [846, 400] on button "Yes" at bounding box center [841, 392] width 52 height 28
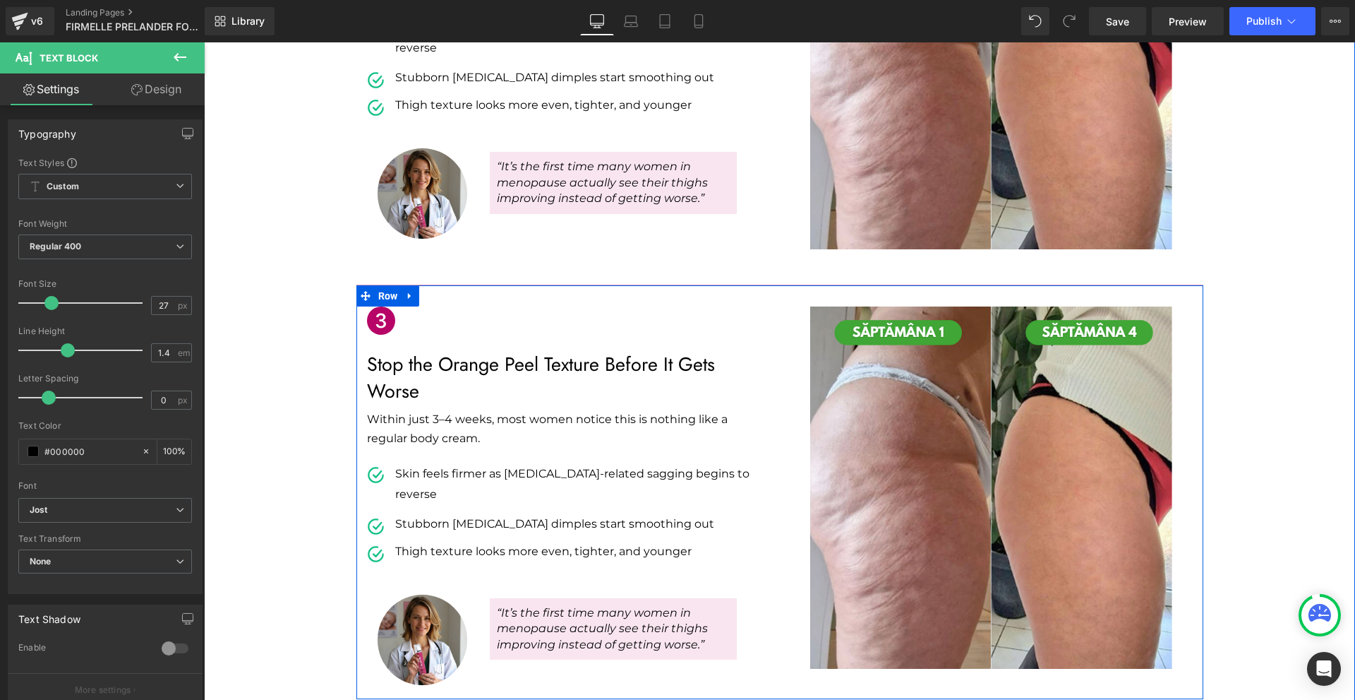
click at [488, 351] on p "Stop the Orange Peel Texture Before It Gets Worse" at bounding box center [568, 378] width 402 height 54
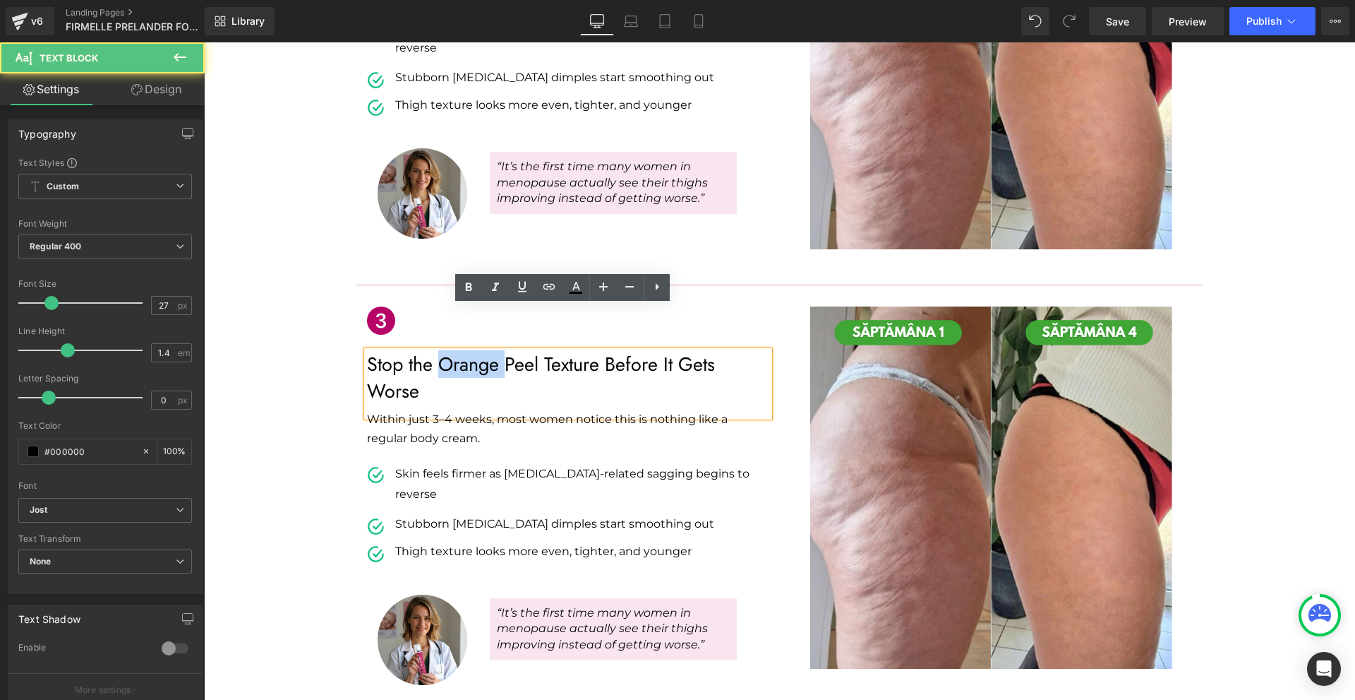
click at [488, 351] on p "Stop the Orange Peel Texture Before It Gets Worse" at bounding box center [568, 378] width 402 height 54
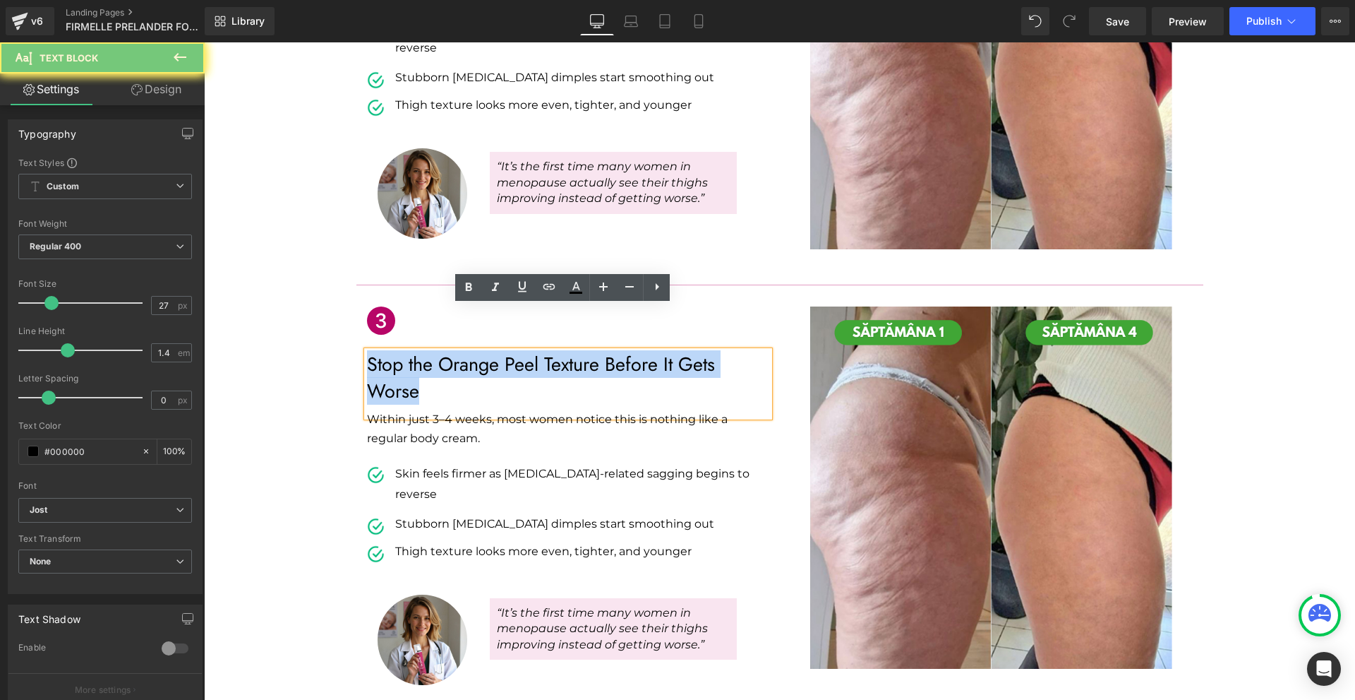
click at [488, 351] on p "Stop the Orange Peel Texture Before It Gets Worse" at bounding box center [568, 378] width 402 height 54
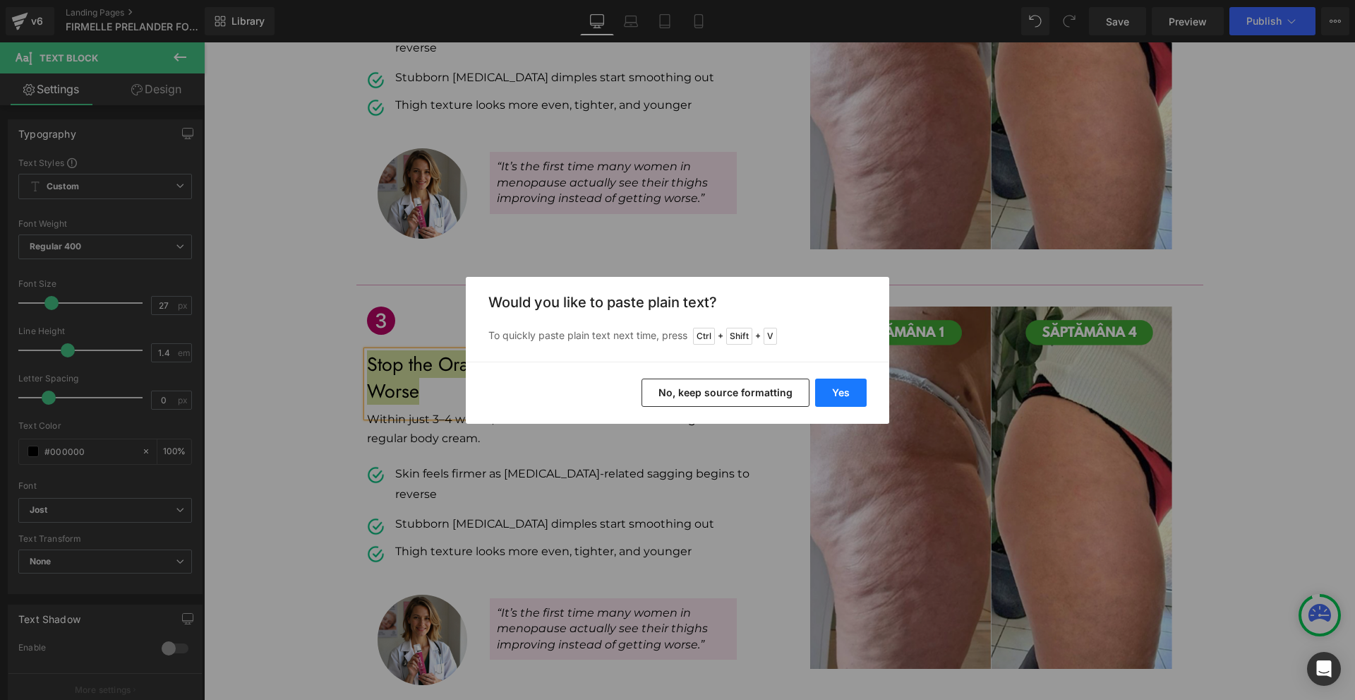
click at [856, 386] on button "Yes" at bounding box center [841, 392] width 52 height 28
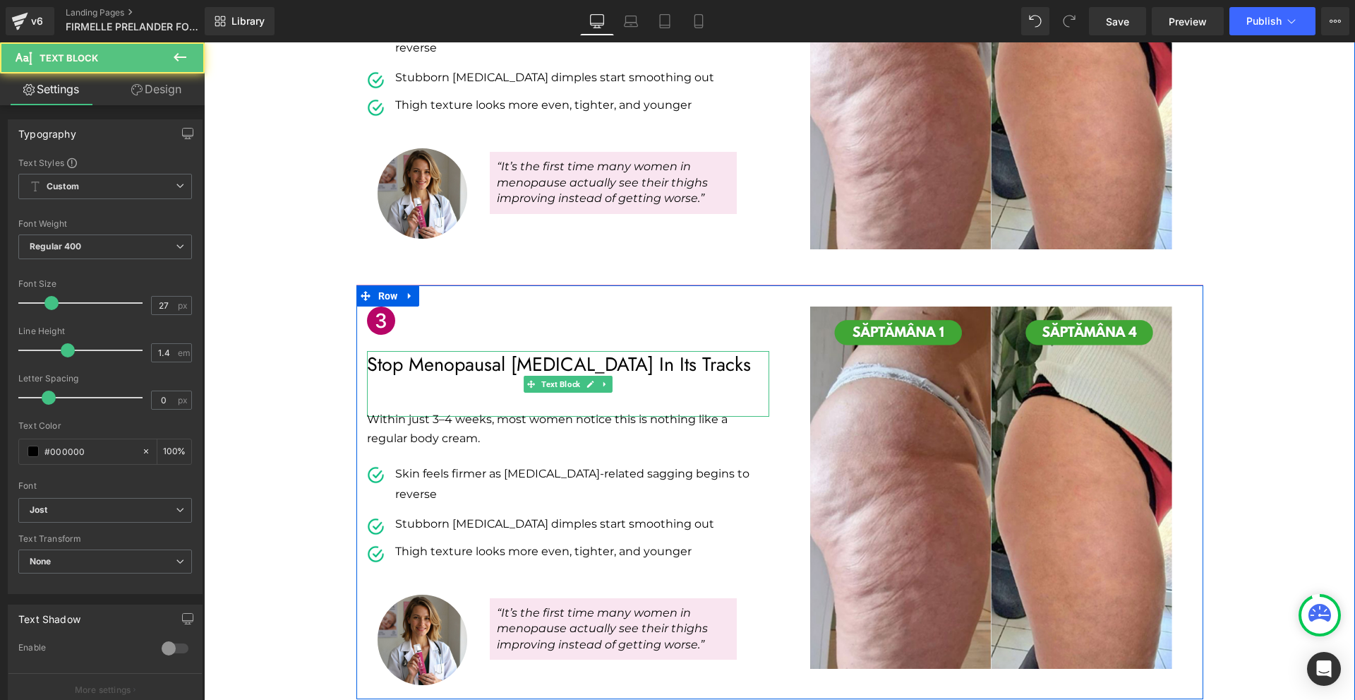
click at [395, 351] on p "Stop Menopausal [MEDICAL_DATA] In Its Tracks" at bounding box center [568, 364] width 402 height 27
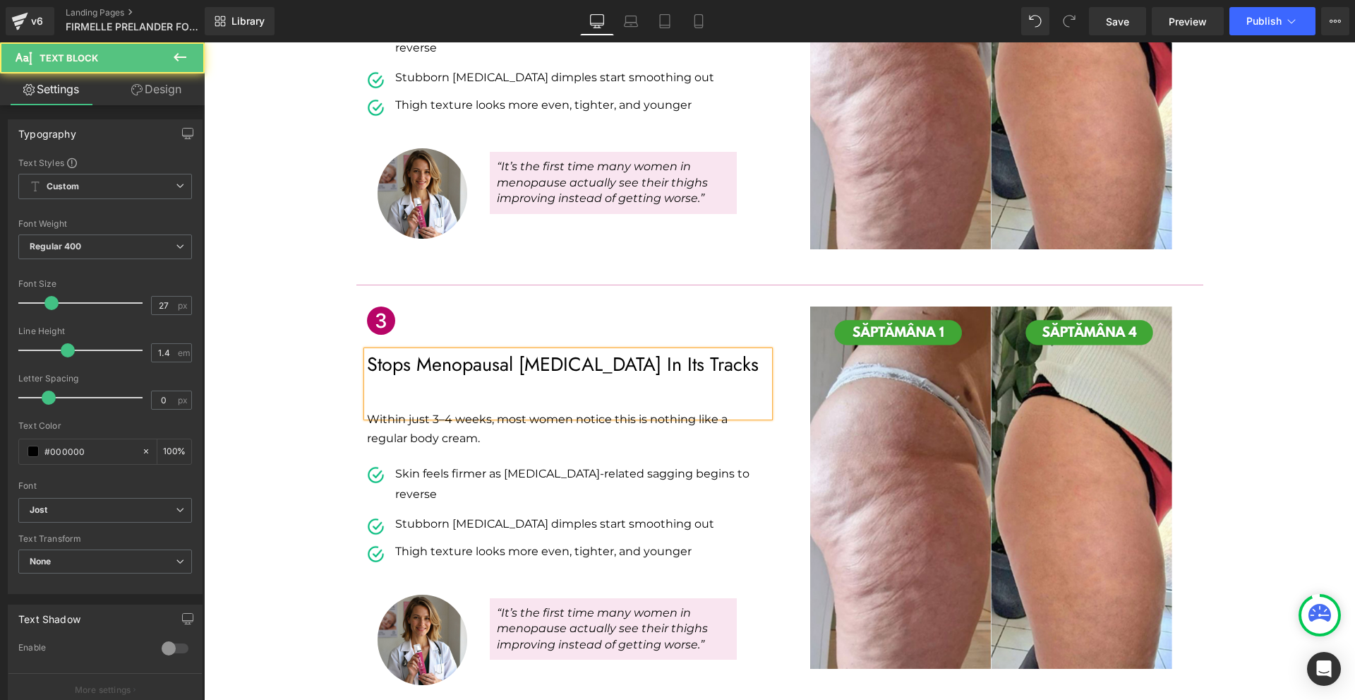
click at [424, 378] on p at bounding box center [568, 391] width 402 height 27
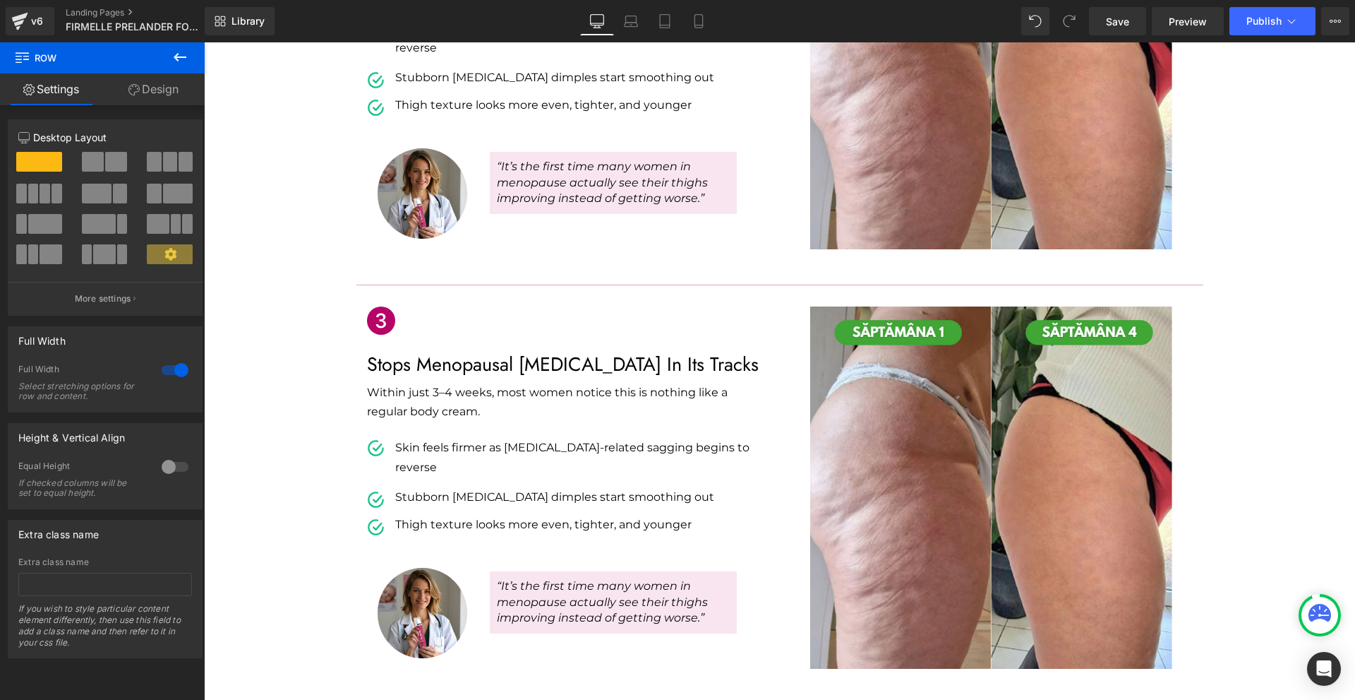
click at [407, 383] on p "Within just 3–4 weeks, most women notice this is nothing like a regular body cr…" at bounding box center [557, 402] width 381 height 38
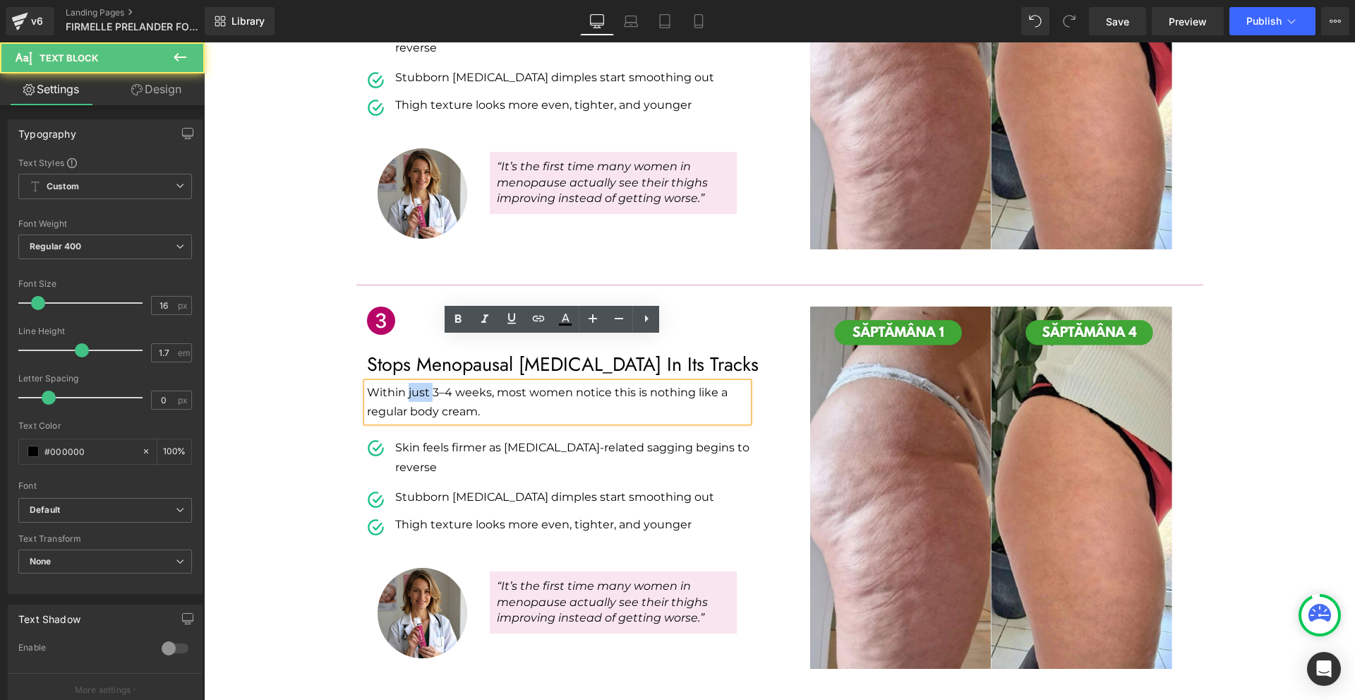
click at [407, 383] on p "Within just 3–4 weeks, most women notice this is nothing like a regular body cr…" at bounding box center [557, 402] width 381 height 38
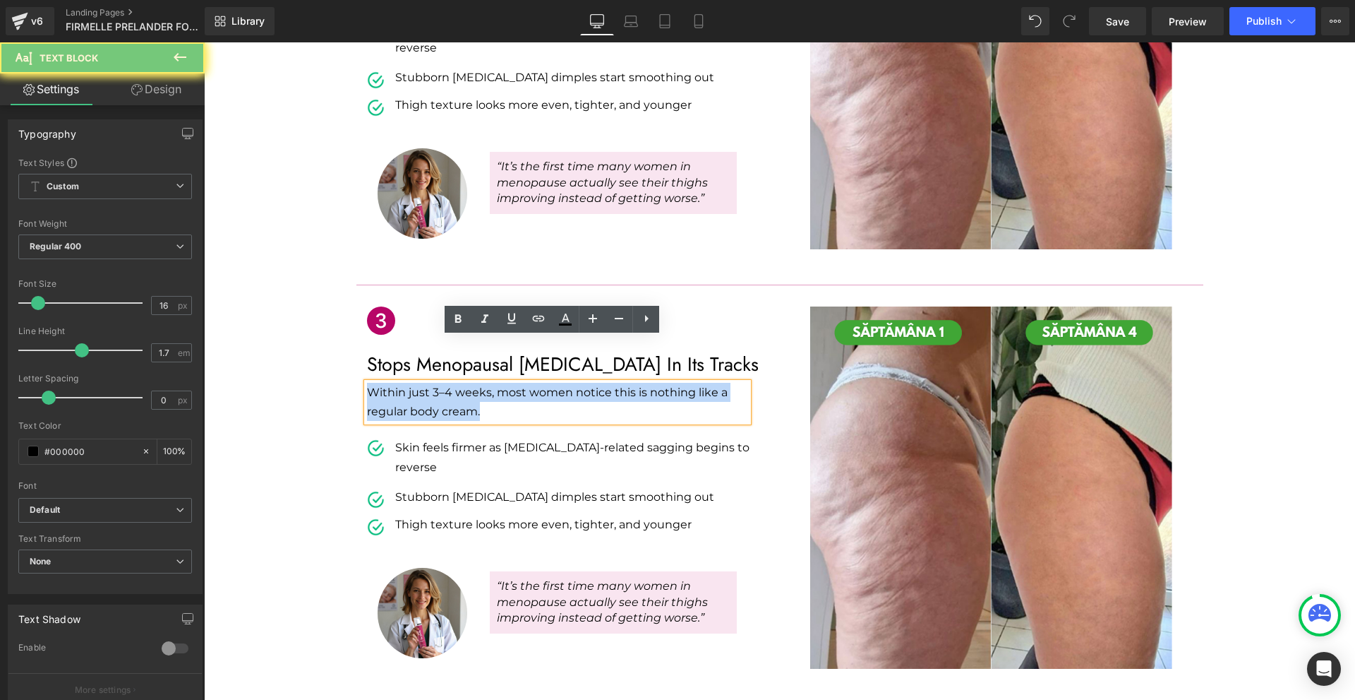
click at [407, 383] on p "Within just 3–4 weeks, most women notice this is nothing like a regular body cr…" at bounding box center [557, 402] width 381 height 38
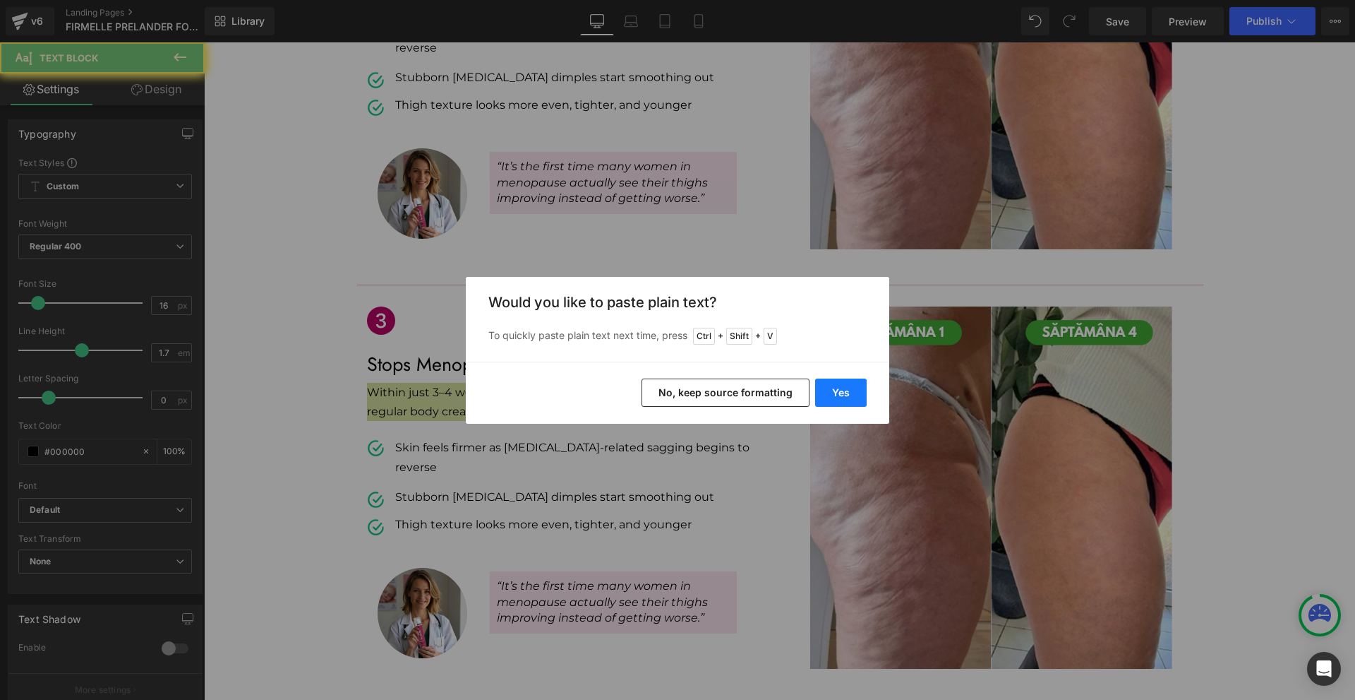
click at [835, 389] on button "Yes" at bounding box center [841, 392] width 52 height 28
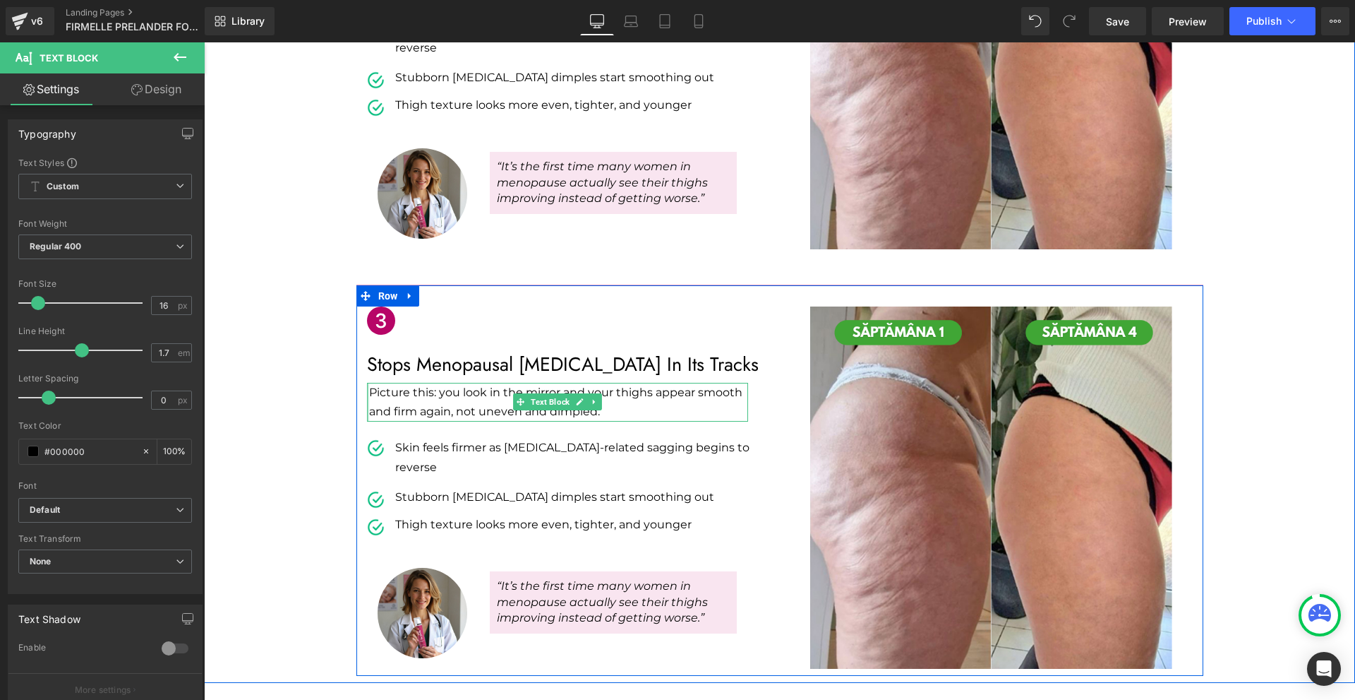
click at [367, 383] on div "Picture this: you look in the mirror and your thighs appear smooth and firm aga…" at bounding box center [557, 402] width 381 height 38
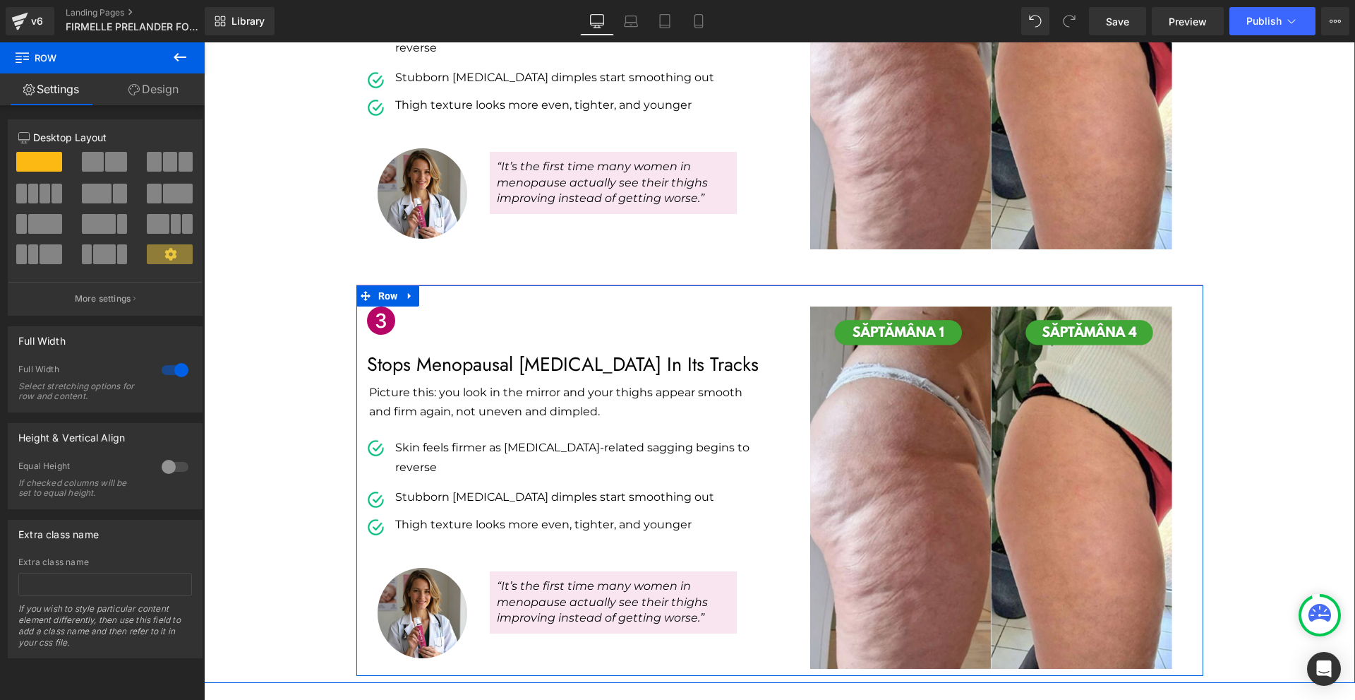
click at [443, 377] on div "Icon Stops Menopausal [MEDICAL_DATA] In Its Tracks Text Block Picture this: you…" at bounding box center [568, 485] width 424 height 359
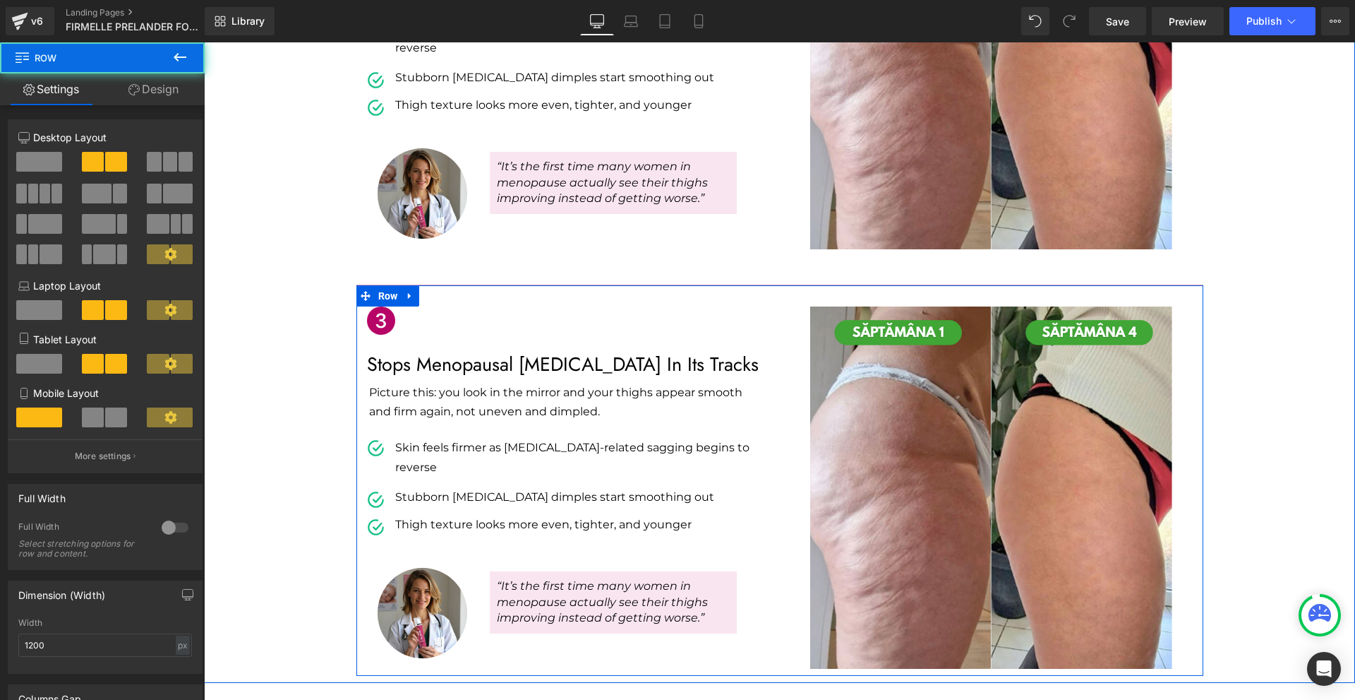
click at [444, 383] on p "Picture this: you look in the mirror and your thighs appear smooth and firm aga…" at bounding box center [558, 402] width 379 height 38
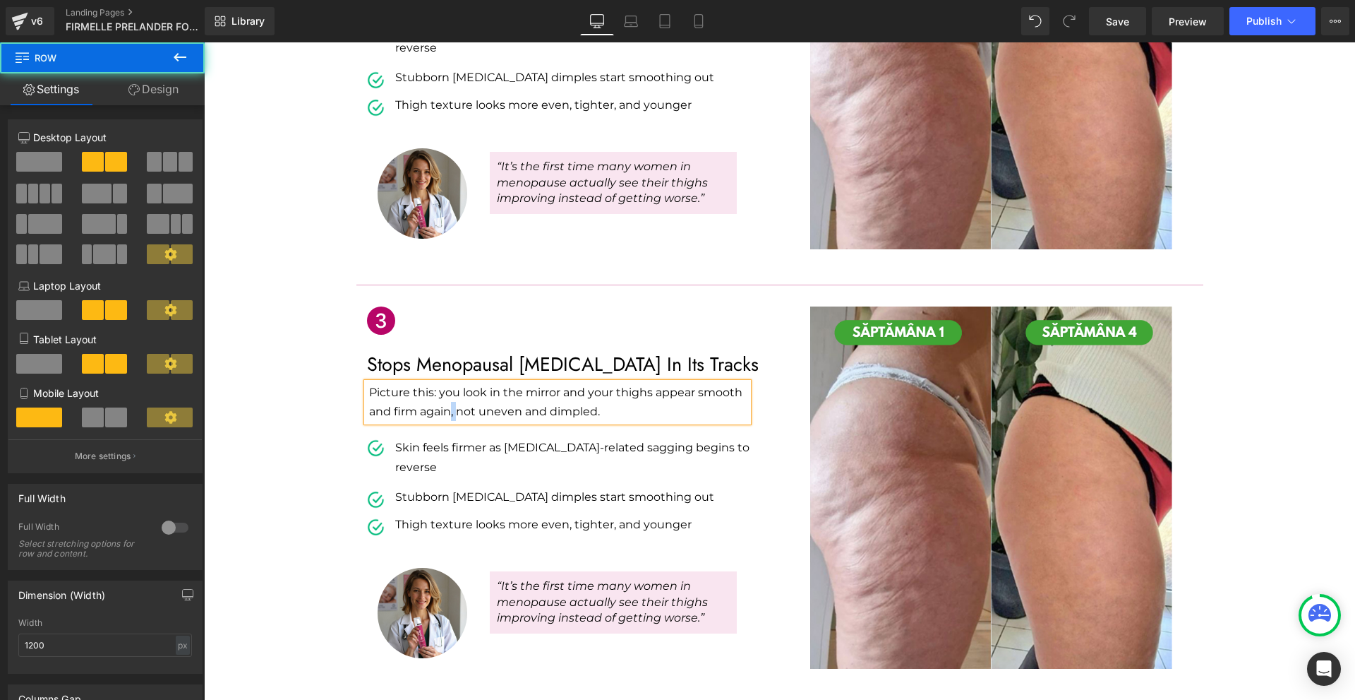
click at [444, 383] on p "Picture this: you look in the mirror and your thighs appear smooth and firm aga…" at bounding box center [558, 402] width 379 height 38
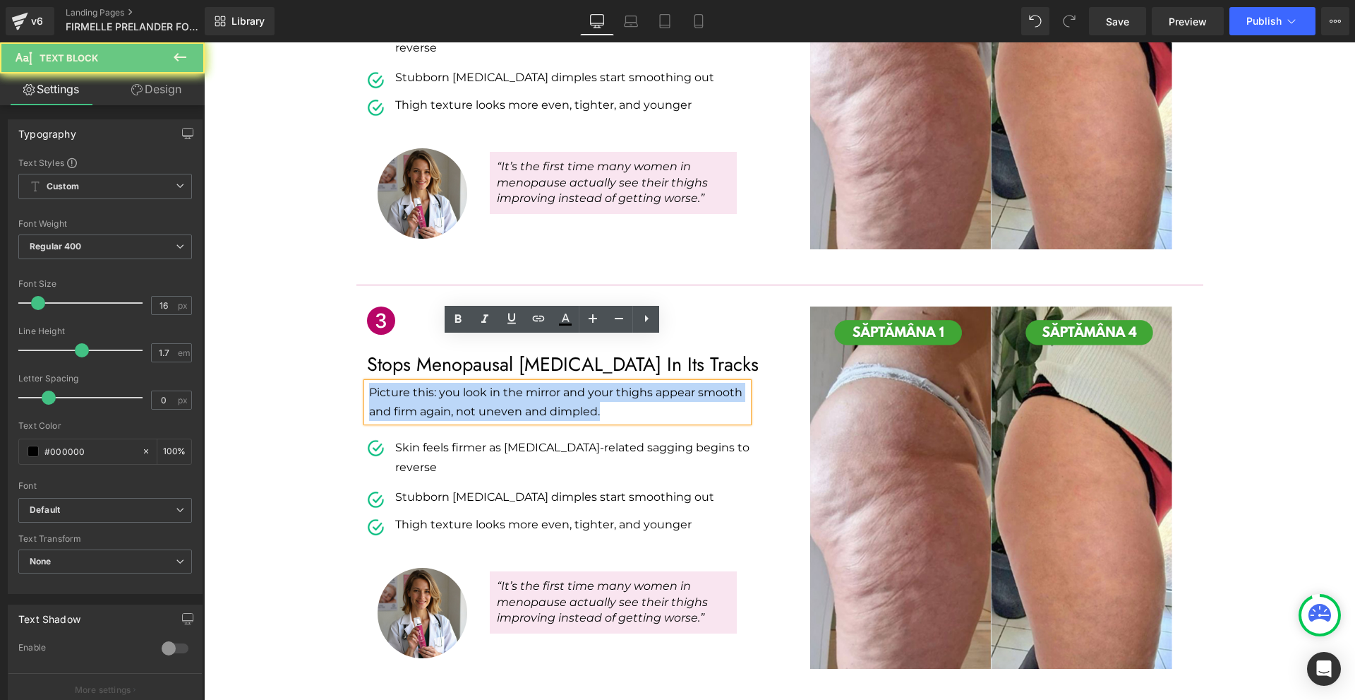
click at [444, 383] on p "Picture this: you look in the mirror and your thighs appear smooth and firm aga…" at bounding box center [558, 402] width 379 height 38
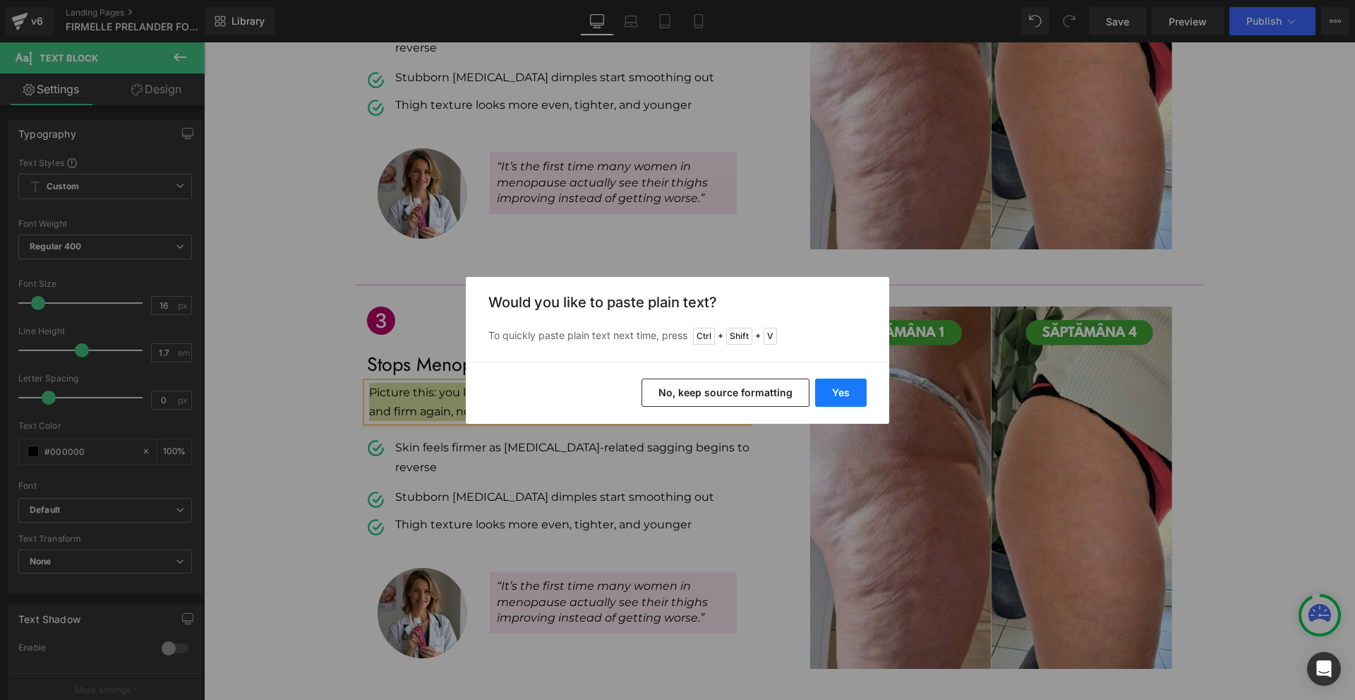
click at [862, 398] on button "Yes" at bounding box center [841, 392] width 52 height 28
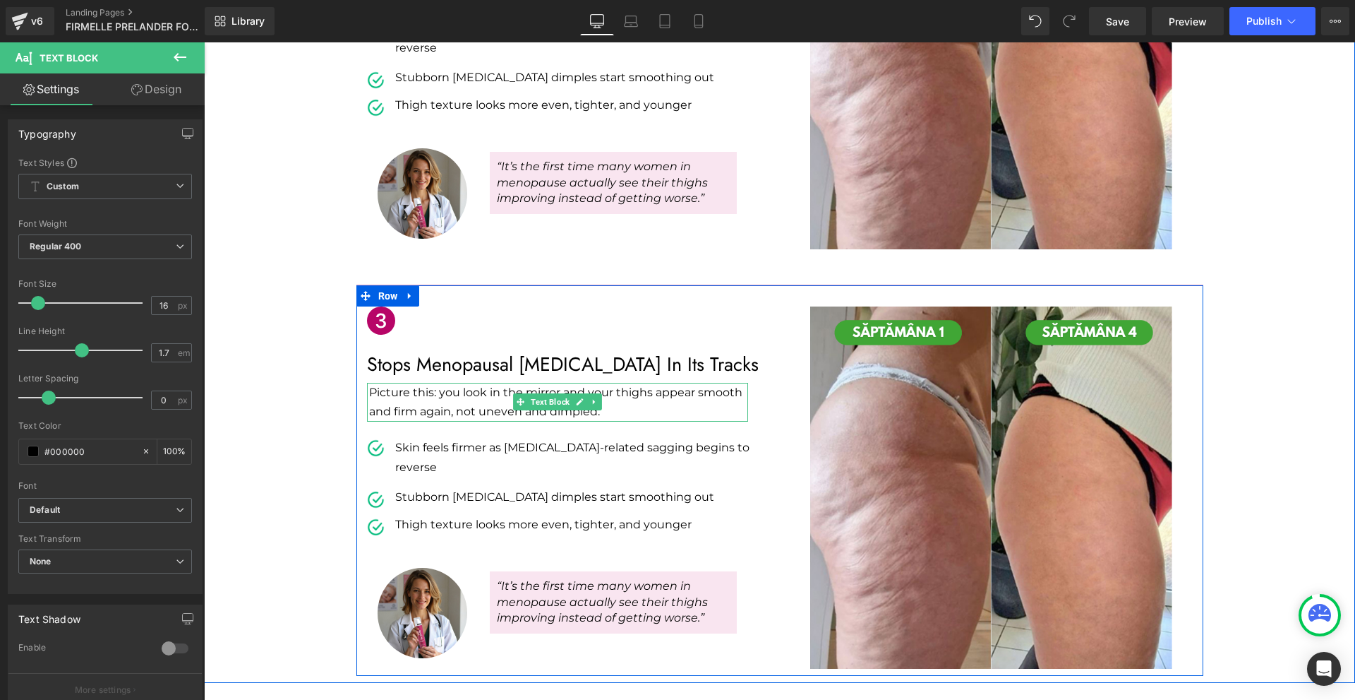
click at [474, 383] on p "Picture this: you look in the mirror and your thighs appear smooth and firm aga…" at bounding box center [558, 402] width 379 height 38
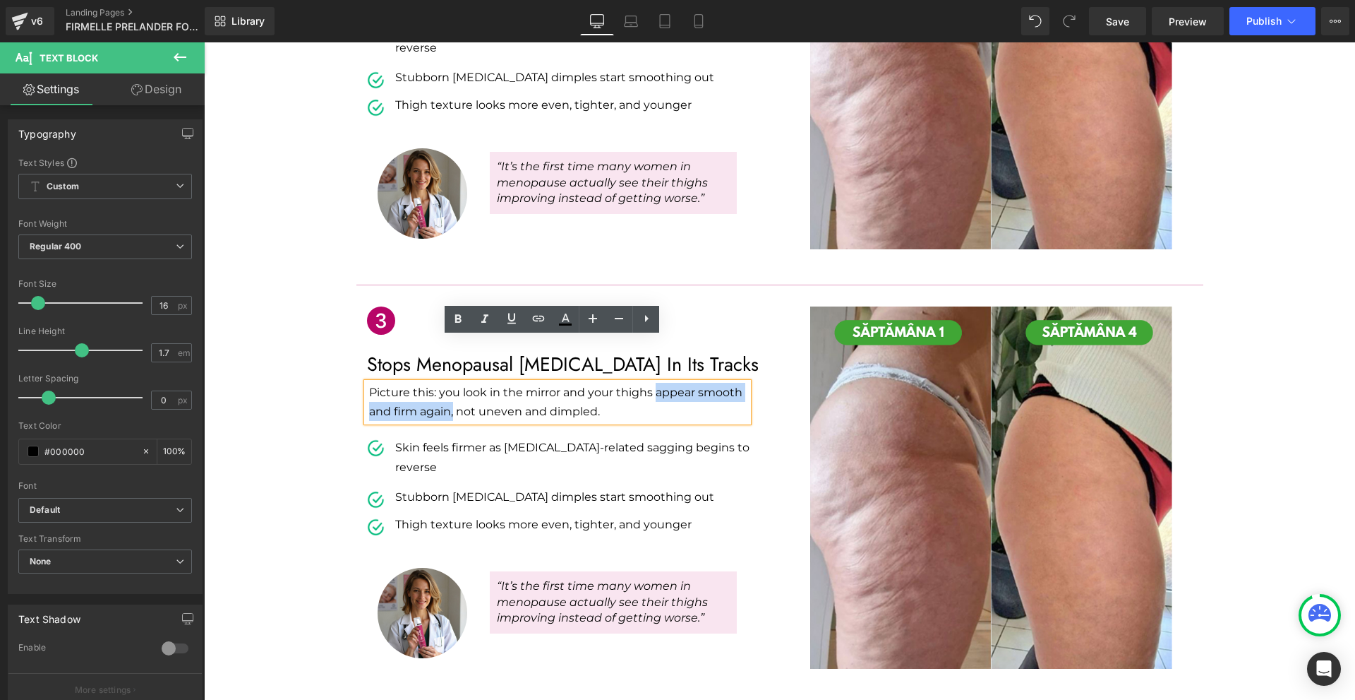
drag, startPoint x: 651, startPoint y: 349, endPoint x: 448, endPoint y: 363, distance: 203.0
click at [448, 383] on p "Picture this: you look in the mirror and your thighs appear smooth and firm aga…" at bounding box center [558, 402] width 379 height 38
click at [464, 319] on icon at bounding box center [458, 319] width 17 height 17
click at [545, 284] on div "Icon Stops Menopausal [MEDICAL_DATA] In Its Tracks Text Block Picture this: you…" at bounding box center [779, 479] width 847 height 391
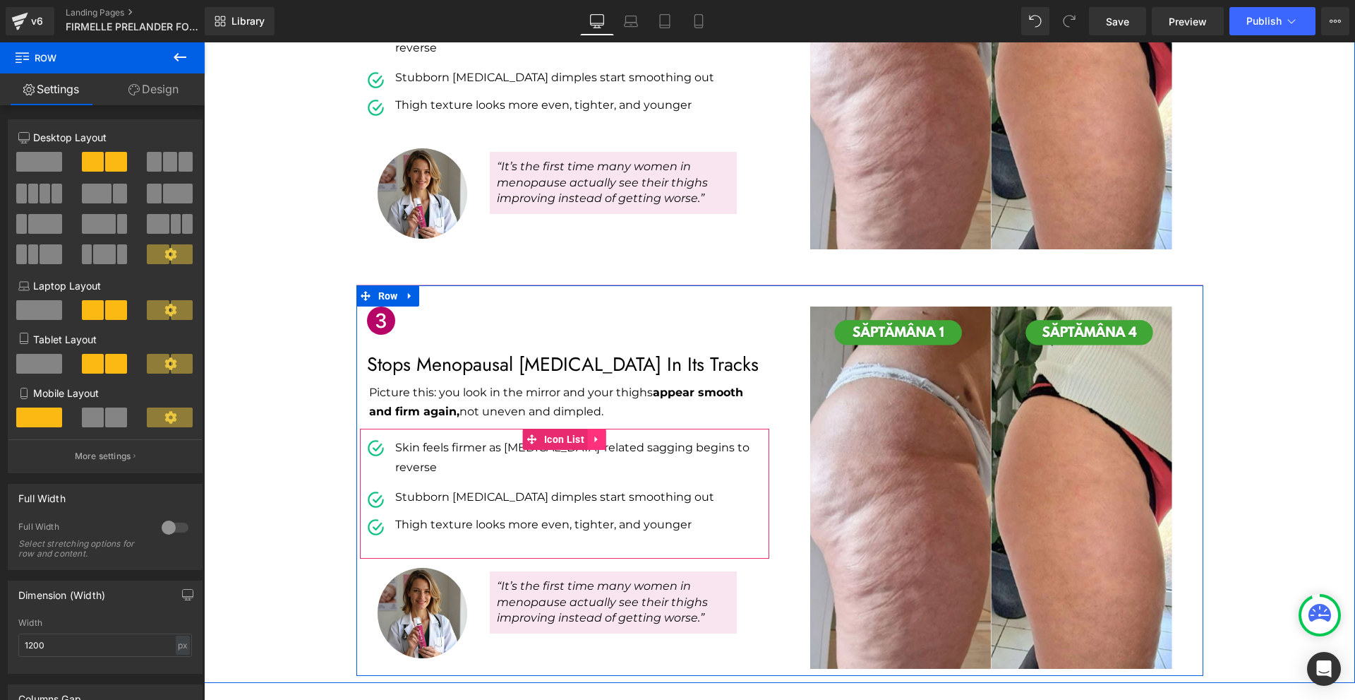
click at [588, 428] on link at bounding box center [597, 438] width 18 height 21
click at [604, 434] on icon at bounding box center [606, 439] width 10 height 10
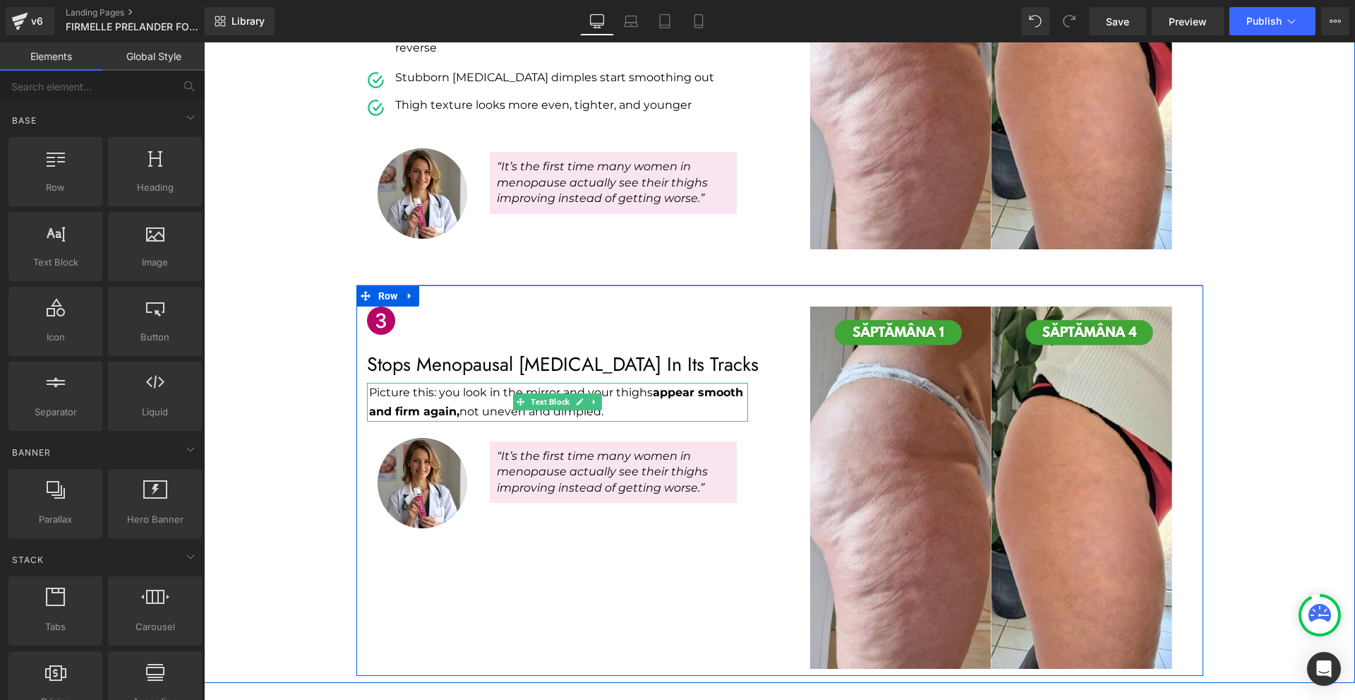
click at [418, 383] on p "Picture this: you look in the mirror and your thighs appear smooth and firm aga…" at bounding box center [558, 402] width 379 height 38
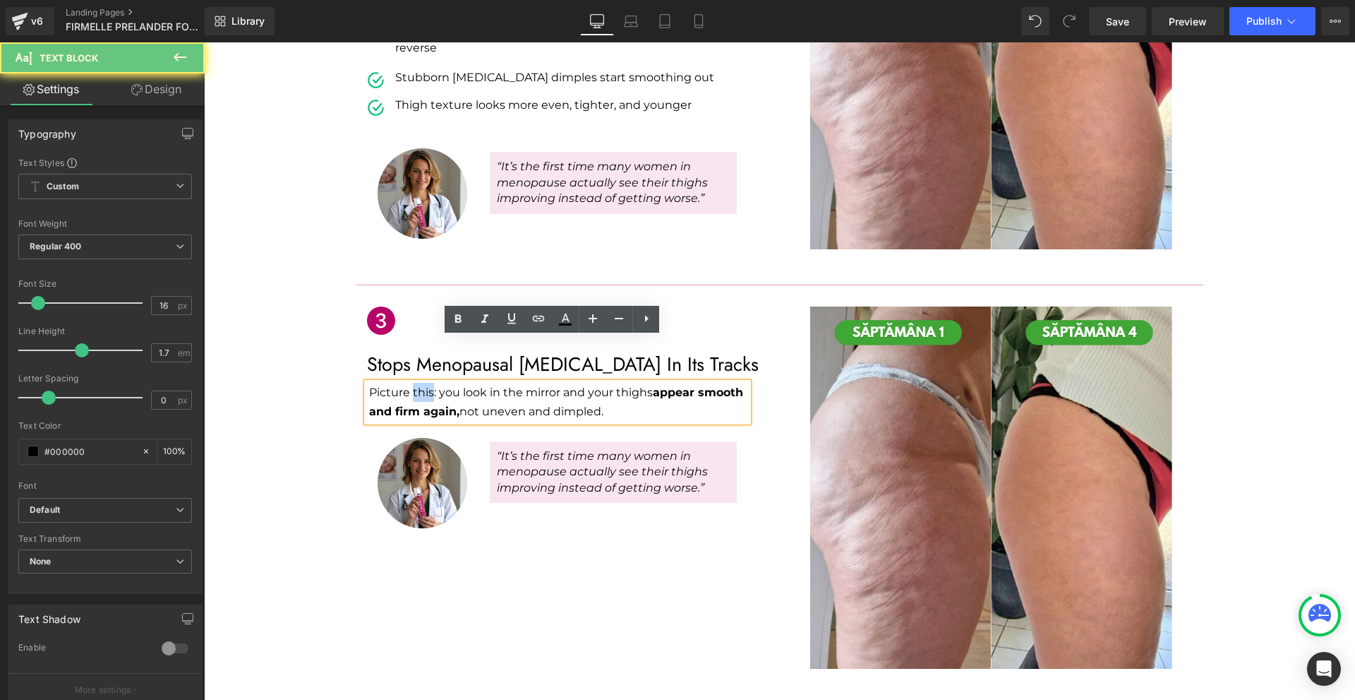
click at [418, 383] on p "Picture this: you look in the mirror and your thighs appear smooth and firm aga…" at bounding box center [558, 402] width 379 height 38
copy p "Picture this: you look in the mirror and your thighs appear smooth and firm aga…"
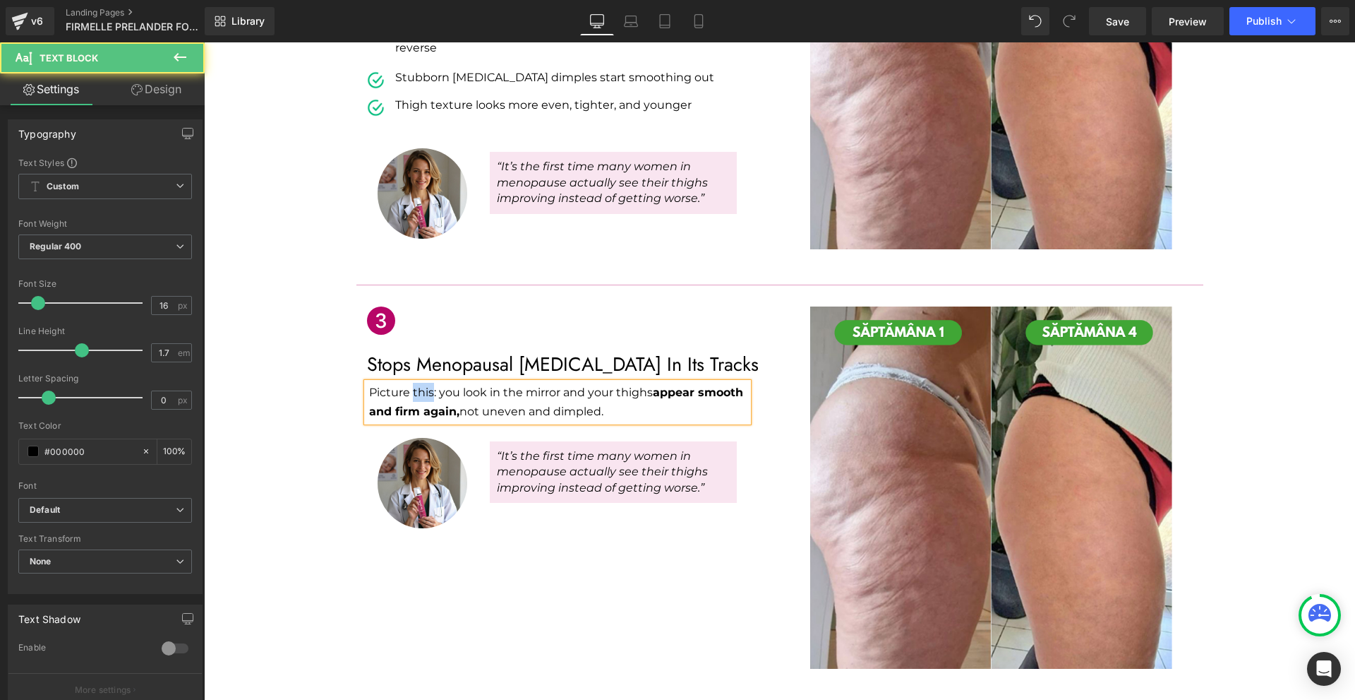
click at [588, 383] on p "Picture this: you look in the mirror and your thighs appear smooth and firm aga…" at bounding box center [558, 402] width 379 height 38
click at [608, 383] on p "Picture this: you look in the mirror and your thighs appear smooth and firm aga…" at bounding box center [558, 402] width 379 height 38
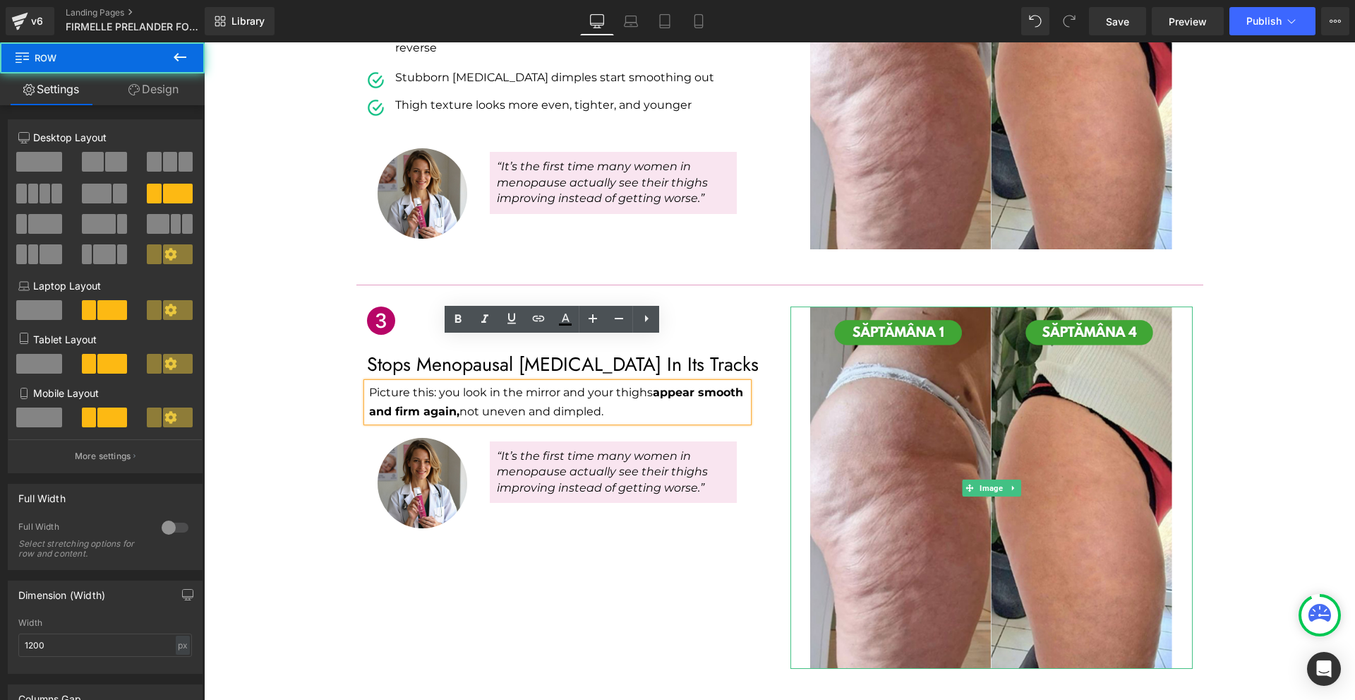
click at [712, 469] on div "Image “It’s the first time many women in menopause actually see their thighs im…" at bounding box center [568, 481] width 402 height 107
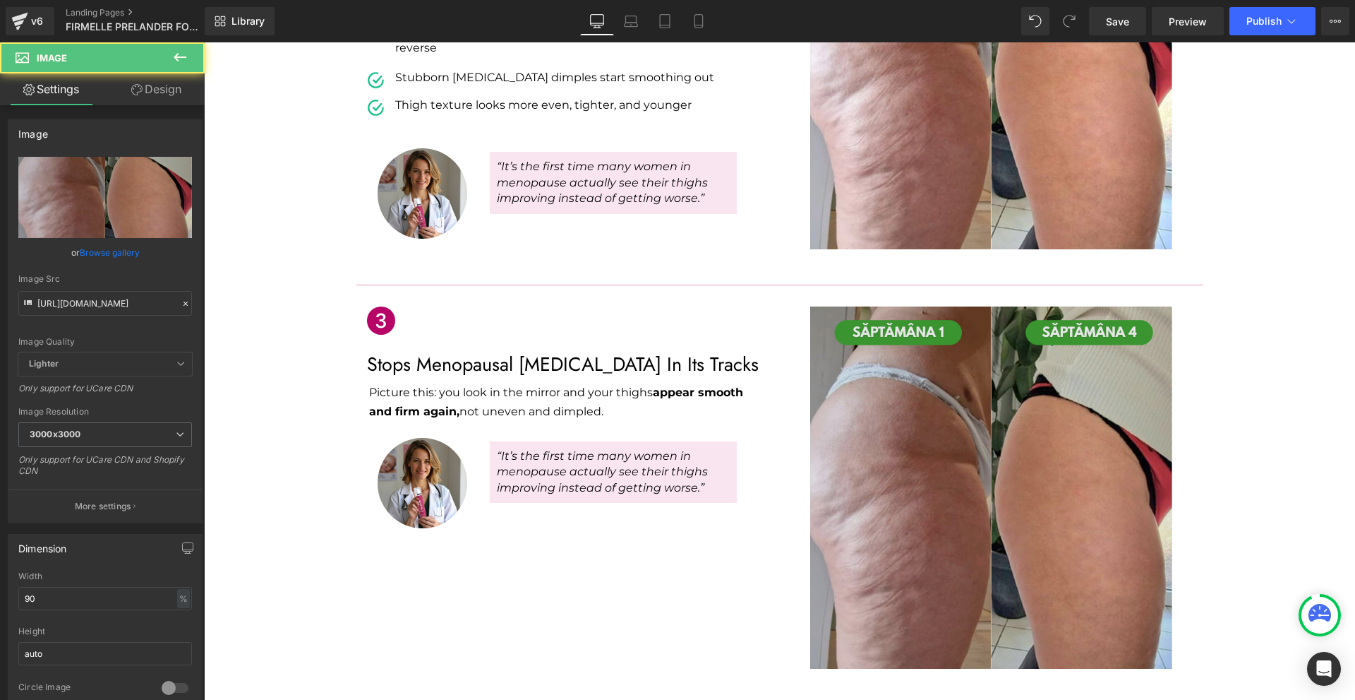
click at [922, 395] on img at bounding box center [991, 487] width 362 height 362
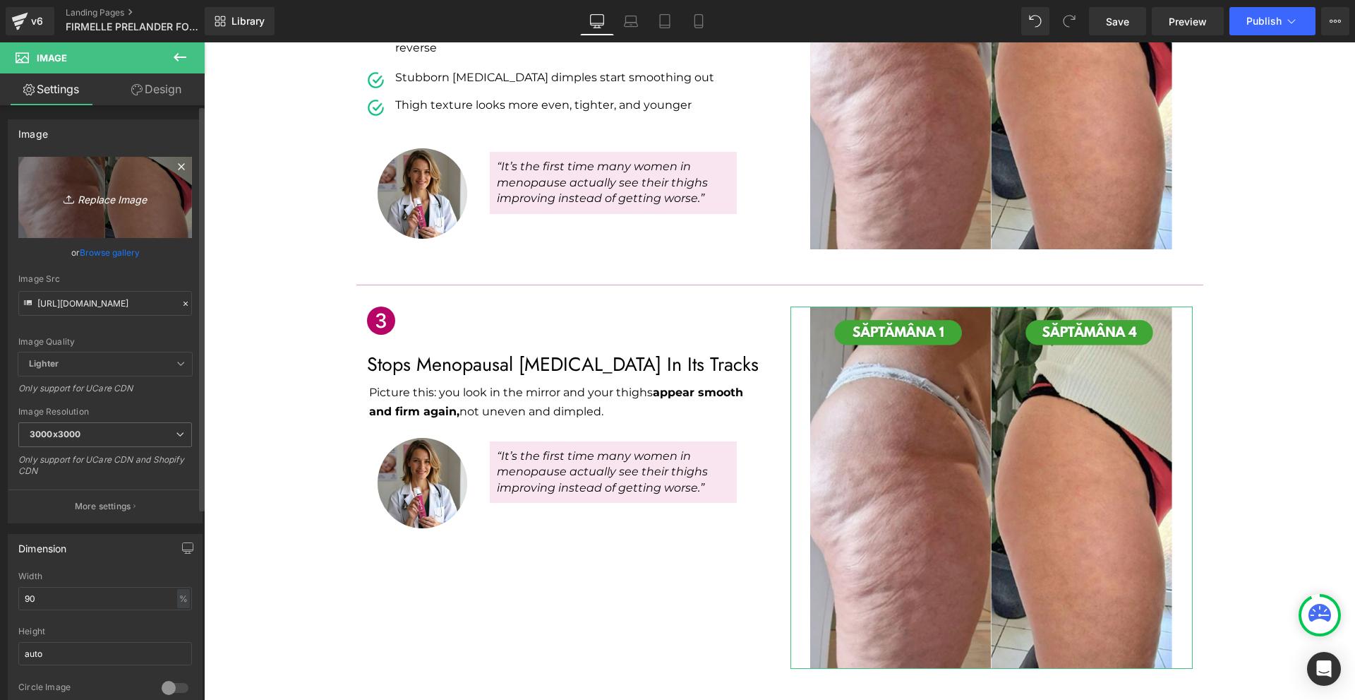
click at [119, 200] on icon "Replace Image" at bounding box center [105, 197] width 113 height 18
type input "C:\fakepath\Címsor (4).png"
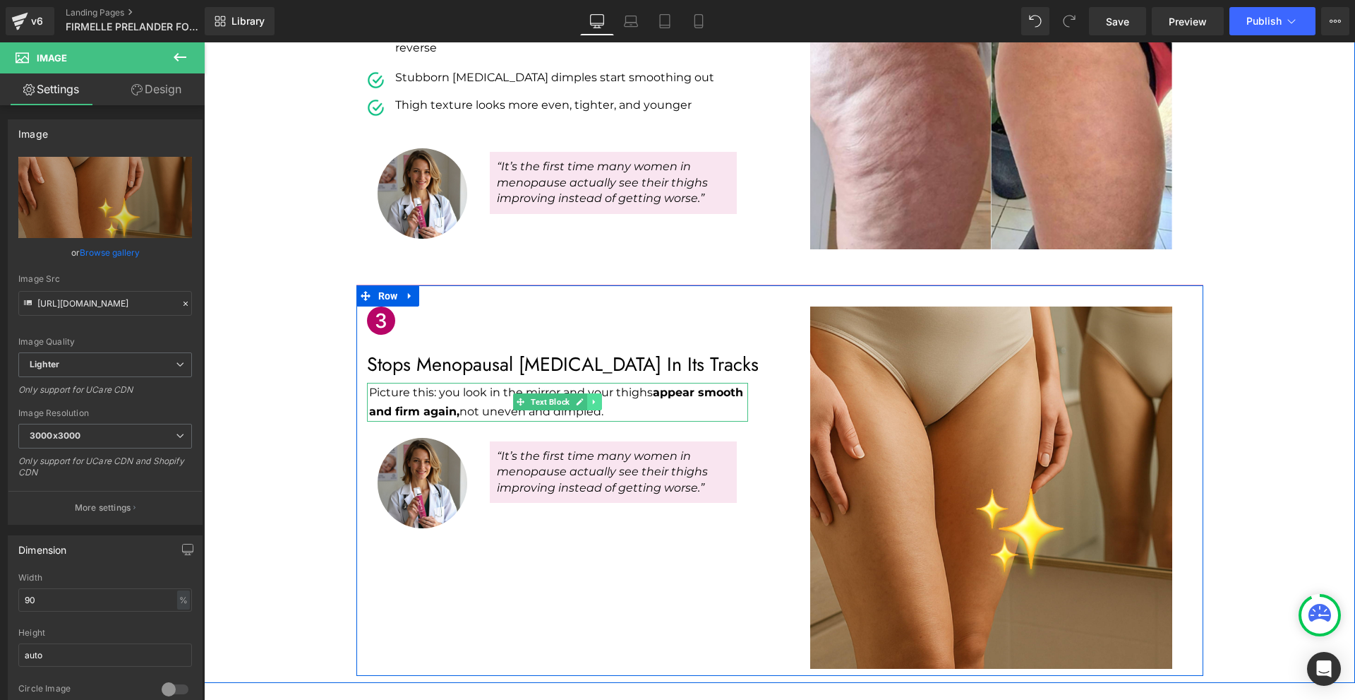
click at [594, 393] on link at bounding box center [594, 401] width 15 height 17
click at [637, 383] on p "Picture this: you look in the mirror and your thighs appear smooth and firm aga…" at bounding box center [558, 402] width 379 height 38
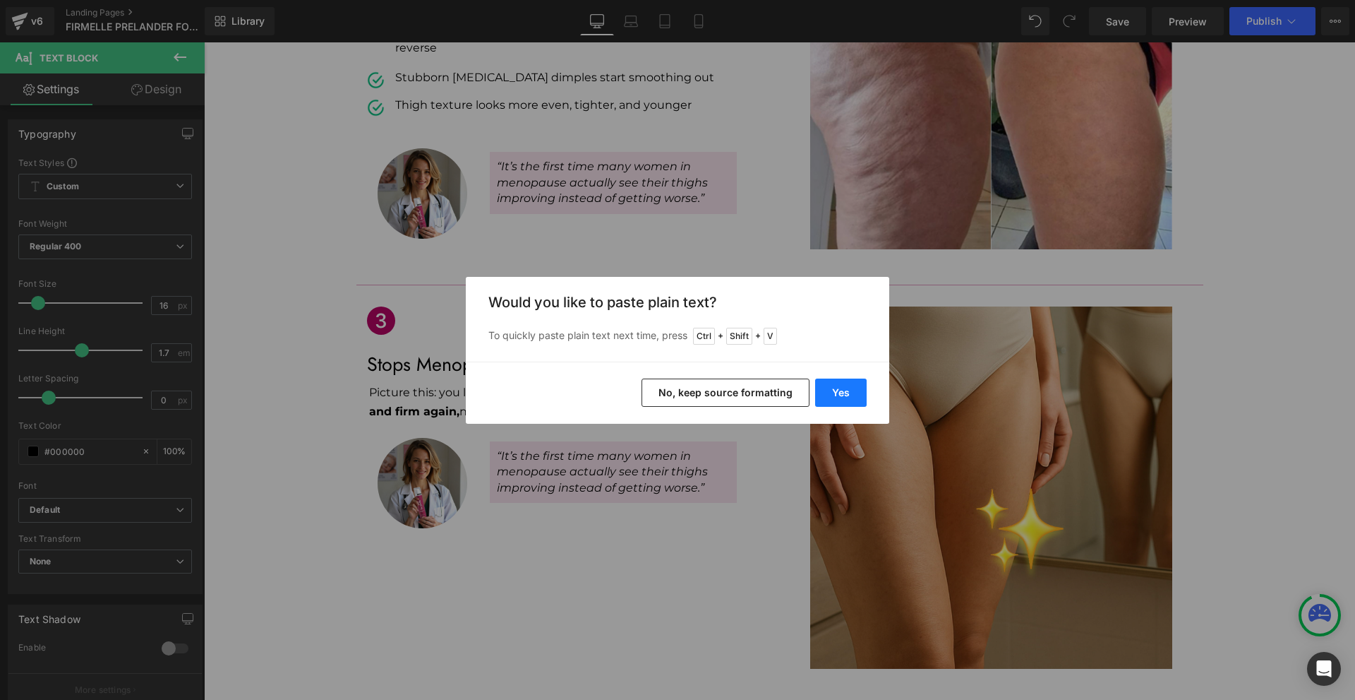
drag, startPoint x: 846, startPoint y: 394, endPoint x: 516, endPoint y: 347, distance: 332.9
click at [846, 394] on button "Yes" at bounding box center [841, 392] width 52 height 28
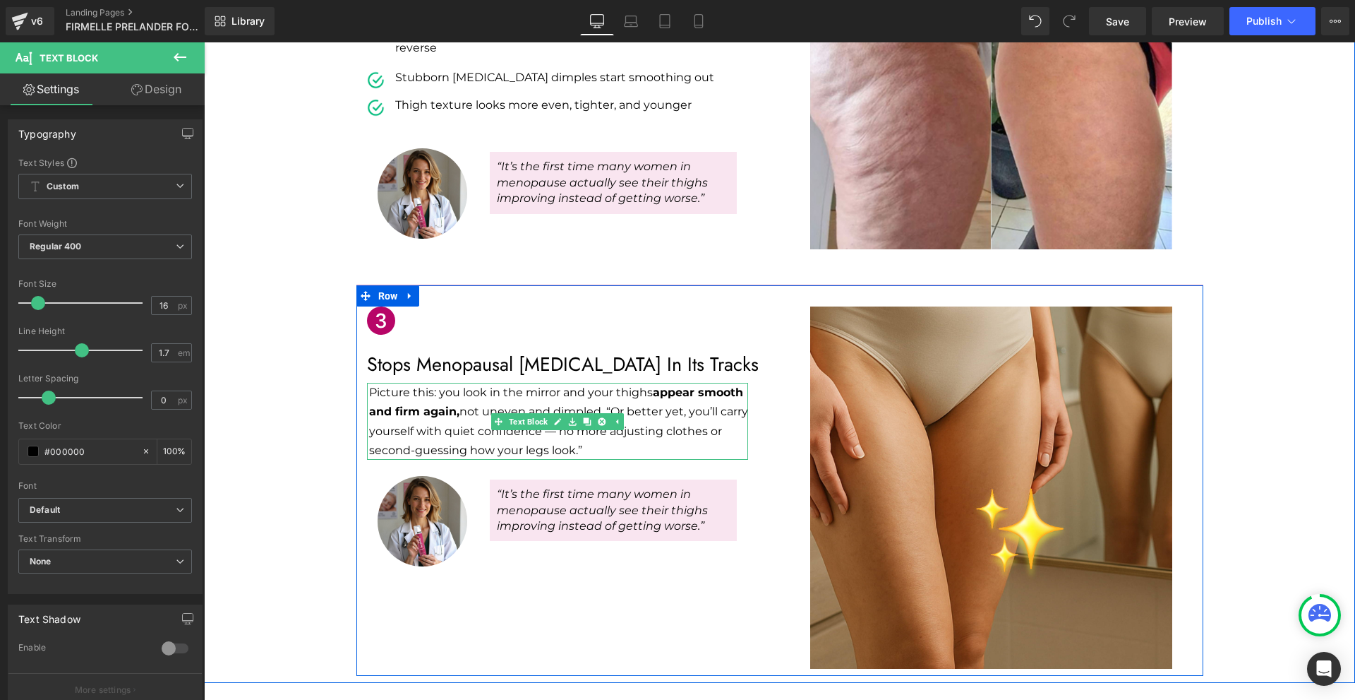
click at [602, 383] on p "Picture this: you look in the mirror and your thighs appear smooth and firm aga…" at bounding box center [558, 421] width 379 height 77
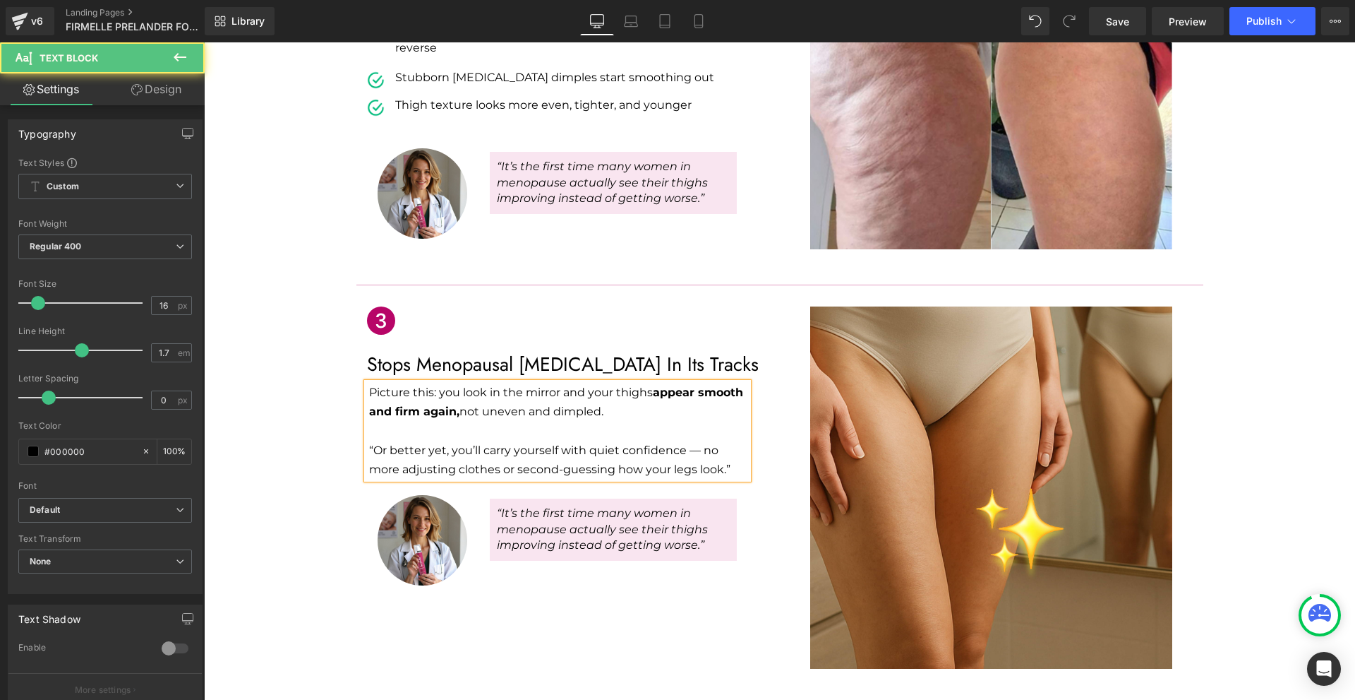
click at [369, 440] on p "“Or better yet, you’ll carry yourself with quiet confidence — no more adjusting…" at bounding box center [558, 459] width 379 height 38
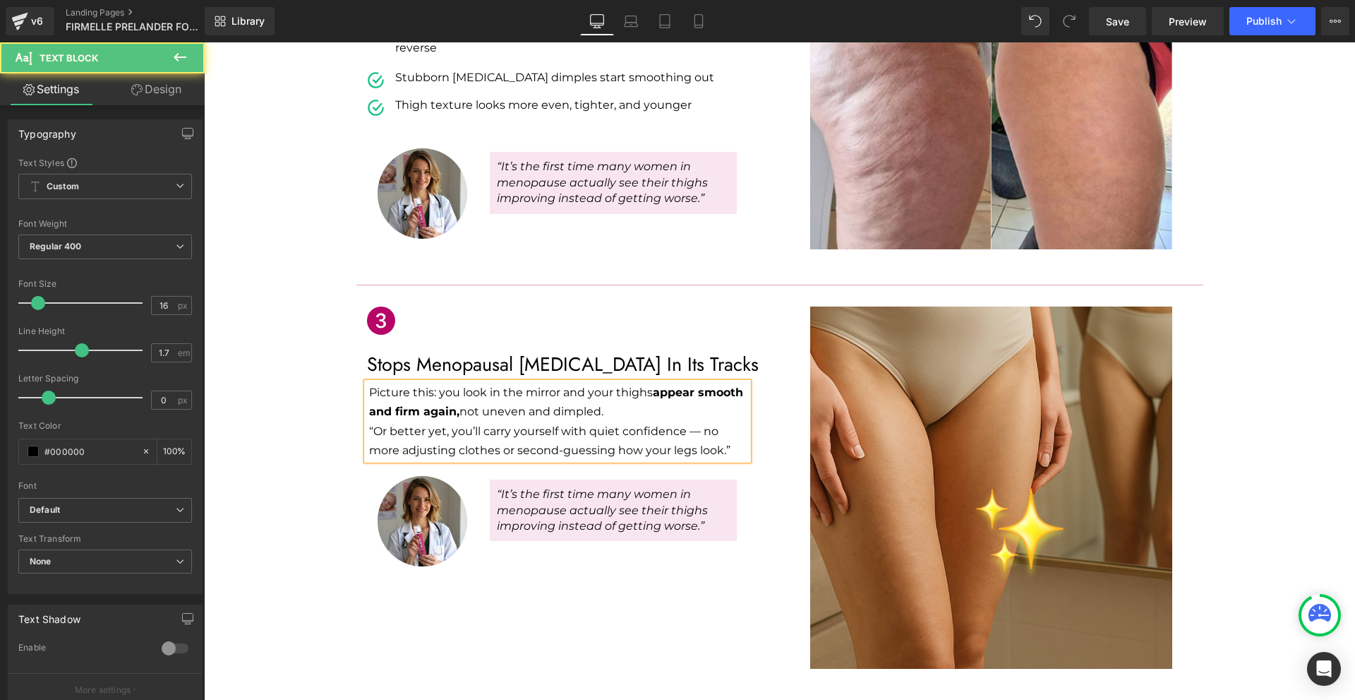
click at [731, 421] on p "“Or better yet, you’ll carry yourself with quiet confidence — no more adjusting…" at bounding box center [558, 440] width 379 height 38
click at [712, 383] on p "Picture this: you look in the mirror and your thighs appear smooth and firm aga…" at bounding box center [558, 402] width 379 height 38
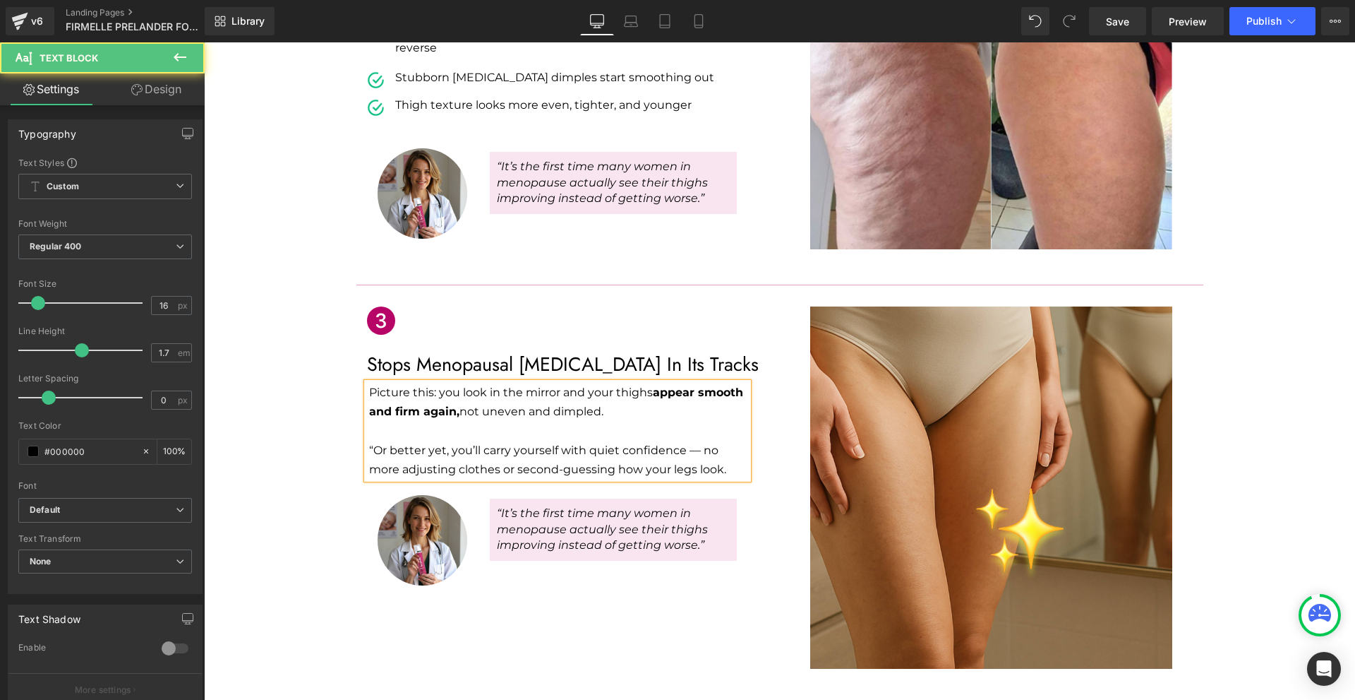
click at [370, 440] on p "“Or better yet, you’ll carry yourself with quiet confidence — no more adjusting…" at bounding box center [558, 459] width 379 height 38
click at [690, 440] on p "Or better yet, you’ll carry yourself with quiet confidence — no more adjusting …" at bounding box center [558, 459] width 379 height 38
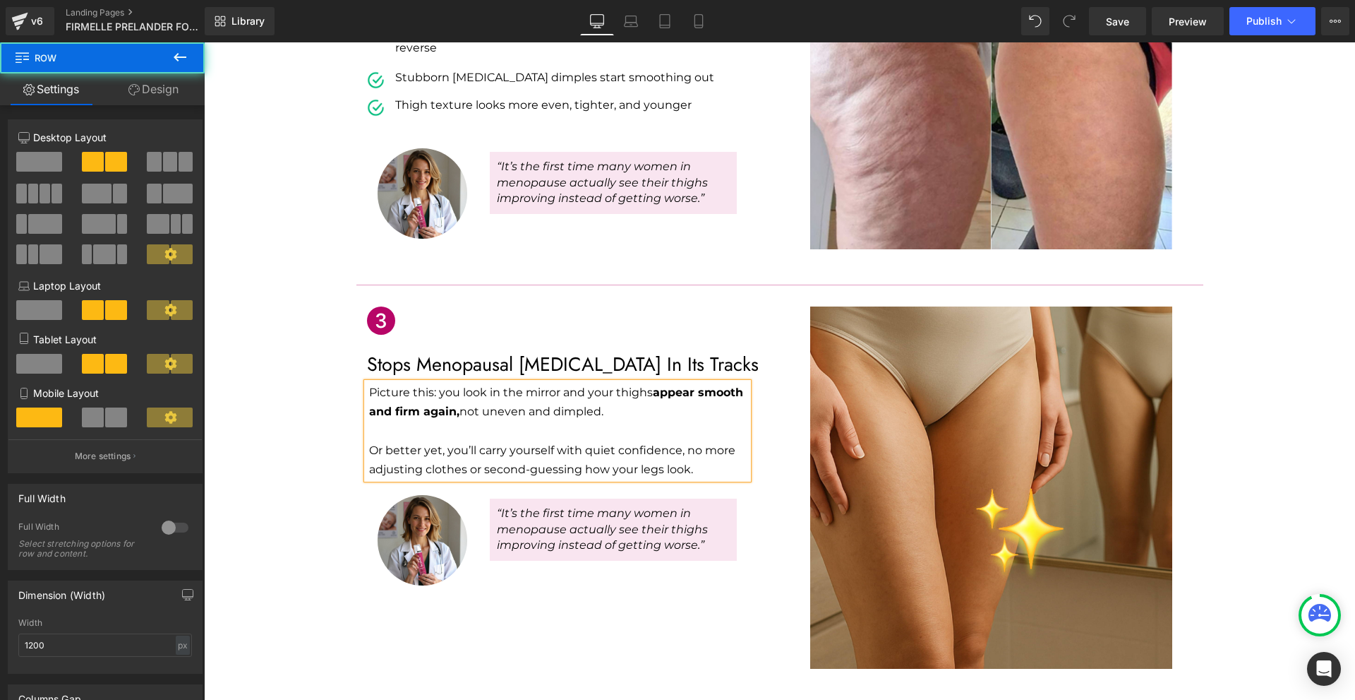
click at [767, 444] on div "Icon Stops Menopausal [MEDICAL_DATA] In Its Tracks Text Block Picture this: you…" at bounding box center [568, 449] width 424 height 286
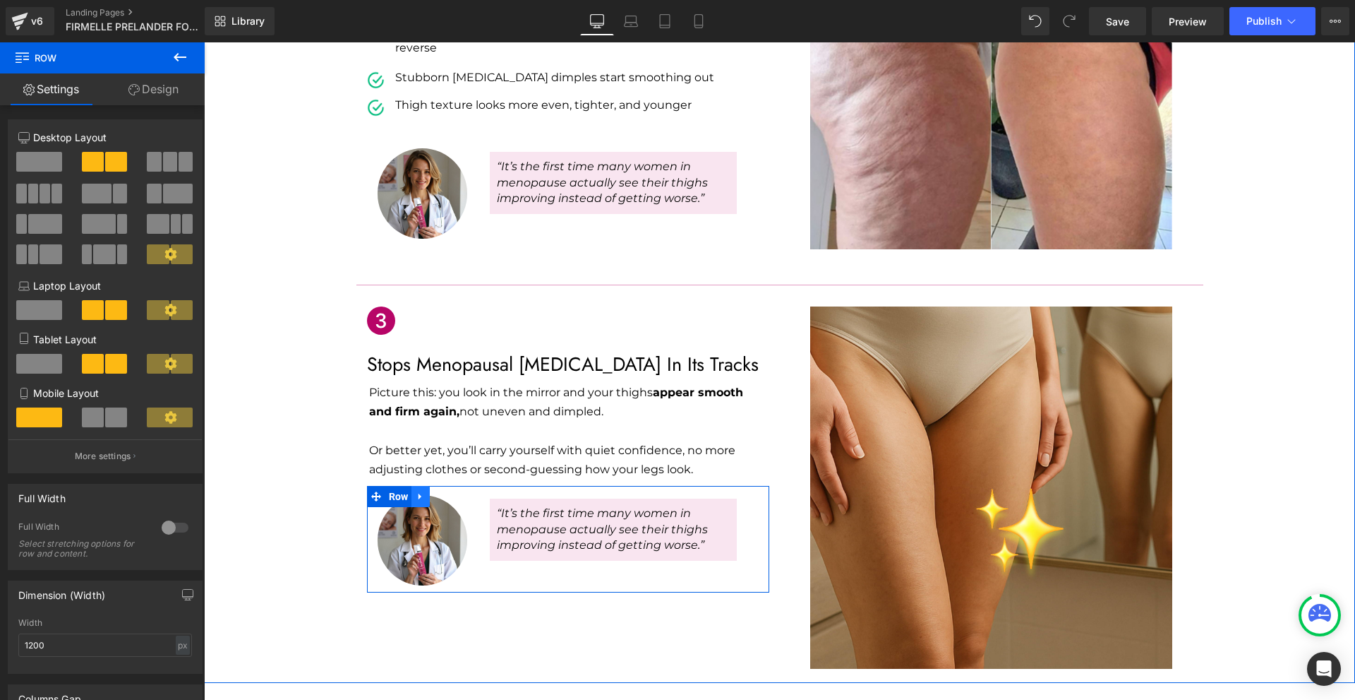
click at [412, 486] on link at bounding box center [421, 496] width 18 height 21
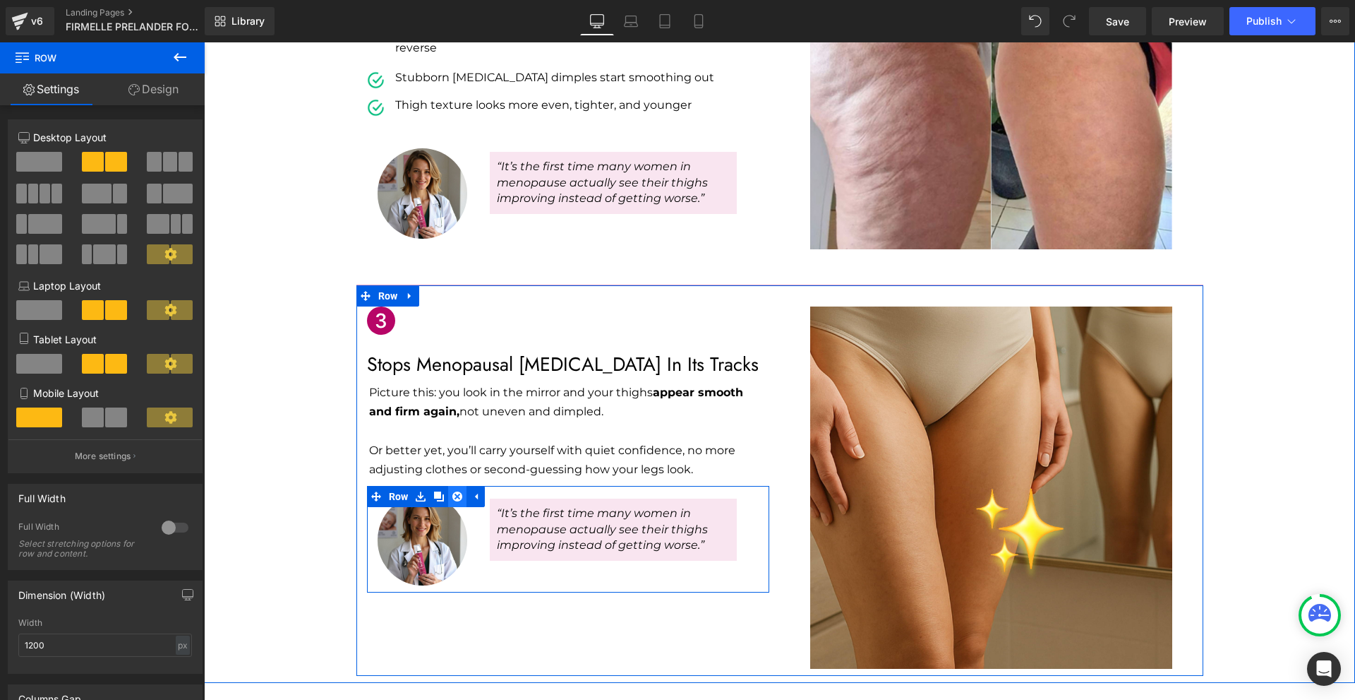
click at [452, 491] on icon at bounding box center [457, 496] width 10 height 11
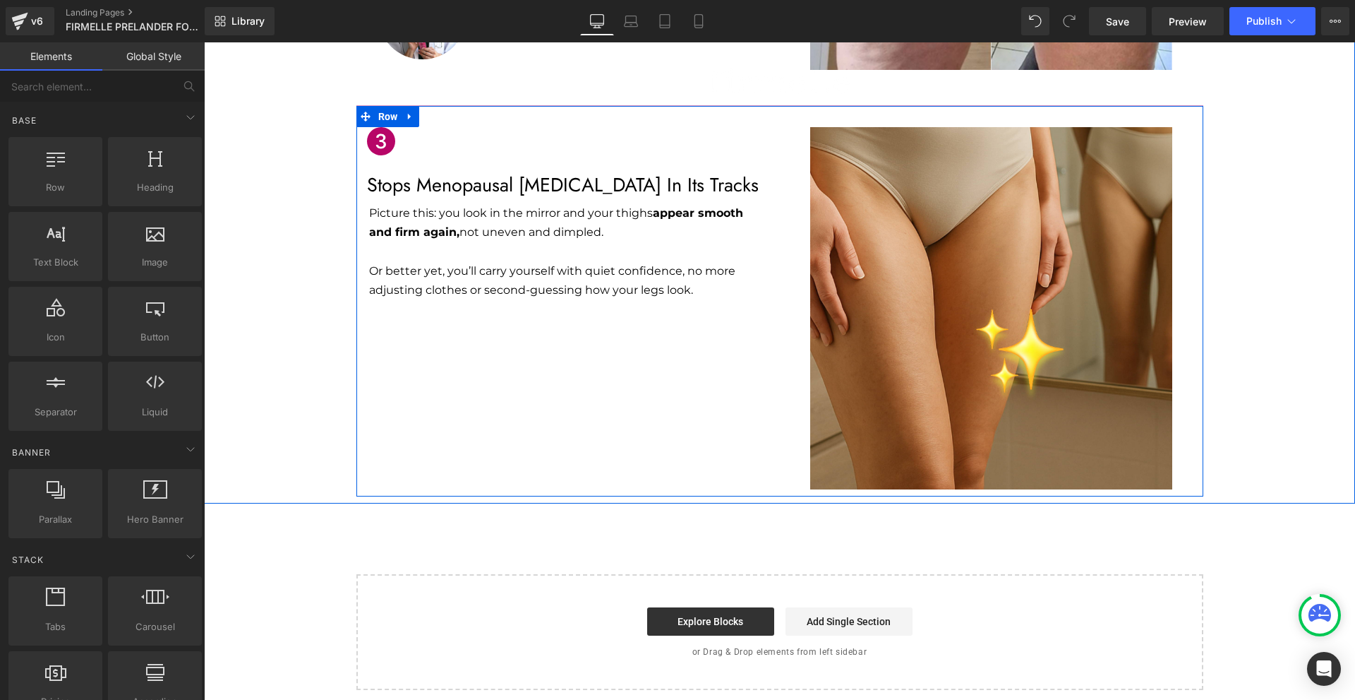
scroll to position [988, 0]
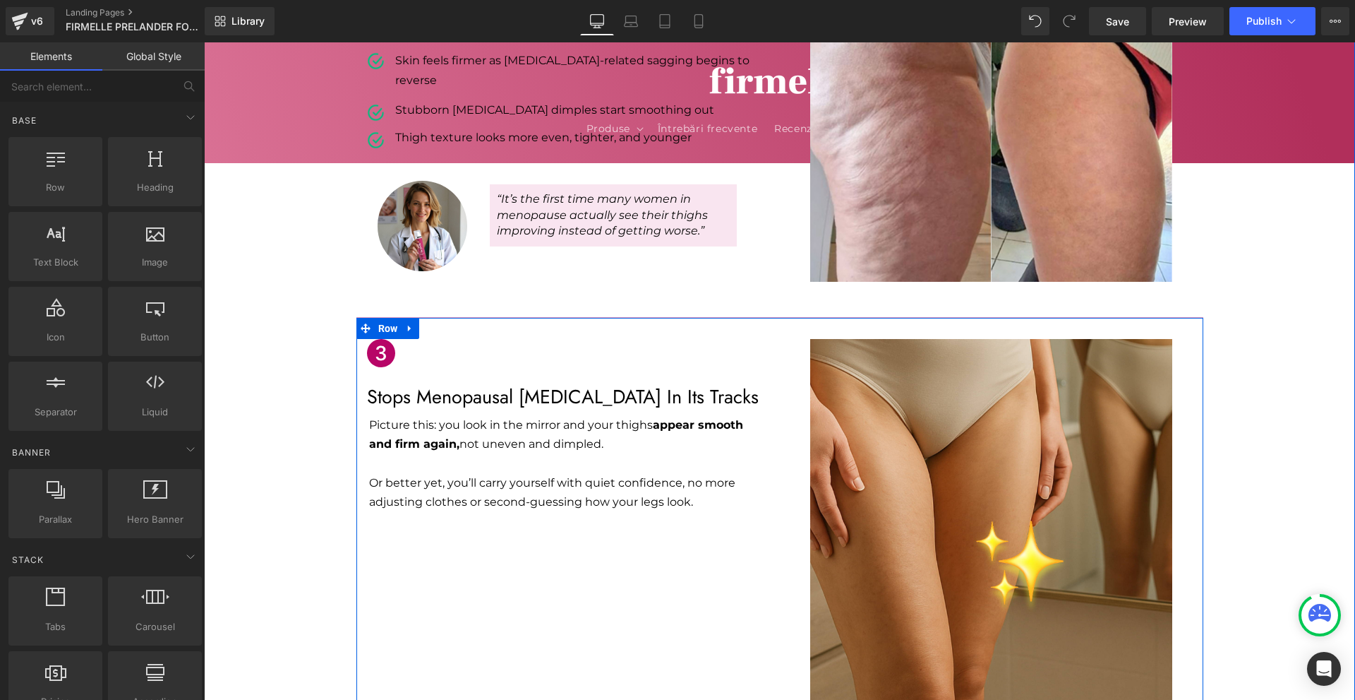
click at [427, 473] on p "Or better yet, you’ll carry yourself with quiet confidence, no more adjusting c…" at bounding box center [558, 492] width 379 height 38
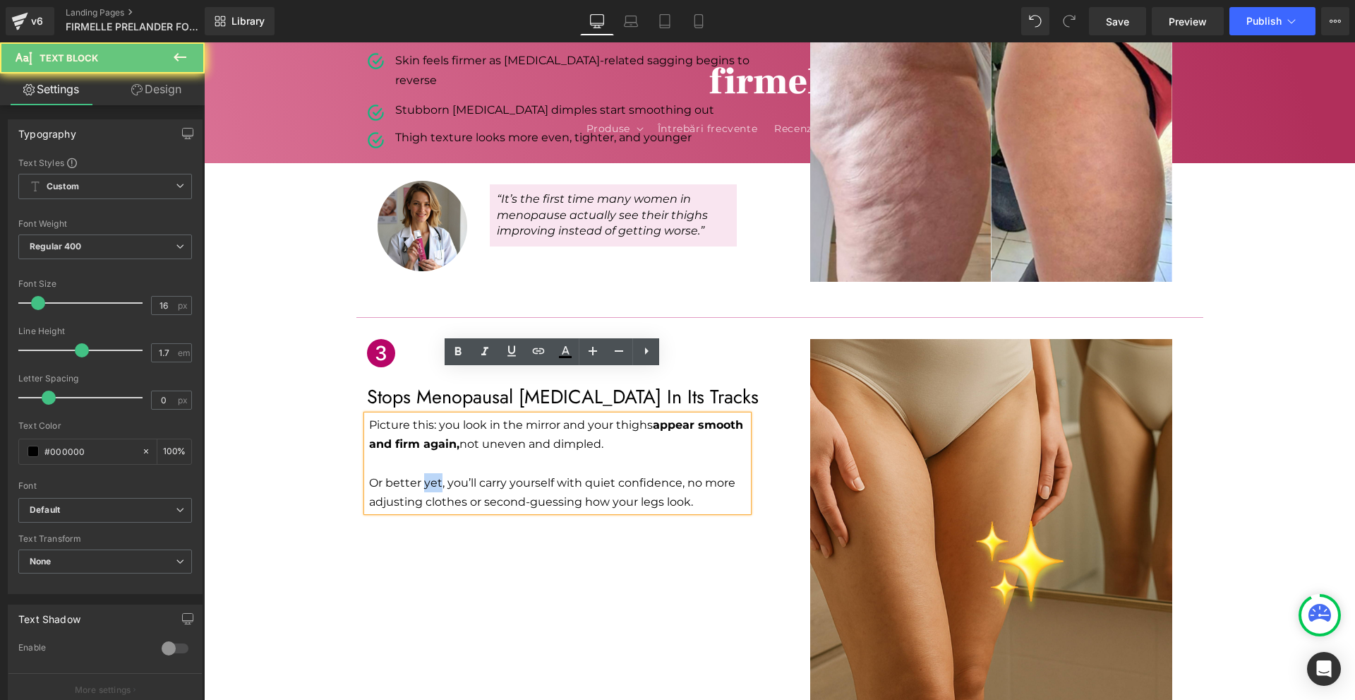
click at [427, 473] on p "Or better yet, you’ll carry yourself with quiet confidence, no more adjusting c…" at bounding box center [558, 492] width 379 height 38
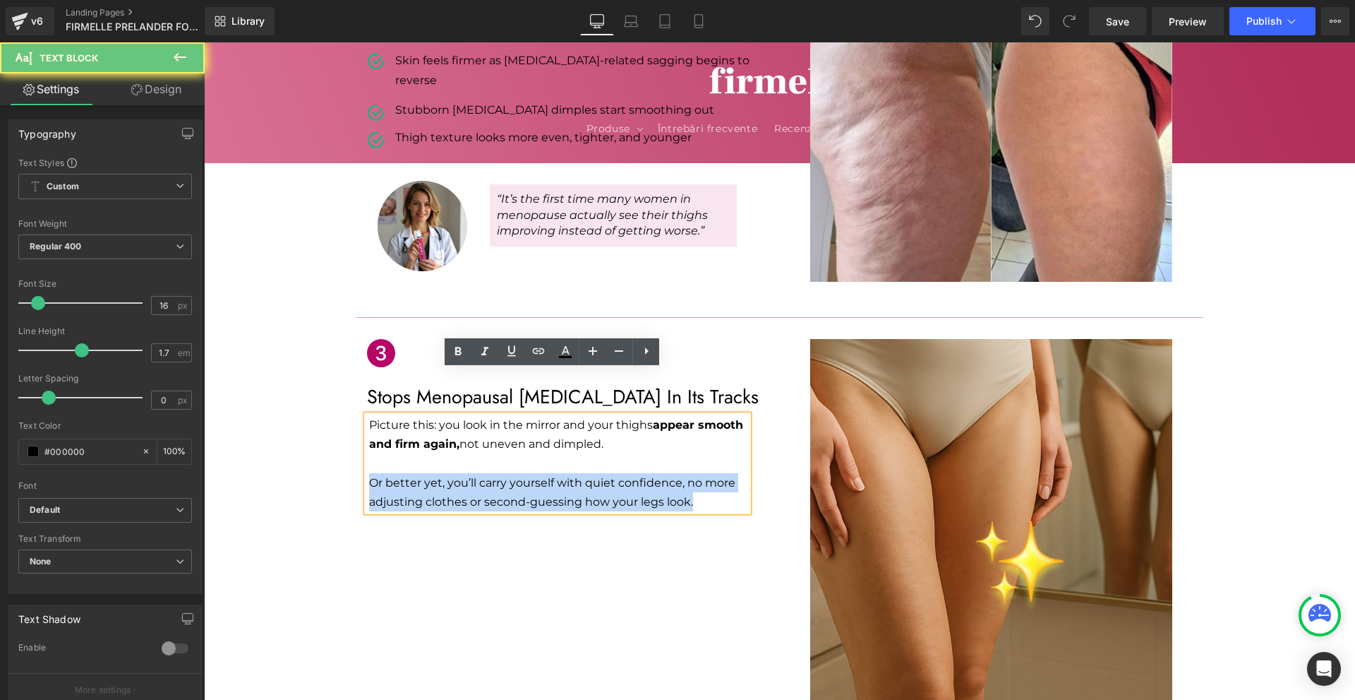
click at [427, 473] on p "Or better yet, you’ll carry yourself with quiet confidence, no more adjusting c…" at bounding box center [558, 492] width 379 height 38
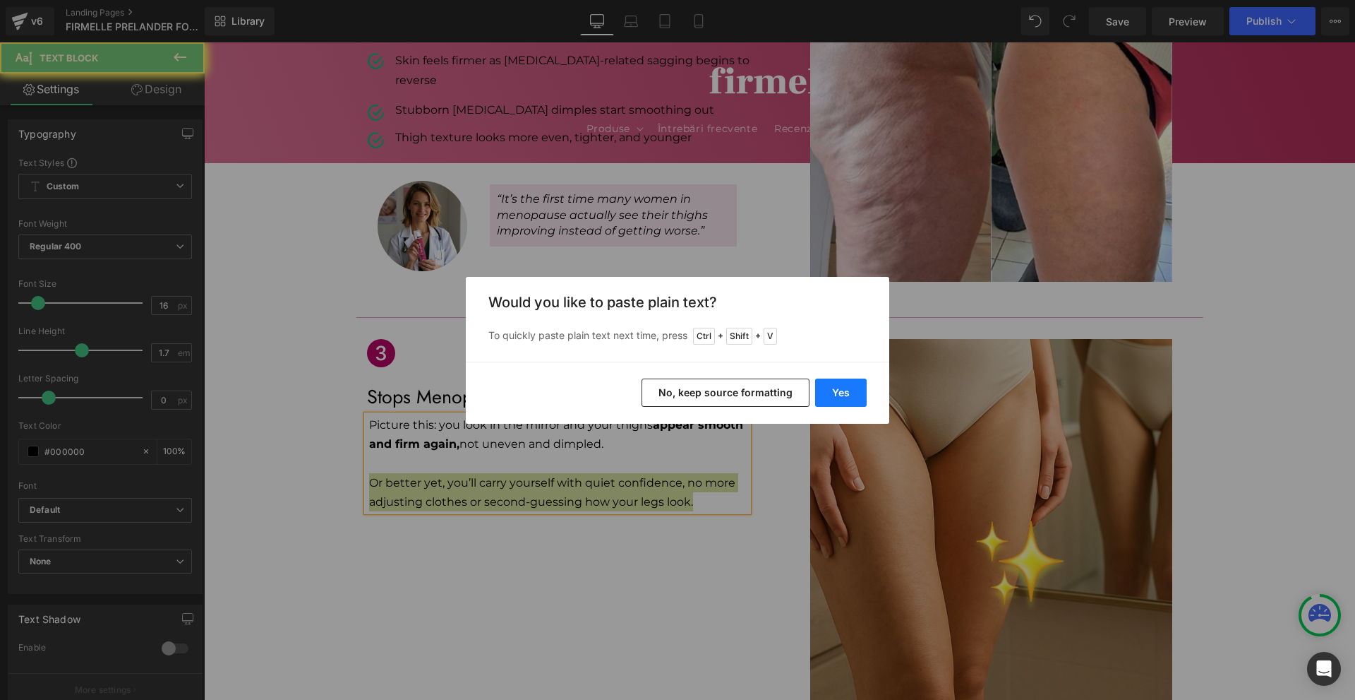
click at [860, 383] on button "Yes" at bounding box center [841, 392] width 52 height 28
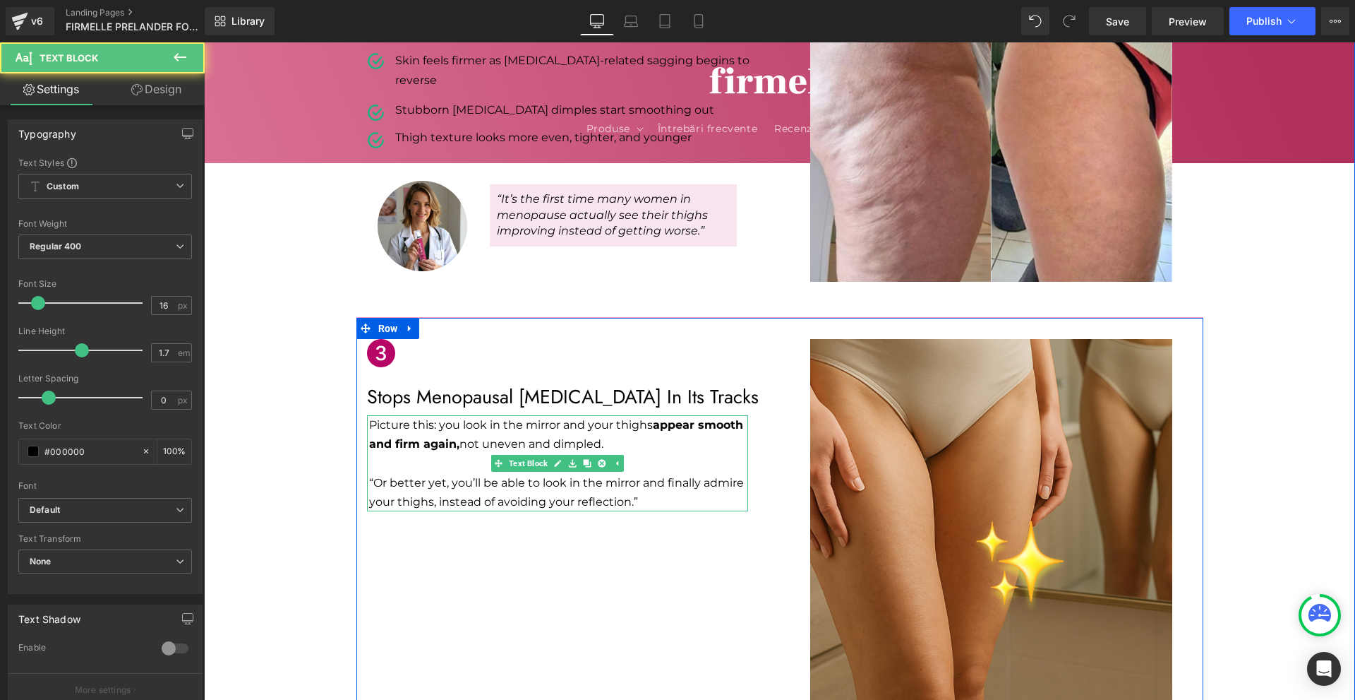
click at [369, 473] on p "“Or better yet, you’ll be able to look in the mirror and finally admire your th…" at bounding box center [558, 492] width 379 height 38
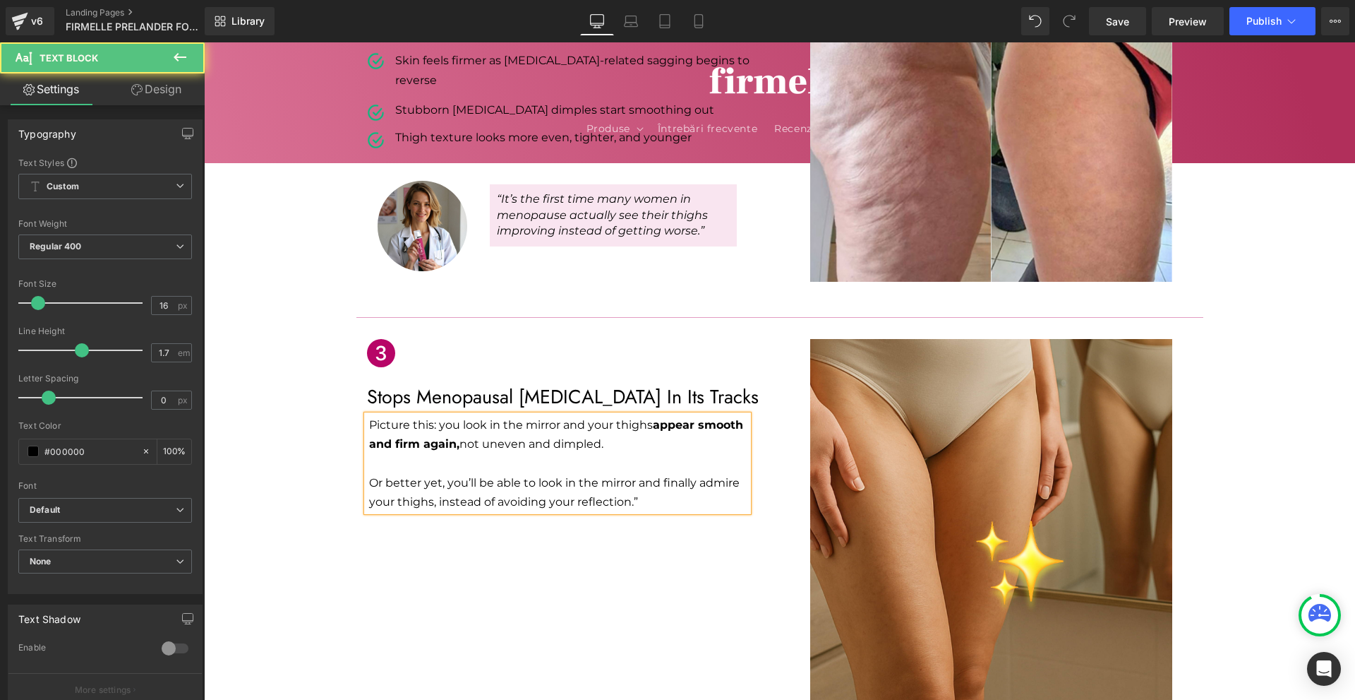
click at [663, 473] on p "Or better yet, you’ll be able to look in the mirror and finally admire your thi…" at bounding box center [558, 492] width 379 height 38
click at [703, 535] on div "Icon Stops Menopausal [MEDICAL_DATA] In Its Tracks Text Block Picture this: you…" at bounding box center [779, 512] width 847 height 391
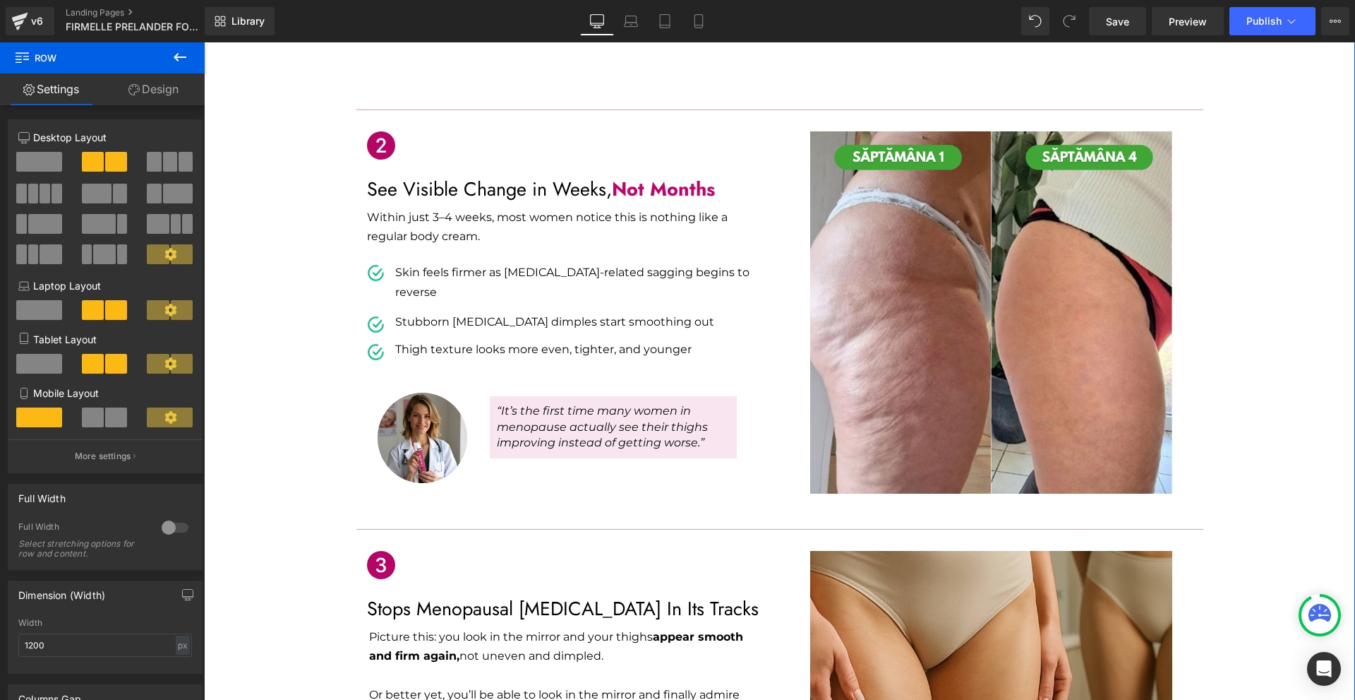
scroll to position [918, 0]
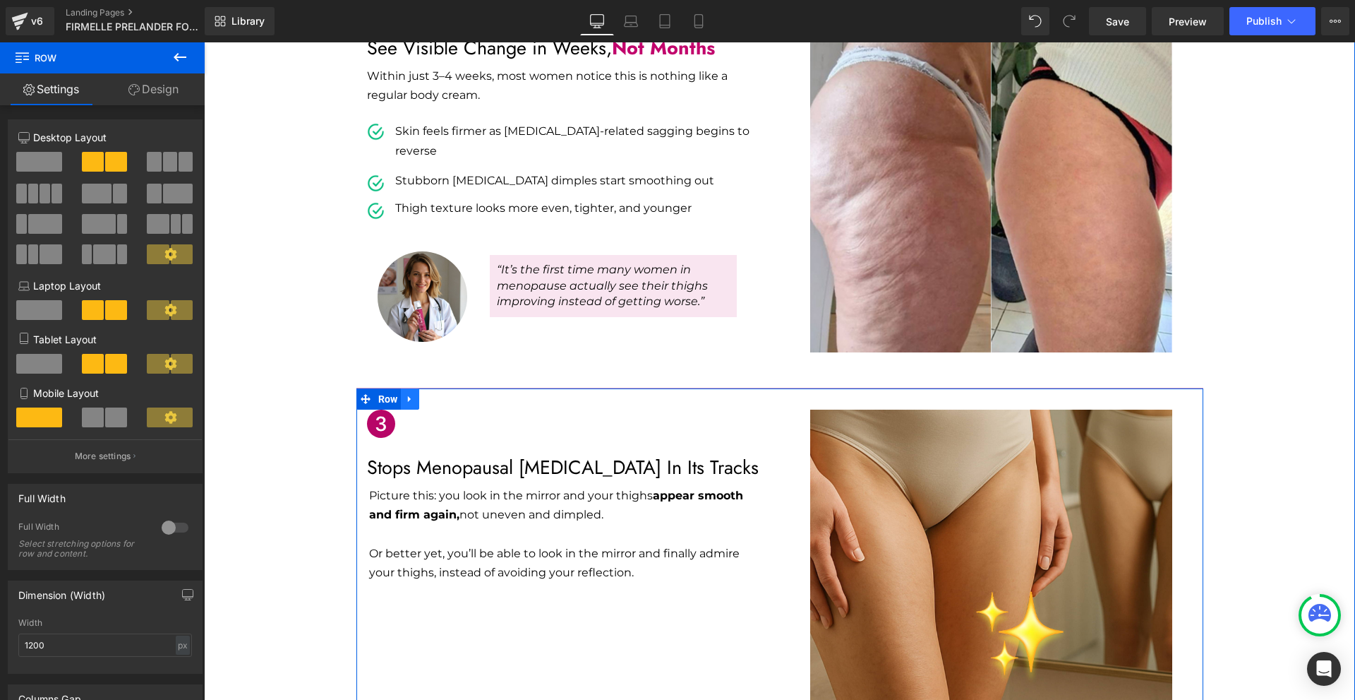
click at [405, 394] on icon at bounding box center [410, 399] width 10 height 11
click at [424, 394] on icon at bounding box center [429, 399] width 10 height 10
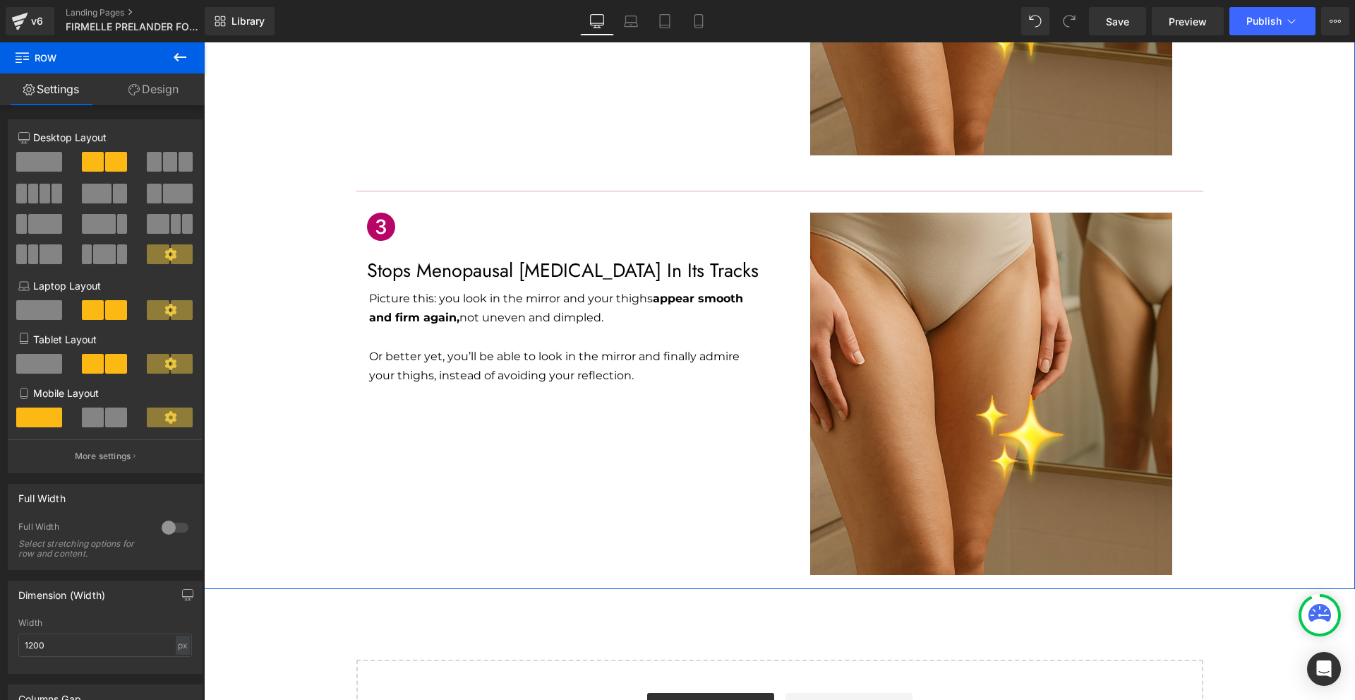
scroll to position [1581, 0]
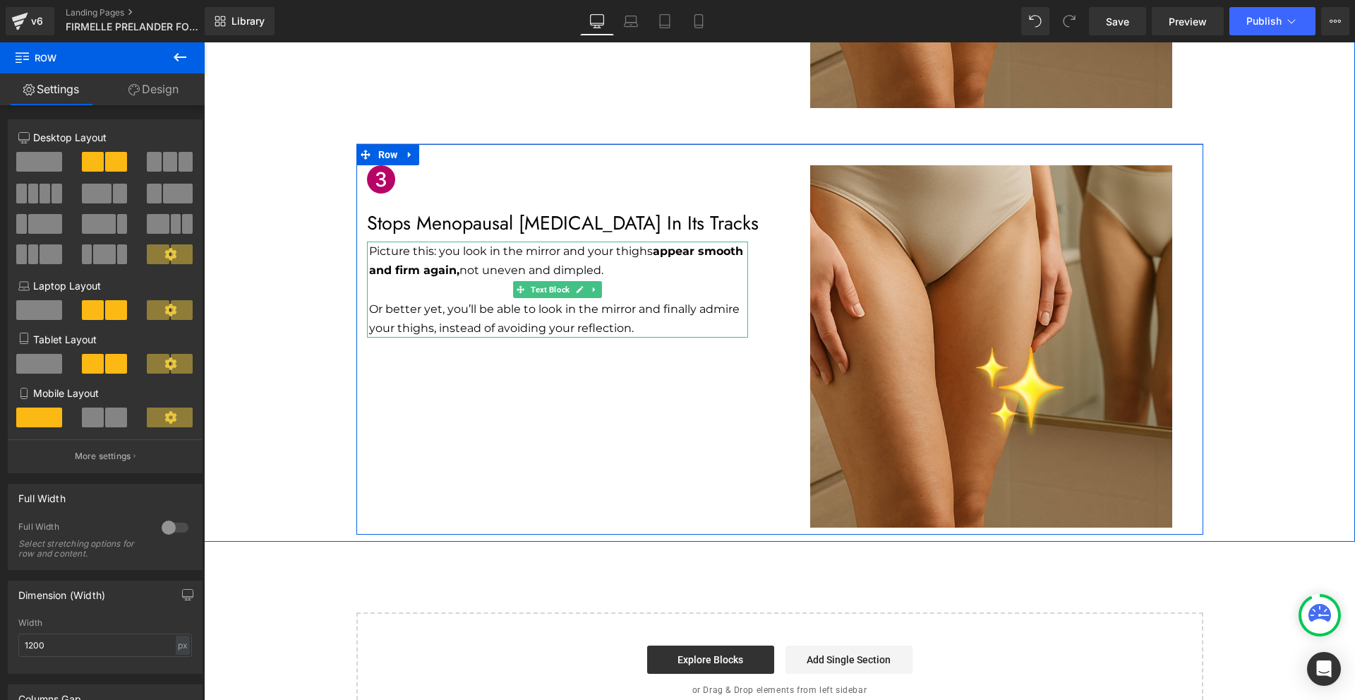
click at [640, 299] on p "Or better yet, you’ll be able to look in the mirror and finally admire your thi…" at bounding box center [558, 318] width 379 height 38
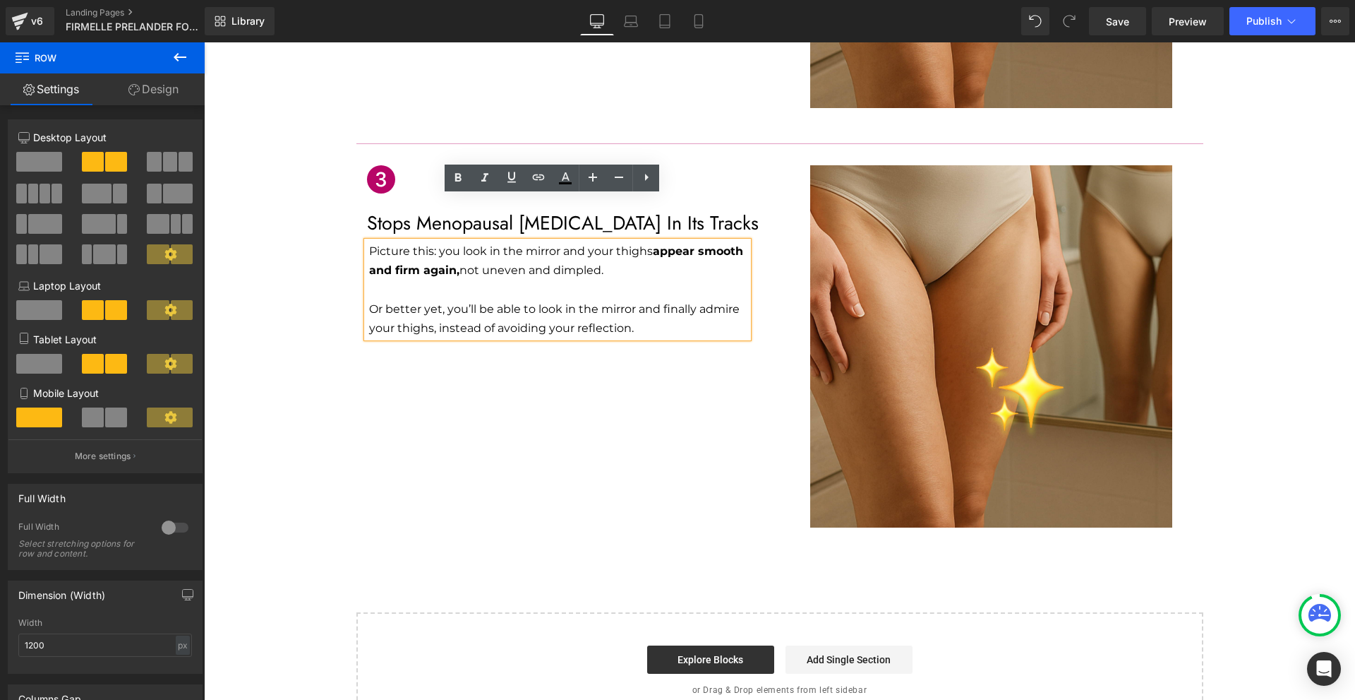
click at [704, 394] on div "Icon Stops Menopausal [MEDICAL_DATA] In Its Tracks Text Block Picture this: you…" at bounding box center [779, 338] width 847 height 391
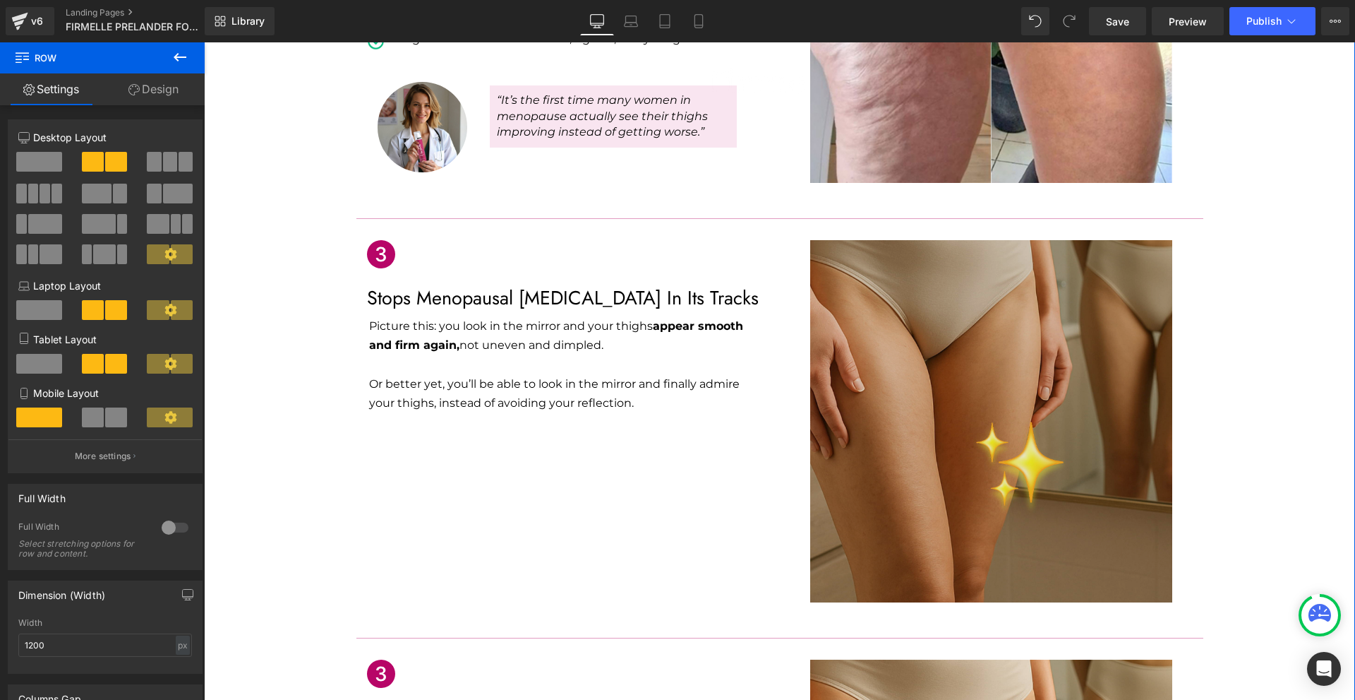
scroll to position [1228, 0]
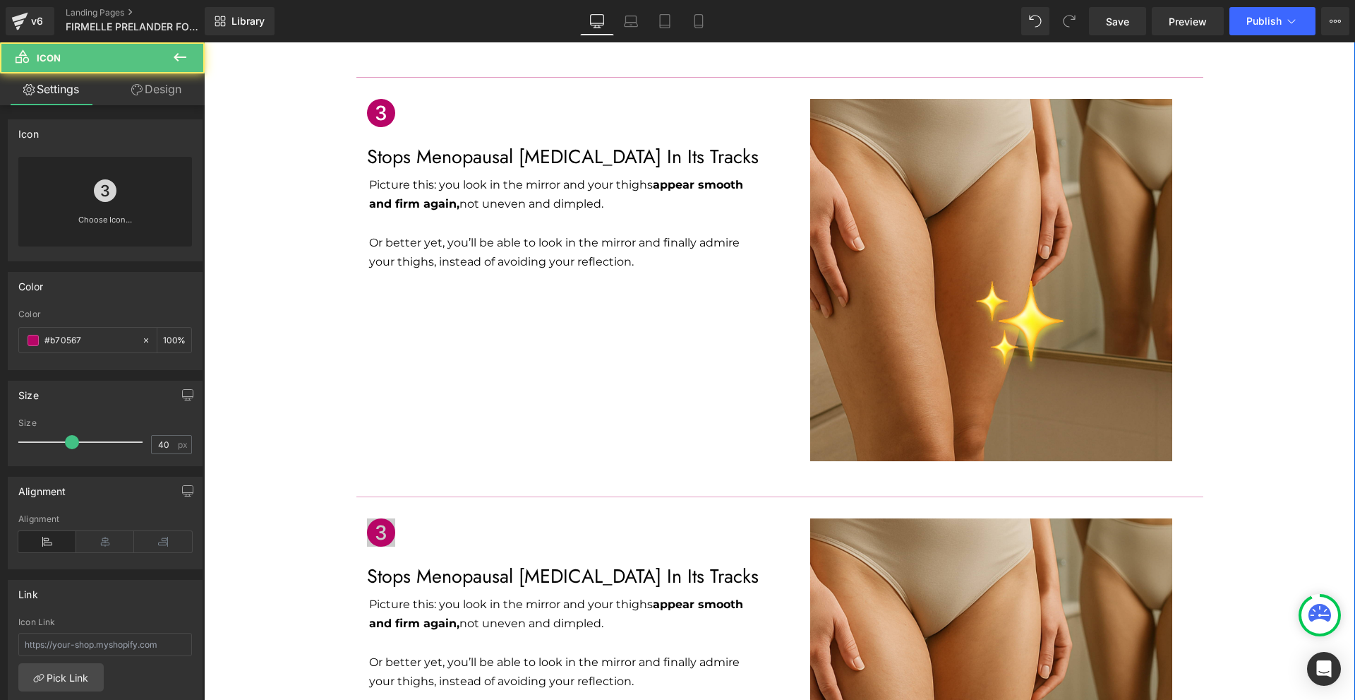
click at [376, 518] on icon at bounding box center [381, 532] width 28 height 28
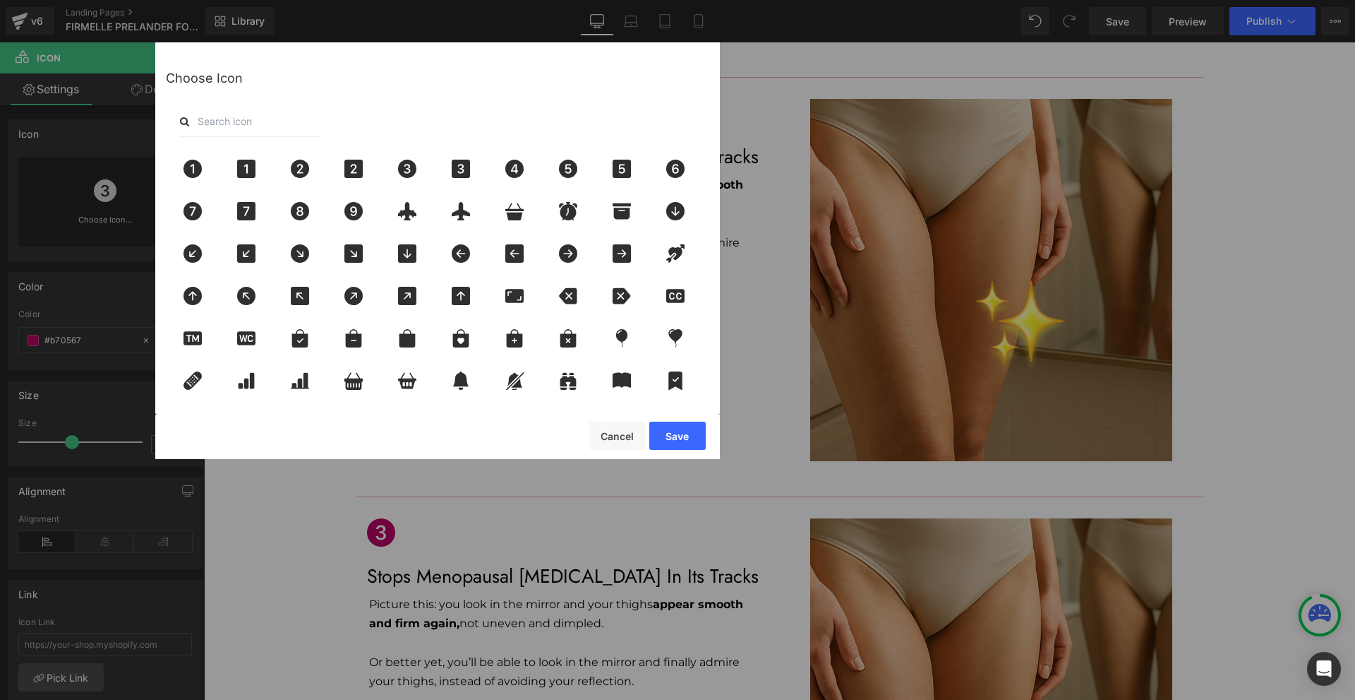
click at [282, 122] on input "text" at bounding box center [250, 121] width 141 height 31
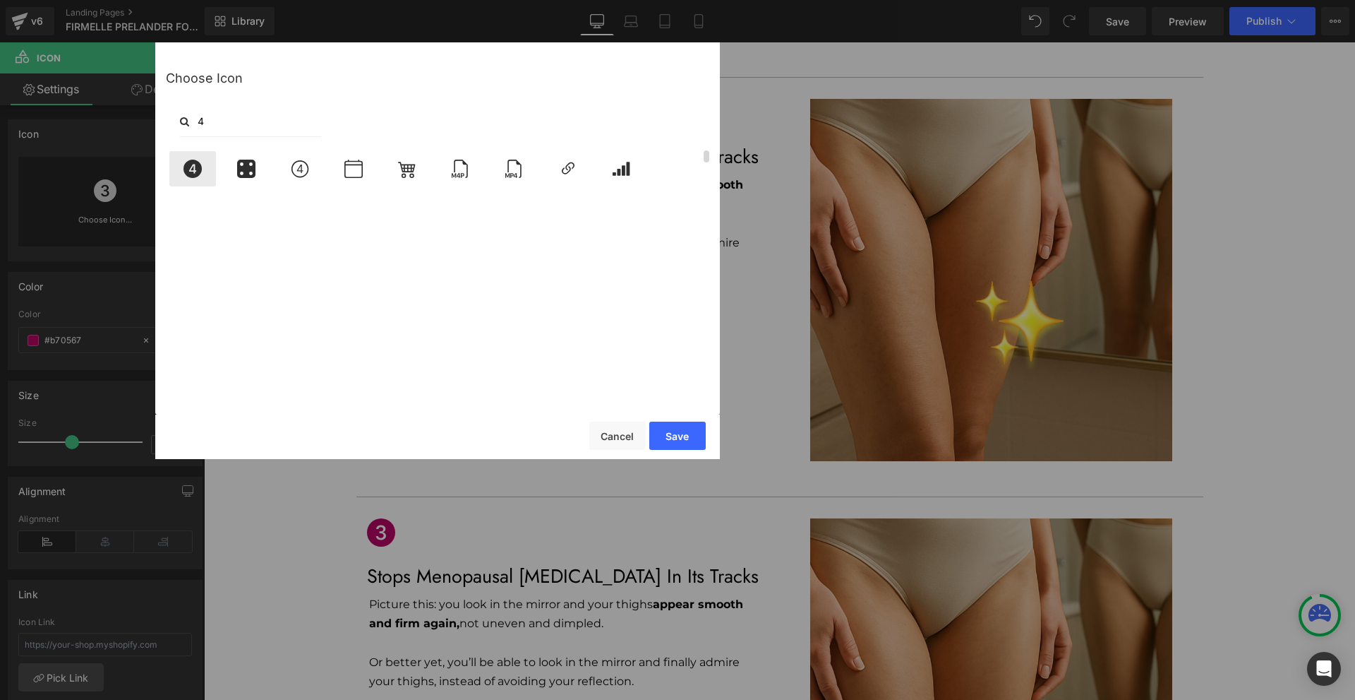
type input "4"
click at [208, 176] on div at bounding box center [192, 168] width 47 height 35
click at [671, 450] on div "Save Cancel" at bounding box center [437, 436] width 565 height 44
click at [673, 443] on button "Save" at bounding box center [677, 435] width 56 height 28
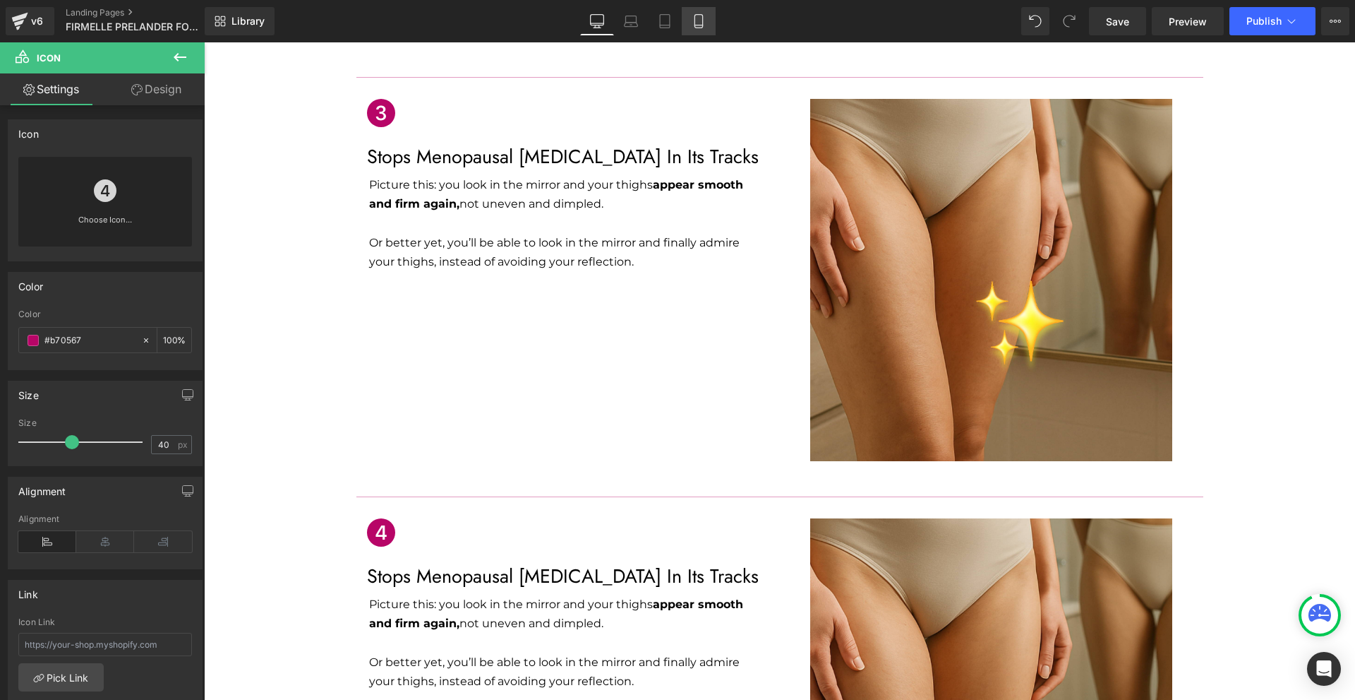
click at [702, 22] on icon at bounding box center [699, 21] width 14 height 14
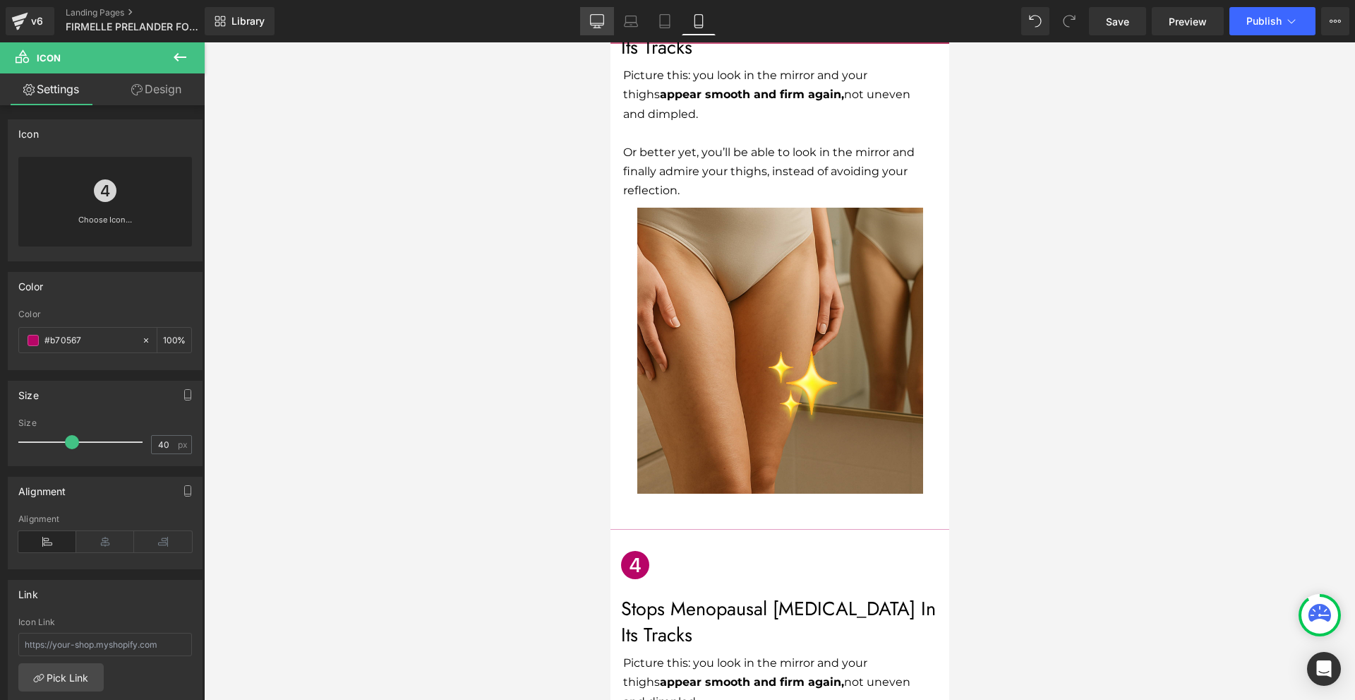
click at [600, 20] on icon at bounding box center [597, 21] width 14 height 14
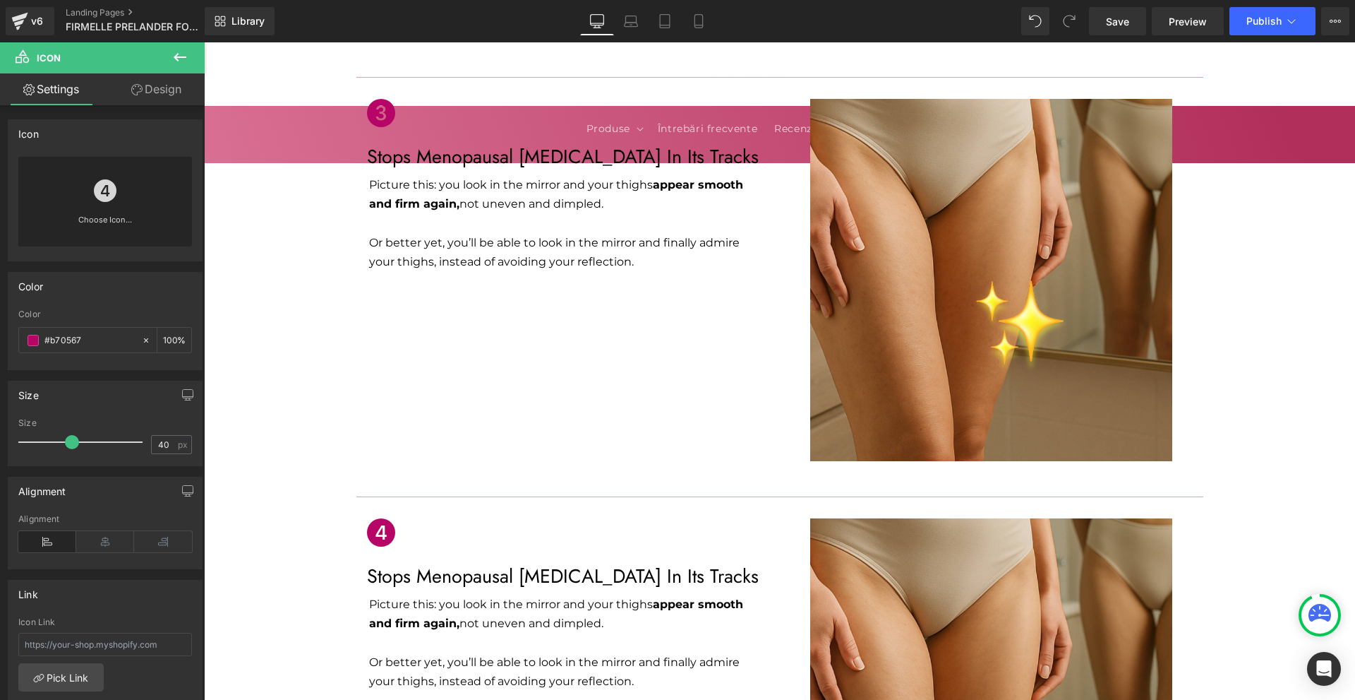
scroll to position [1440, 0]
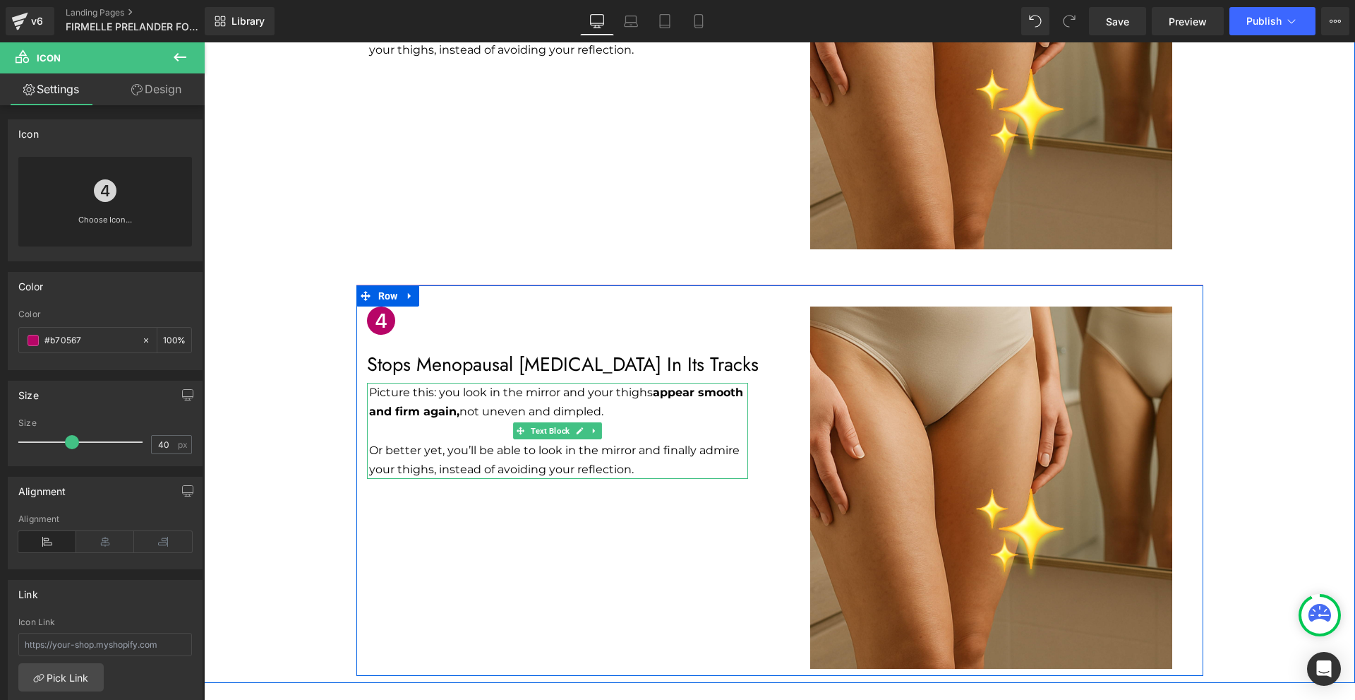
click at [429, 383] on p "Picture this: you look in the mirror and your thighs appear smooth and firm aga…" at bounding box center [558, 402] width 379 height 38
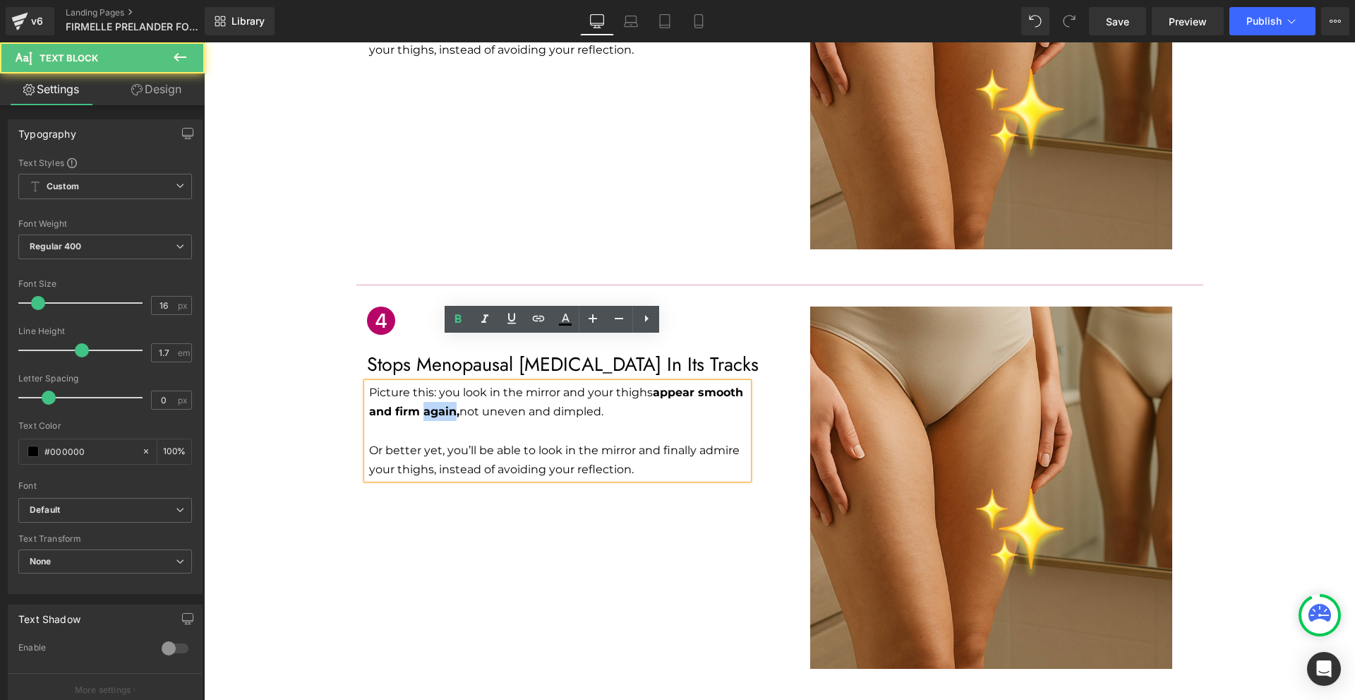
click at [429, 383] on p "Picture this: you look in the mirror and your thighs appear smooth and firm aga…" at bounding box center [558, 402] width 379 height 38
click at [622, 440] on p "Or better yet, you’ll be able to look in the mirror and finally admire your thi…" at bounding box center [558, 459] width 379 height 38
click at [626, 440] on p "Or better yet, you’ll be able to look in the mirror and finally admire your thi…" at bounding box center [558, 459] width 379 height 38
click at [630, 440] on p "Or better yet, you’ll be able to look in the mirror and finally admire your thi…" at bounding box center [558, 459] width 379 height 38
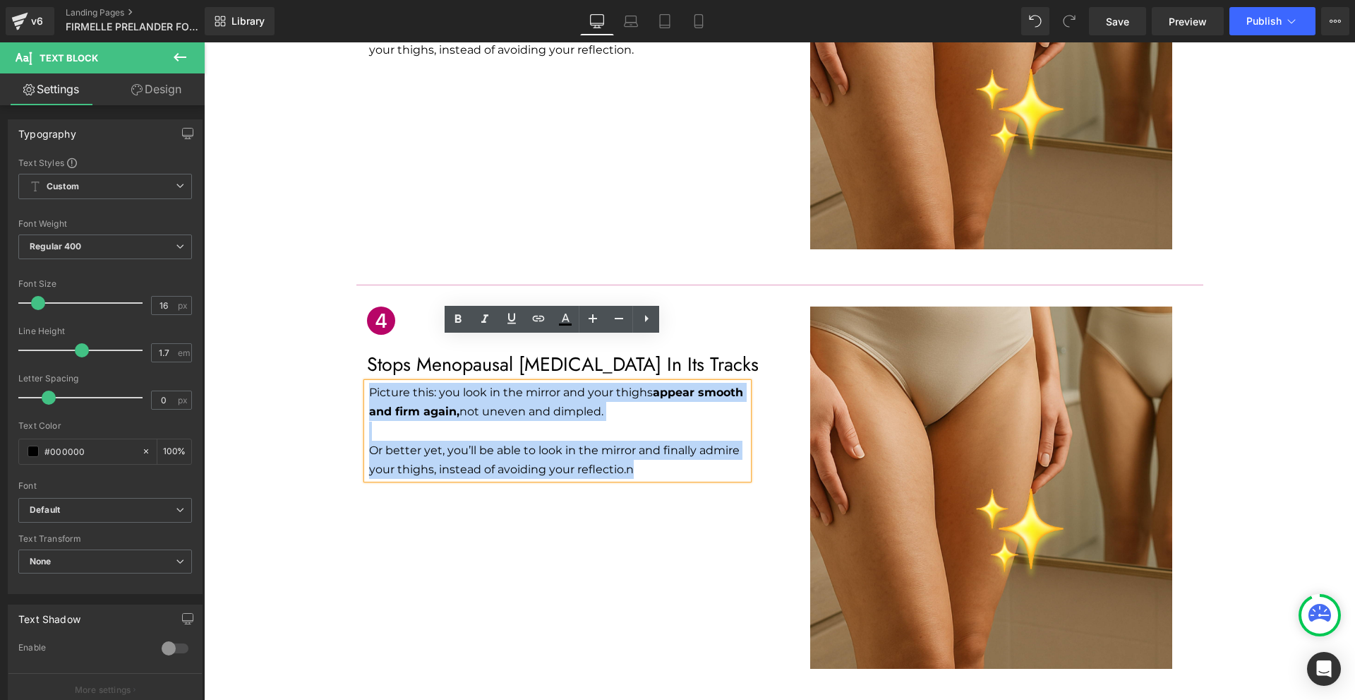
drag, startPoint x: 631, startPoint y: 430, endPoint x: 367, endPoint y: 349, distance: 276.0
click at [367, 383] on div "Picture this: you look in the mirror and your thighs appear smooth and firm aga…" at bounding box center [557, 431] width 381 height 96
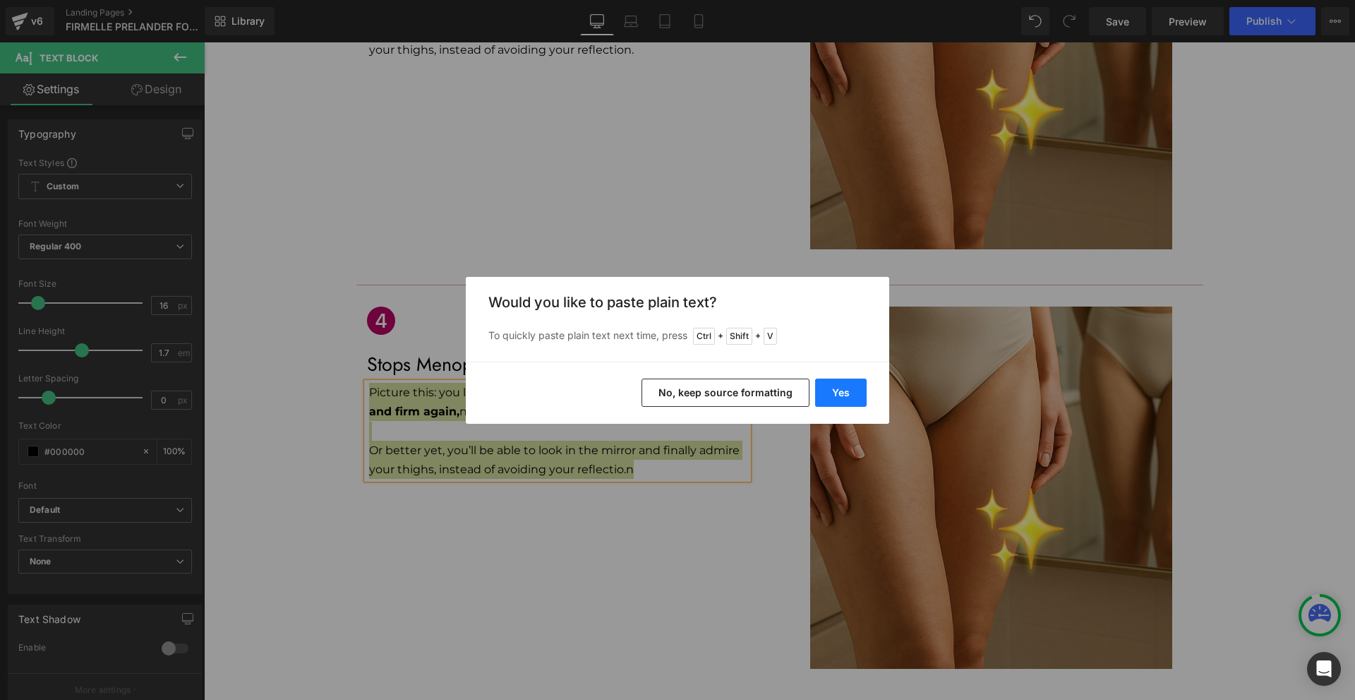
click at [840, 395] on button "Yes" at bounding box center [841, 392] width 52 height 28
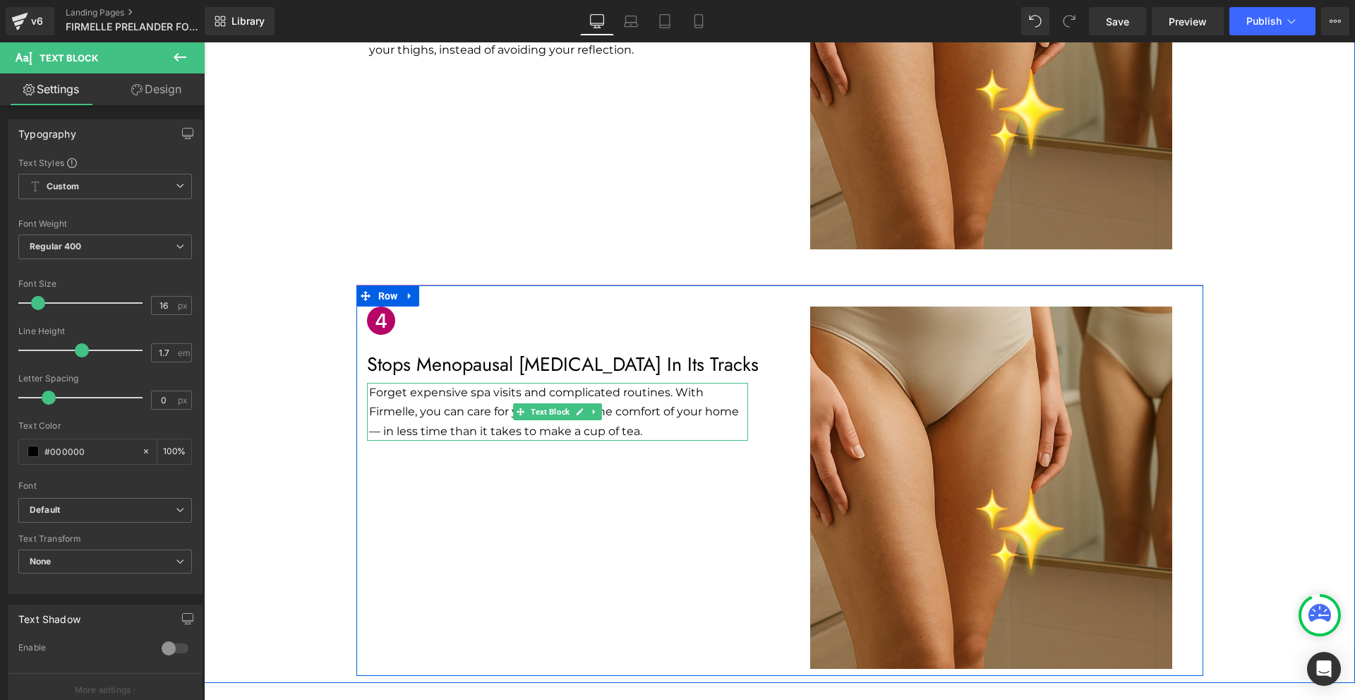
click at [379, 383] on p "Forget expensive spa visits and complicated routines. With Firmelle, you can ca…" at bounding box center [558, 412] width 379 height 58
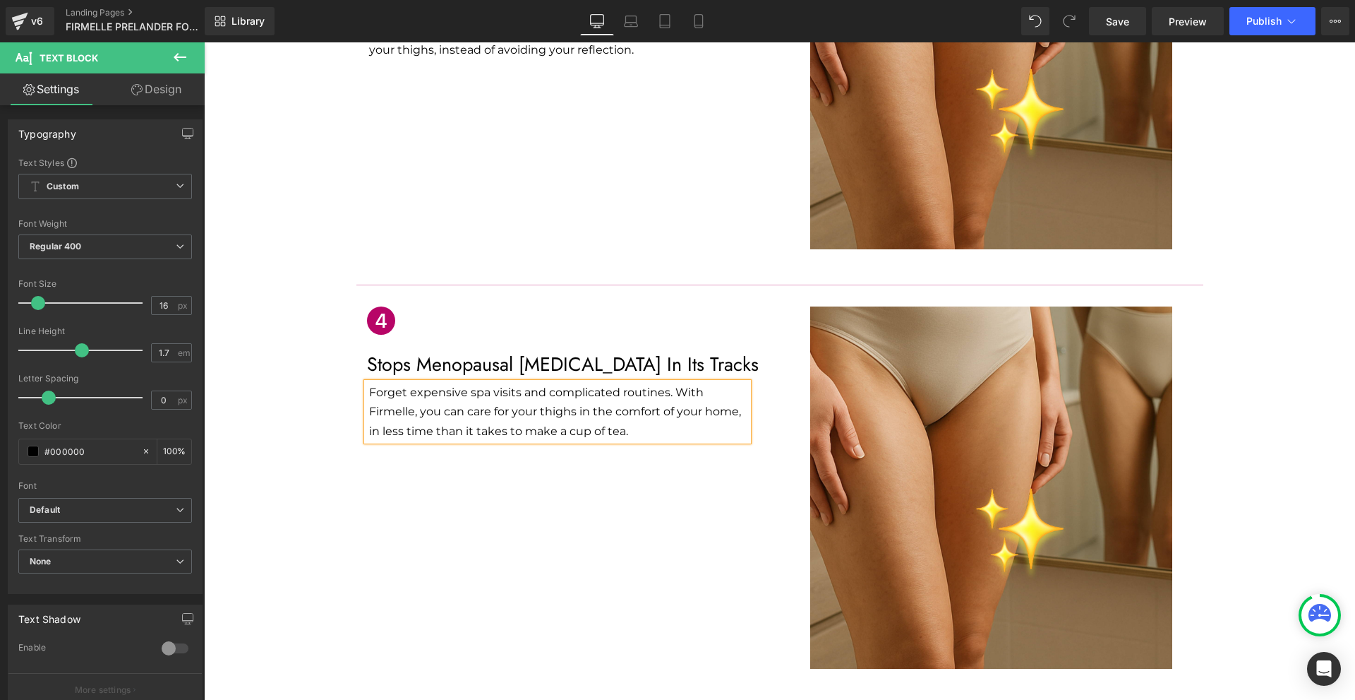
click at [641, 392] on p "Forget expensive spa visits and complicated routines. With Firmelle, you can ca…" at bounding box center [558, 412] width 379 height 58
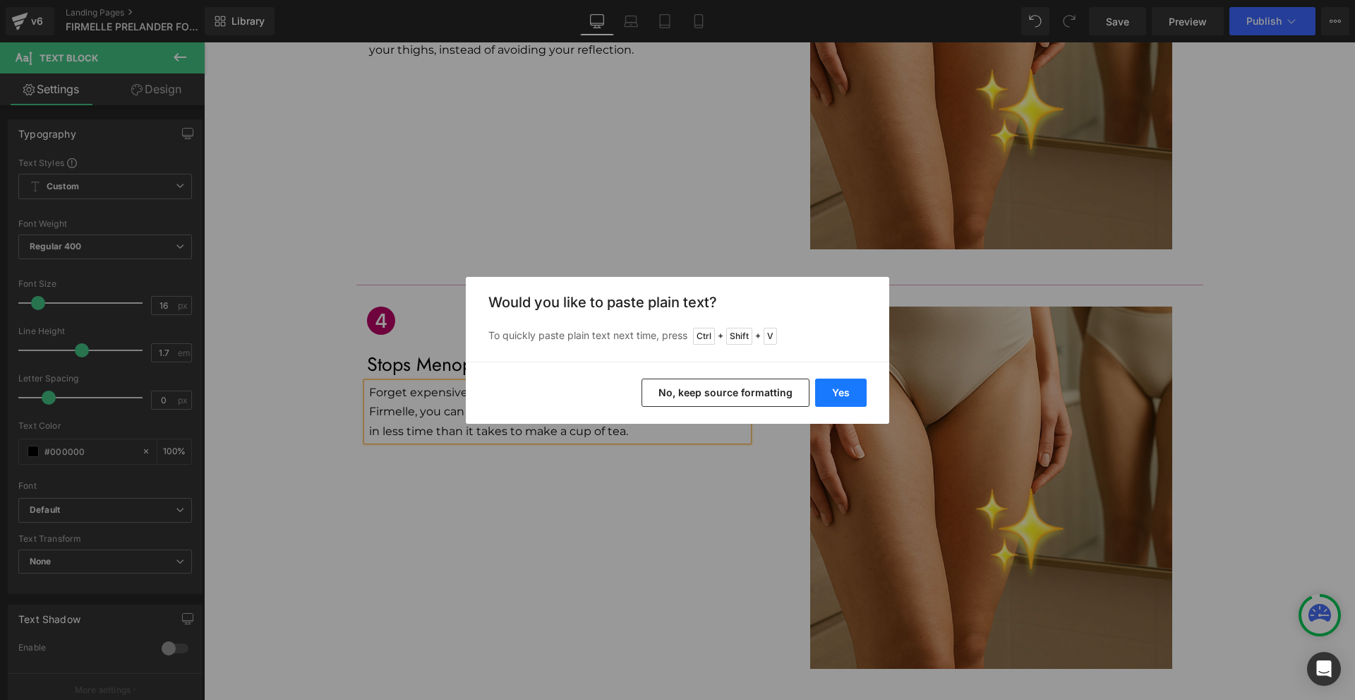
drag, startPoint x: 824, startPoint y: 391, endPoint x: 453, endPoint y: 379, distance: 370.8
click at [824, 391] on button "Yes" at bounding box center [841, 392] width 52 height 28
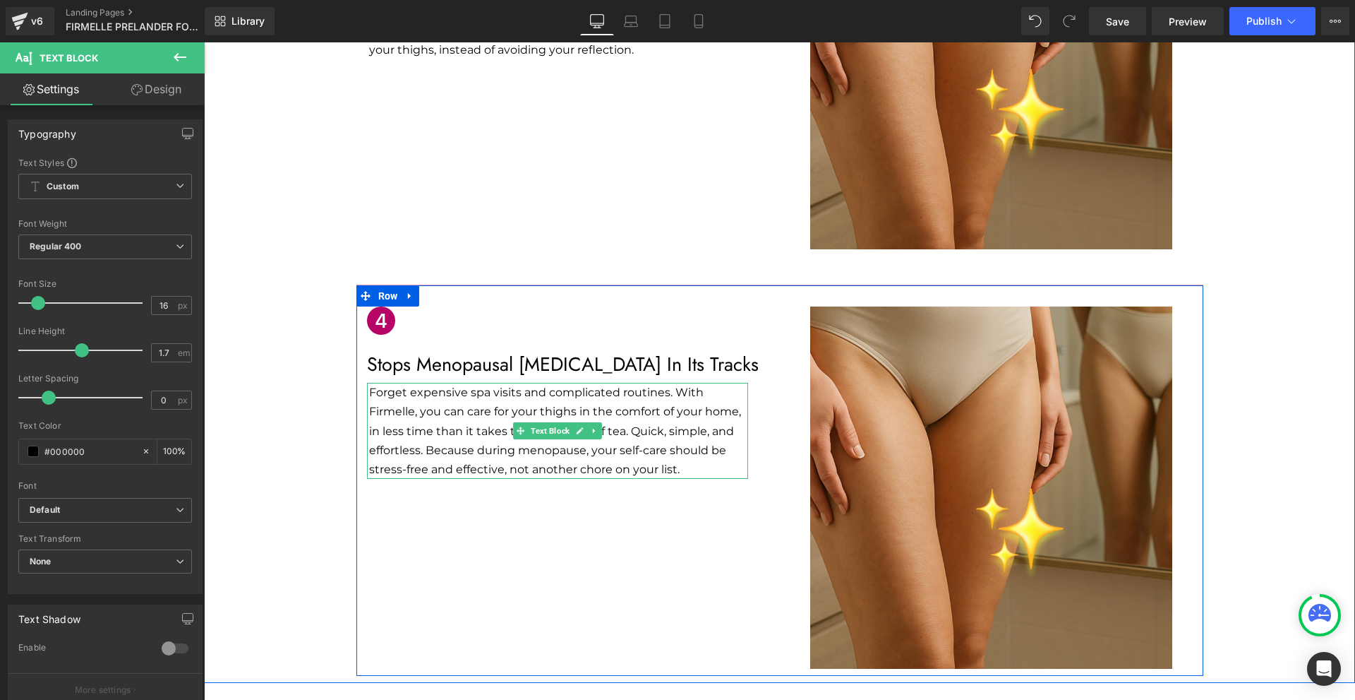
click at [627, 384] on p "Forget expensive spa visits and complicated routines. With Firmelle, you can ca…" at bounding box center [558, 431] width 379 height 96
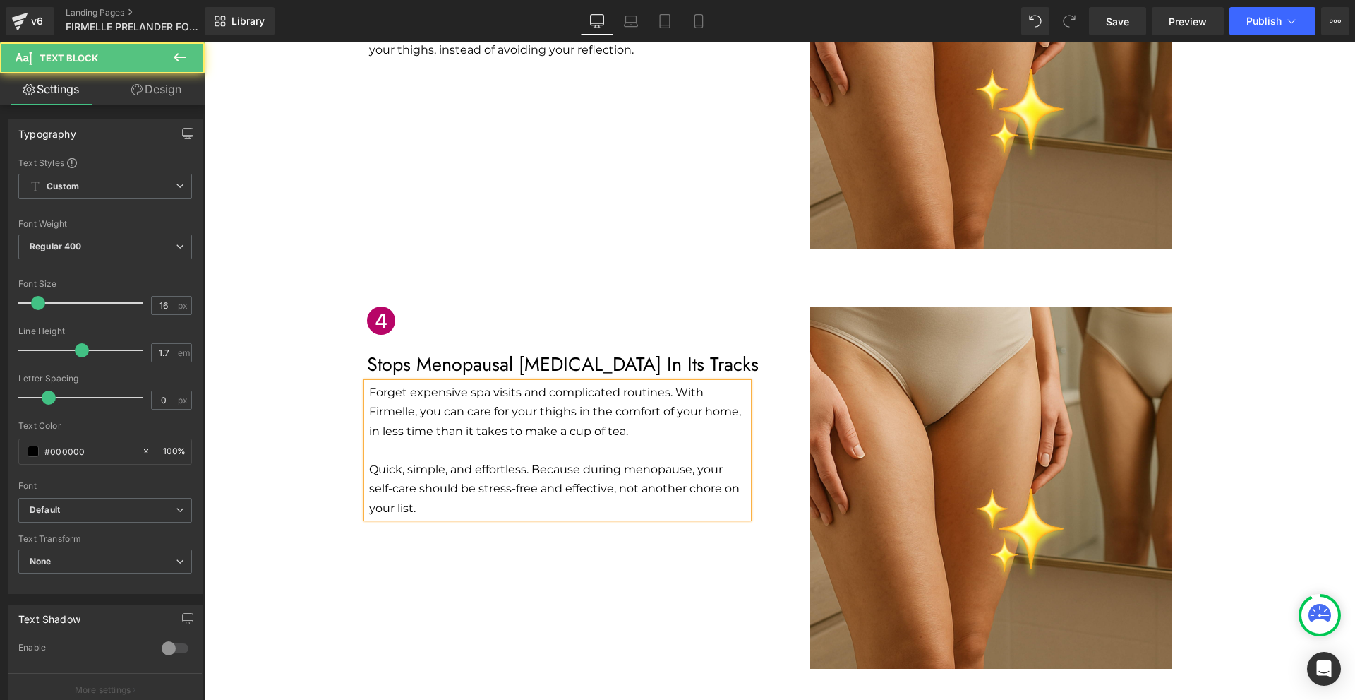
click at [626, 527] on div "Icon Stops Menopausal [MEDICAL_DATA] In Its Tracks Text Block Forget expensive …" at bounding box center [779, 479] width 847 height 391
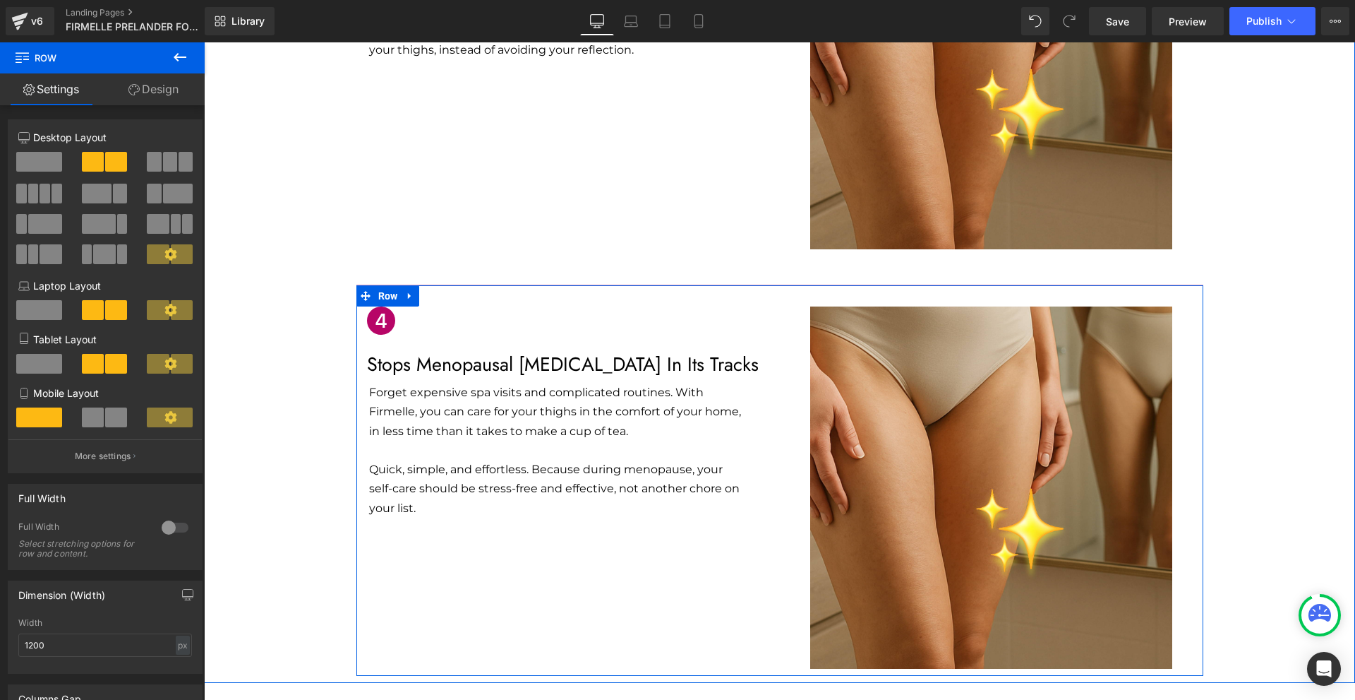
click at [430, 351] on p "Stops Menopausal [MEDICAL_DATA] In Its Tracks" at bounding box center [568, 364] width 402 height 27
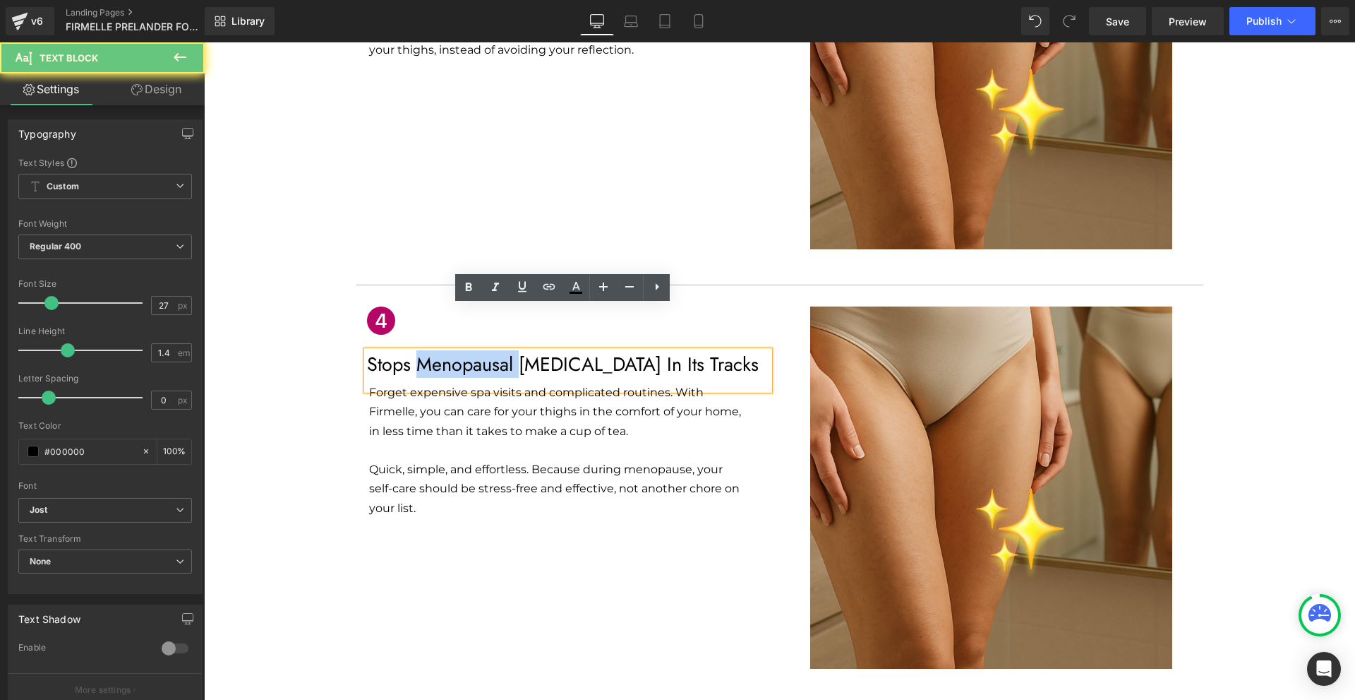
click at [430, 351] on p "Stops Menopausal [MEDICAL_DATA] In Its Tracks" at bounding box center [568, 364] width 402 height 27
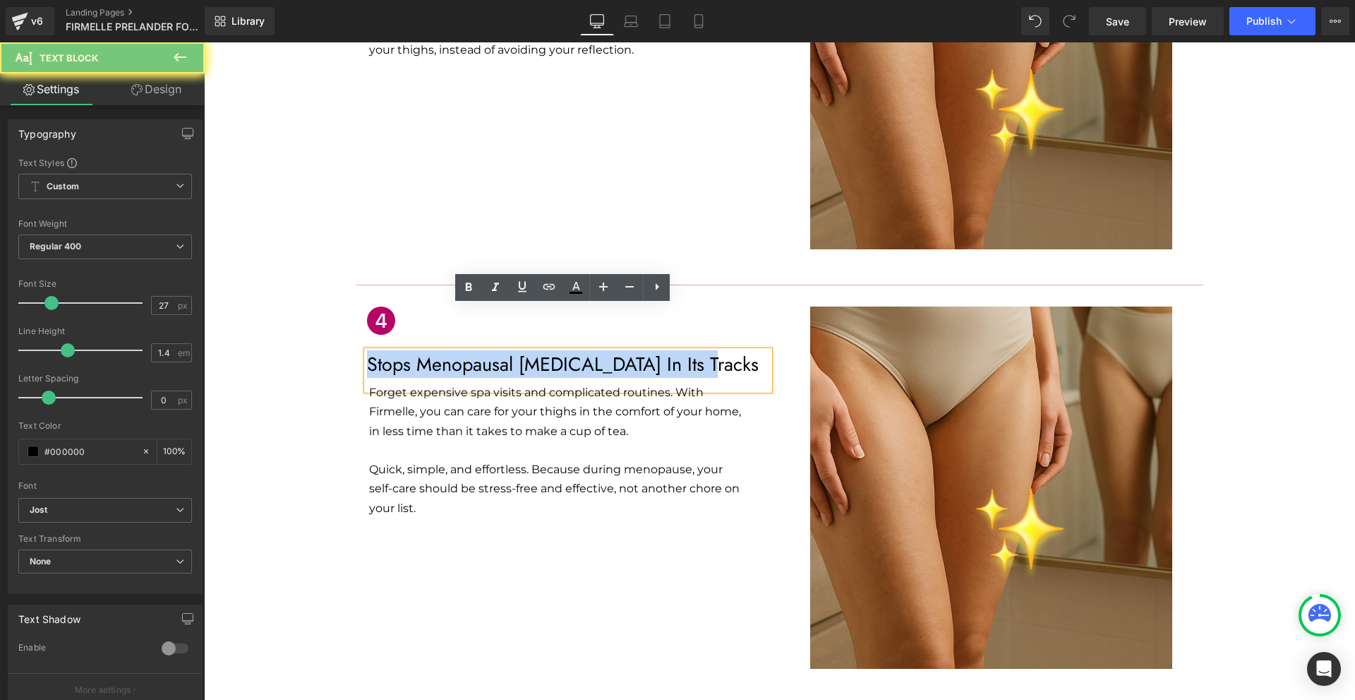
click at [430, 351] on p "Stops Menopausal [MEDICAL_DATA] In Its Tracks" at bounding box center [568, 364] width 402 height 27
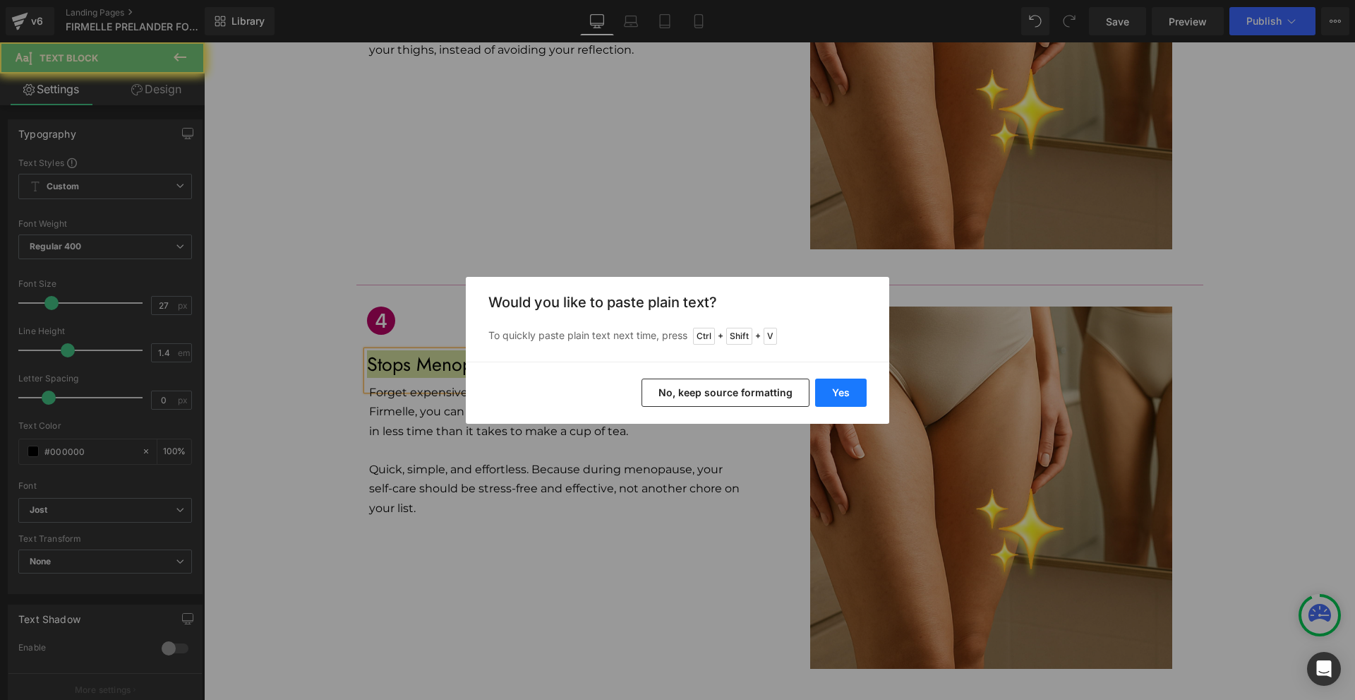
click at [852, 396] on button "Yes" at bounding box center [841, 392] width 52 height 28
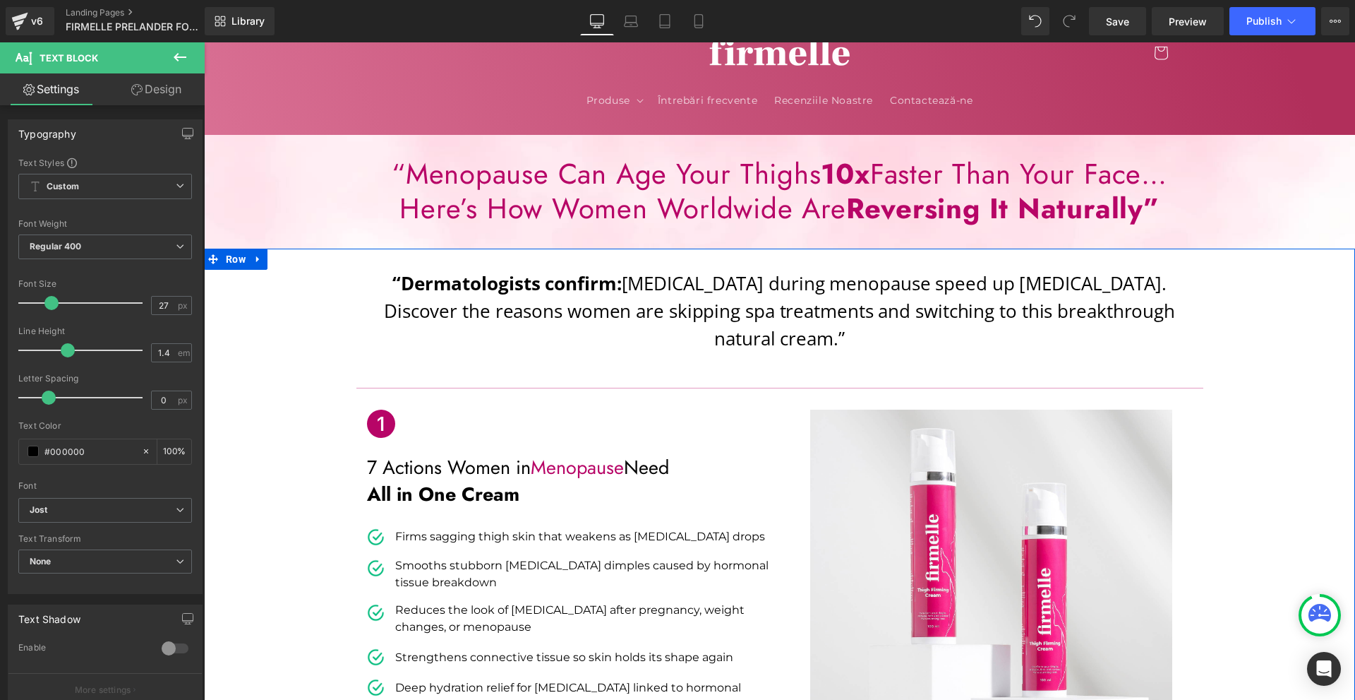
scroll to position [0, 0]
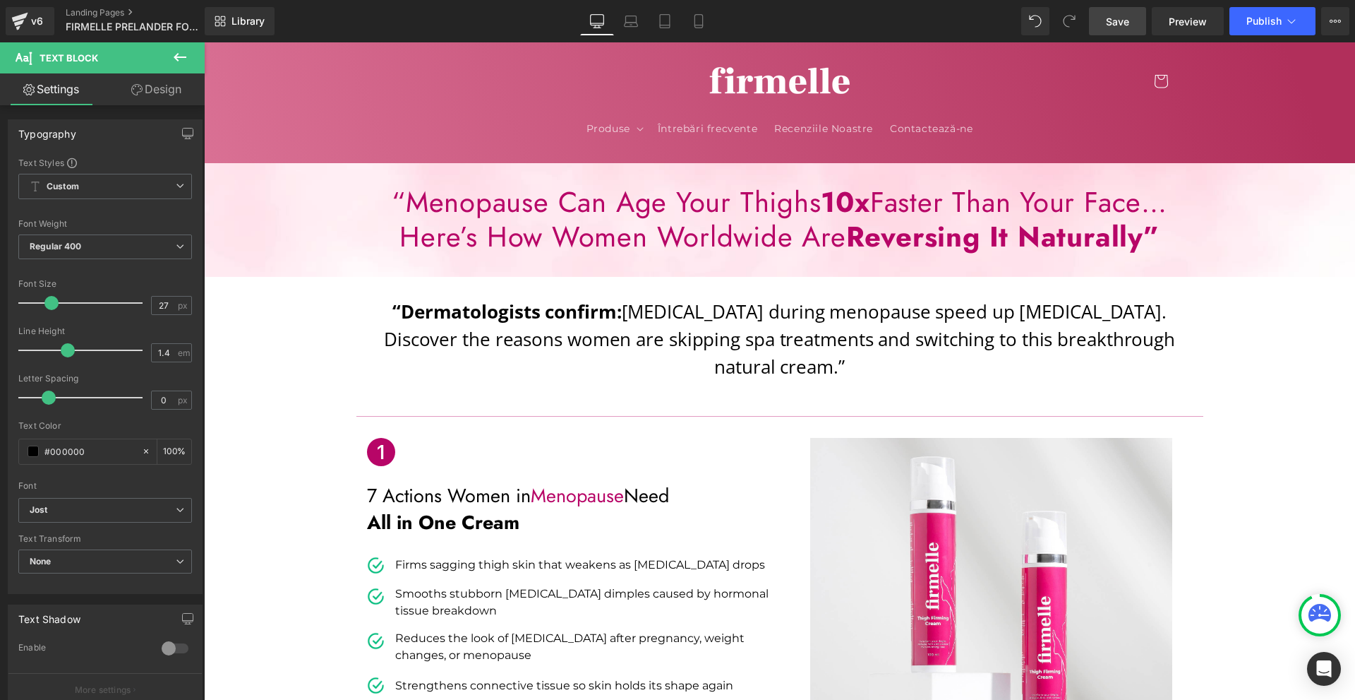
click at [1114, 16] on span "Save" at bounding box center [1117, 21] width 23 height 15
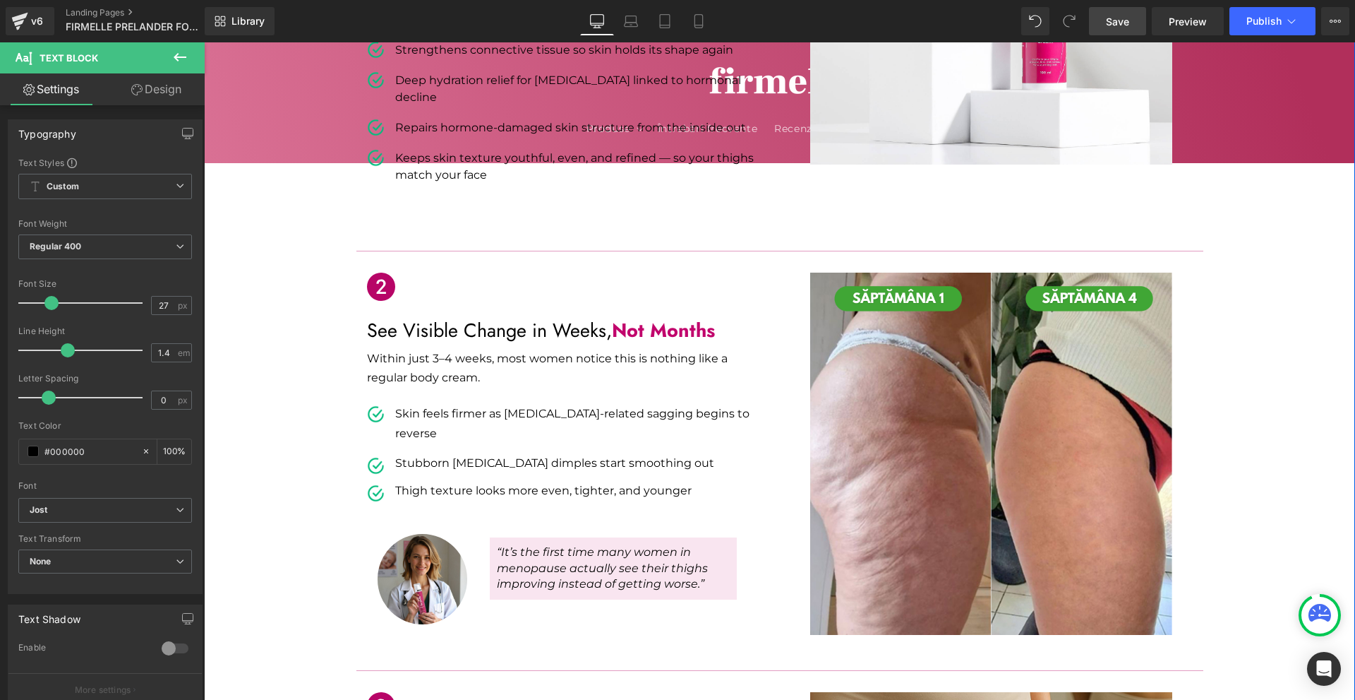
scroll to position [565, 0]
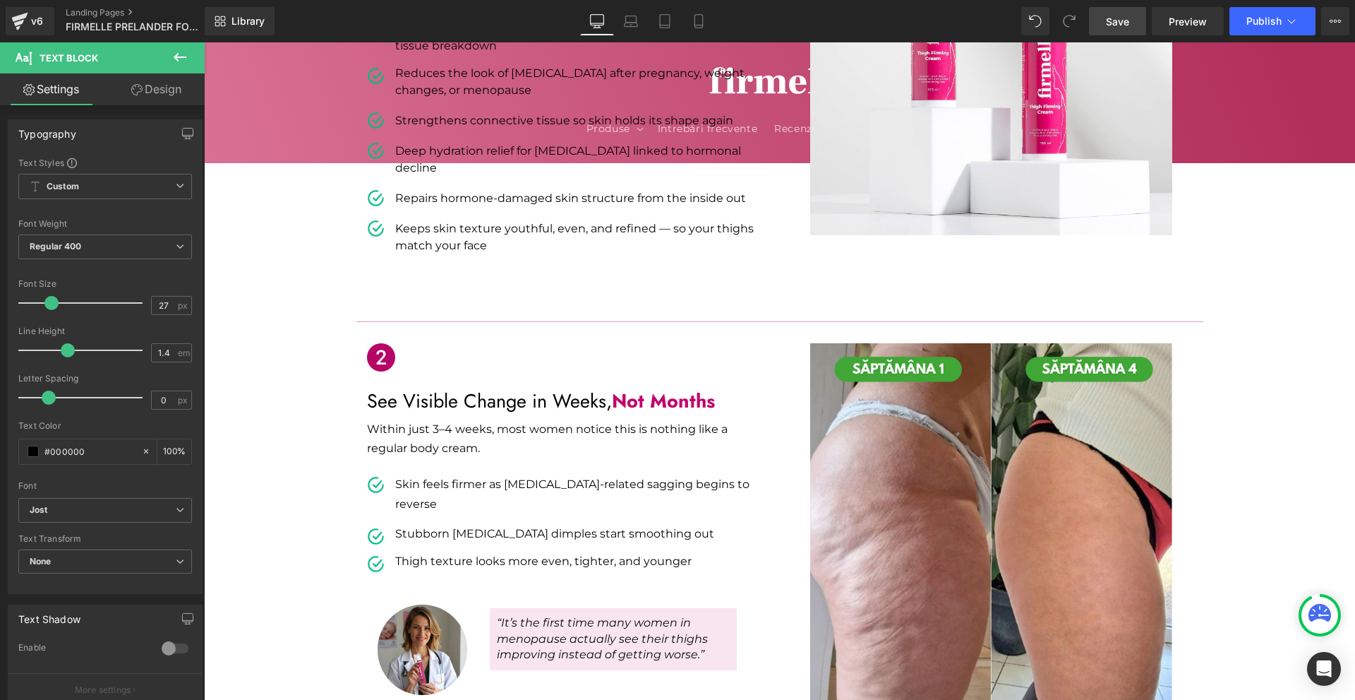
click at [1117, 14] on span "Save" at bounding box center [1117, 21] width 23 height 15
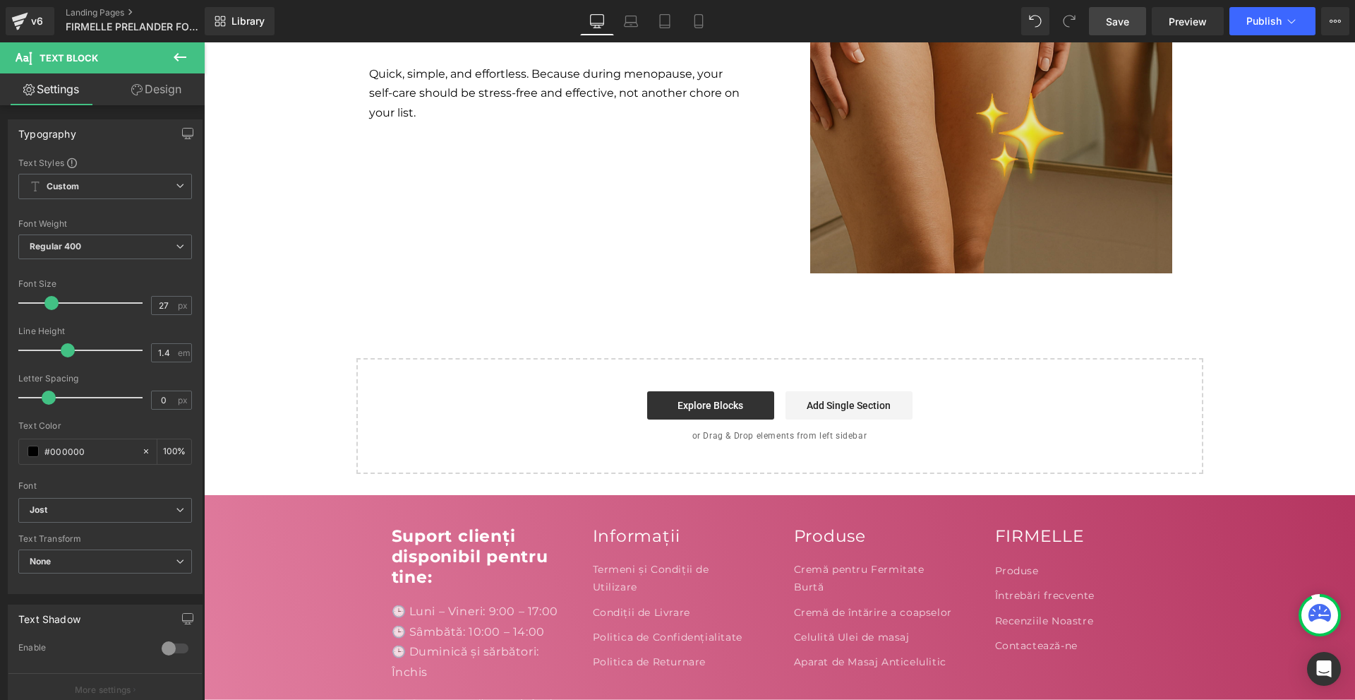
scroll to position [1482, 0]
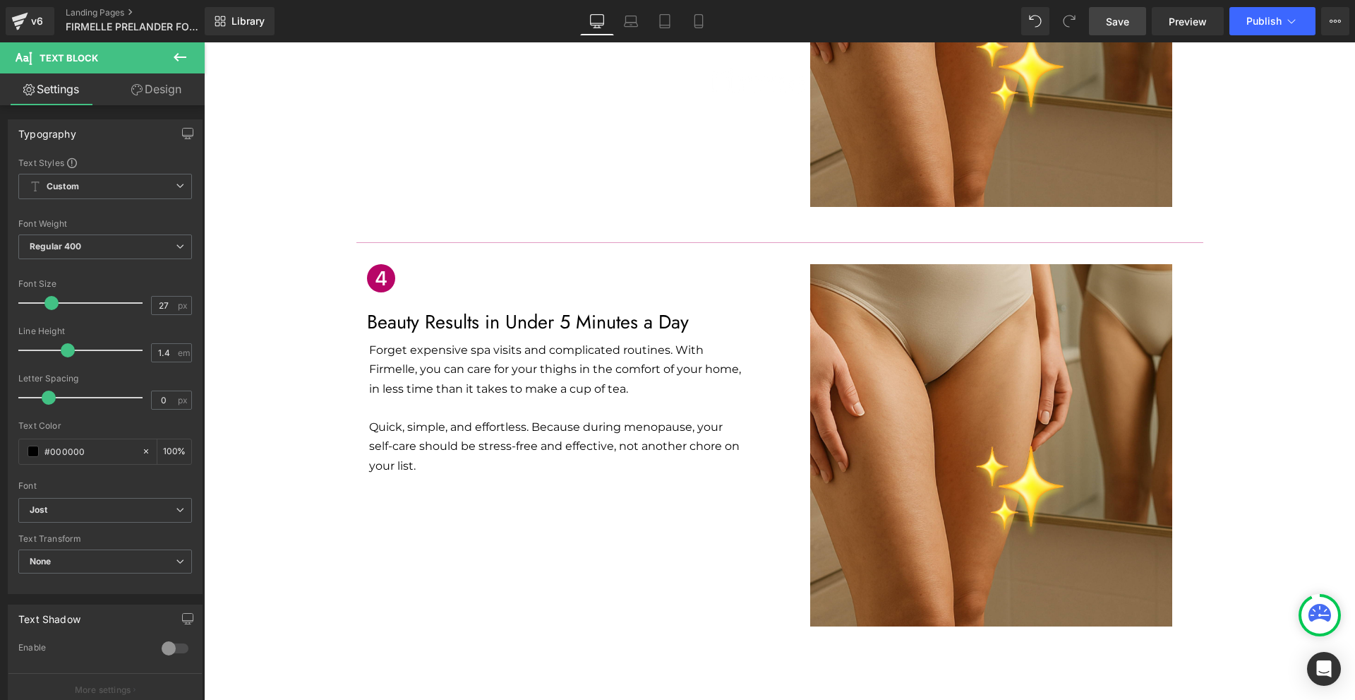
click at [181, 49] on icon at bounding box center [180, 57] width 17 height 17
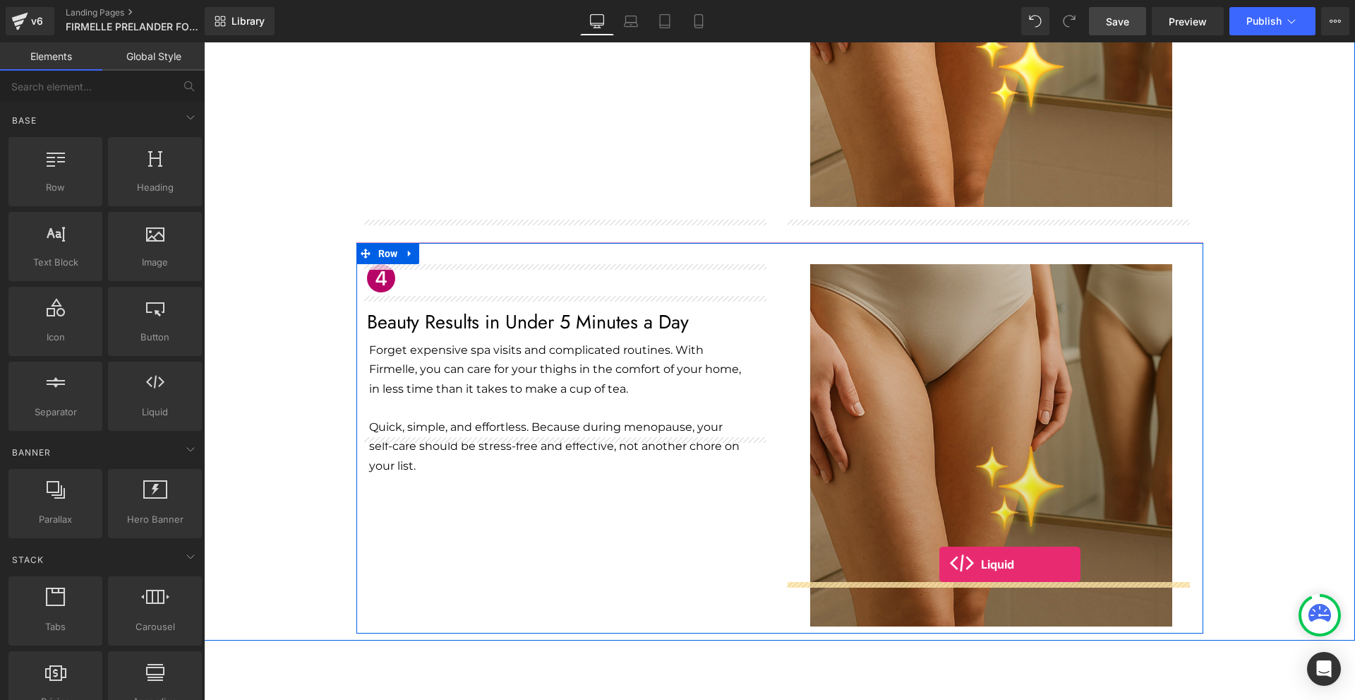
drag, startPoint x: 348, startPoint y: 463, endPoint x: 940, endPoint y: 564, distance: 600.1
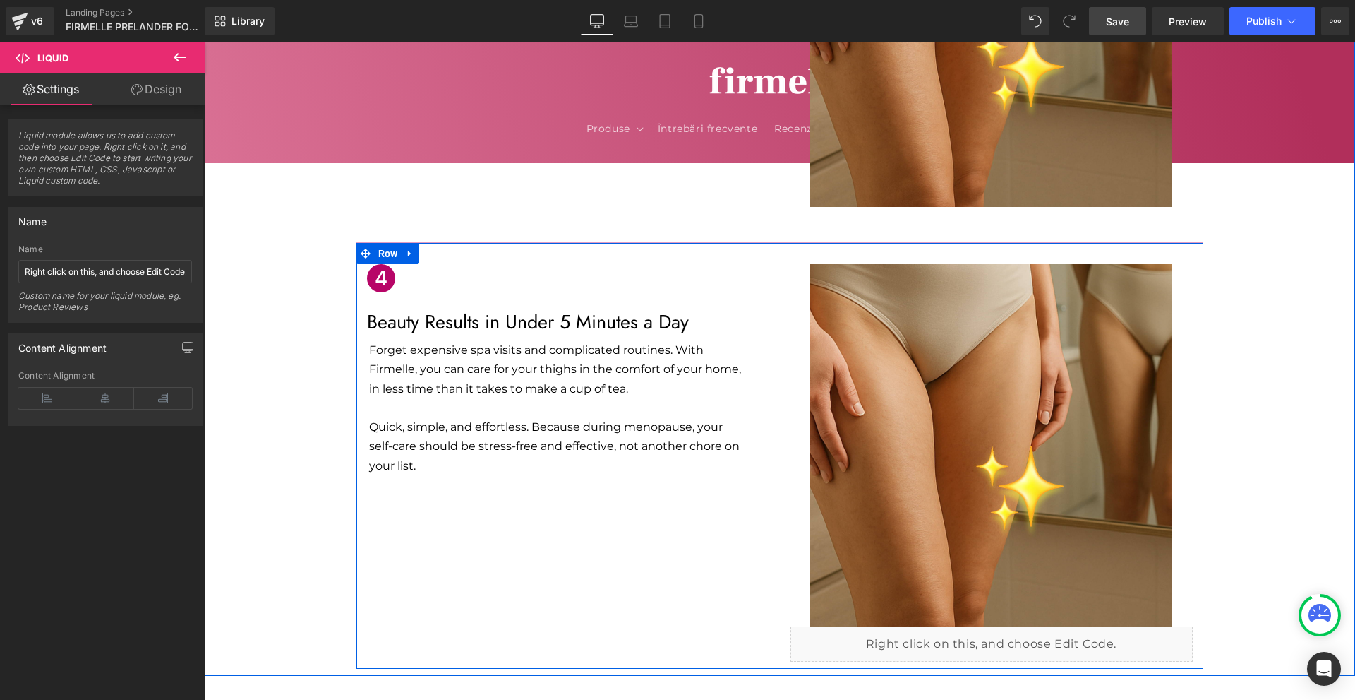
click at [1004, 626] on div "Liquid" at bounding box center [992, 643] width 402 height 35
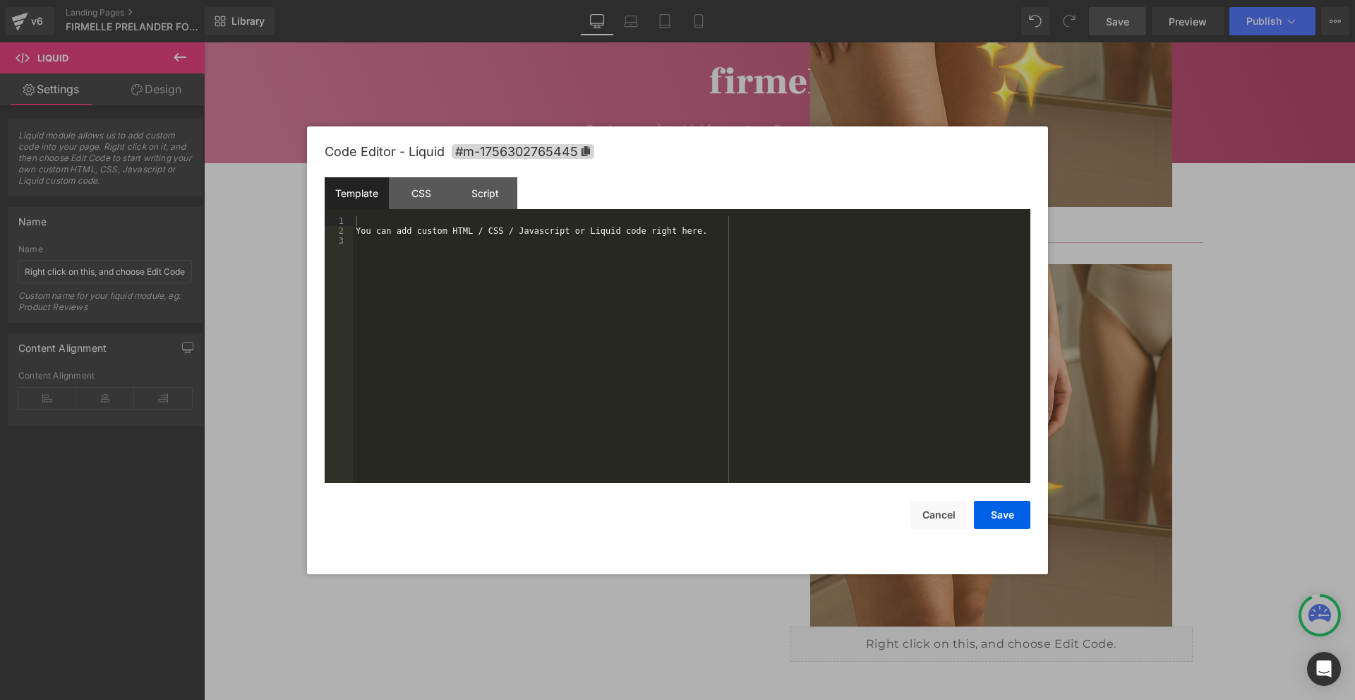
click at [577, 221] on div "You can add custom HTML / CSS / Javascript or Liquid code right here." at bounding box center [692, 359] width 678 height 287
click at [989, 517] on button "Save" at bounding box center [1002, 514] width 56 height 28
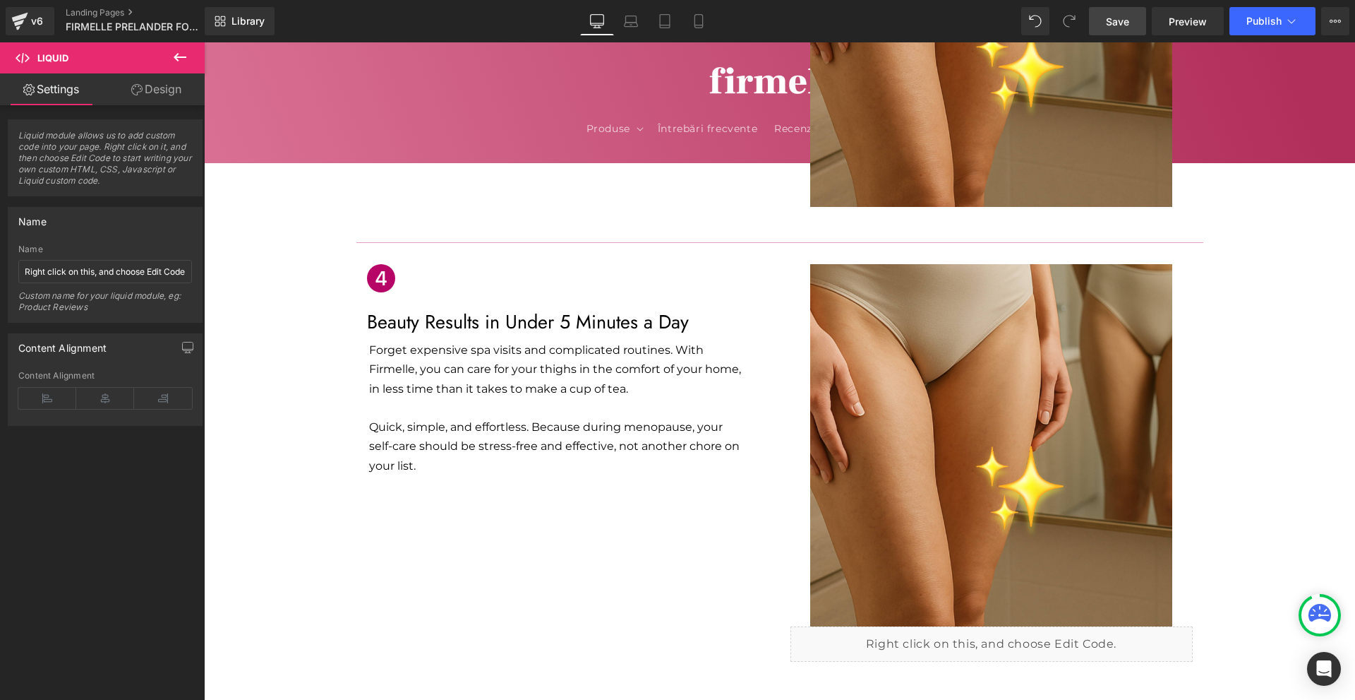
click at [1134, 24] on link "Save" at bounding box center [1117, 21] width 57 height 28
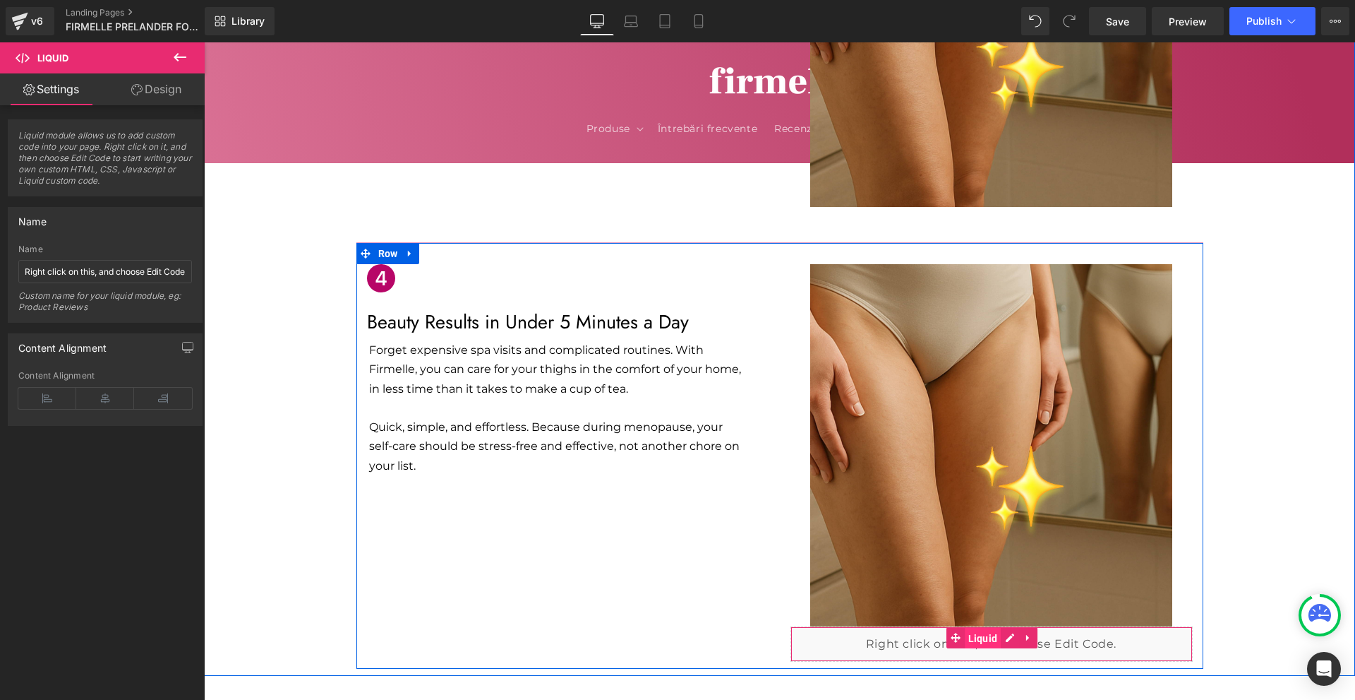
click at [976, 628] on span "Liquid" at bounding box center [983, 638] width 37 height 21
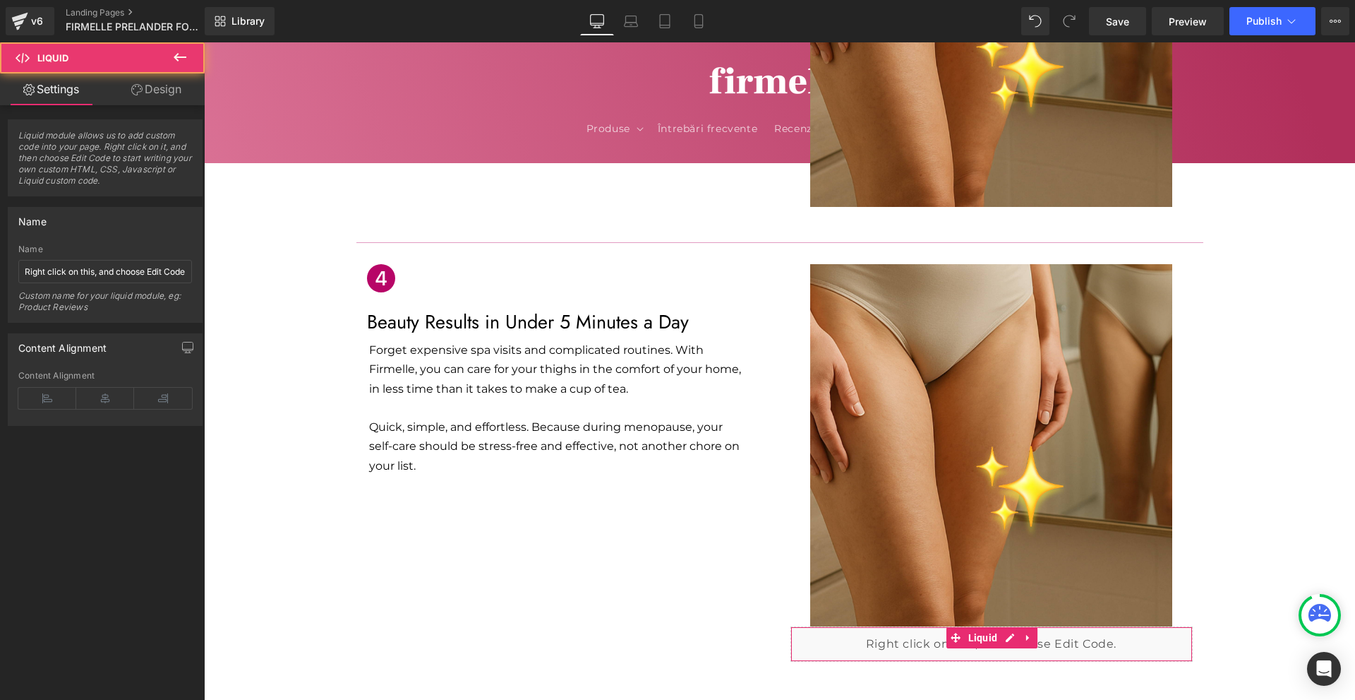
click at [150, 101] on link "Design" at bounding box center [156, 89] width 102 height 32
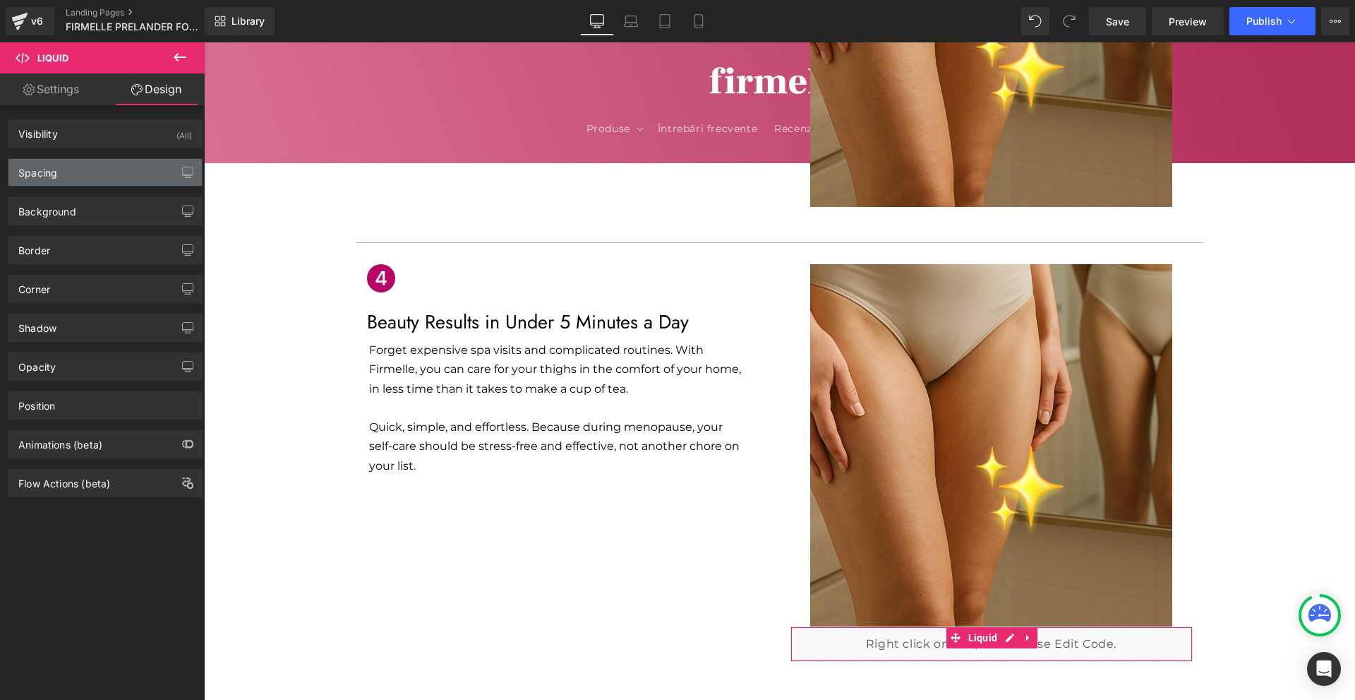
click at [90, 179] on div "Spacing" at bounding box center [104, 172] width 193 height 27
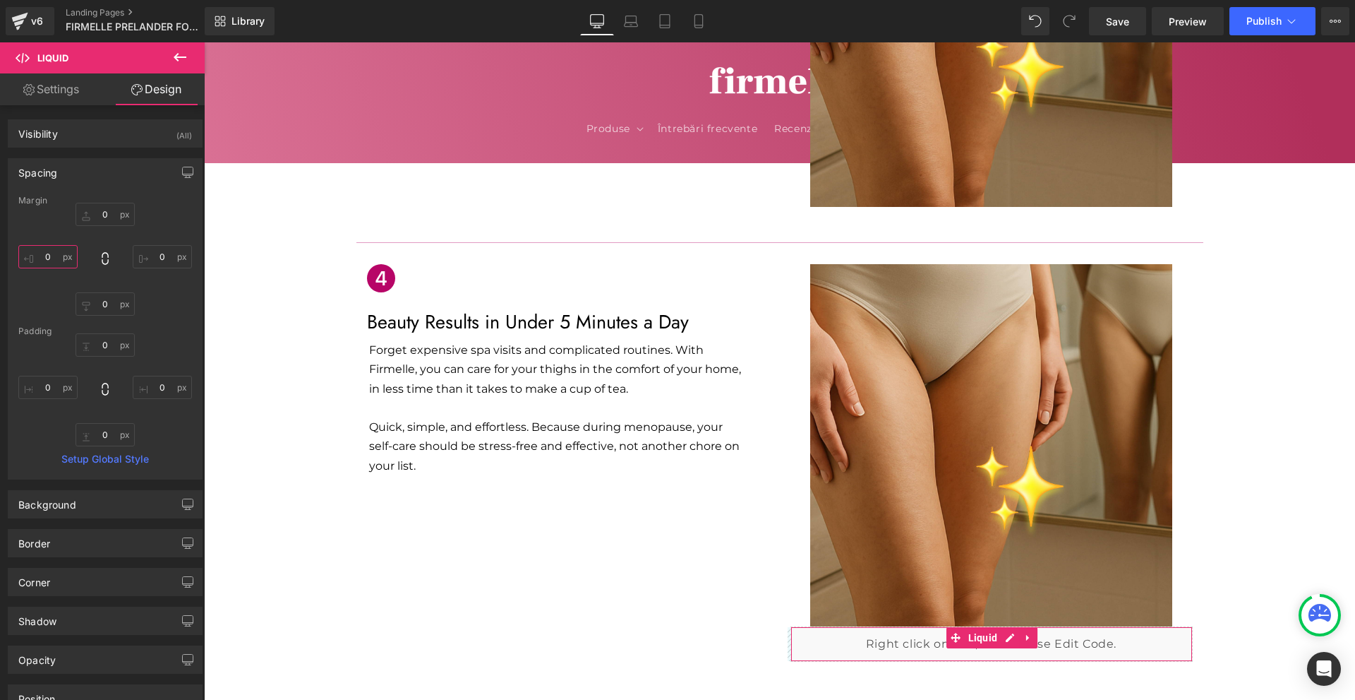
click at [65, 261] on input "0" at bounding box center [47, 256] width 59 height 23
click at [65, 261] on input "20" at bounding box center [47, 256] width 59 height 23
click at [64, 260] on input "25" at bounding box center [47, 256] width 59 height 23
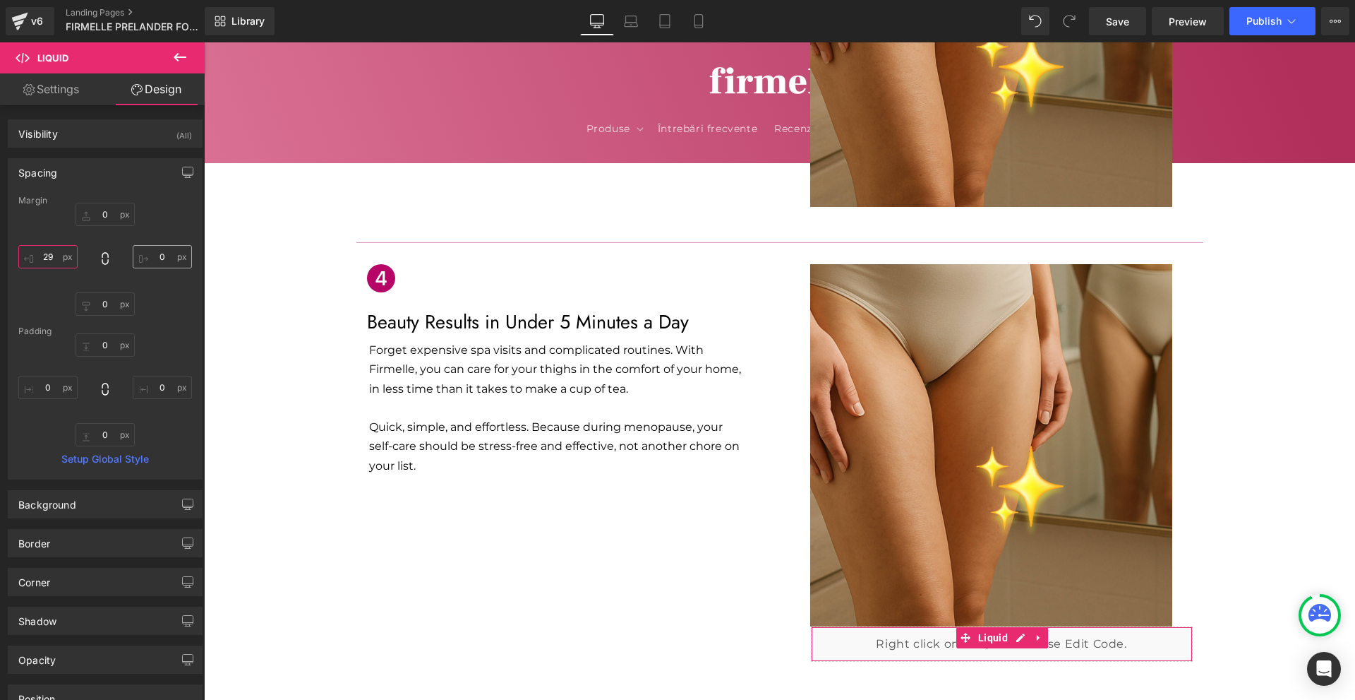
type input "29"
click at [167, 252] on input "0" at bounding box center [162, 256] width 59 height 23
type input "2ö"
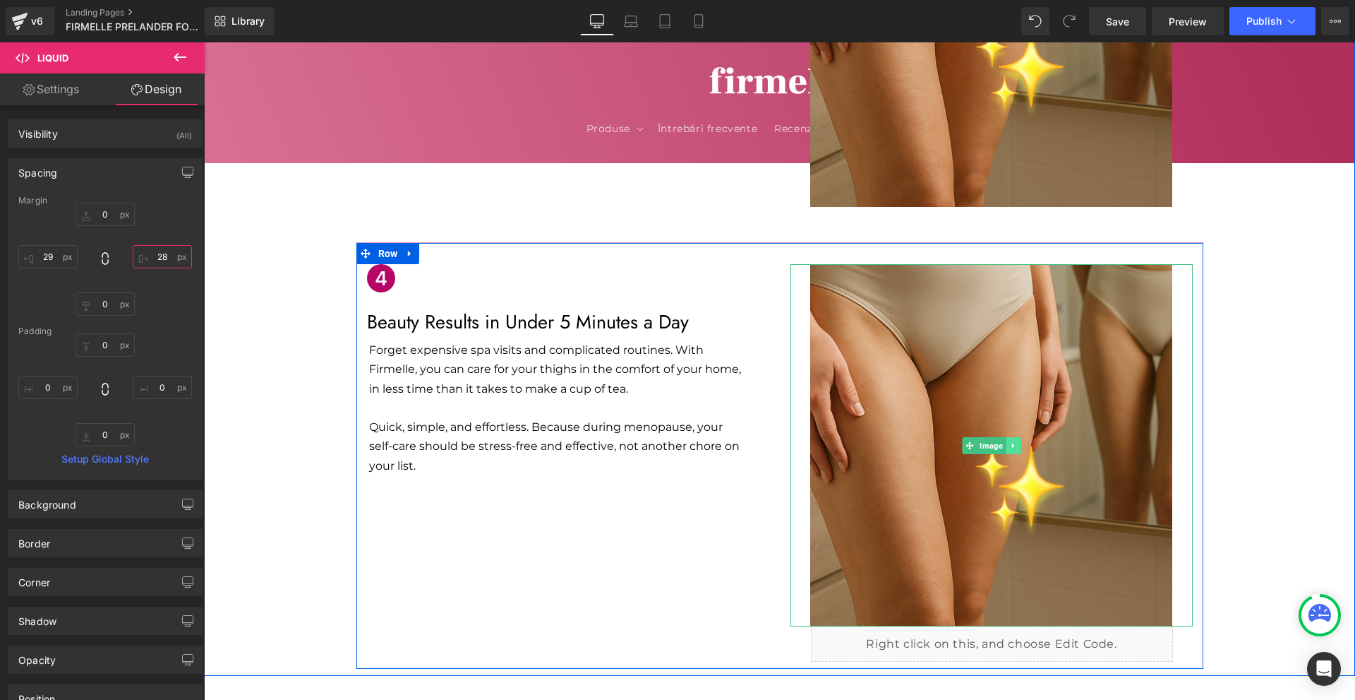
type input "28"
click at [1010, 441] on icon at bounding box center [1013, 445] width 8 height 8
click at [1017, 441] on icon at bounding box center [1021, 445] width 8 height 8
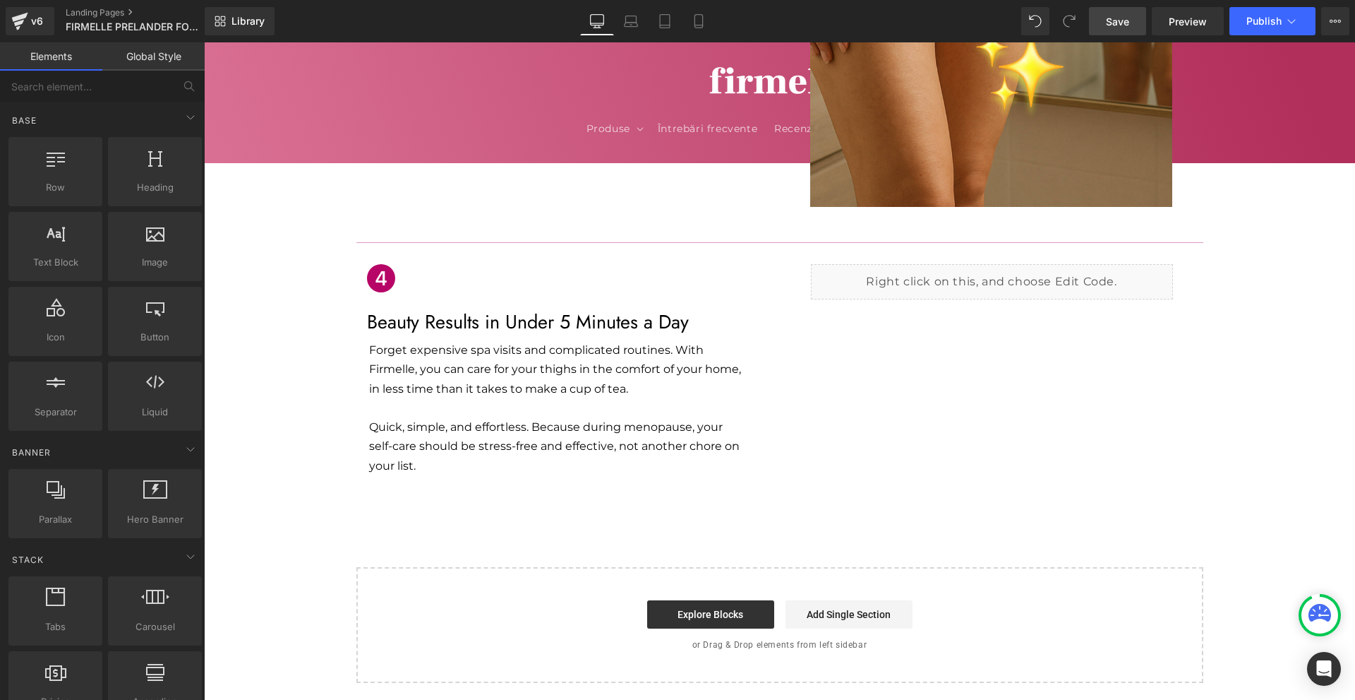
click at [1109, 18] on span "Save" at bounding box center [1117, 21] width 23 height 15
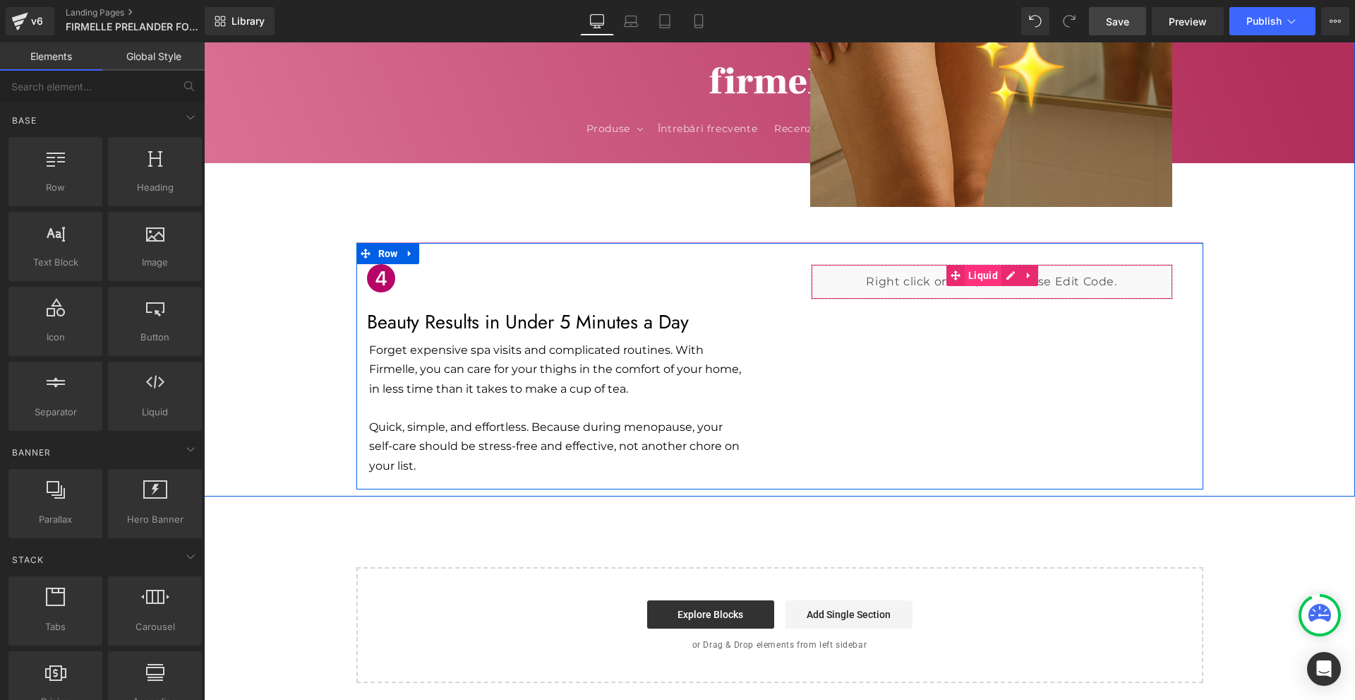
click at [985, 265] on span "Liquid" at bounding box center [983, 275] width 37 height 21
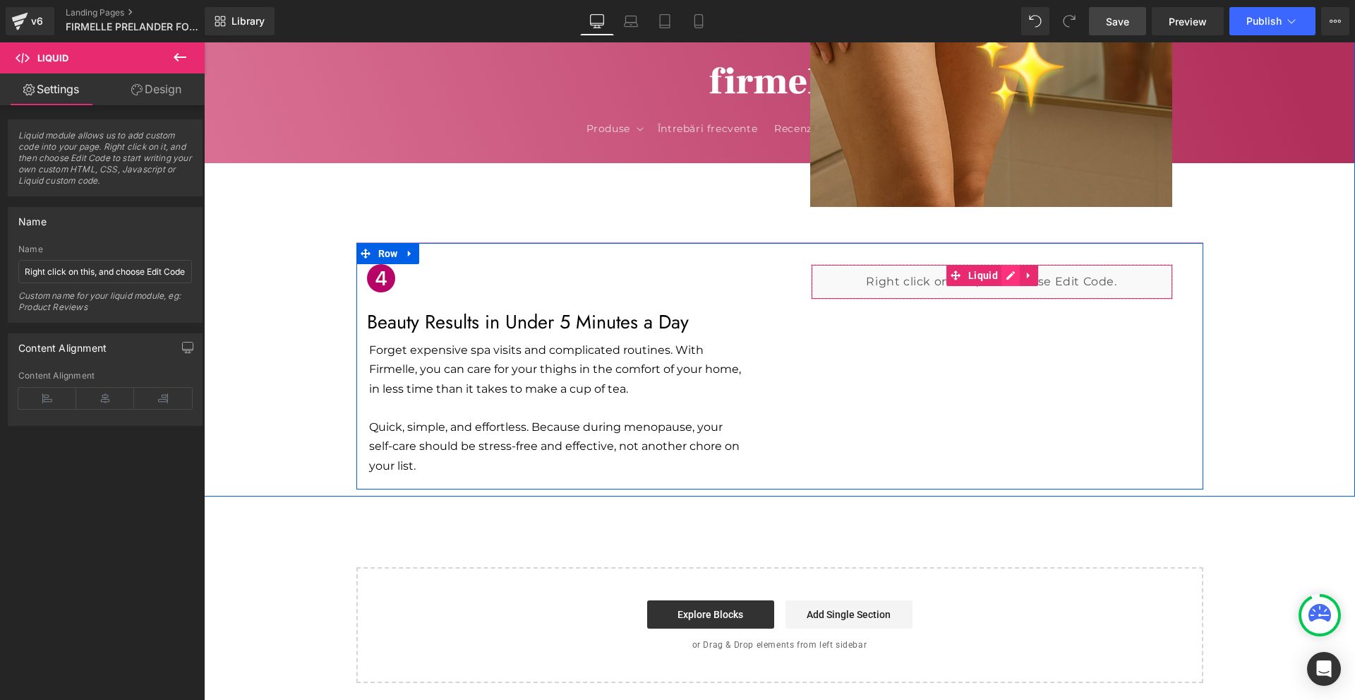
click at [1005, 264] on div "Liquid" at bounding box center [992, 281] width 362 height 35
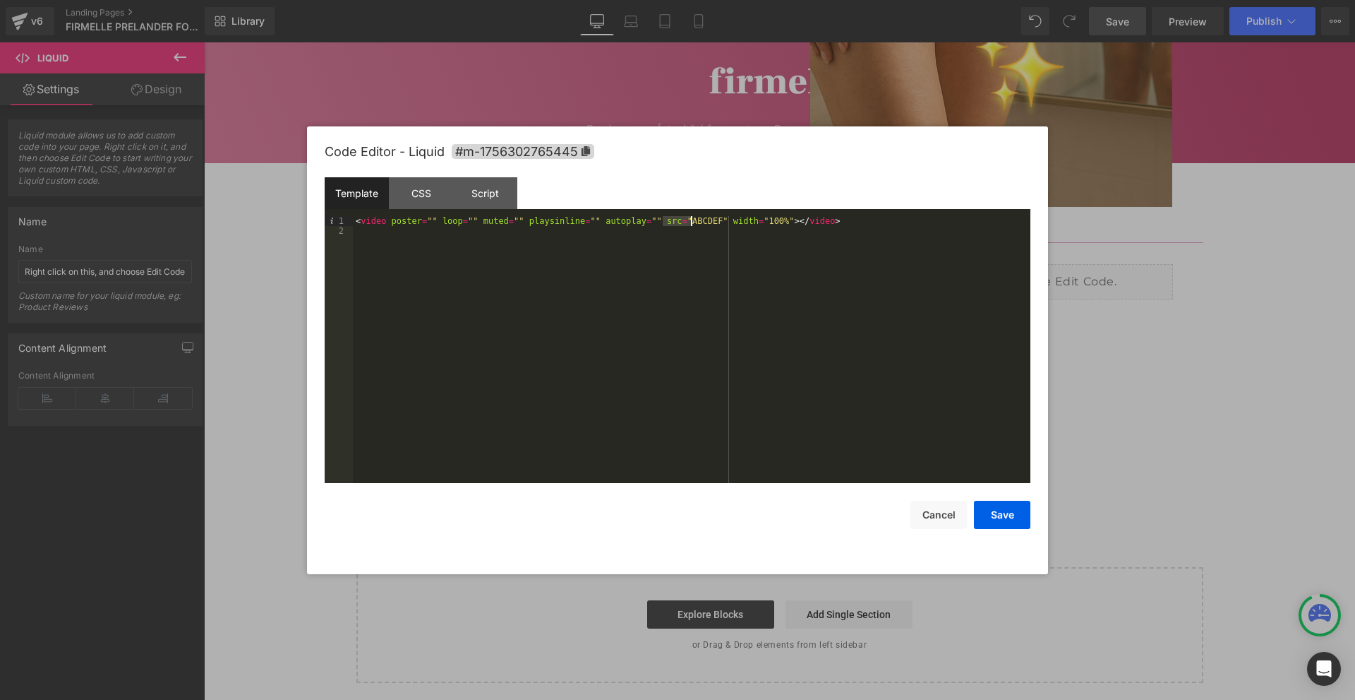
drag, startPoint x: 664, startPoint y: 223, endPoint x: 690, endPoint y: 220, distance: 27.1
click at [690, 220] on div "< video poster = "" loop = "" muted = "" playsinline = "" autoplay = "" src = "…" at bounding box center [692, 359] width 678 height 287
click at [1007, 522] on button "Save" at bounding box center [1002, 514] width 56 height 28
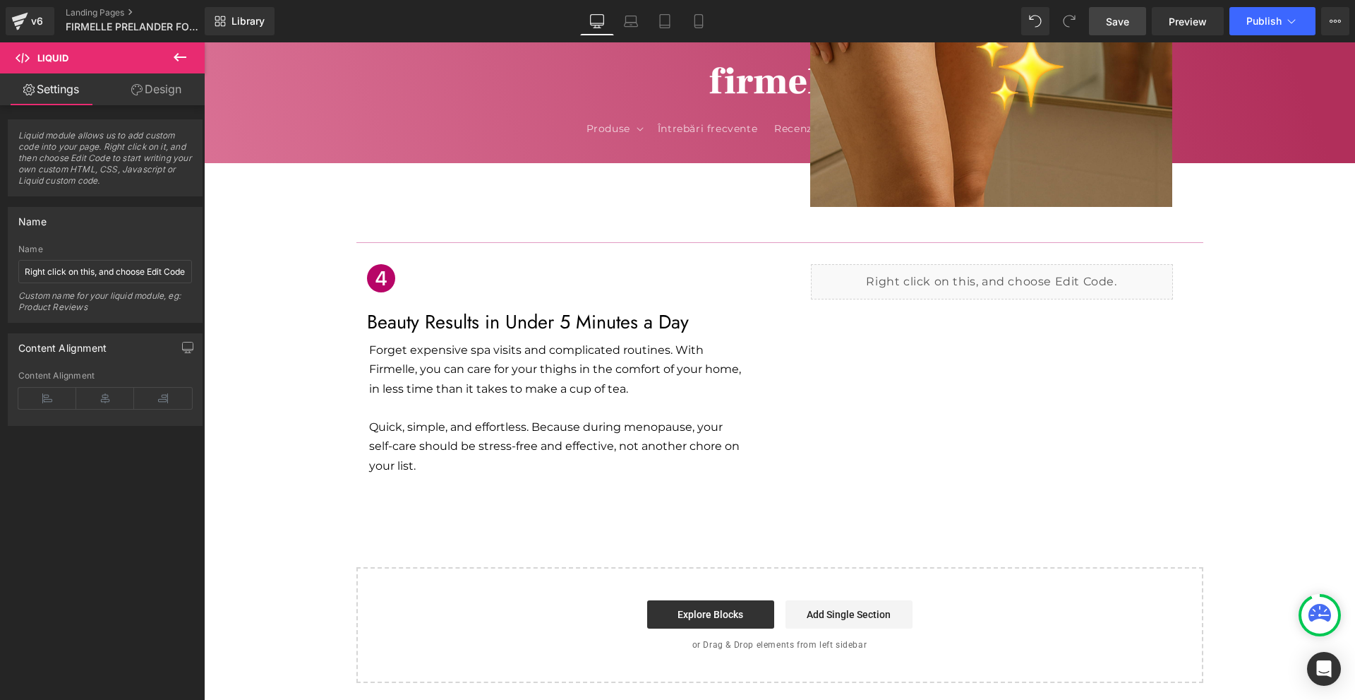
click at [1126, 18] on span "Save" at bounding box center [1117, 21] width 23 height 15
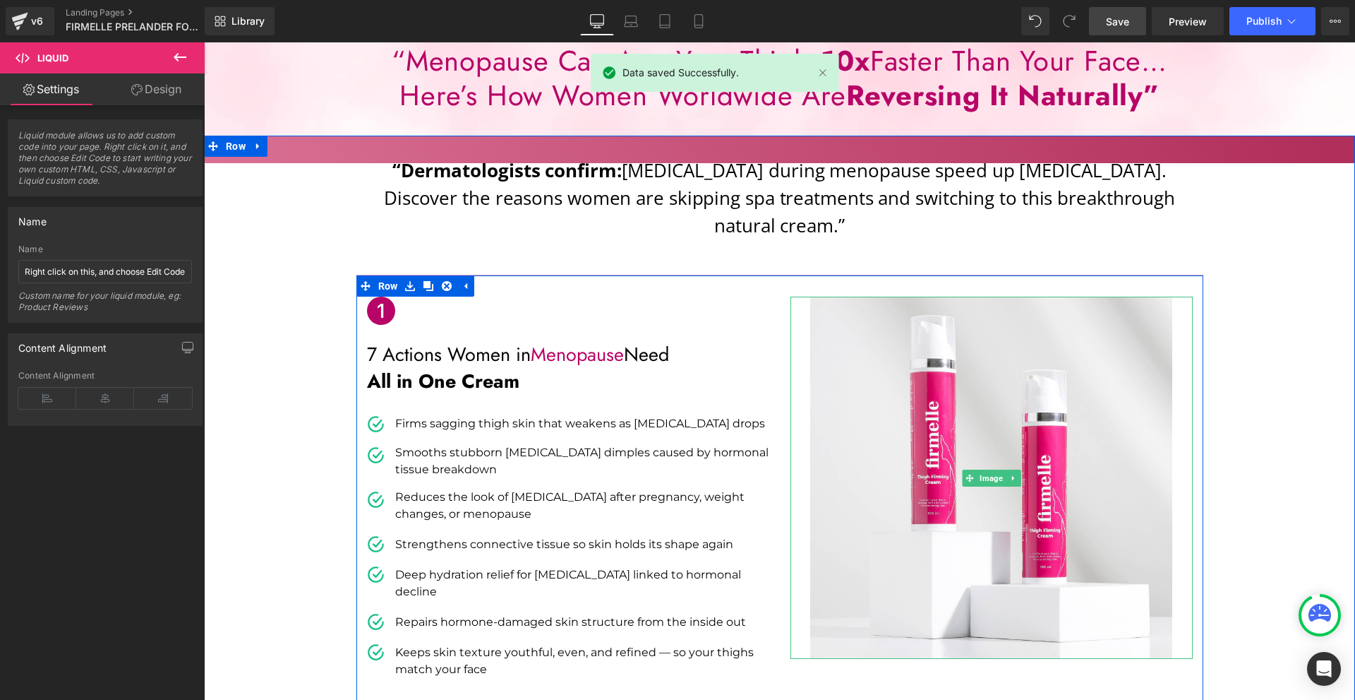
scroll to position [0, 0]
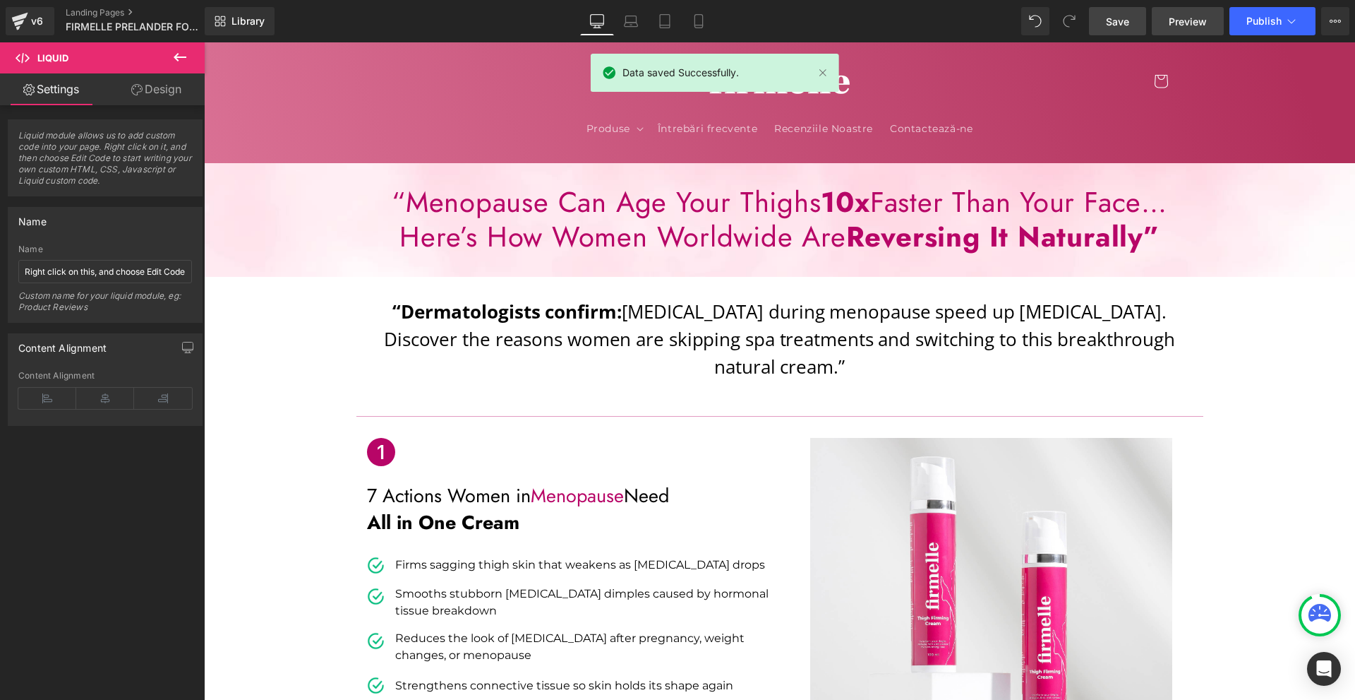
click at [1187, 16] on span "Preview" at bounding box center [1188, 21] width 38 height 15
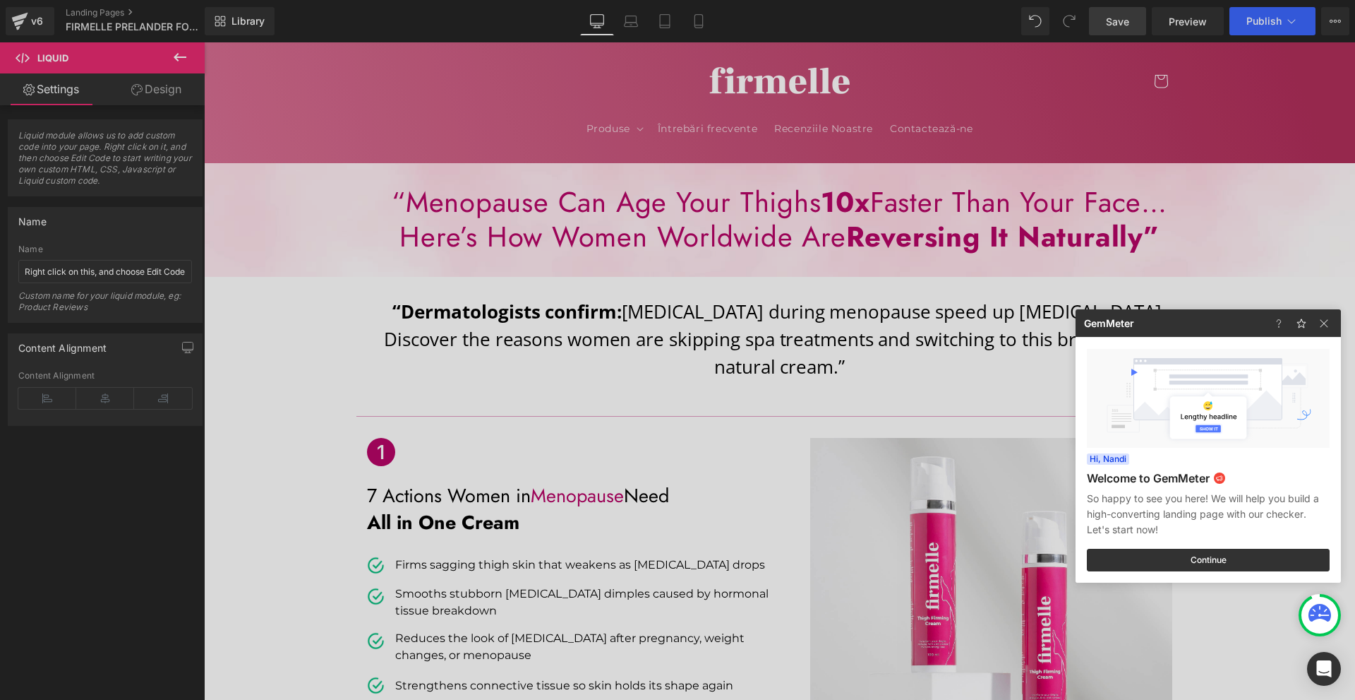
click at [668, 349] on div at bounding box center [677, 350] width 1355 height 700
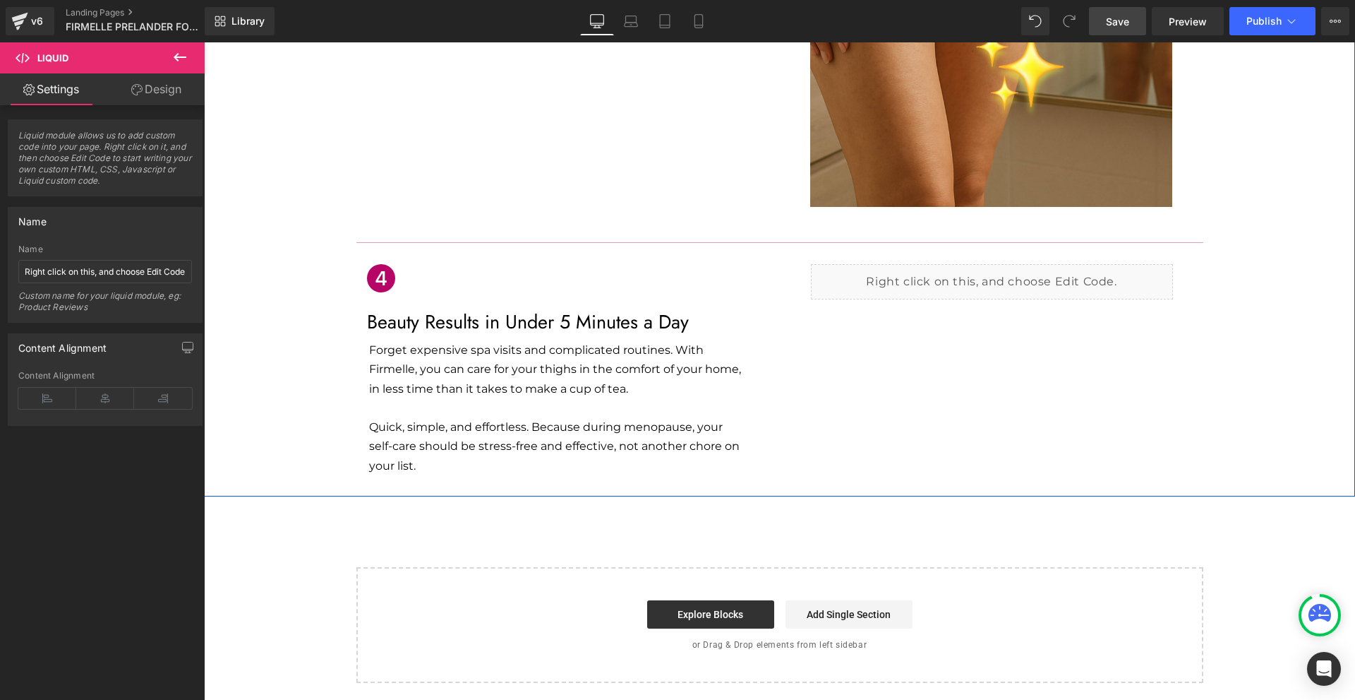
scroll to position [1553, 0]
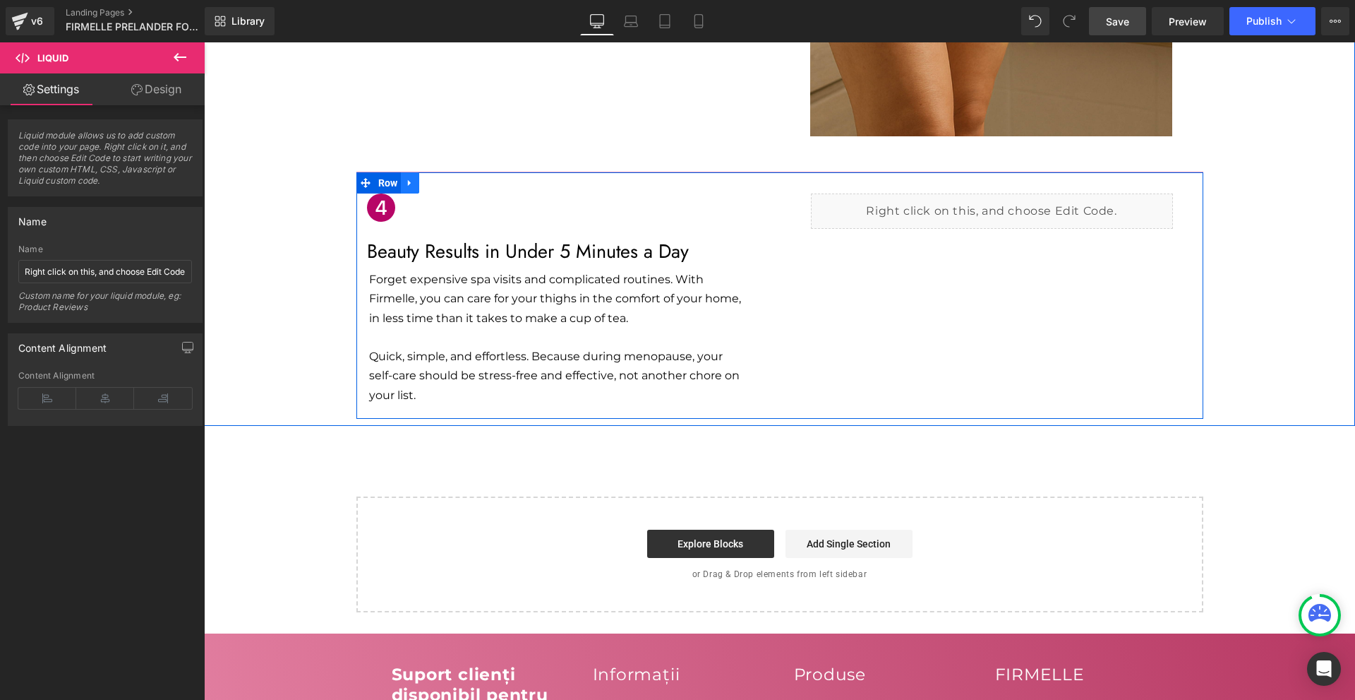
click at [405, 178] on icon at bounding box center [410, 183] width 10 height 11
click at [419, 172] on link at bounding box center [428, 182] width 18 height 21
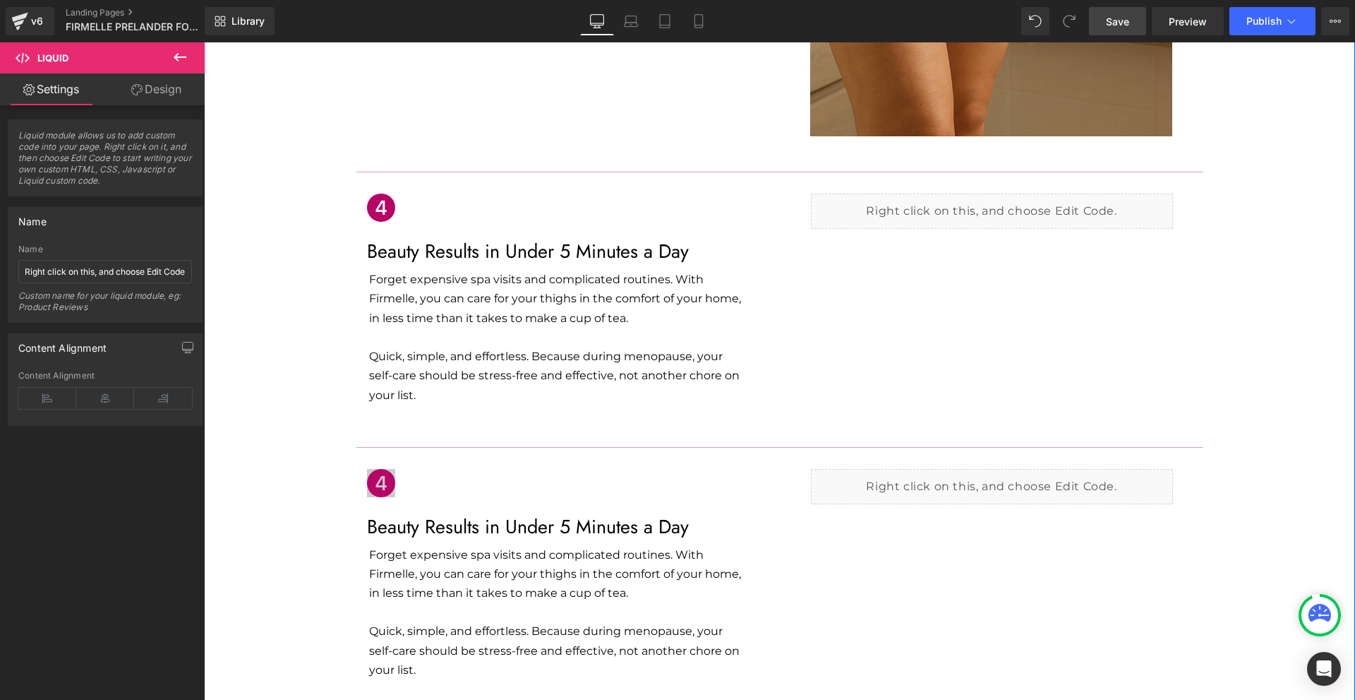
click at [557, 482] on span "Icon" at bounding box center [568, 490] width 22 height 17
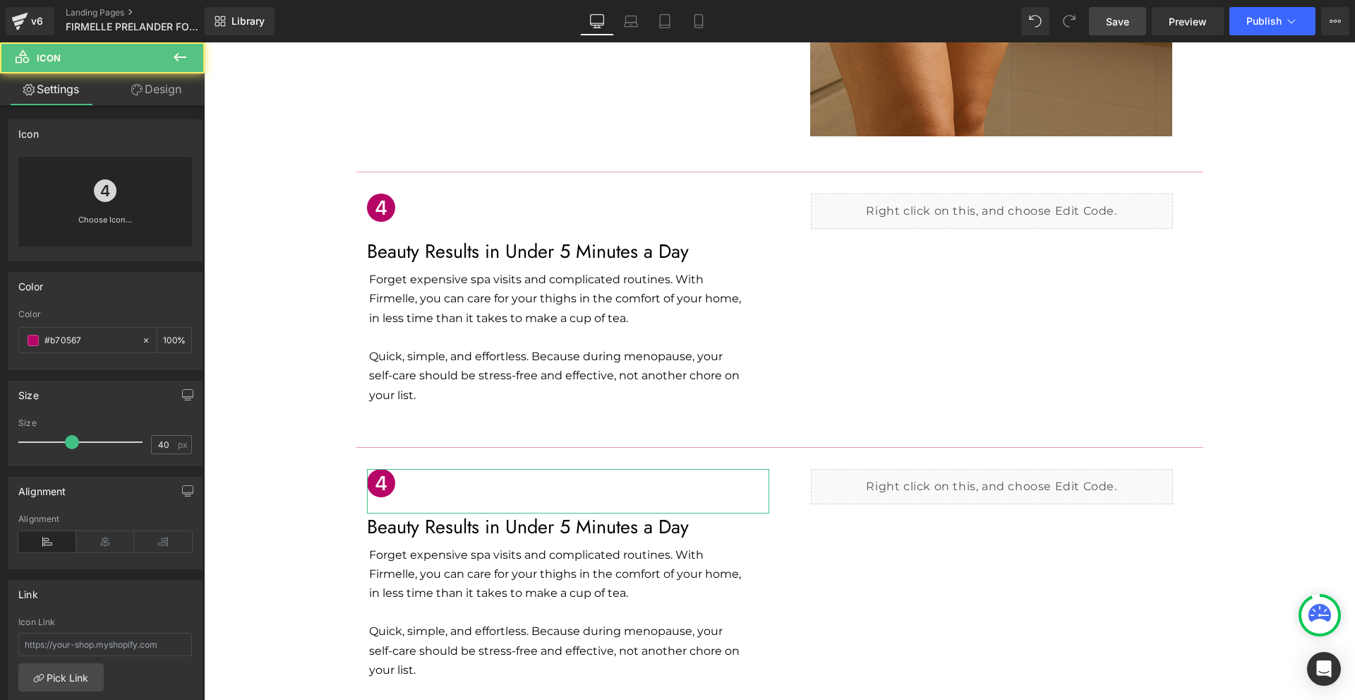
click at [83, 180] on div "Choose Icon..." at bounding box center [105, 202] width 174 height 90
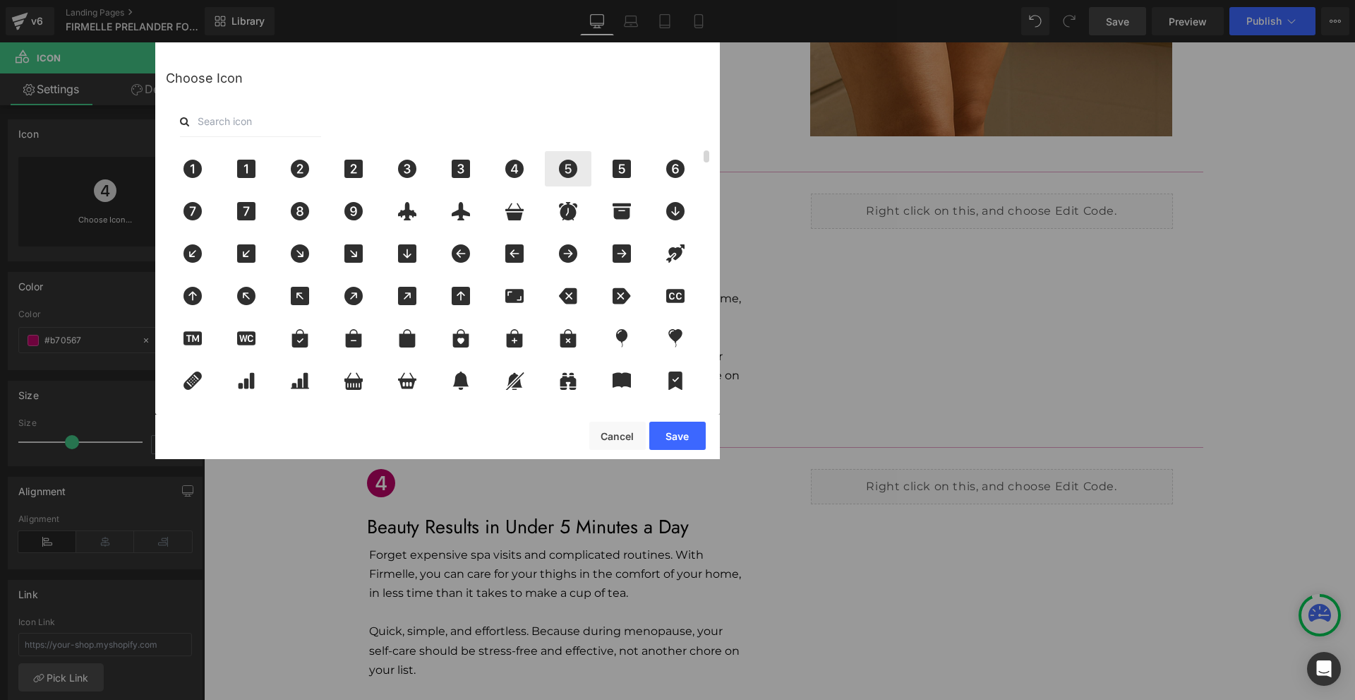
click at [576, 172] on icon at bounding box center [568, 169] width 18 height 18
click at [673, 436] on button "Save" at bounding box center [677, 435] width 56 height 28
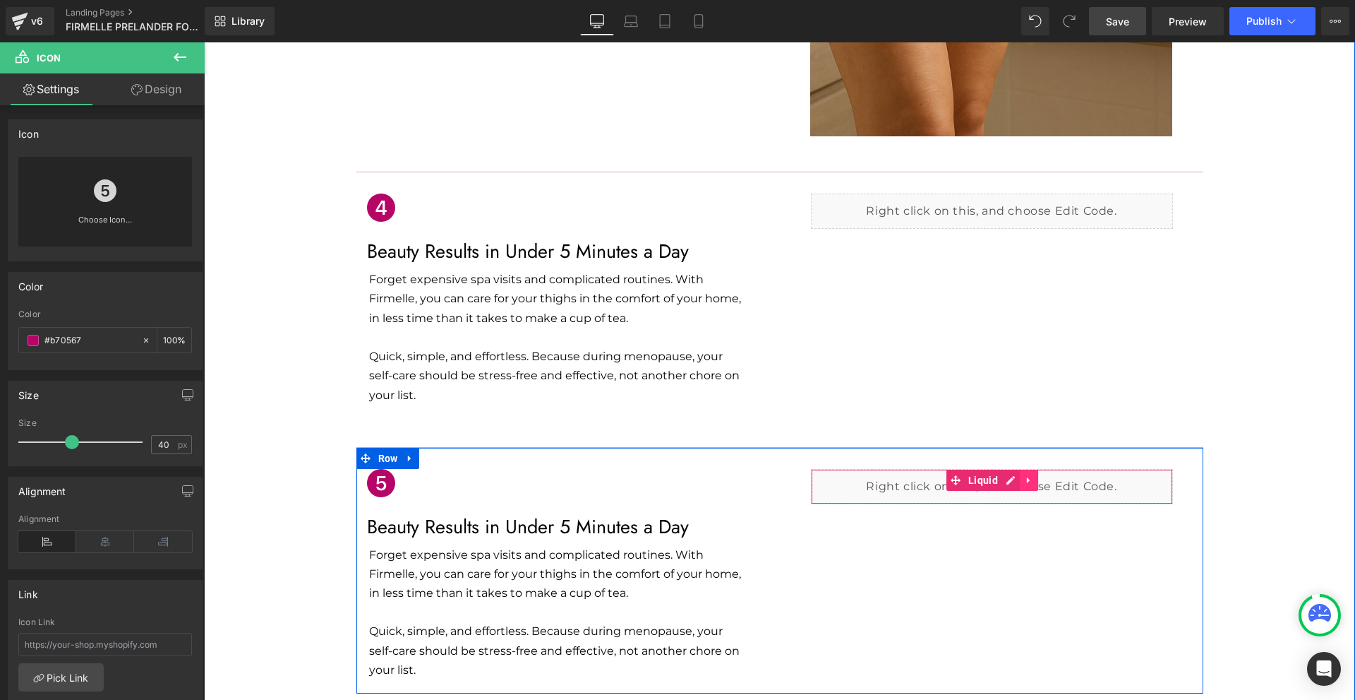
click at [1029, 469] on link at bounding box center [1029, 479] width 18 height 21
click at [1033, 474] on icon at bounding box center [1038, 479] width 10 height 11
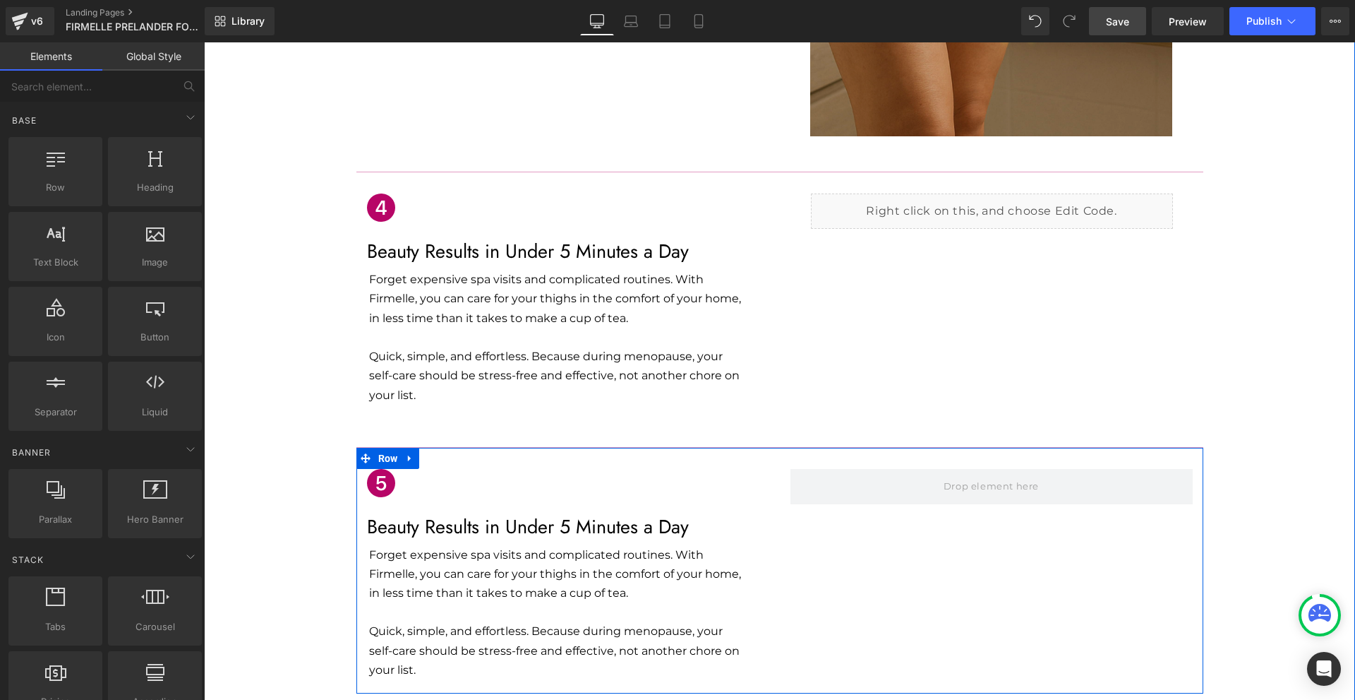
scroll to position [1200, 0]
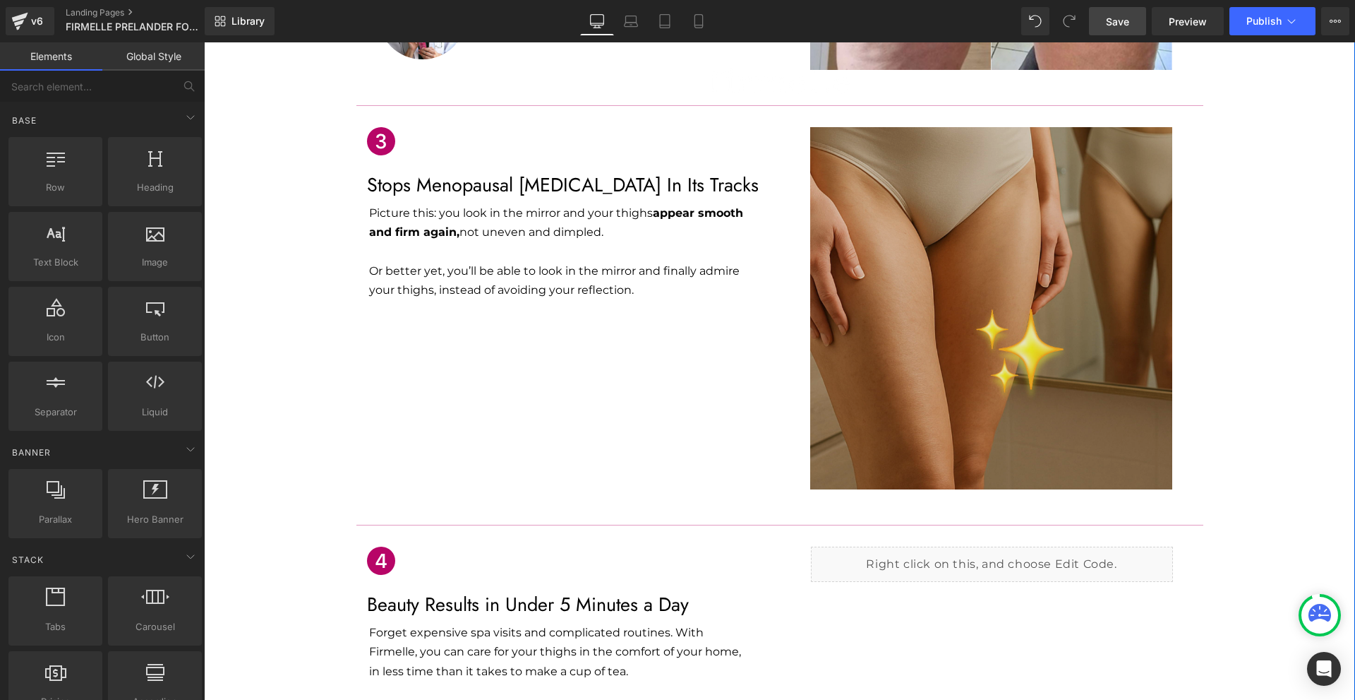
click at [1019, 277] on img at bounding box center [991, 308] width 362 height 362
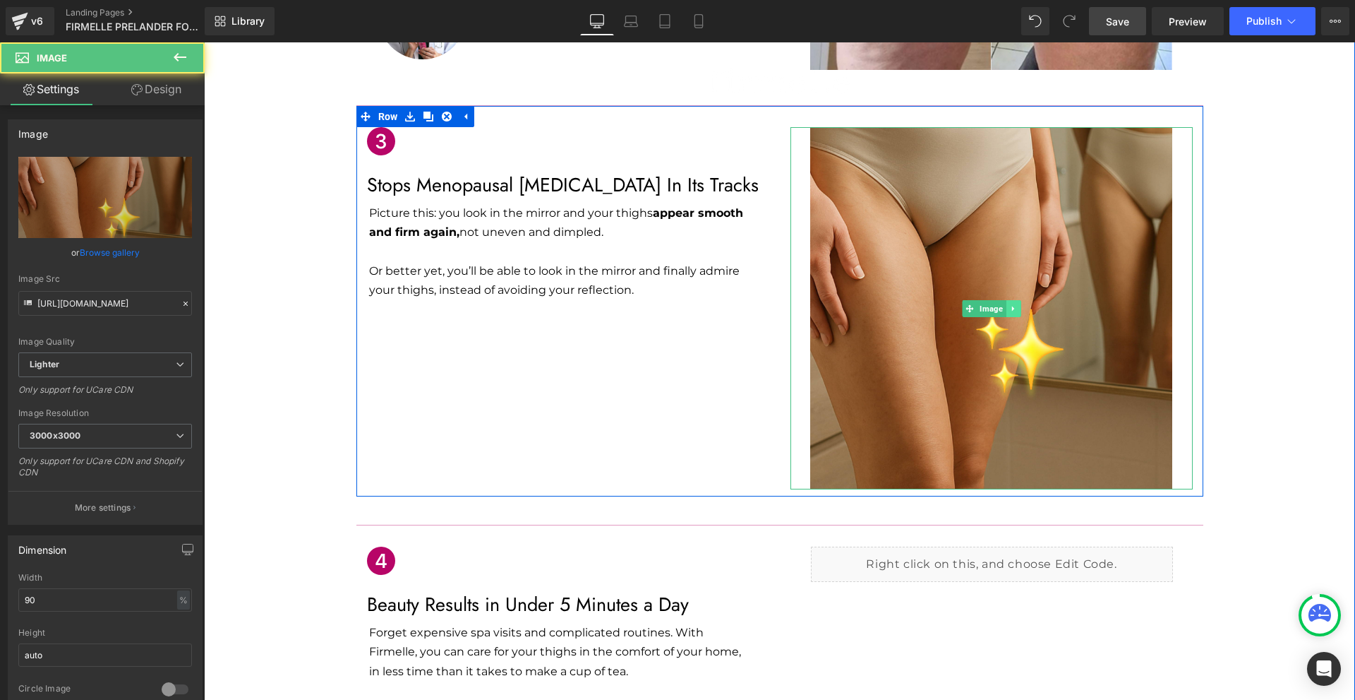
click at [1006, 300] on link at bounding box center [1013, 308] width 15 height 17
click at [1002, 304] on icon at bounding box center [1006, 308] width 8 height 8
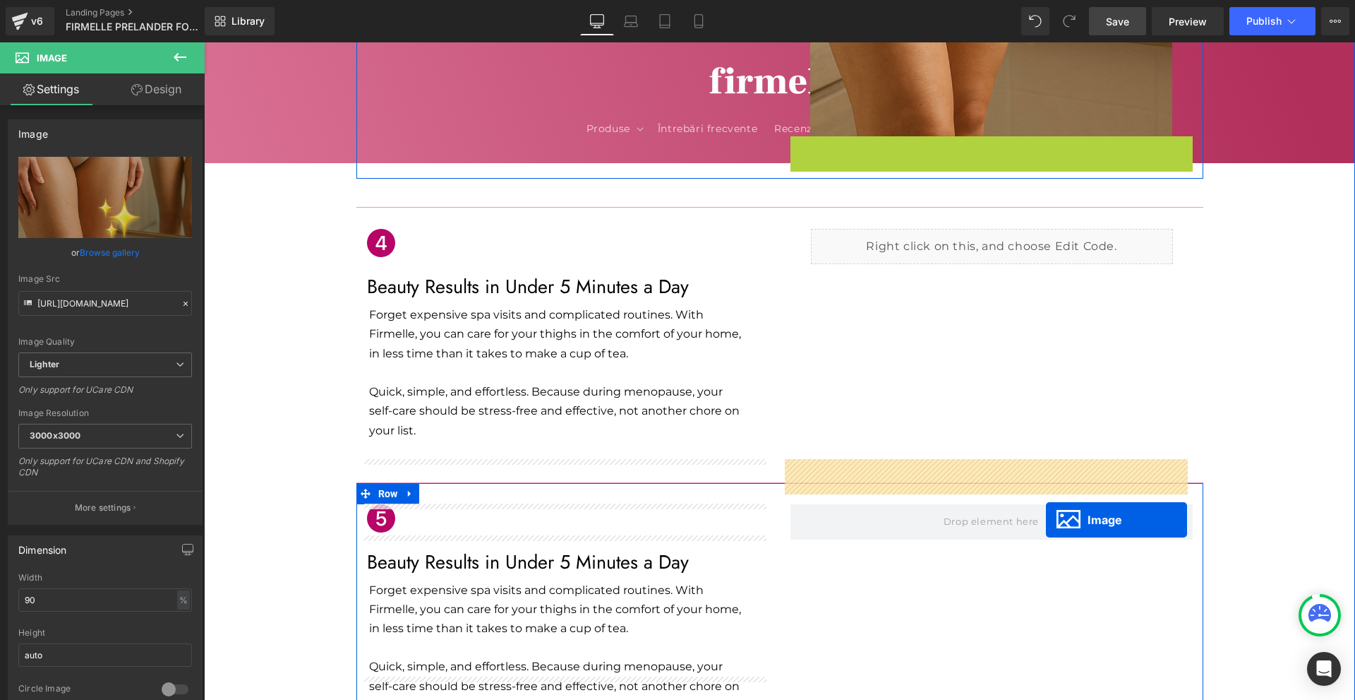
scroll to position [1624, 0]
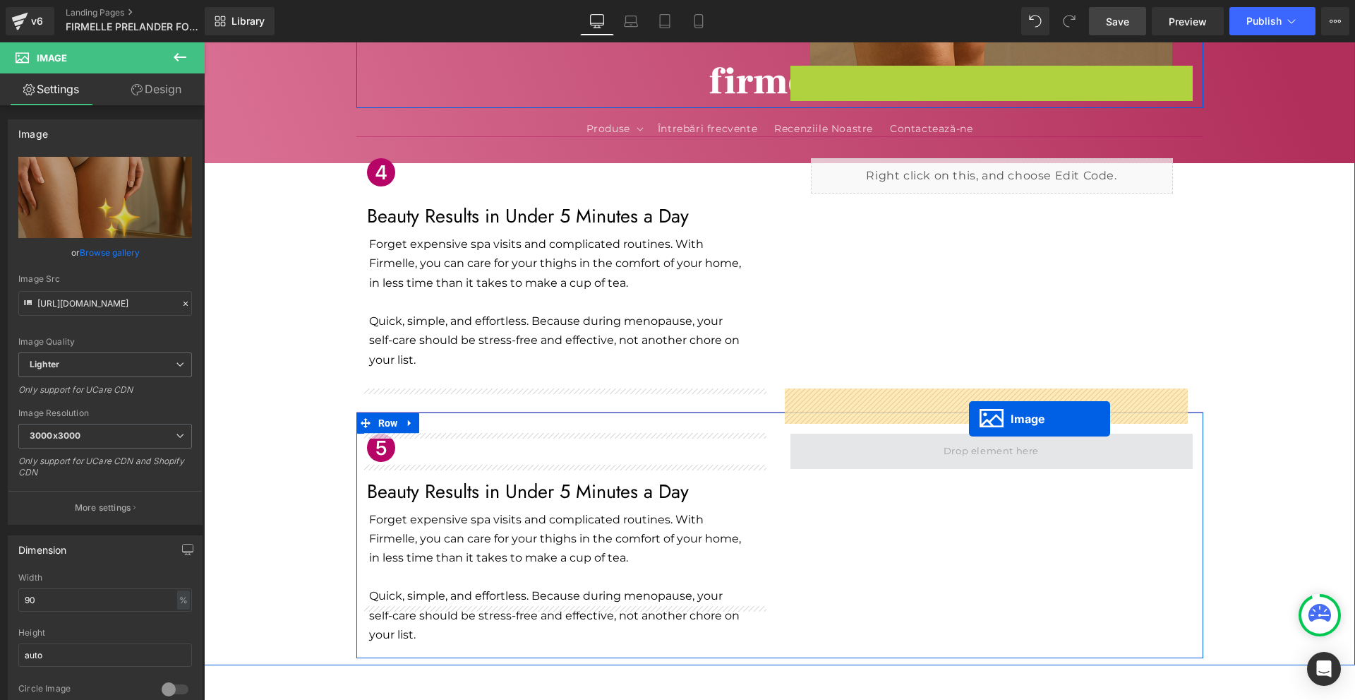
drag, startPoint x: 983, startPoint y: 628, endPoint x: 965, endPoint y: 408, distance: 220.3
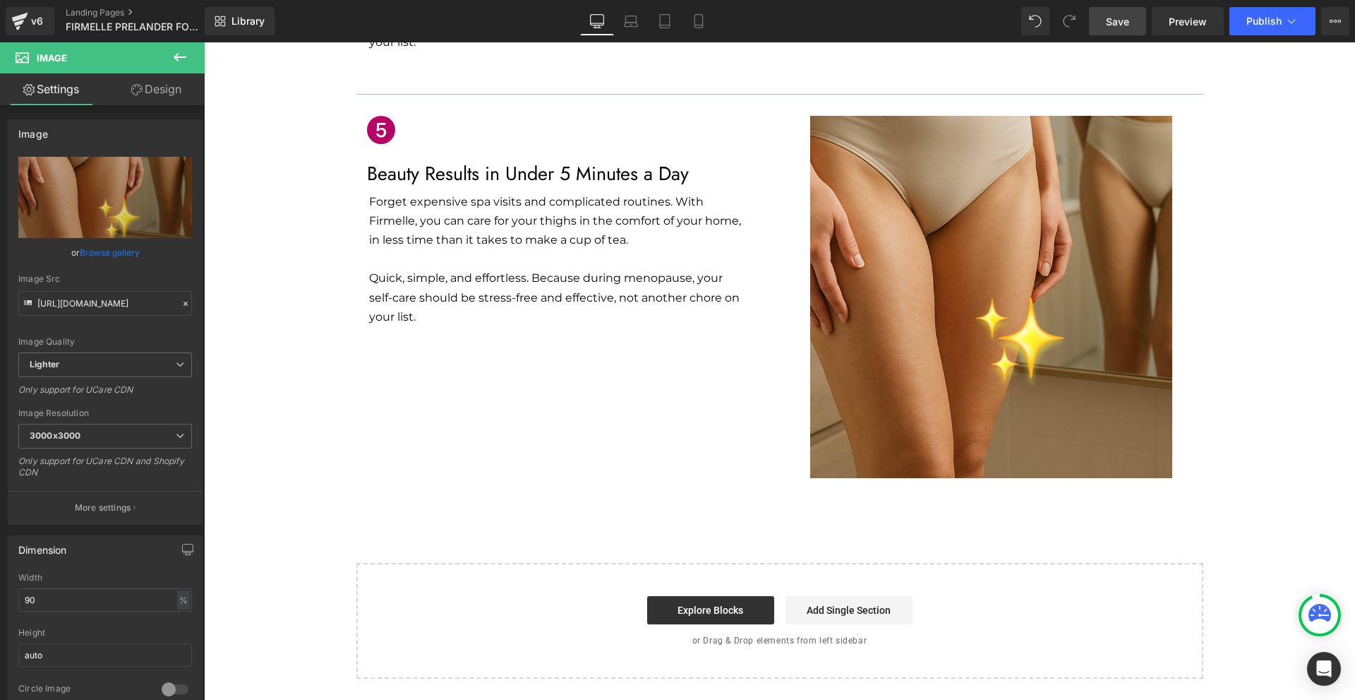
scroll to position [1694, 0]
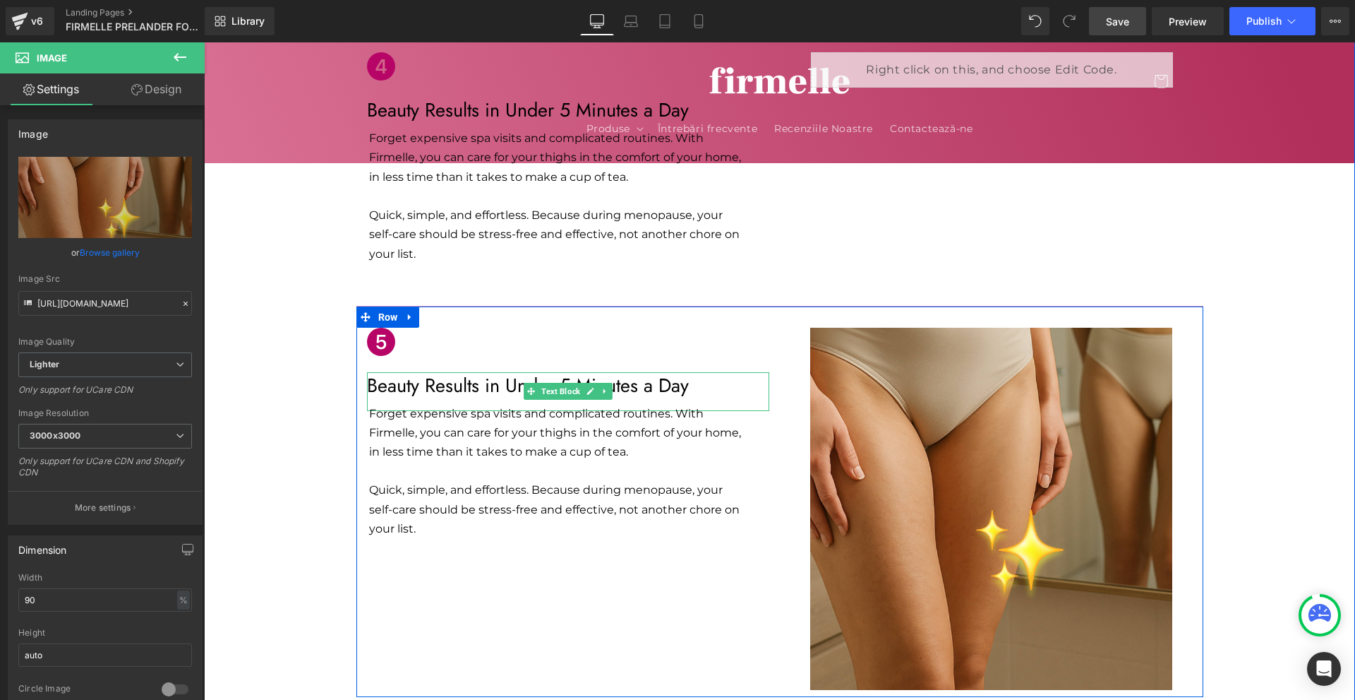
click at [412, 372] on p "Beauty Results in Under 5 Minutes a Day" at bounding box center [568, 385] width 402 height 27
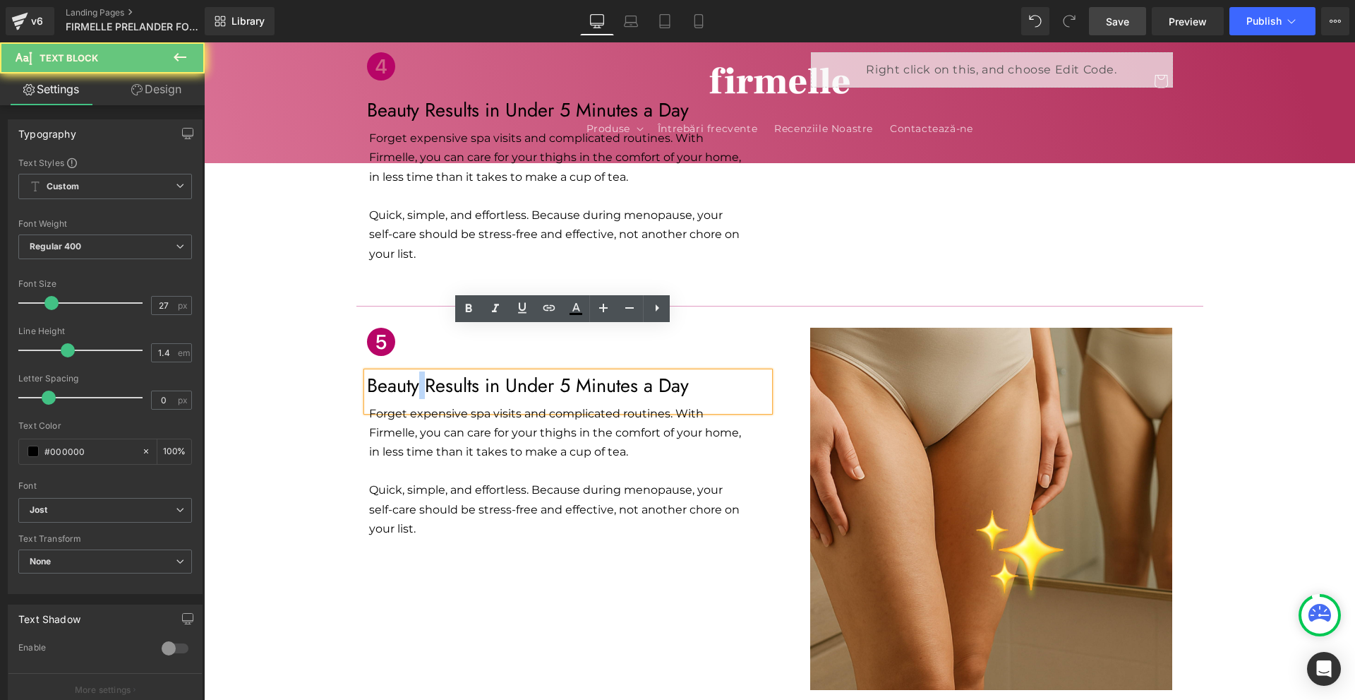
click at [412, 372] on p "Beauty Results in Under 5 Minutes a Day" at bounding box center [568, 385] width 402 height 27
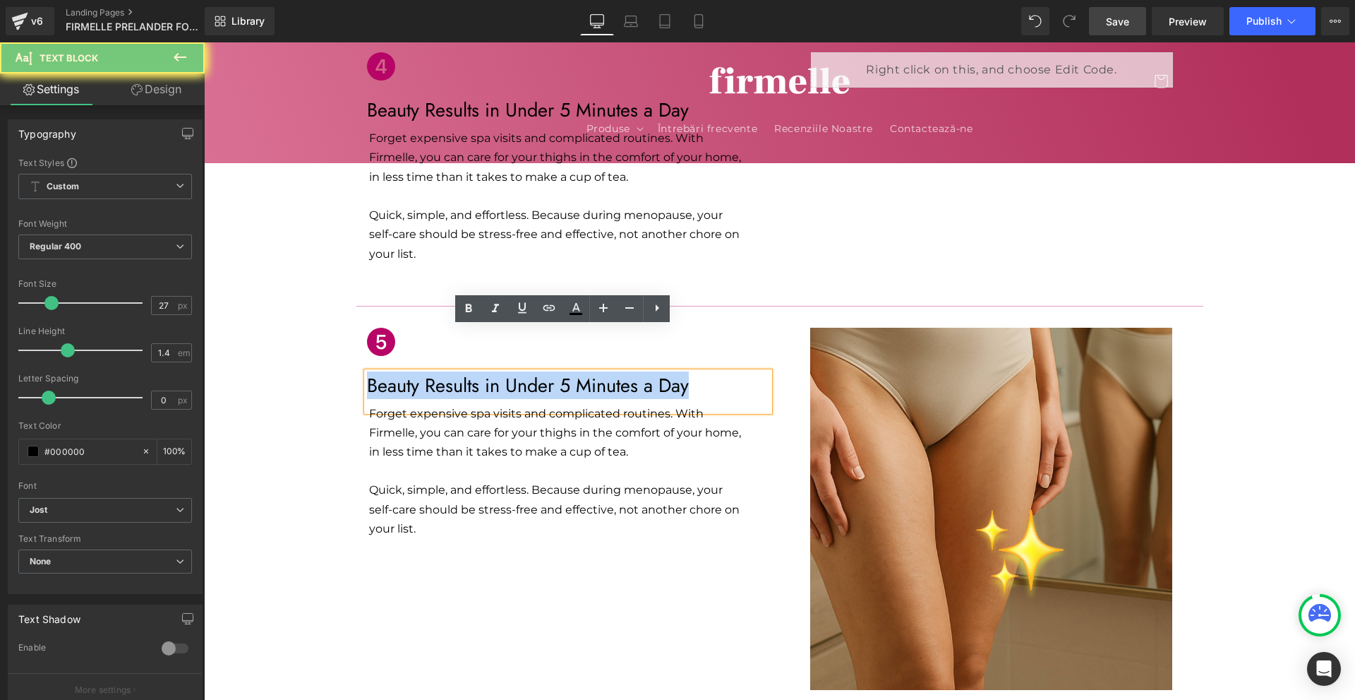
click at [412, 372] on p "Beauty Results in Under 5 Minutes a Day" at bounding box center [568, 385] width 402 height 27
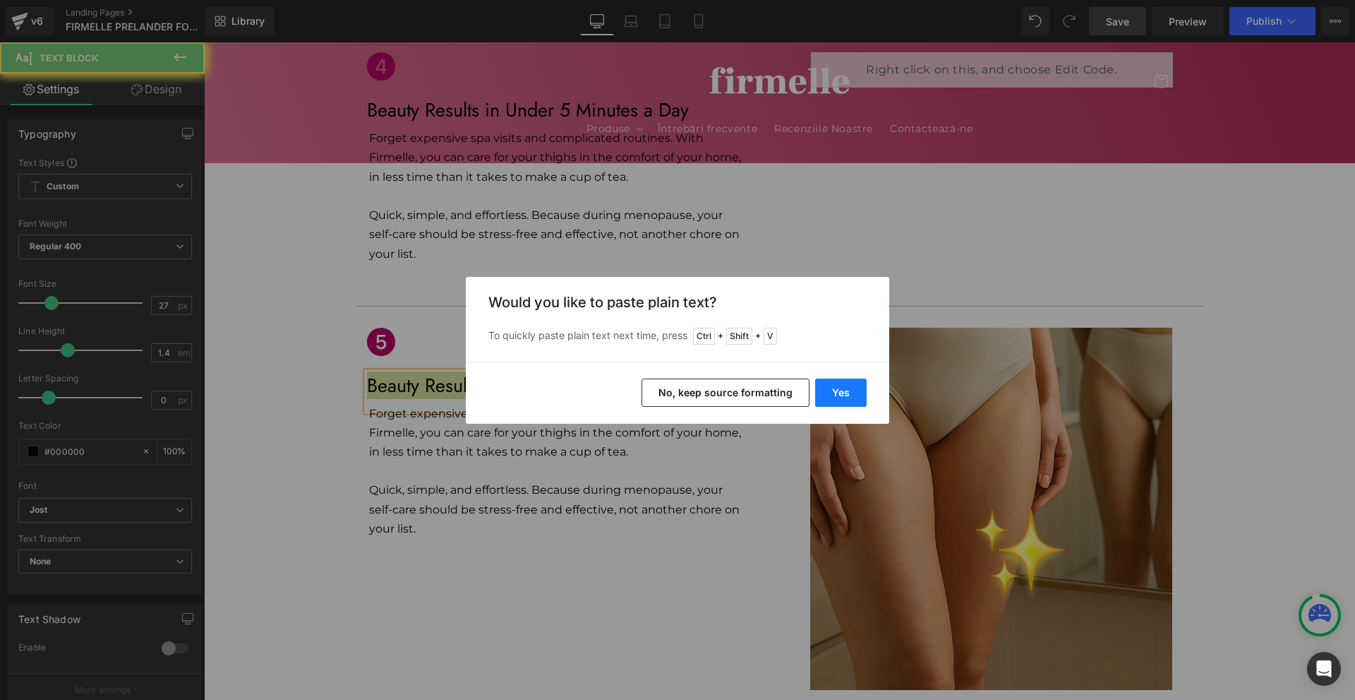
click at [862, 398] on button "Yes" at bounding box center [841, 392] width 52 height 28
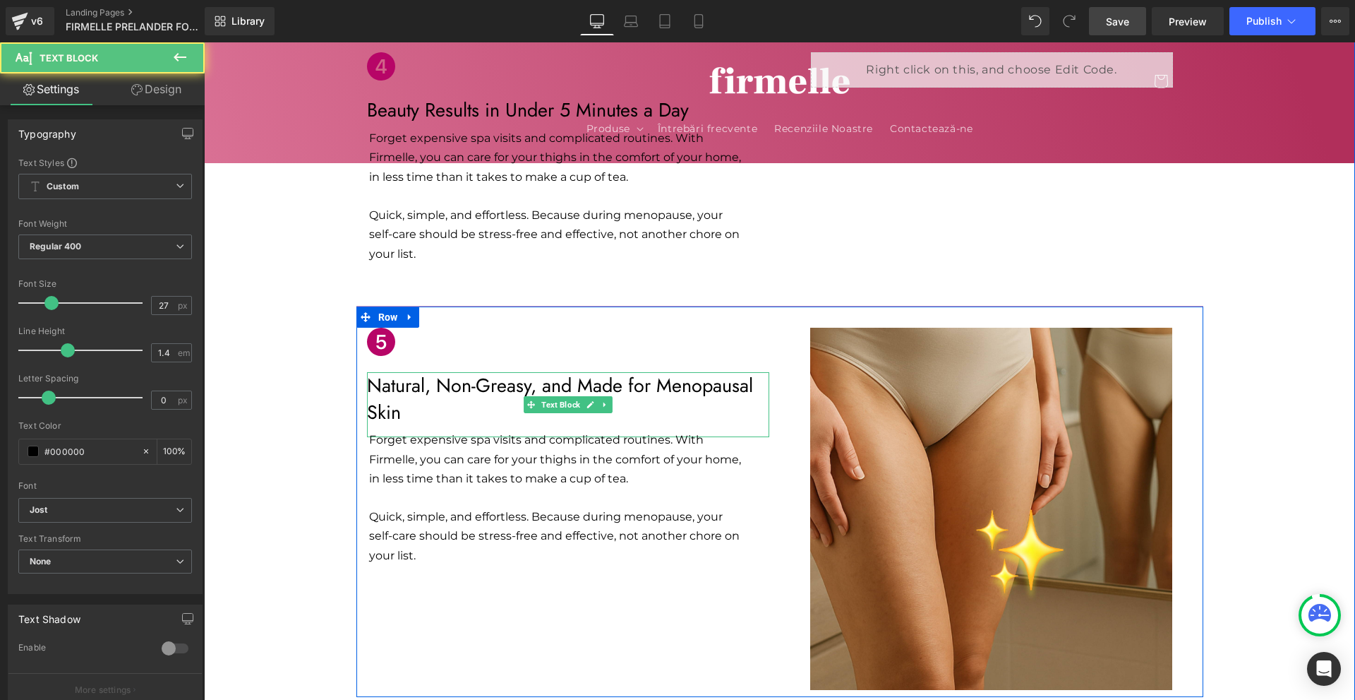
click at [495, 372] on p "Natural, Non-Greasy, and Made for Menopausal Skin" at bounding box center [568, 399] width 402 height 54
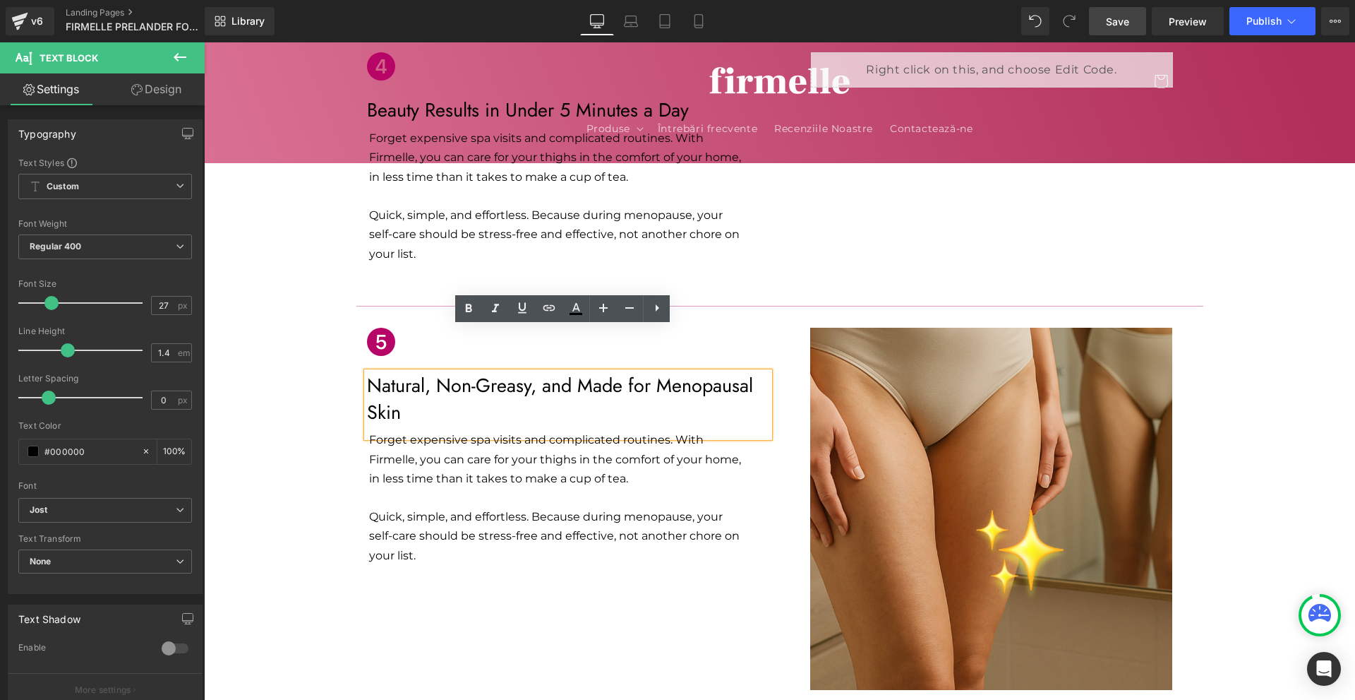
click at [649, 372] on p "Natural, Non-Greasy, and Made for Menopausal Skin" at bounding box center [568, 399] width 402 height 54
click at [654, 372] on p "Natural, Non-Greasy, and Made for Menopausal Skin" at bounding box center [568, 399] width 402 height 54
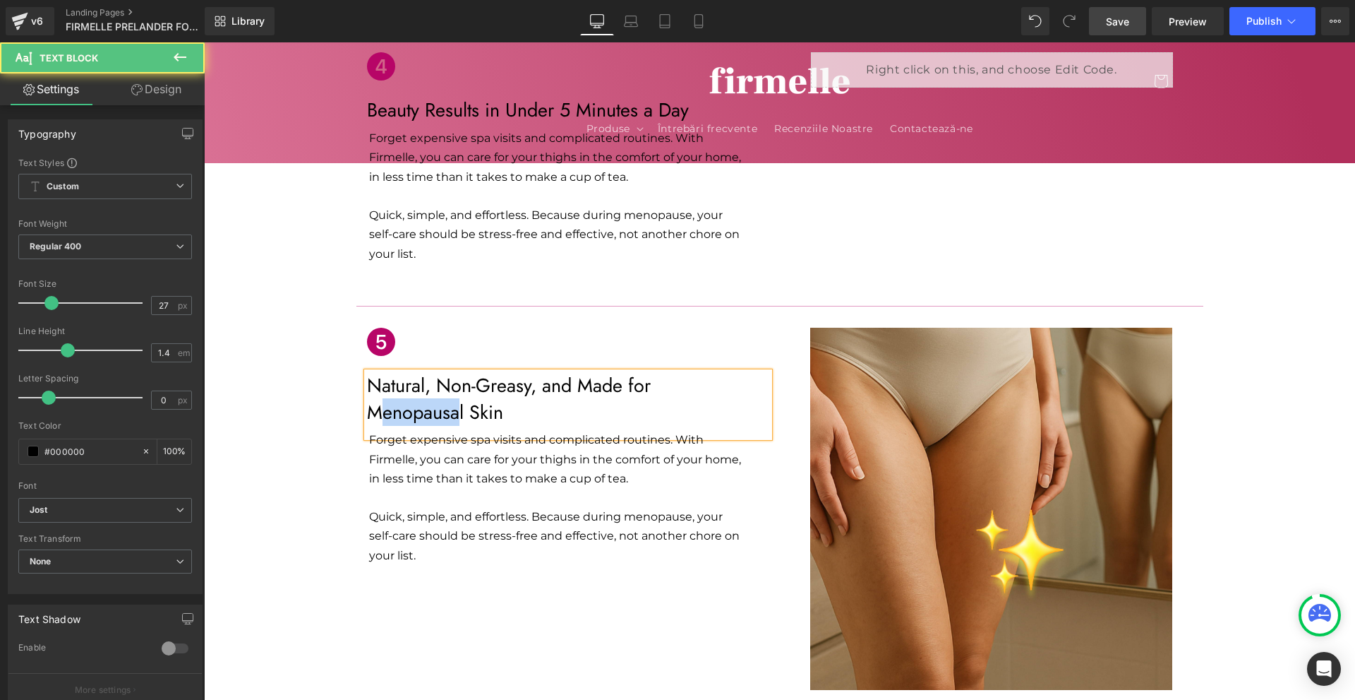
drag, startPoint x: 456, startPoint y: 371, endPoint x: 375, endPoint y: 361, distance: 81.8
click at [375, 399] on p "Menopausal Skin" at bounding box center [568, 412] width 402 height 27
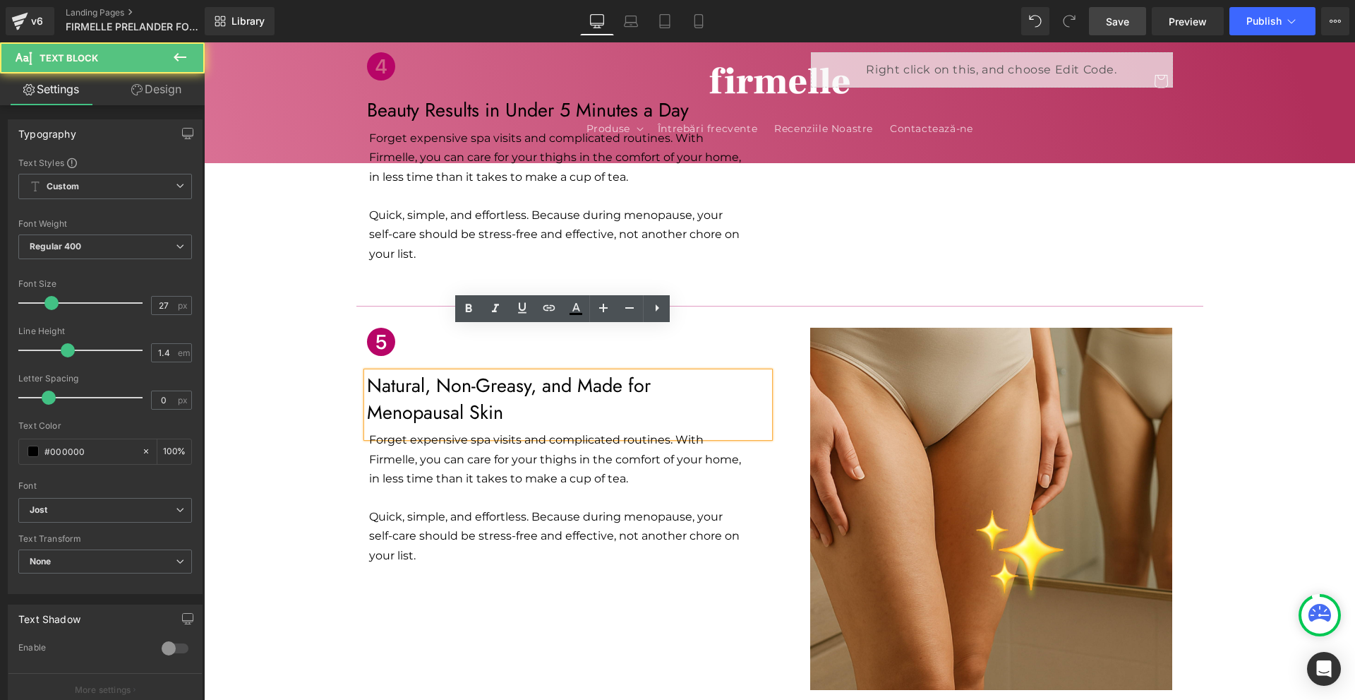
click at [460, 399] on p "Menopausal Skin" at bounding box center [568, 412] width 402 height 27
drag, startPoint x: 459, startPoint y: 365, endPoint x: 360, endPoint y: 366, distance: 98.8
click at [367, 372] on div "Natural, Non-Greasy, and Made for Menopausal Skin" at bounding box center [568, 405] width 402 height 66
click at [367, 399] on p "Menopausal Skin" at bounding box center [568, 412] width 402 height 27
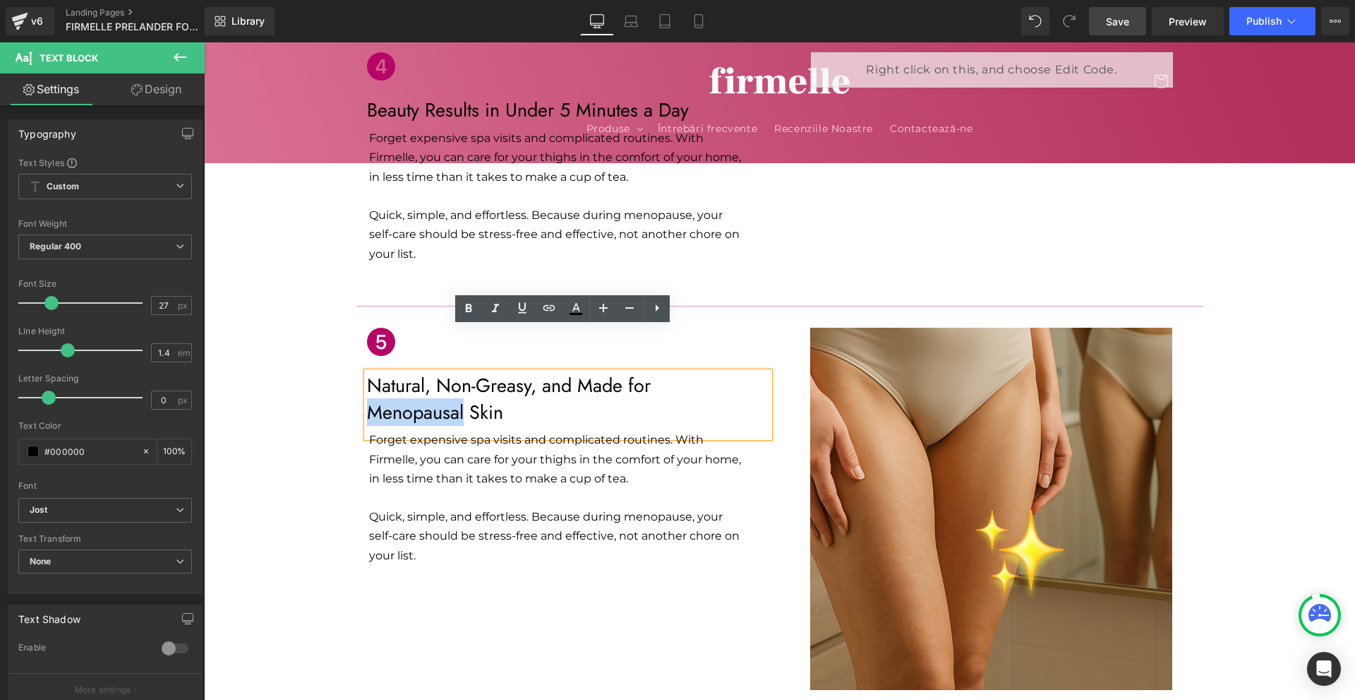
drag, startPoint x: 364, startPoint y: 368, endPoint x: 457, endPoint y: 366, distance: 93.9
click at [457, 399] on p "Menopausal Skin" at bounding box center [568, 412] width 402 height 27
click at [464, 313] on icon at bounding box center [468, 308] width 17 height 17
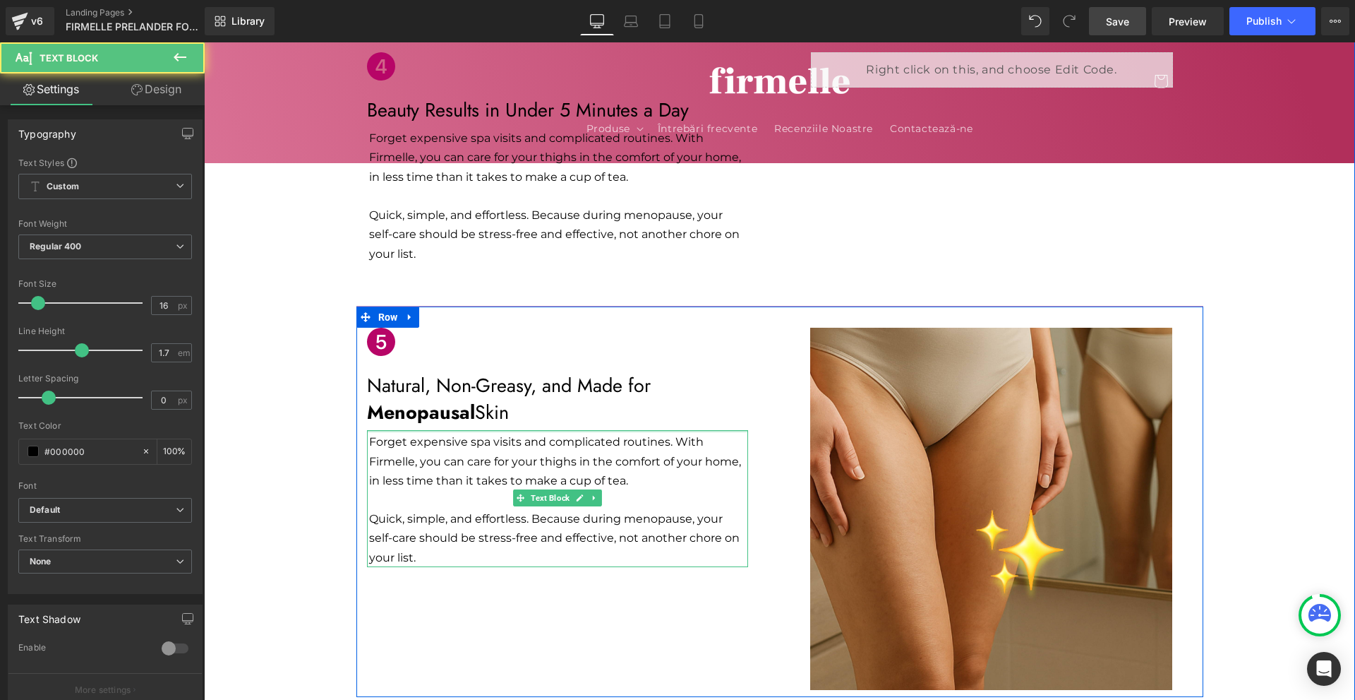
click at [424, 430] on div "Forget expensive spa visits and complicated routines. With Firmelle, you can ca…" at bounding box center [557, 498] width 381 height 136
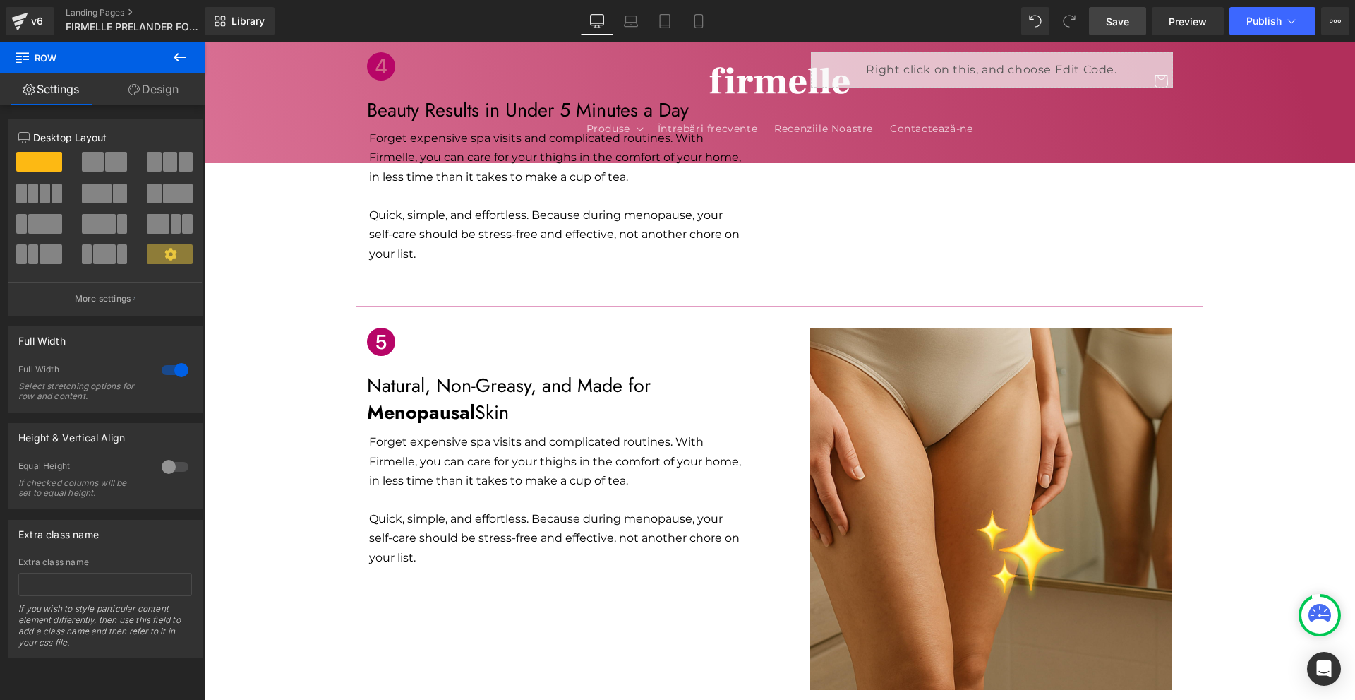
click at [452, 432] on p "Forget expensive spa visits and complicated routines. With Firmelle, you can ca…" at bounding box center [558, 461] width 379 height 58
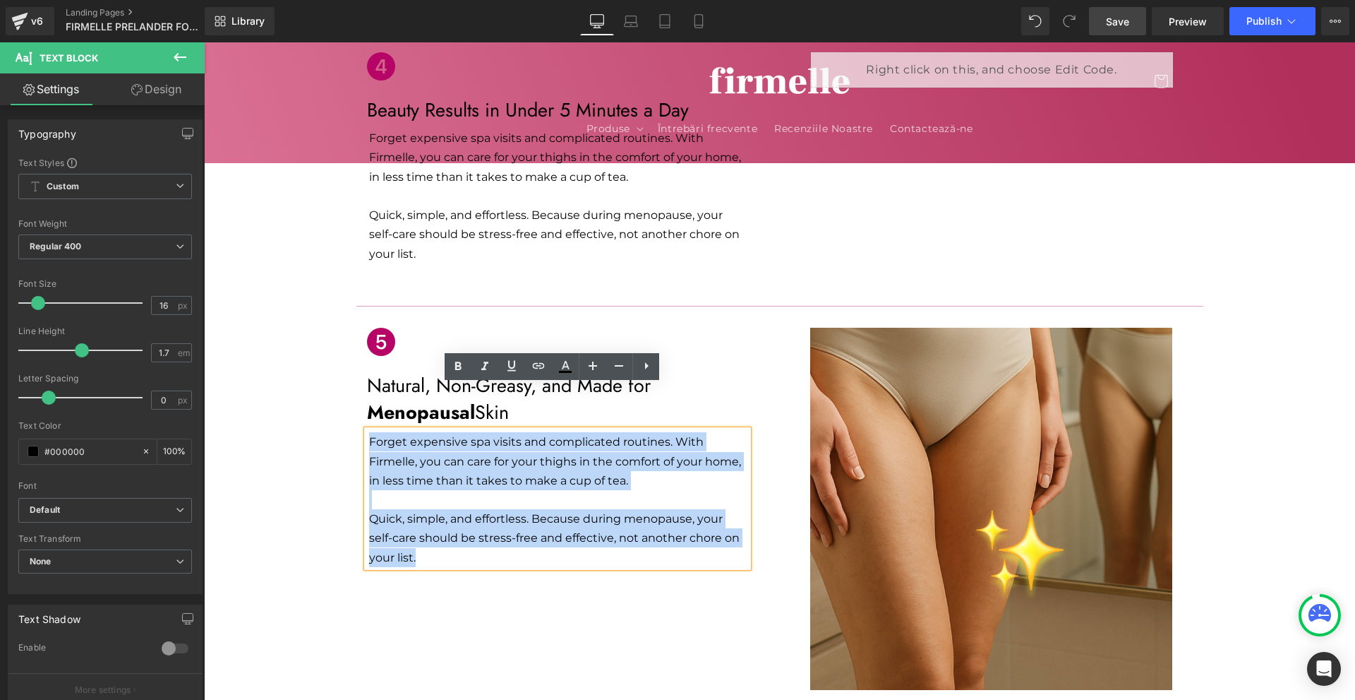
drag, startPoint x: 430, startPoint y: 516, endPoint x: 365, endPoint y: 396, distance: 136.5
click at [367, 430] on div "Forget expensive spa visits and complicated routines. With Firmelle, you can ca…" at bounding box center [557, 498] width 381 height 136
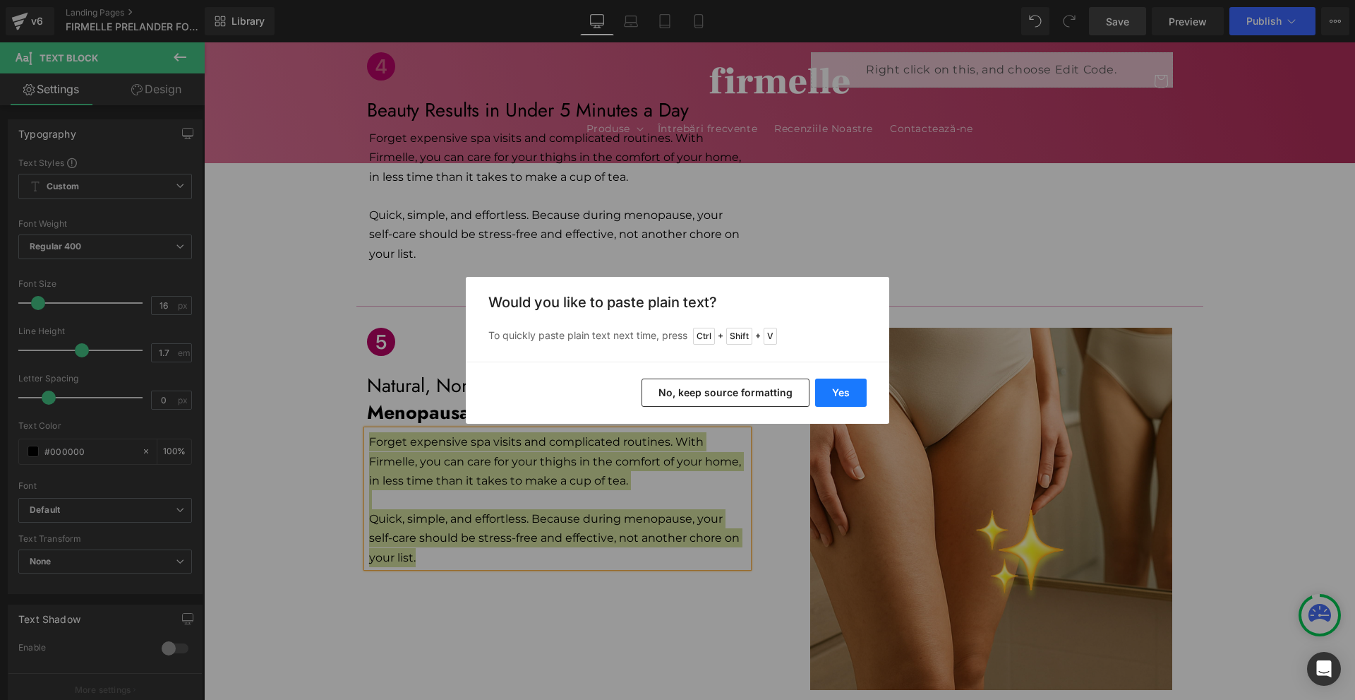
click at [865, 399] on button "Yes" at bounding box center [841, 392] width 52 height 28
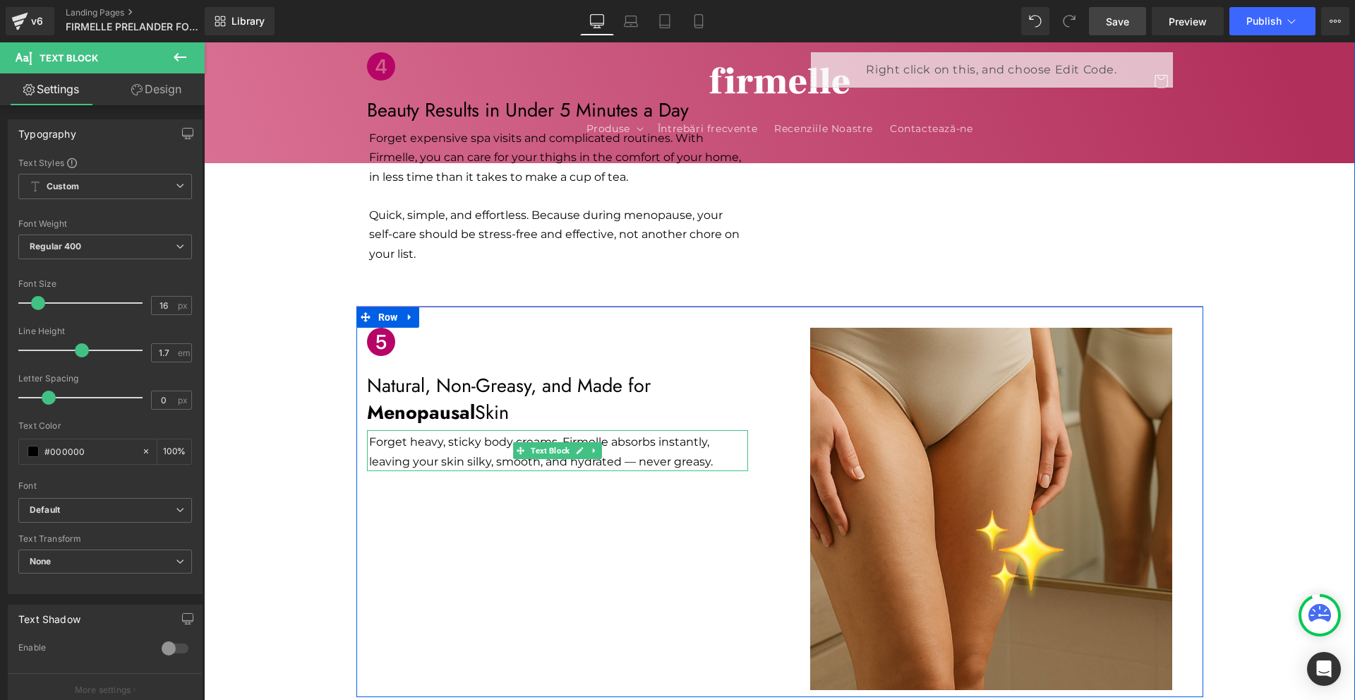
click at [647, 432] on p "Forget heavy, sticky body creams. Firmelle absorbs instantly, leaving your skin…" at bounding box center [558, 451] width 379 height 38
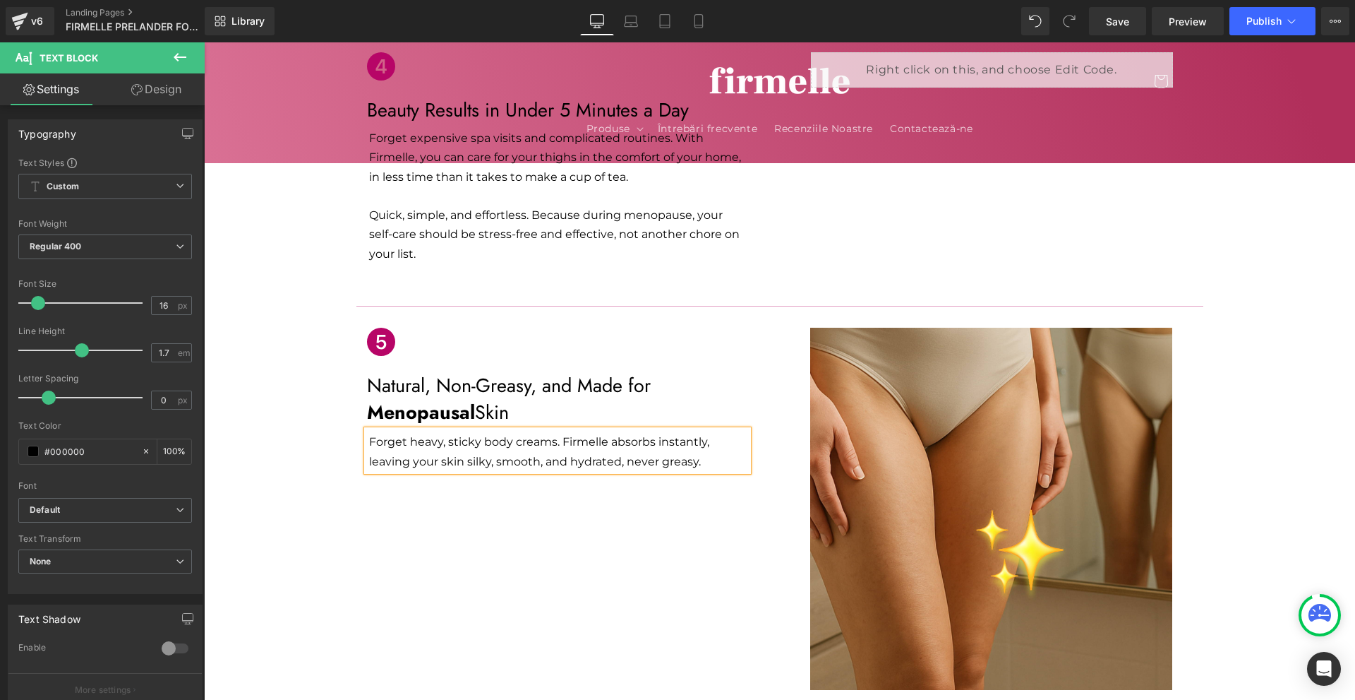
click at [722, 500] on div "Icon Natural, Non-Greasy, and Made for Menopausal Skin Text Block Forget heavy,…" at bounding box center [779, 501] width 847 height 391
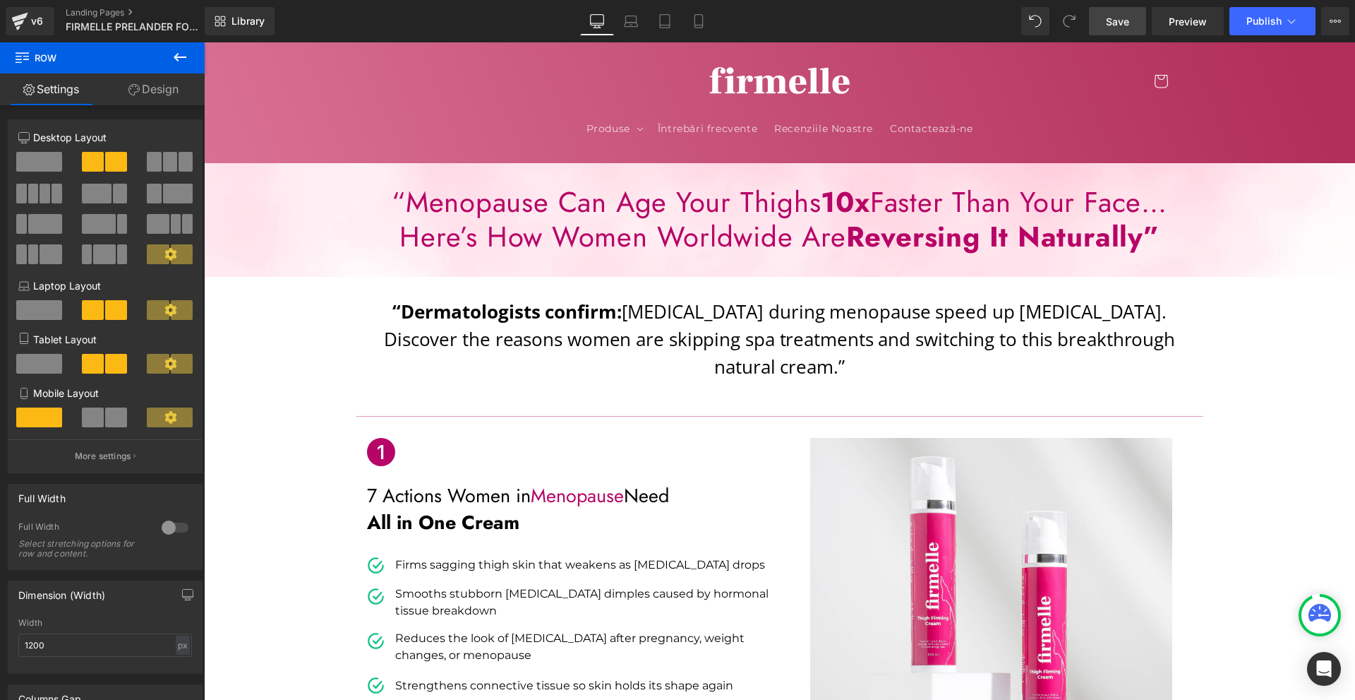
click at [1129, 27] on span "Save" at bounding box center [1117, 21] width 23 height 15
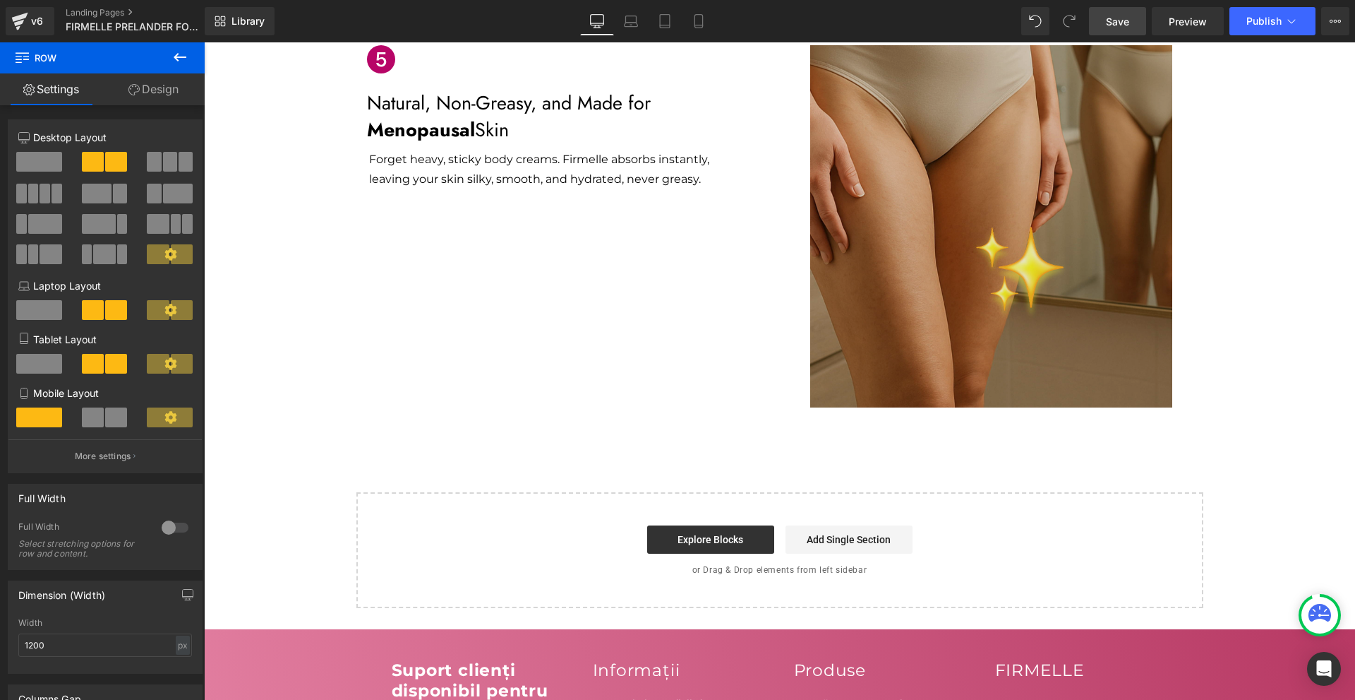
scroll to position [1765, 0]
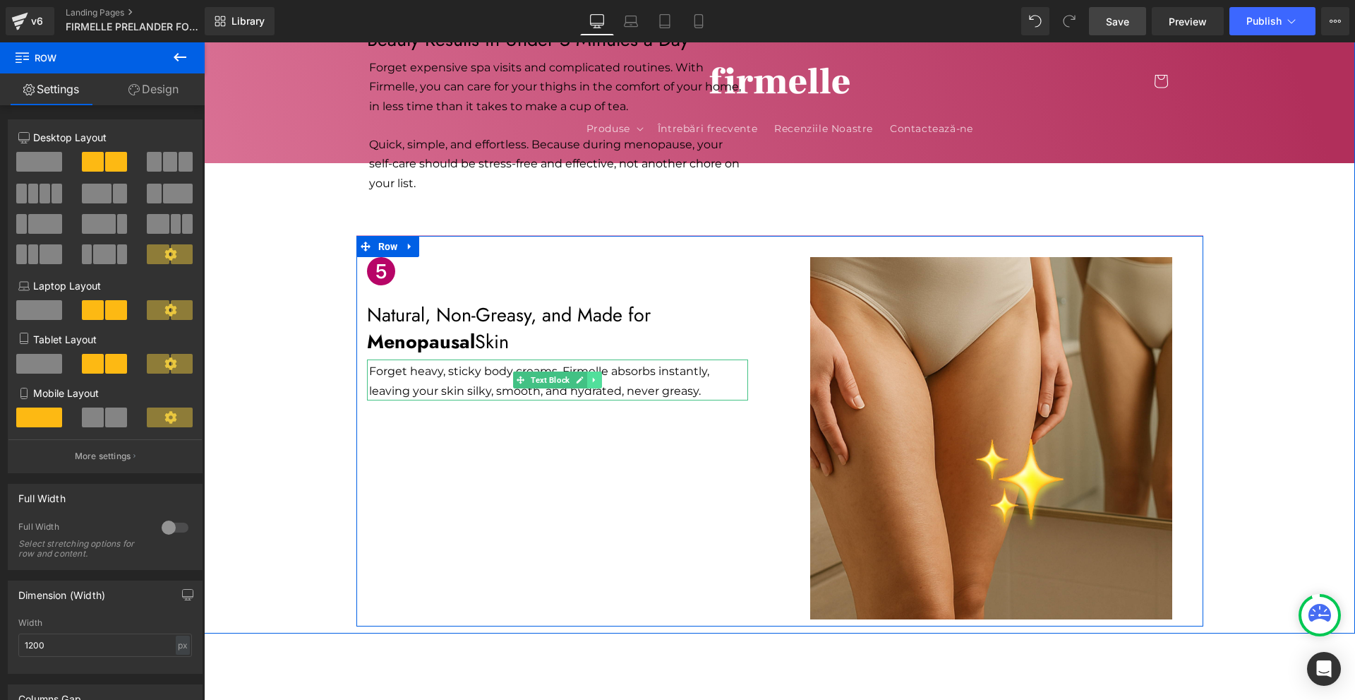
click at [587, 371] on link at bounding box center [594, 379] width 15 height 17
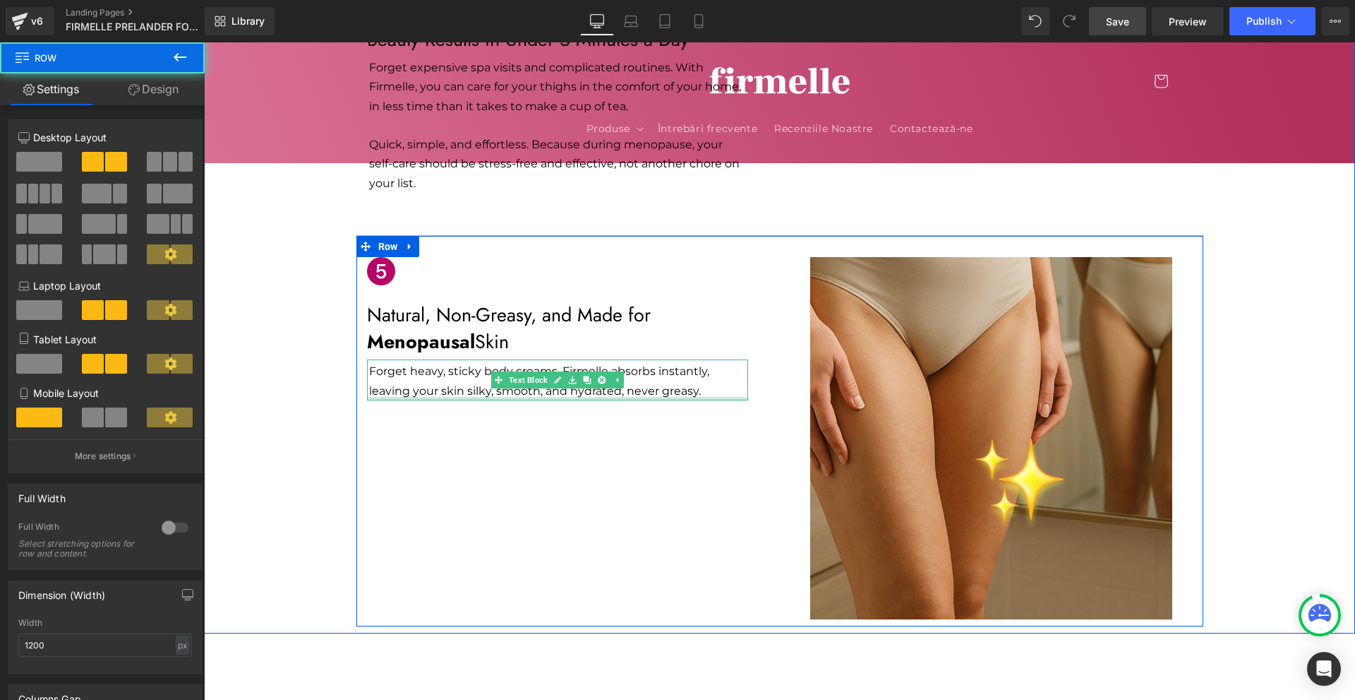
click at [712, 356] on div "Icon Natural, Non-Greasy, and Made for Menopausal Skin Text Block Forget heavy,…" at bounding box center [568, 332] width 424 height 150
click at [713, 361] on p "Forget heavy, sticky body creams. Firmelle absorbs instantly, leaving your skin…" at bounding box center [558, 380] width 379 height 38
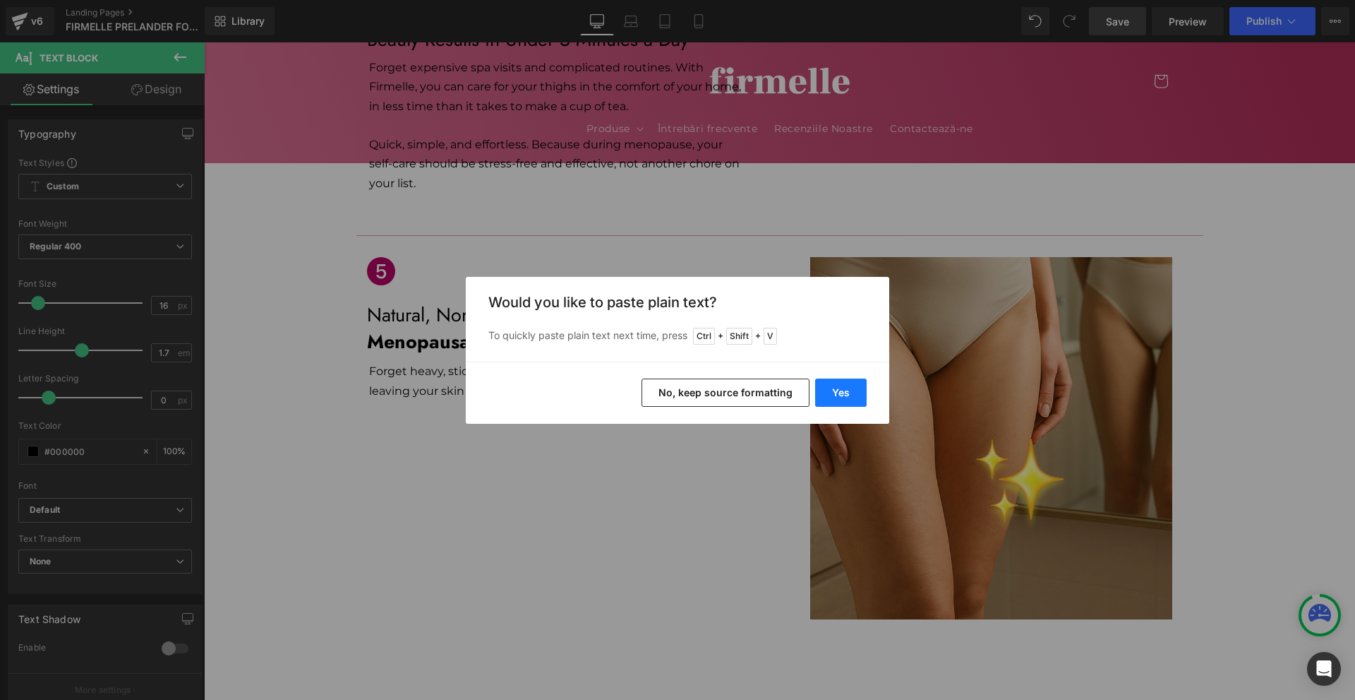
drag, startPoint x: 849, startPoint y: 385, endPoint x: 564, endPoint y: 334, distance: 289.0
click at [849, 385] on button "Yes" at bounding box center [841, 392] width 52 height 28
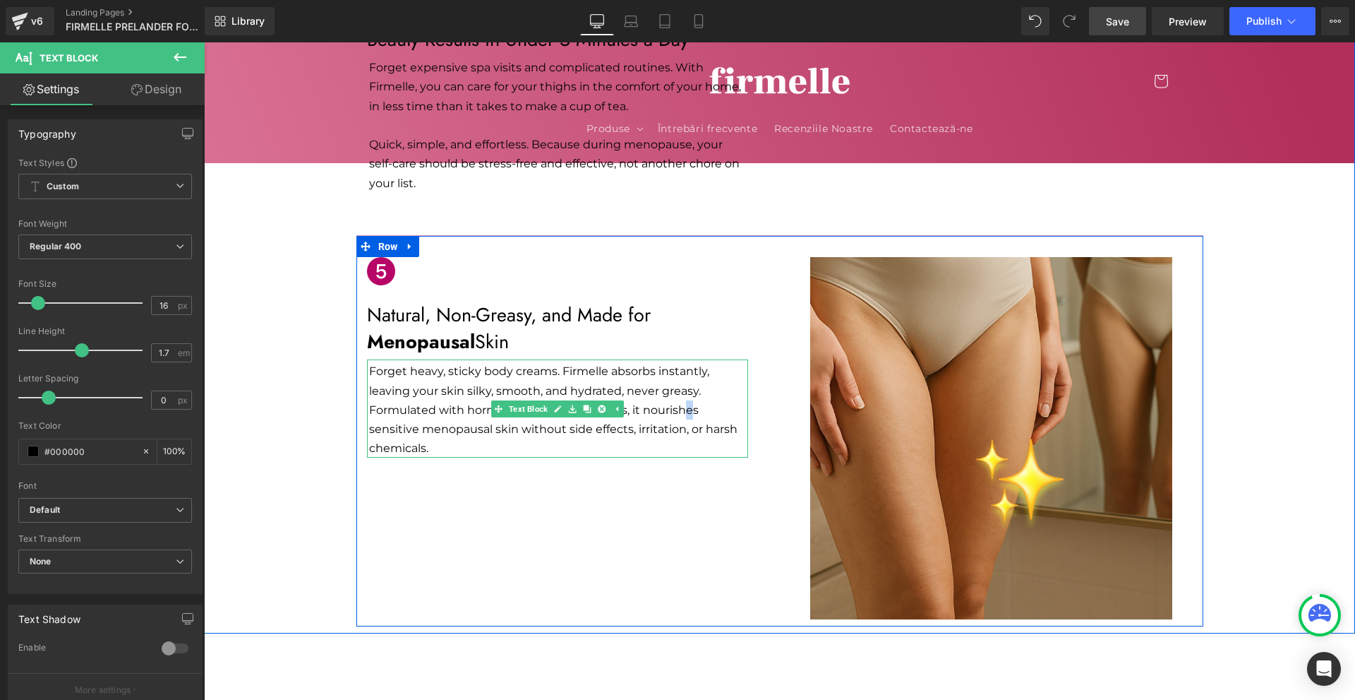
click at [684, 367] on p "Forget heavy, sticky body creams. Firmelle absorbs instantly, leaving your skin…" at bounding box center [558, 409] width 379 height 96
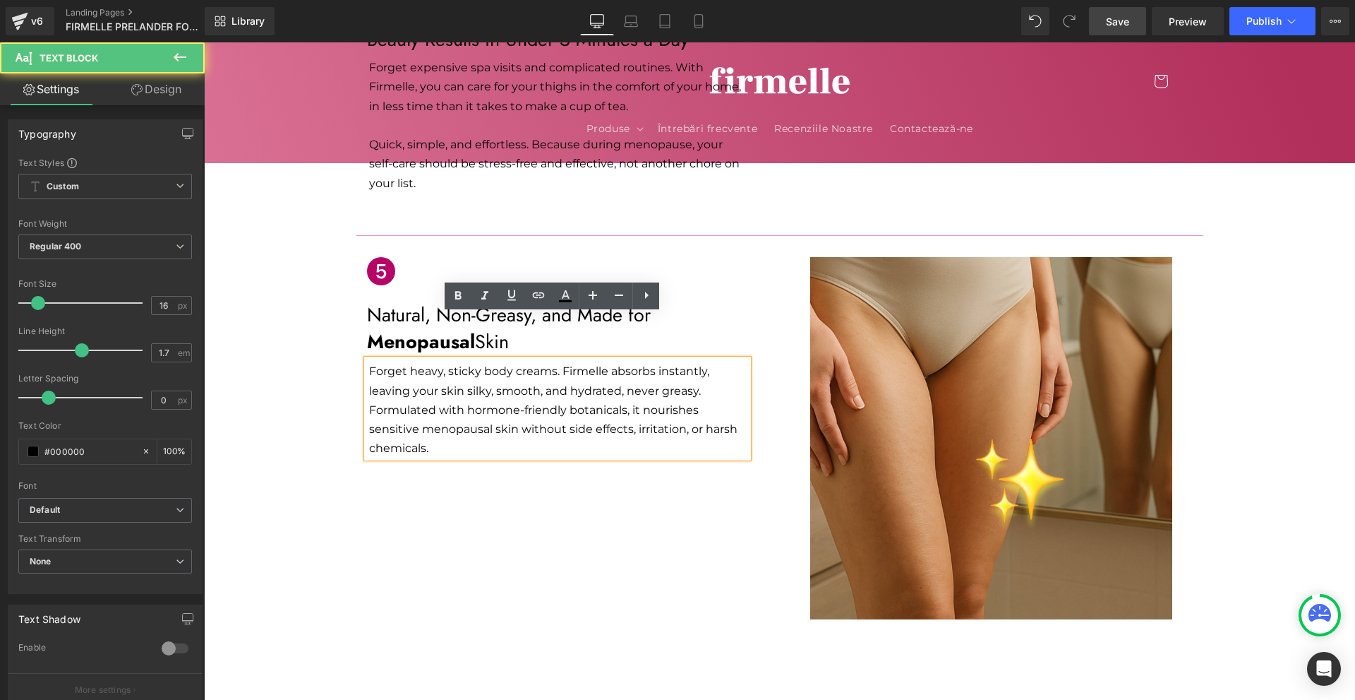
click at [546, 361] on p "Forget heavy, sticky body creams. Firmelle absorbs instantly, leaving your skin…" at bounding box center [558, 409] width 379 height 96
click at [693, 361] on p "Forget heavy, sticky body creams. Firmelle absorbs instantly, leaving your skin…" at bounding box center [558, 409] width 379 height 96
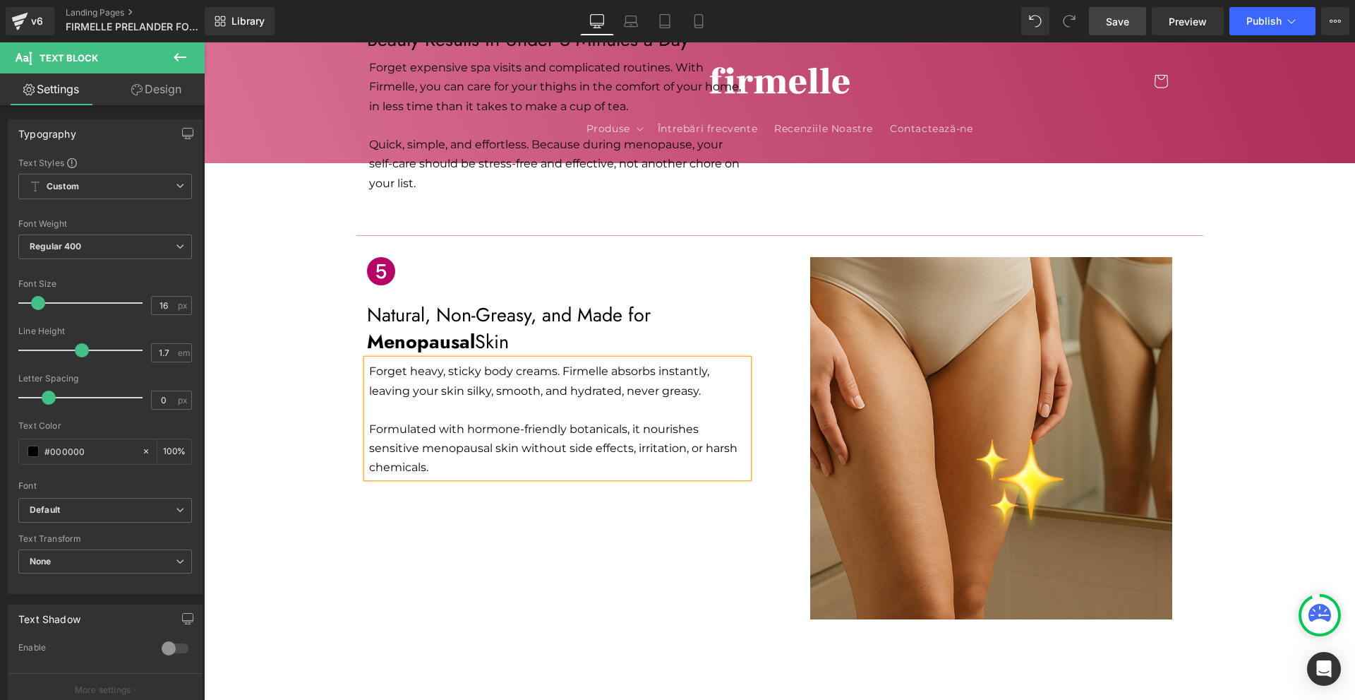
click at [539, 536] on div "Icon Natural, Non-Greasy, and Made for Menopausal Skin Text Block Forget heavy,…" at bounding box center [779, 430] width 847 height 391
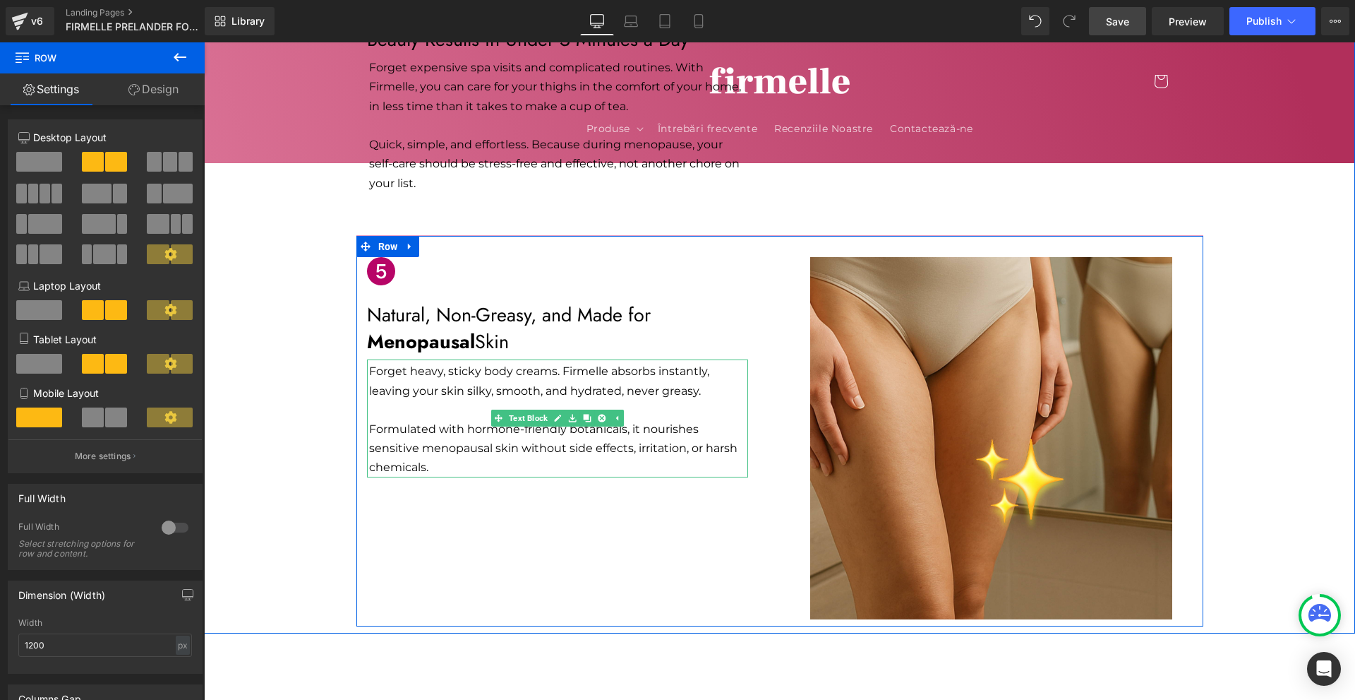
click at [561, 425] on p "Formulated with hormone-friendly botanicals, it nourishes sensitive menopausal …" at bounding box center [558, 448] width 379 height 58
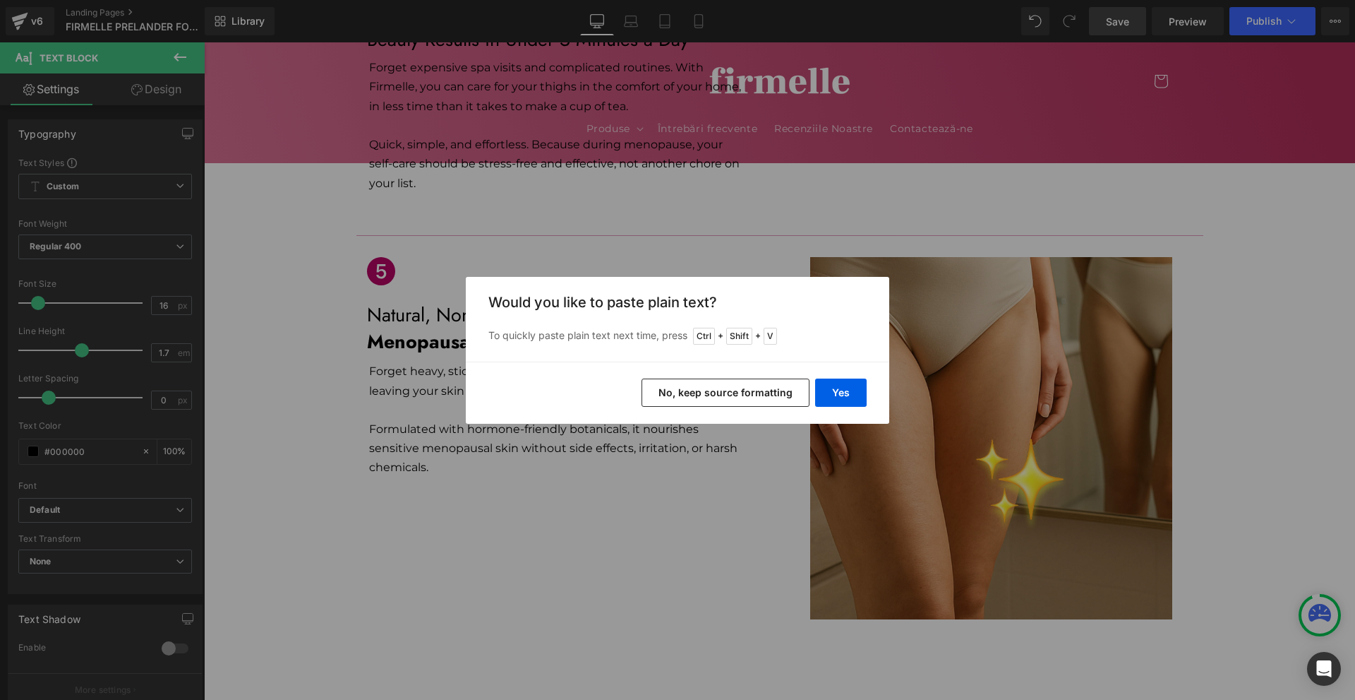
click at [829, 372] on div "Yes No, keep source formatting" at bounding box center [678, 392] width 424 height 62
click at [836, 386] on button "Yes" at bounding box center [841, 392] width 52 height 28
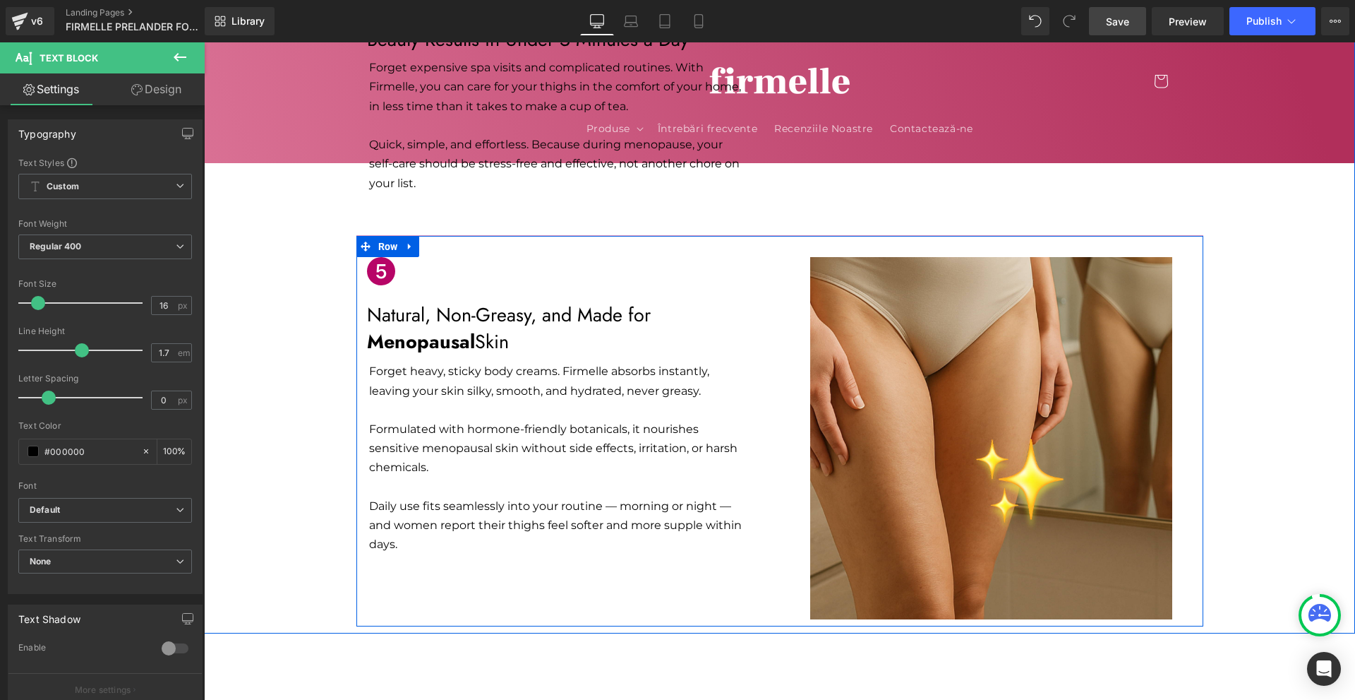
click at [408, 520] on div "Icon Natural, Non-Greasy, and Made for Menopausal Skin Text Block Forget heavy,…" at bounding box center [779, 430] width 847 height 391
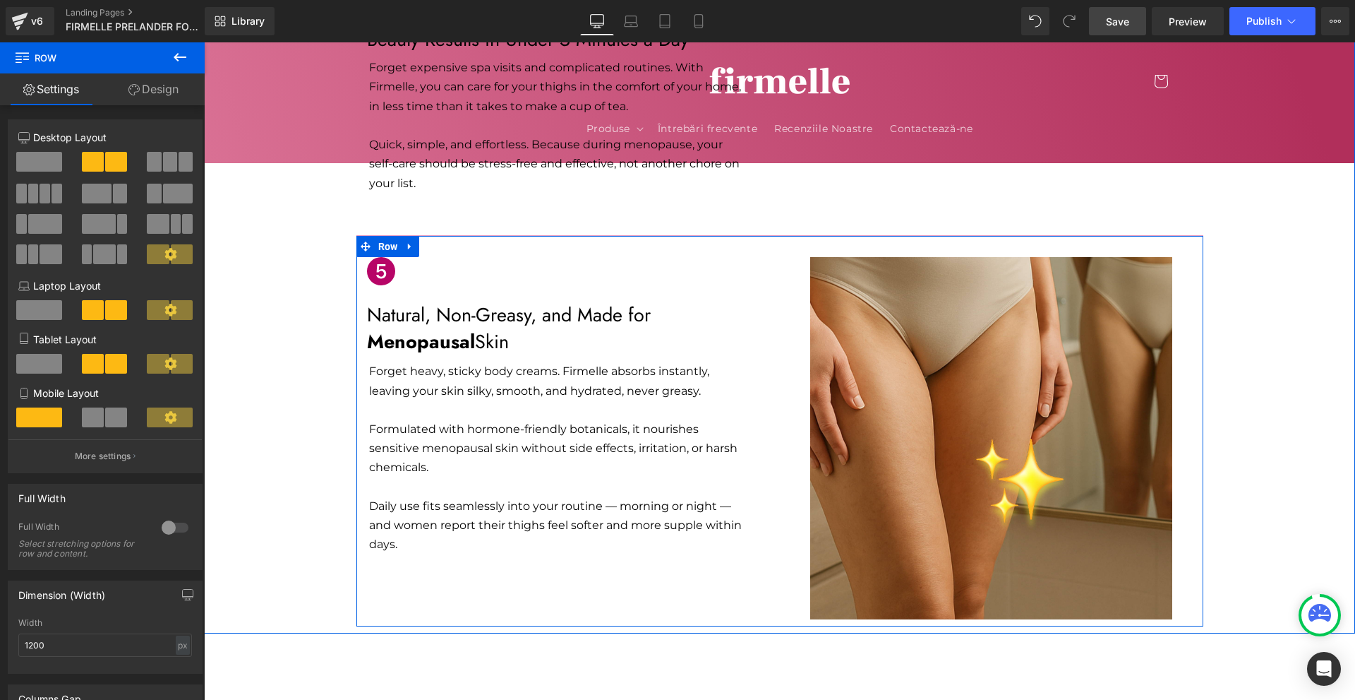
click at [621, 496] on p "Daily use fits seamlessly into your routine — morning or night — and women repo…" at bounding box center [558, 525] width 379 height 58
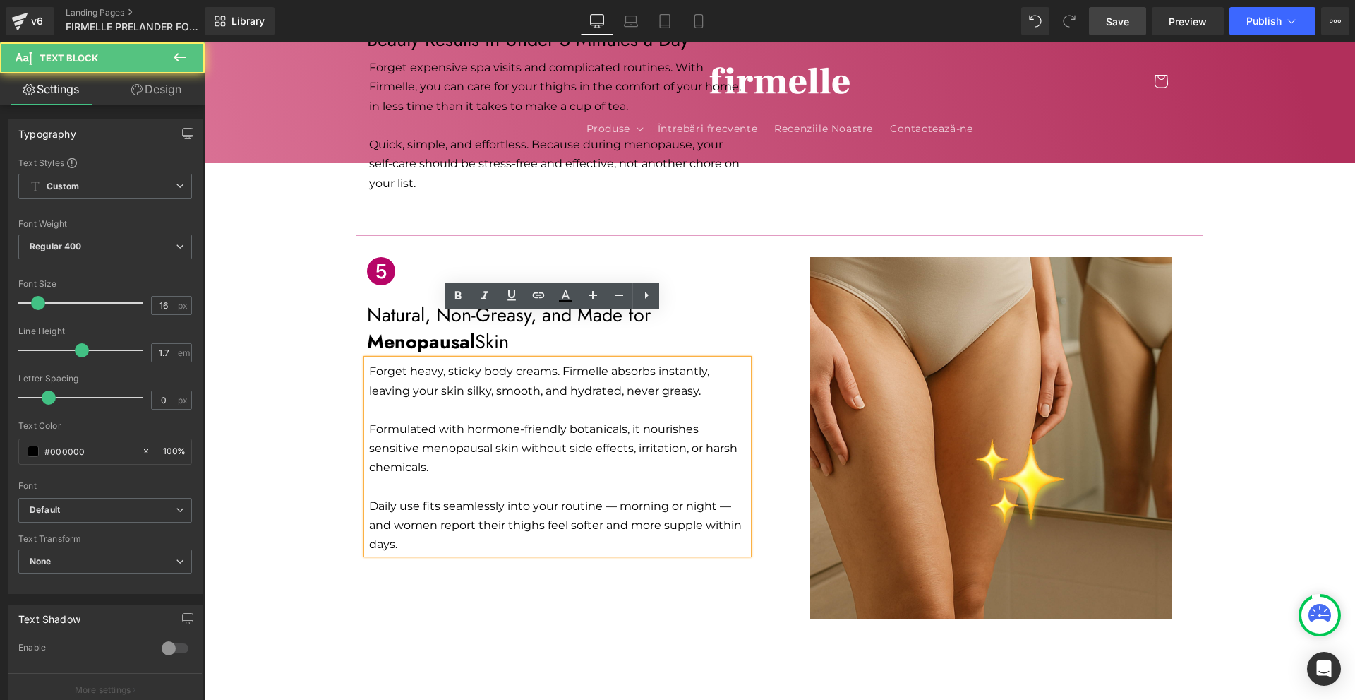
click at [611, 496] on p "Daily use fits seamlessly into your routine — morning or night — and women repo…" at bounding box center [558, 525] width 379 height 58
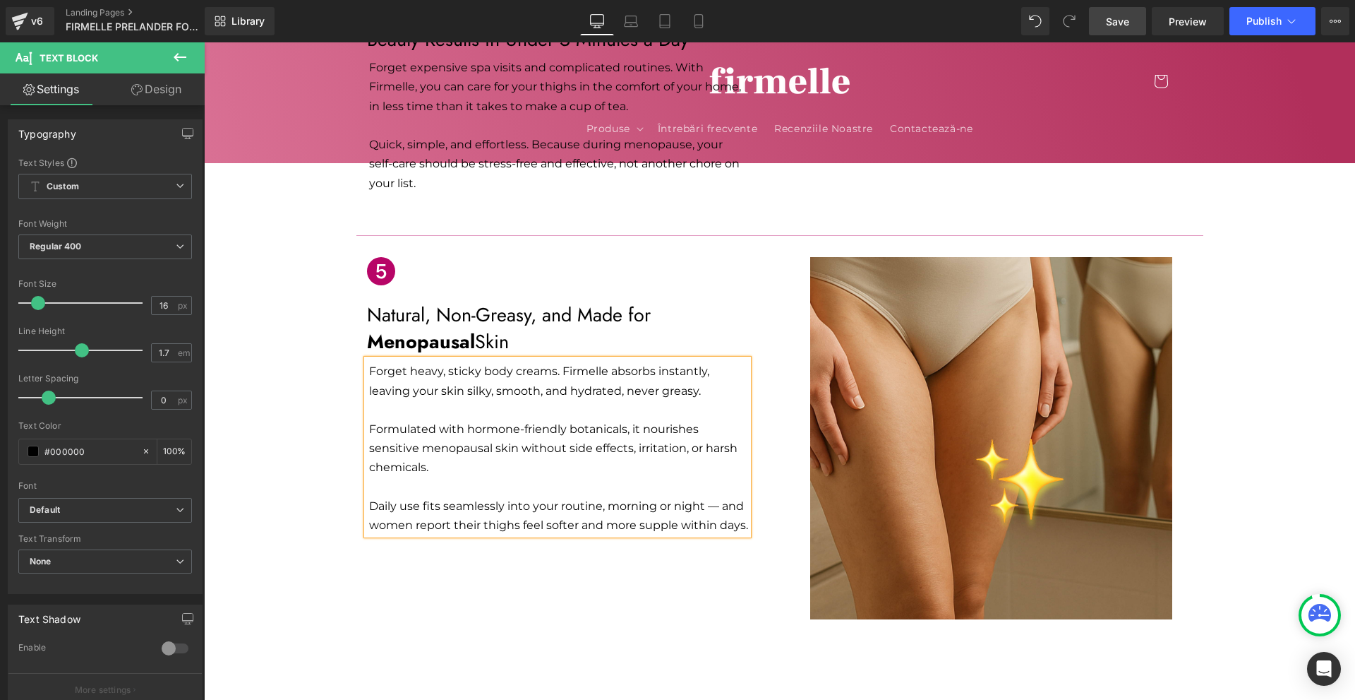
click at [719, 496] on p "Daily use fits seamlessly into your routine, morning or night — and women repor…" at bounding box center [558, 515] width 379 height 38
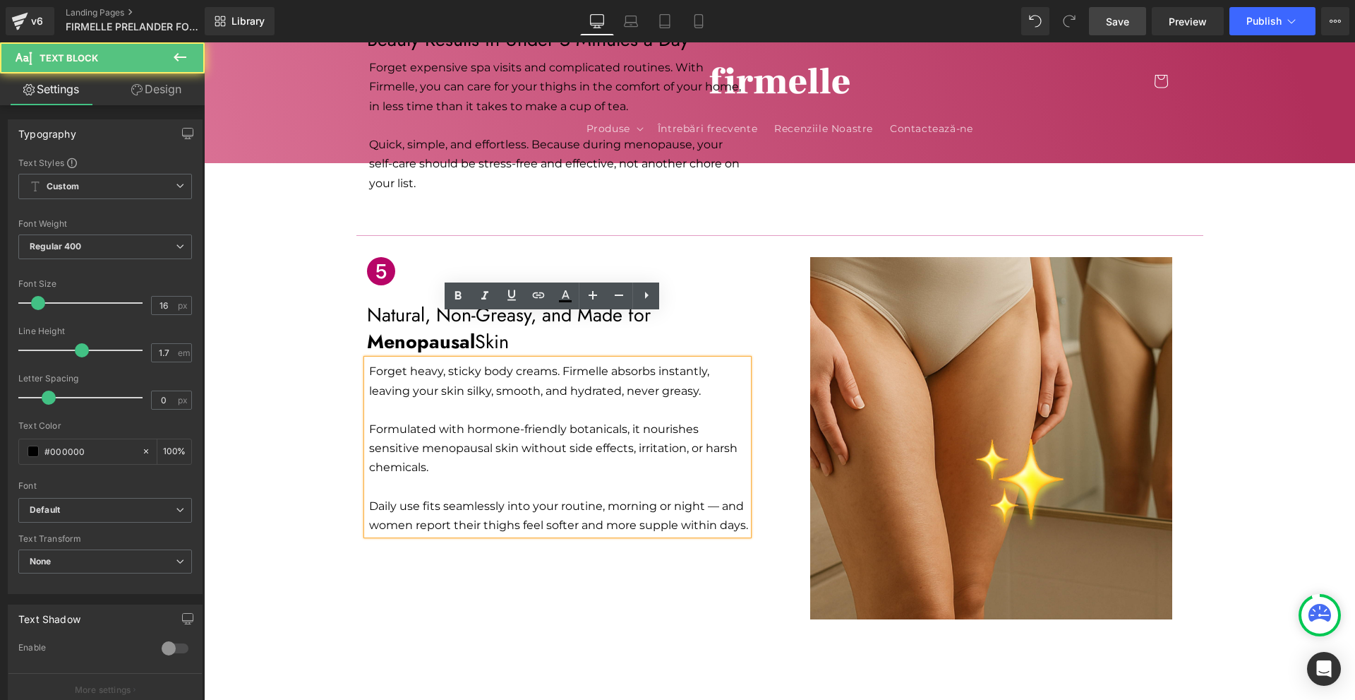
click at [712, 496] on p "Daily use fits seamlessly into your routine, morning or night — and women repor…" at bounding box center [558, 515] width 379 height 38
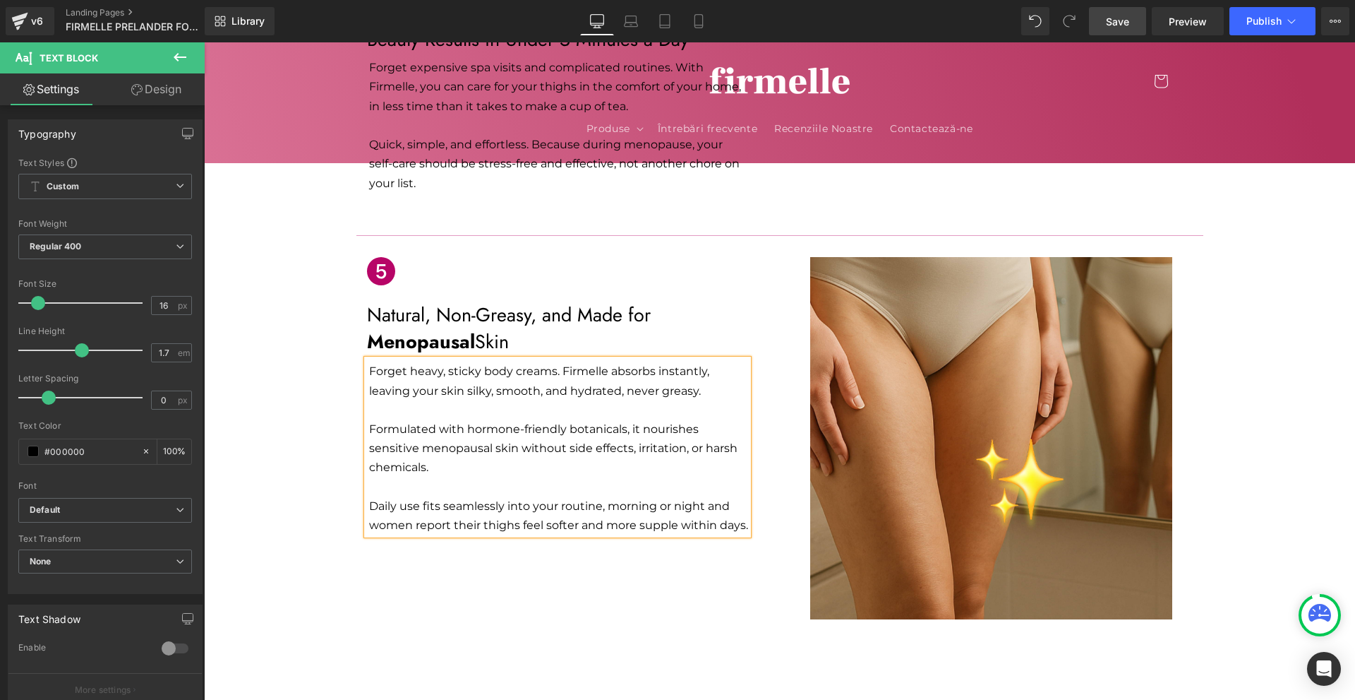
click at [737, 551] on div "Icon Natural, Non-Greasy, and Made for Menopausal Skin Text Block Forget heavy,…" at bounding box center [779, 430] width 847 height 391
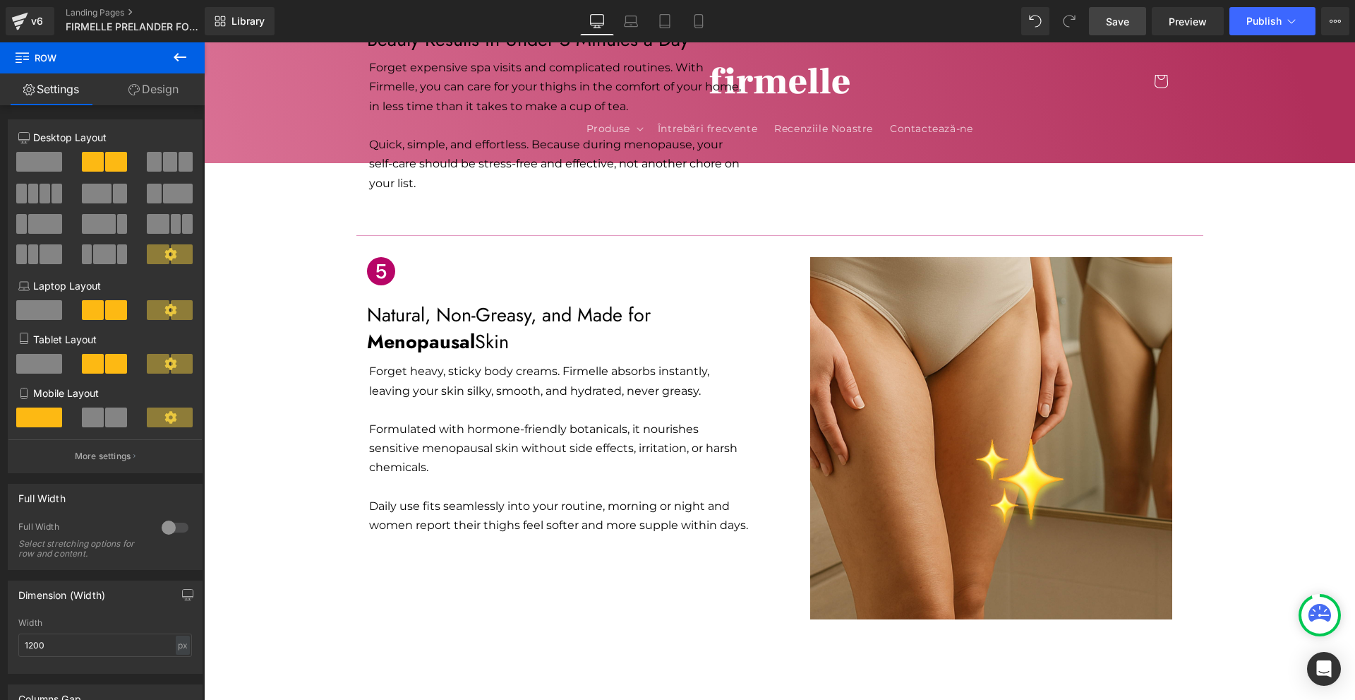
click at [1118, 14] on span "Save" at bounding box center [1117, 21] width 23 height 15
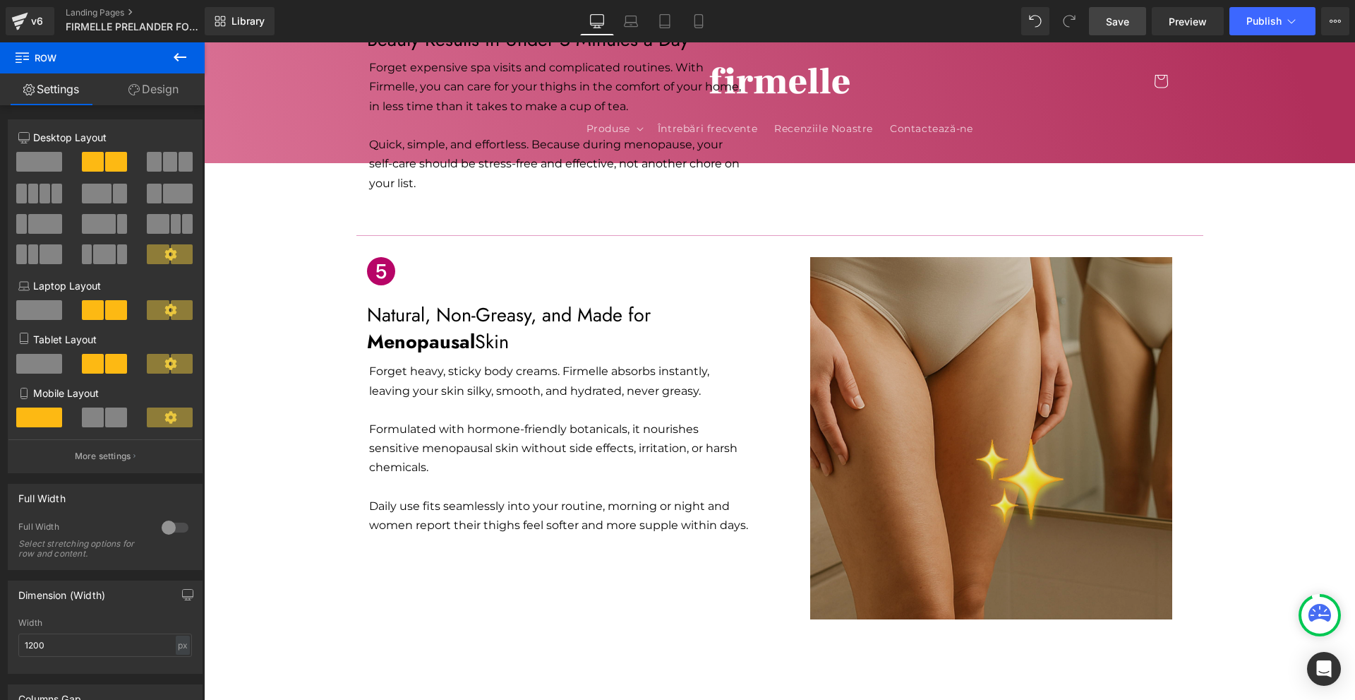
click at [971, 365] on img at bounding box center [991, 438] width 362 height 362
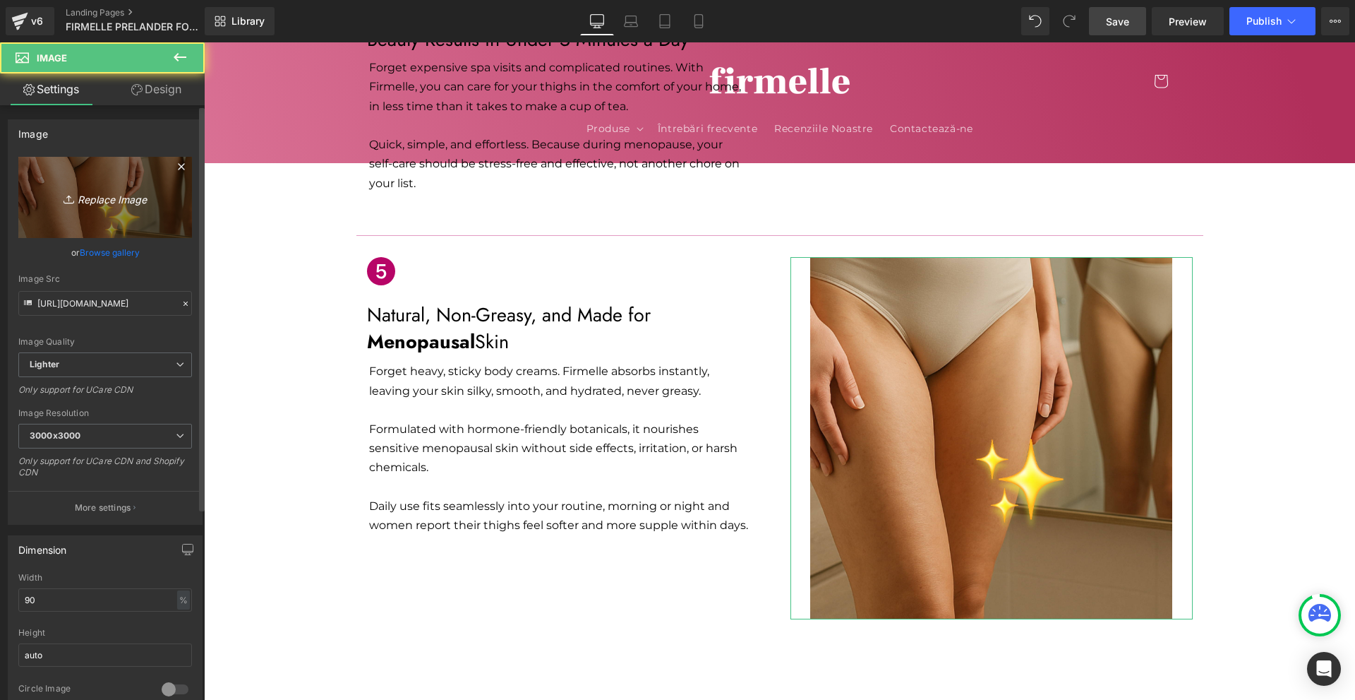
click at [100, 202] on icon "Replace Image" at bounding box center [105, 197] width 113 height 18
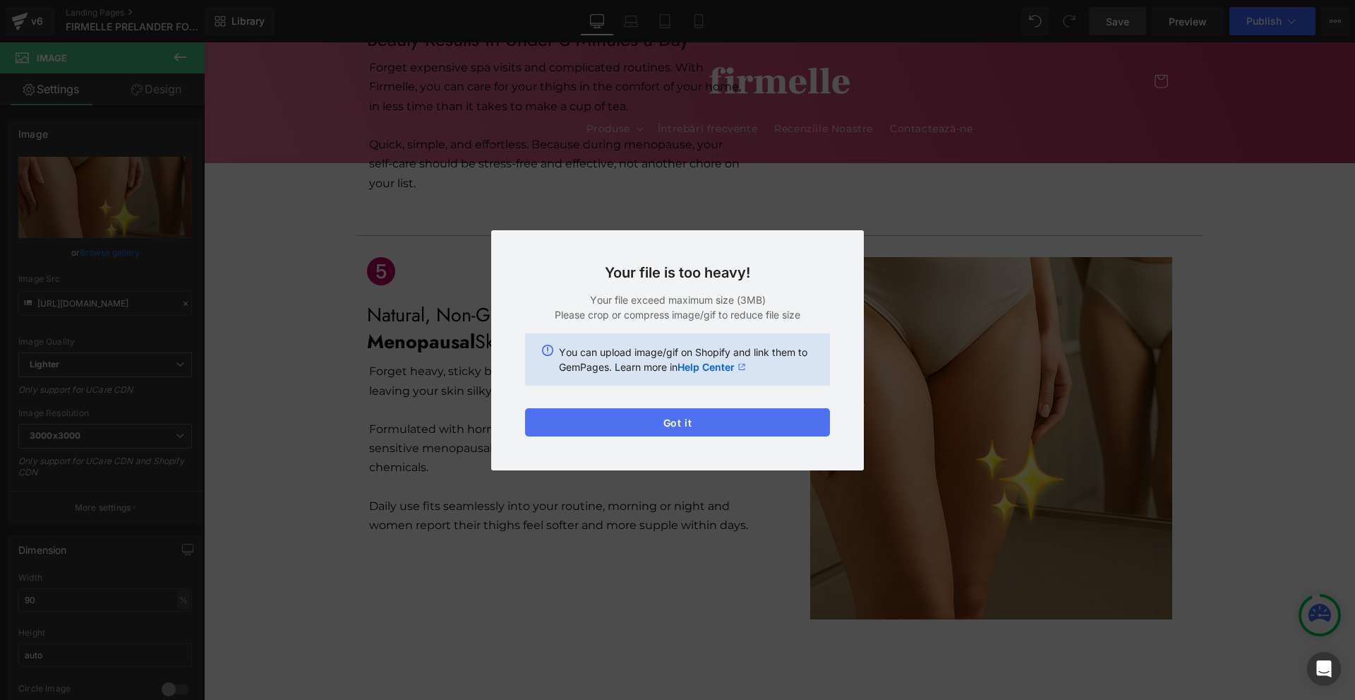
drag, startPoint x: 768, startPoint y: 429, endPoint x: 728, endPoint y: 0, distance: 431.1
click at [768, 429] on button "Got it" at bounding box center [677, 422] width 305 height 28
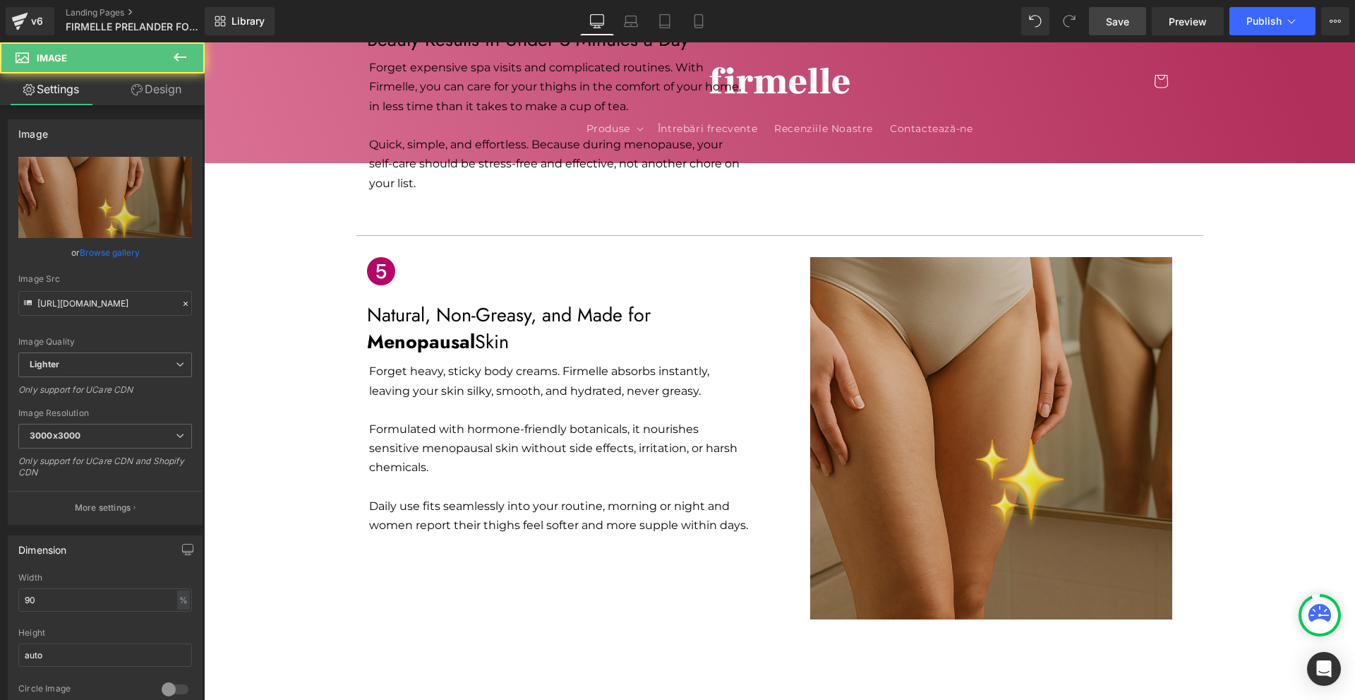
click at [942, 373] on img at bounding box center [991, 438] width 362 height 362
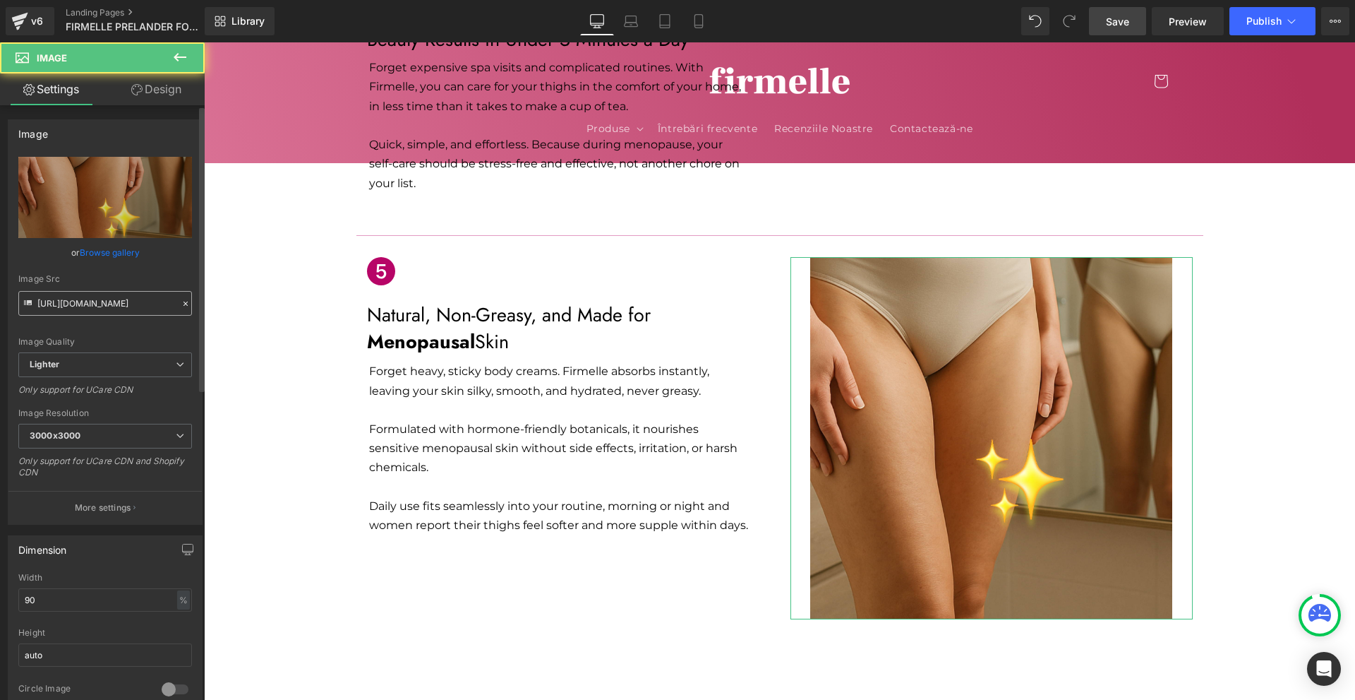
click at [47, 303] on input "[URL][DOMAIN_NAME]" at bounding box center [105, 303] width 174 height 25
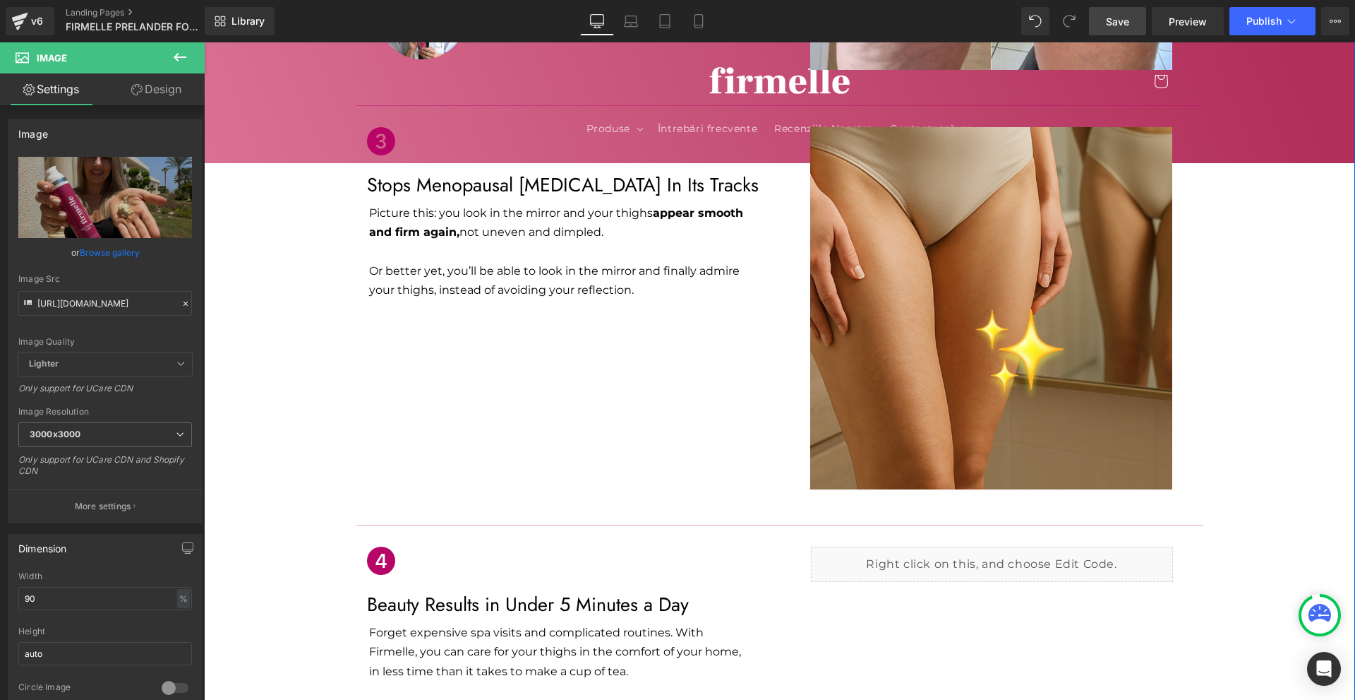
scroll to position [1129, 0]
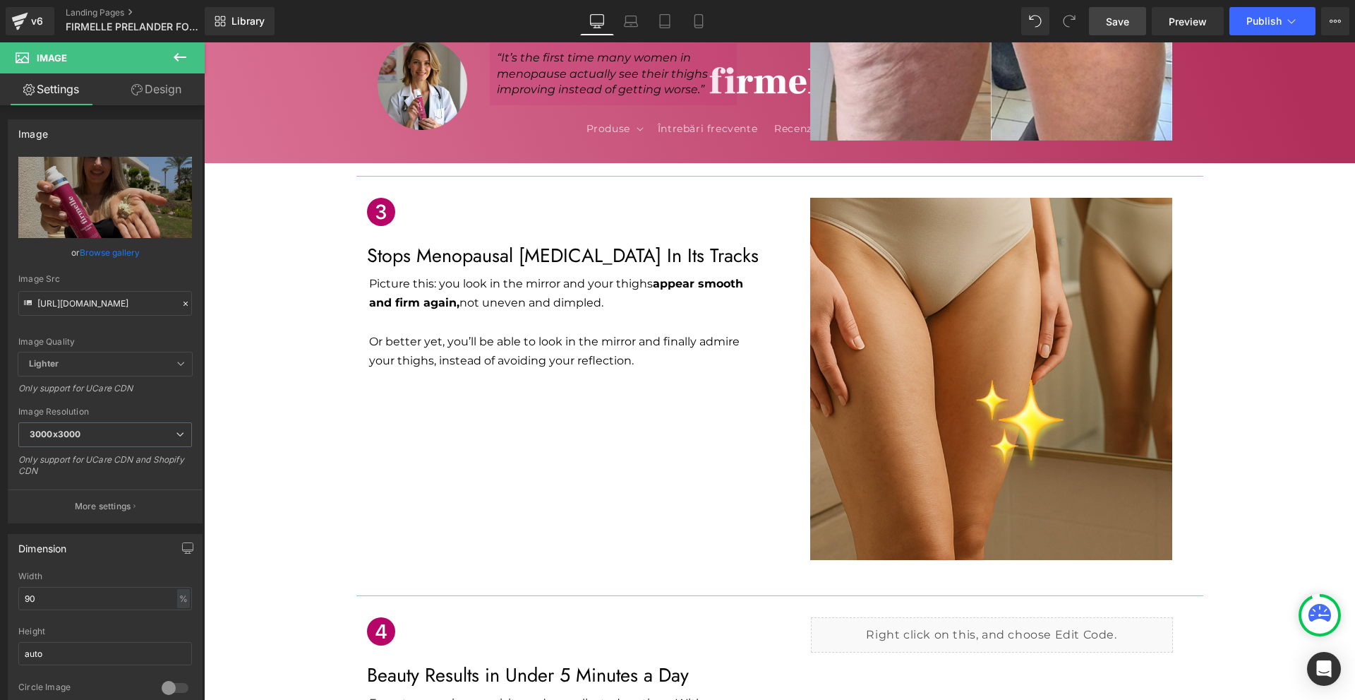
type input "https://cdn.shopify.com/s/files/1/0754/8698/6585/files/Cimsor_5_3000x3000.png?v…"
click at [1124, 23] on span "Save" at bounding box center [1117, 21] width 23 height 15
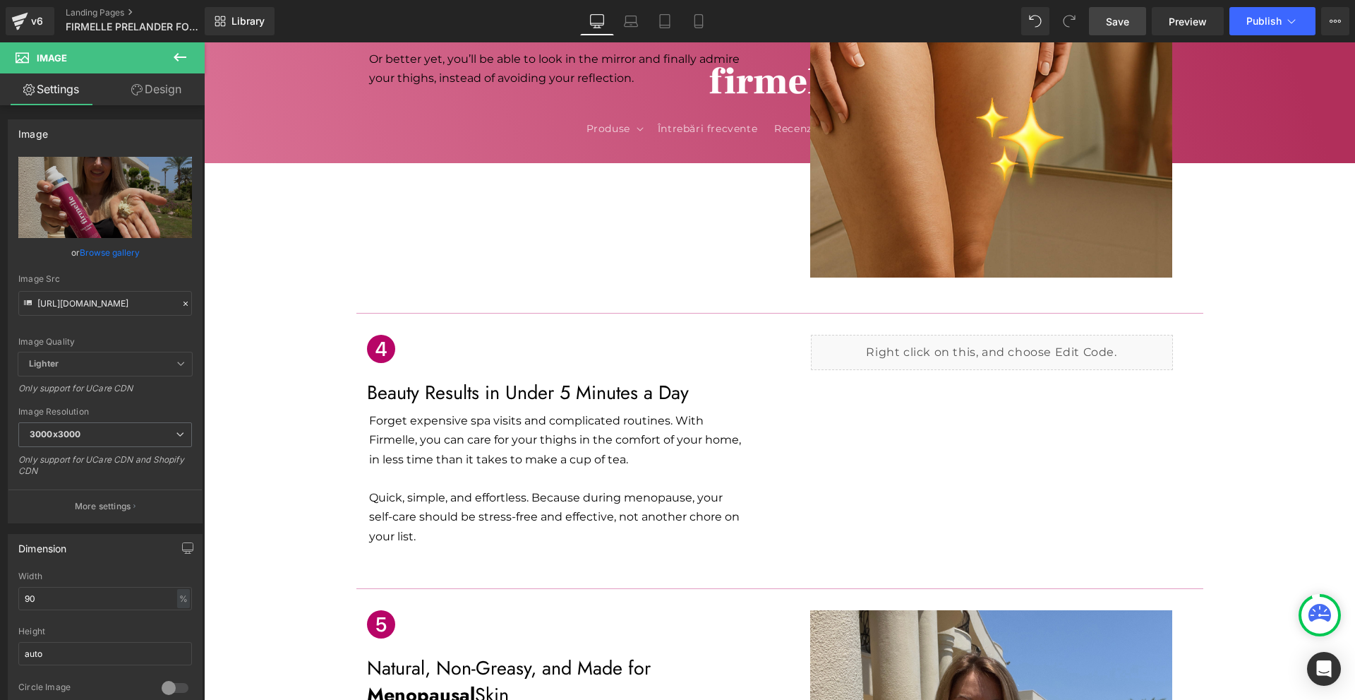
scroll to position [1765, 0]
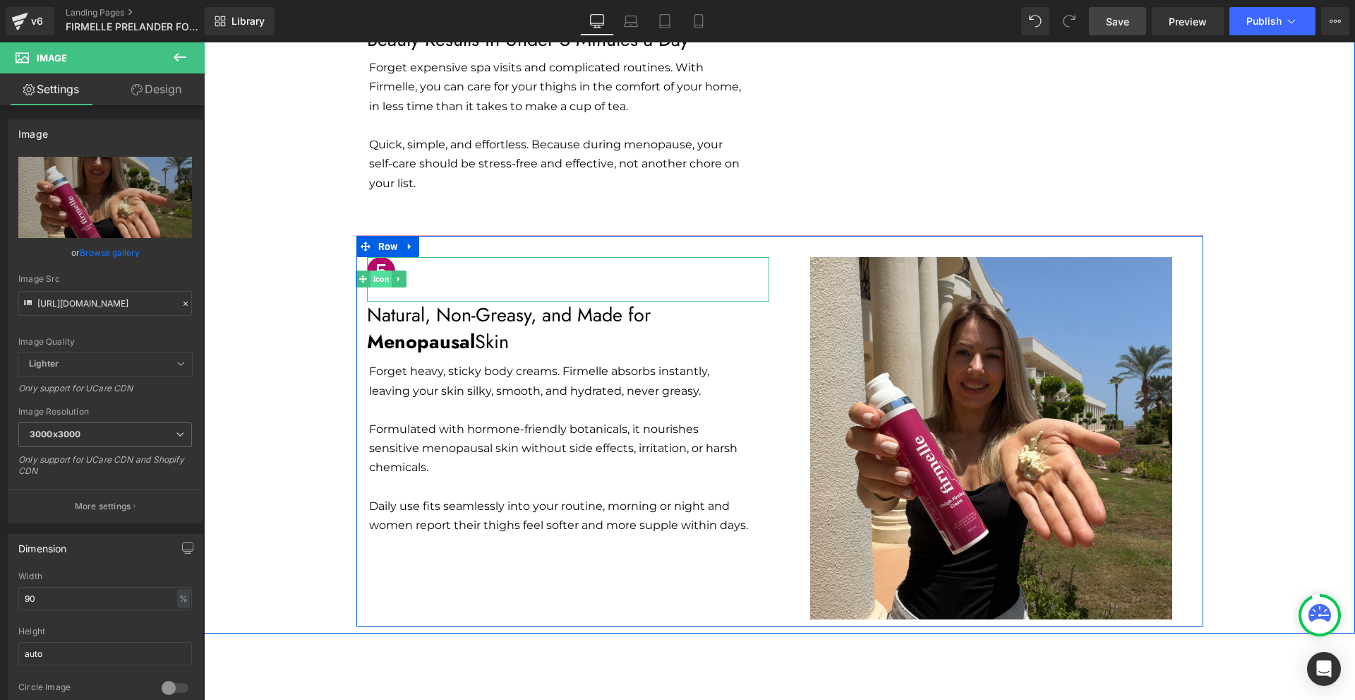
click at [381, 270] on span "Icon" at bounding box center [381, 278] width 22 height 17
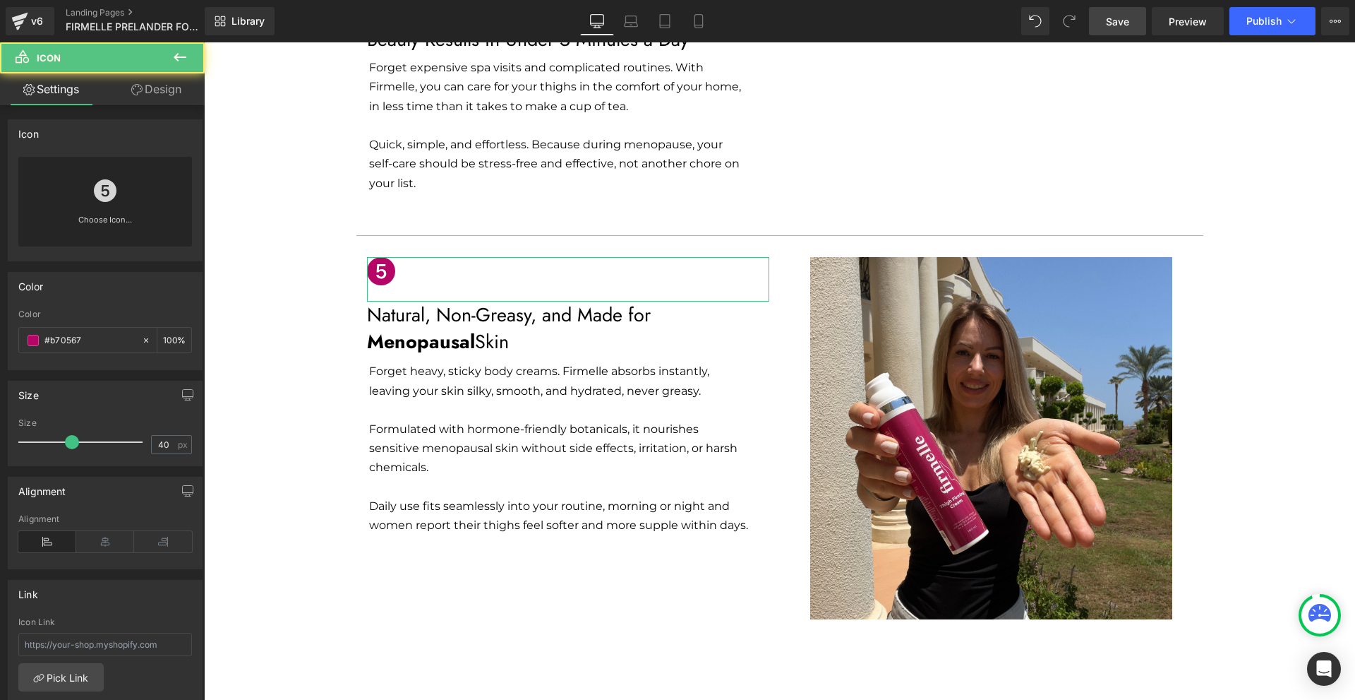
click at [175, 95] on link "Design" at bounding box center [156, 89] width 102 height 32
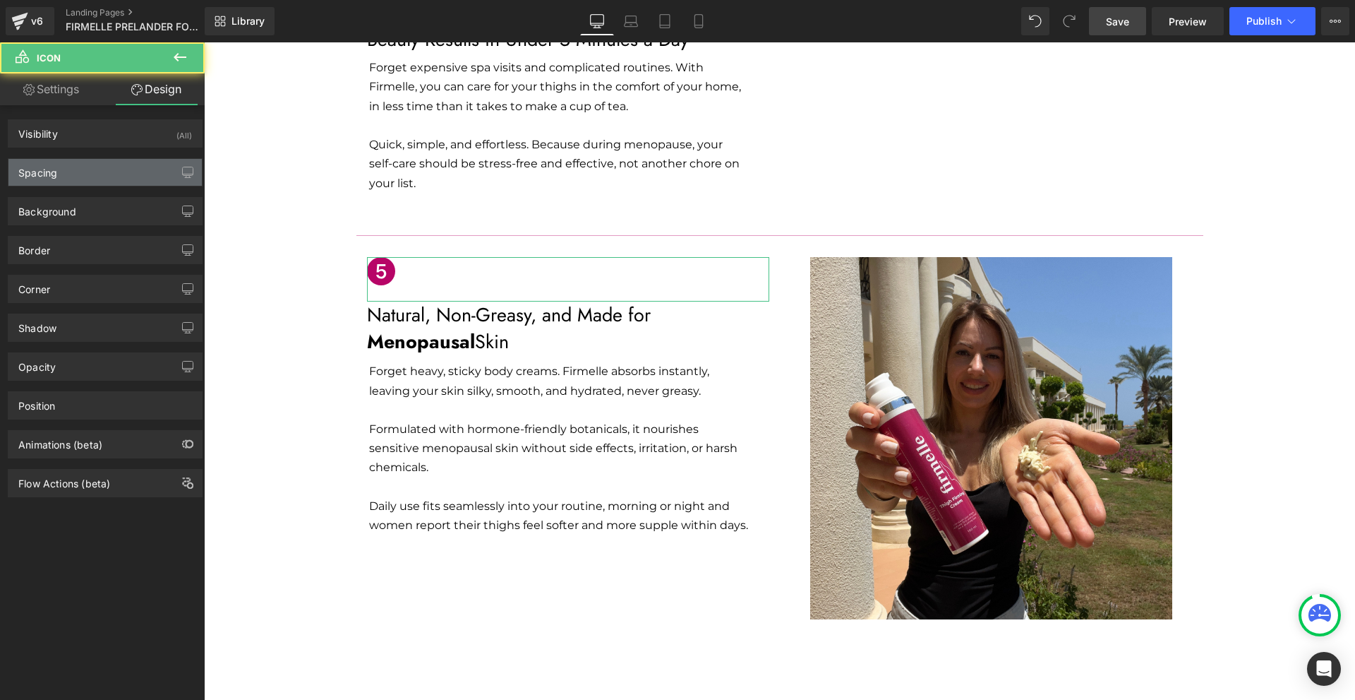
click at [101, 167] on div "Spacing" at bounding box center [104, 172] width 193 height 27
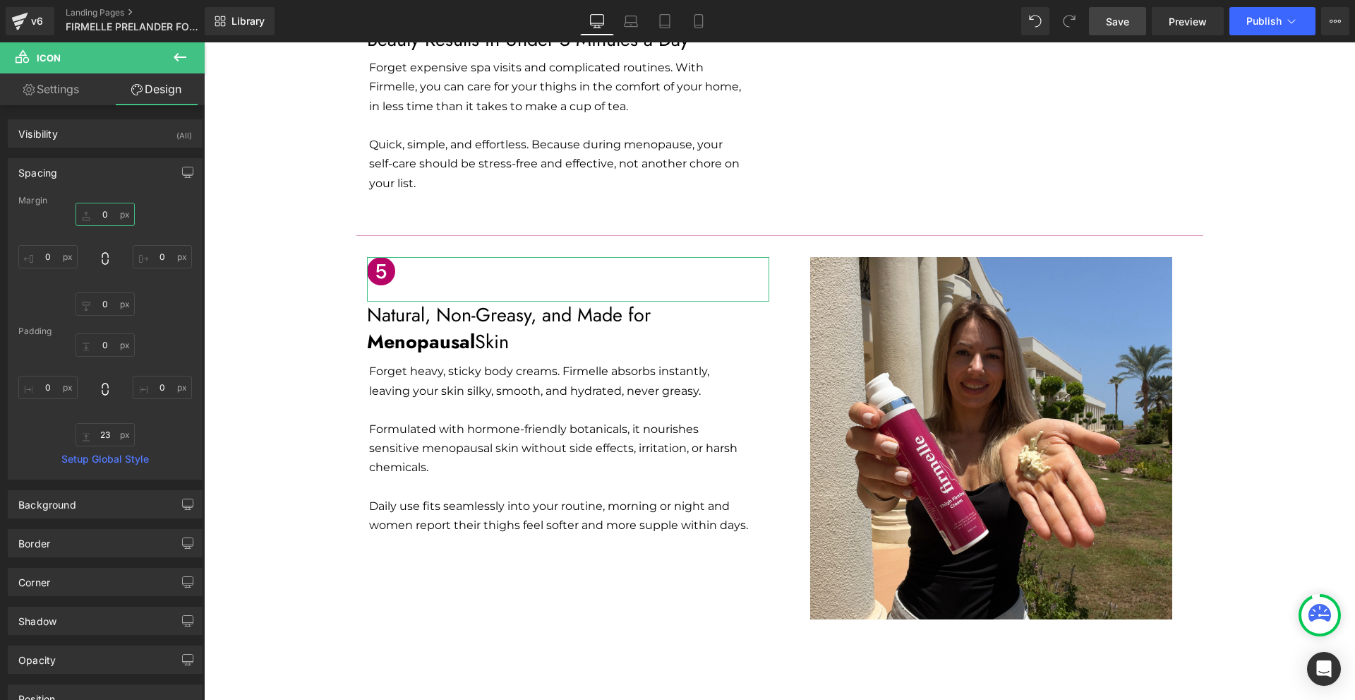
click at [116, 215] on input "0" at bounding box center [105, 214] width 59 height 23
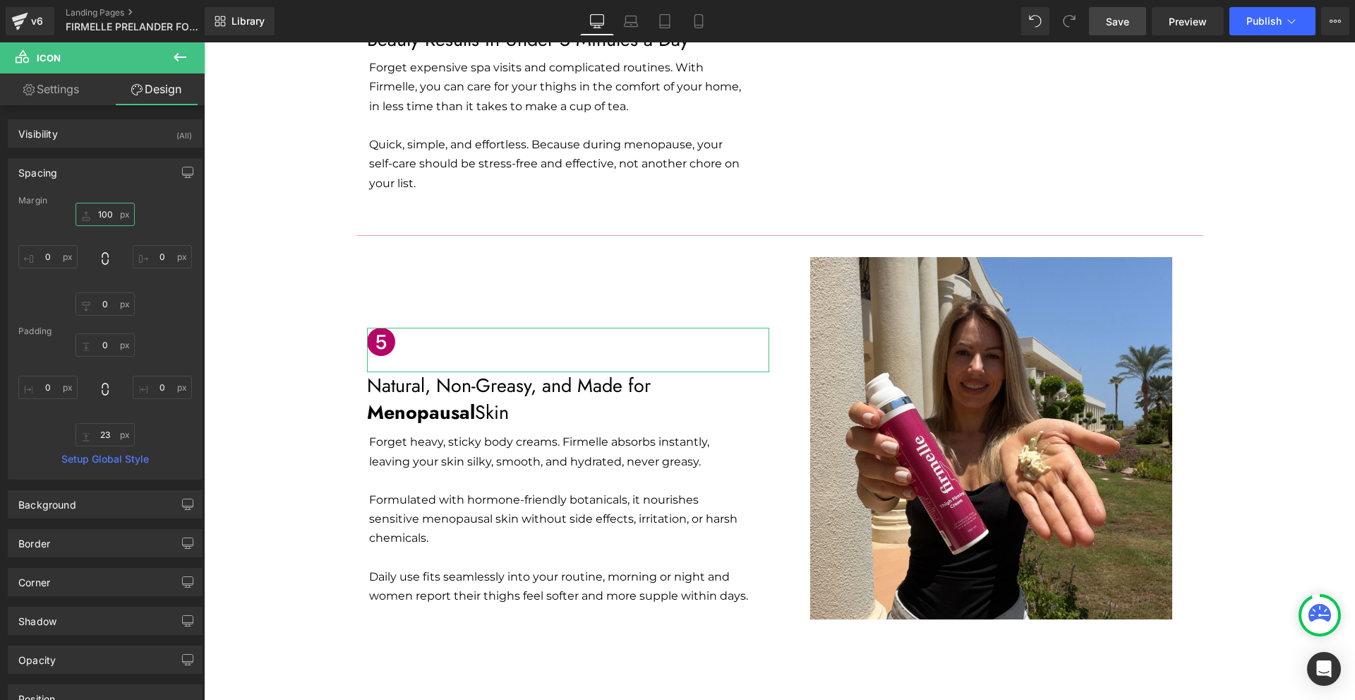
click at [116, 215] on input "100" at bounding box center [105, 214] width 59 height 23
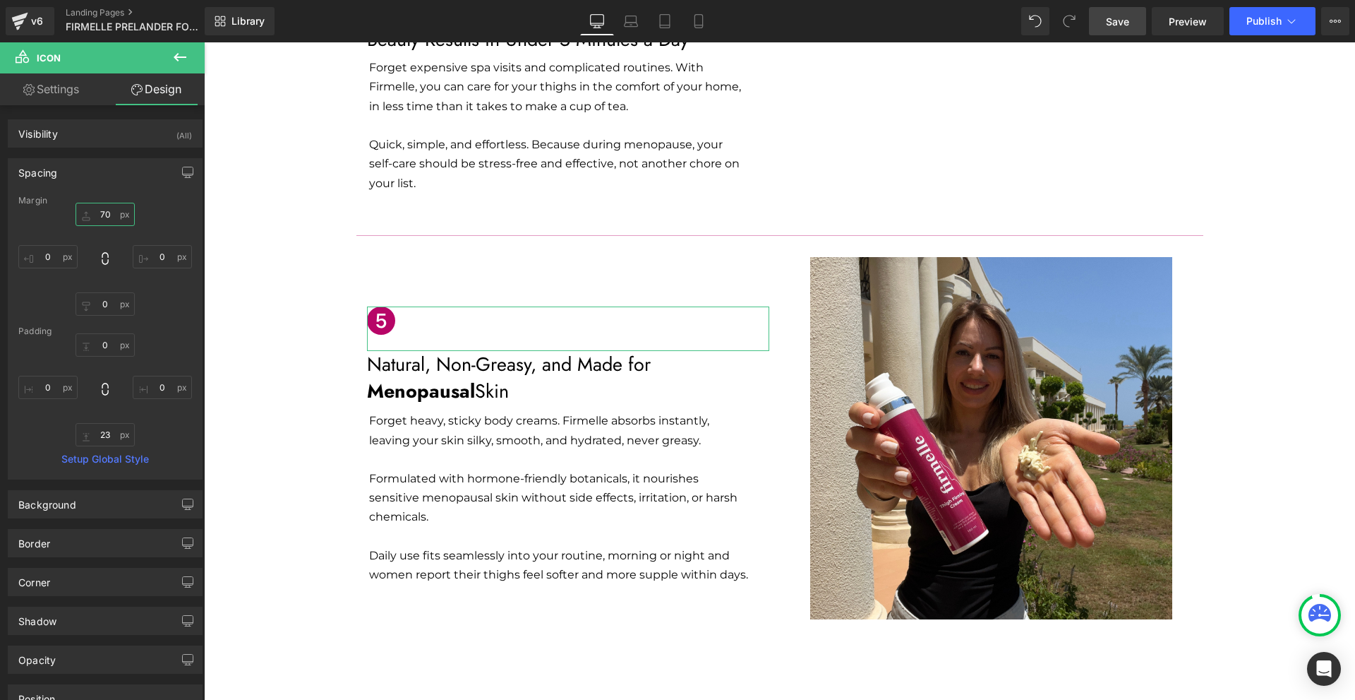
type input "7"
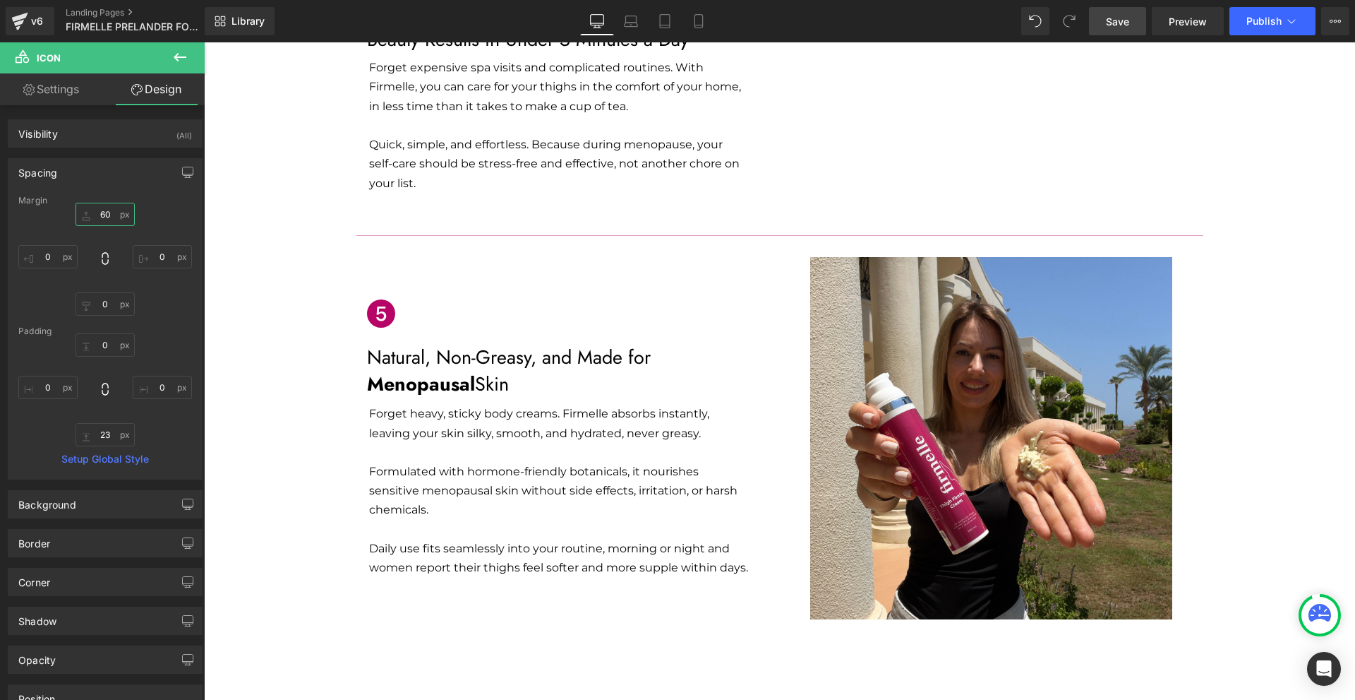
type input "6"
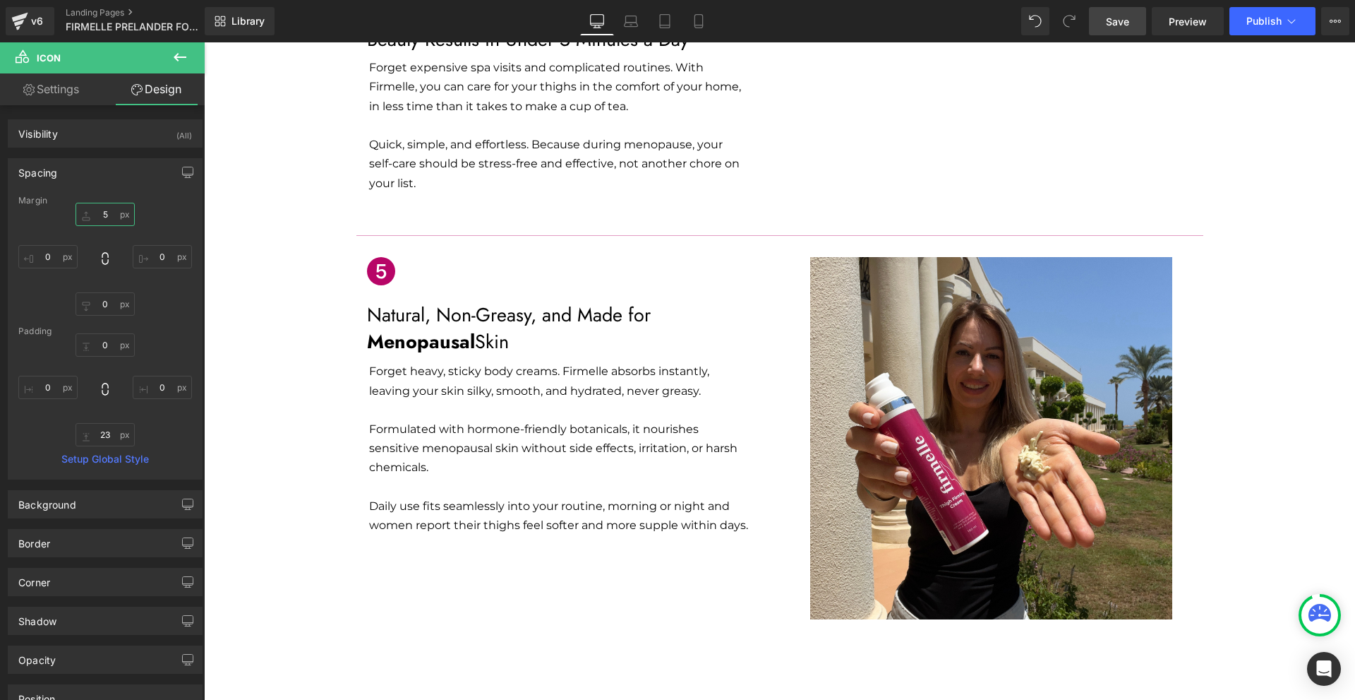
type input "50"
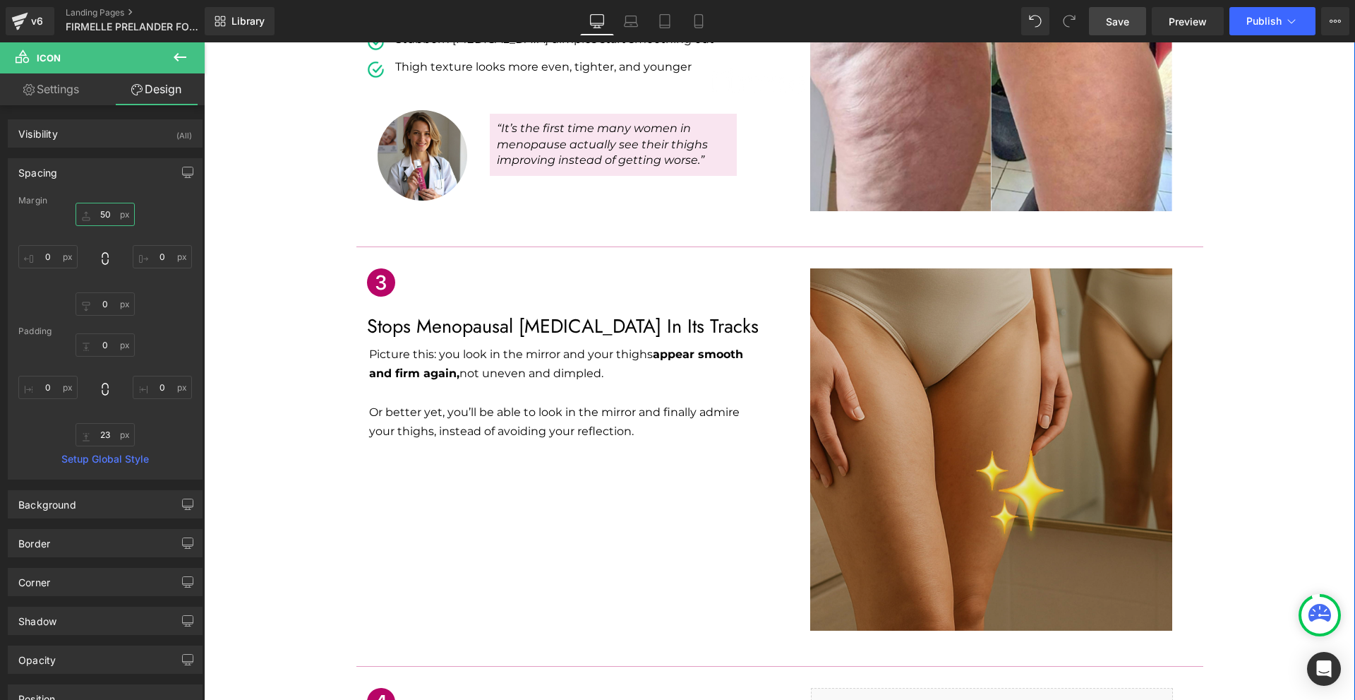
scroll to position [988, 0]
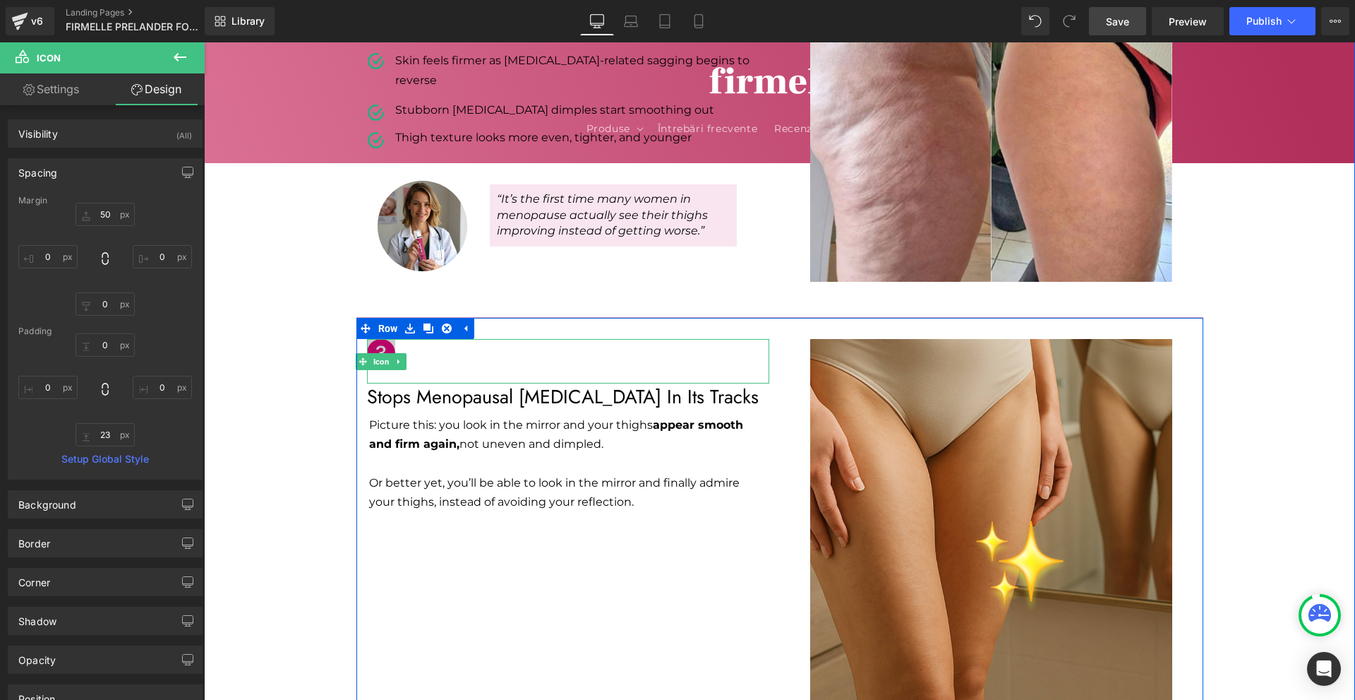
click at [375, 339] on icon at bounding box center [381, 353] width 28 height 28
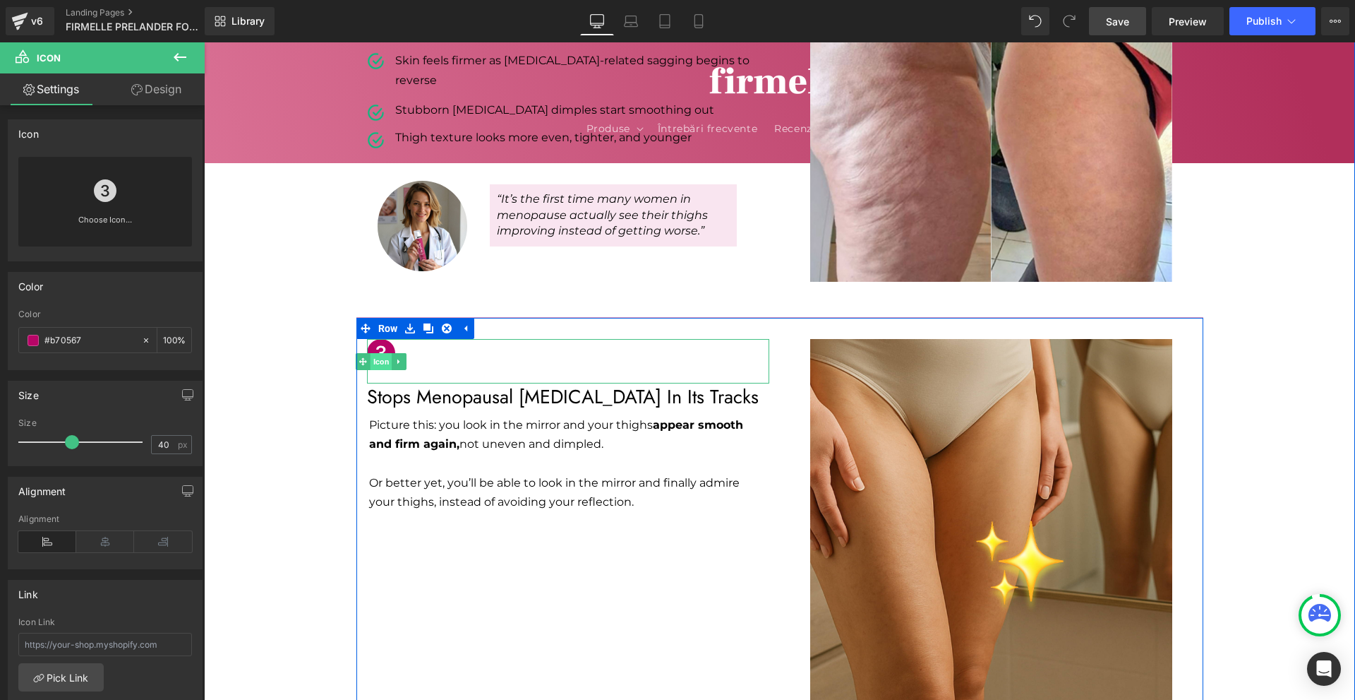
click at [380, 353] on span "Icon" at bounding box center [381, 361] width 22 height 17
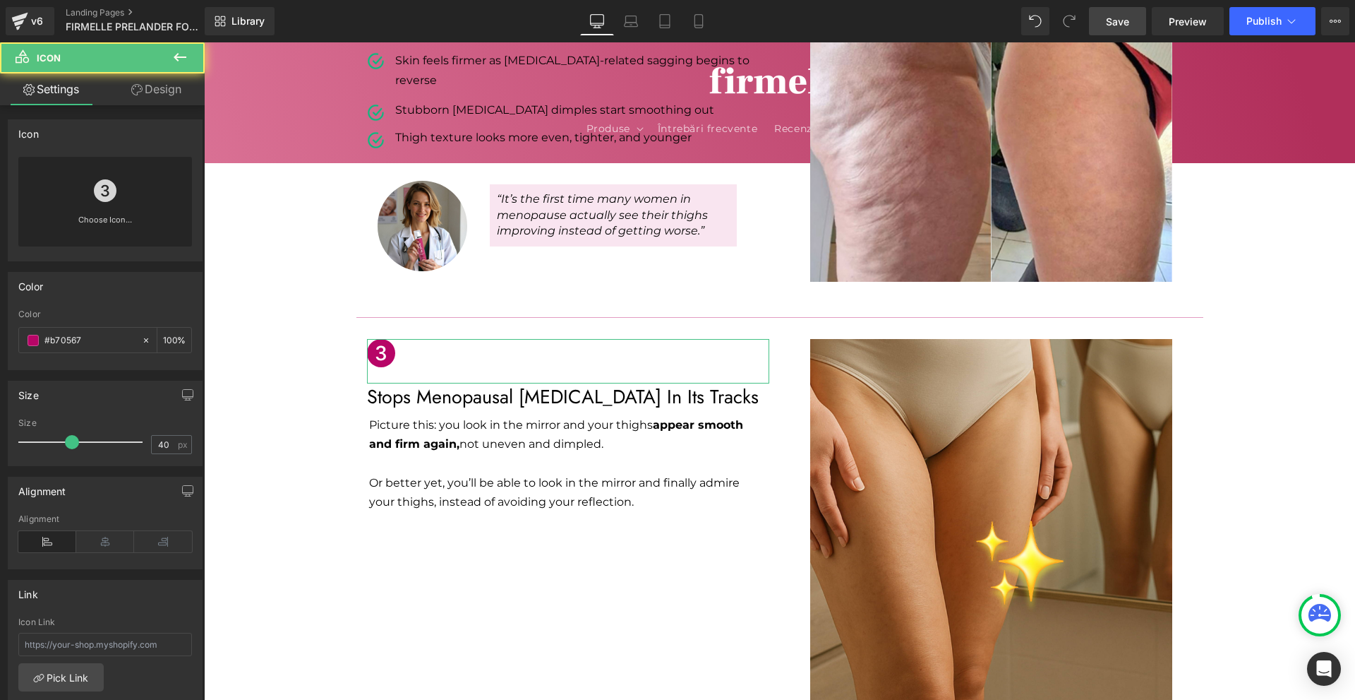
click at [145, 97] on link "Design" at bounding box center [156, 89] width 102 height 32
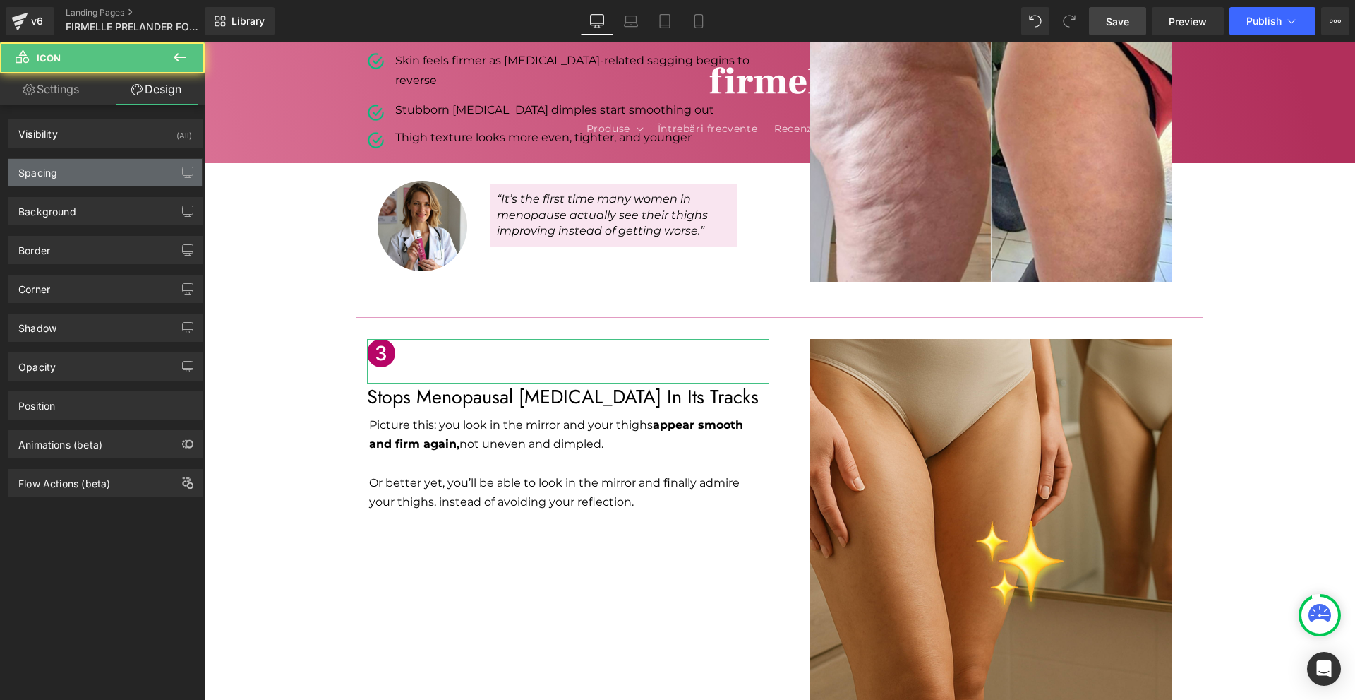
type input "0"
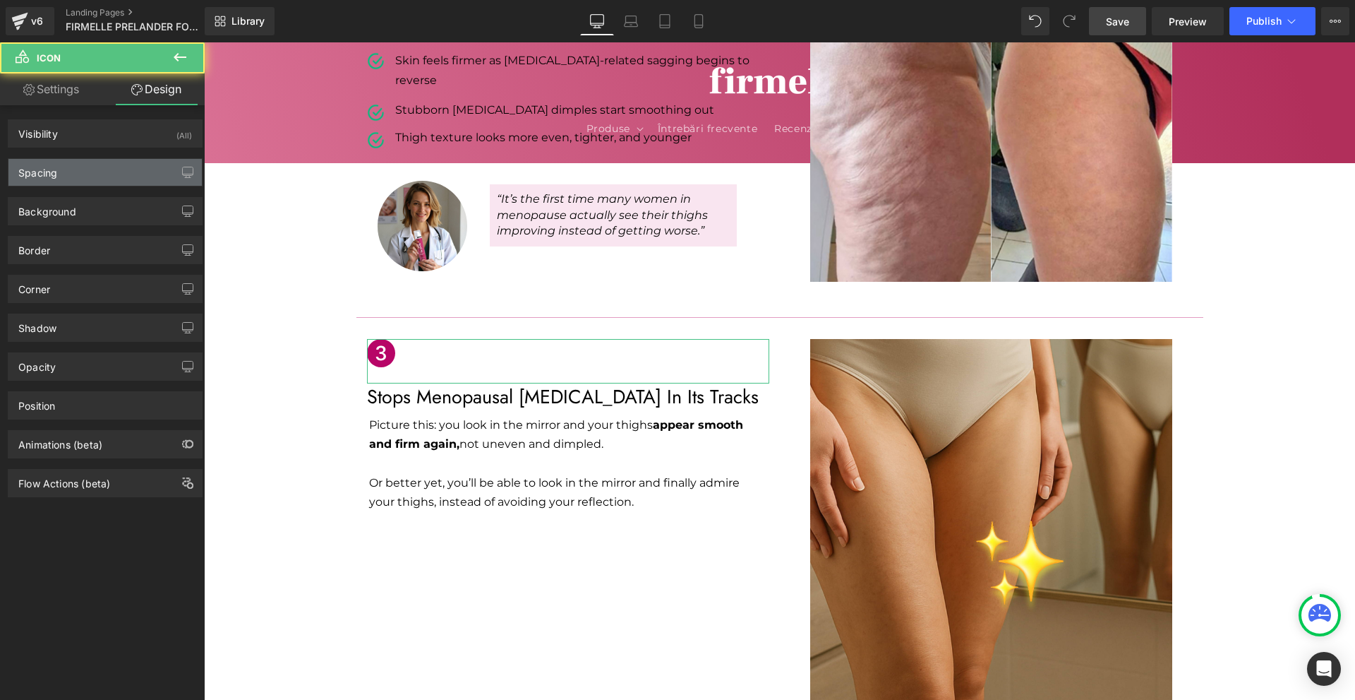
type input "0"
type input "23"
type input "0"
click at [77, 171] on div "Spacing" at bounding box center [104, 172] width 193 height 27
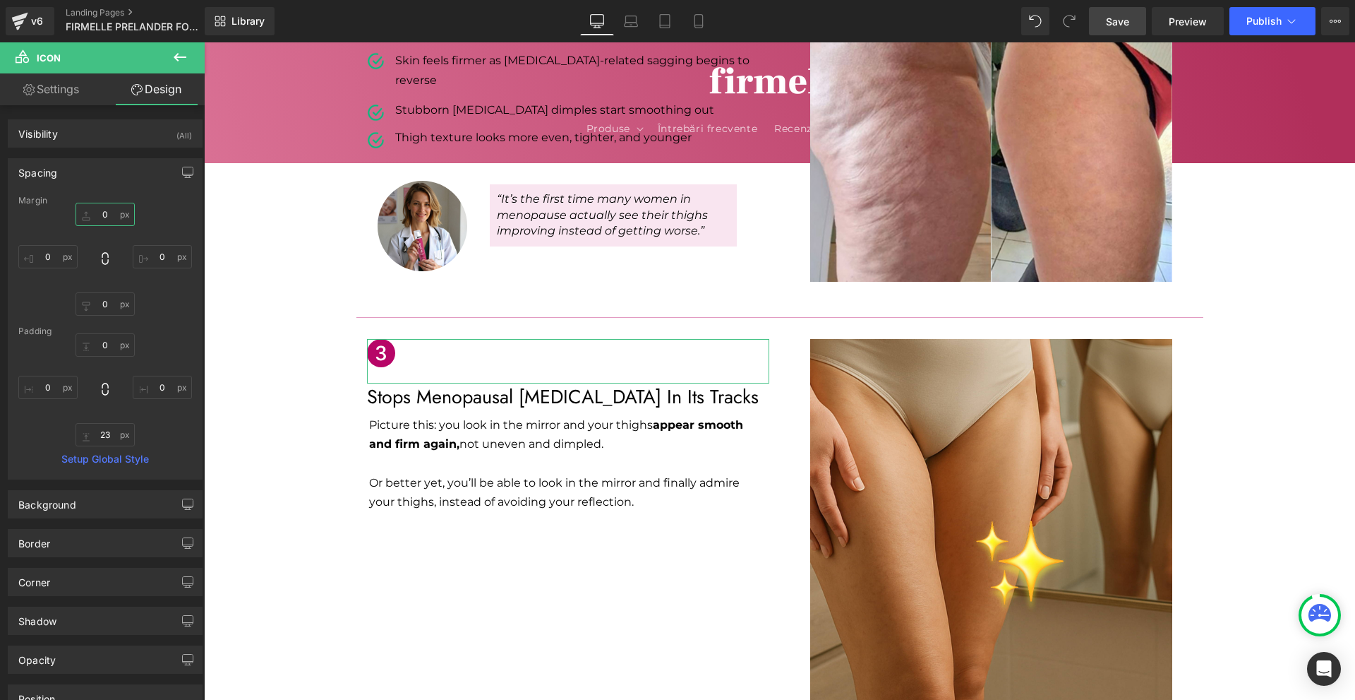
click at [102, 213] on input "0" at bounding box center [105, 214] width 59 height 23
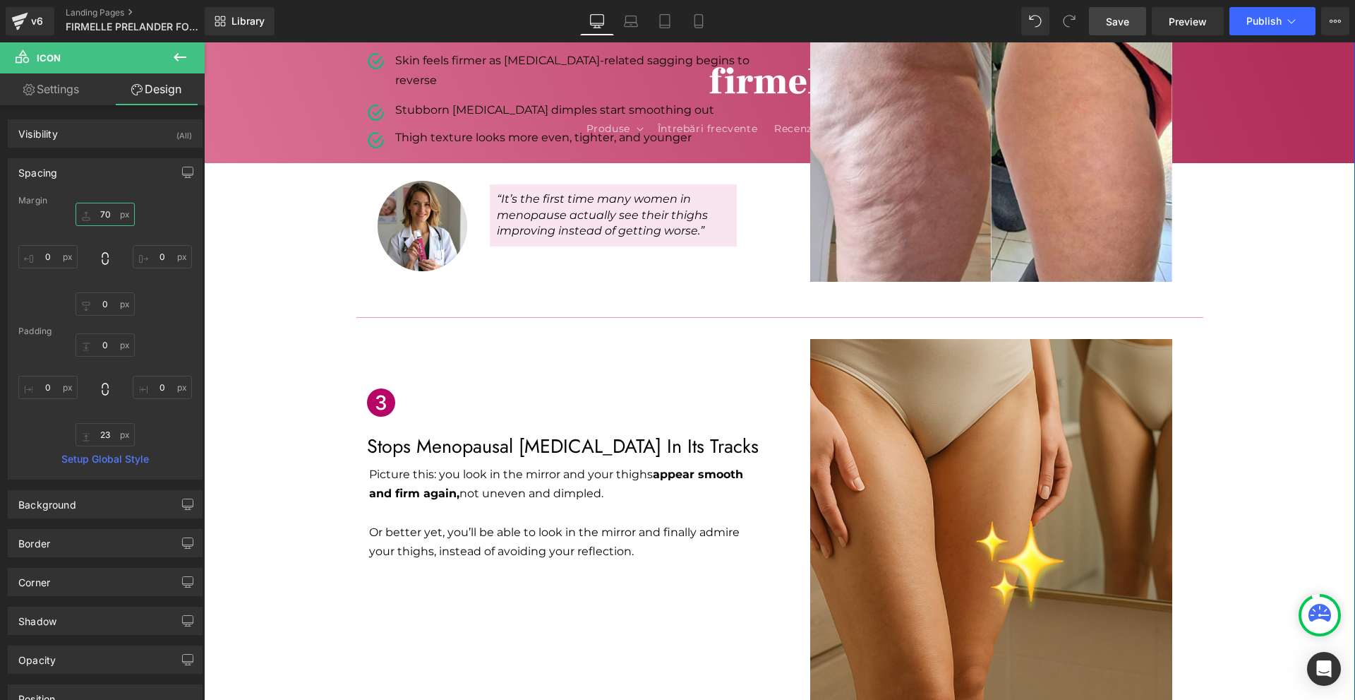
type input "7"
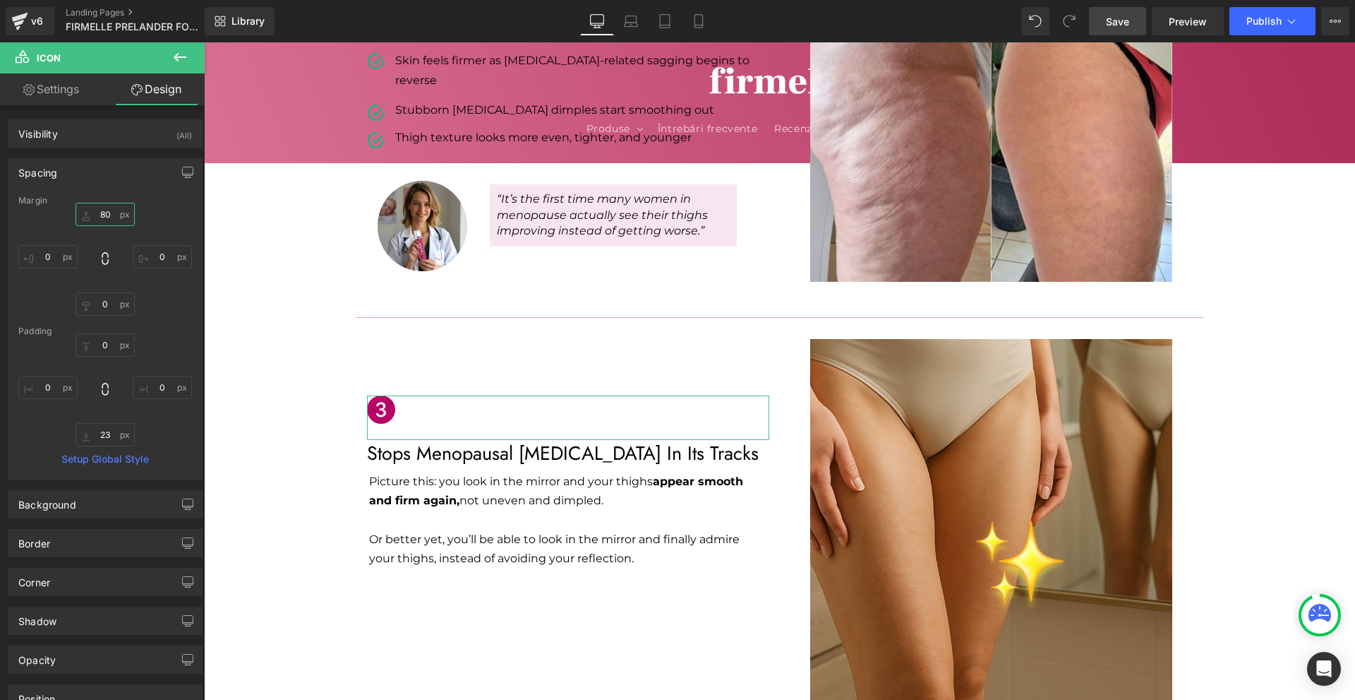
click at [106, 216] on input "80" at bounding box center [105, 214] width 59 height 23
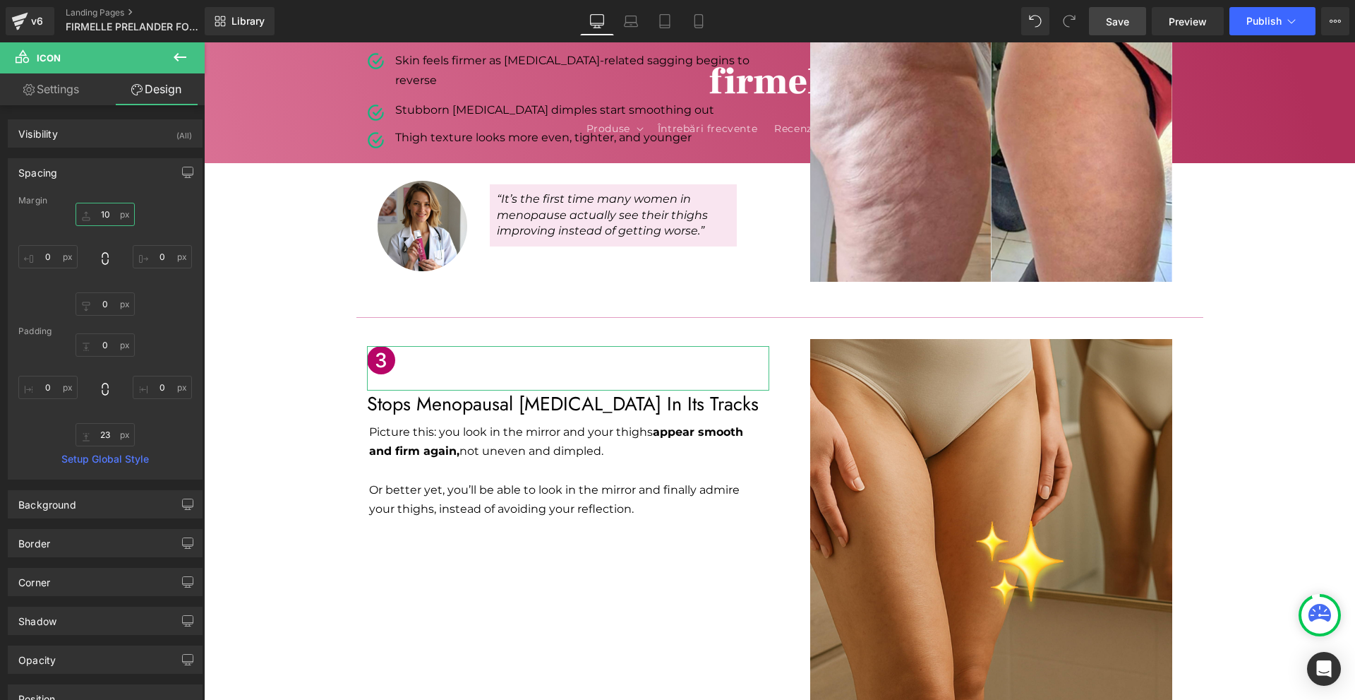
type input "100"
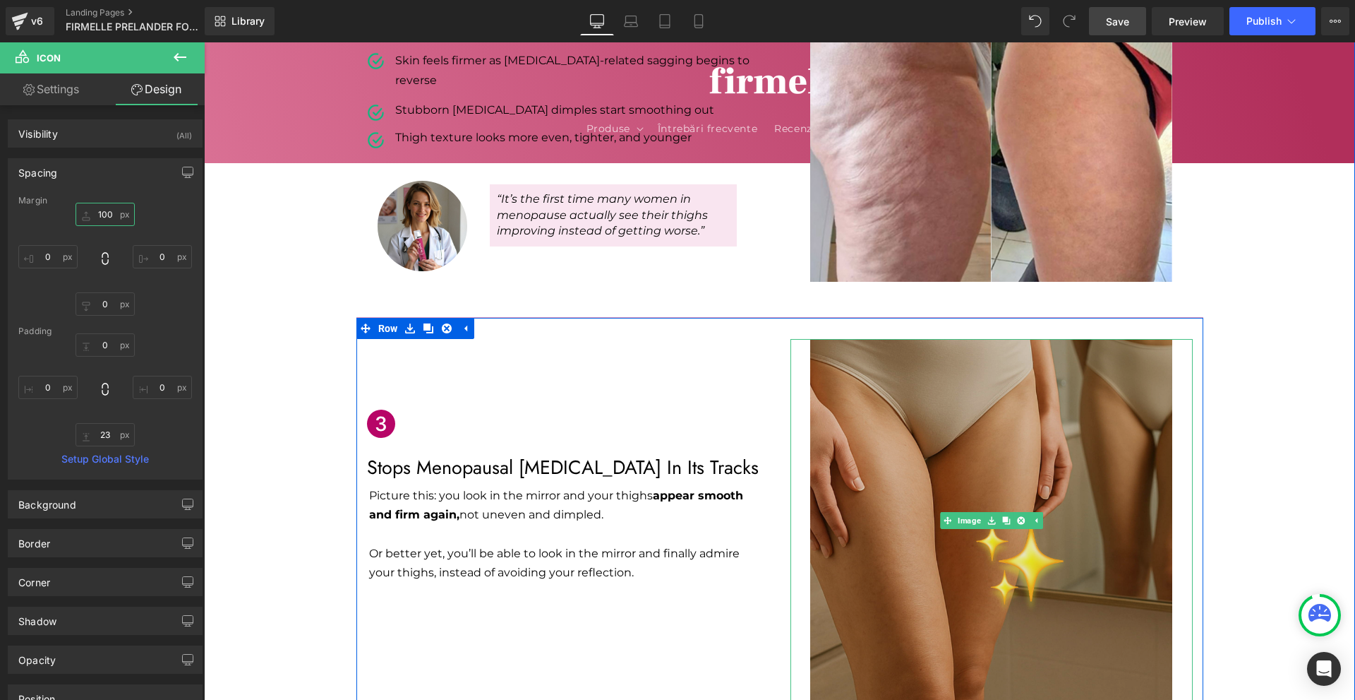
scroll to position [635, 0]
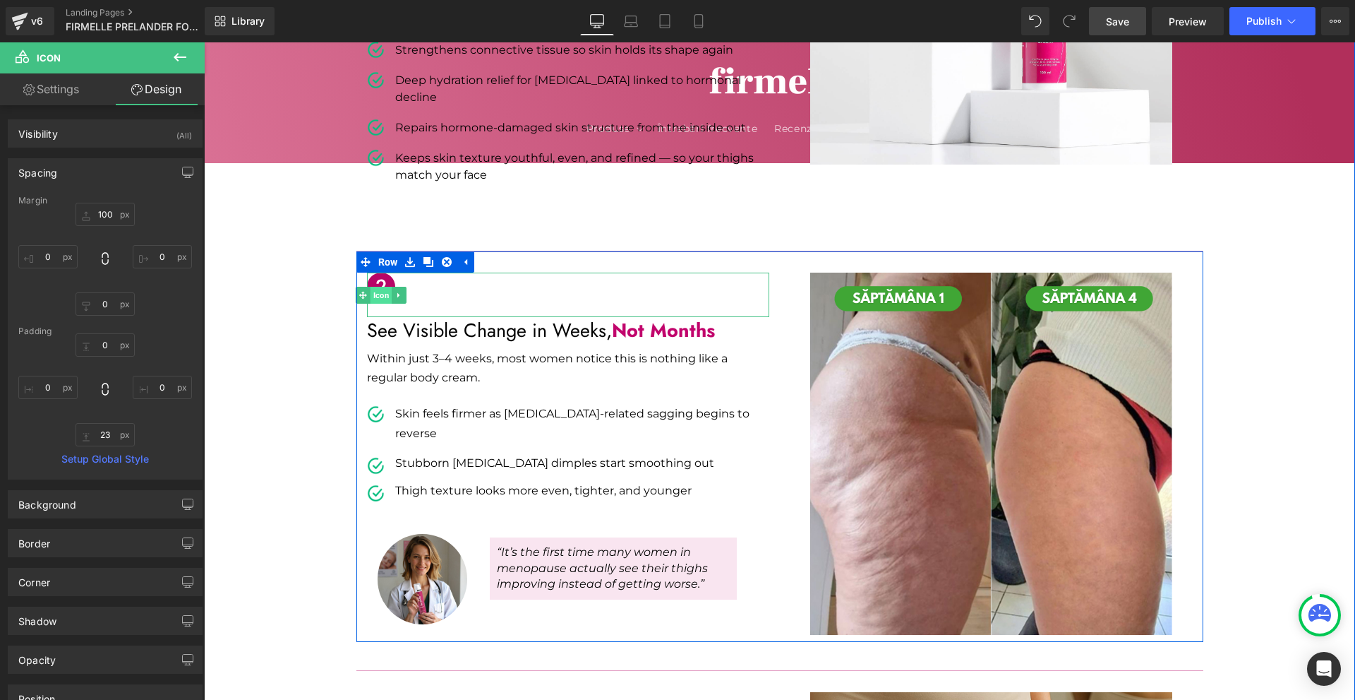
click at [371, 287] on span "Icon" at bounding box center [381, 295] width 22 height 17
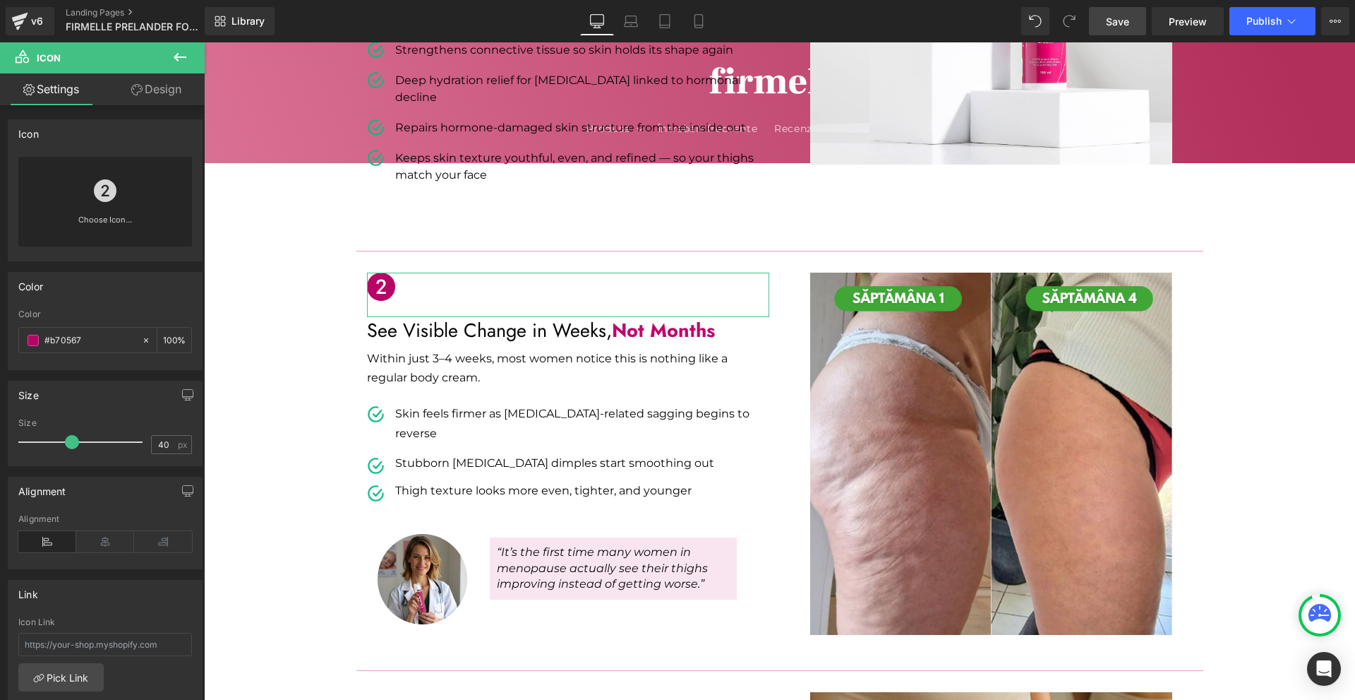
click at [143, 89] on link "Design" at bounding box center [156, 89] width 102 height 32
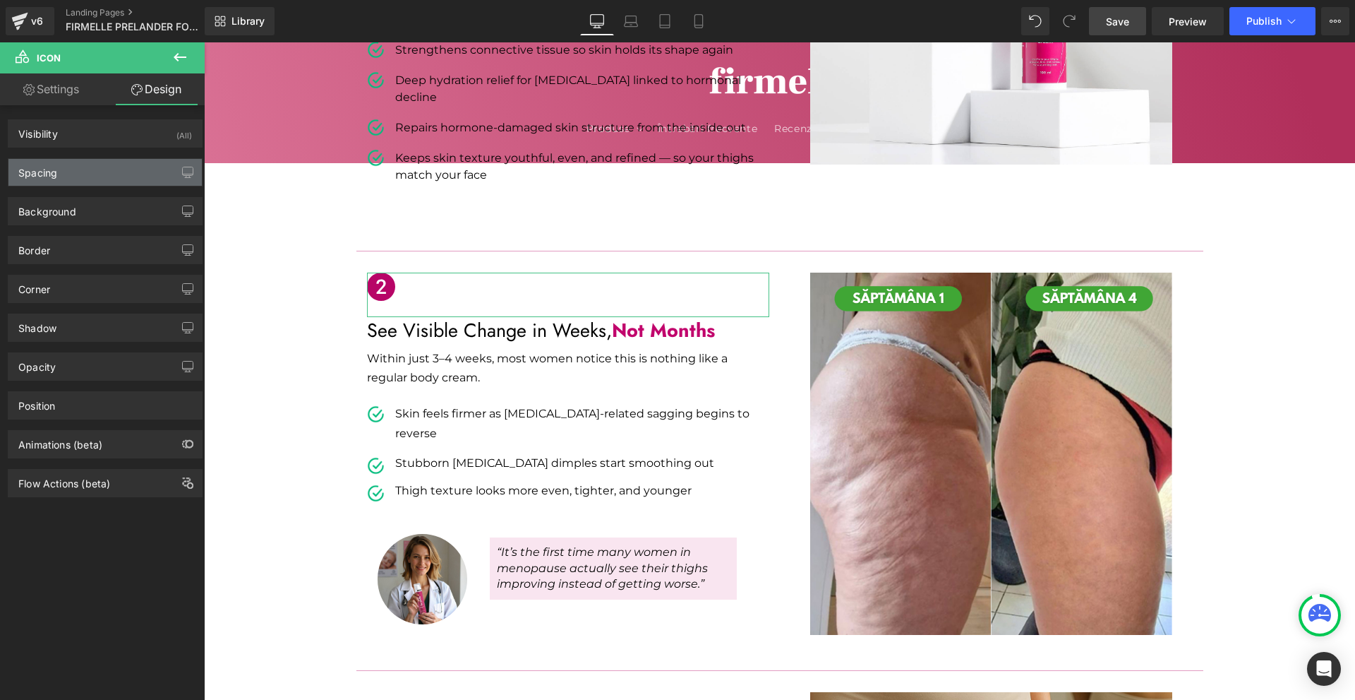
click at [89, 166] on div "Spacing" at bounding box center [104, 172] width 193 height 27
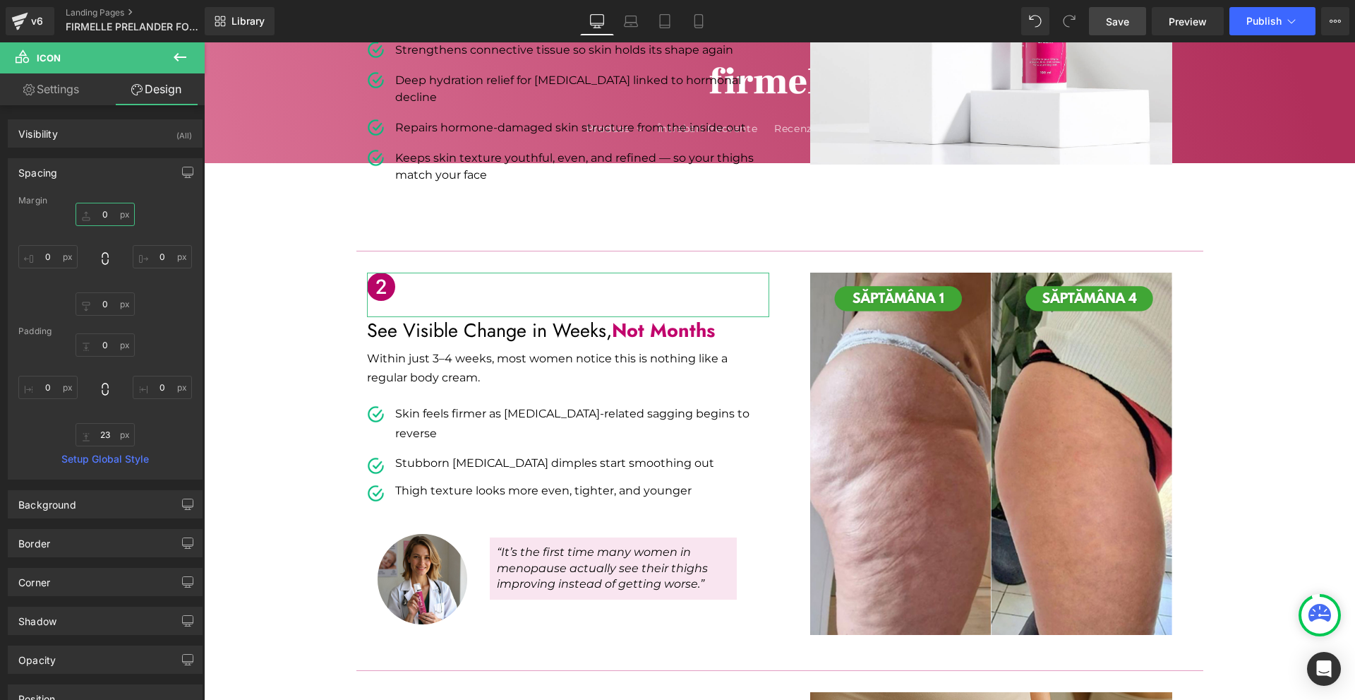
click at [116, 212] on input "0" at bounding box center [105, 214] width 59 height 23
type input "20"
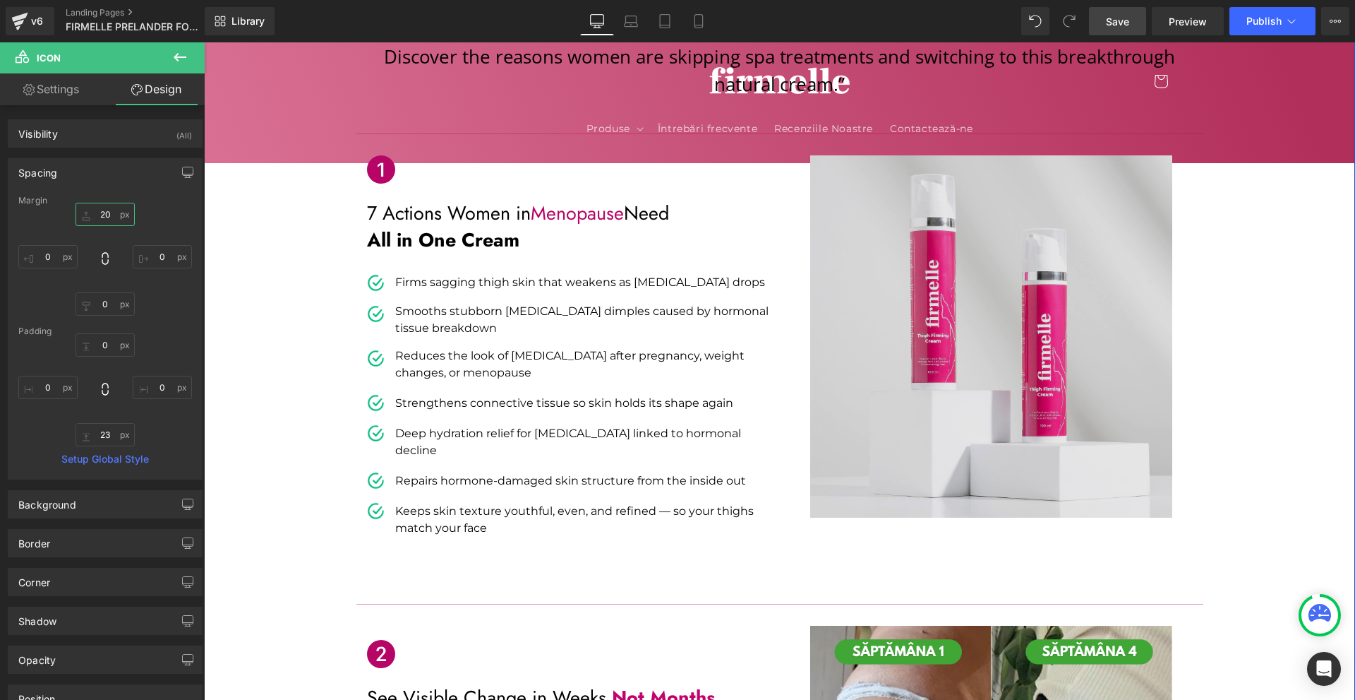
scroll to position [212, 0]
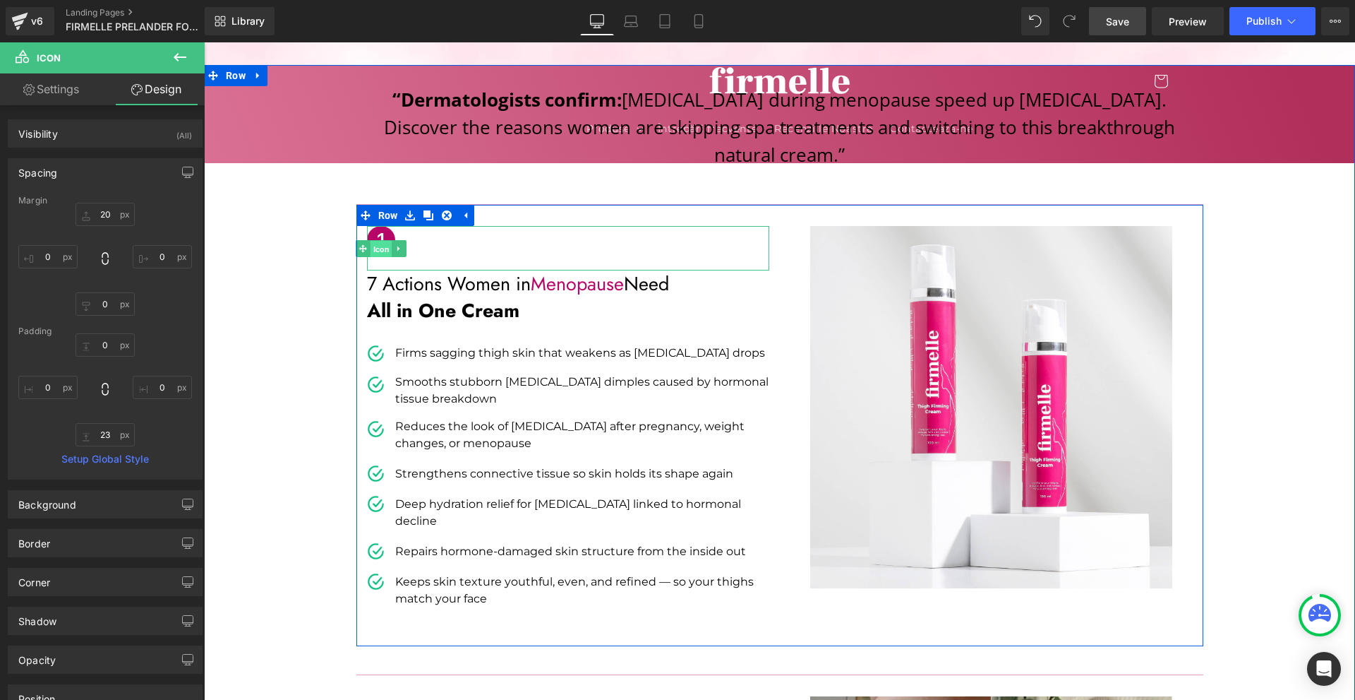
click at [374, 240] on span "Icon" at bounding box center [381, 248] width 22 height 17
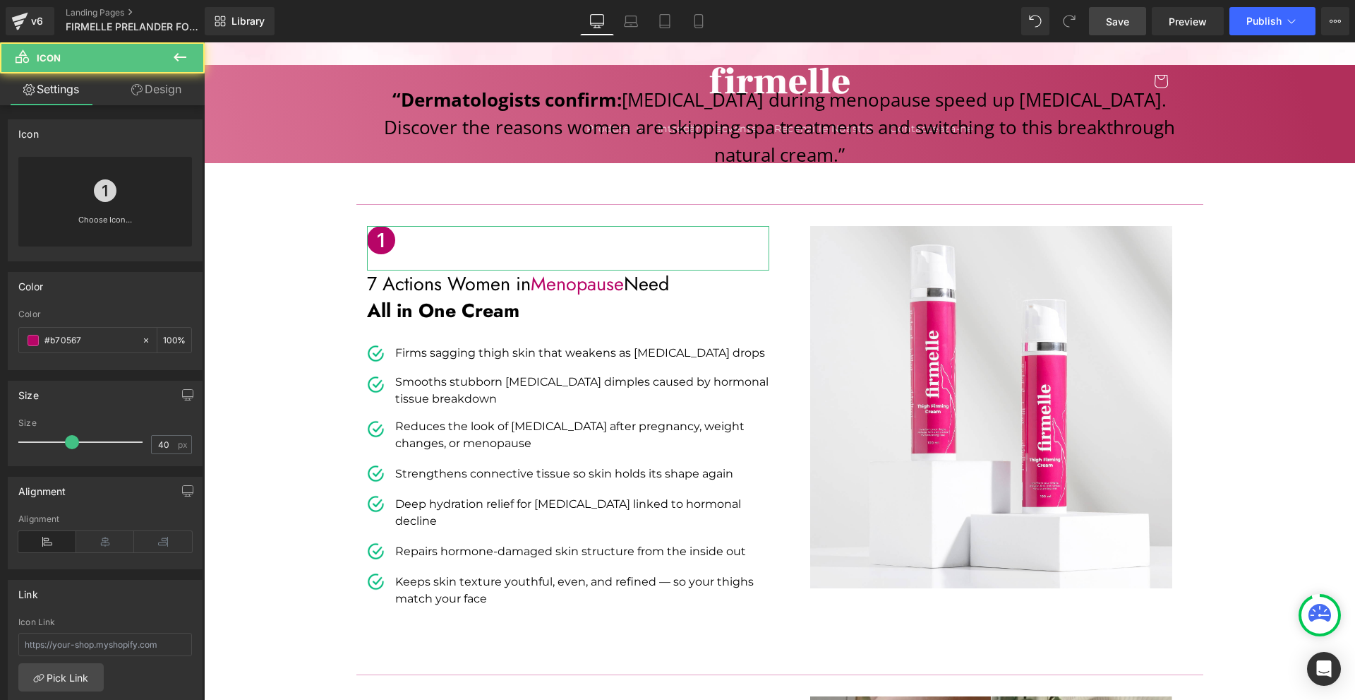
click at [136, 96] on link "Design" at bounding box center [156, 89] width 102 height 32
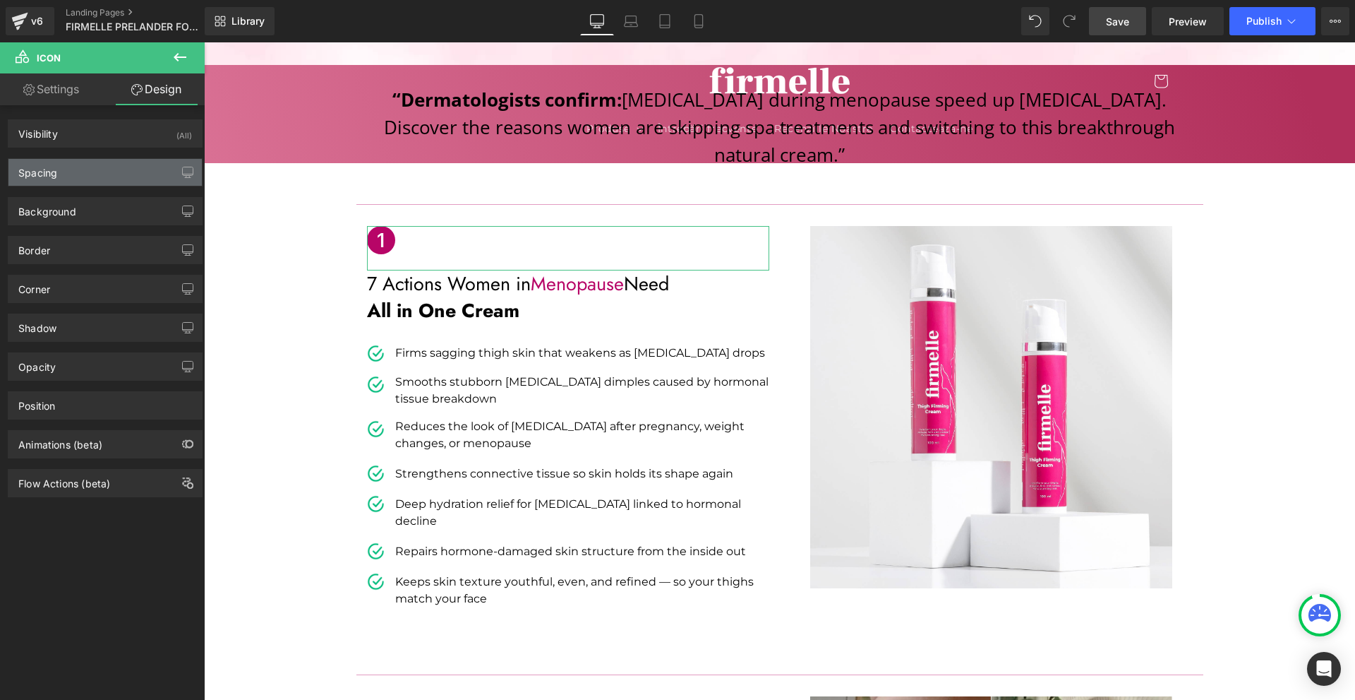
click at [81, 167] on div "Spacing" at bounding box center [104, 172] width 193 height 27
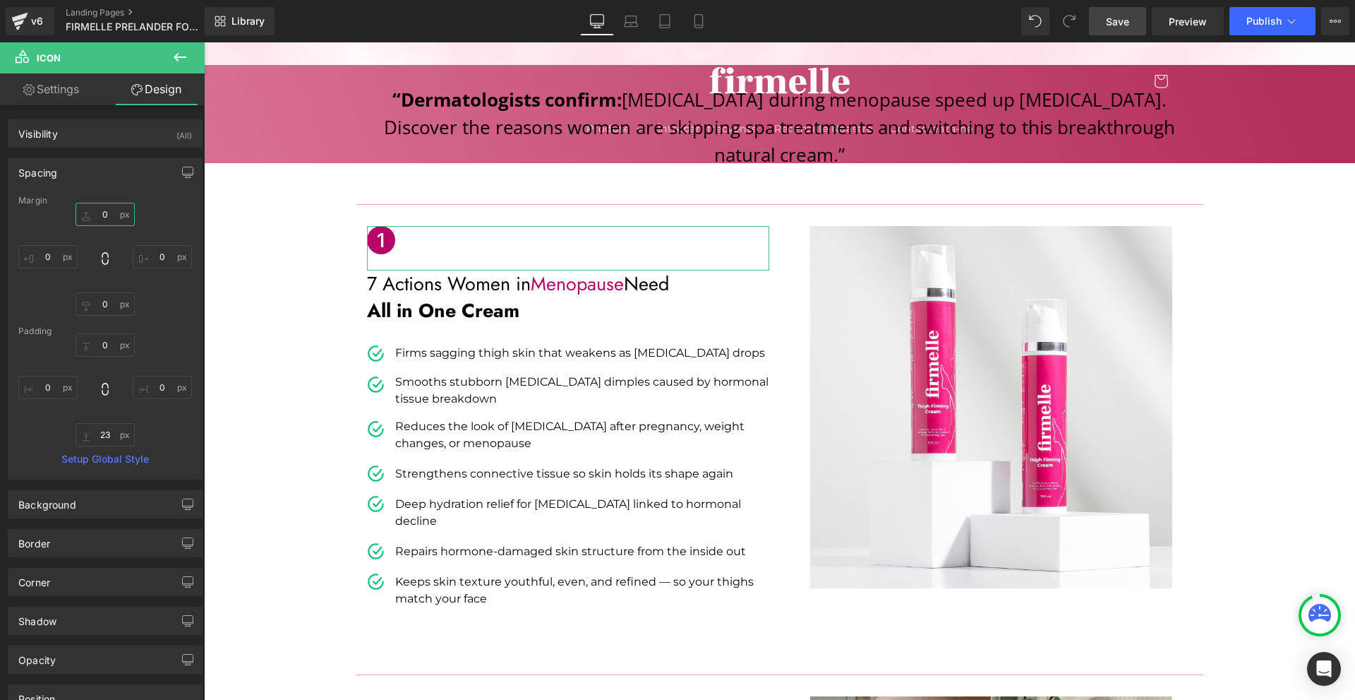
click at [115, 212] on input "0" at bounding box center [105, 214] width 59 height 23
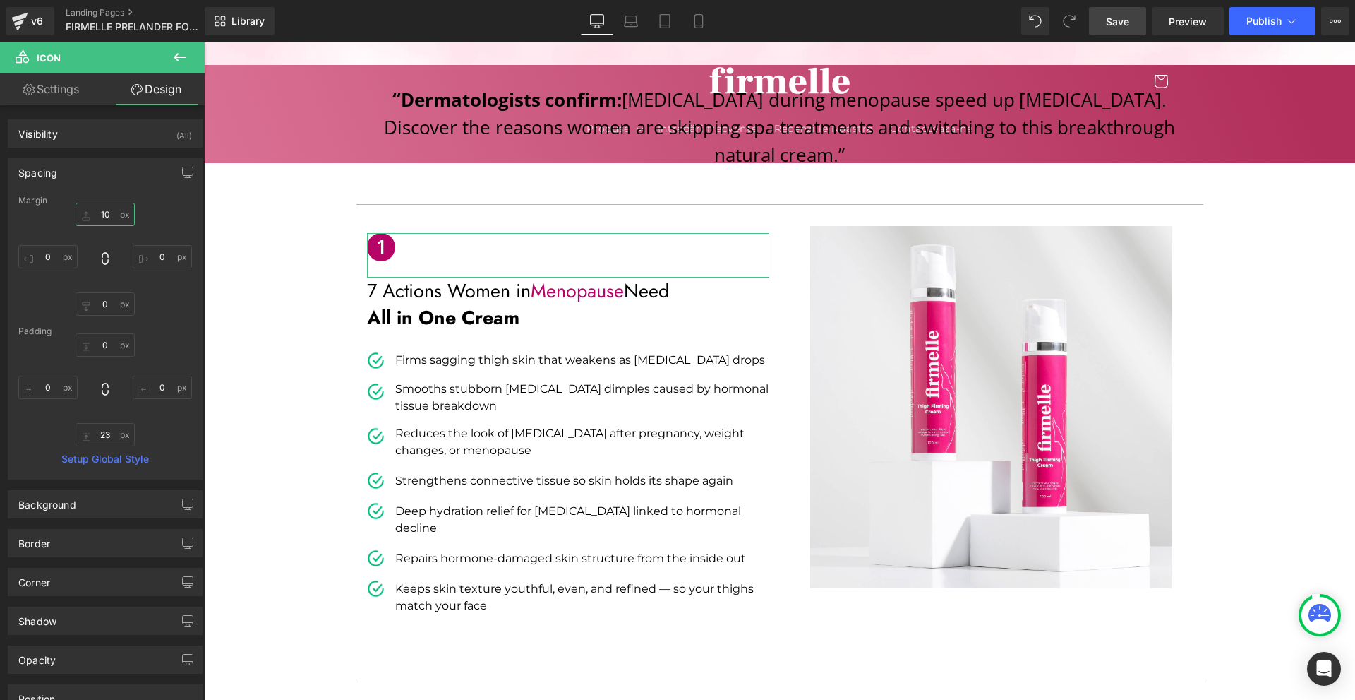
click at [104, 214] on input "10" at bounding box center [105, 214] width 59 height 23
type input "0"
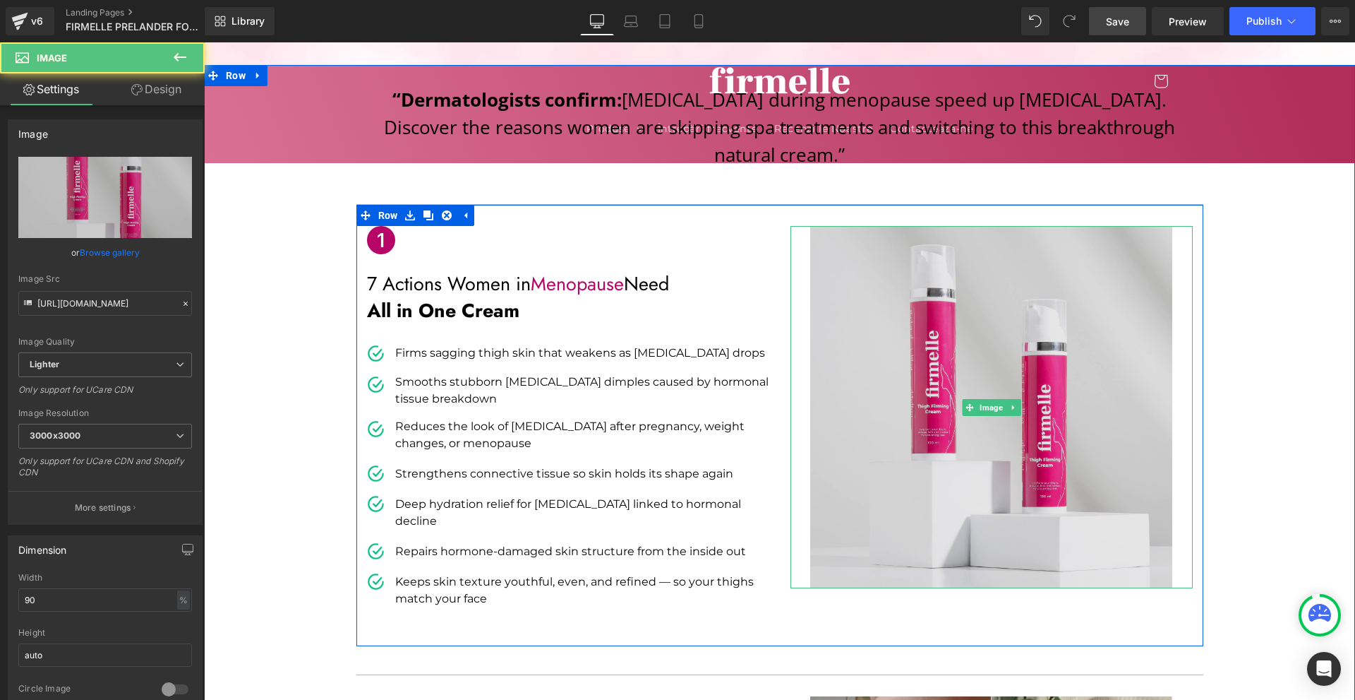
click at [1060, 444] on img at bounding box center [991, 407] width 362 height 362
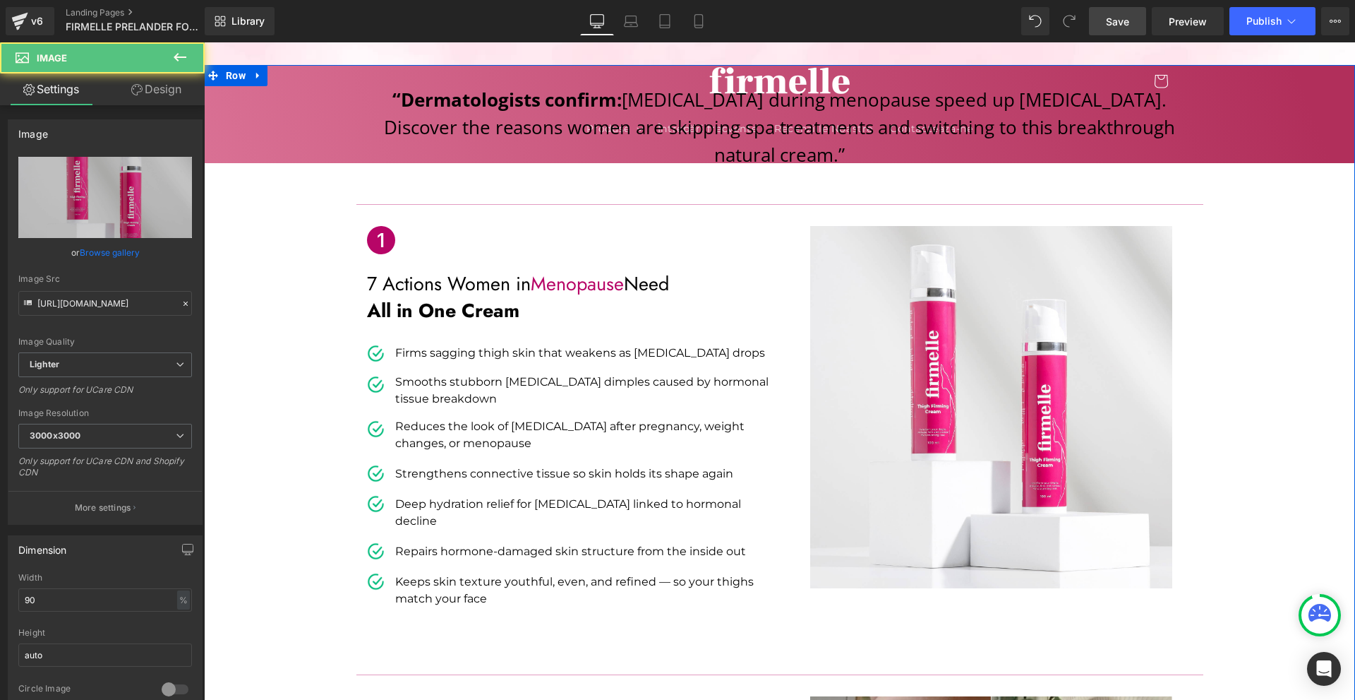
scroll to position [282, 0]
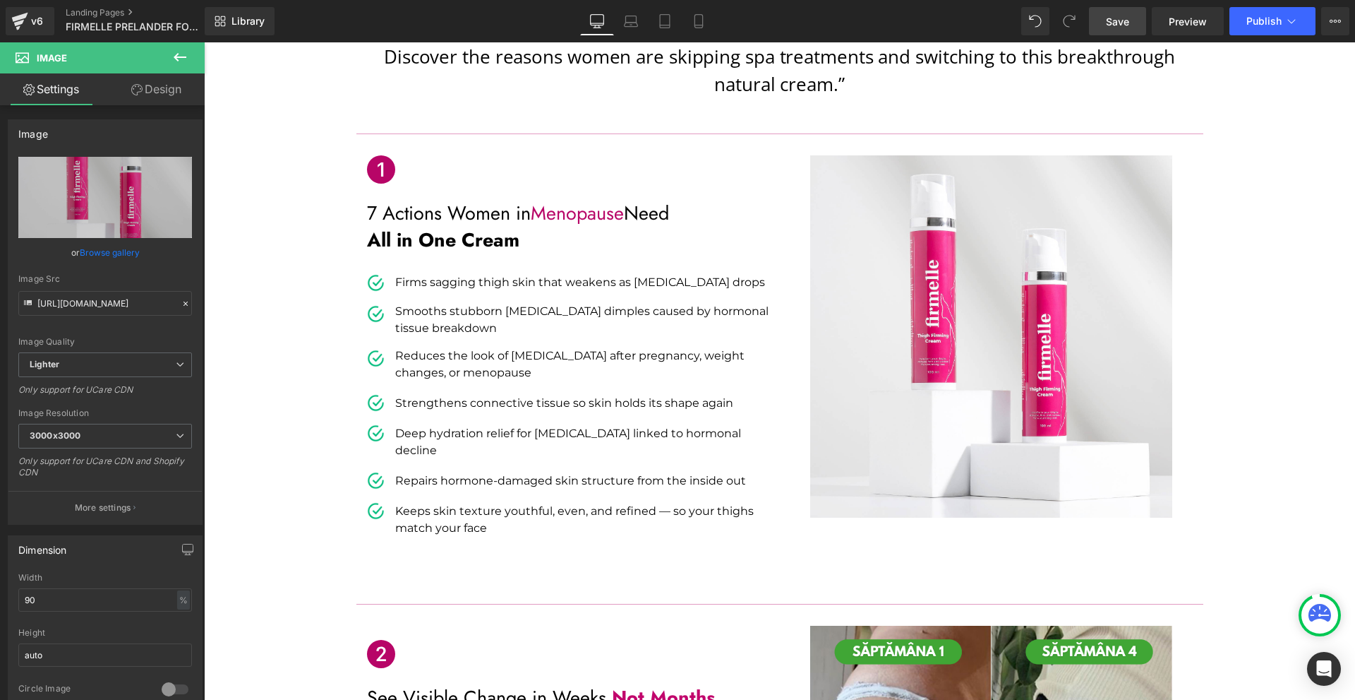
click at [1122, 29] on link "Save" at bounding box center [1117, 21] width 57 height 28
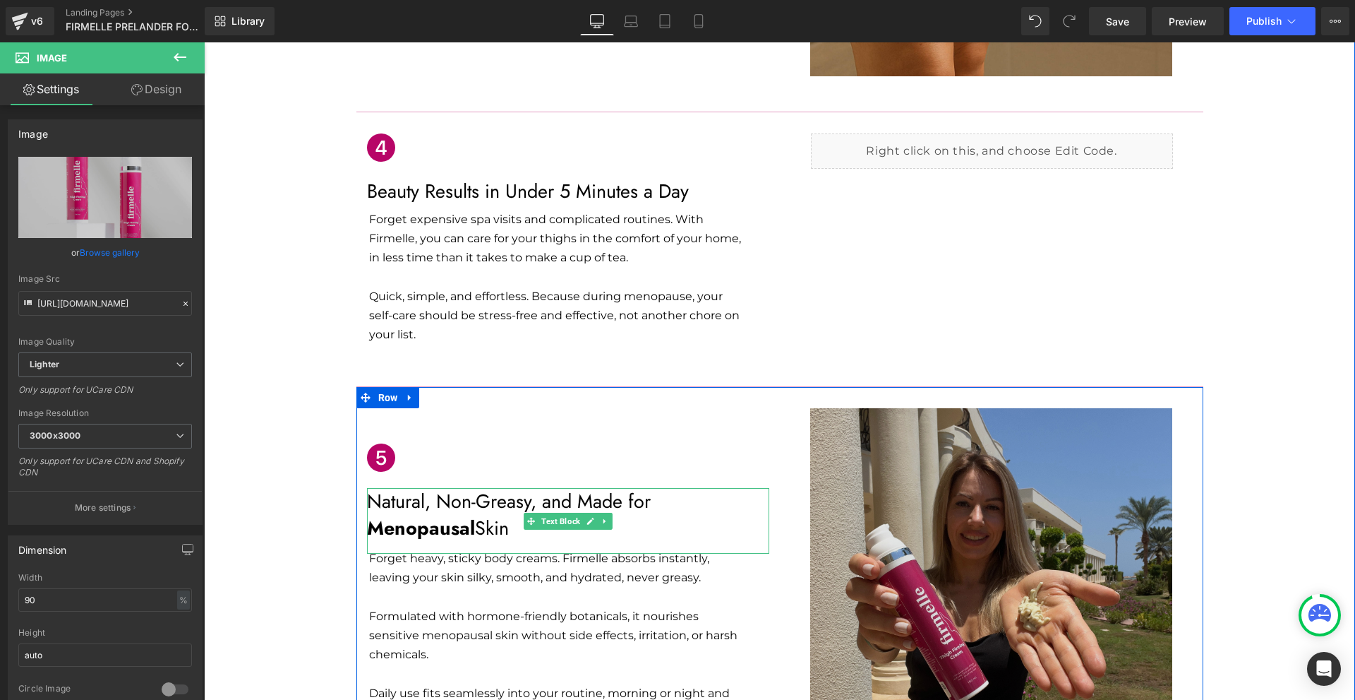
scroll to position [1765, 0]
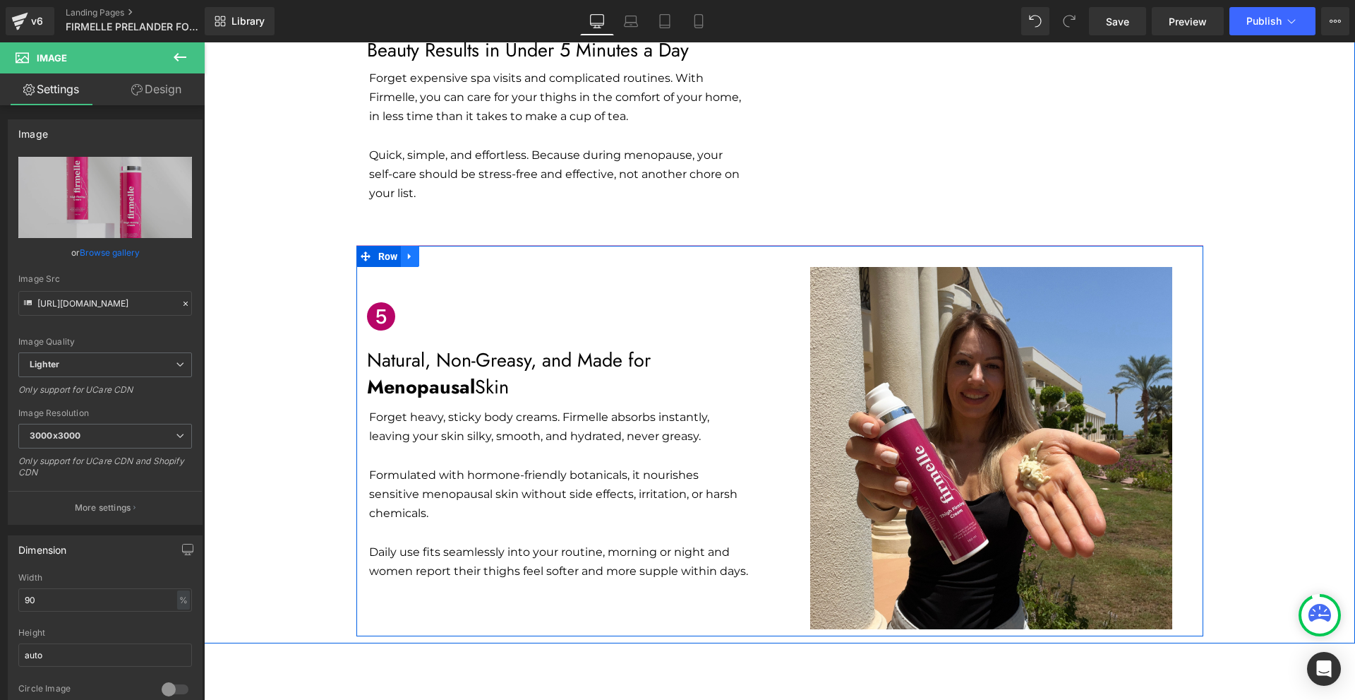
click at [401, 246] on link at bounding box center [410, 256] width 18 height 21
click at [425, 251] on icon at bounding box center [429, 256] width 10 height 10
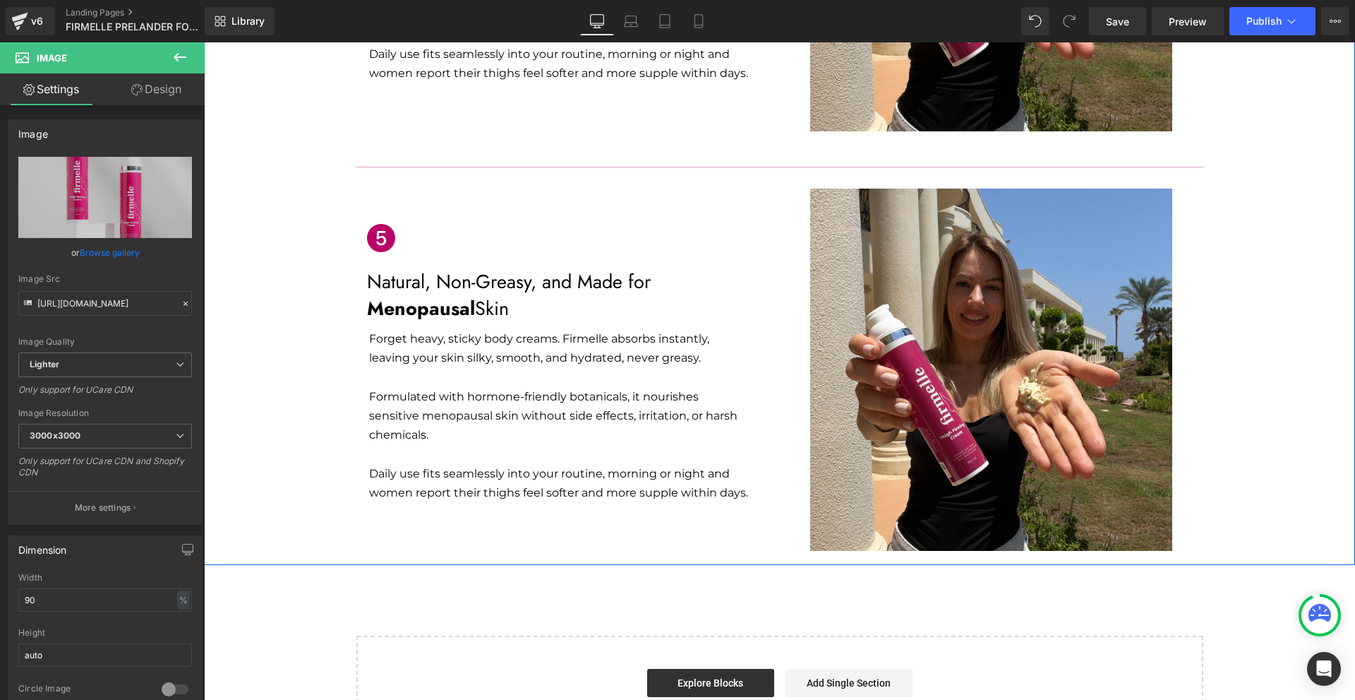
scroll to position [2276, 0]
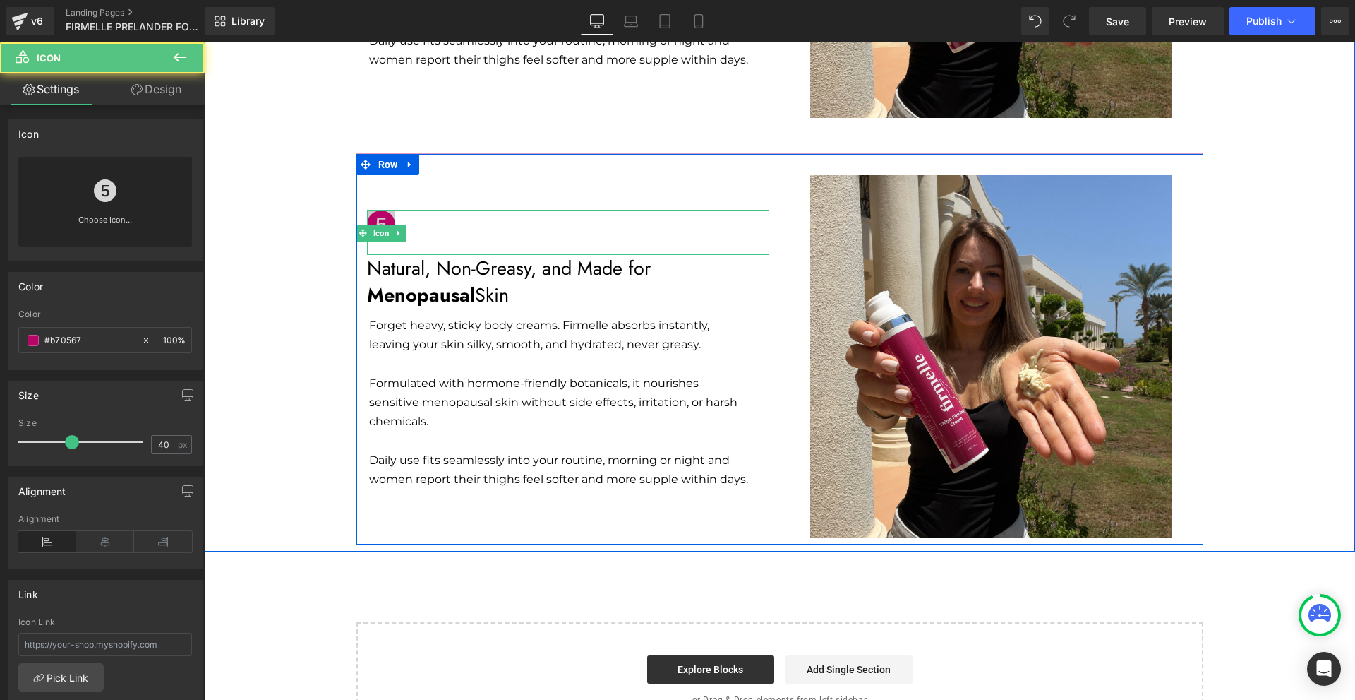
click at [380, 210] on icon at bounding box center [381, 224] width 28 height 28
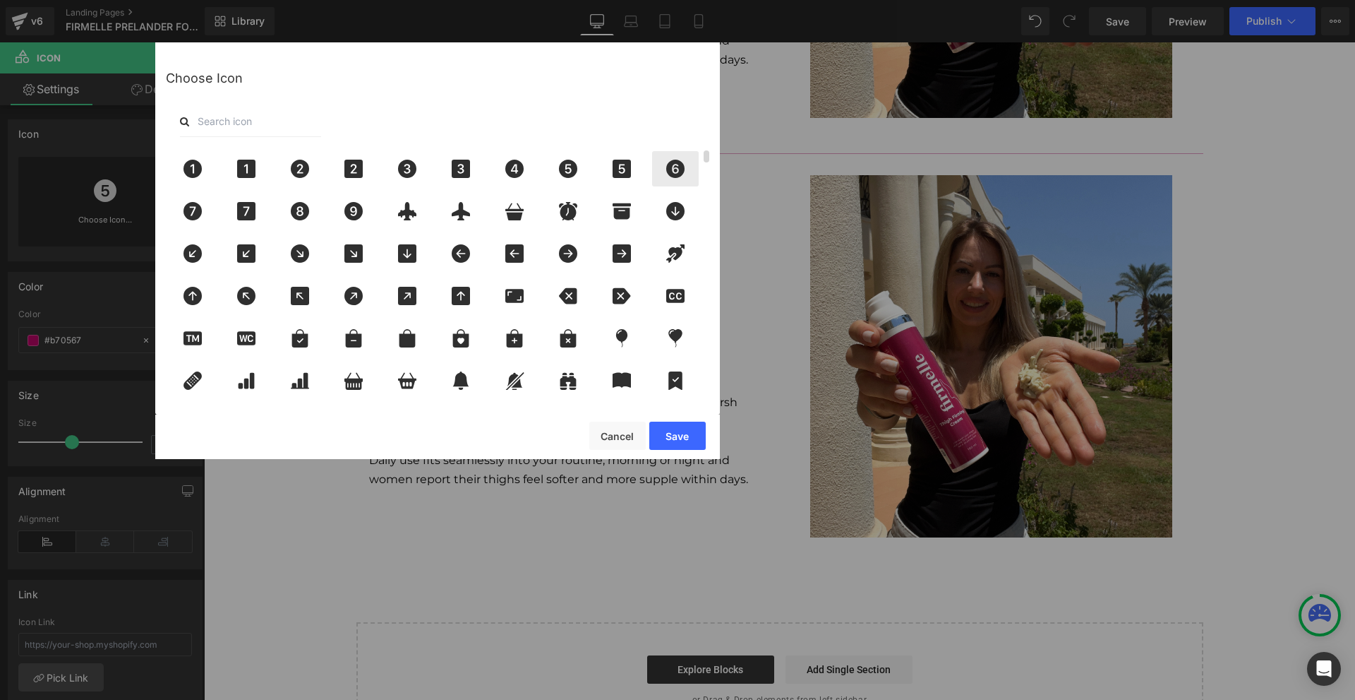
click at [661, 167] on icon at bounding box center [676, 169] width 30 height 18
click at [697, 448] on button "Save" at bounding box center [677, 435] width 56 height 28
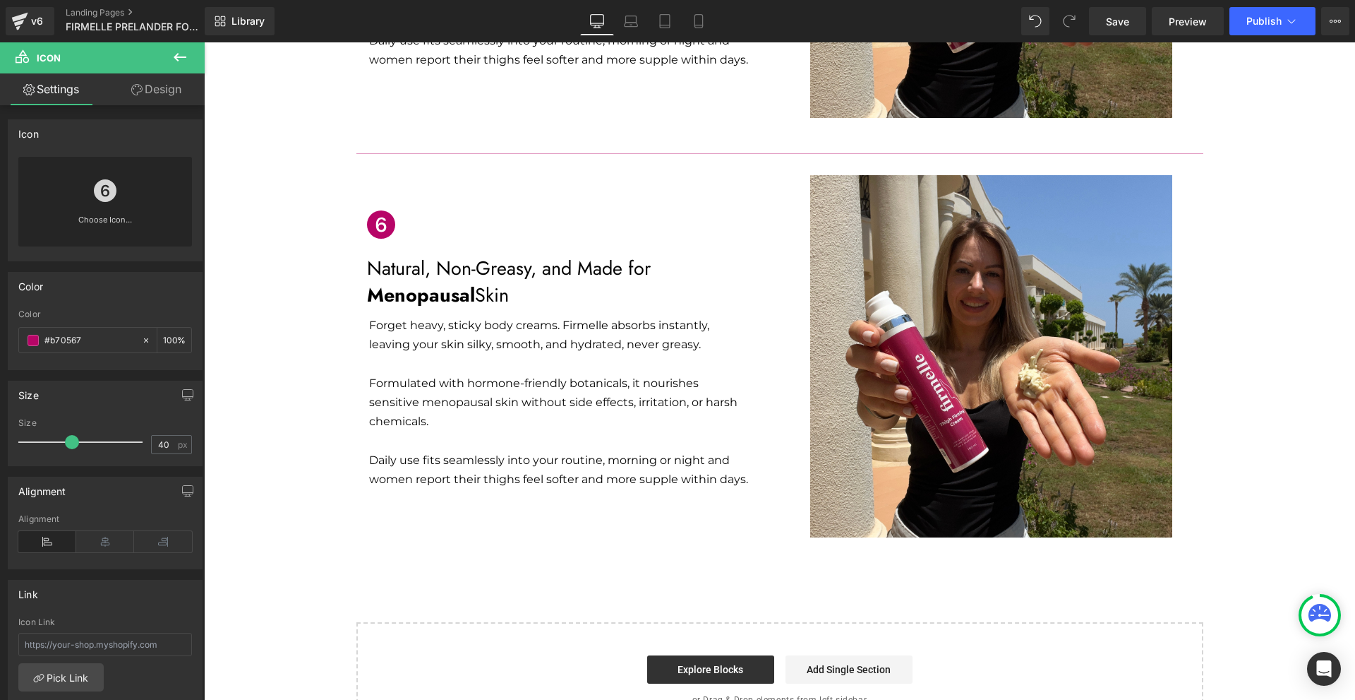
click at [424, 281] on span "Menopausal" at bounding box center [421, 295] width 108 height 28
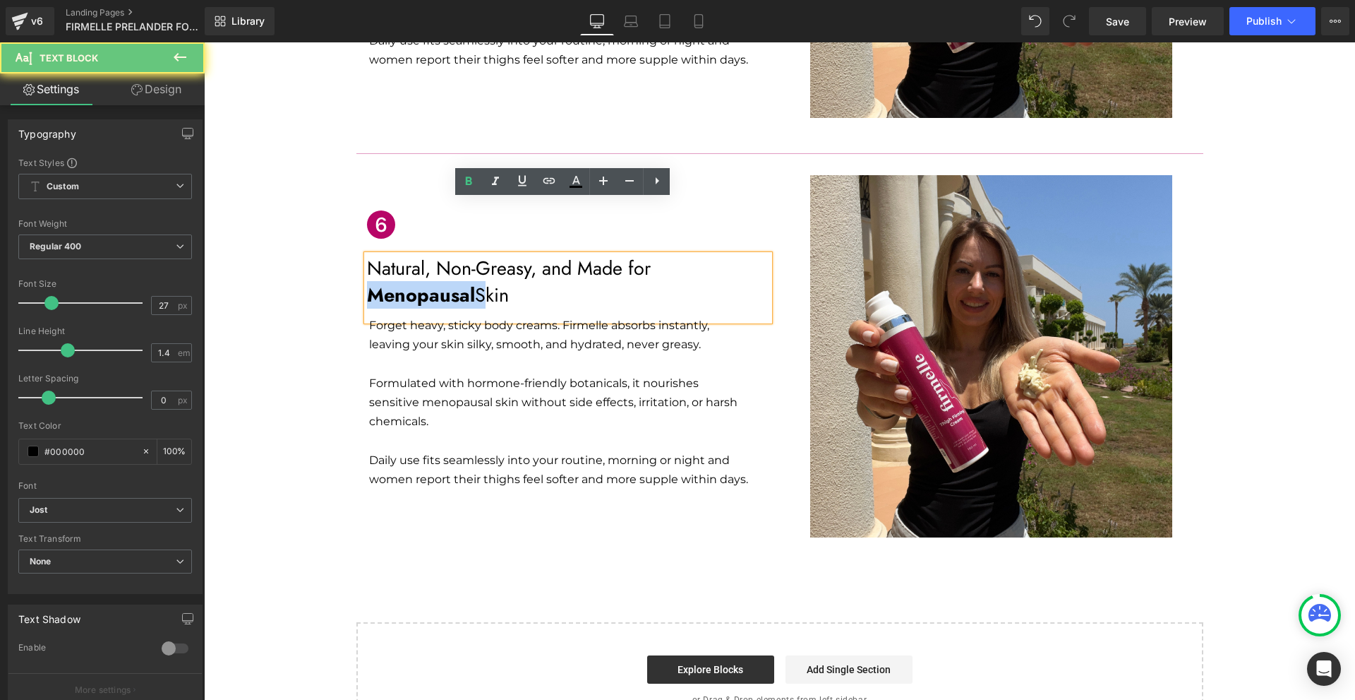
click at [423, 281] on span "Menopausal" at bounding box center [421, 295] width 108 height 28
click at [517, 282] on p "Menopausal Skin" at bounding box center [568, 295] width 402 height 27
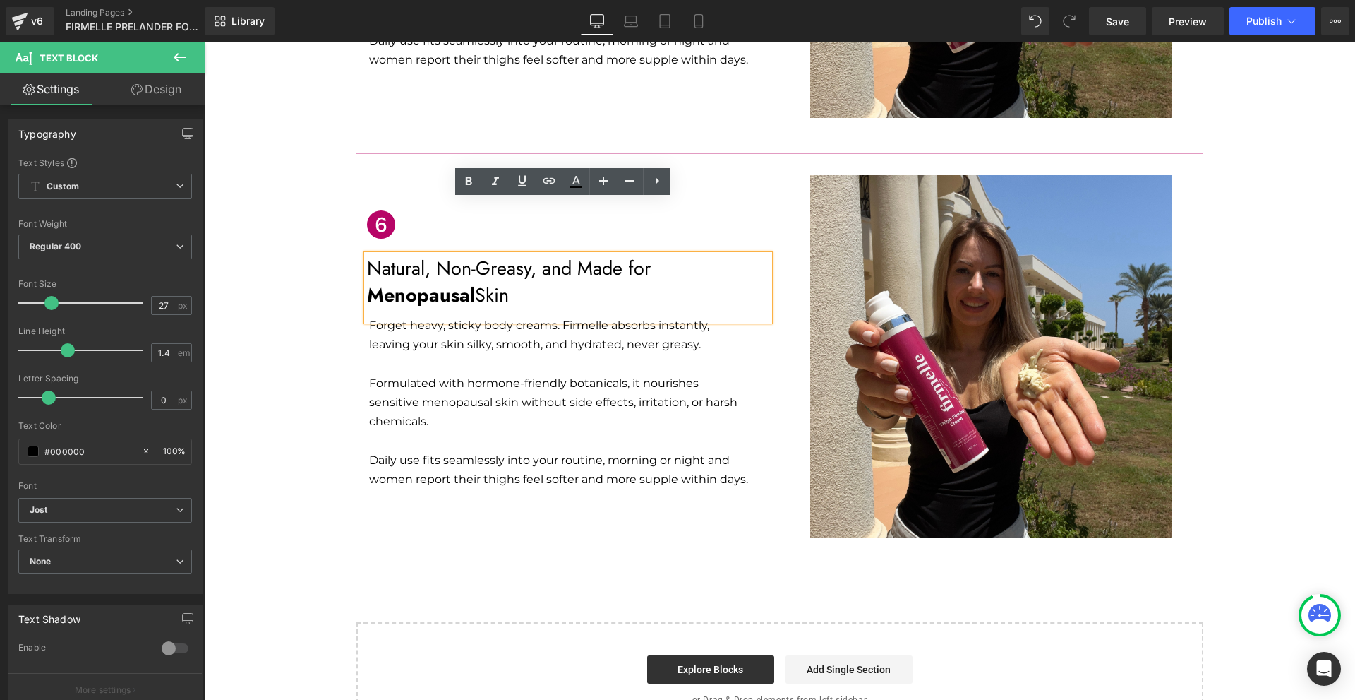
drag, startPoint x: 517, startPoint y: 248, endPoint x: 365, endPoint y: 210, distance: 157.2
click at [367, 255] on div "Natural, Non-Greasy, and Made for Menopausal Skin" at bounding box center [568, 288] width 402 height 66
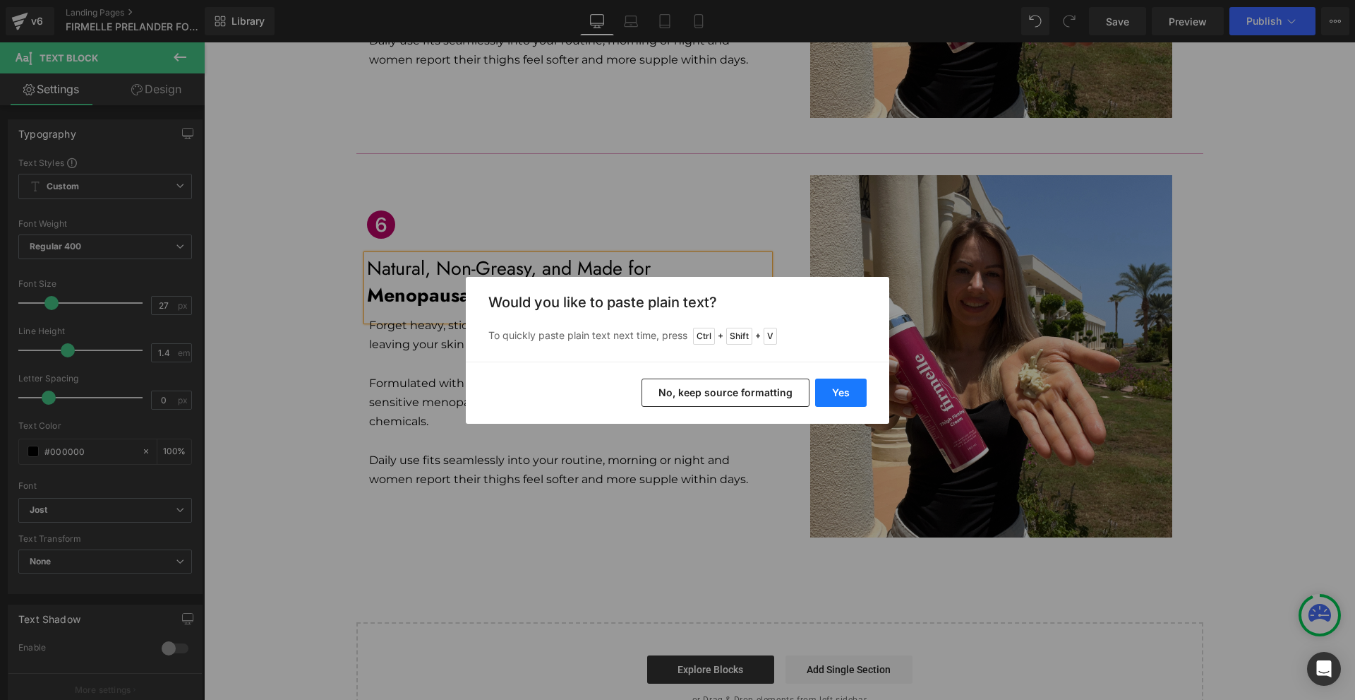
click at [839, 390] on button "Yes" at bounding box center [841, 392] width 52 height 28
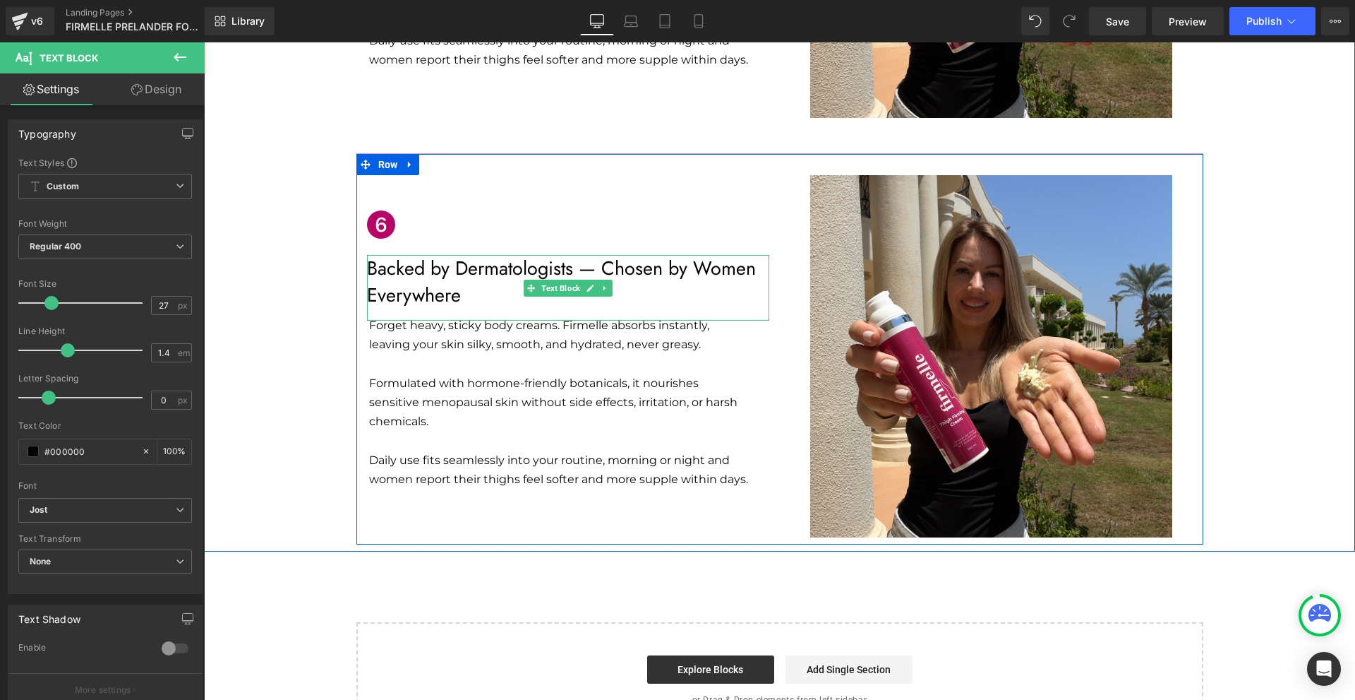
click at [457, 255] on p "Backed by Dermatologists — Chosen by Women Everywhere" at bounding box center [568, 282] width 402 height 54
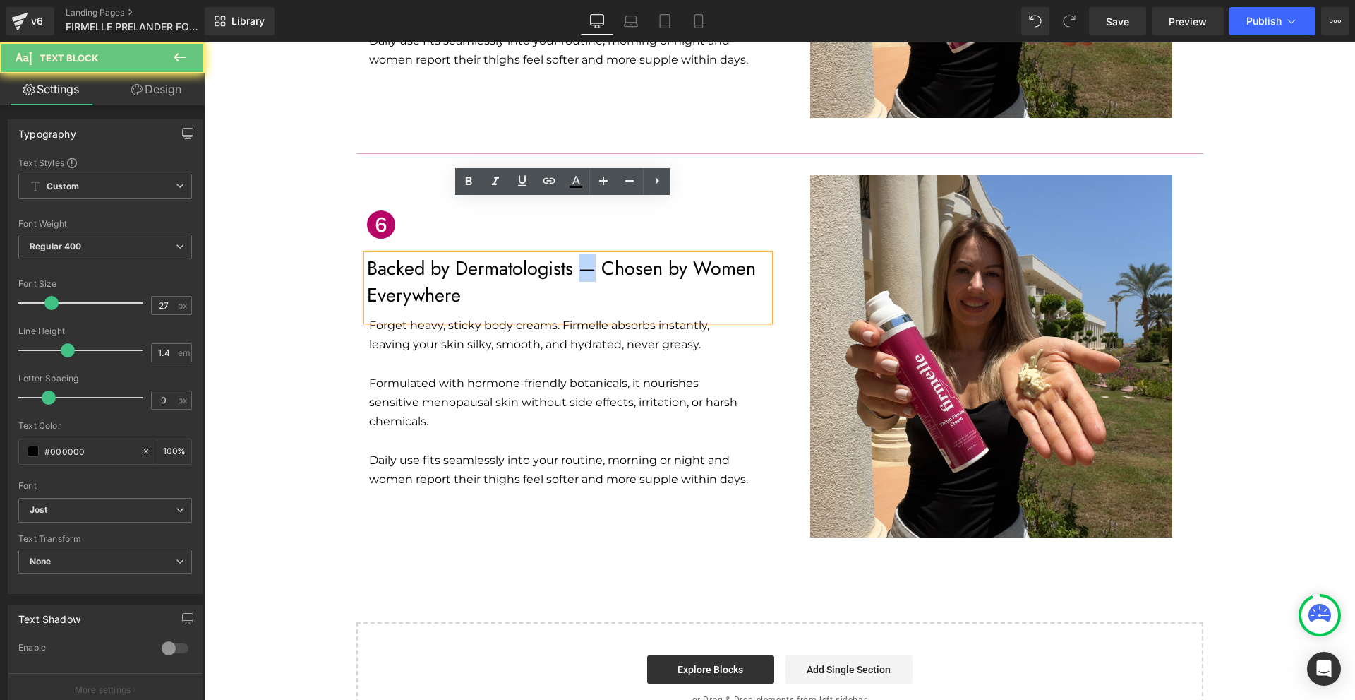
drag, startPoint x: 591, startPoint y: 217, endPoint x: 573, endPoint y: 220, distance: 18.7
click at [573, 255] on p "Backed by Dermatologists — Chosen by Women Everywhere" at bounding box center [568, 282] width 402 height 54
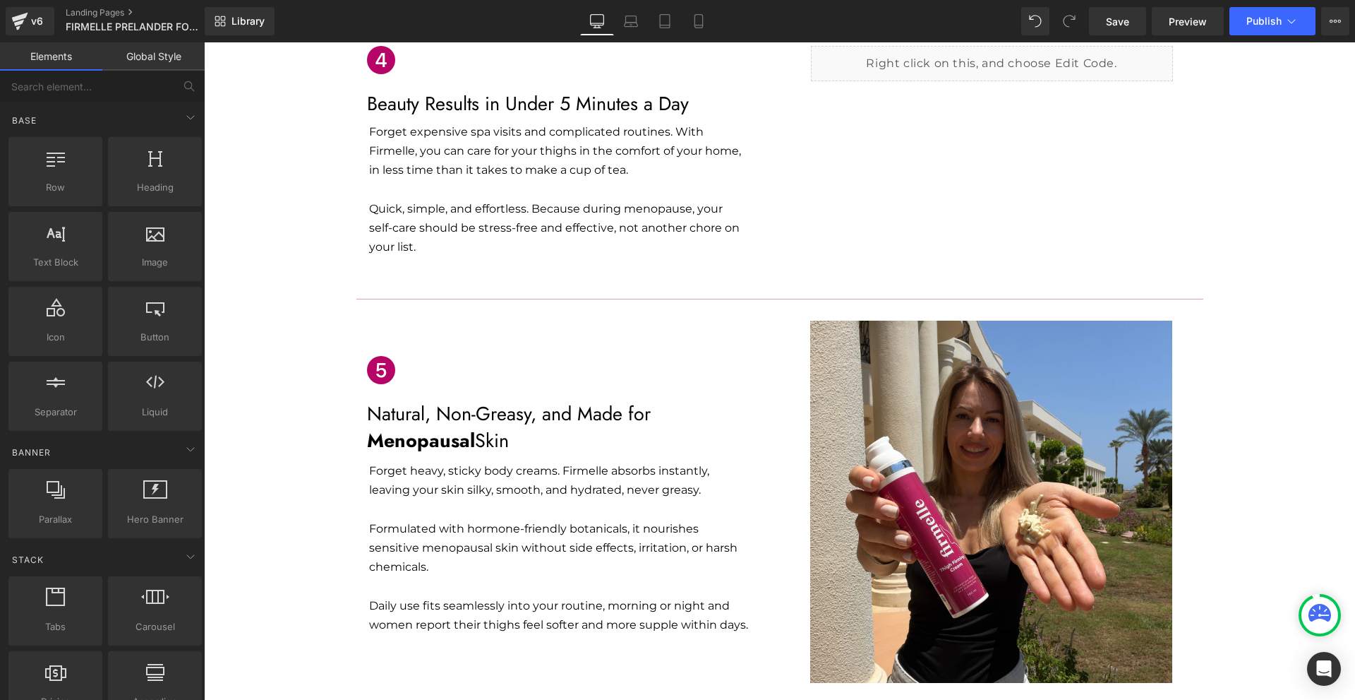
scroll to position [2205, 0]
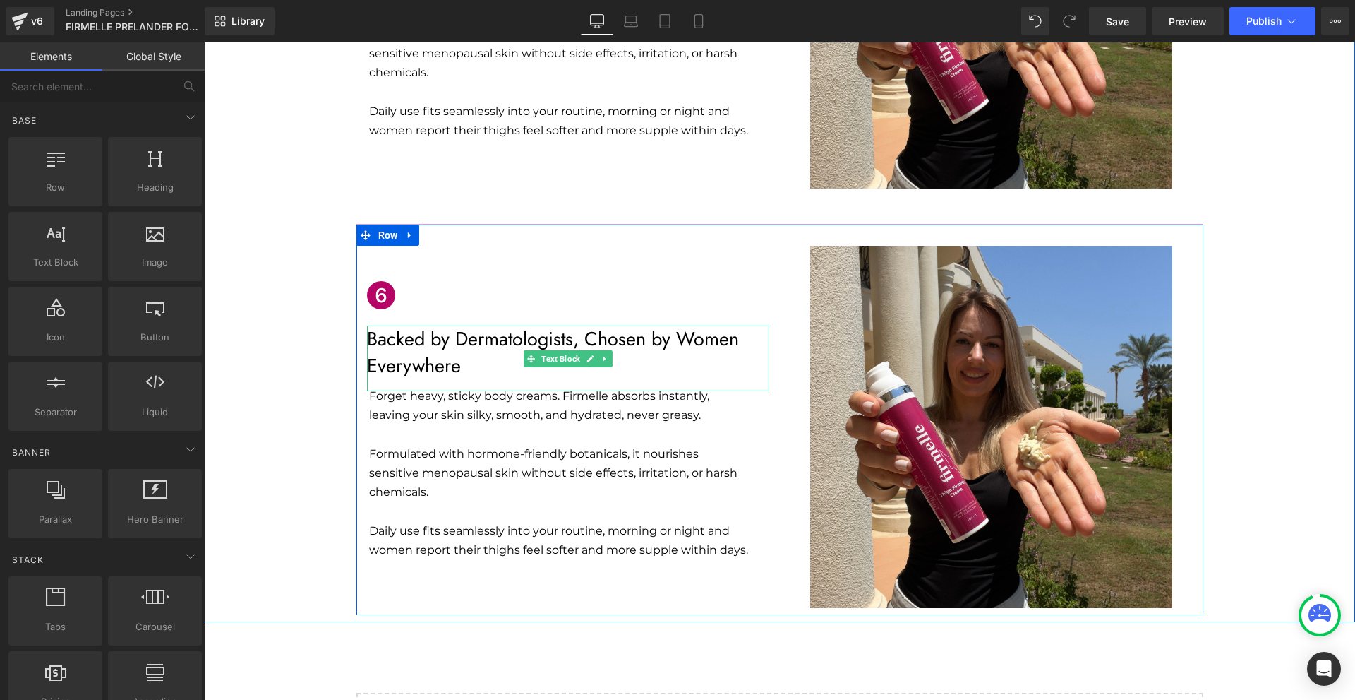
click at [476, 325] on p "Backed by Dermatologists, Chosen by Women Everywhere" at bounding box center [568, 352] width 402 height 54
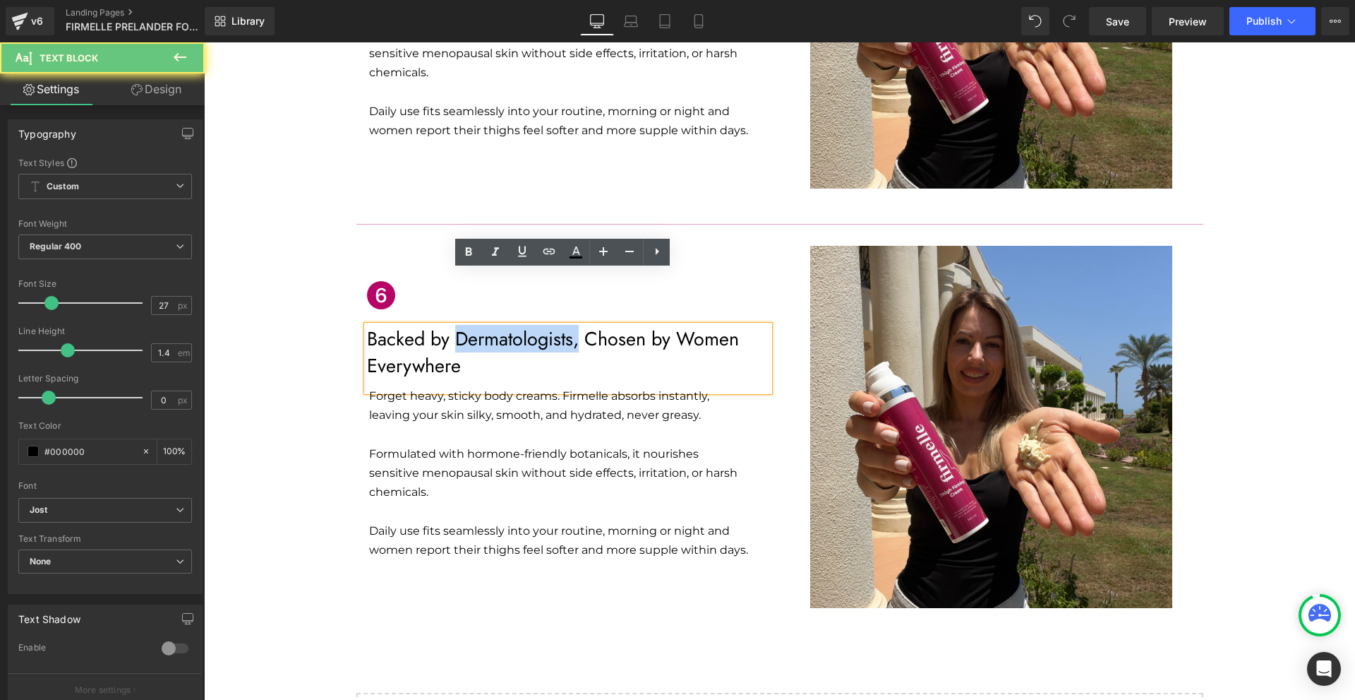
drag, startPoint x: 462, startPoint y: 284, endPoint x: 551, endPoint y: 281, distance: 89.0
click at [573, 325] on p "Backed by Dermatologists, Chosen by Women Everywhere" at bounding box center [568, 352] width 402 height 54
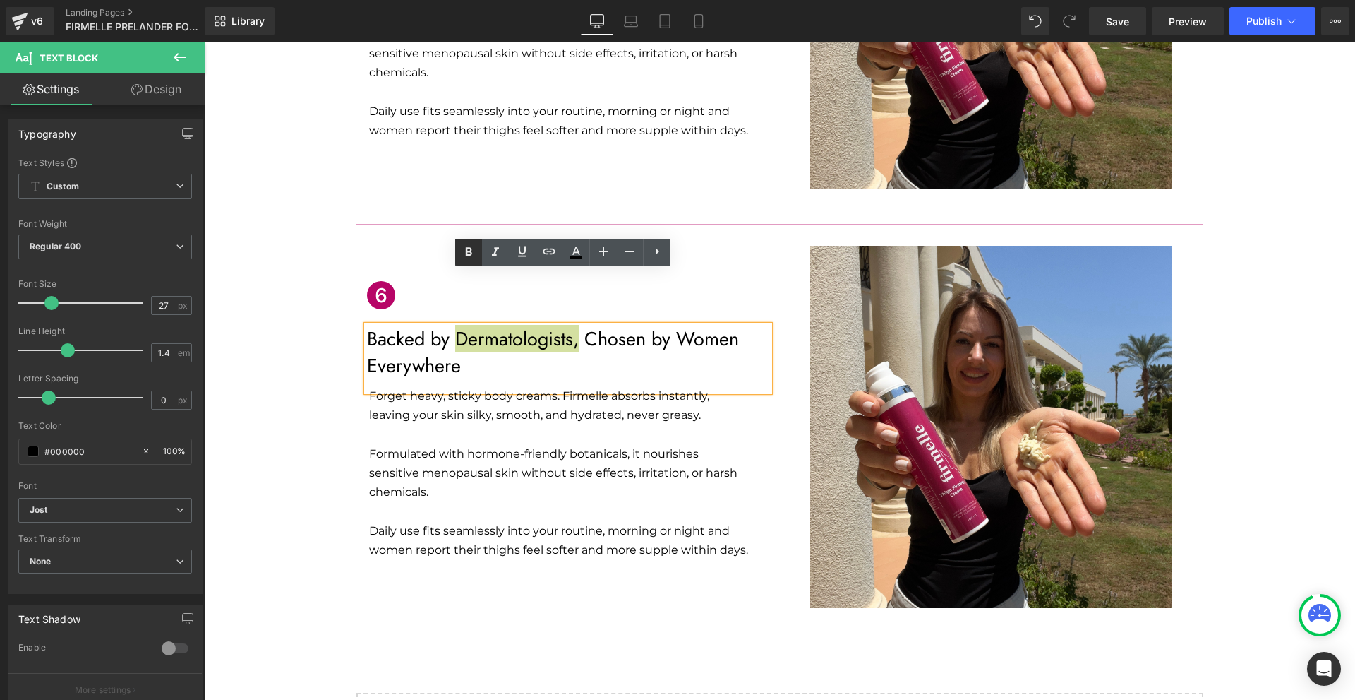
click at [0, 0] on icon at bounding box center [0, 0] width 0 height 0
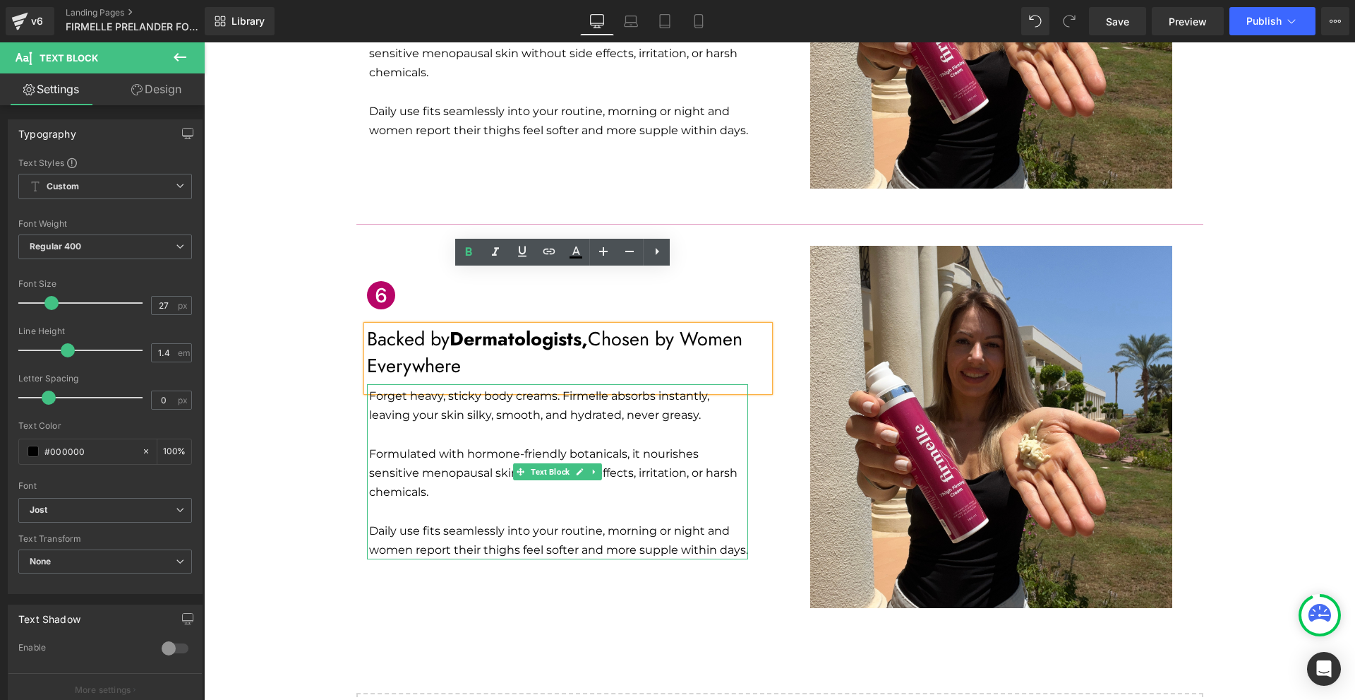
click at [390, 386] on p "Forget heavy, sticky body creams. Firmelle absorbs instantly, leaving your skin…" at bounding box center [558, 405] width 379 height 38
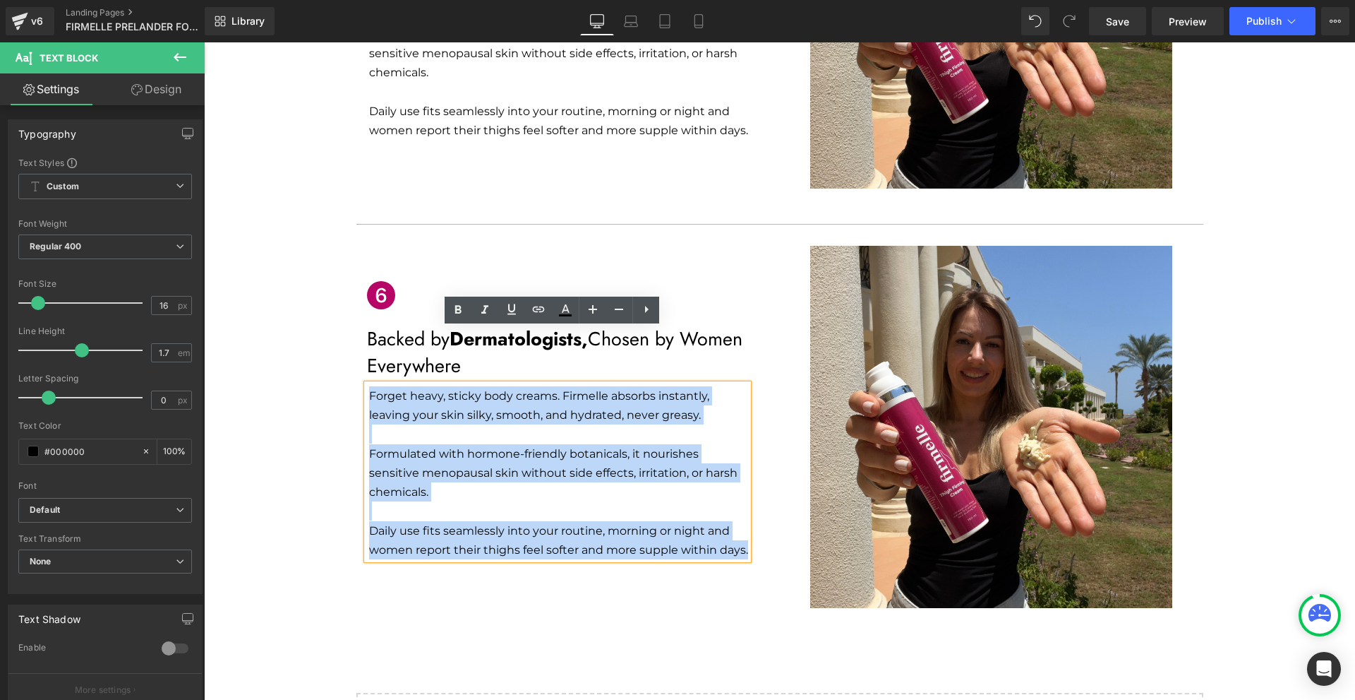
drag, startPoint x: 364, startPoint y: 340, endPoint x: 750, endPoint y: 496, distance: 416.9
click at [750, 496] on div "Icon Backed by Dermatologists, Chosen by Women Everywhere Text Block Forget hea…" at bounding box center [568, 406] width 424 height 320
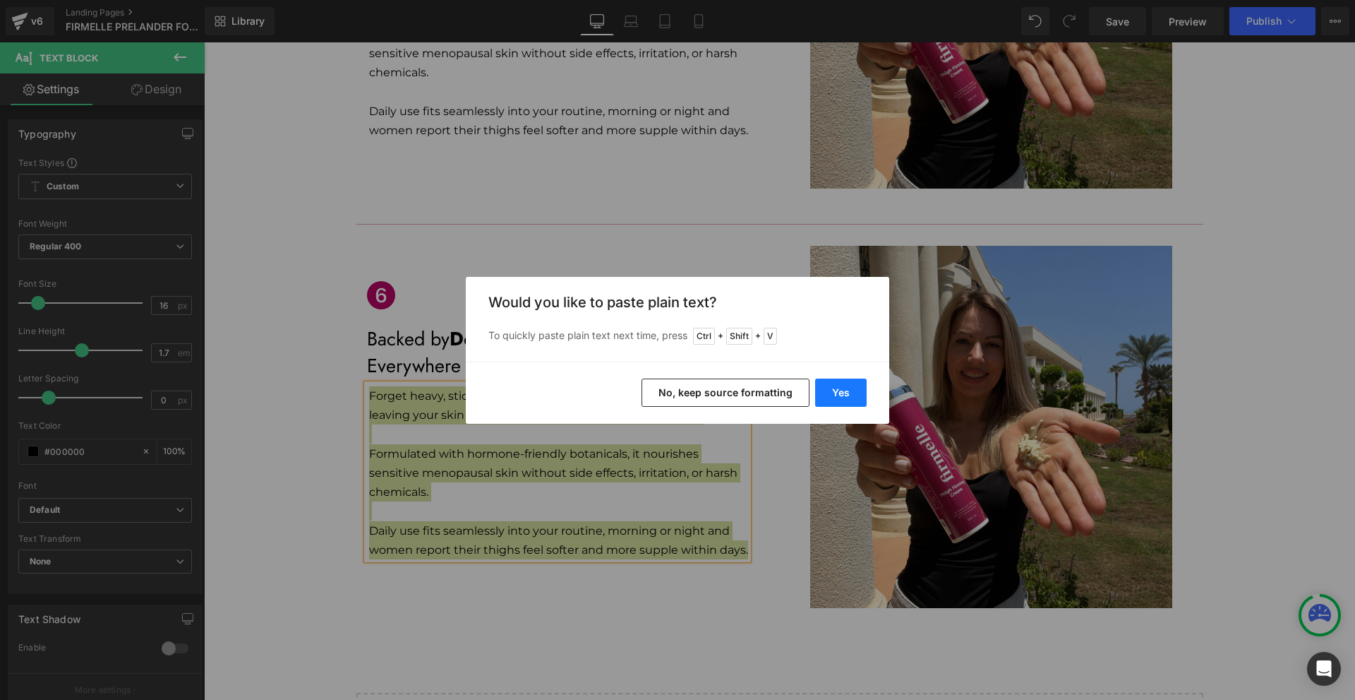
click at [832, 393] on button "Yes" at bounding box center [841, 392] width 52 height 28
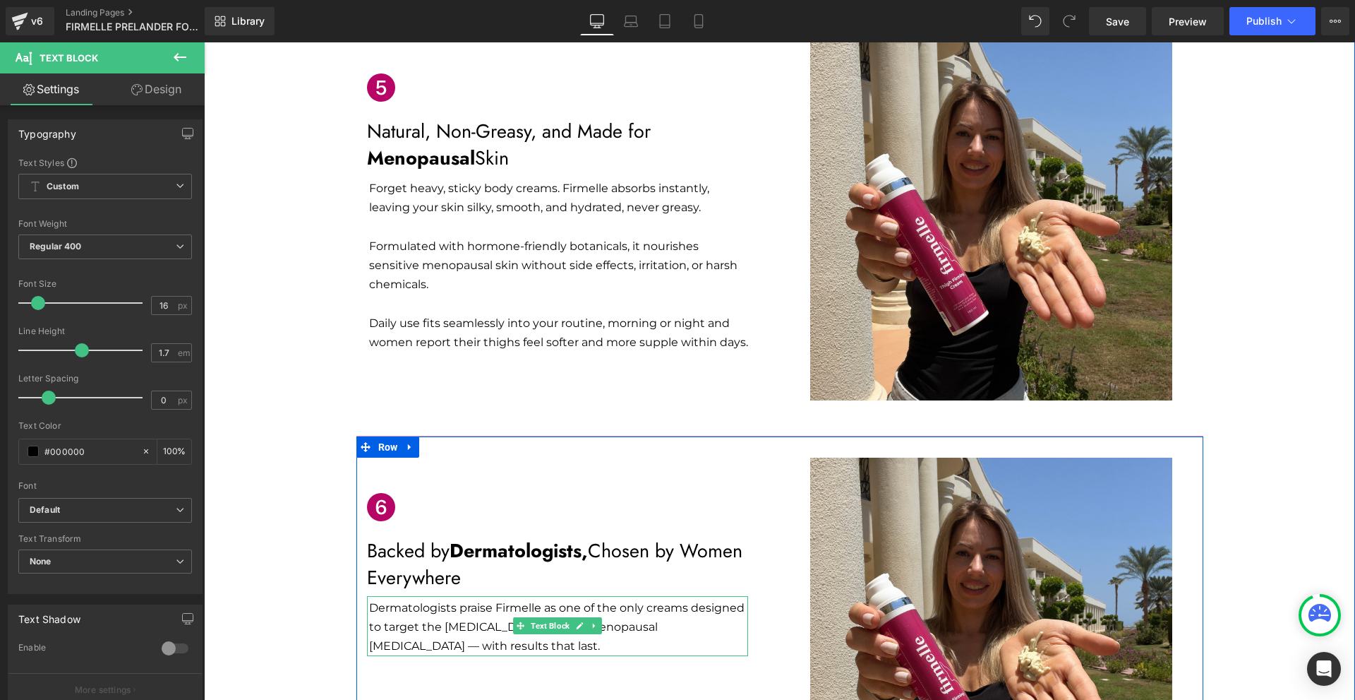
scroll to position [2064, 0]
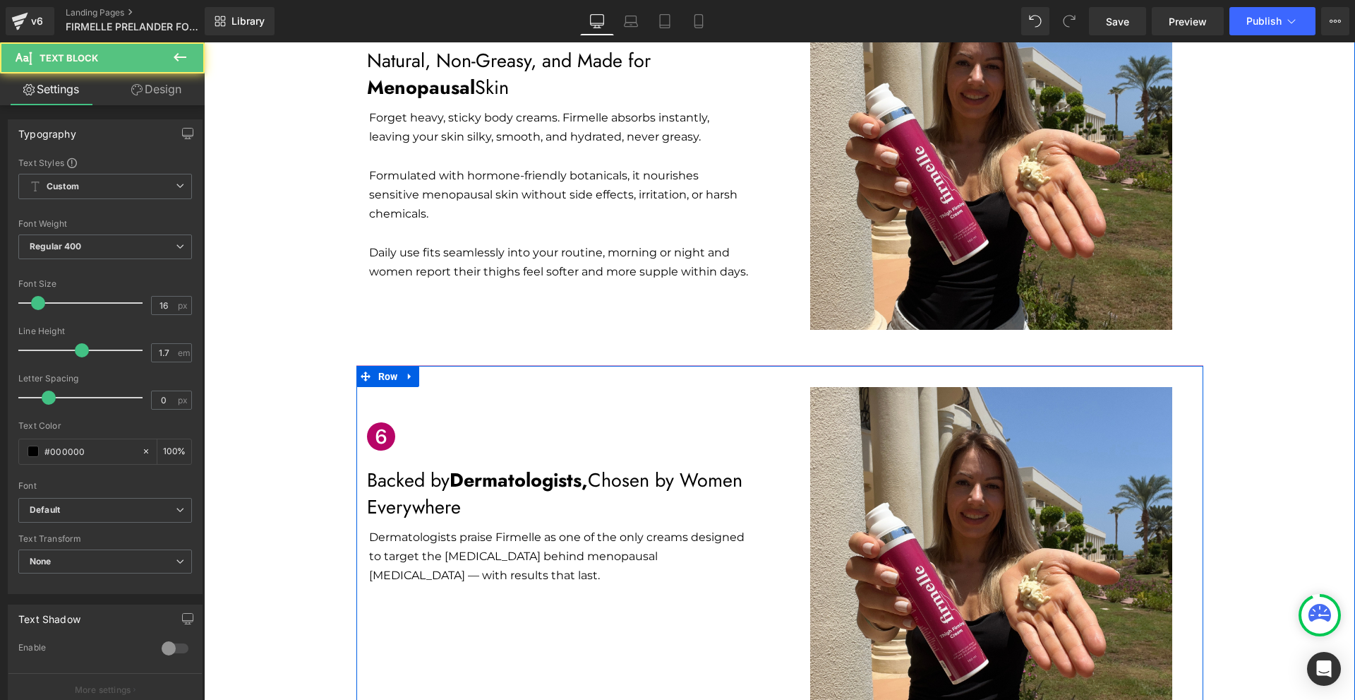
click at [498, 527] on p "Dermatologists praise Firmelle as one of the only creams designed to target the…" at bounding box center [558, 556] width 379 height 58
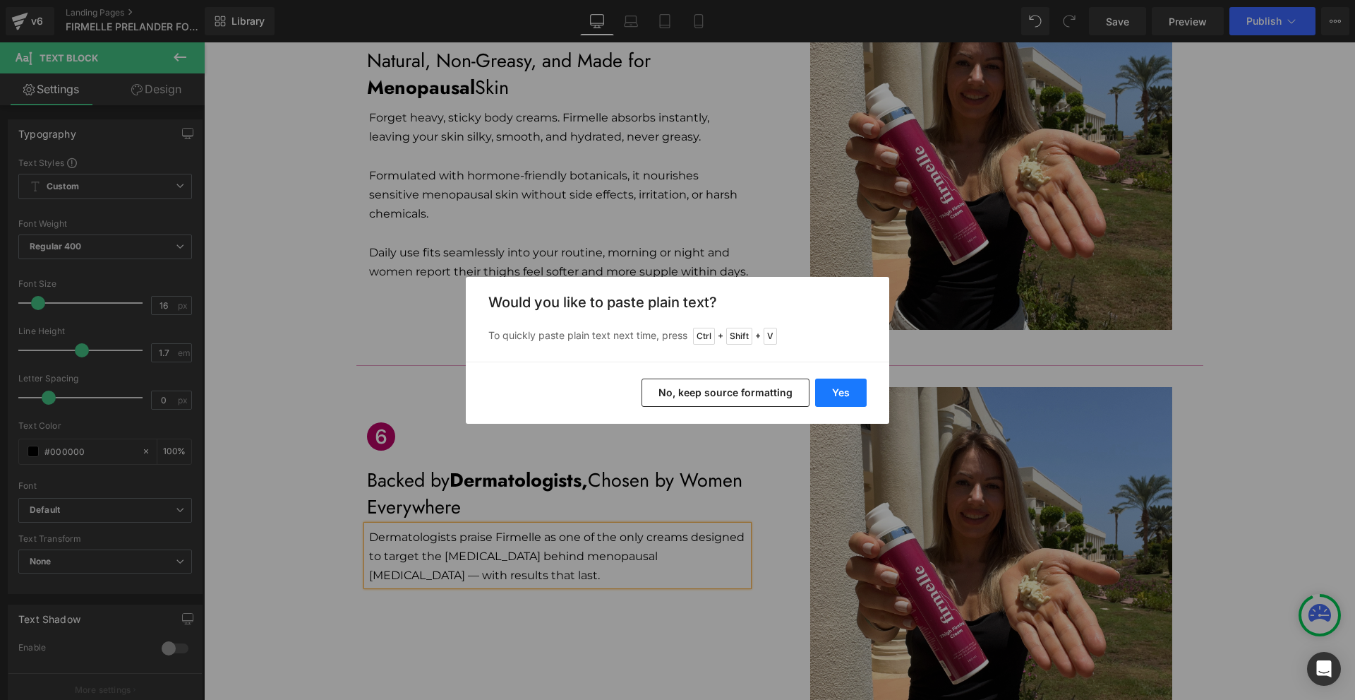
drag, startPoint x: 843, startPoint y: 399, endPoint x: 353, endPoint y: 453, distance: 492.9
click at [843, 399] on button "Yes" at bounding box center [841, 392] width 52 height 28
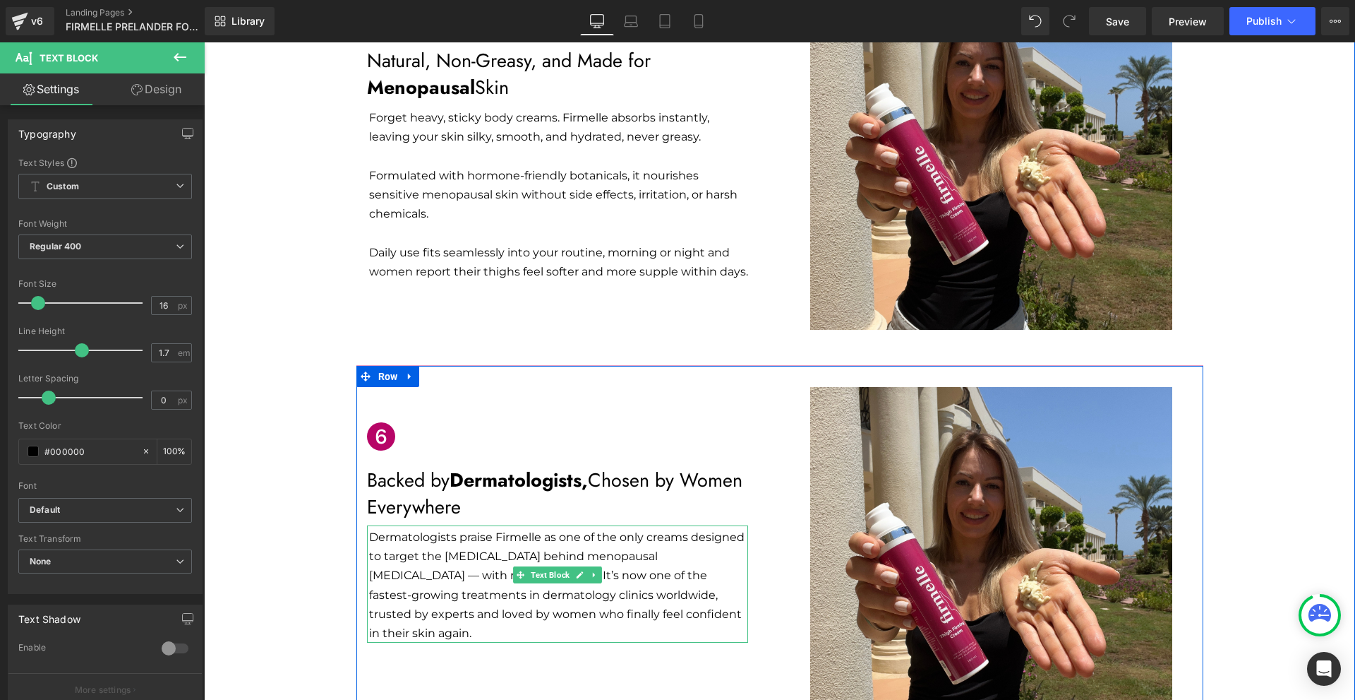
click at [481, 527] on p "Dermatologists praise Firmelle as one of the only creams designed to target the…" at bounding box center [558, 584] width 379 height 115
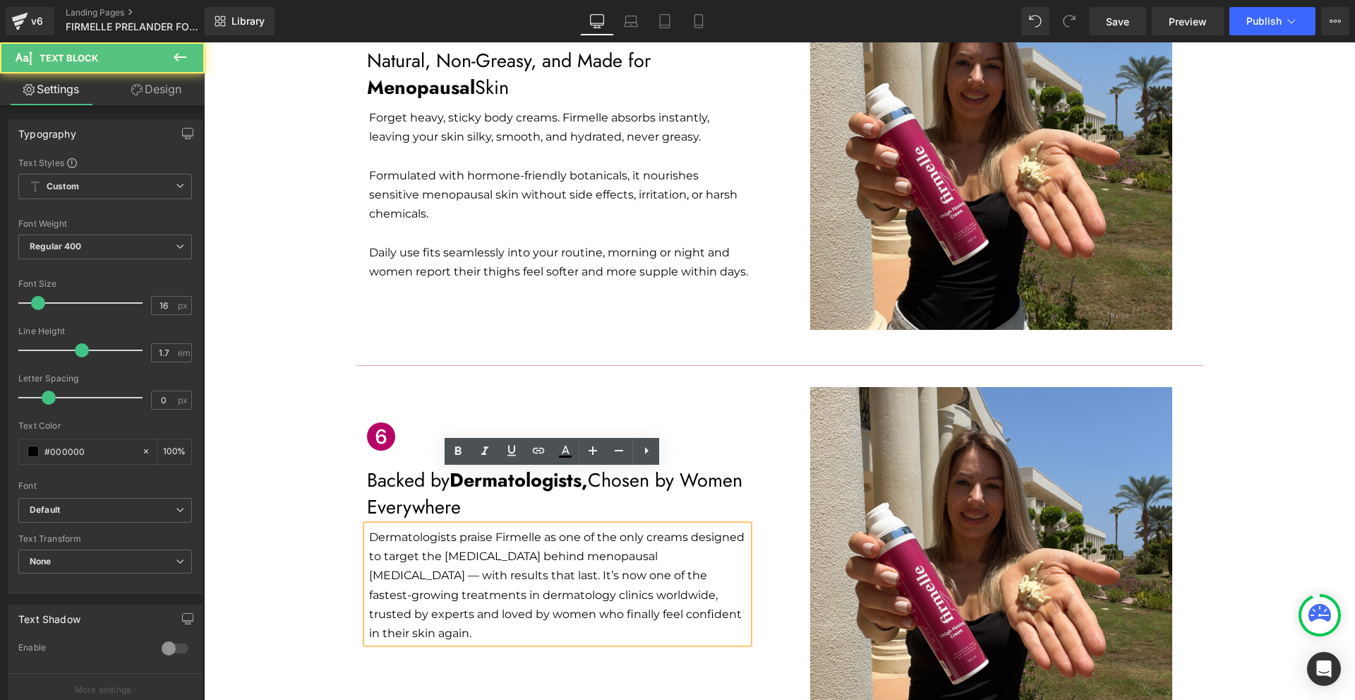
click at [485, 527] on p "Dermatologists praise Firmelle as one of the only creams designed to target the…" at bounding box center [558, 584] width 379 height 115
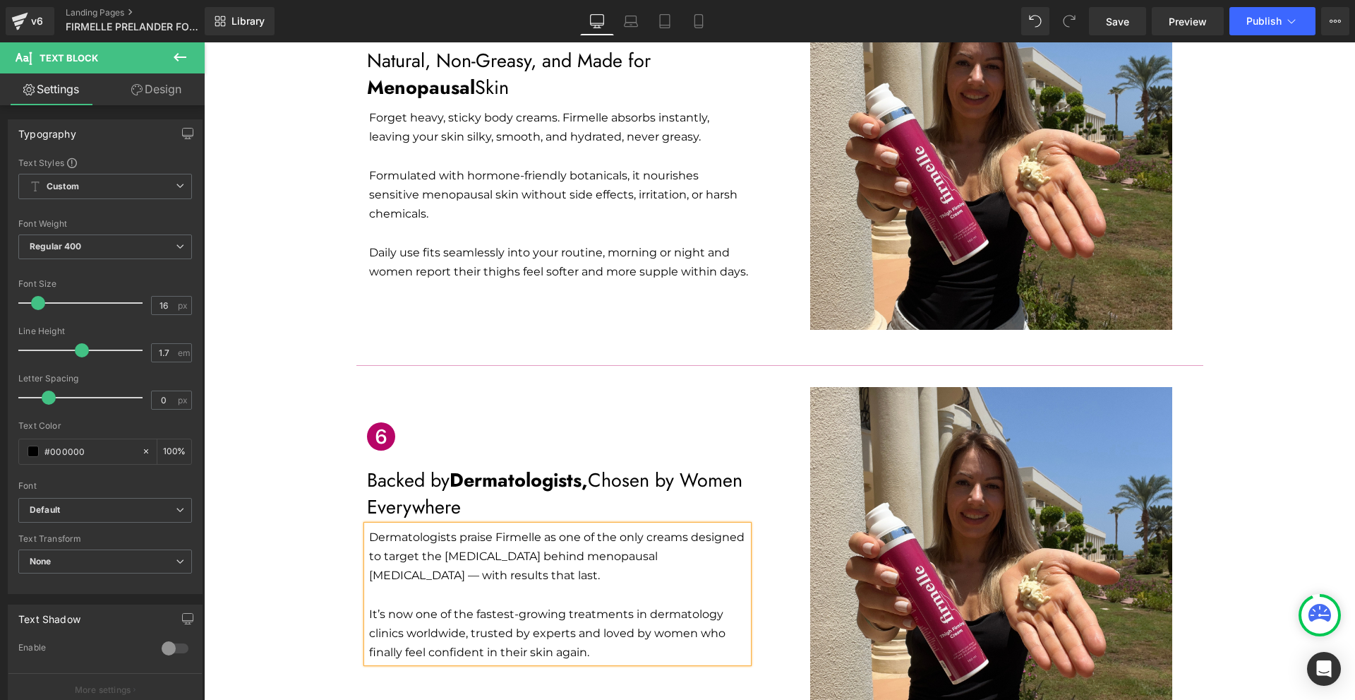
scroll to position [2205, 0]
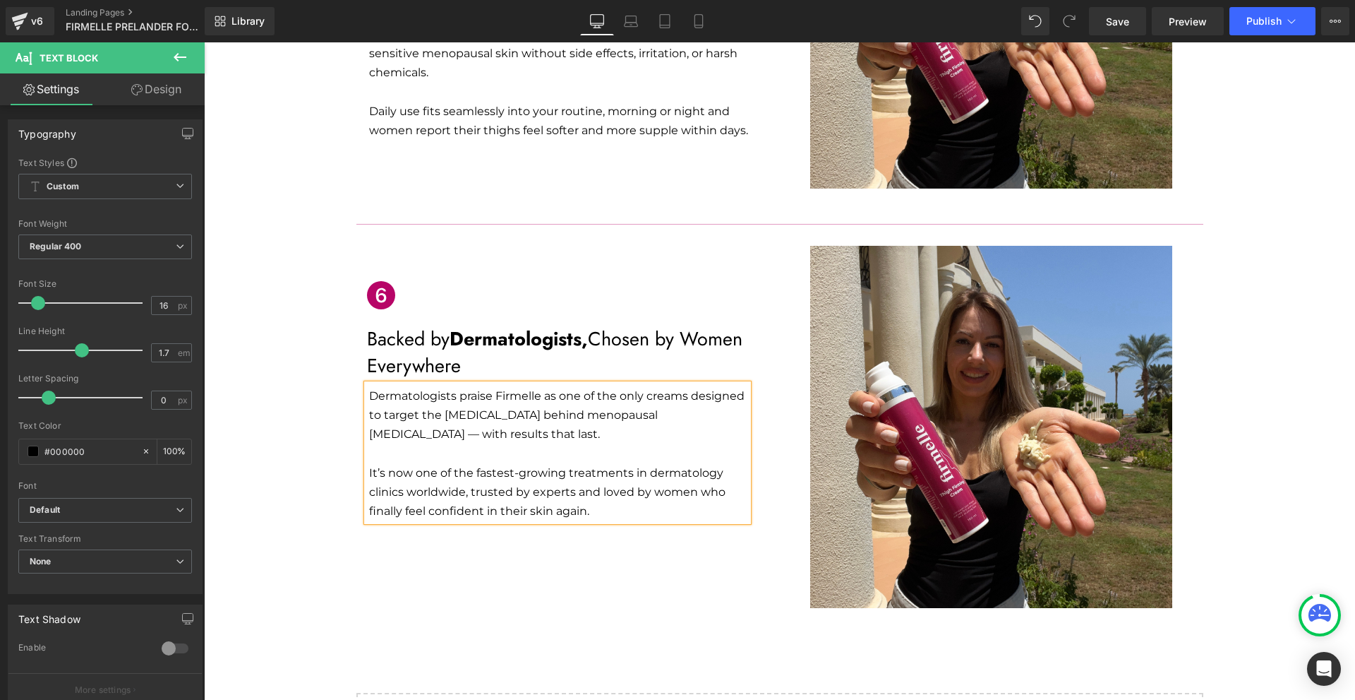
click at [625, 463] on p "It’s now one of the fastest-growing treatments in dermatology clinics worldwide…" at bounding box center [558, 492] width 379 height 58
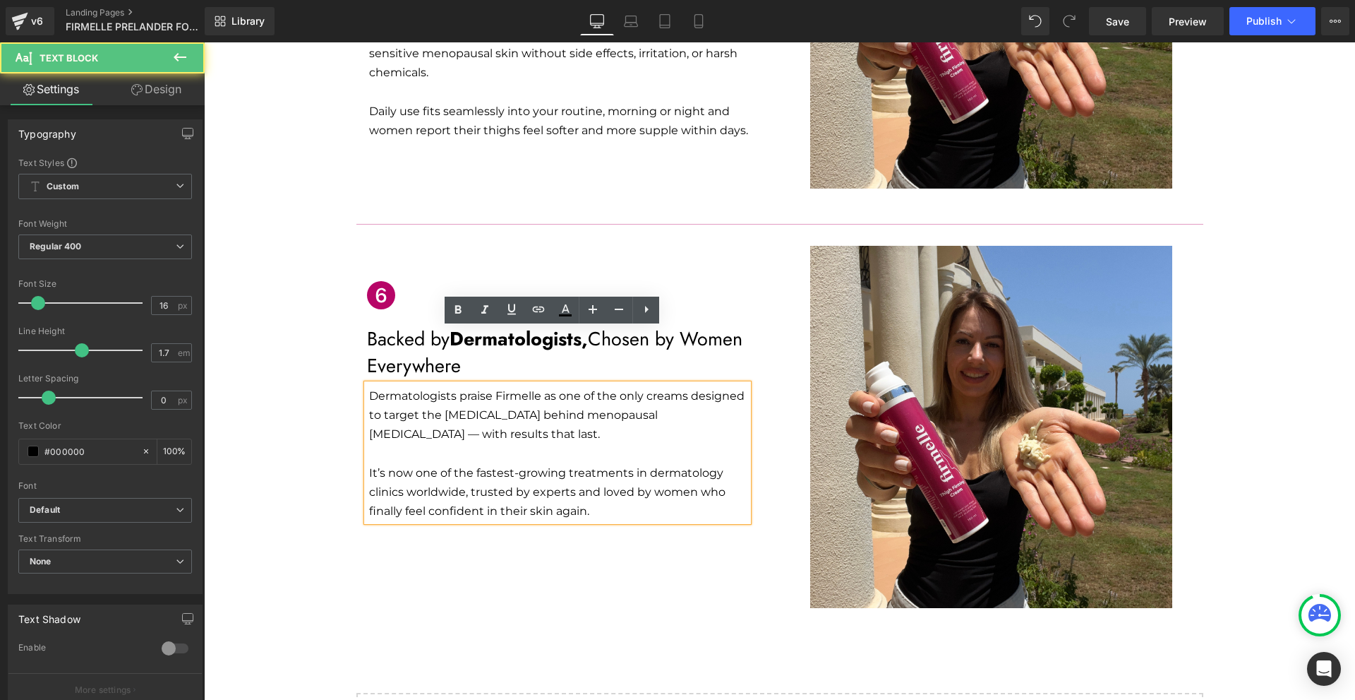
click at [654, 493] on div "Icon Backed by Dermatologists, Chosen by Women Everywhere Text Block Dermatolog…" at bounding box center [779, 419] width 847 height 391
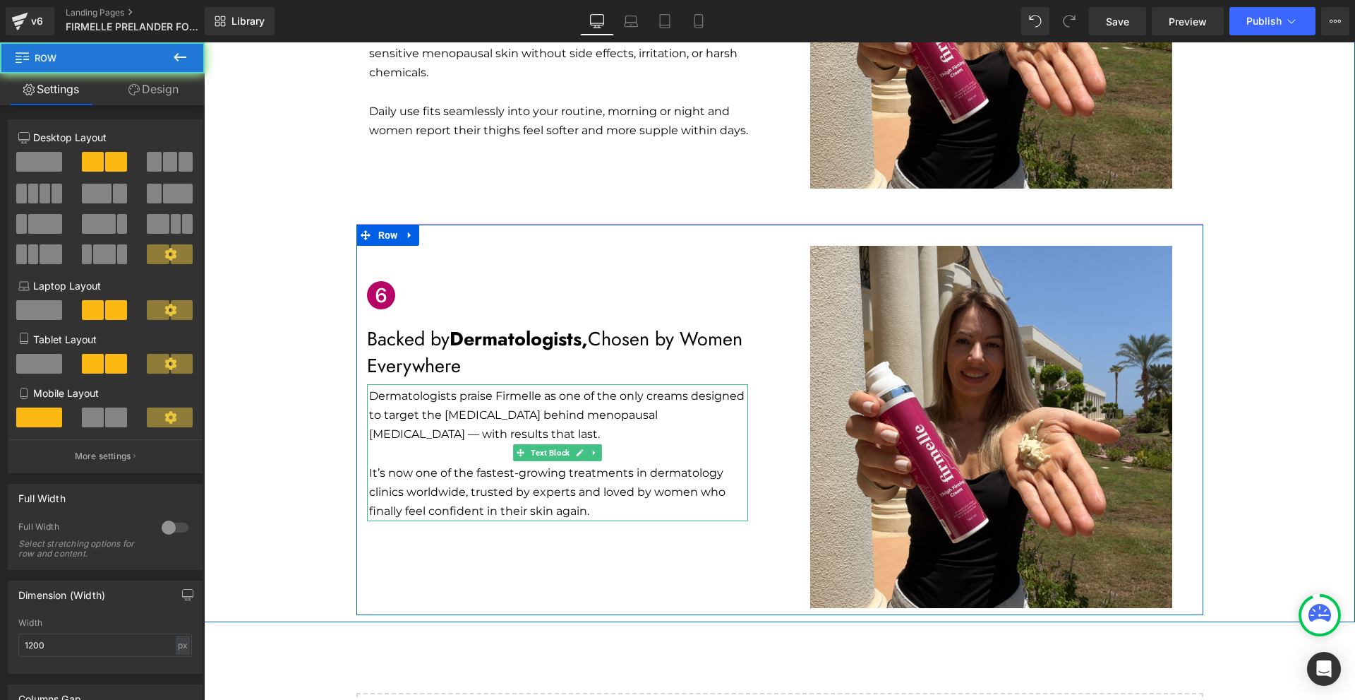
click at [592, 463] on p "It’s now one of the fastest-growing treatments in dermatology clinics worldwide…" at bounding box center [558, 492] width 379 height 58
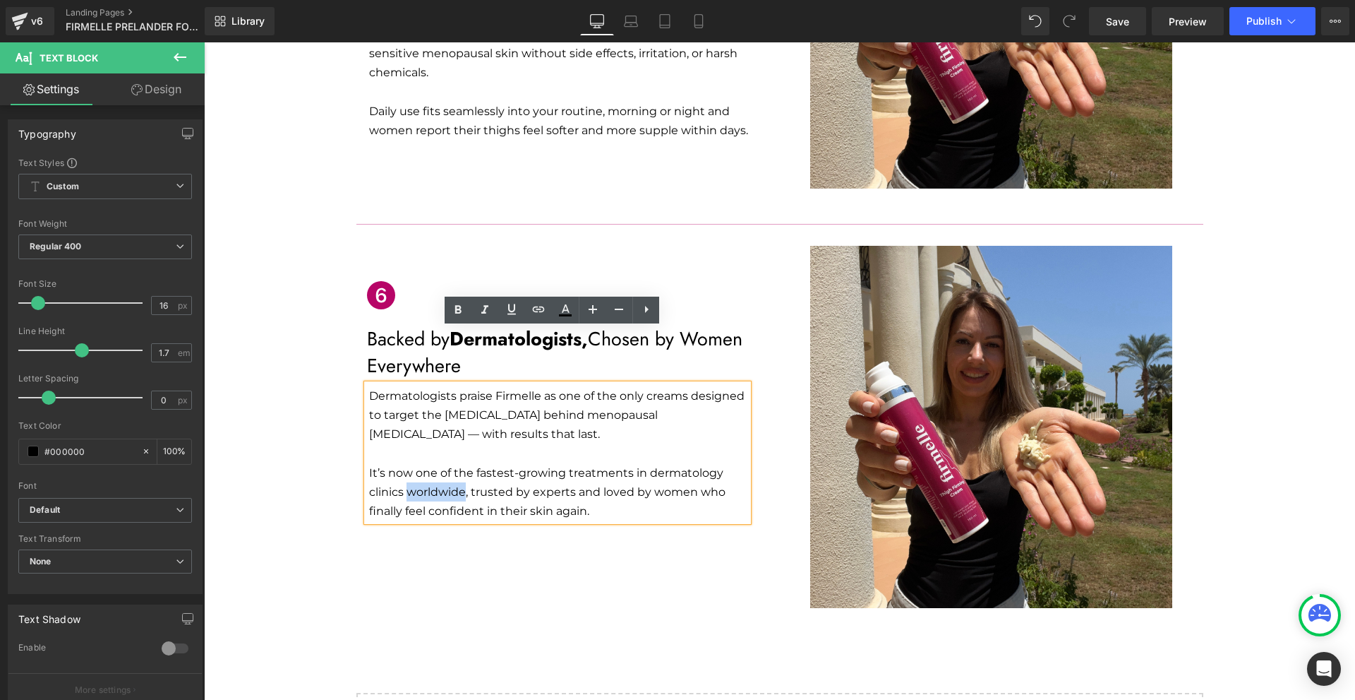
drag, startPoint x: 458, startPoint y: 432, endPoint x: 404, endPoint y: 432, distance: 53.7
click at [404, 463] on p "It’s now one of the fastest-growing treatments in dermatology clinics worldwide…" at bounding box center [558, 492] width 379 height 58
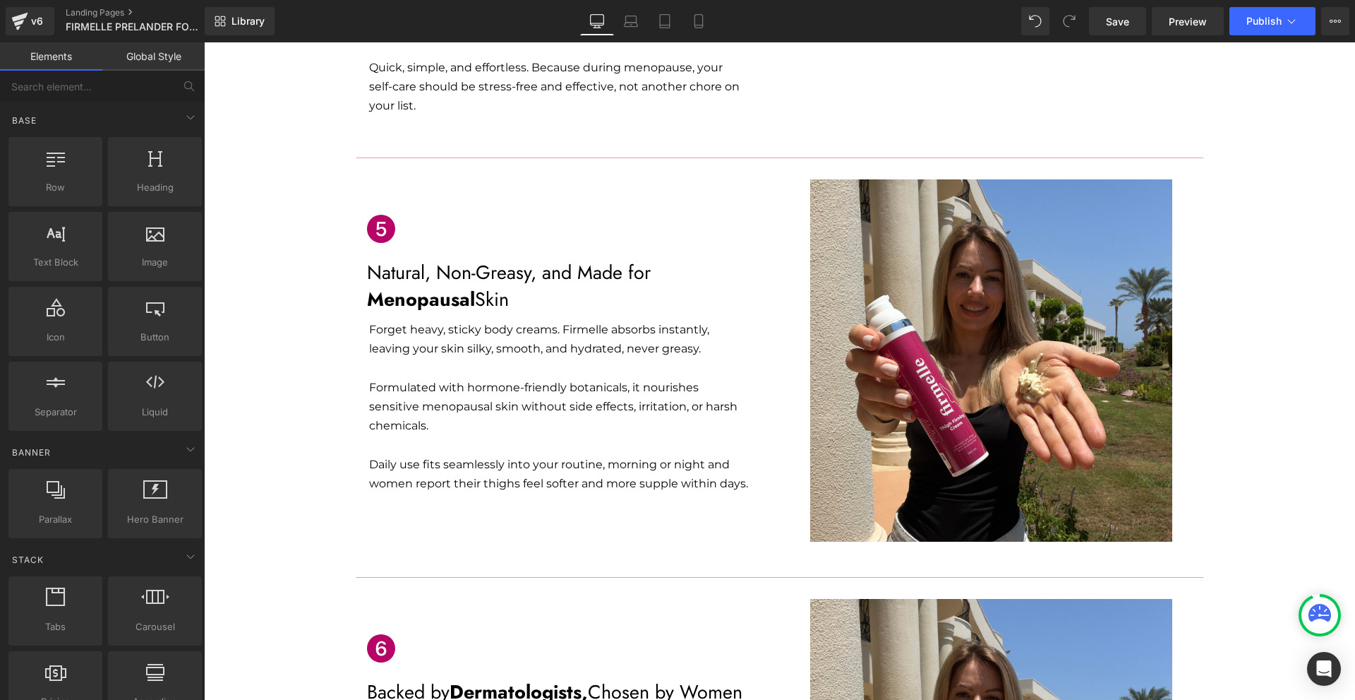
scroll to position [1782, 0]
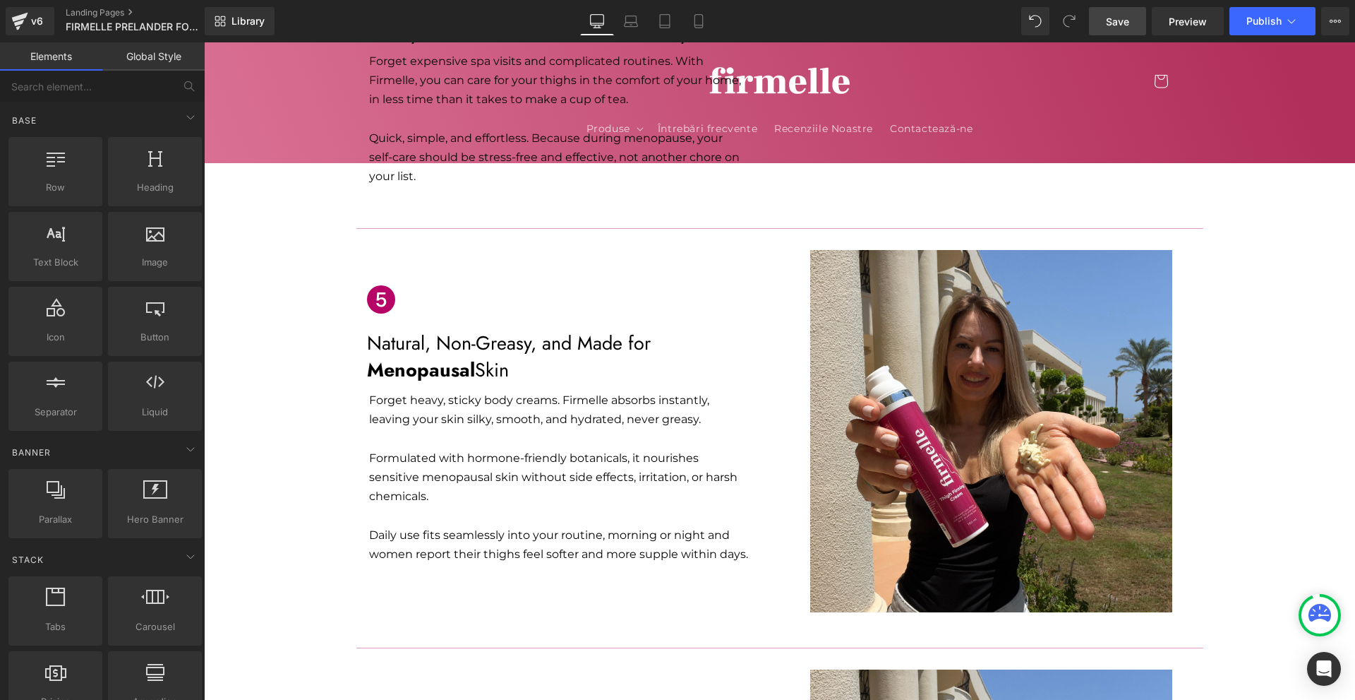
click at [1134, 21] on link "Save" at bounding box center [1117, 21] width 57 height 28
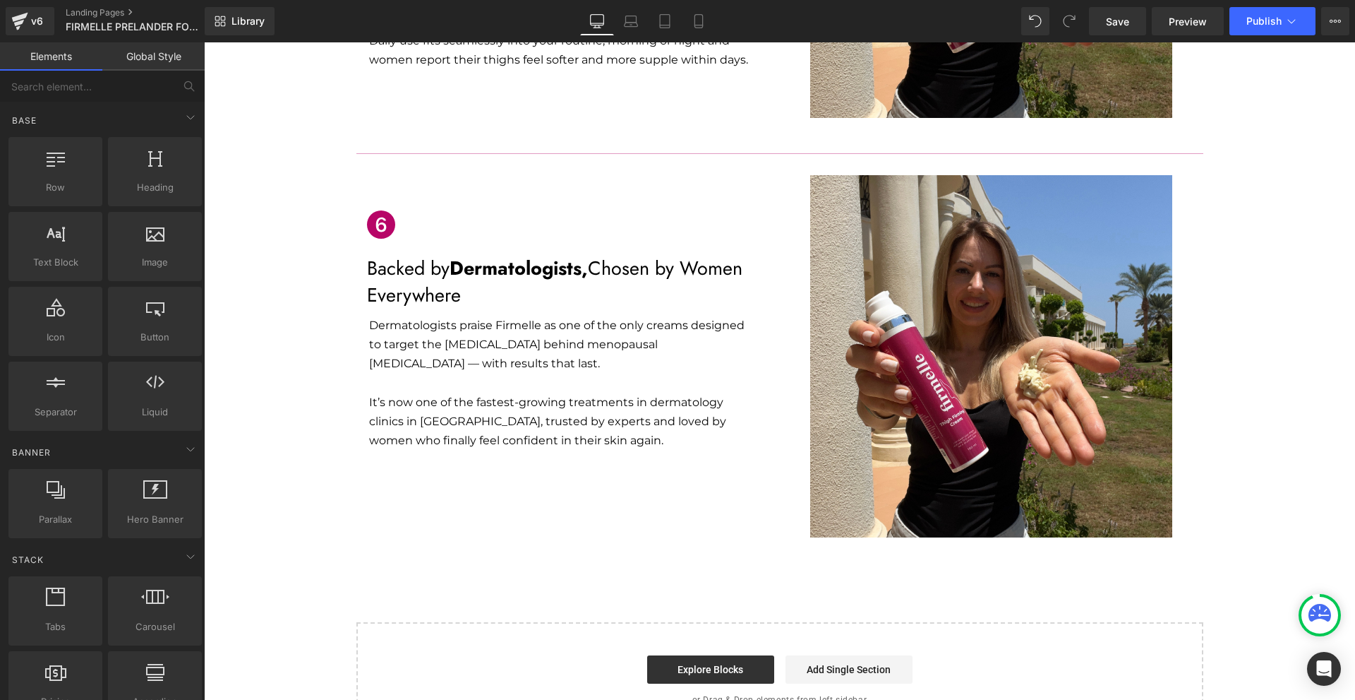
scroll to position [2346, 0]
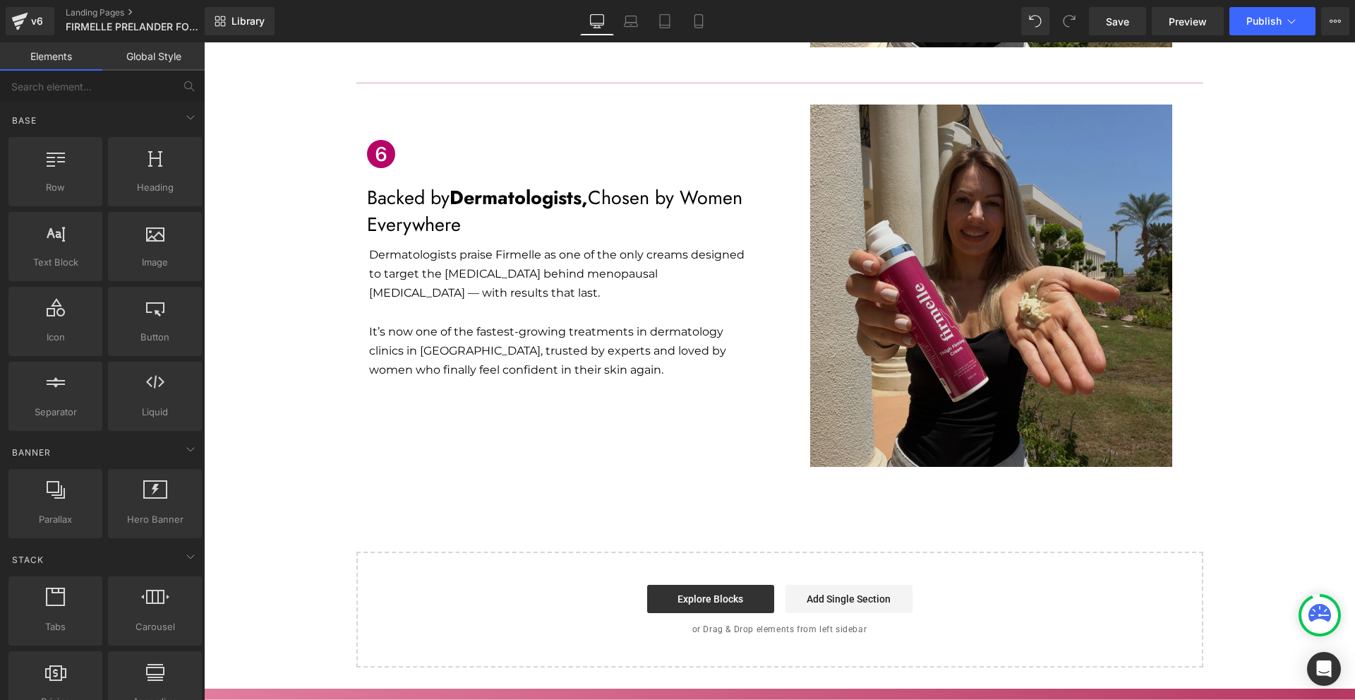
click at [880, 371] on img at bounding box center [991, 285] width 362 height 362
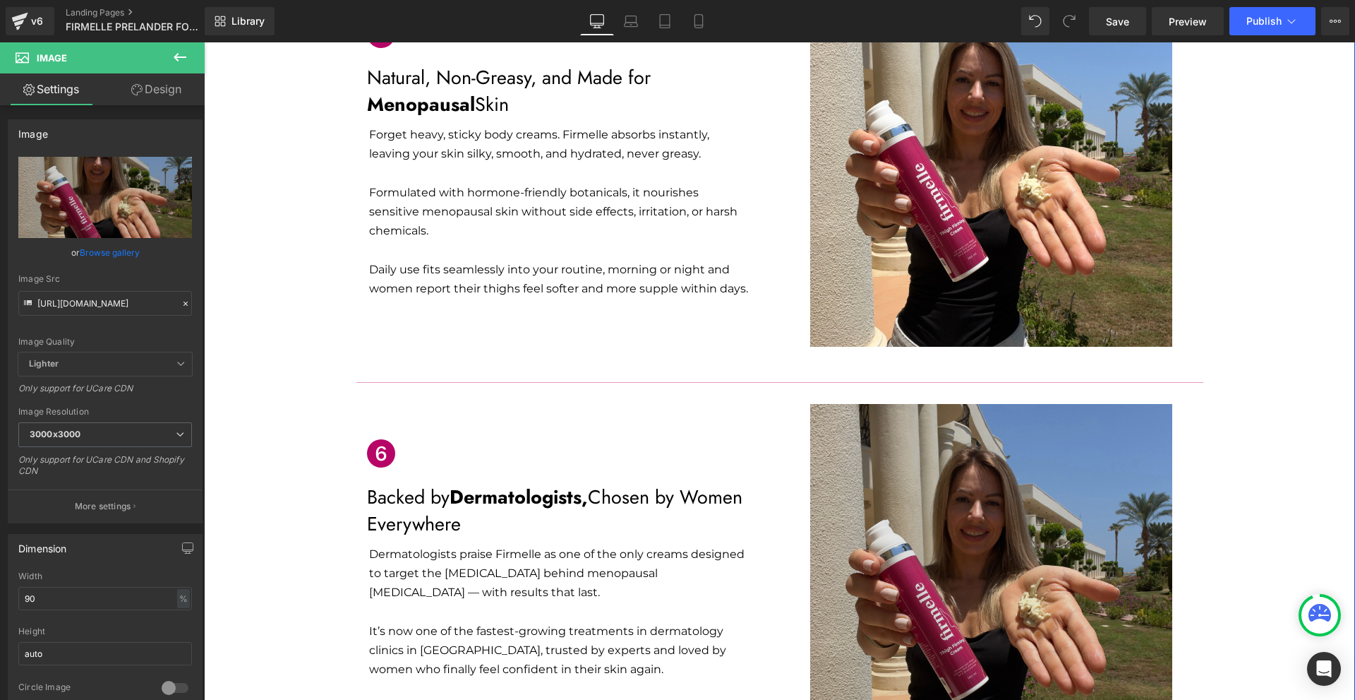
scroll to position [2471, 0]
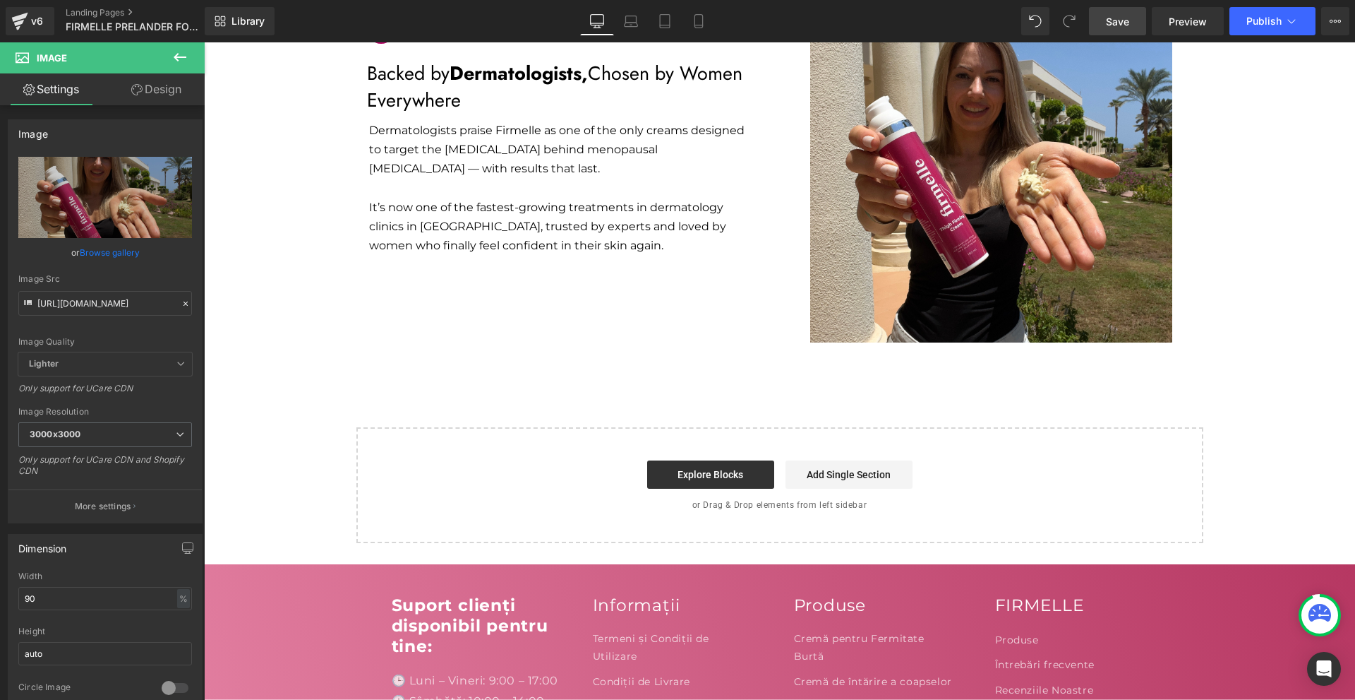
click at [1122, 24] on span "Save" at bounding box center [1117, 21] width 23 height 15
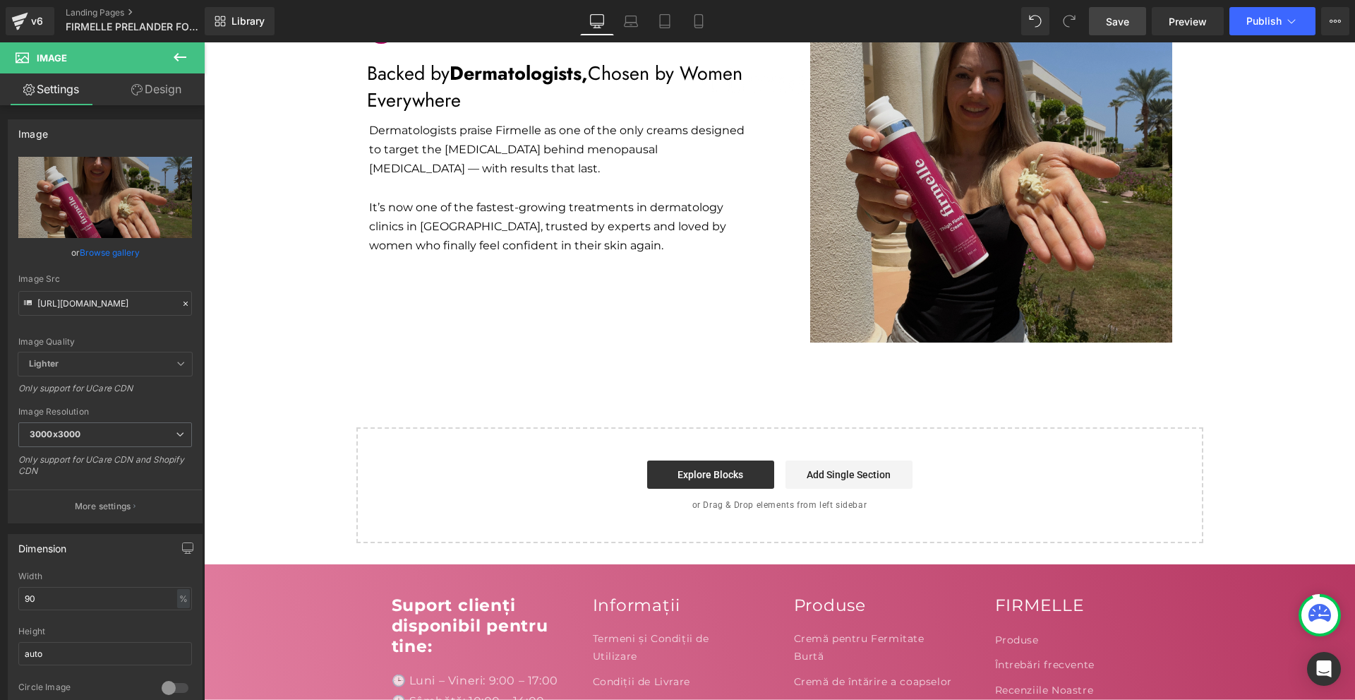
scroll to position [2188, 0]
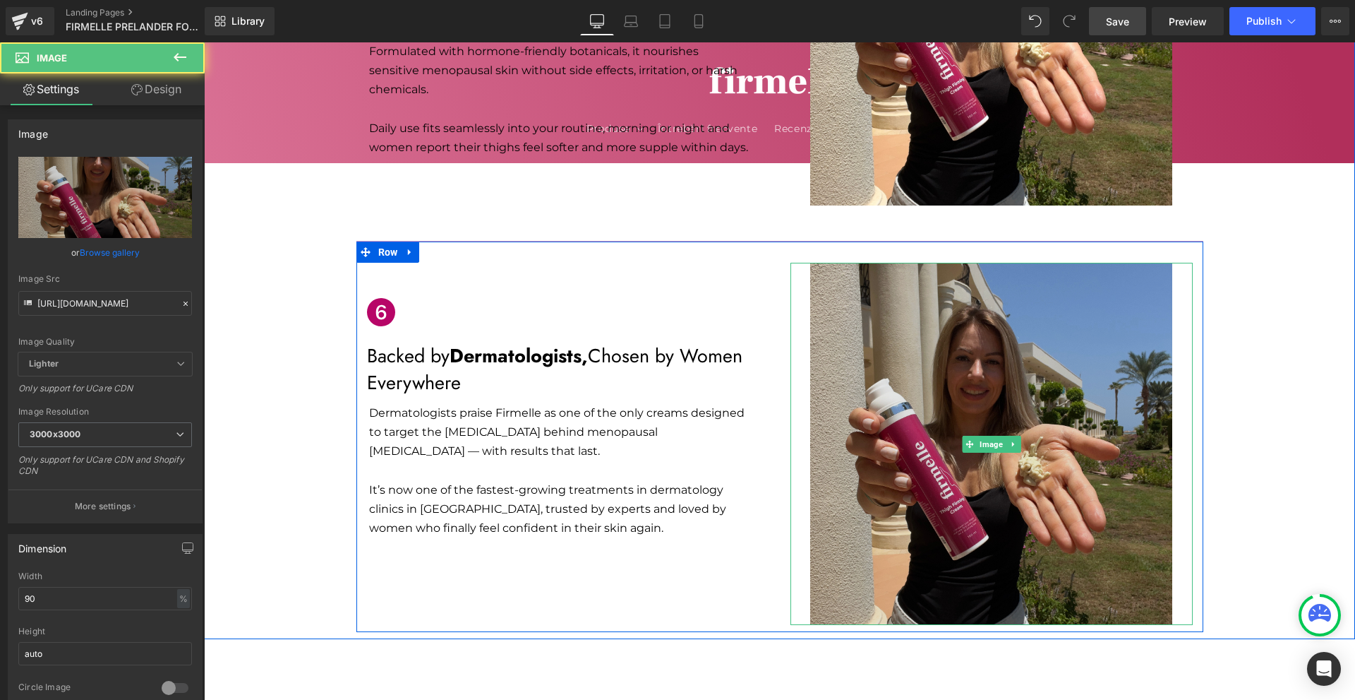
click at [950, 265] on img at bounding box center [991, 444] width 362 height 362
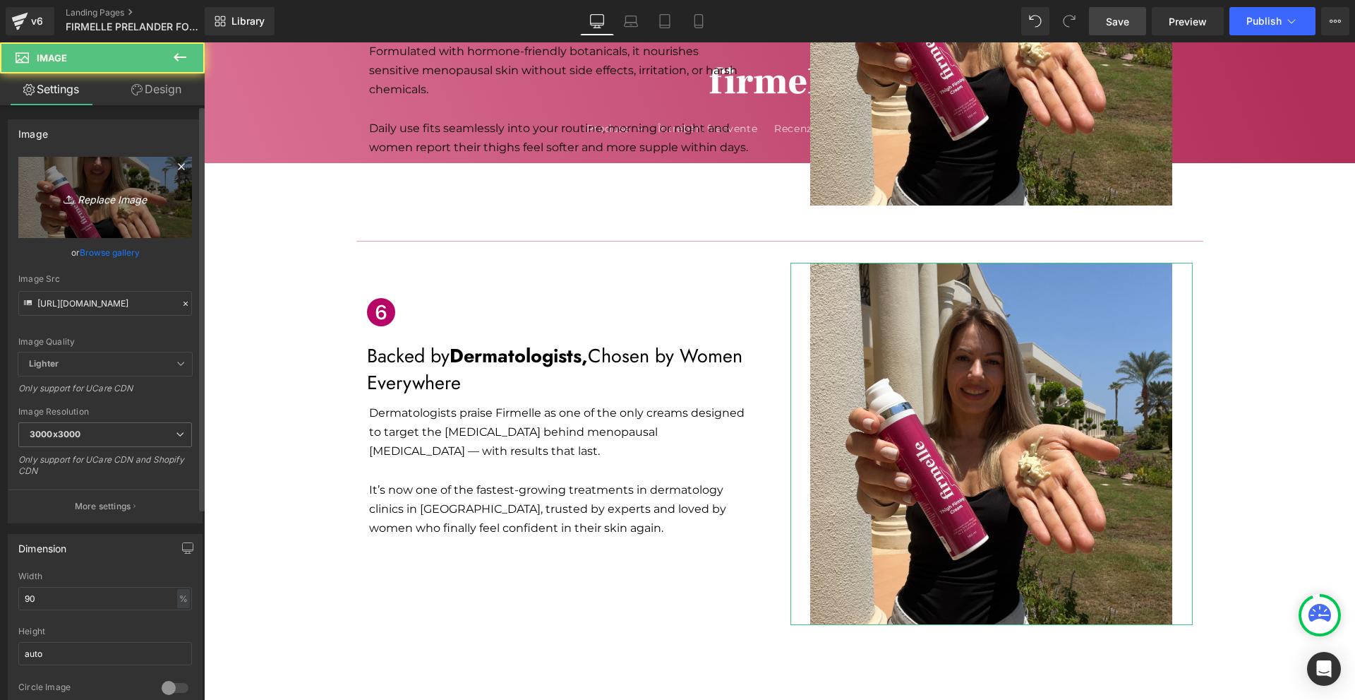
click at [112, 188] on icon "Replace Image" at bounding box center [105, 197] width 113 height 18
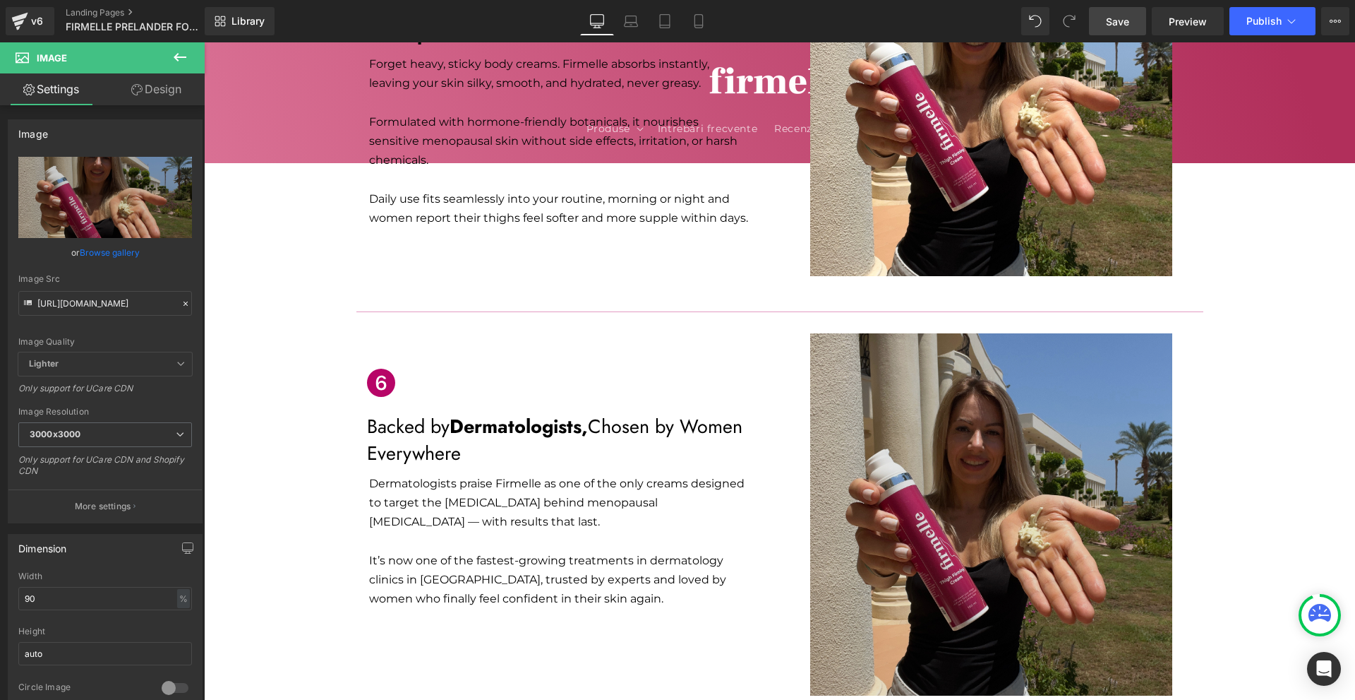
scroll to position [2047, 0]
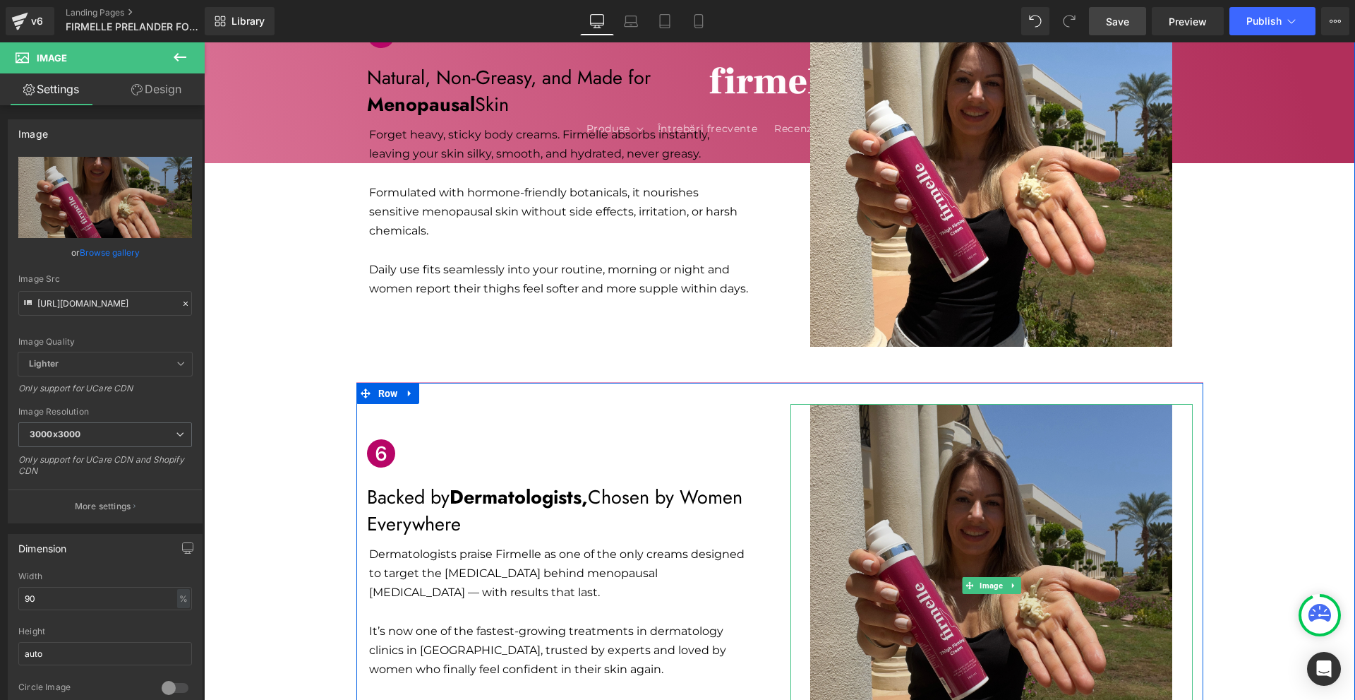
click at [878, 423] on img at bounding box center [991, 585] width 362 height 362
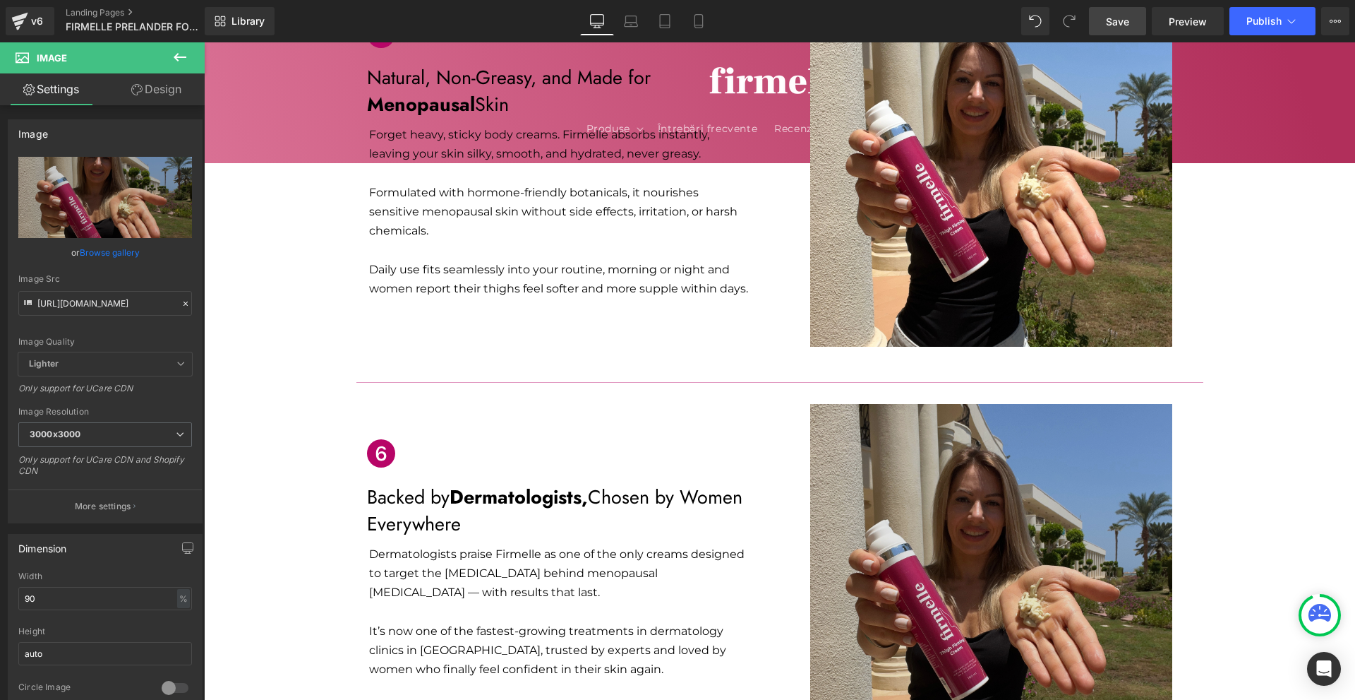
click at [818, 472] on img at bounding box center [991, 585] width 362 height 362
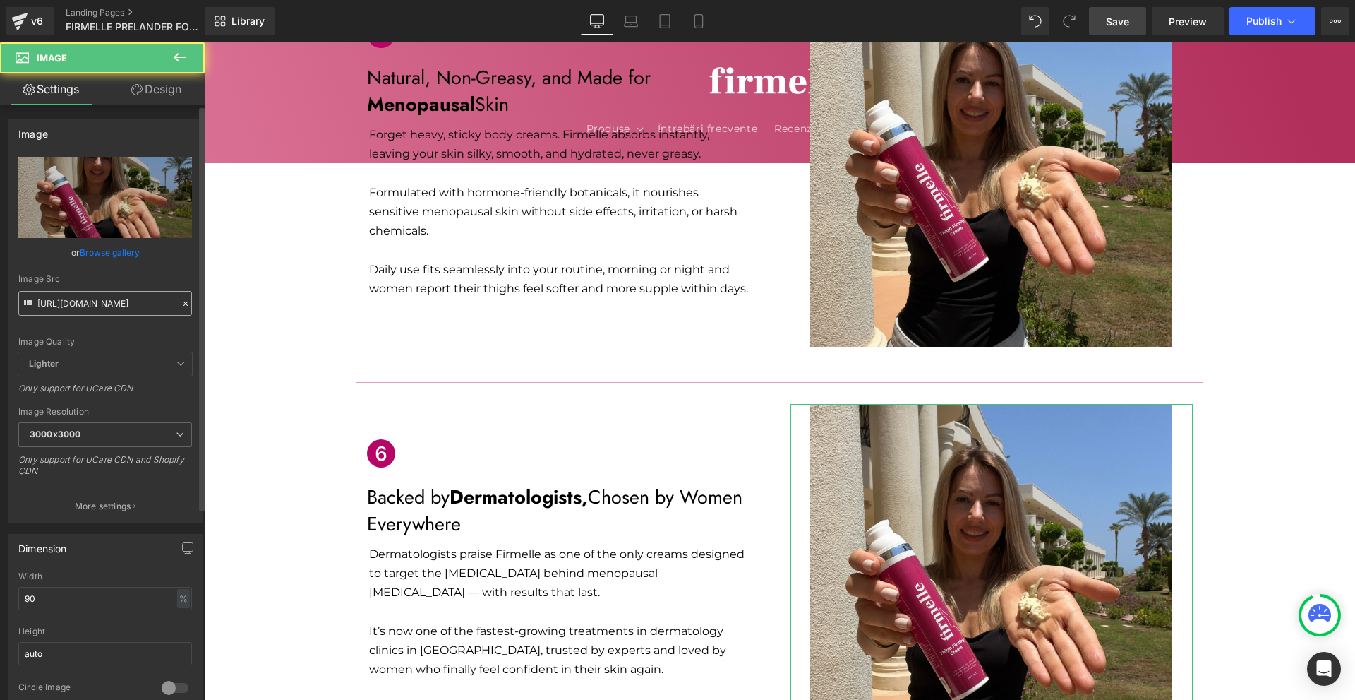
click at [40, 299] on input "https://cdn.shopify.com/s/files/1/0754/8698/6585/files/Cimsor_5_3000x3000.png?v…" at bounding box center [105, 303] width 174 height 25
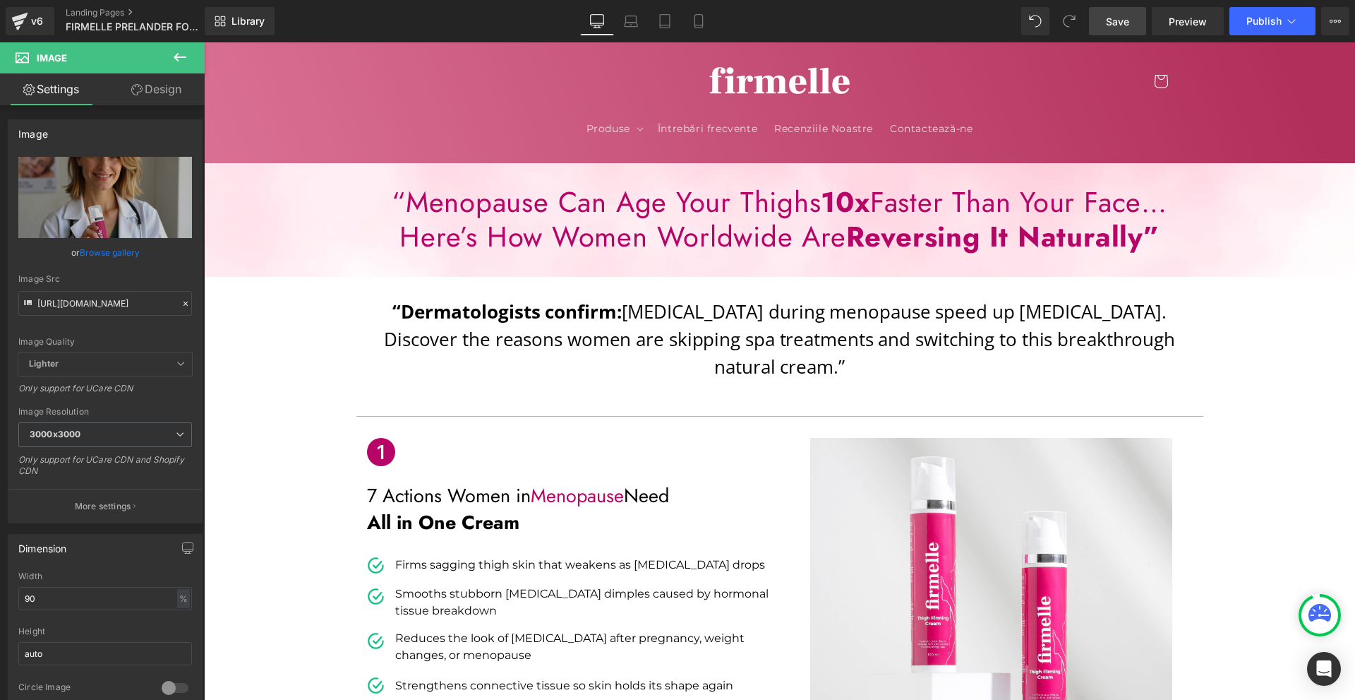
scroll to position [0, 0]
drag, startPoint x: 1122, startPoint y: 18, endPoint x: 1137, endPoint y: 41, distance: 28.0
click at [1123, 18] on span "Save" at bounding box center [1117, 21] width 23 height 15
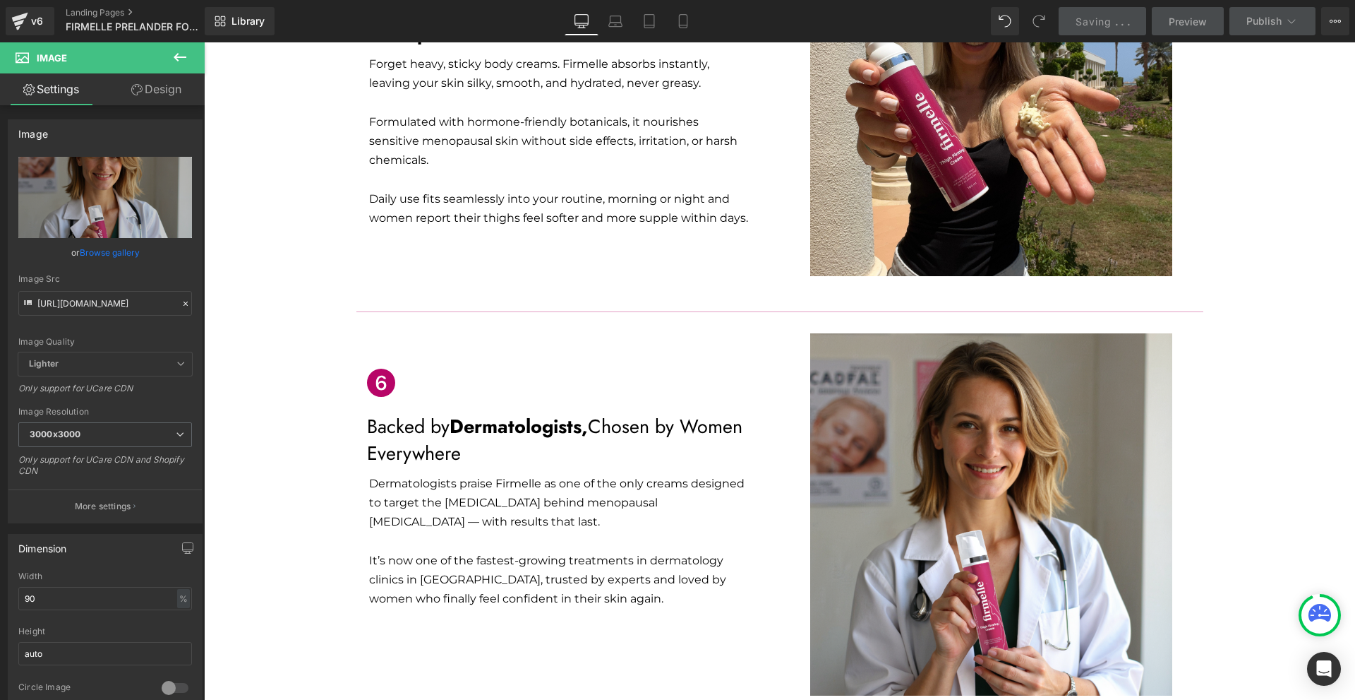
scroll to position [2188, 0]
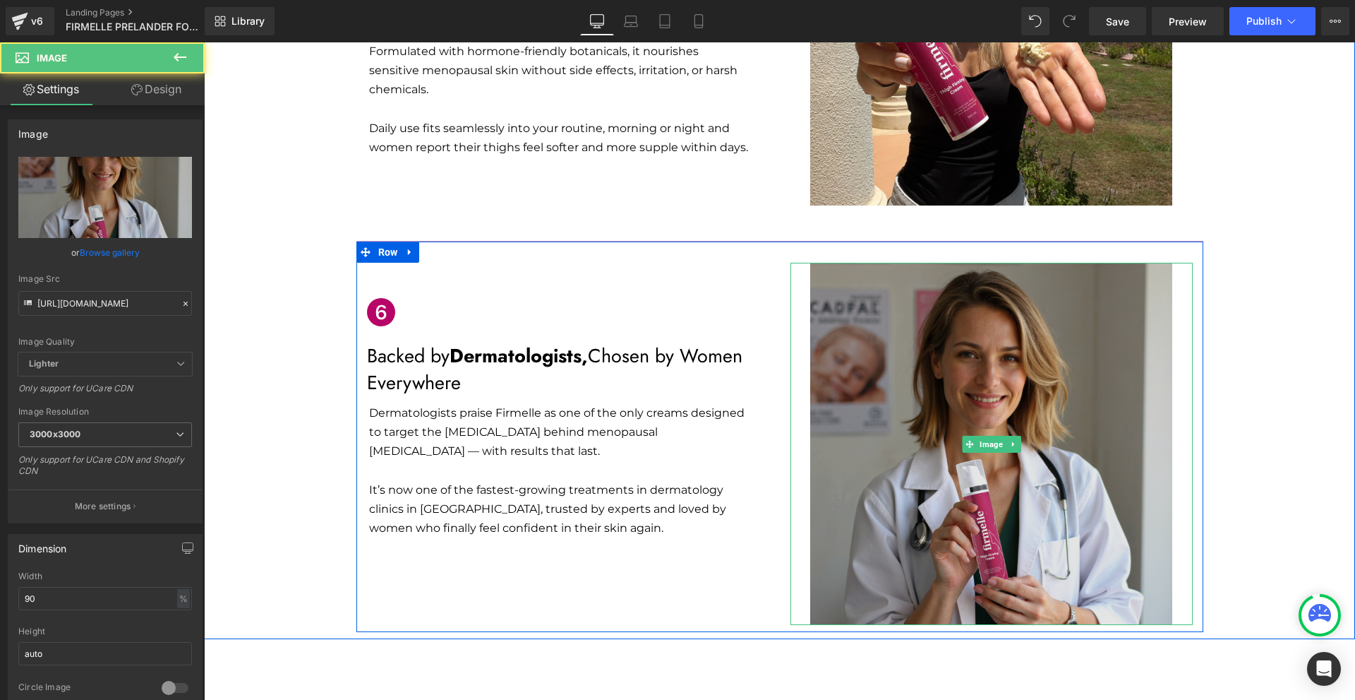
click at [925, 395] on img at bounding box center [991, 444] width 362 height 362
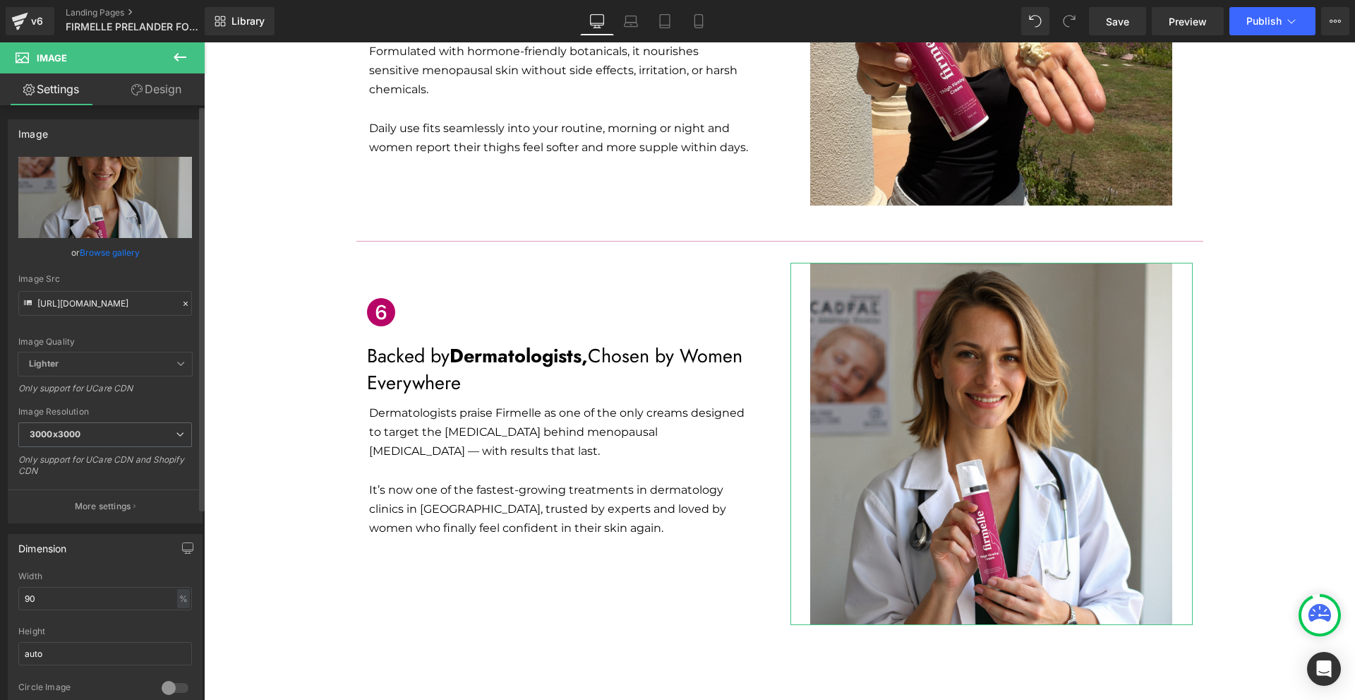
click at [90, 318] on div "Image Quality Lighter Lightest Lighter Lighter Lightest Only support for UCare …" at bounding box center [105, 255] width 174 height 196
click at [90, 305] on input "https://cdn.shopify.com/s/files/1/0754/8698/6585/files/Cimsor_6_3000x3000.png?v…" at bounding box center [105, 303] width 174 height 25
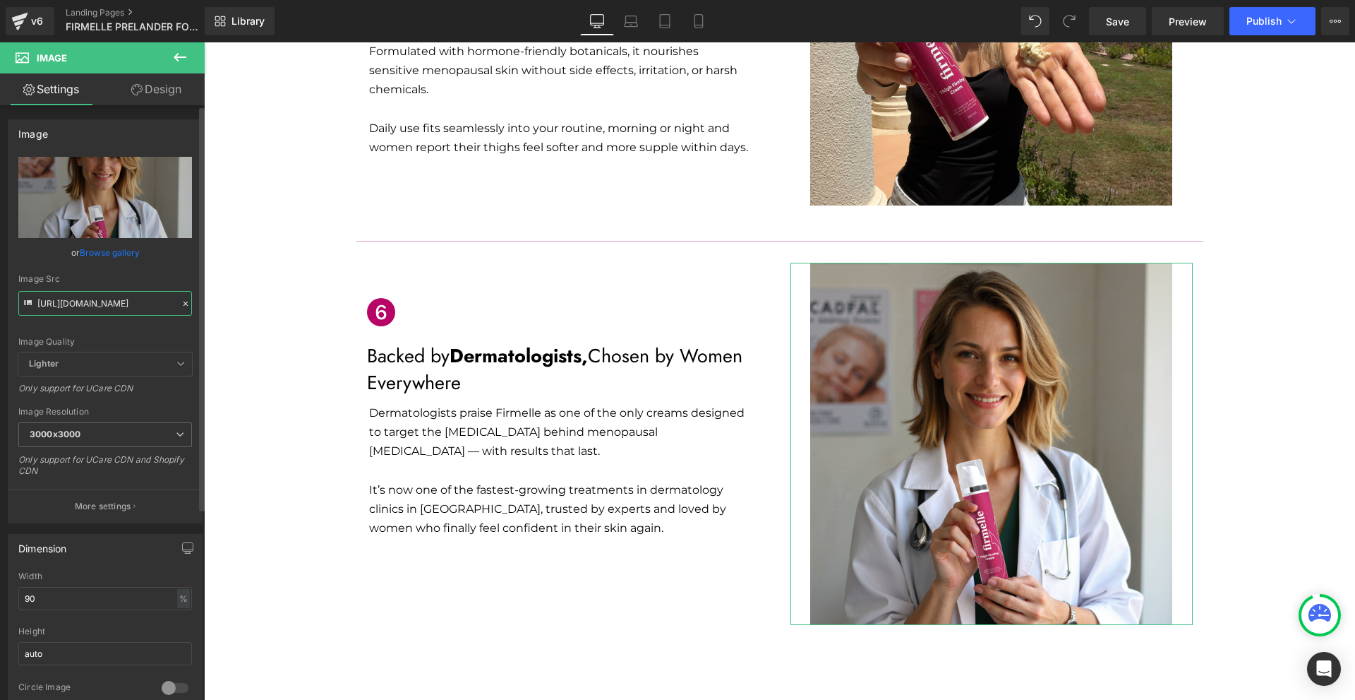
paste input "7.png?v=1756306625"
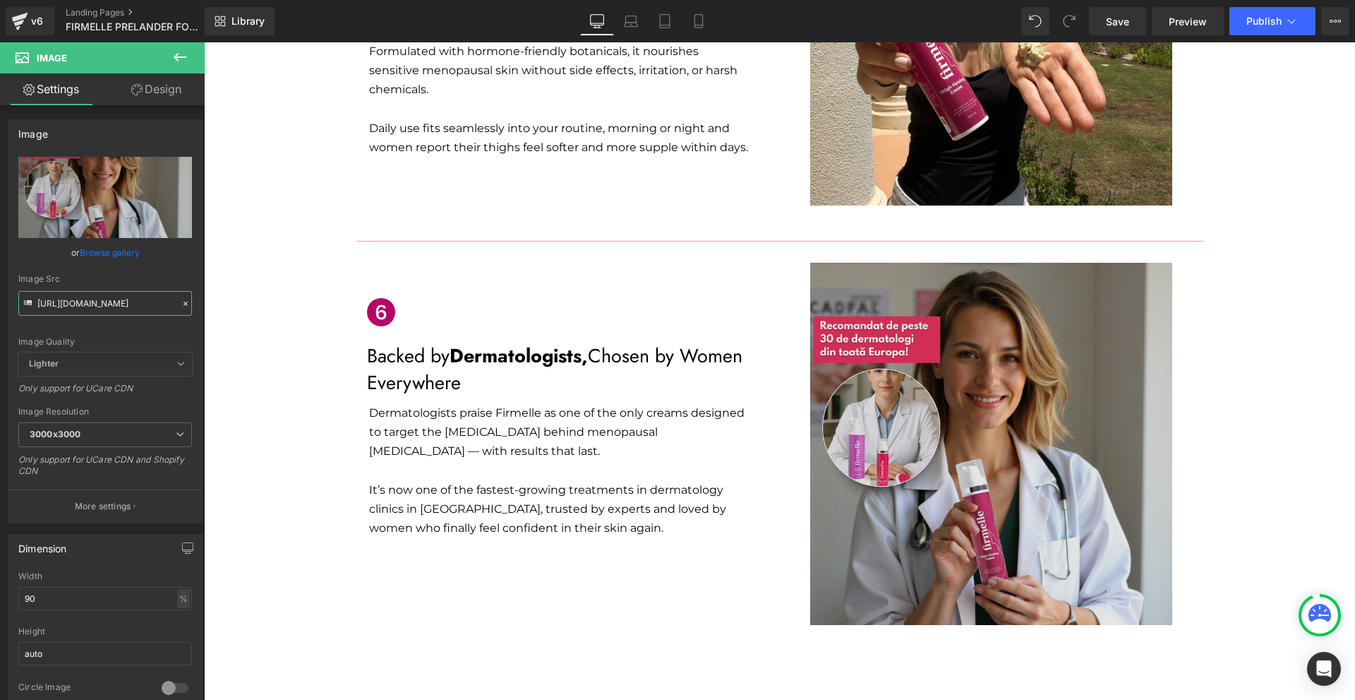
type input "https://cdn.shopify.com/s/files/1/0754/8698/6585/files/Cimsor_7_3000x3000.png?v…"
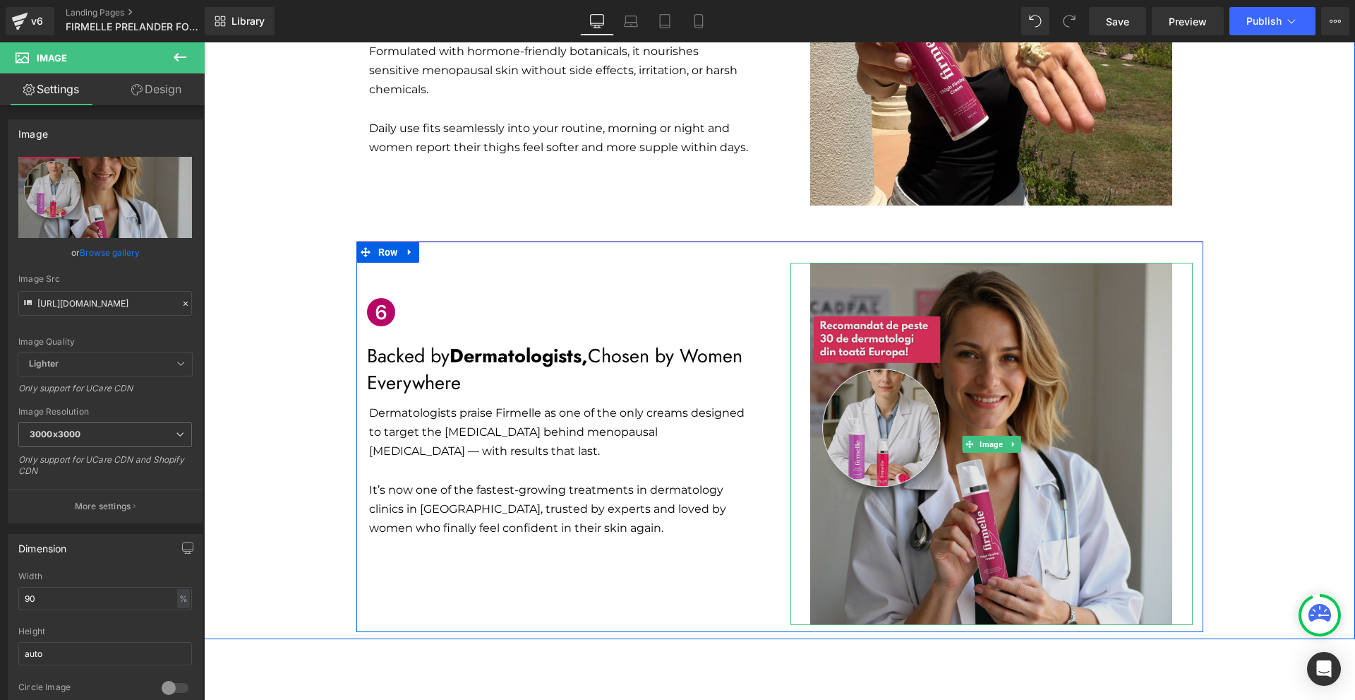
scroll to position [0, 0]
click at [1036, 433] on img at bounding box center [991, 444] width 362 height 362
click at [1029, 467] on img at bounding box center [991, 444] width 362 height 362
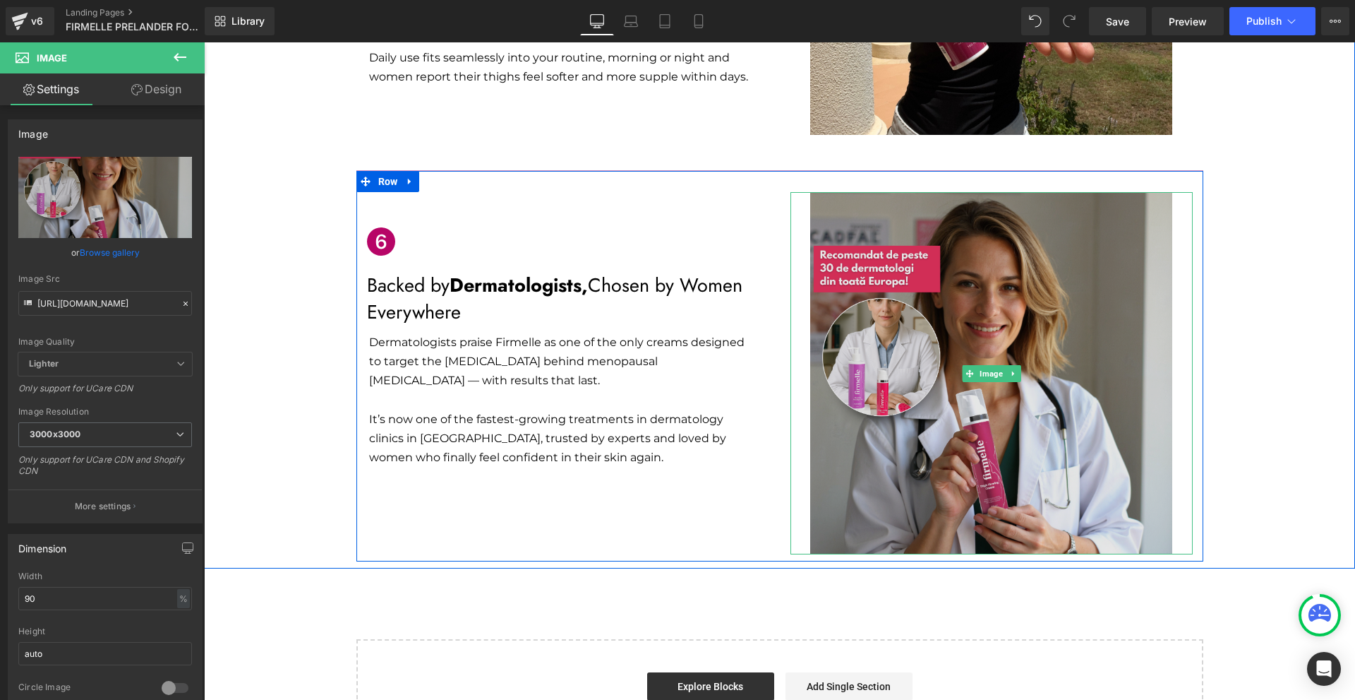
scroll to position [2188, 0]
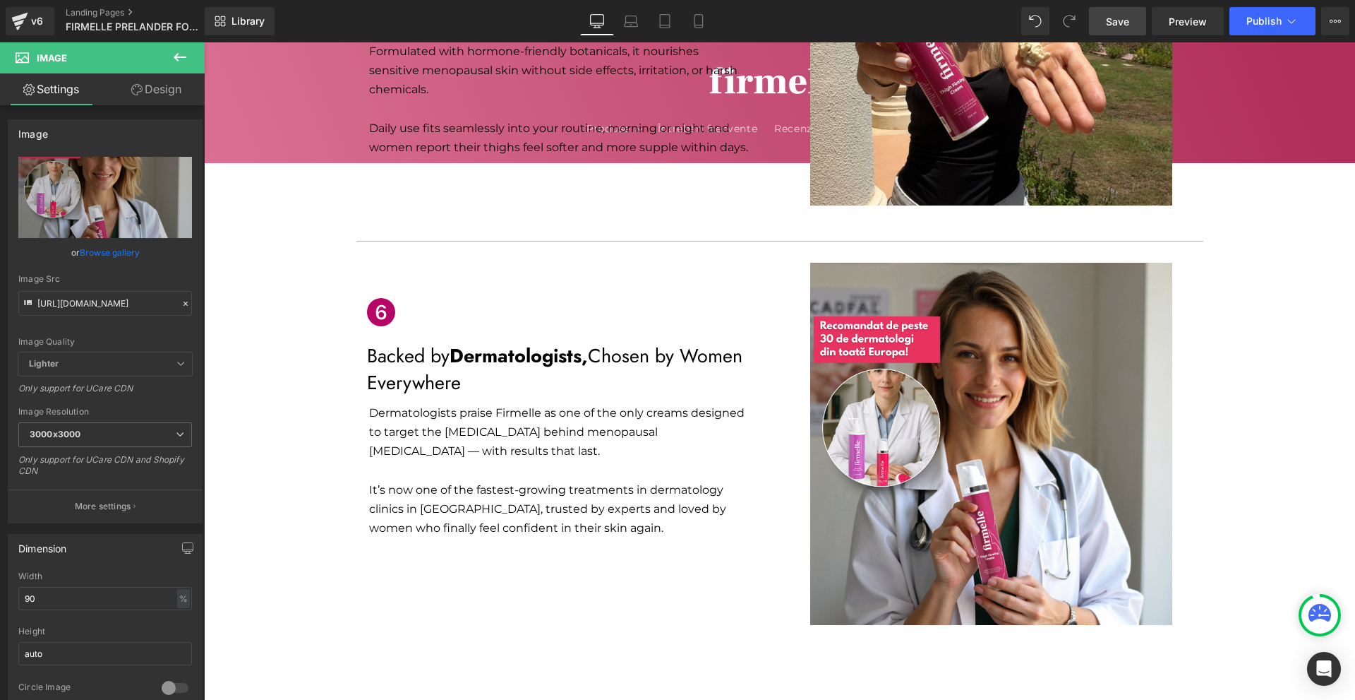
click at [1102, 20] on link "Save" at bounding box center [1117, 21] width 57 height 28
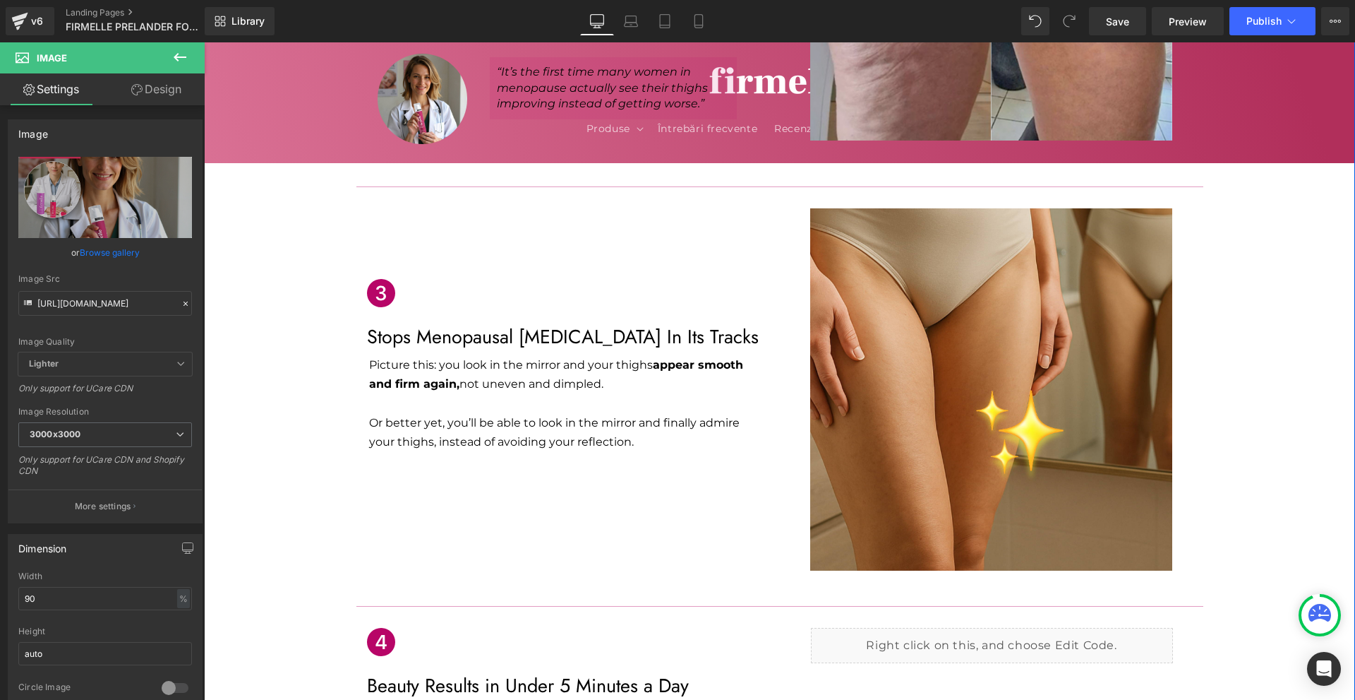
scroll to position [918, 0]
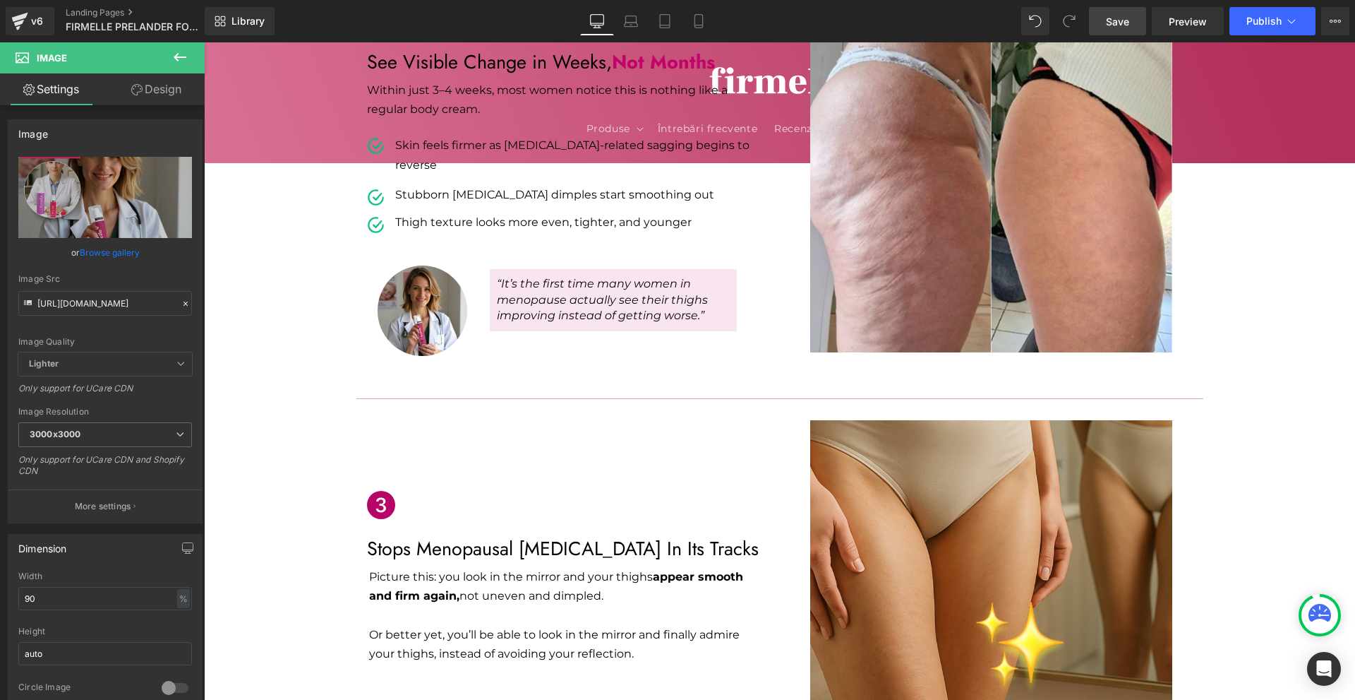
click at [1116, 24] on span "Save" at bounding box center [1117, 21] width 23 height 15
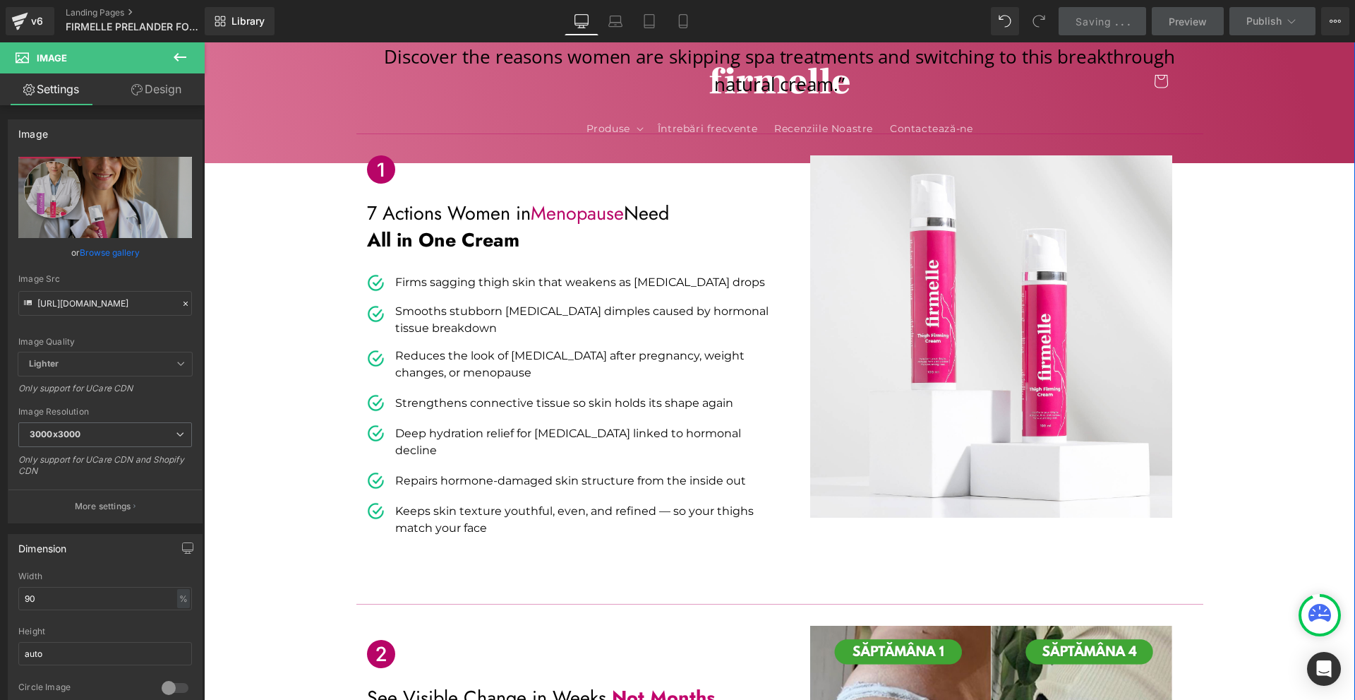
scroll to position [0, 0]
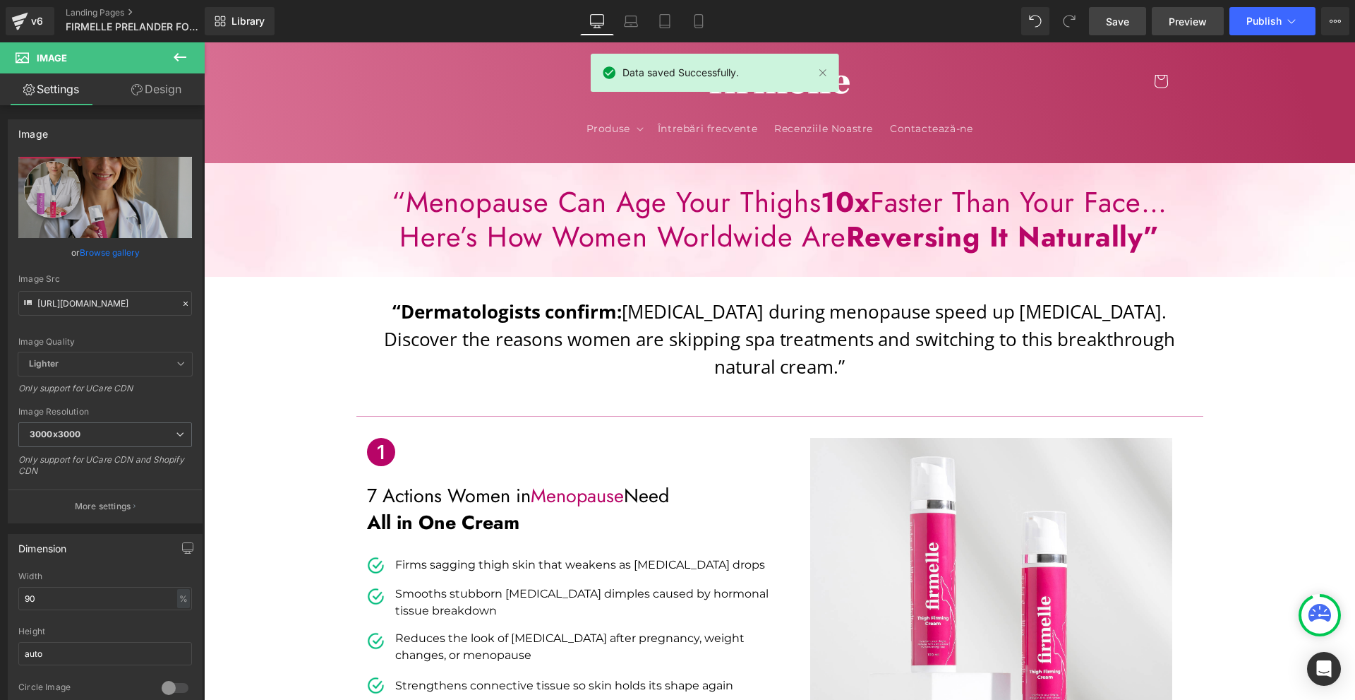
click at [1184, 18] on span "Preview" at bounding box center [1188, 21] width 38 height 15
